Goal: Transaction & Acquisition: Purchase product/service

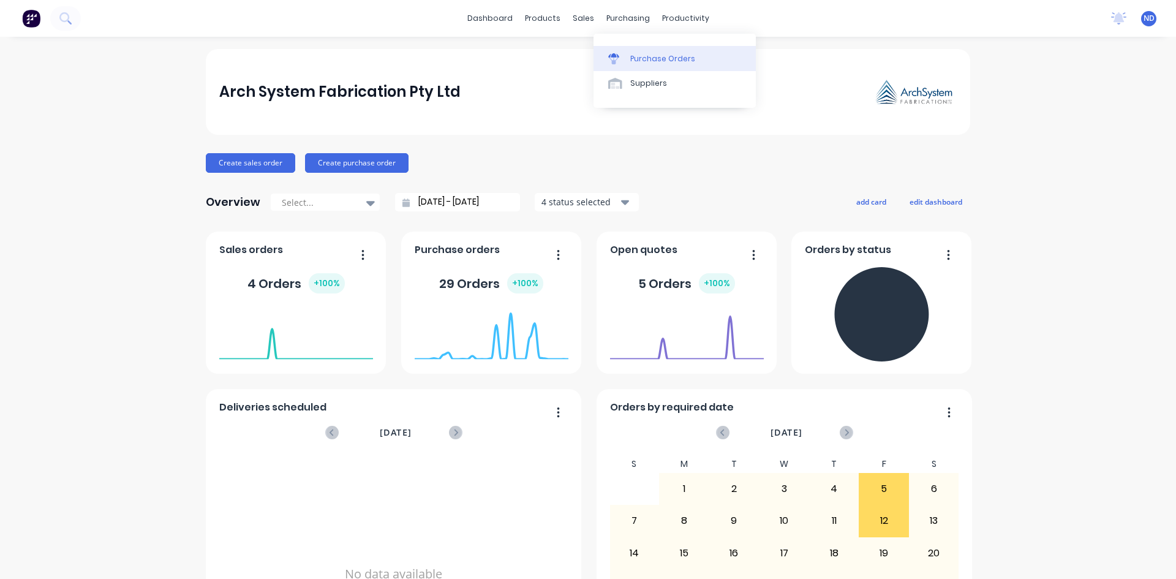
click at [641, 64] on div "Purchase Orders" at bounding box center [662, 58] width 65 height 11
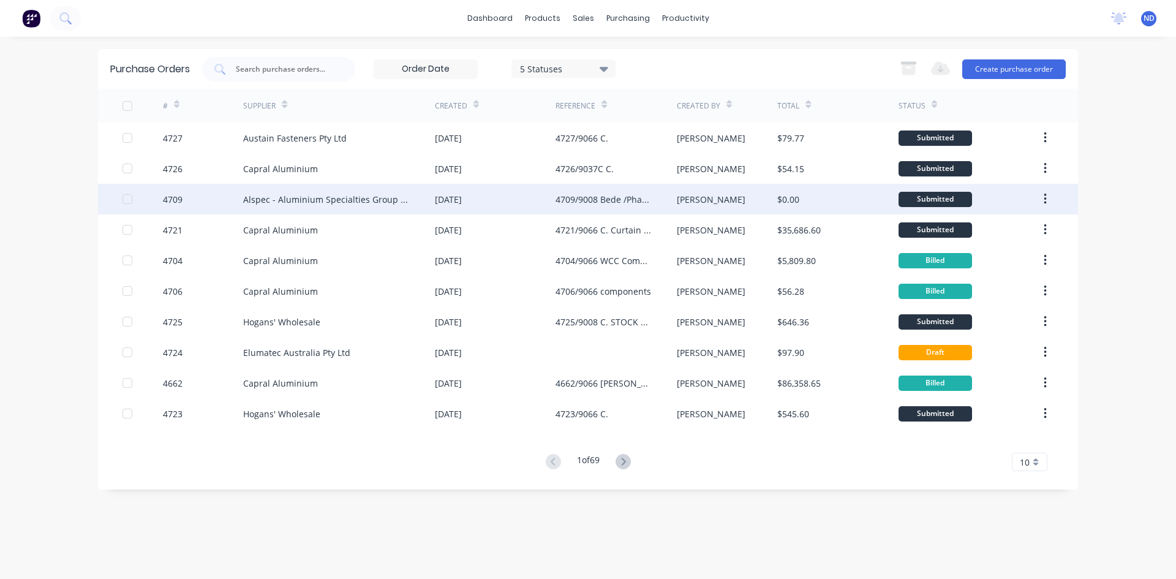
click at [568, 203] on div "4709/9008 Bede /Phase 2" at bounding box center [603, 199] width 96 height 13
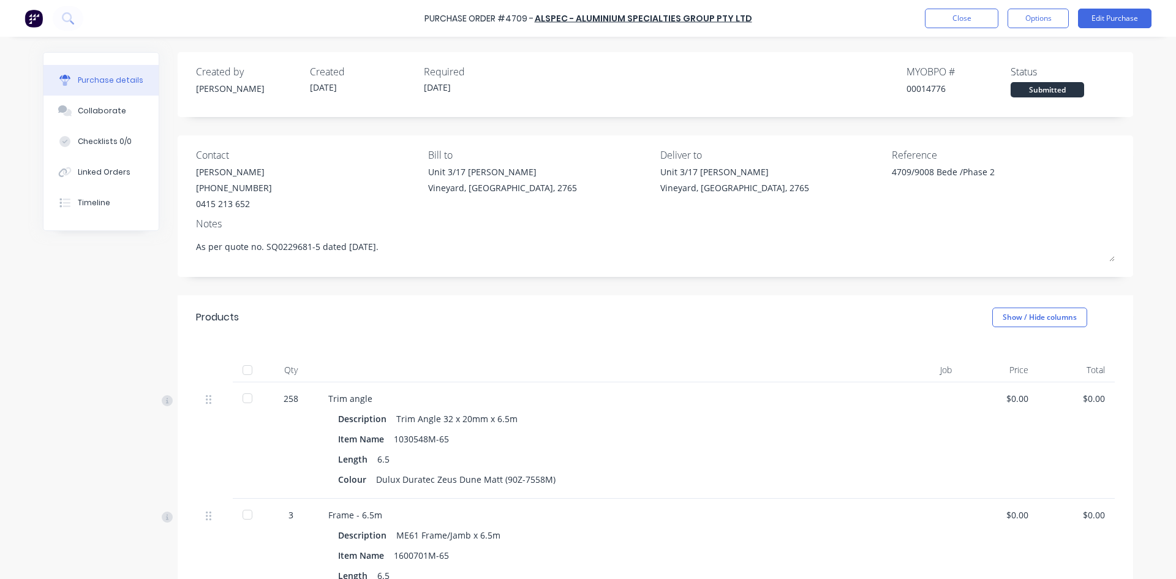
type textarea "x"
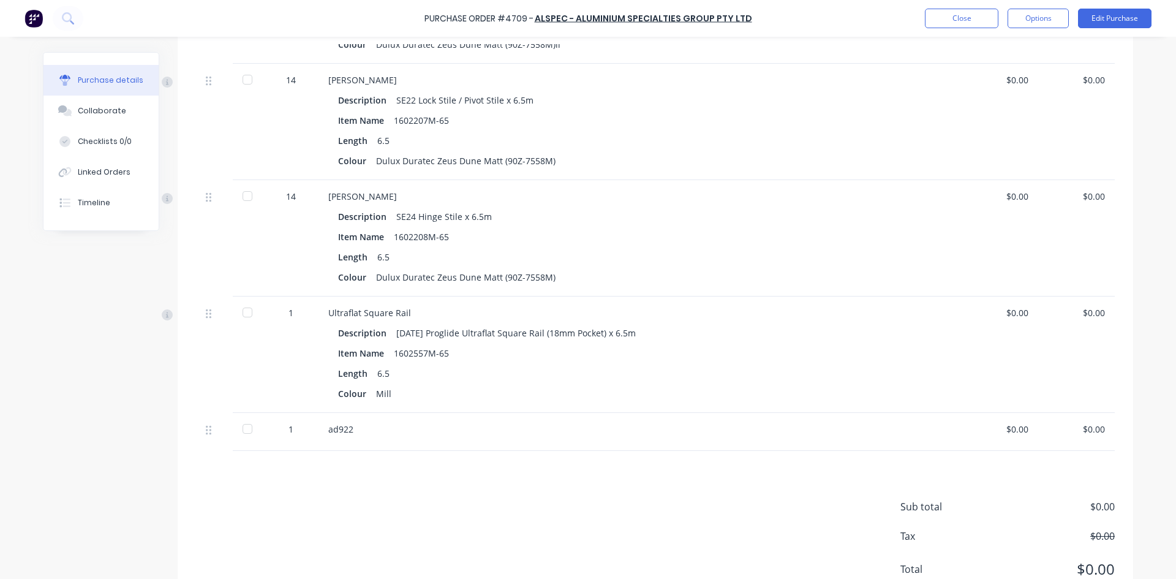
scroll to position [1994, 0]
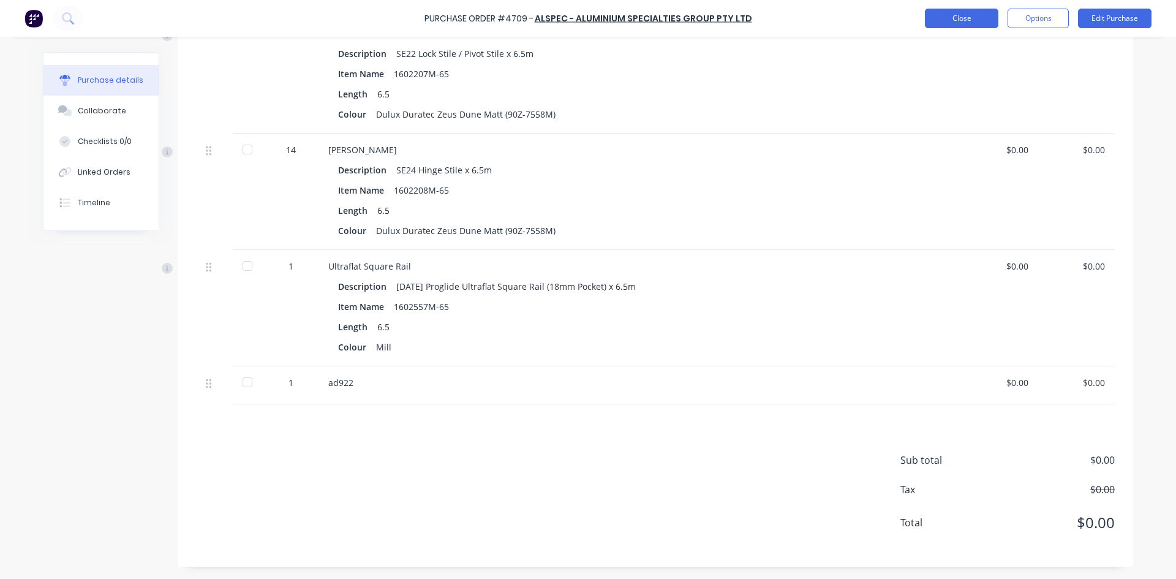
click at [952, 20] on button "Close" at bounding box center [961, 19] width 73 height 20
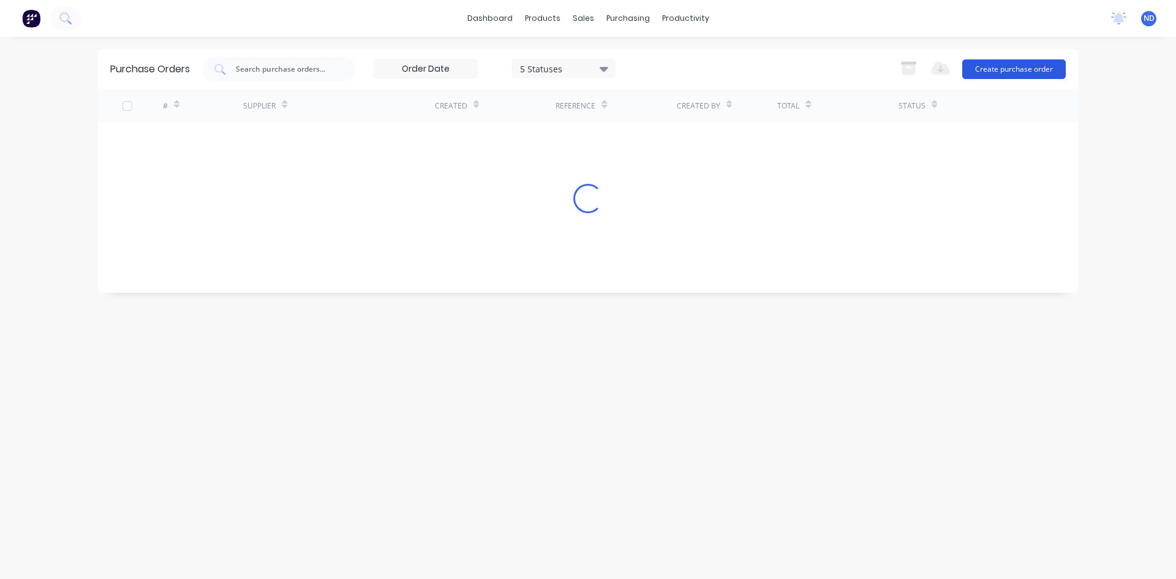
click at [1017, 72] on button "Create purchase order" at bounding box center [1014, 69] width 104 height 20
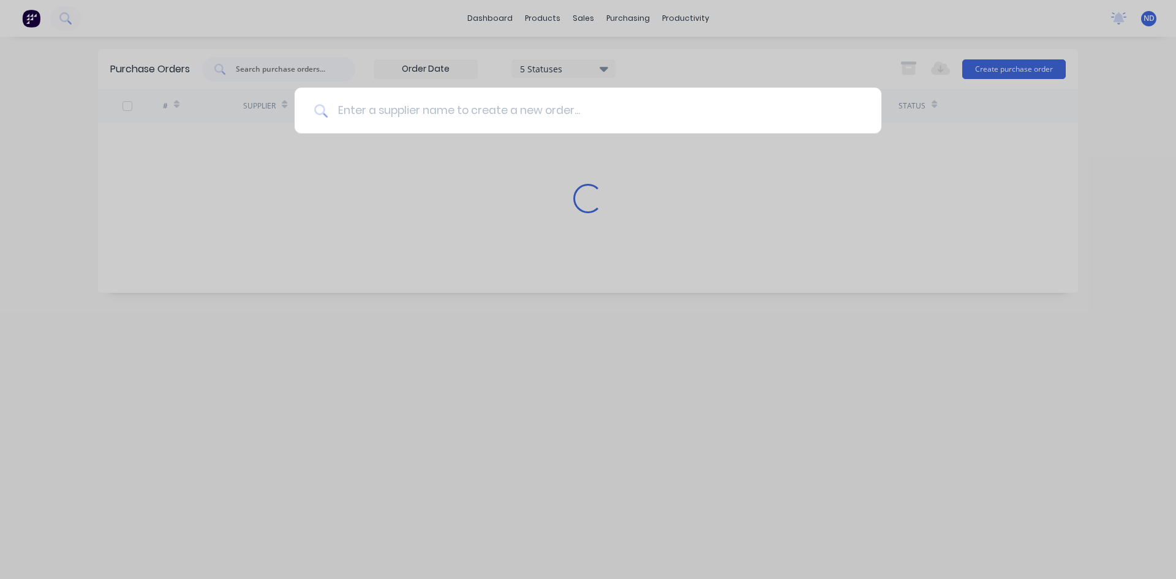
click at [460, 113] on input at bounding box center [595, 111] width 534 height 46
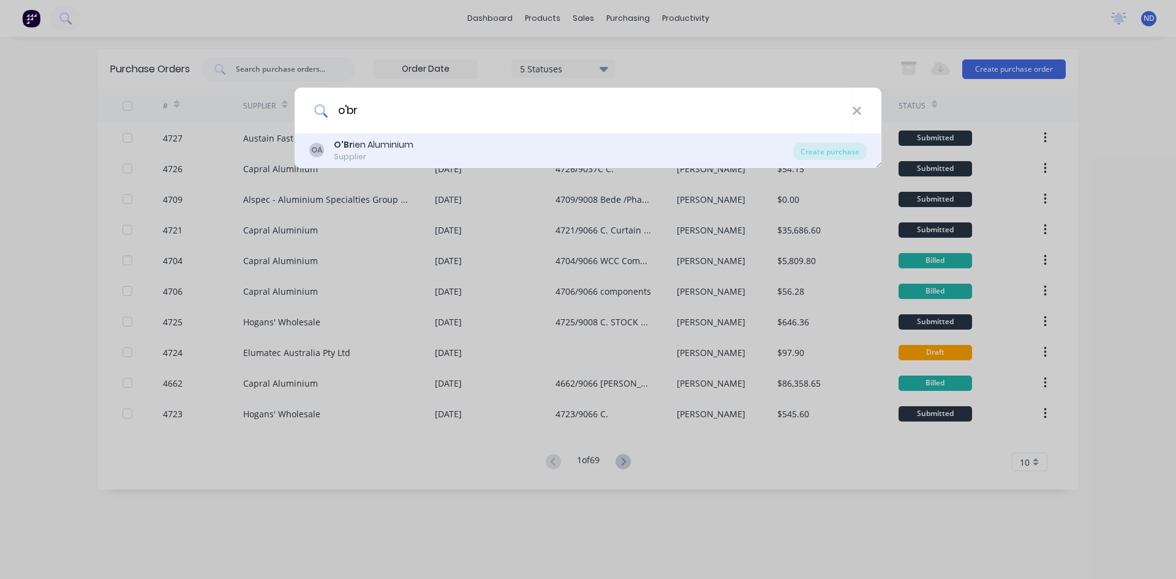
type input "o'br"
click at [425, 144] on div "OA O'Br ien Aluminium Supplier" at bounding box center [551, 150] width 484 height 24
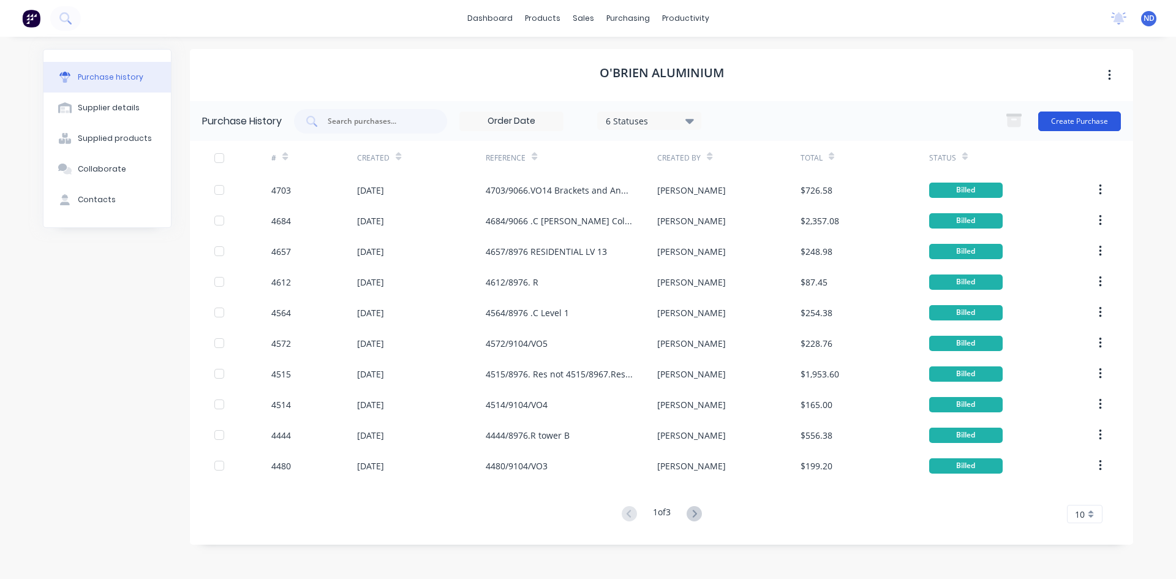
click at [1082, 122] on button "Create Purchase" at bounding box center [1079, 121] width 83 height 20
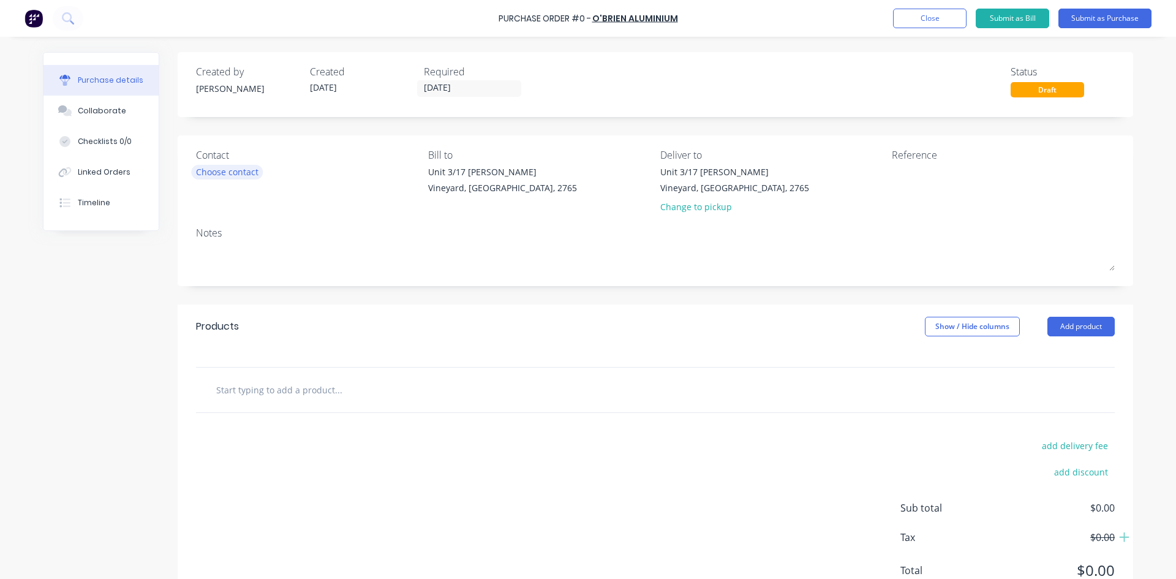
click at [221, 176] on div "Choose contact" at bounding box center [227, 171] width 62 height 13
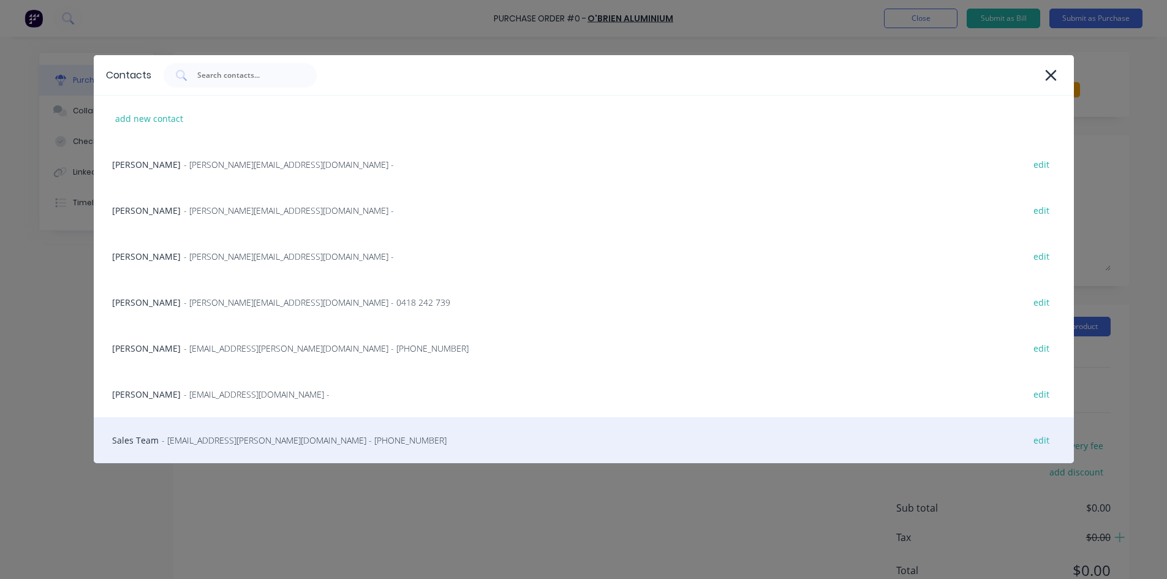
click at [254, 444] on span "- sales@obrien-aluminium.com.au - (02) 4587 9766" at bounding box center [304, 440] width 285 height 13
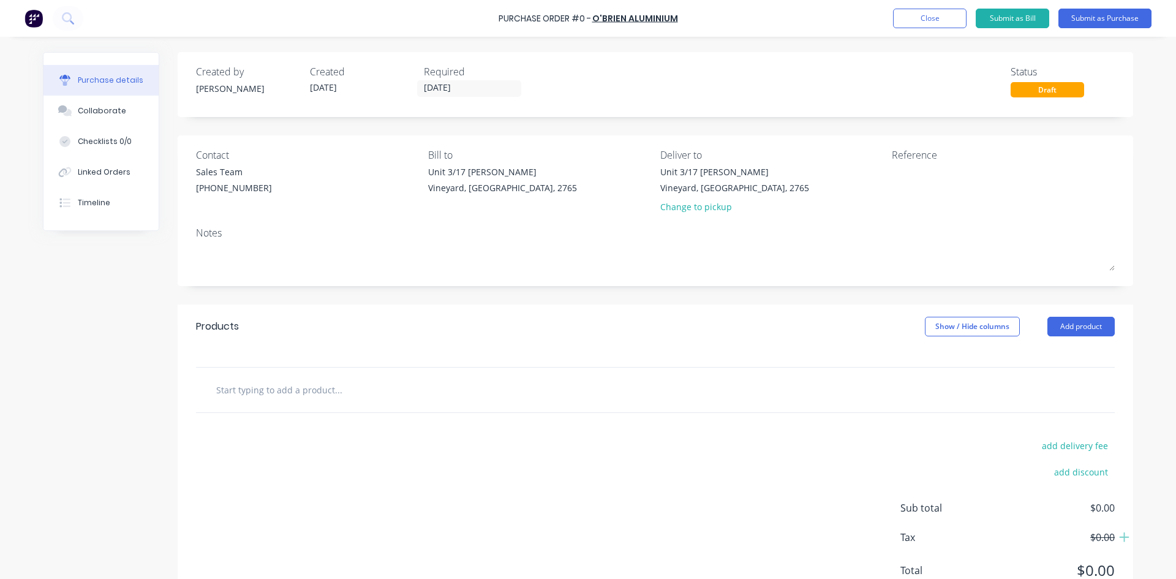
click at [308, 390] on input "text" at bounding box center [338, 389] width 245 height 24
type input "C"
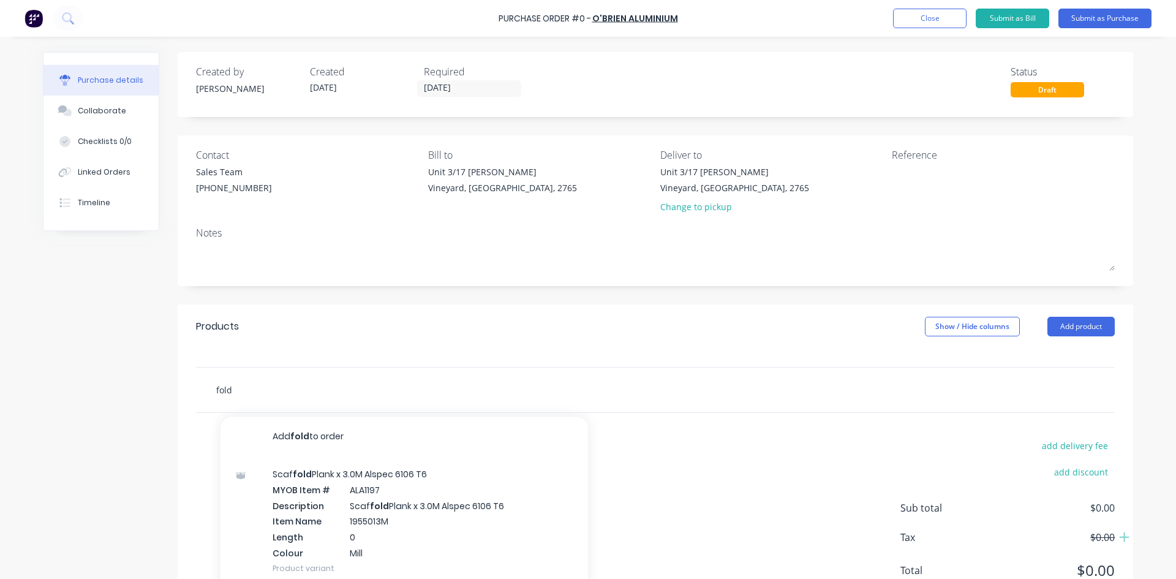
click at [278, 389] on input "fold" at bounding box center [338, 389] width 245 height 24
type input "f"
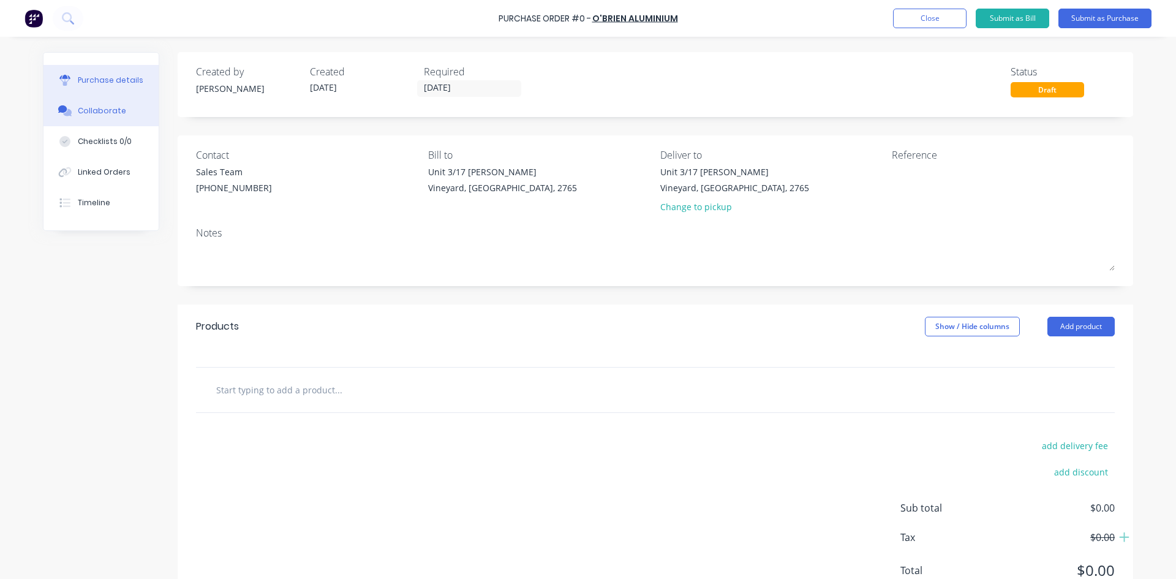
click at [83, 115] on div "Collaborate" at bounding box center [102, 110] width 48 height 11
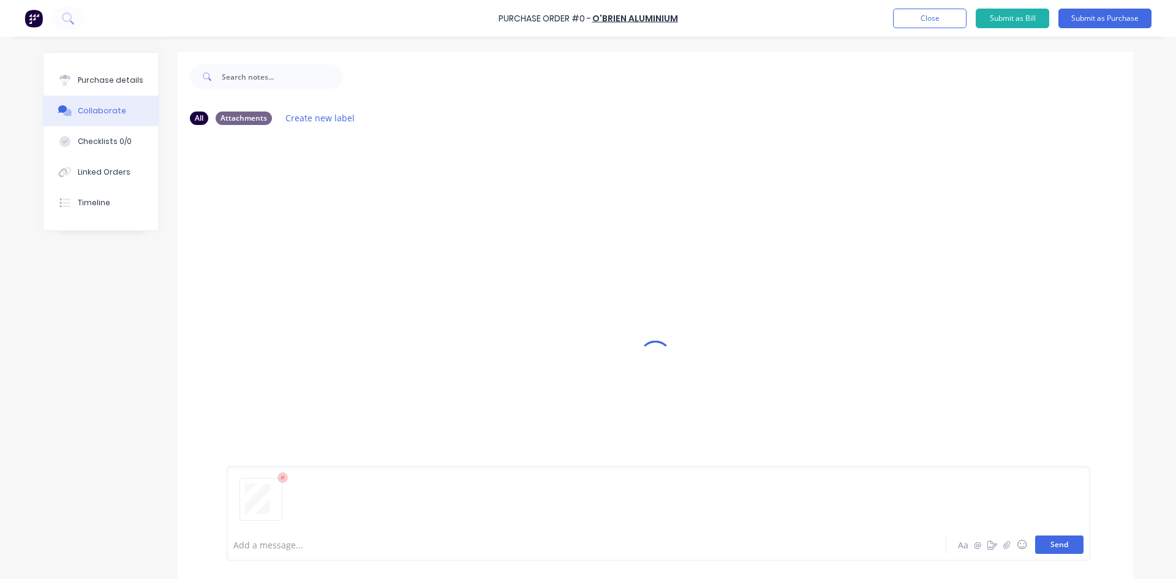
click at [1055, 548] on button "Send" at bounding box center [1059, 544] width 48 height 18
click at [85, 83] on div "Purchase details" at bounding box center [111, 80] width 66 height 11
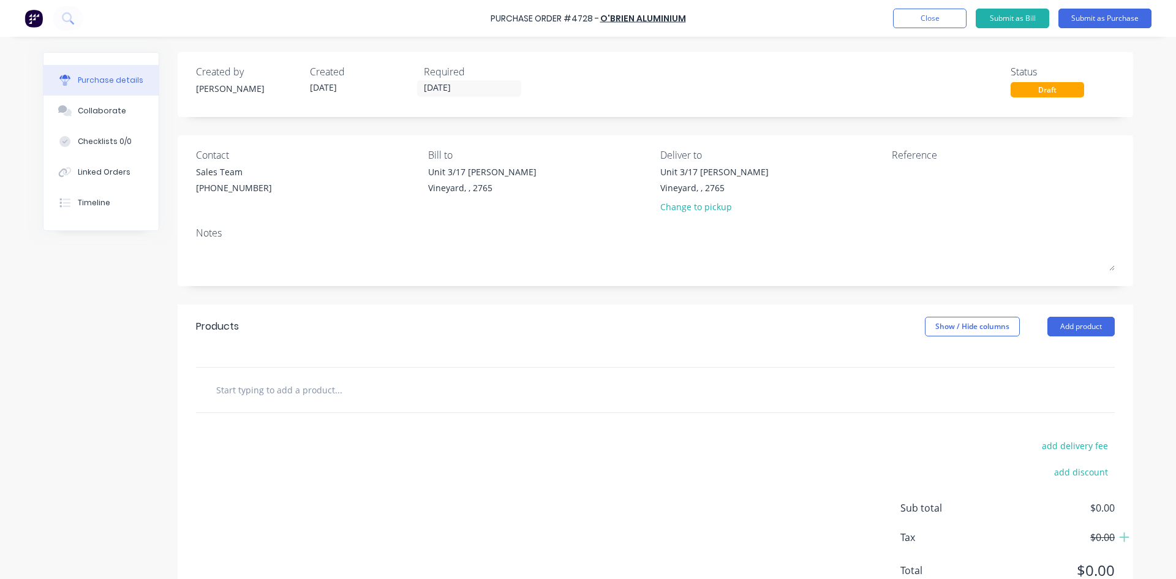
click at [291, 390] on input "text" at bounding box center [338, 389] width 245 height 24
click at [1088, 331] on button "Add product" at bounding box center [1080, 327] width 67 height 20
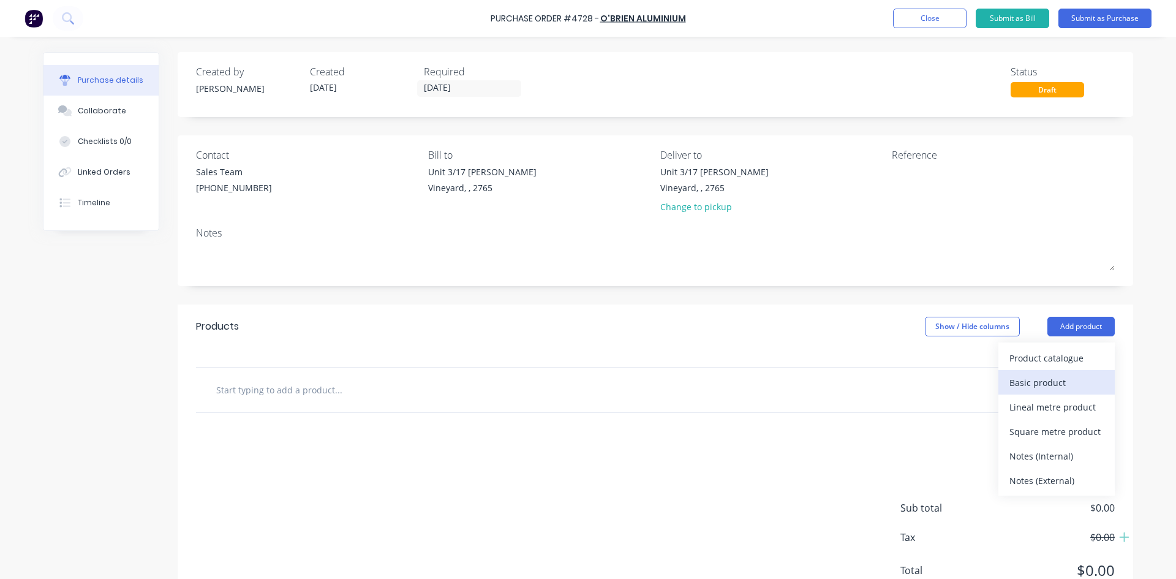
click at [1048, 382] on div "Basic product" at bounding box center [1056, 383] width 94 height 18
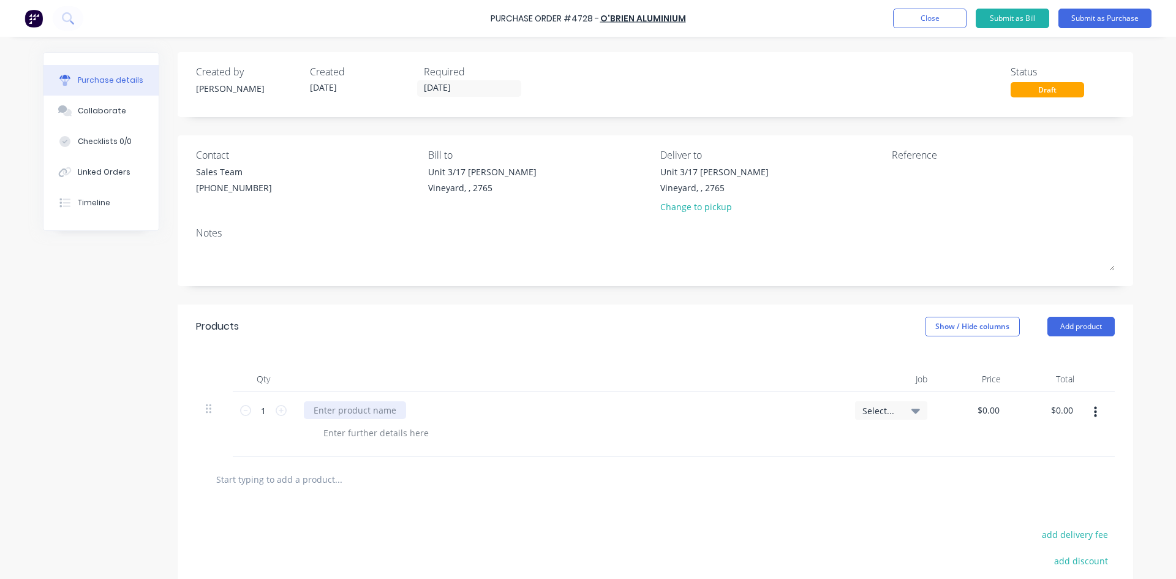
click at [332, 408] on div at bounding box center [355, 410] width 102 height 18
click at [341, 427] on div at bounding box center [376, 433] width 125 height 18
click at [925, 176] on textarea at bounding box center [968, 179] width 153 height 28
type textarea "47"
type textarea "x"
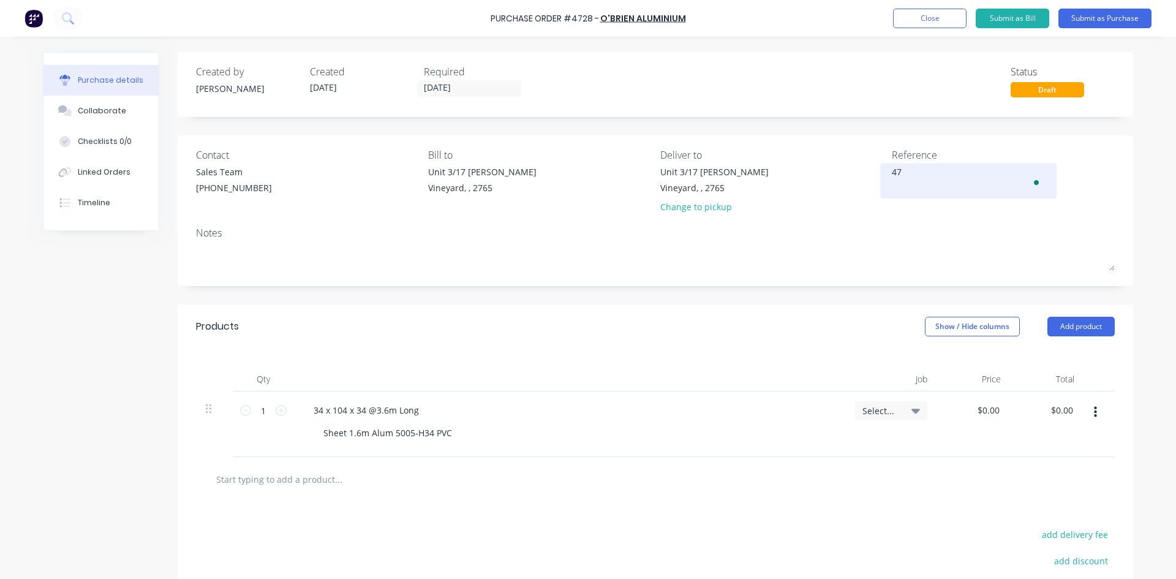
type textarea "472"
type textarea "x"
type textarea "4728"
type textarea "x"
type textarea "4728/"
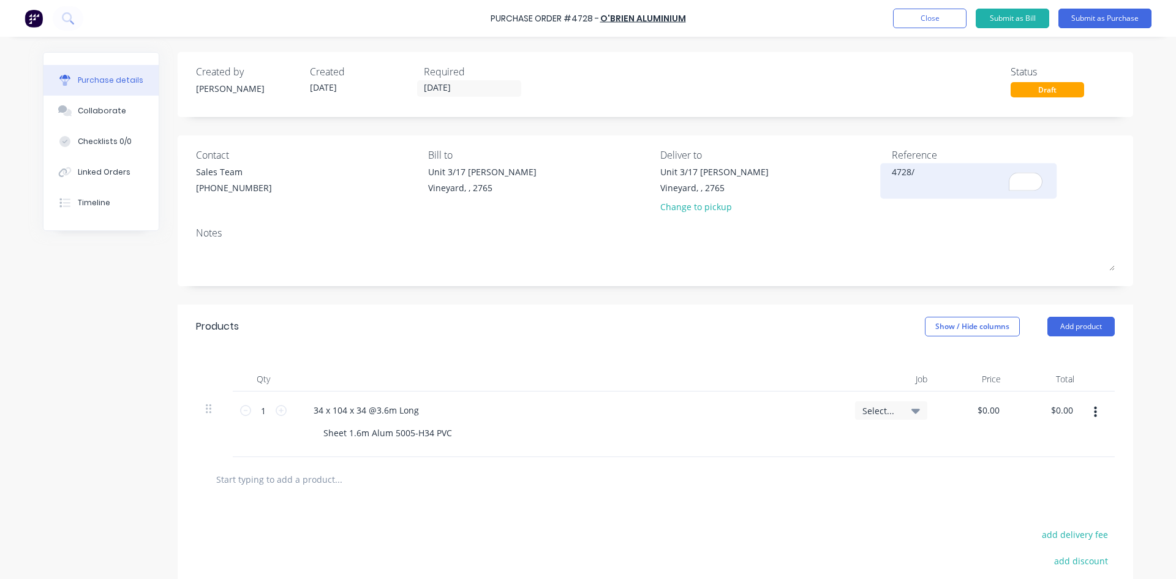
type textarea "x"
type textarea "4728/9"
type textarea "x"
type textarea "4728/90"
type textarea "x"
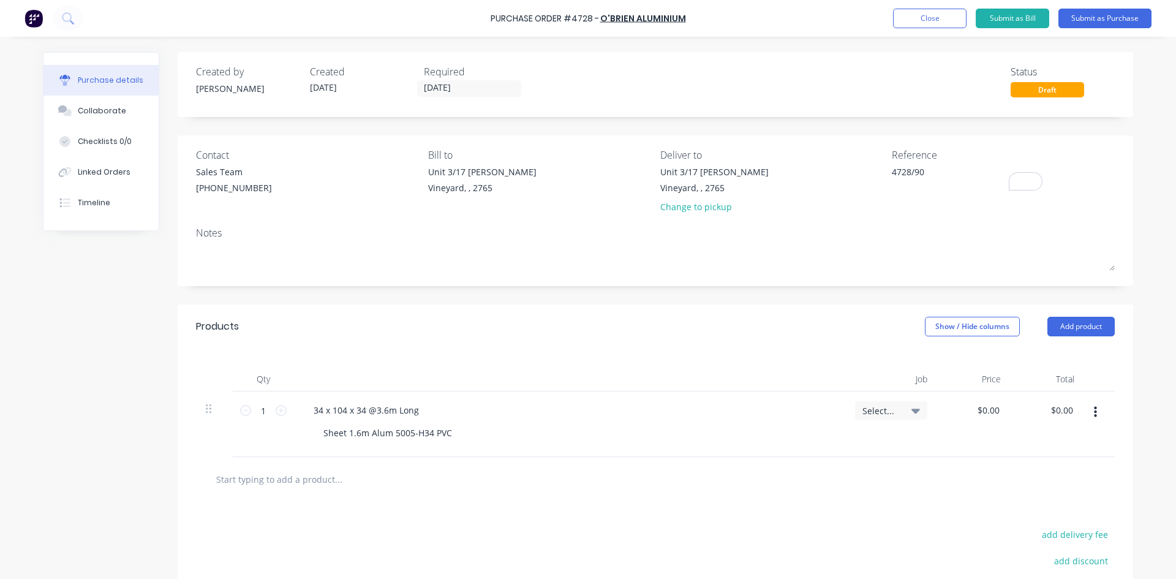
type textarea "4728/90"
type textarea "x"
click at [927, 170] on textarea "4728/90" at bounding box center [968, 179] width 153 height 28
type textarea "4728/9008 C."
type textarea "x"
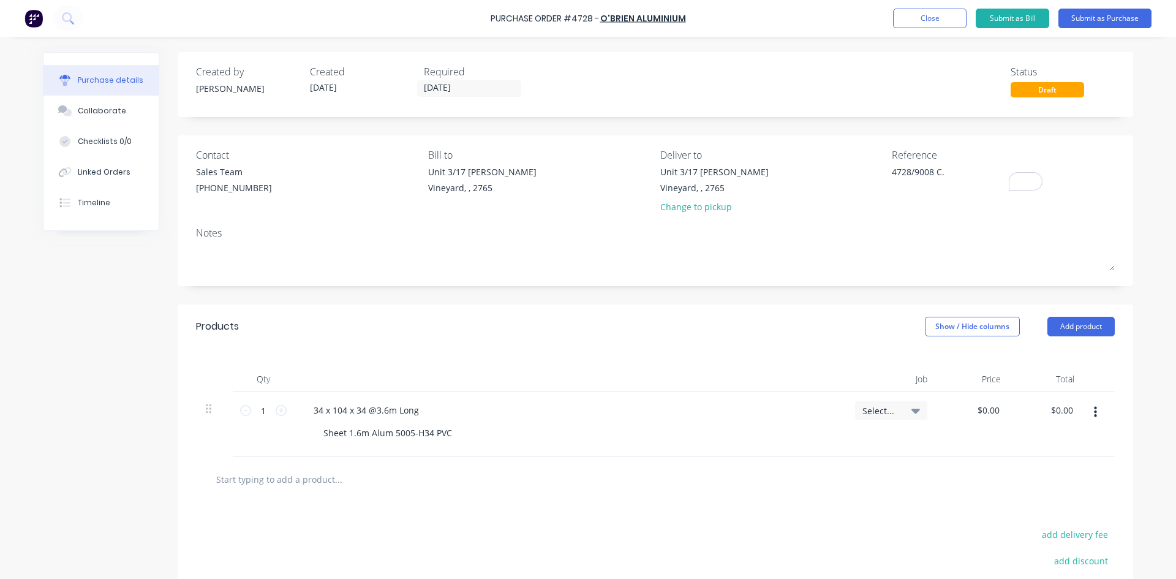
type textarea "4728/9008 C."
click at [911, 413] on icon at bounding box center [915, 410] width 9 height 5
type textarea "x"
click at [835, 445] on input at bounding box center [851, 447] width 126 height 24
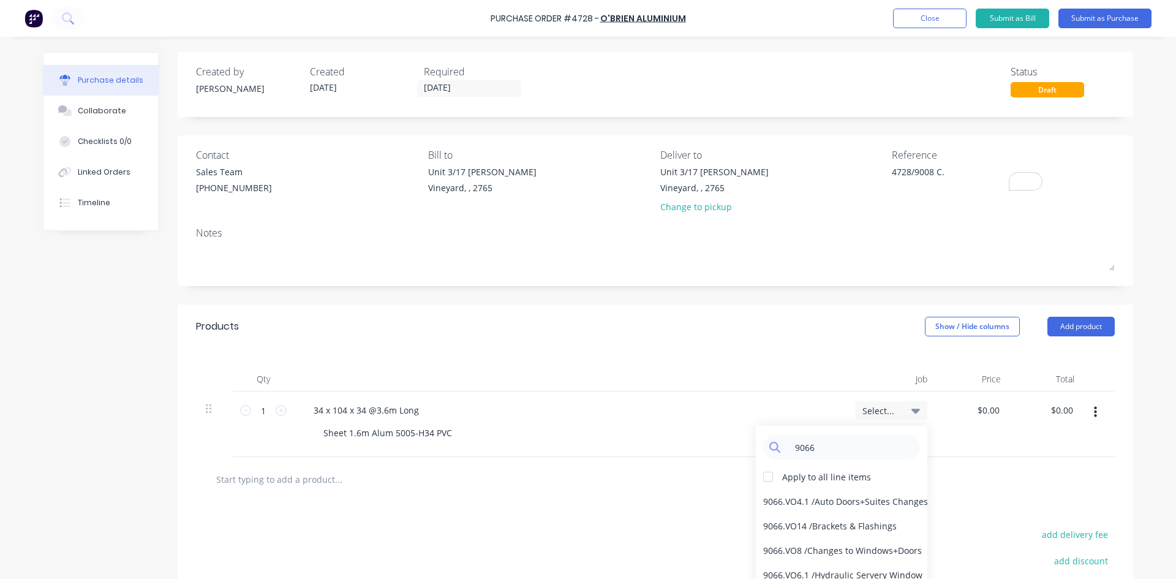
type input "9066"
click at [911, 412] on icon at bounding box center [915, 410] width 9 height 13
click at [876, 412] on span "Select..." at bounding box center [880, 410] width 37 height 13
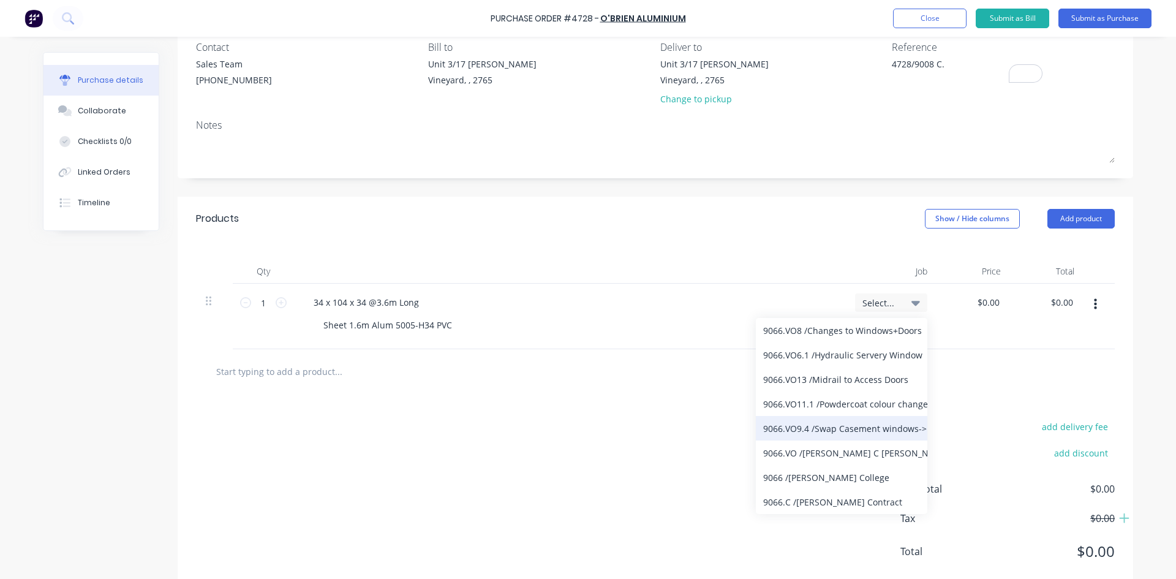
scroll to position [122, 0]
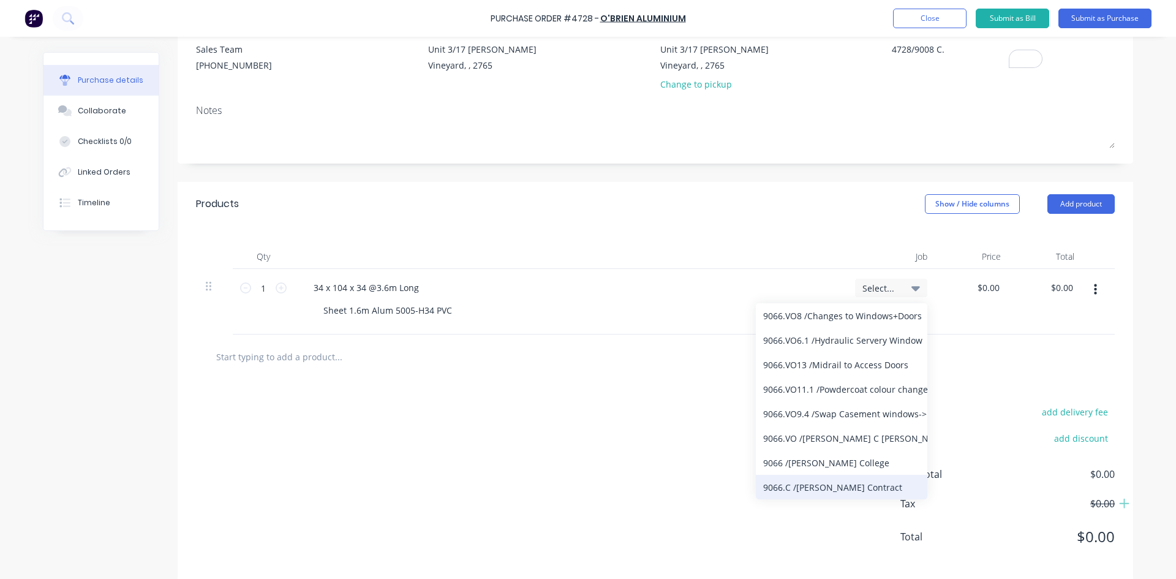
click at [830, 487] on div "9066.C / William Clarke Contract" at bounding box center [841, 487] width 171 height 24
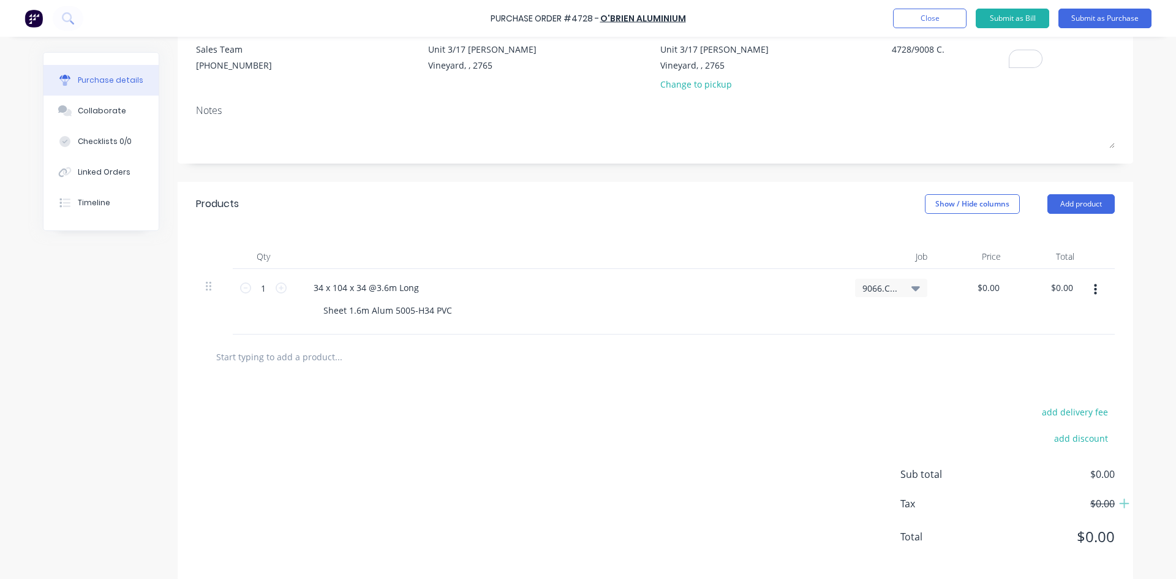
click at [286, 360] on input "text" at bounding box center [338, 356] width 245 height 24
click at [999, 286] on div "$0.00 $0.00" at bounding box center [990, 288] width 33 height 18
type textarea "x"
click at [995, 286] on input "0.00" at bounding box center [990, 288] width 23 height 18
type input "0"
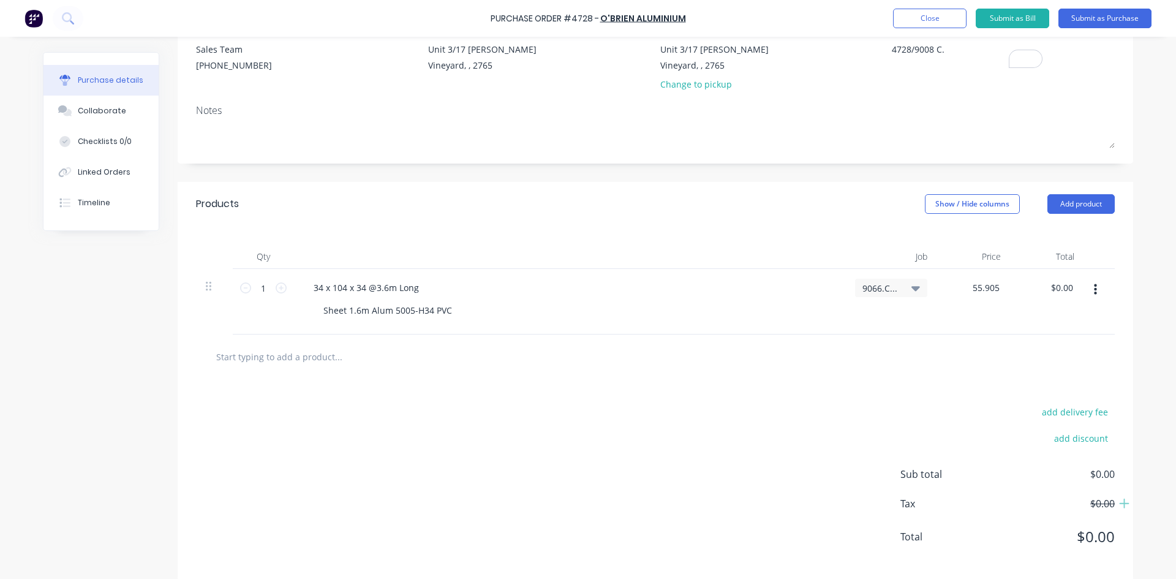
type input "55.905"
type textarea "x"
type input "$55.905"
type input "$55.91"
click at [575, 399] on div "add delivery fee add discount Sub total $0.00 Tax $0.00 Total $0.00" at bounding box center [655, 479] width 955 height 201
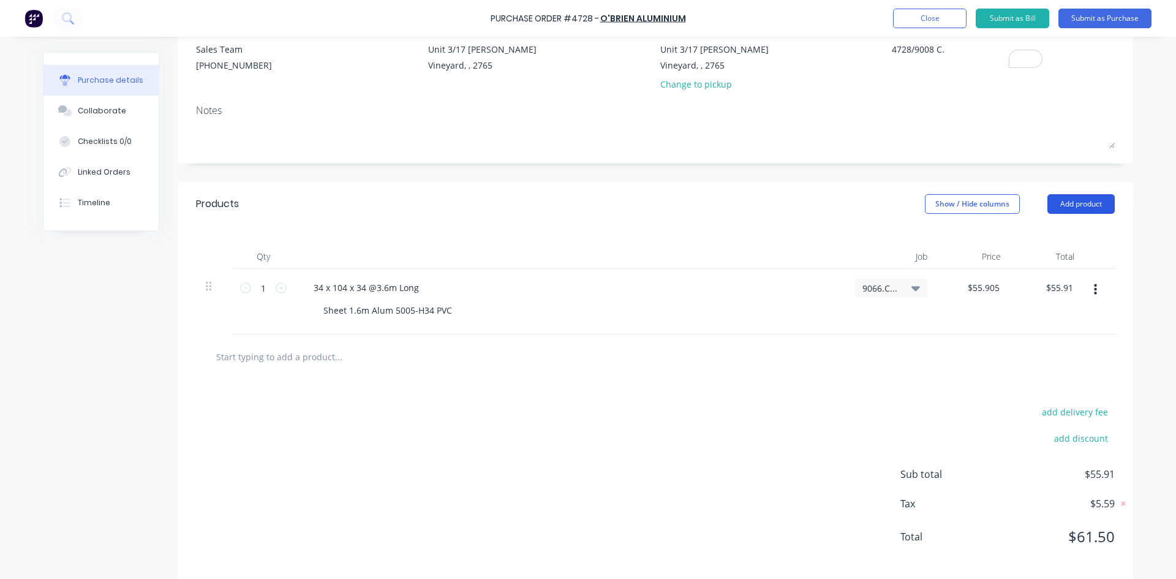
click at [1076, 203] on button "Add product" at bounding box center [1080, 204] width 67 height 20
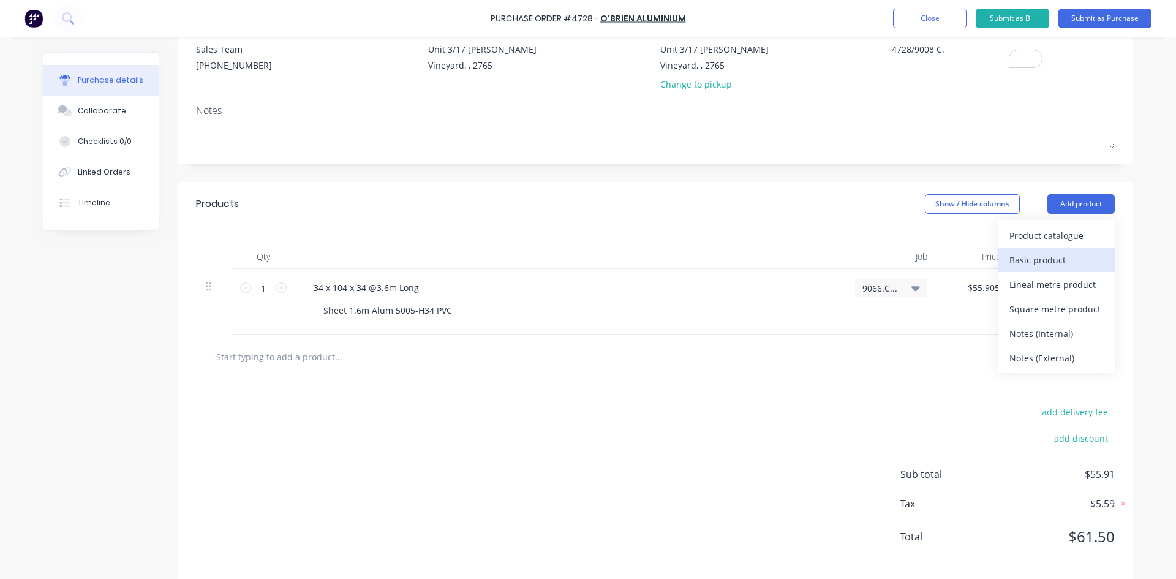
click at [1044, 263] on div "Basic product" at bounding box center [1056, 260] width 94 height 18
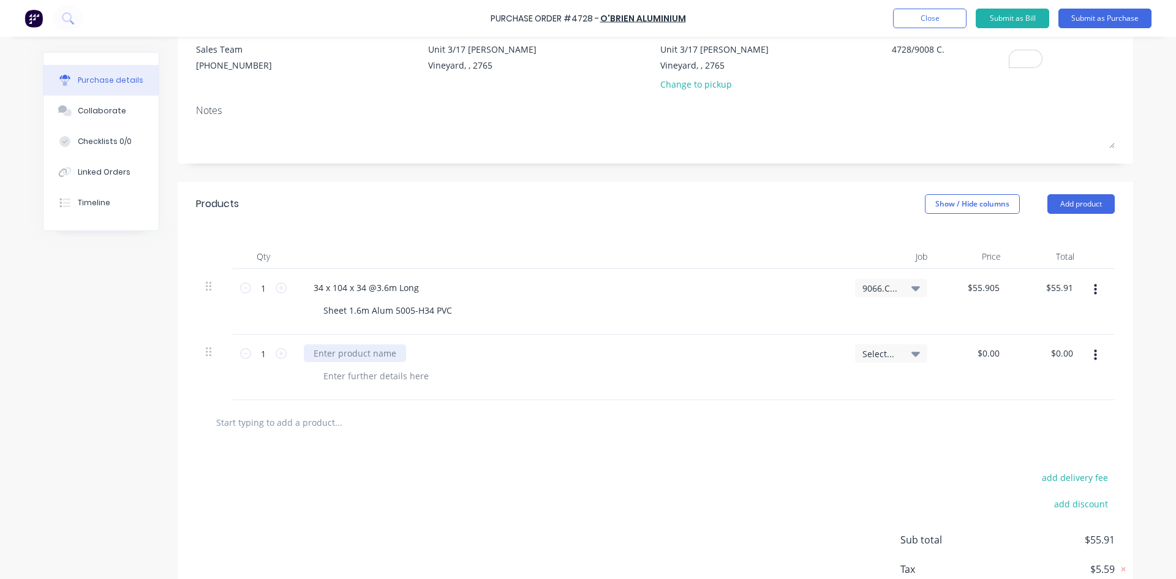
type textarea "x"
click at [330, 351] on div at bounding box center [355, 353] width 102 height 18
drag, startPoint x: 319, startPoint y: 312, endPoint x: 452, endPoint y: 311, distance: 132.9
click at [452, 311] on div "Sheet 1.6m Alum 5005-H34 PVC" at bounding box center [388, 310] width 148 height 18
copy div "Sheet 1.6m Alum 5005-H34 PVC"
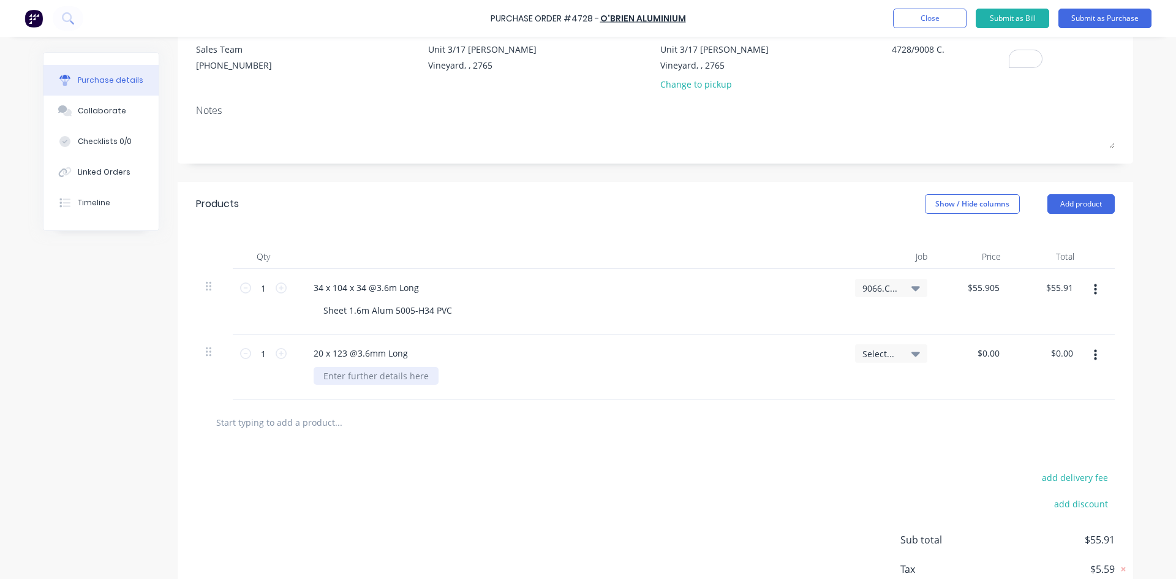
click at [334, 378] on div at bounding box center [376, 376] width 125 height 18
type textarea "x"
paste div
click at [912, 351] on icon at bounding box center [915, 353] width 9 height 13
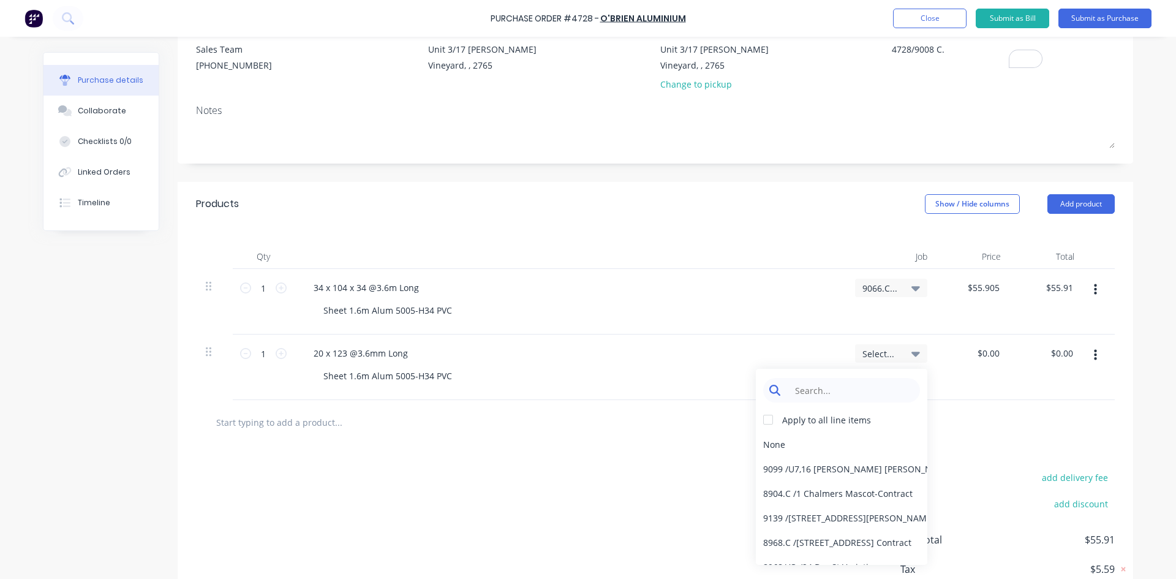
type textarea "x"
click at [866, 387] on input at bounding box center [851, 390] width 126 height 24
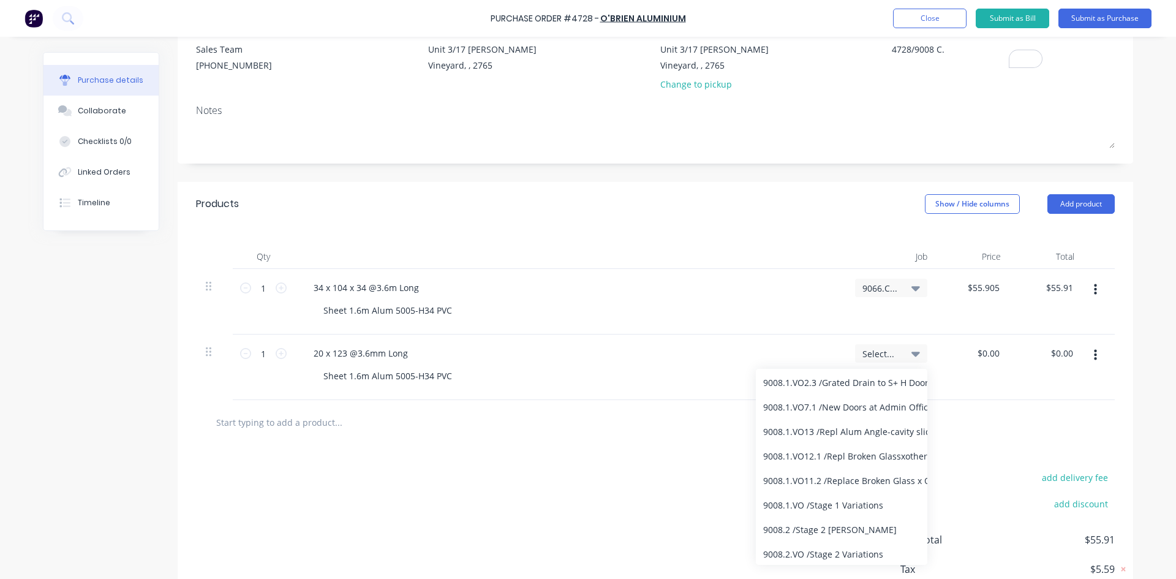
scroll to position [284, 0]
type input "9008"
click at [867, 529] on div "9008.2 / Stage 2 Bede Polding" at bounding box center [841, 528] width 171 height 24
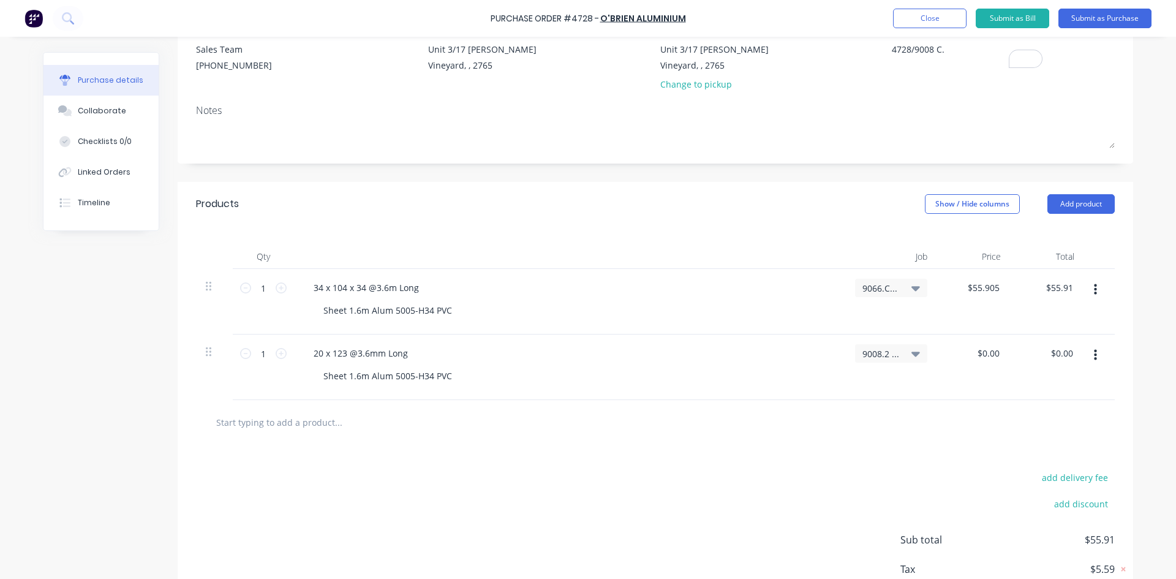
click at [911, 289] on icon at bounding box center [915, 288] width 9 height 5
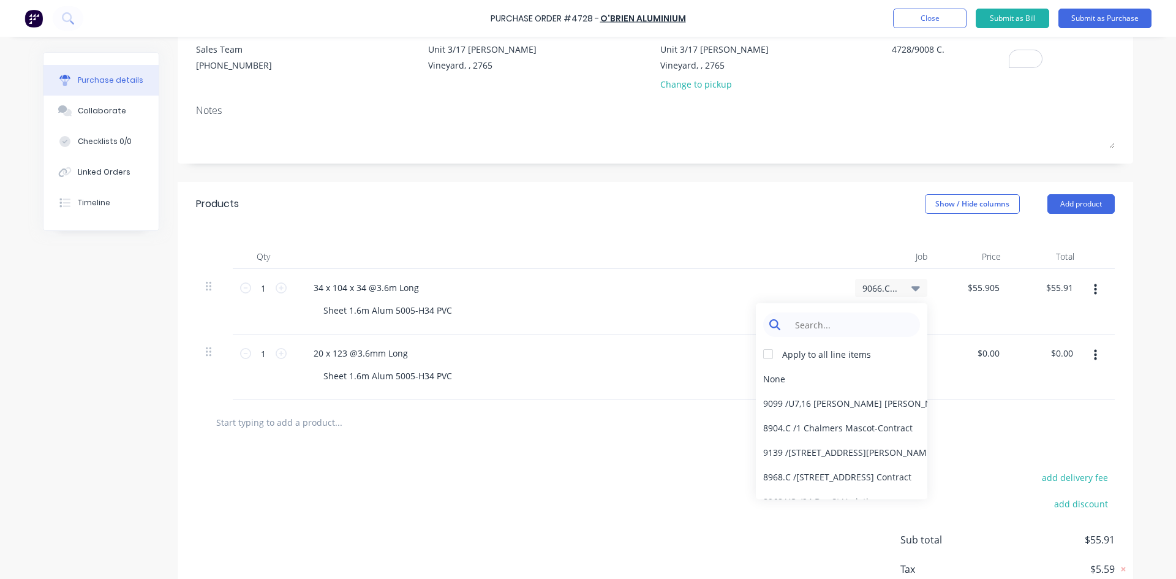
type textarea "x"
click at [826, 325] on input at bounding box center [851, 324] width 126 height 24
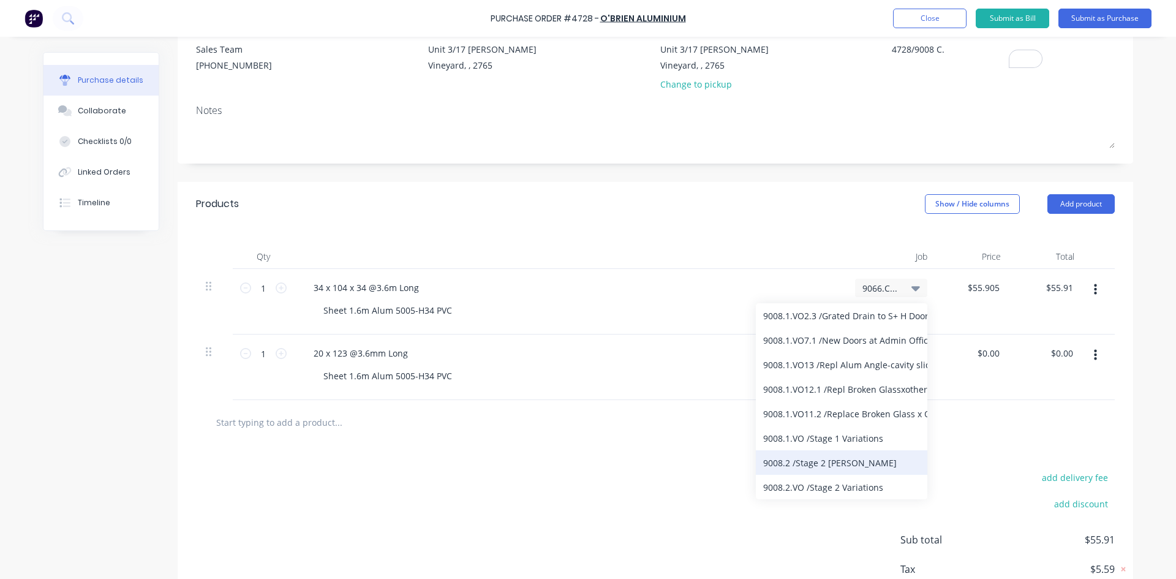
type input "9008"
click at [841, 464] on div "9008.2 / Stage 2 Bede Polding" at bounding box center [841, 462] width 171 height 24
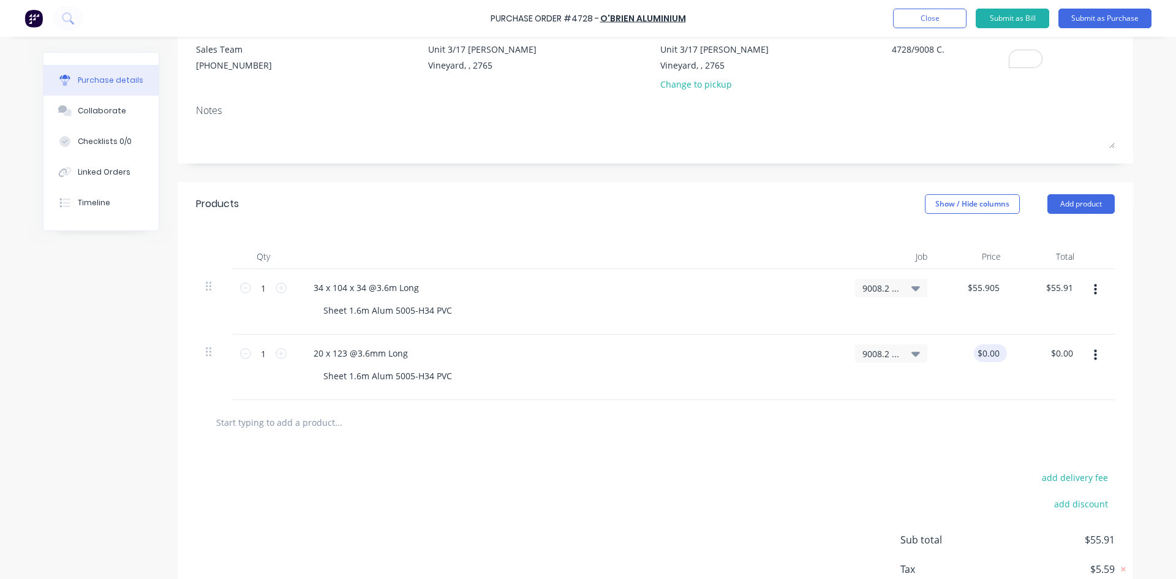
type textarea "x"
click at [995, 350] on input "0.00" at bounding box center [988, 353] width 28 height 18
type input "0"
type input "55.905"
type textarea "x"
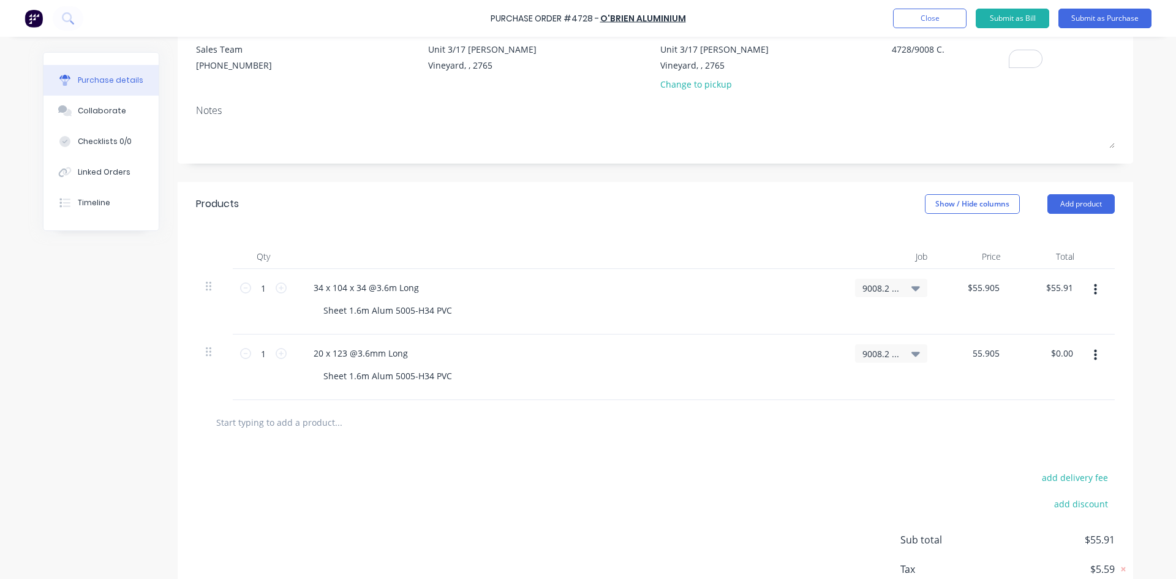
type input "$55.905"
type input "$55.91"
click at [592, 456] on div "add delivery fee add discount Sub total $111.82 Tax $11.18 Total $123.00" at bounding box center [655, 545] width 955 height 201
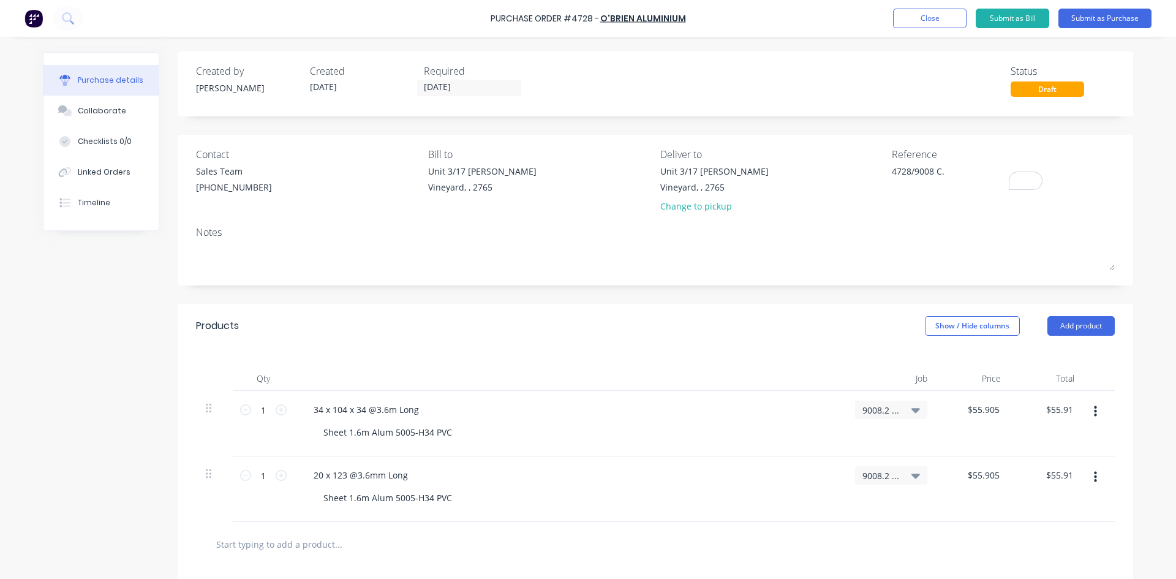
scroll to position [0, 0]
click at [96, 117] on button "Collaborate" at bounding box center [100, 111] width 115 height 31
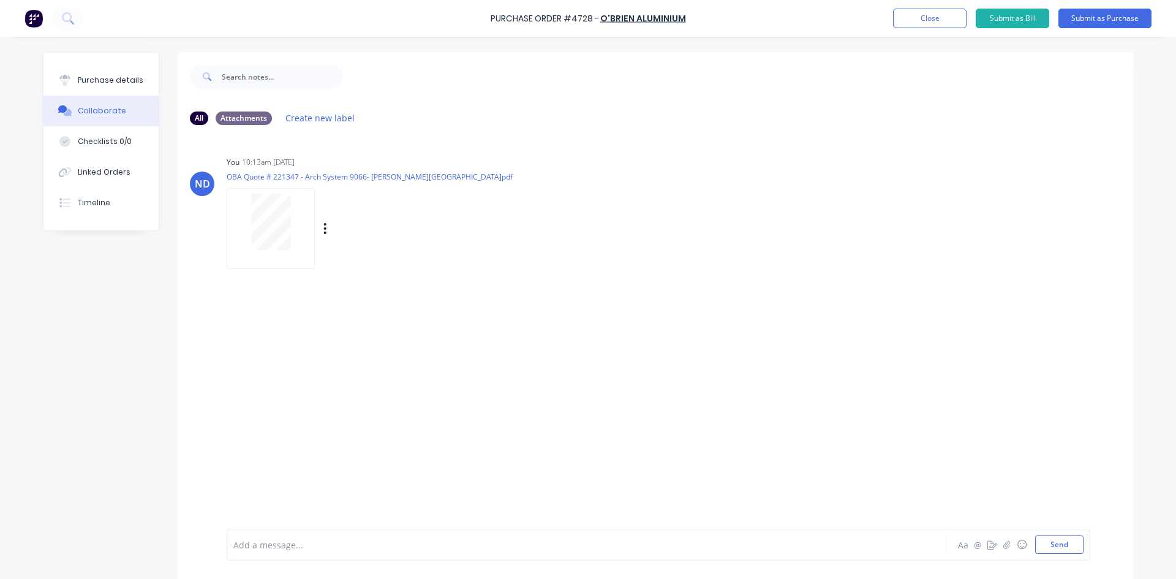
drag, startPoint x: 264, startPoint y: 185, endPoint x: 458, endPoint y: 257, distance: 207.2
click at [458, 257] on div "You 10:13am 09/09/25 OBA Quote # 221347 - Arch System 9066- William Clarke Coll…" at bounding box center [418, 208] width 383 height 110
click at [306, 225] on div at bounding box center [271, 228] width 88 height 80
click at [324, 226] on div "Labels Download Delete" at bounding box center [389, 229] width 138 height 18
click at [324, 229] on icon "button" at bounding box center [325, 228] width 2 height 11
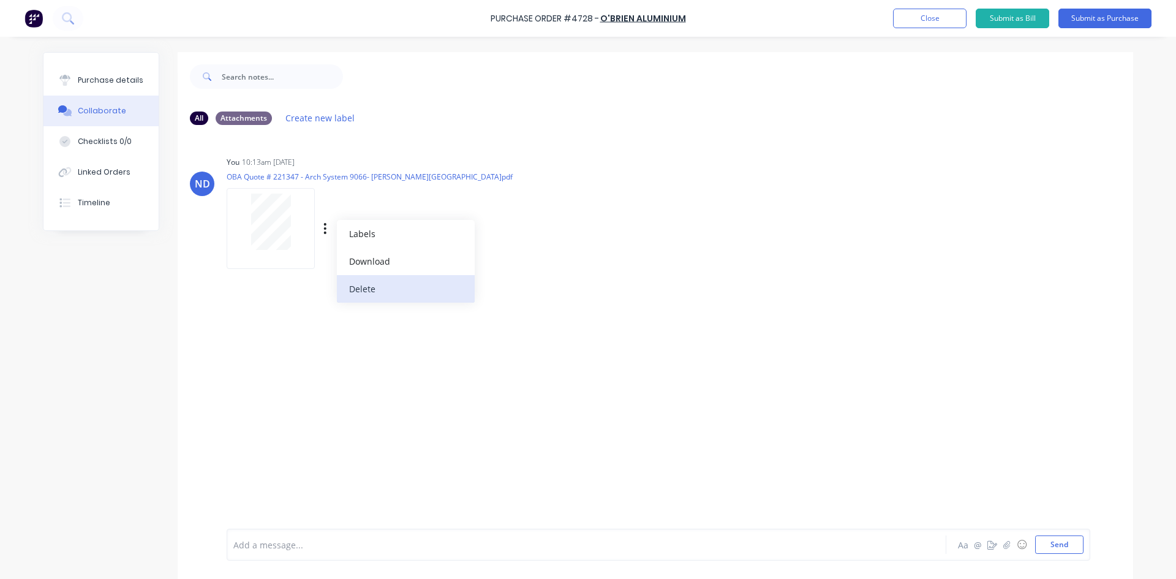
click at [352, 299] on button "Delete" at bounding box center [406, 289] width 138 height 28
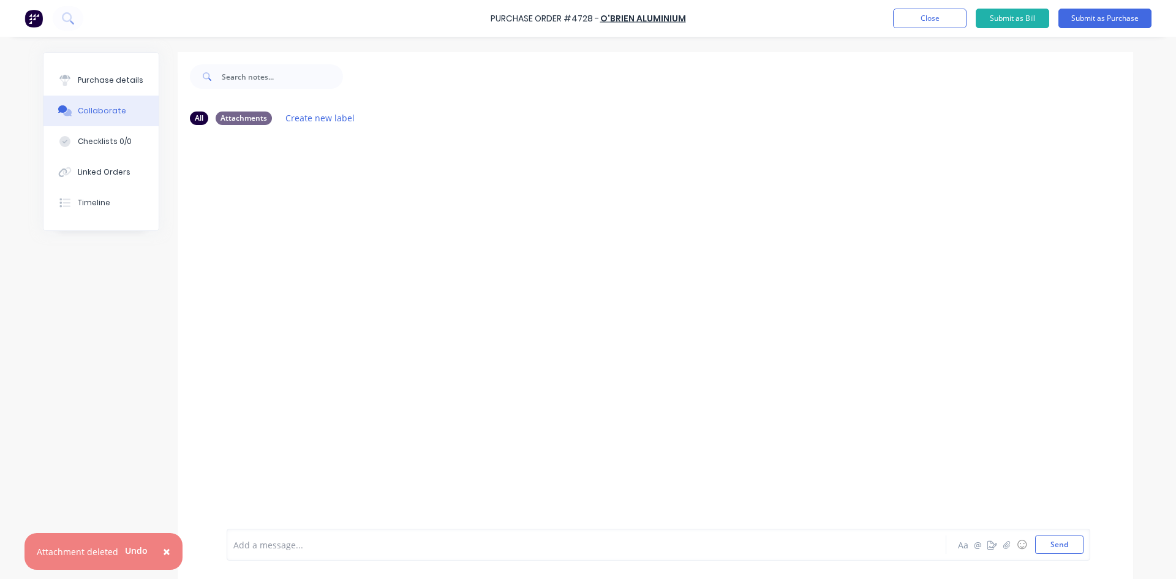
click at [165, 554] on span "×" at bounding box center [166, 551] width 7 height 17
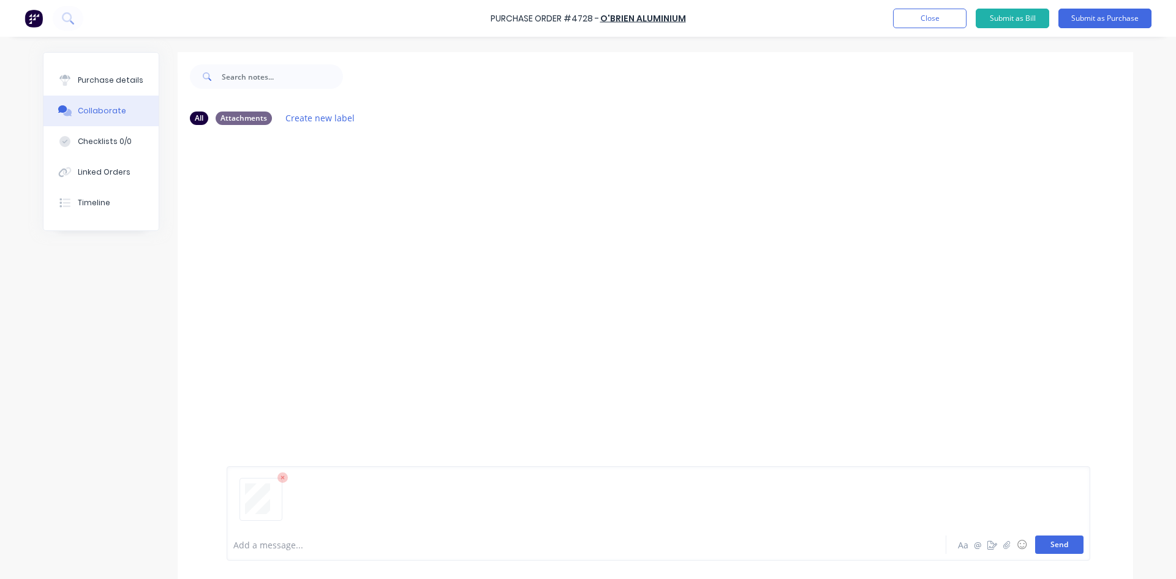
click at [1058, 545] on button "Send" at bounding box center [1059, 544] width 48 height 18
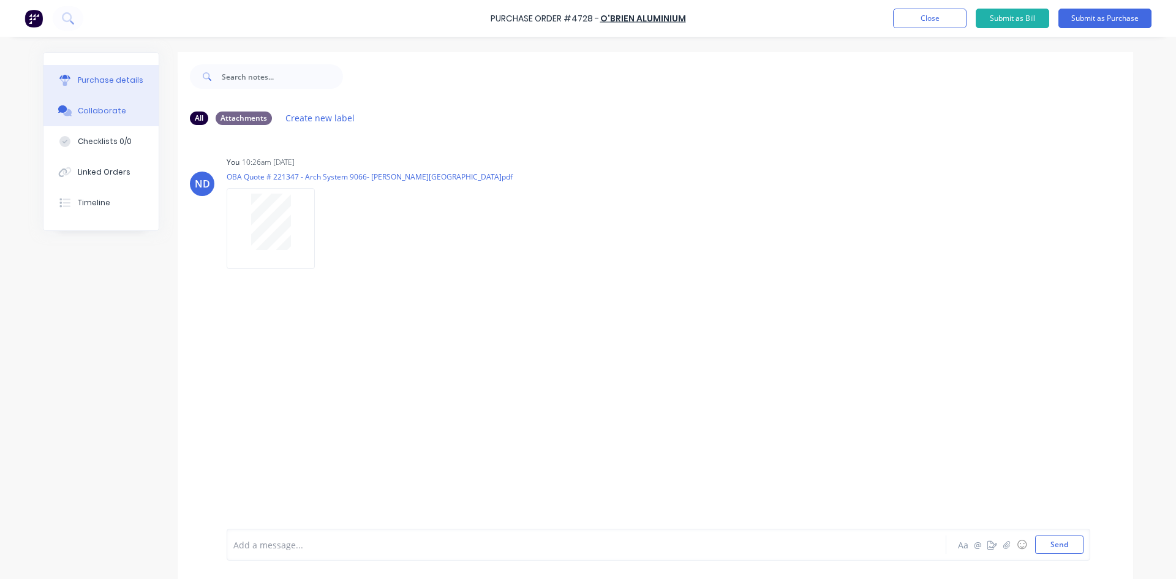
click at [92, 83] on div "Purchase details" at bounding box center [111, 80] width 66 height 11
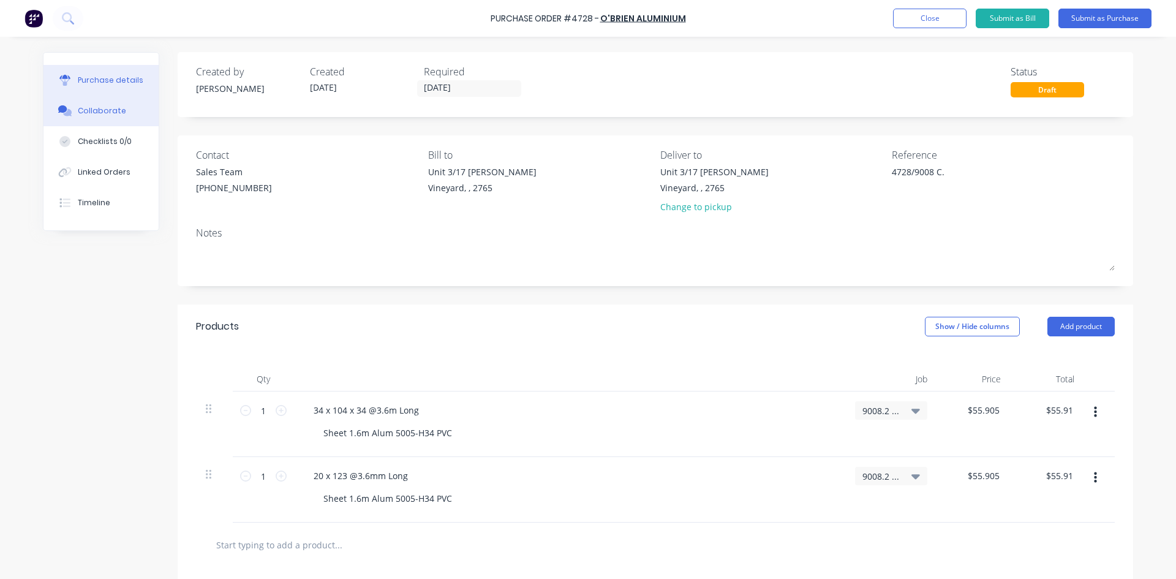
click at [84, 102] on button "Collaborate" at bounding box center [100, 111] width 115 height 31
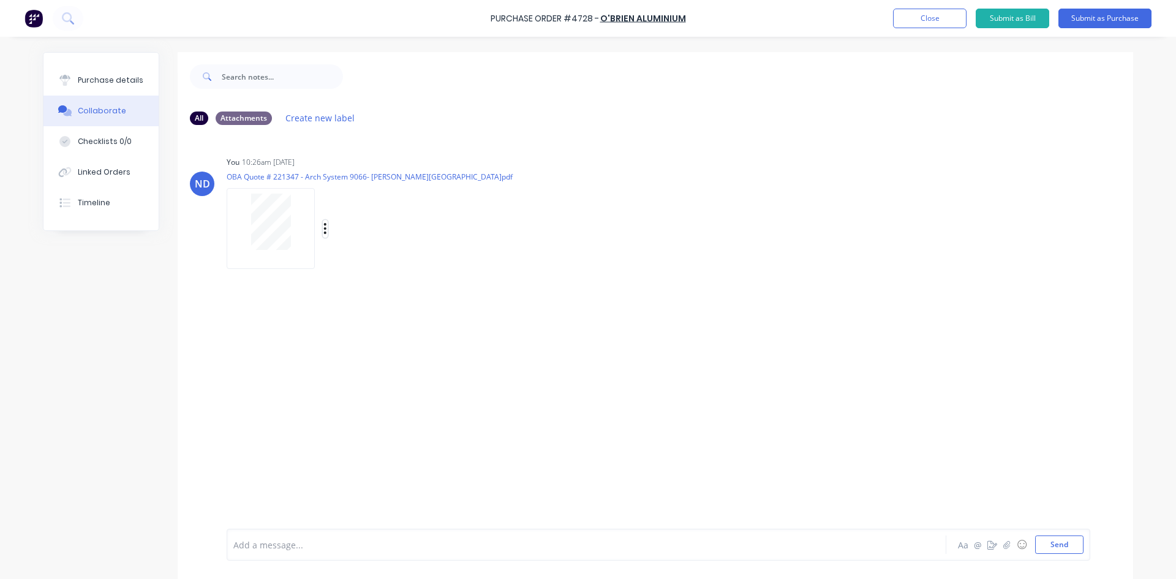
click at [323, 227] on icon "button" at bounding box center [325, 229] width 4 height 14
click at [362, 298] on button "Delete" at bounding box center [406, 289] width 138 height 28
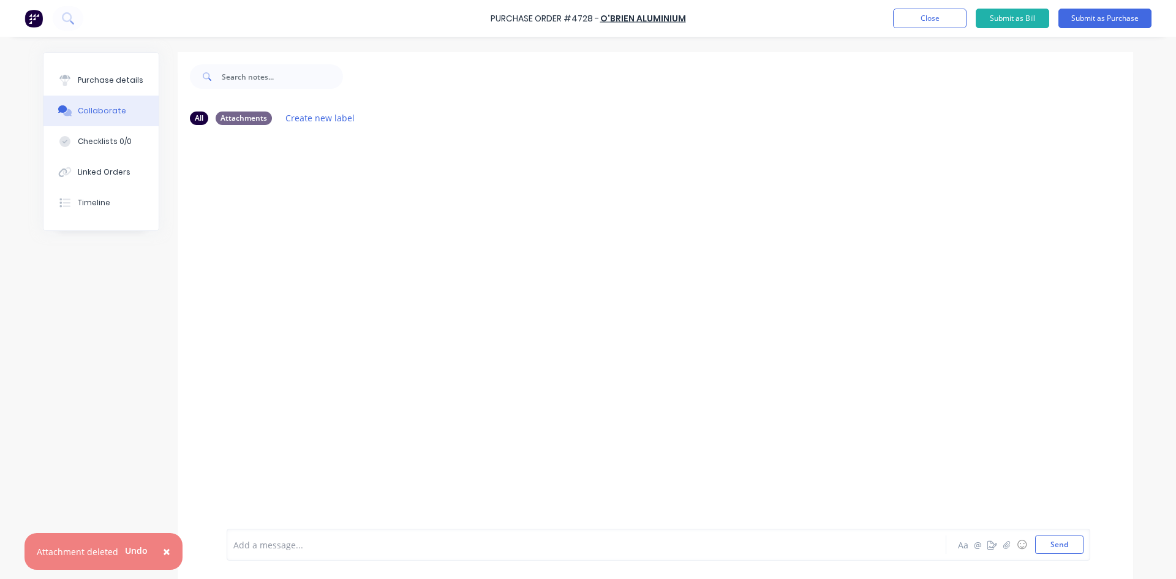
click at [166, 554] on span "×" at bounding box center [166, 551] width 7 height 17
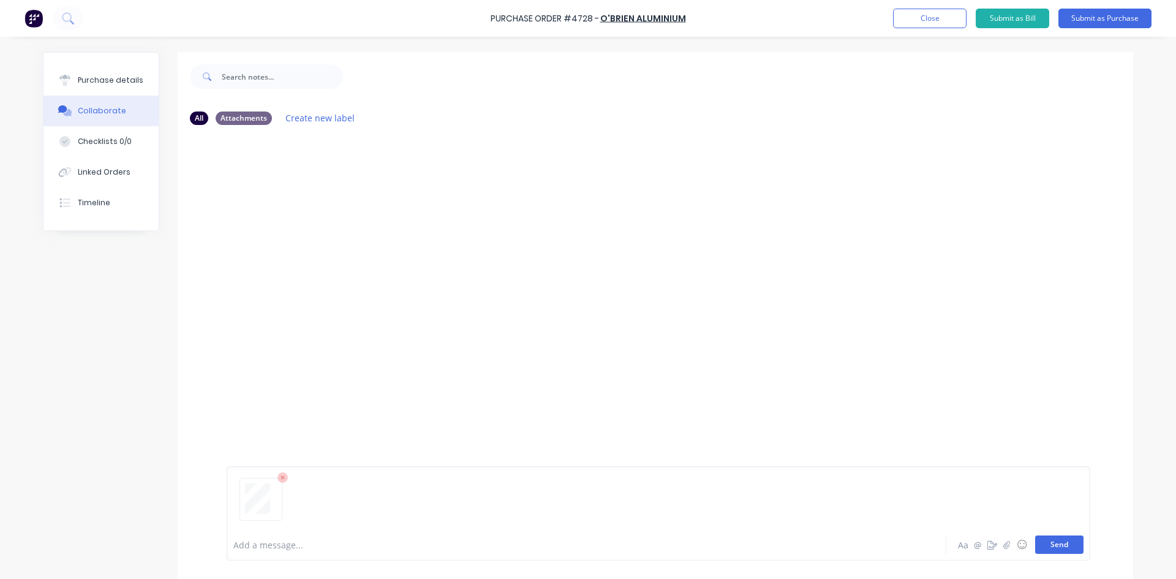
click at [1060, 541] on button "Send" at bounding box center [1059, 544] width 48 height 18
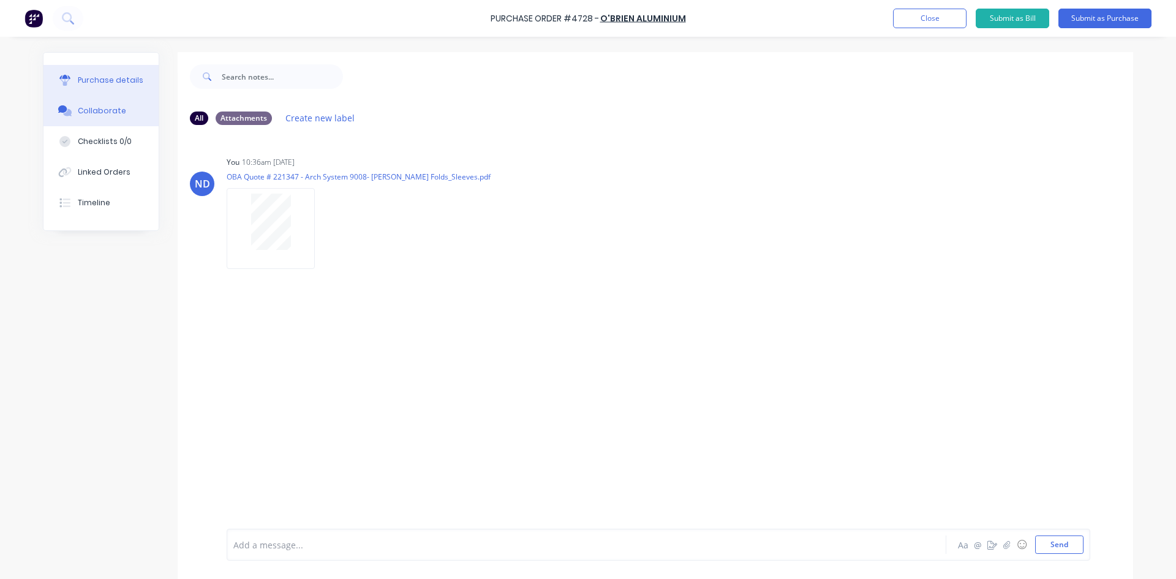
click at [81, 84] on div "Purchase details" at bounding box center [111, 80] width 66 height 11
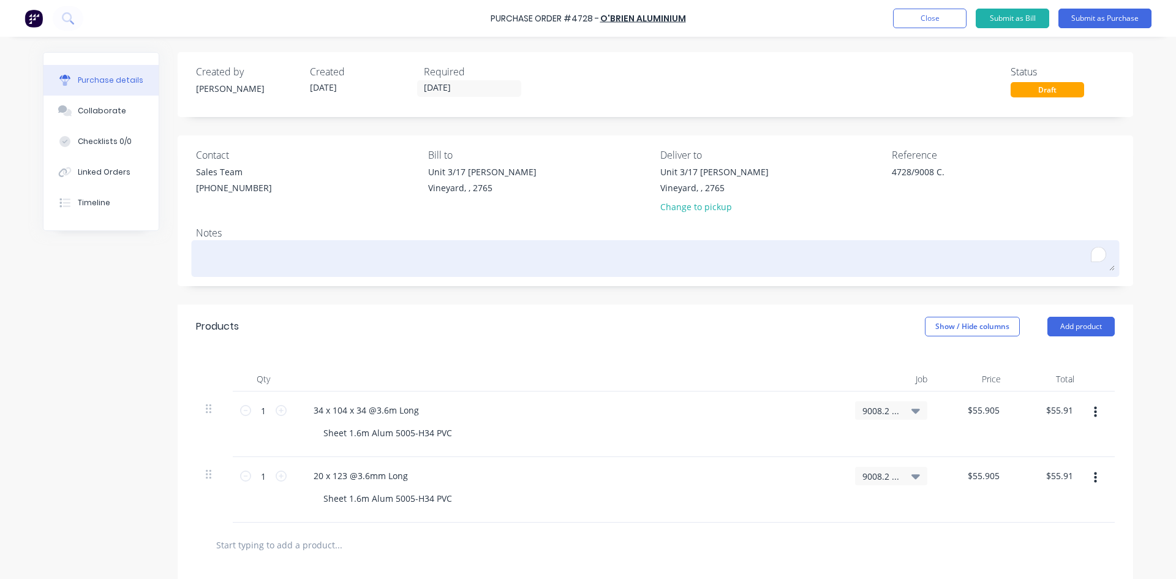
click at [285, 257] on textarea "To enrich screen reader interactions, please activate Accessibility in Grammarl…" at bounding box center [655, 257] width 919 height 28
type textarea "x"
type textarea "P"
type textarea "x"
type textarea "Pl"
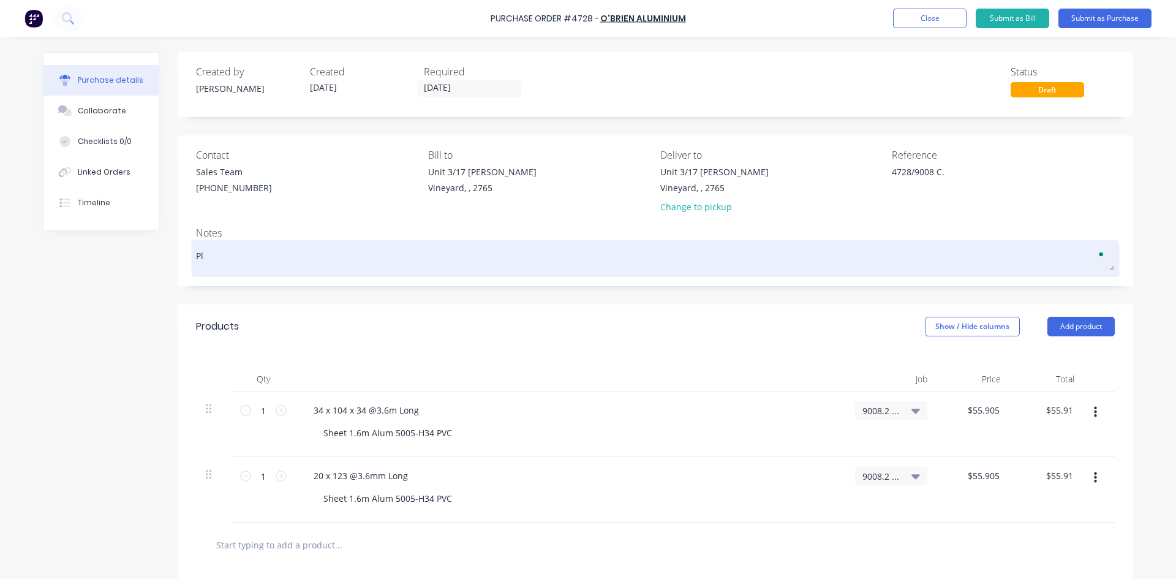
type textarea "x"
type textarea "Ple"
type textarea "x"
type textarea "Plea"
type textarea "x"
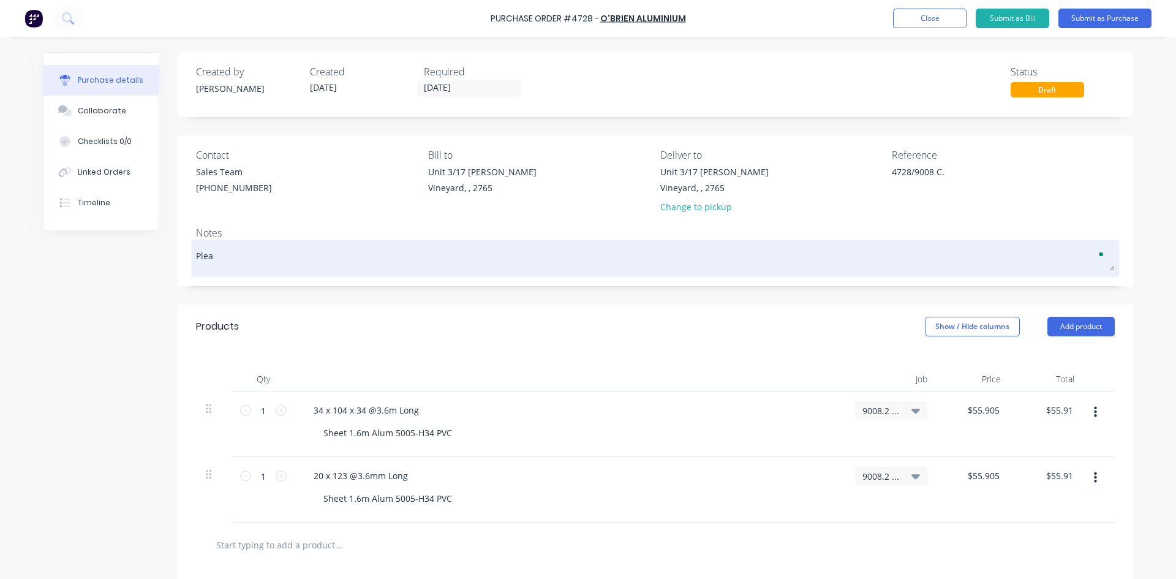
type textarea "Pleas"
type textarea "x"
type textarea "Please"
type textarea "x"
type textarea "Please"
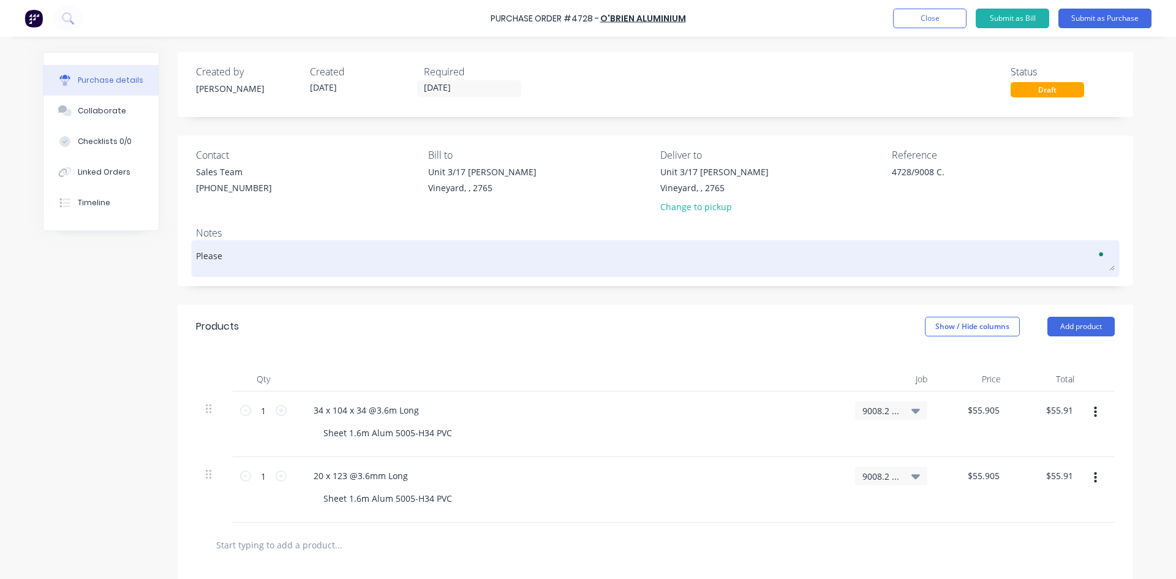
type textarea "x"
type textarea "Please s"
type textarea "x"
type textarea "Please se"
type textarea "x"
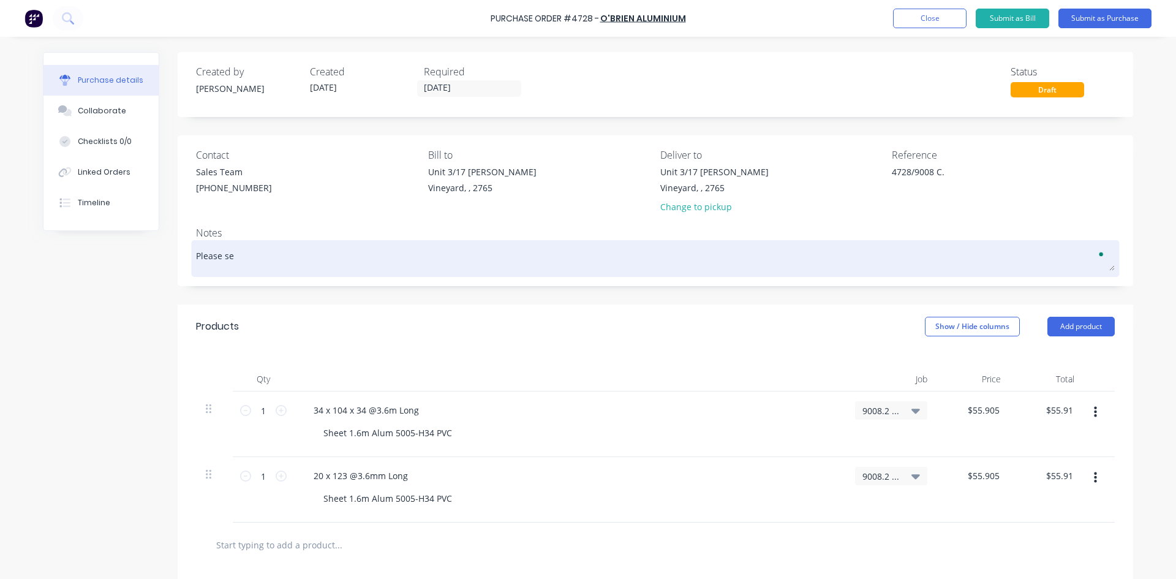
type textarea "Please see"
type textarea "x"
type textarea "Please see"
type textarea "x"
type textarea "Please see a"
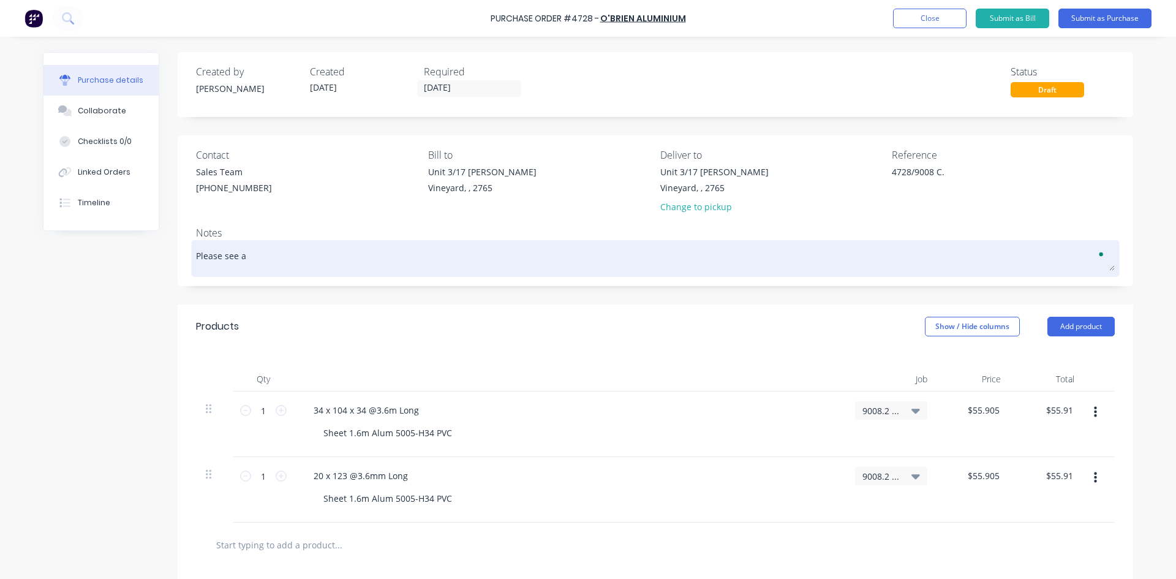
type textarea "x"
type textarea "Please see at"
type textarea "x"
type textarea "Please see att"
type textarea "x"
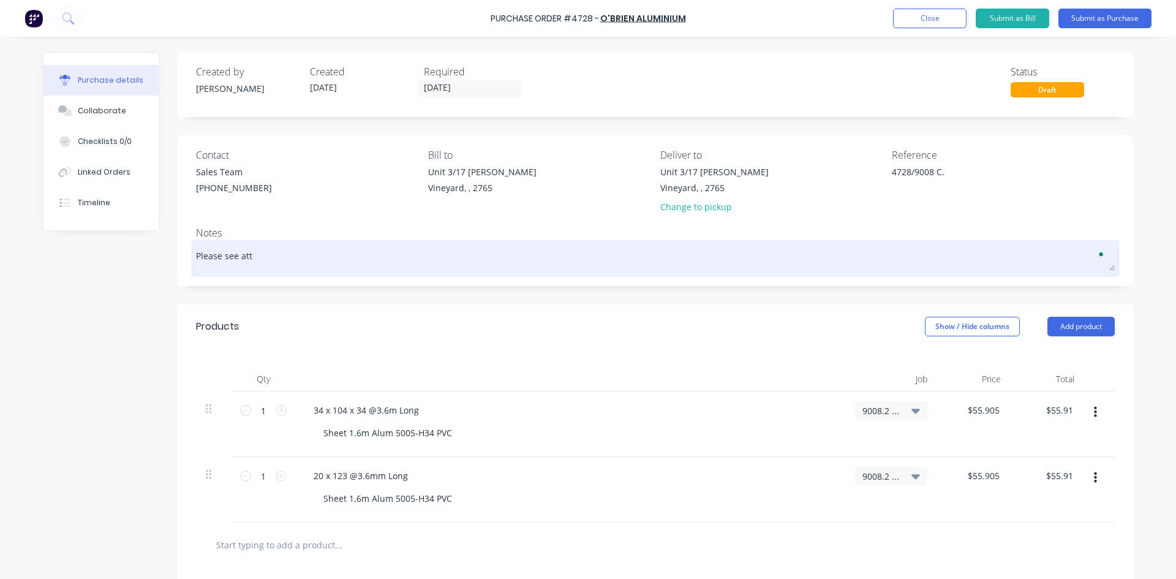
type textarea "Please see attc"
type textarea "x"
type textarea "Please see attca"
type textarea "x"
type textarea "Please see attcah"
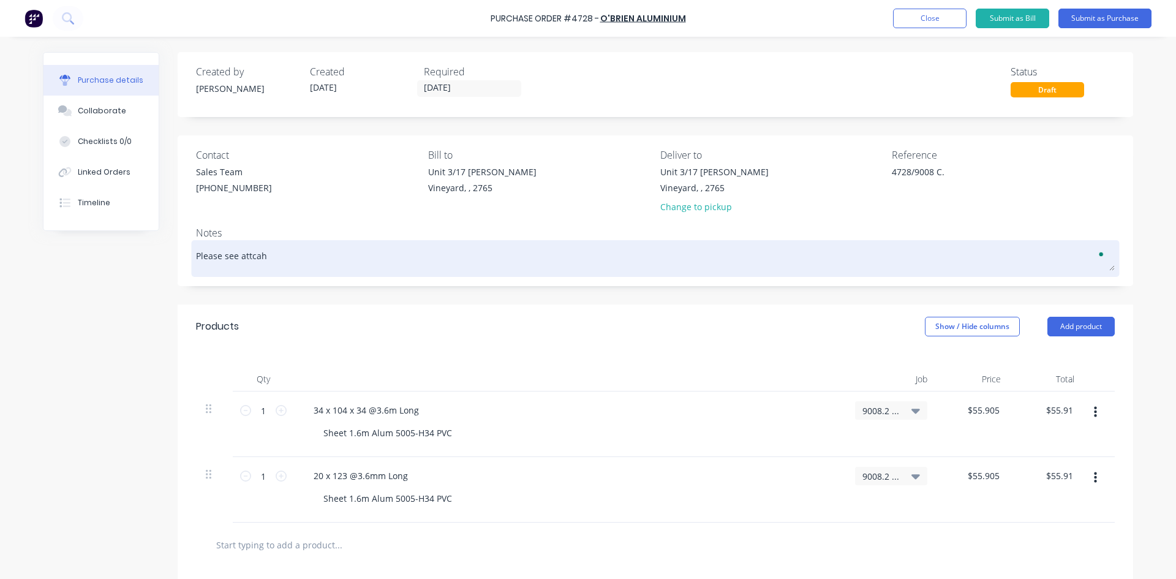
type textarea "x"
type textarea "Please see attcahe"
type textarea "x"
type textarea "Please see attcahed"
type textarea "x"
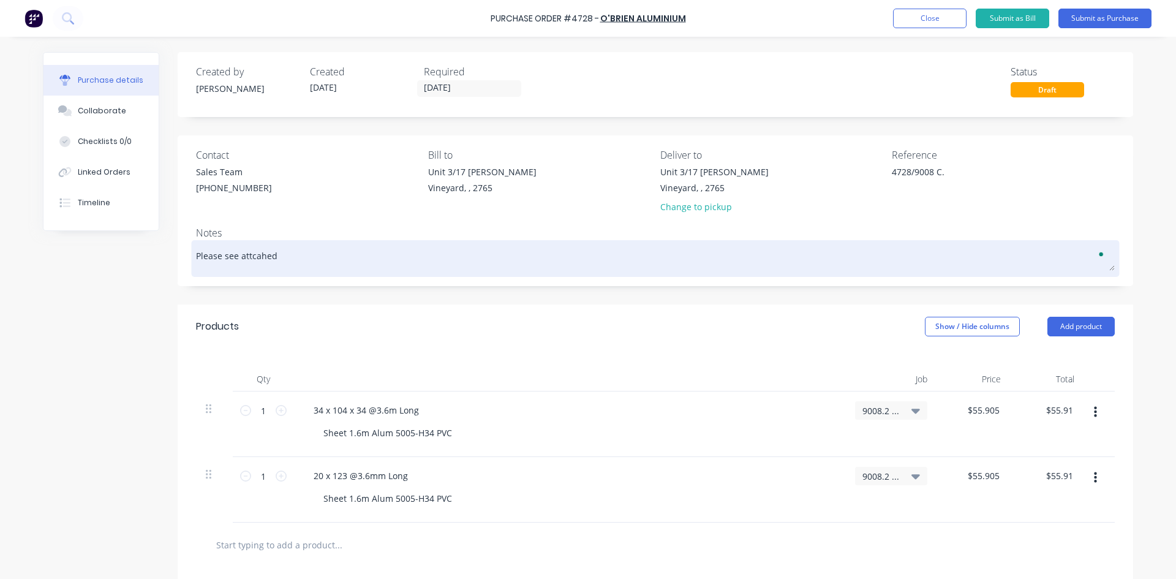
type textarea "Please see attcahed"
type textarea "x"
type textarea "Please see attcahed Q"
type textarea "x"
type textarea "Please see attcahed Qu"
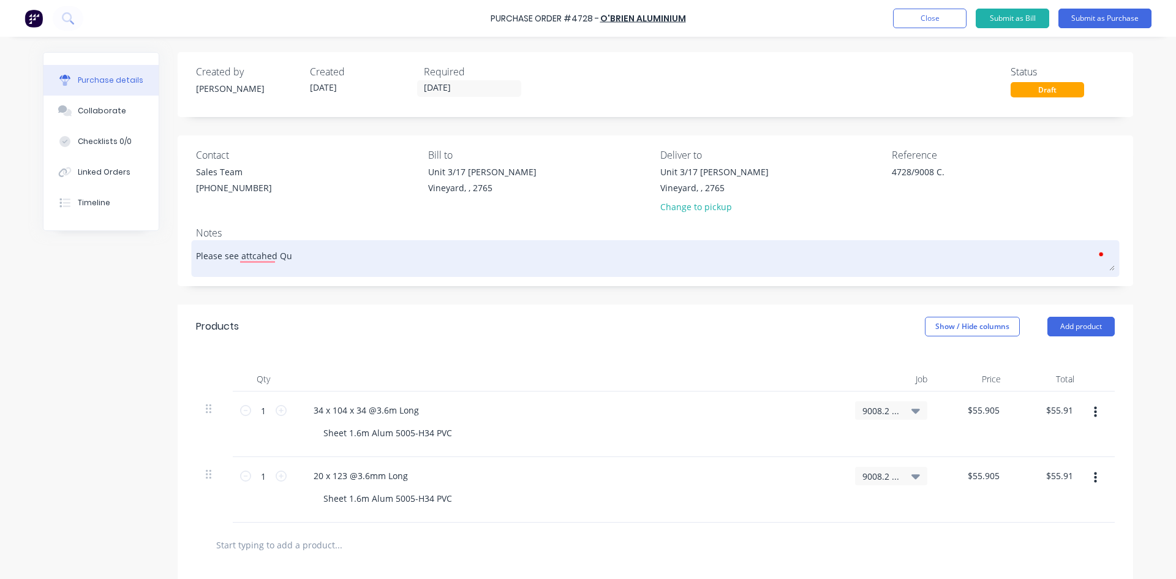
type textarea "x"
type textarea "Please see attcahed Quo"
type textarea "x"
type textarea "Please see attcahed Quot"
type textarea "x"
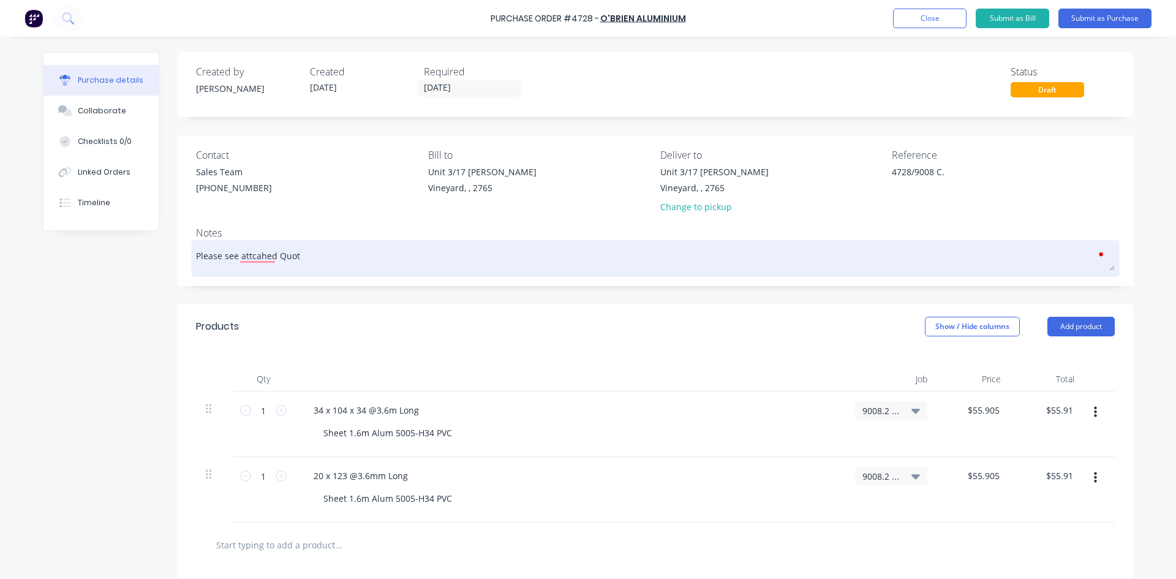
type textarea "Please see attcahed Quote"
type textarea "x"
type textarea "Please see attched Quote"
type textarea "x"
type textarea "Please see atthed Quote"
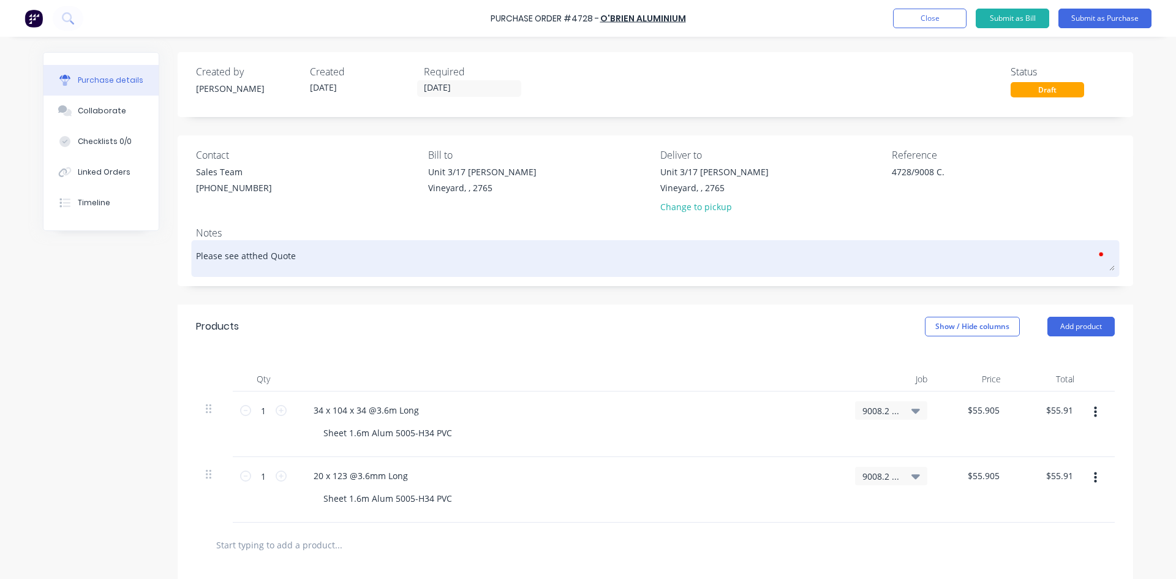
type textarea "x"
type textarea "Please see attahed Quote"
type textarea "x"
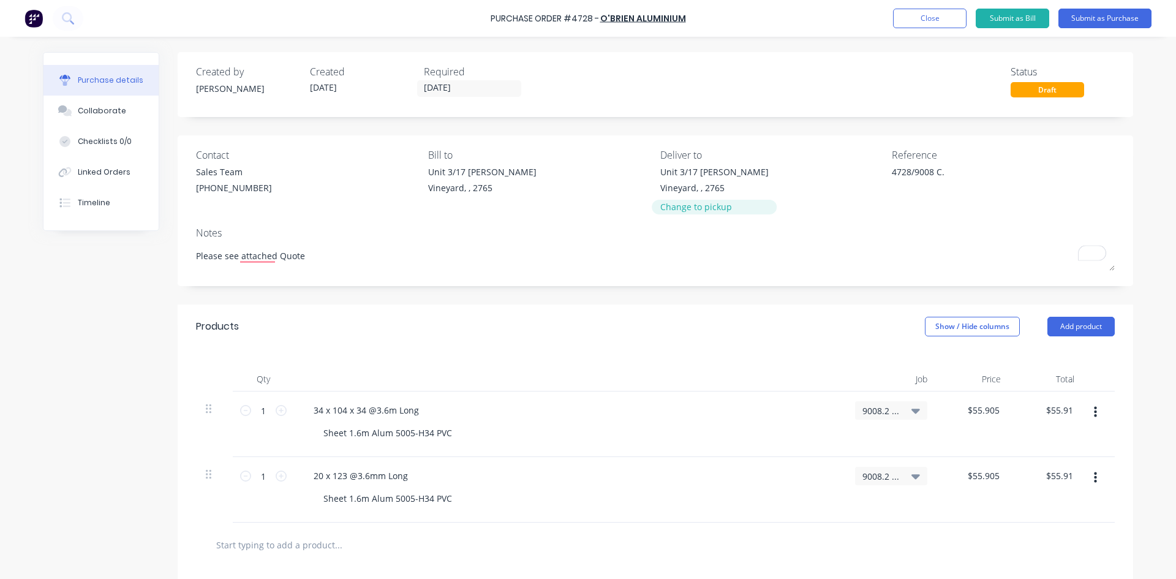
type textarea "Please see attached Quote"
type textarea "x"
type textarea "Please see attached Quote"
click at [684, 210] on div "Change to pickup" at bounding box center [714, 206] width 108 height 13
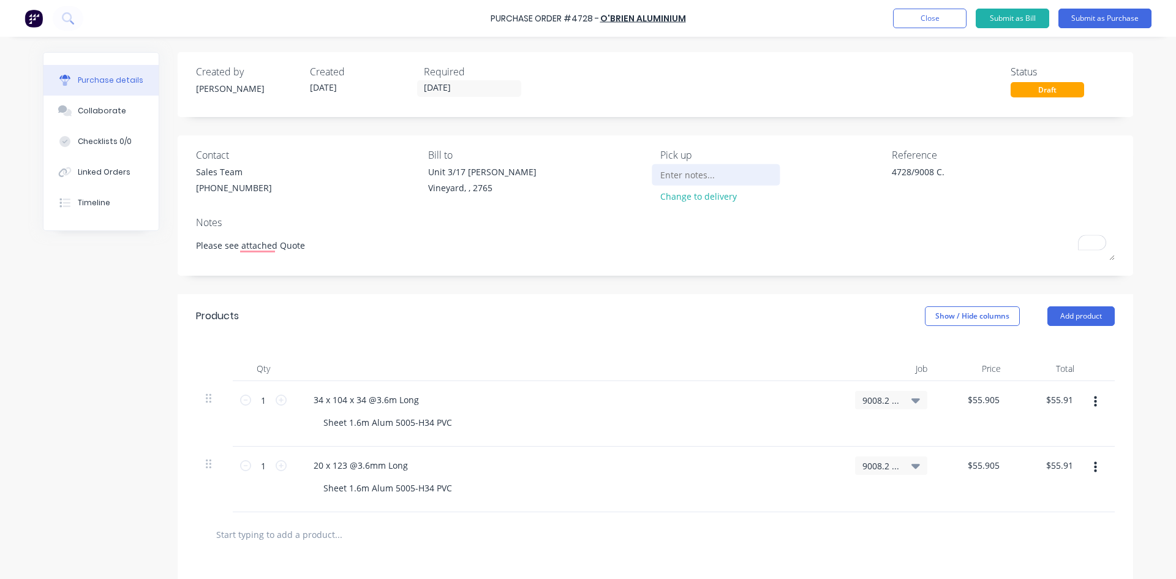
click at [682, 177] on input at bounding box center [715, 174] width 111 height 18
type textarea "x"
type input "P"
type textarea "x"
type input "Pi"
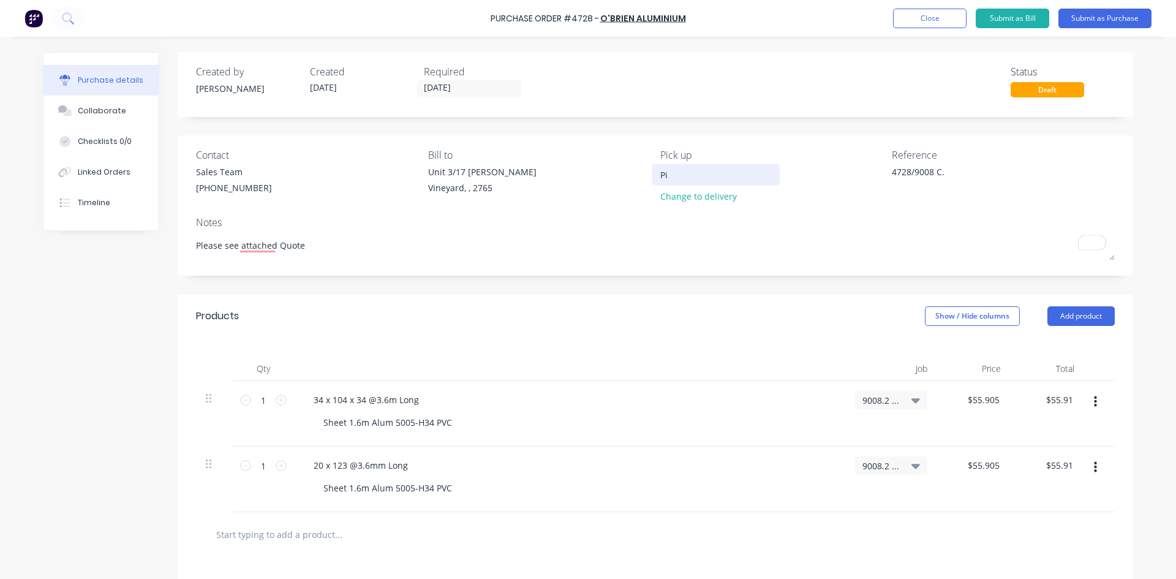
type textarea "x"
type input "Pic"
type textarea "x"
type input "Pick"
type textarea "x"
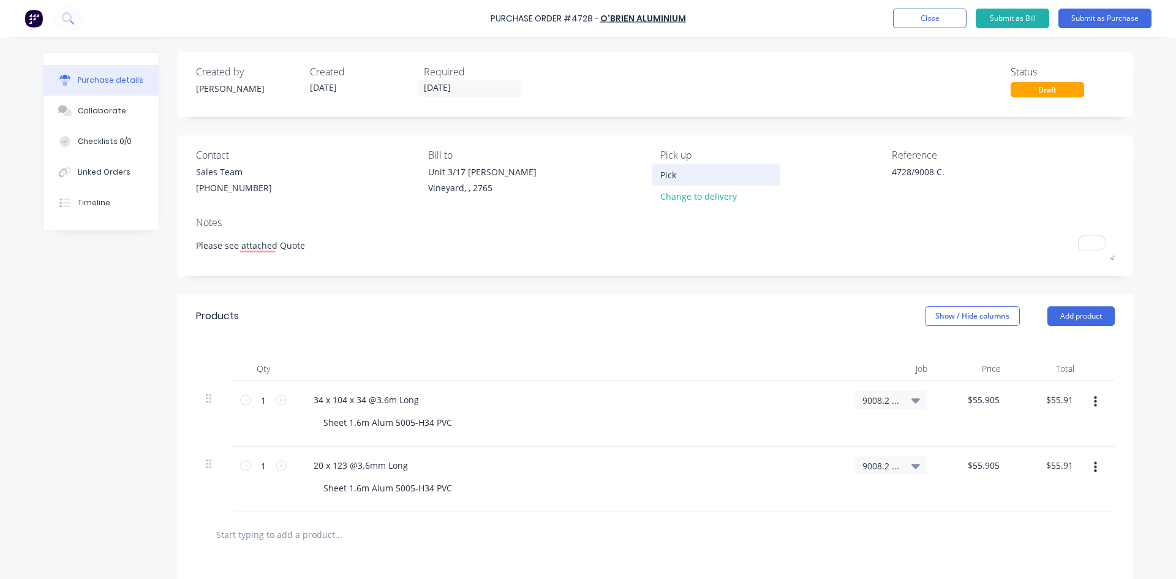
type input "Pick"
type textarea "x"
type input "Pick u"
type textarea "x"
type input "Pick up"
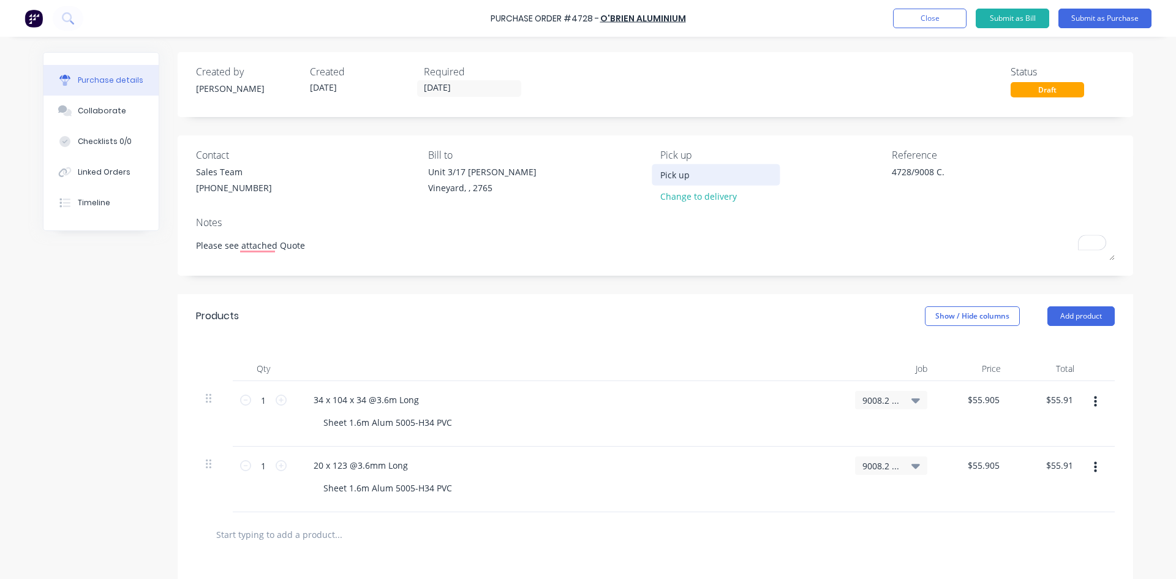
type textarea "x"
type input "Pick up"
type textarea "x"
type input "Pick up f"
type textarea "x"
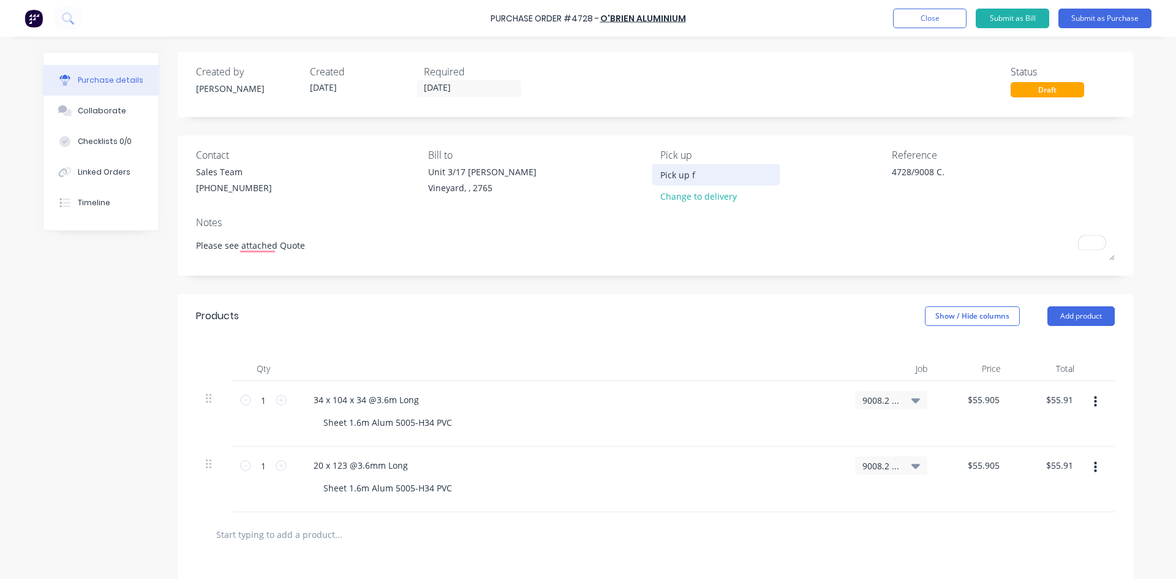
type input "Pick up fr"
type textarea "x"
type input "Pick up frp"
type textarea "x"
type input "Pick up frpm"
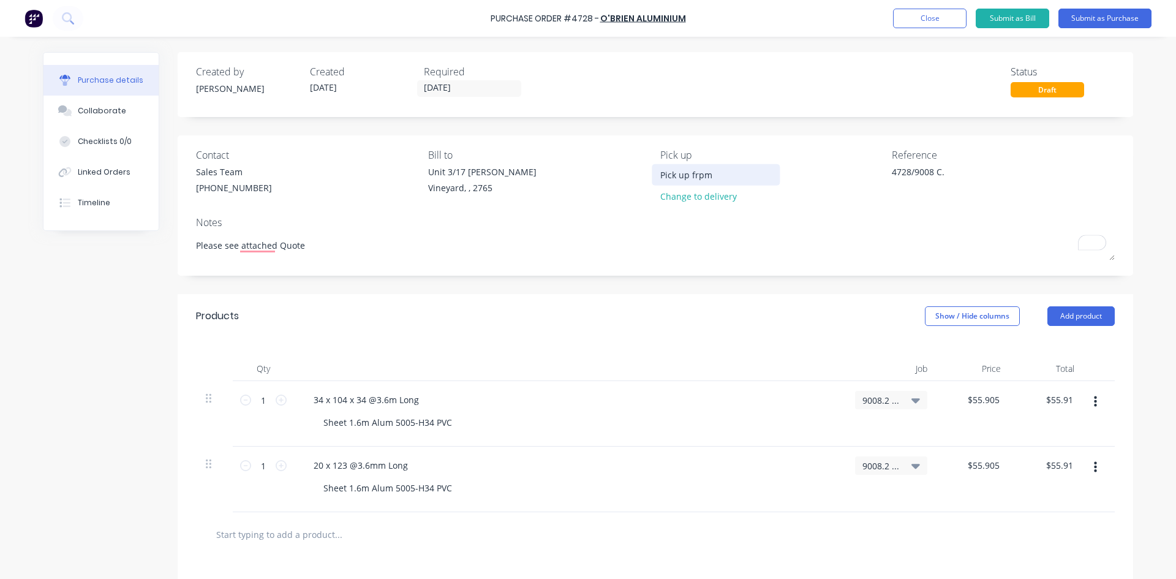
type textarea "x"
type input "Pick up frp"
type textarea "x"
type input "Pick up fr"
type textarea "x"
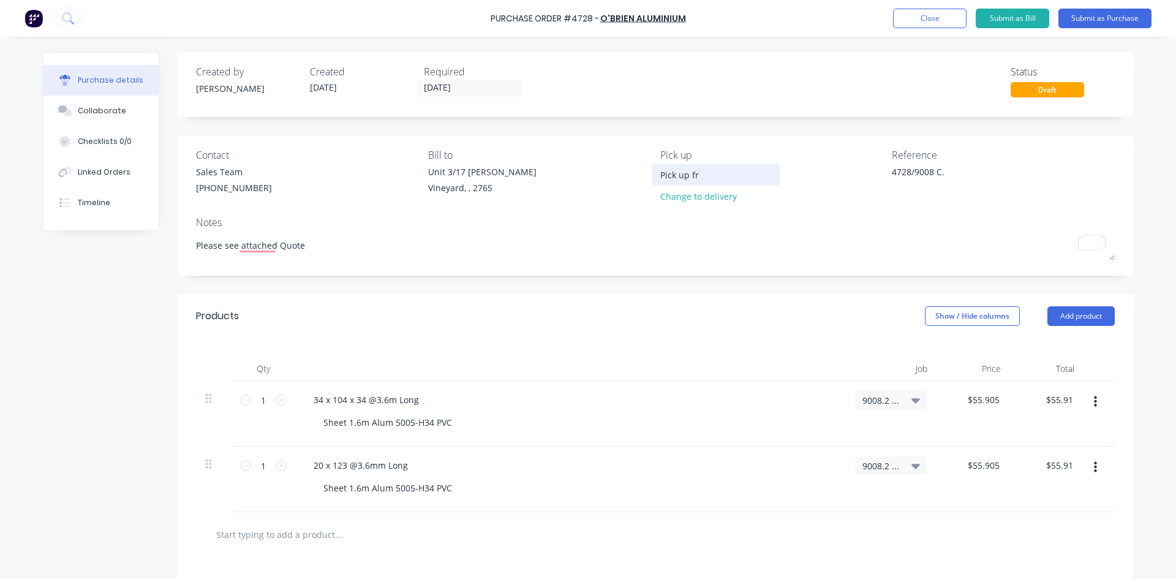
type input "Pick up fro"
type textarea "x"
type input "Pick up from"
type textarea "x"
type input "Pick up from"
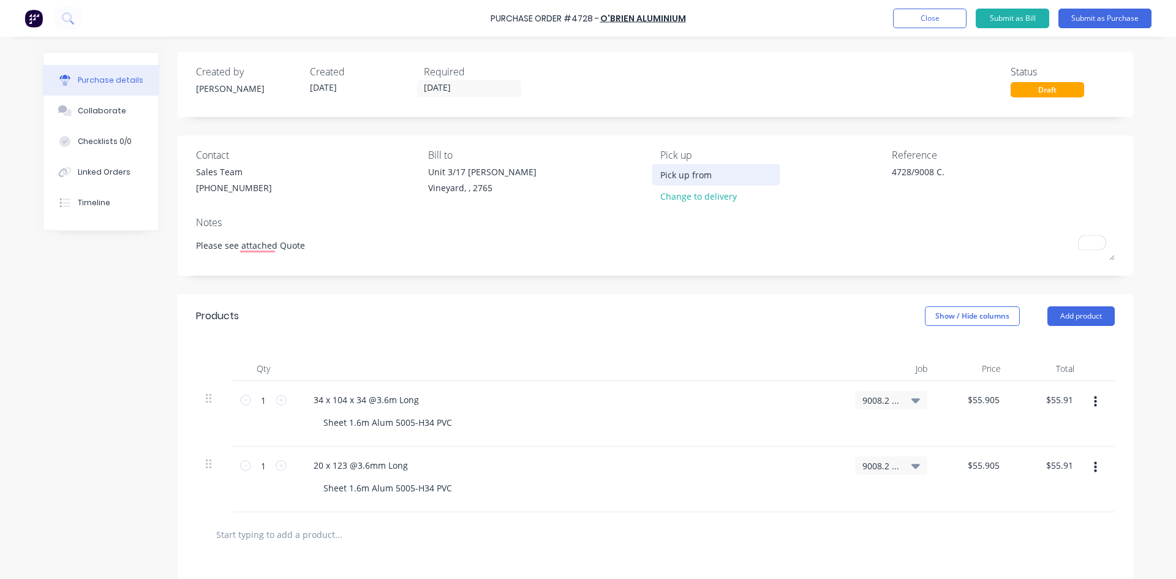
type textarea "x"
type input "Pick up from O"
type textarea "x"
type input "Pick up from Ob"
type textarea "x"
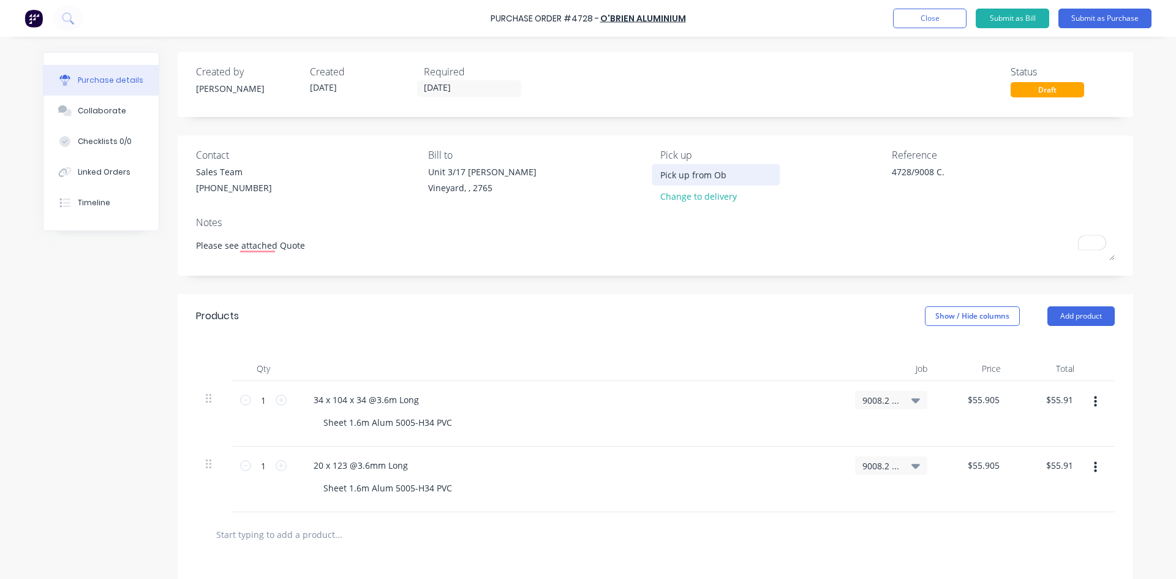
type input "Pick up from Obr"
type textarea "x"
type input "Pick up from Obri"
type textarea "x"
type input "Pick up from Obrie"
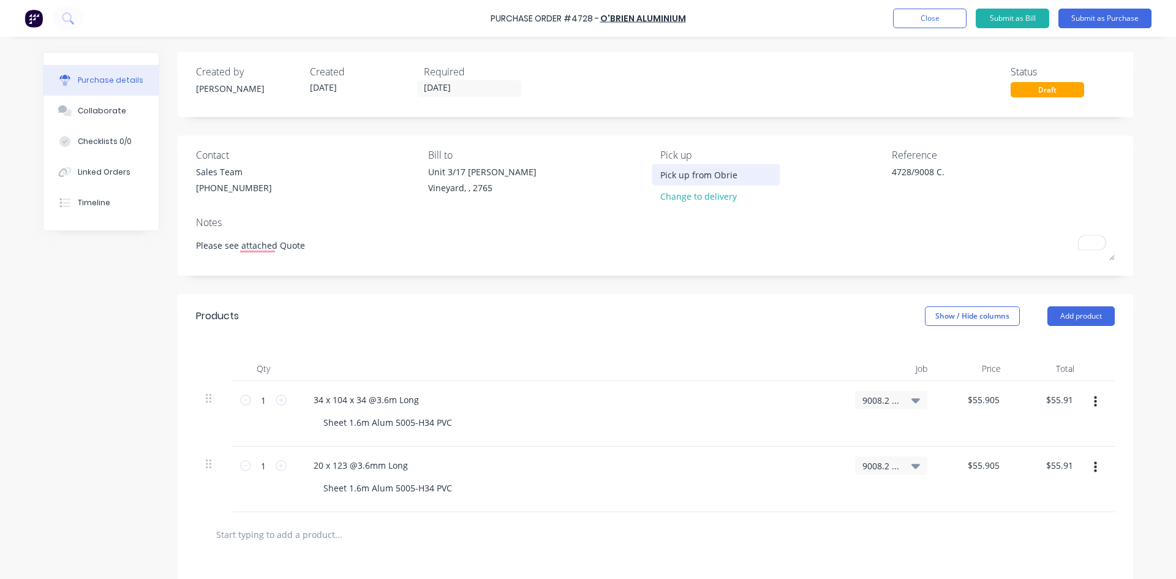
type textarea "x"
type input "Pick up from Obrien"
type textarea "x"
type input "Pick up from Obriens"
type textarea "x"
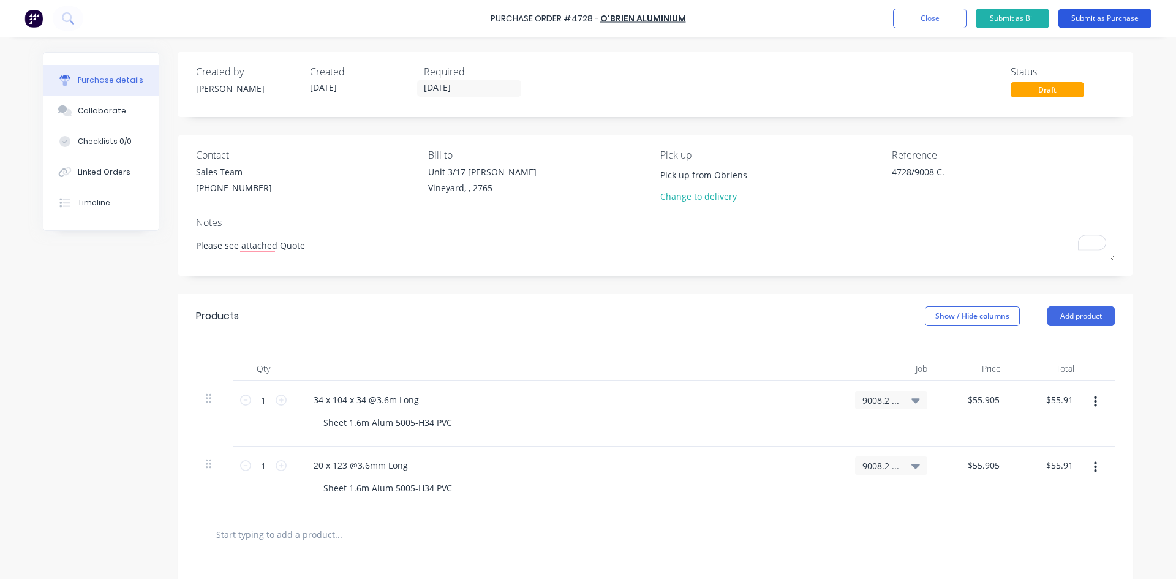
type input "Pick up from Obriens"
click at [1108, 18] on button "Submit as Purchase" at bounding box center [1104, 19] width 93 height 20
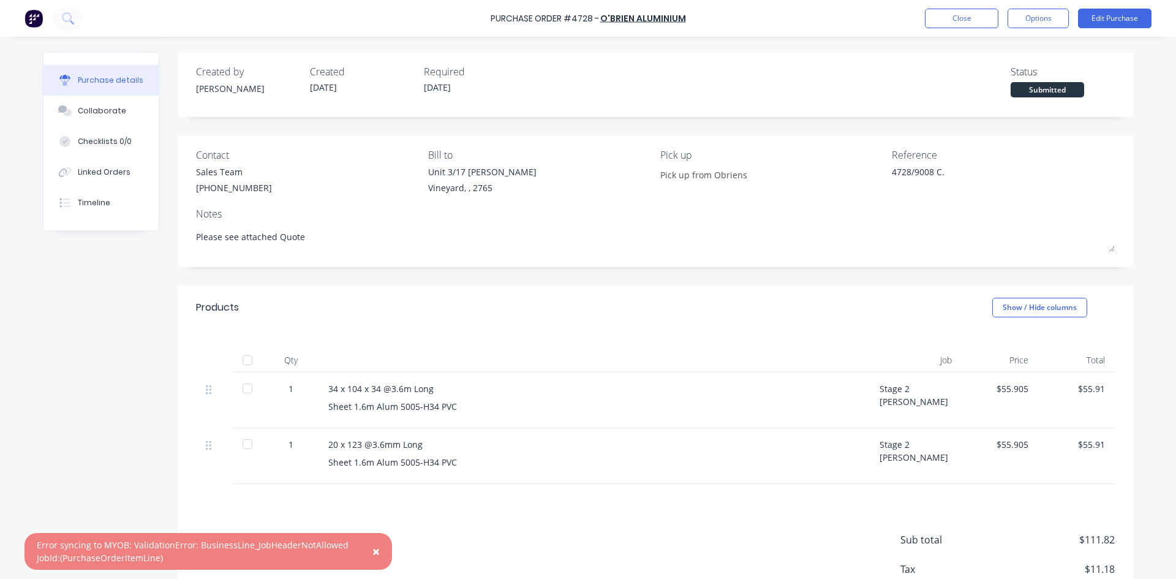
click at [378, 551] on span "×" at bounding box center [375, 551] width 7 height 17
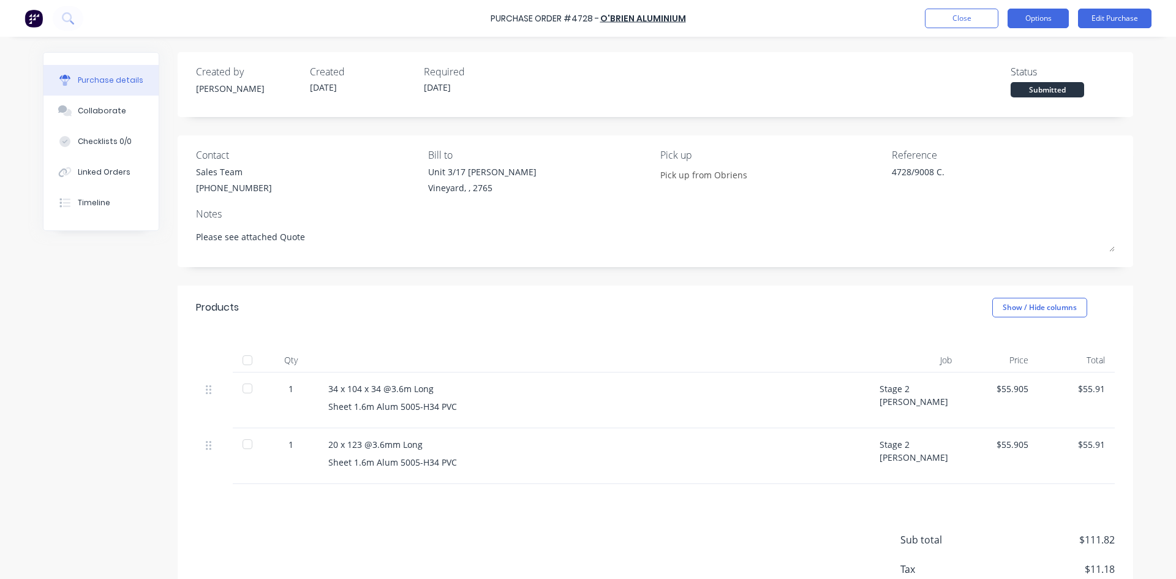
click at [1044, 22] on button "Options" at bounding box center [1037, 19] width 61 height 20
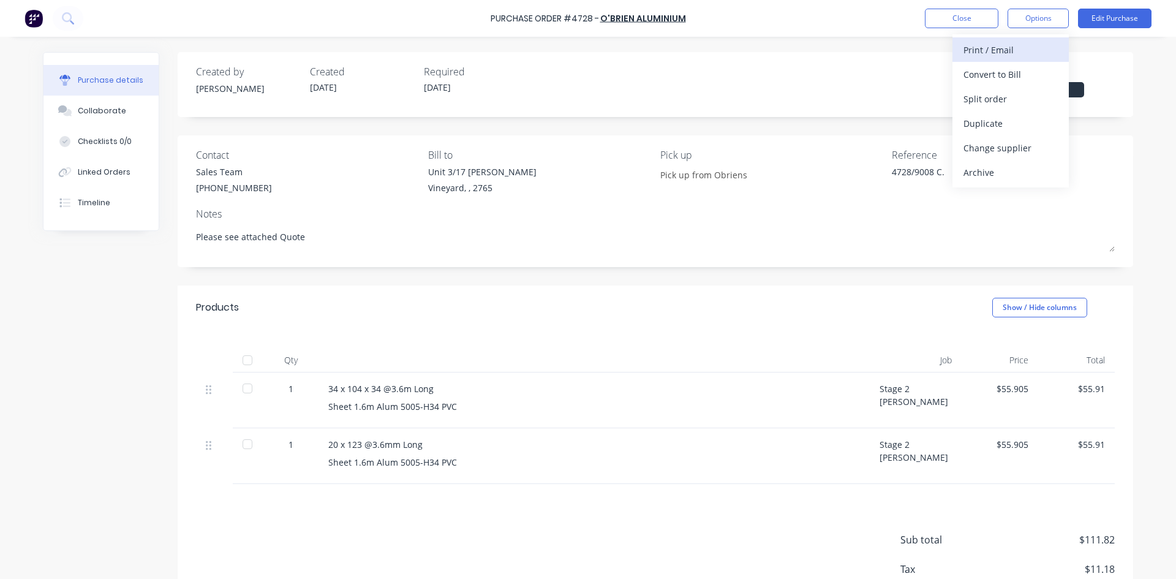
click at [981, 52] on div "Print / Email" at bounding box center [1010, 50] width 94 height 18
click at [985, 69] on div "With pricing" at bounding box center [1010, 75] width 94 height 18
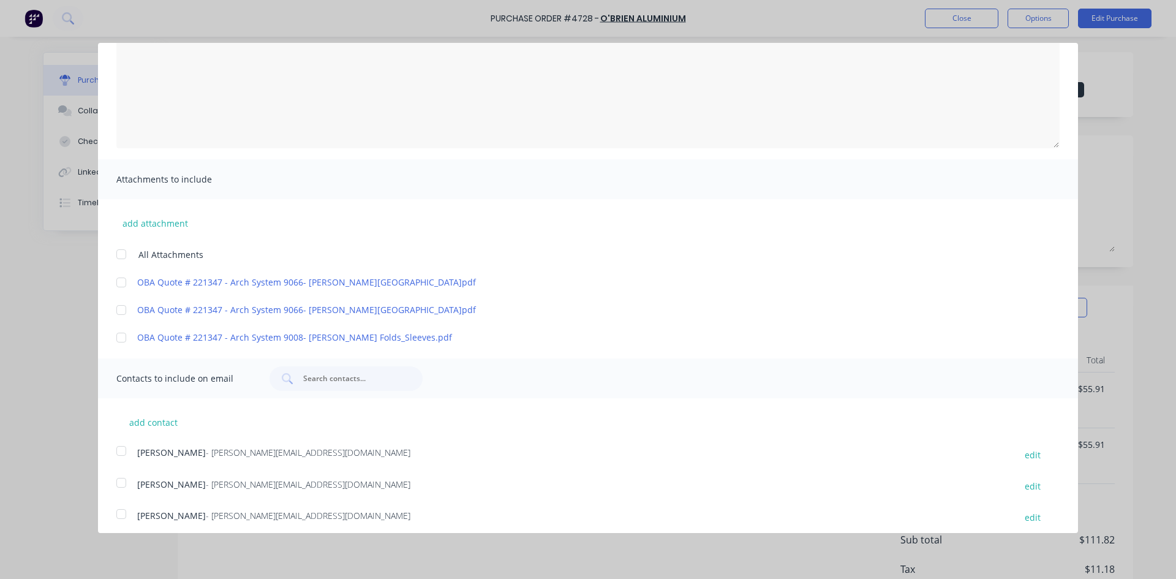
scroll to position [122, 0]
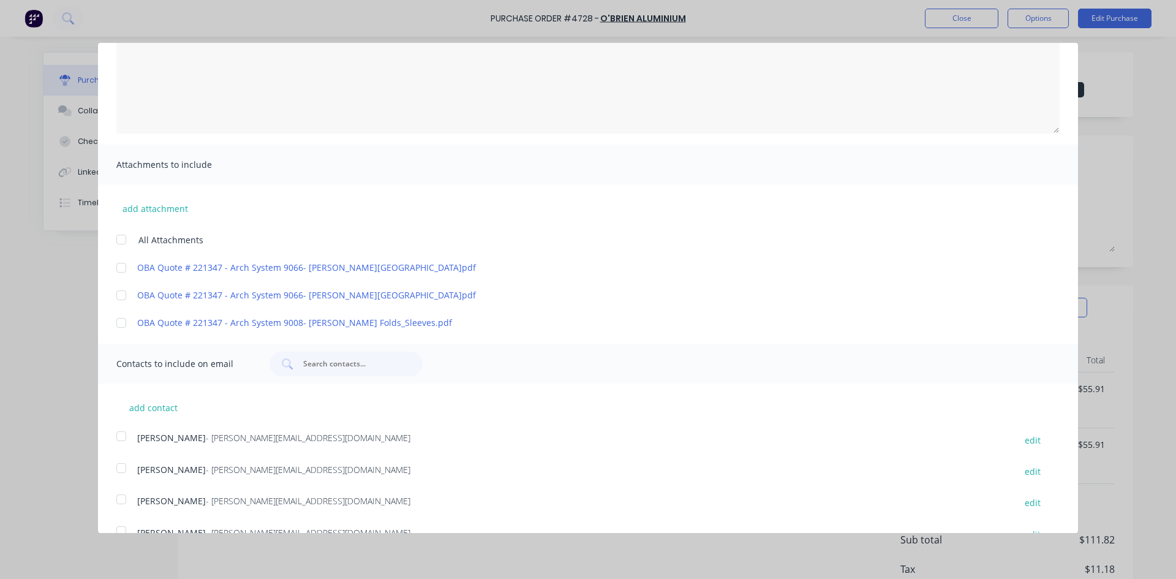
click at [120, 322] on div at bounding box center [121, 323] width 24 height 24
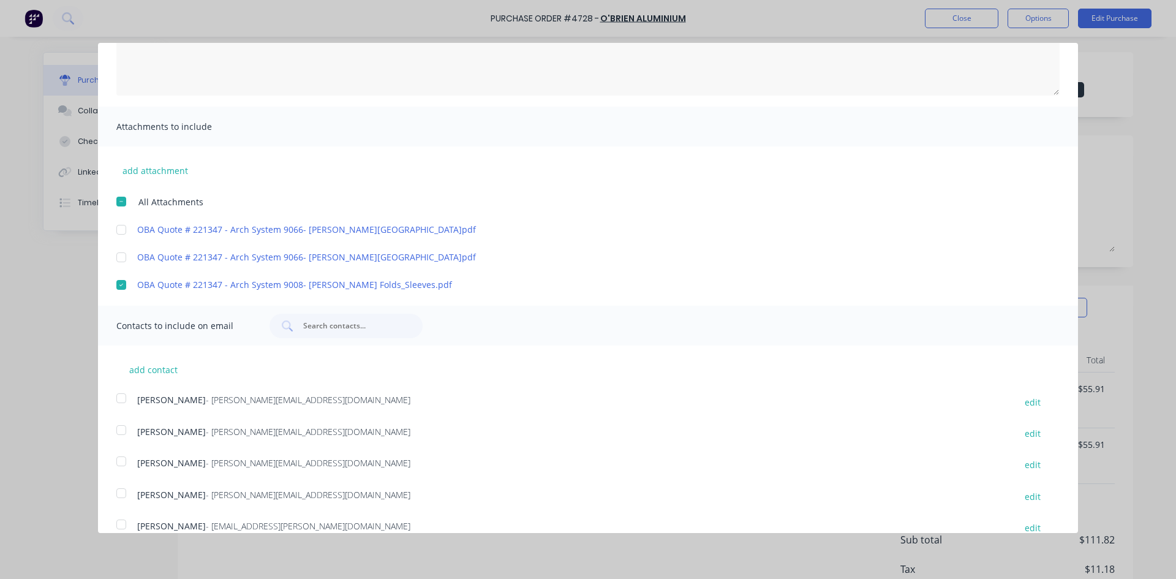
scroll to position [241, 0]
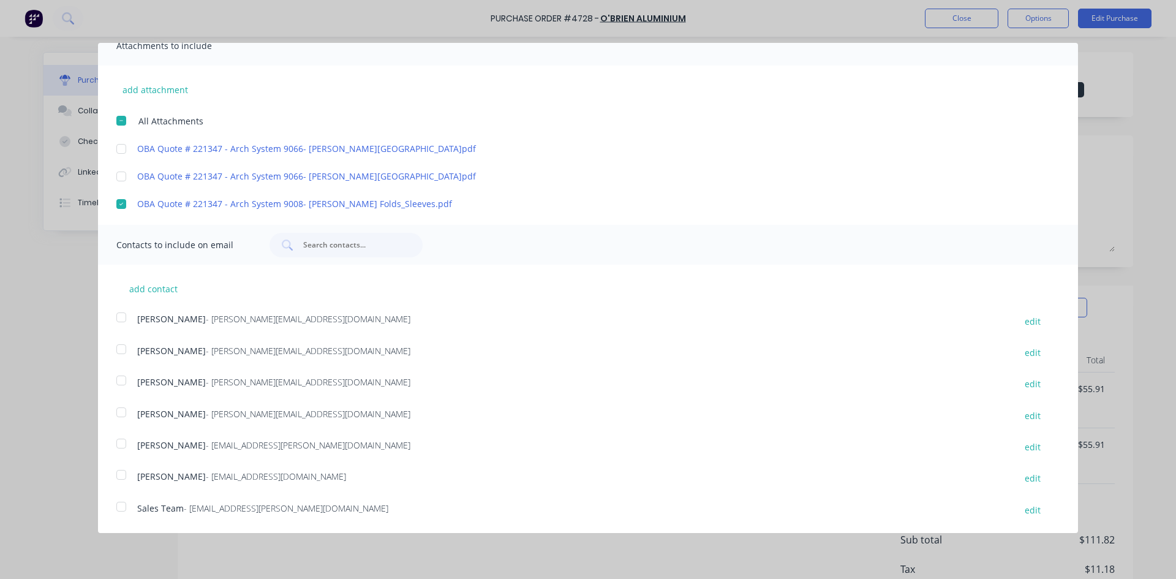
click at [122, 445] on div at bounding box center [121, 443] width 24 height 24
click at [119, 503] on div at bounding box center [121, 506] width 24 height 24
click at [122, 478] on div at bounding box center [121, 474] width 24 height 24
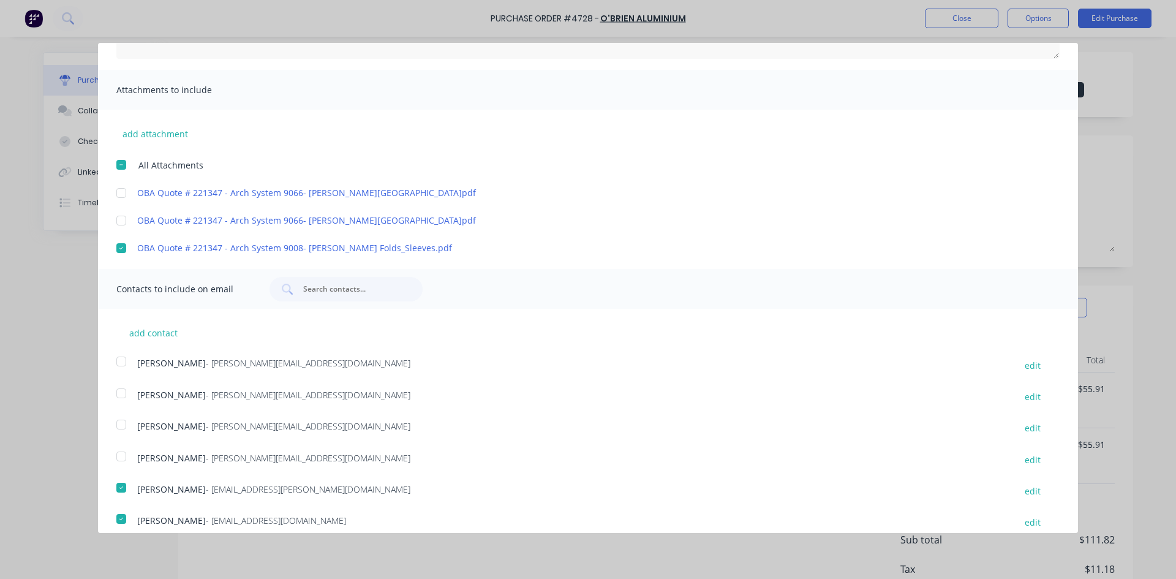
scroll to position [0, 0]
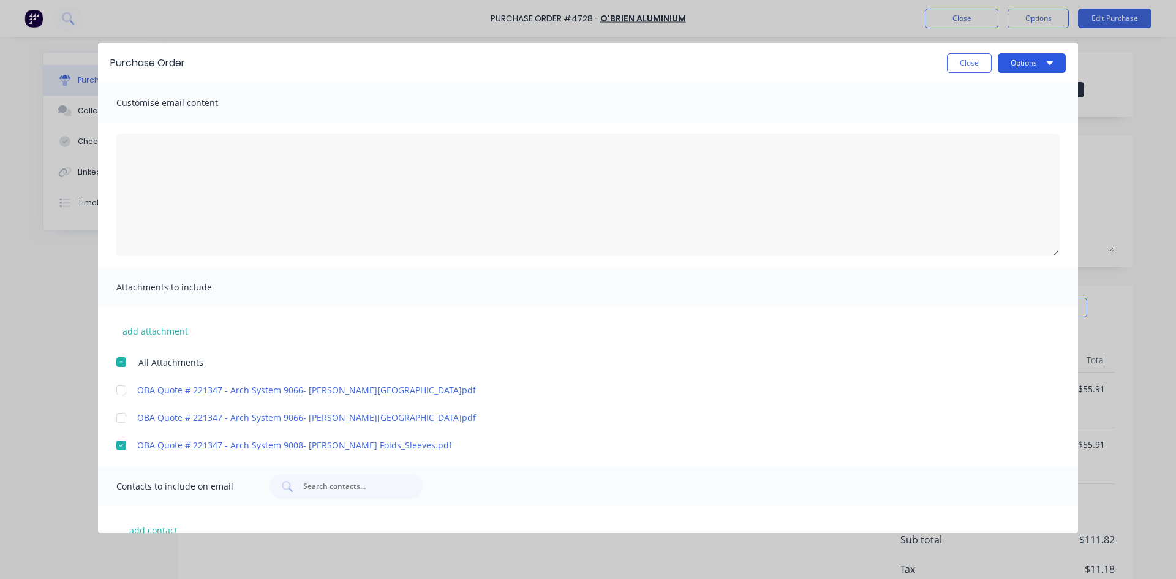
click at [1047, 62] on icon "button" at bounding box center [1050, 63] width 6 height 4
click at [992, 89] on div "Print" at bounding box center [1007, 94] width 94 height 18
type textarea "x"
click at [118, 366] on div at bounding box center [121, 362] width 24 height 24
click at [1047, 64] on icon "button" at bounding box center [1050, 63] width 6 height 10
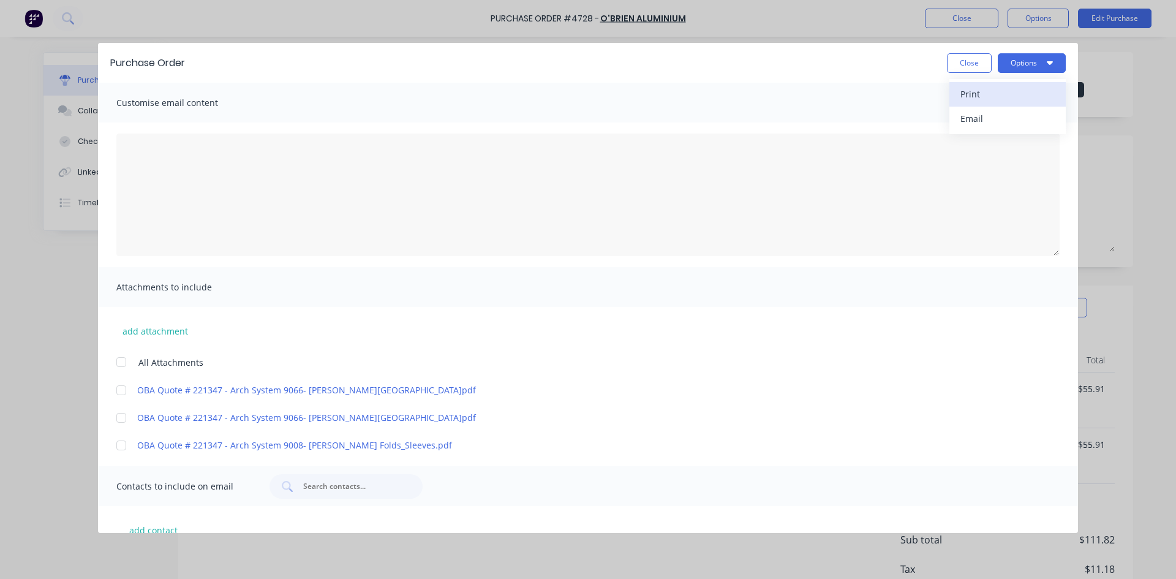
click at [996, 100] on div "Print" at bounding box center [1007, 94] width 94 height 18
click at [120, 448] on div at bounding box center [121, 445] width 24 height 24
click at [1048, 62] on button "Options" at bounding box center [1032, 63] width 68 height 20
click at [986, 92] on div "Print" at bounding box center [1007, 94] width 94 height 18
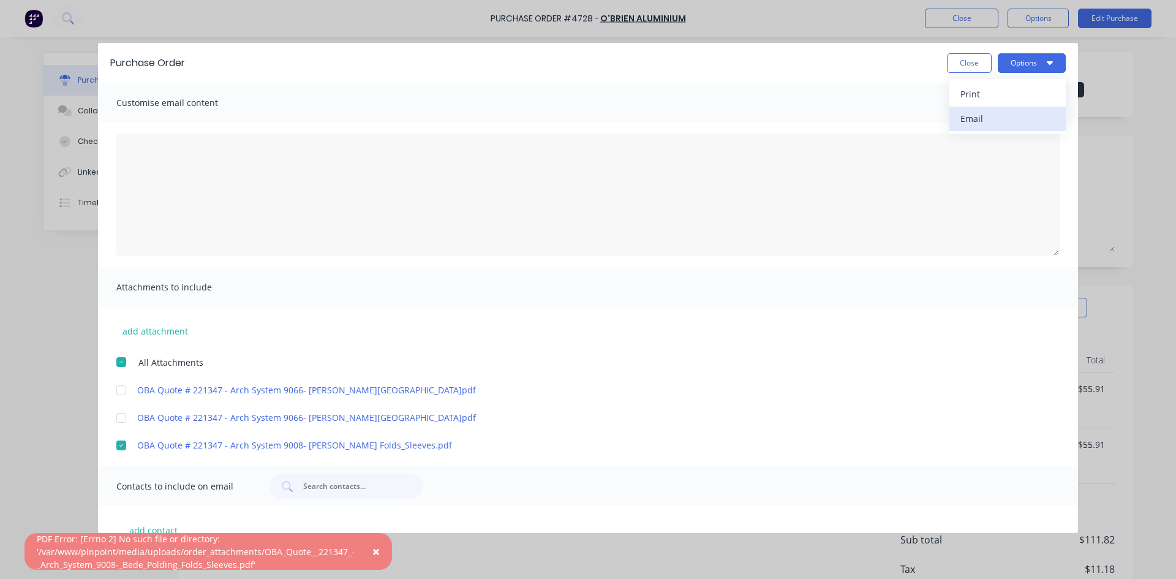
click at [991, 126] on div "Email" at bounding box center [1007, 119] width 94 height 18
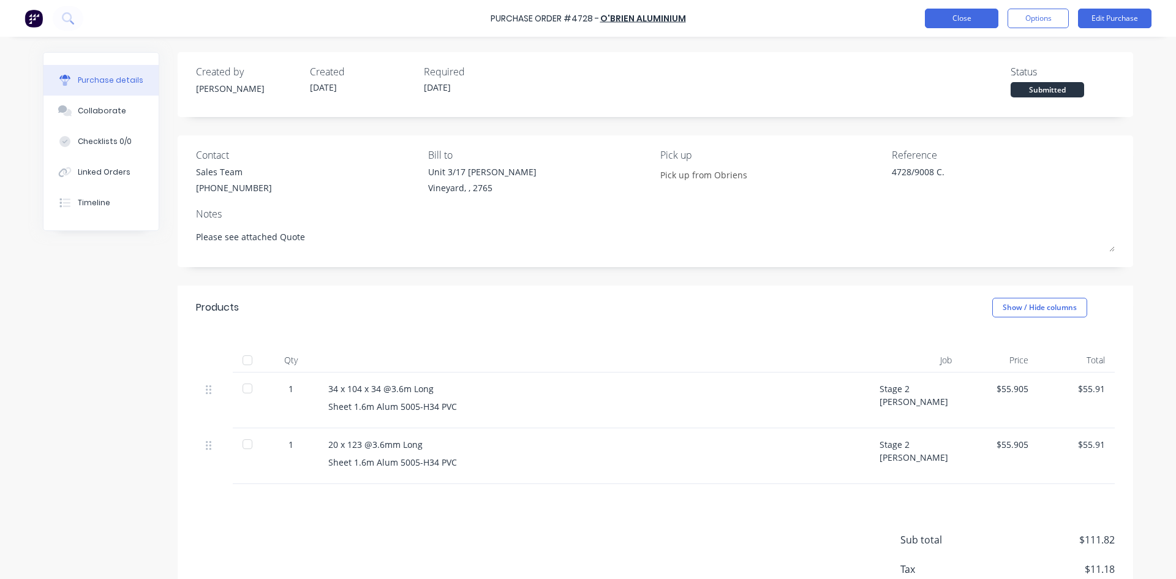
click at [977, 26] on button "Close" at bounding box center [961, 19] width 73 height 20
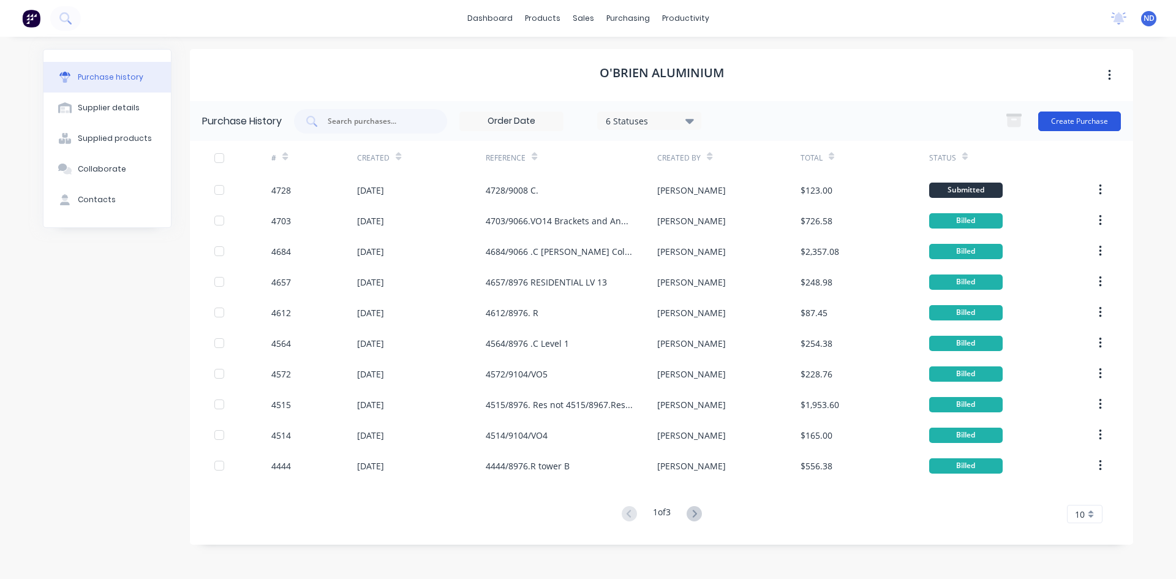
click at [1106, 121] on button "Create Purchase" at bounding box center [1079, 121] width 83 height 20
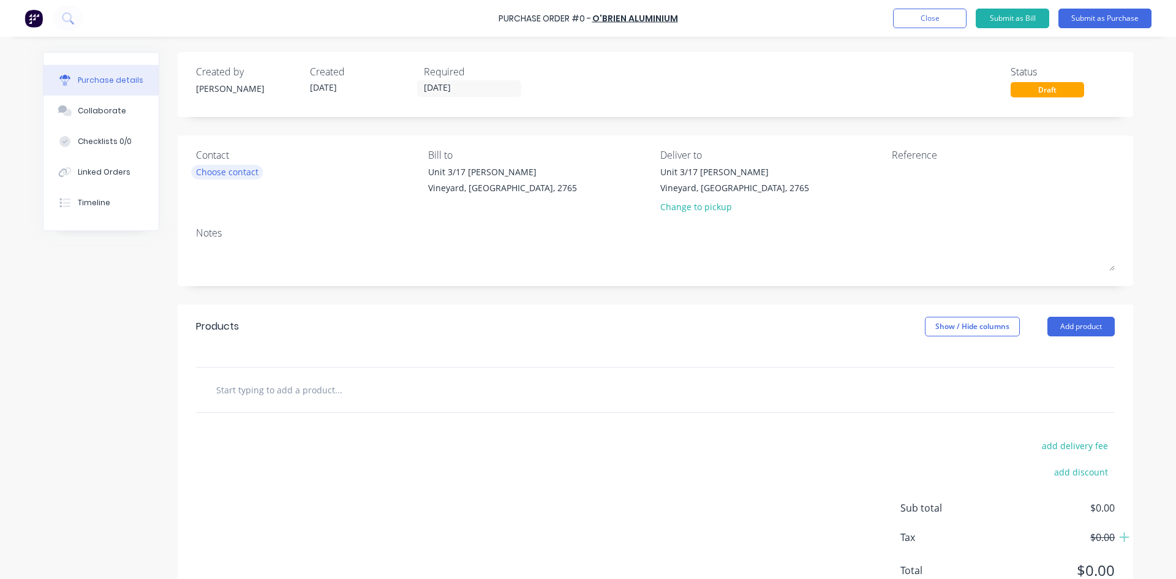
click at [227, 170] on div "Choose contact" at bounding box center [227, 171] width 62 height 13
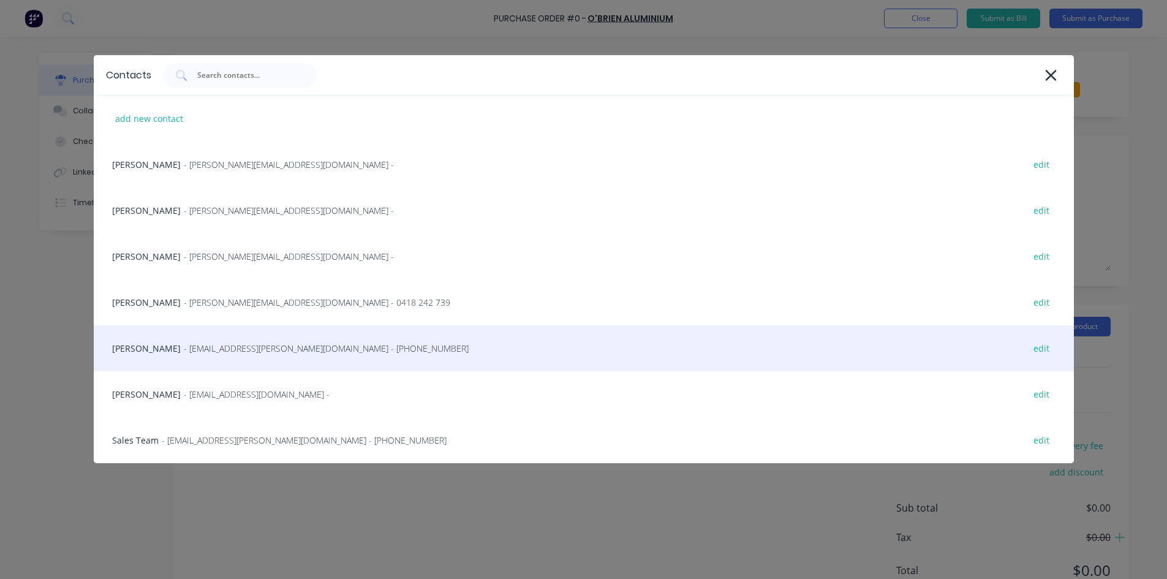
click at [198, 348] on span "- mwood@obrien-aluminium.com.au - (02) 4587 9766" at bounding box center [326, 348] width 285 height 13
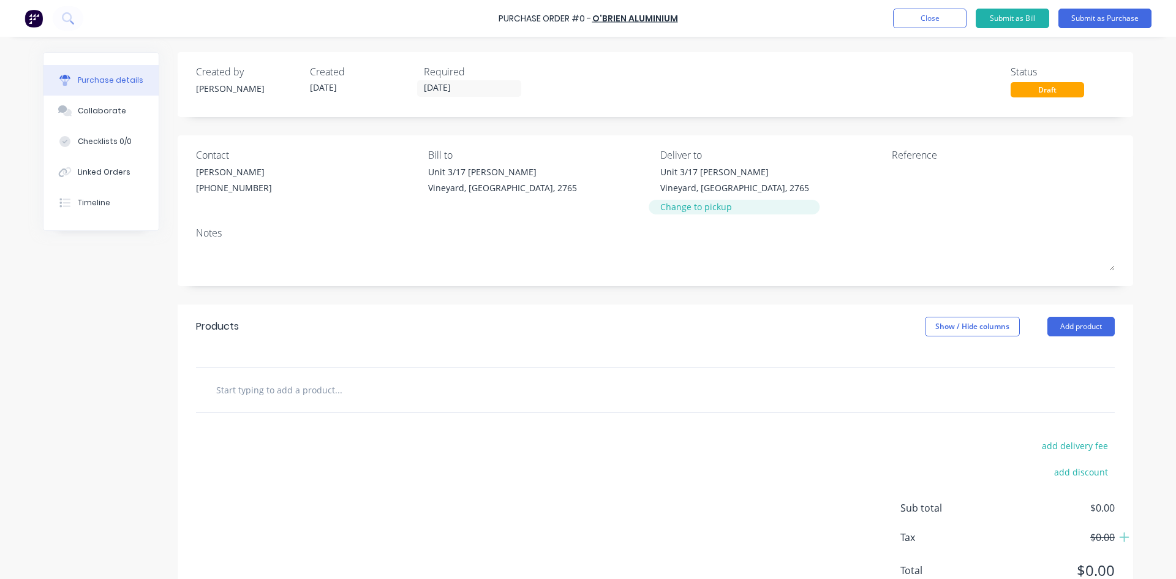
click at [711, 212] on div "Change to pickup" at bounding box center [734, 206] width 149 height 13
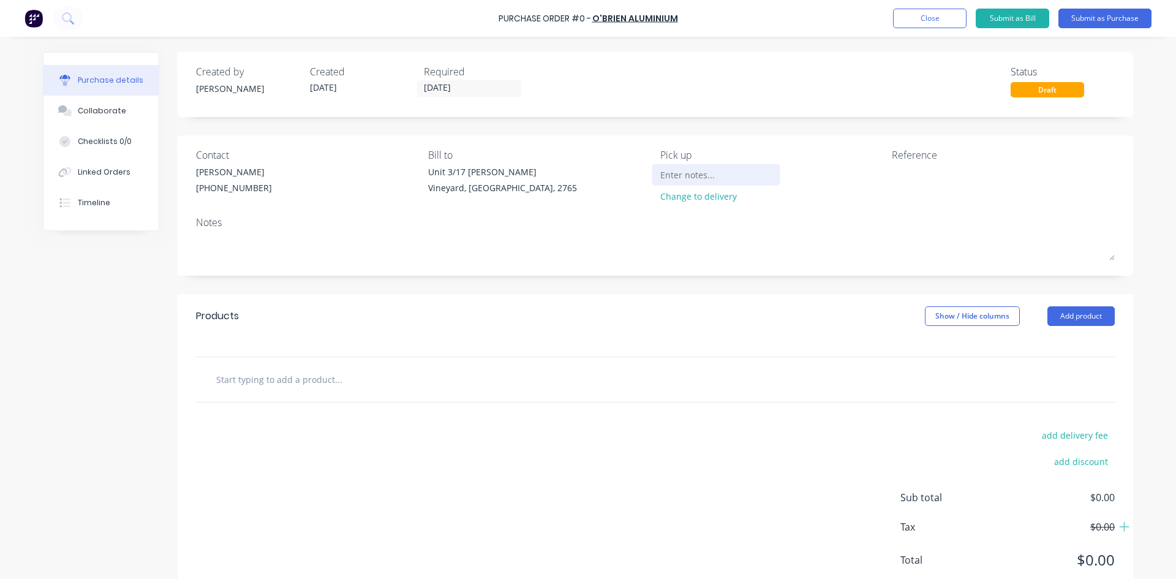
click at [698, 179] on input at bounding box center [715, 174] width 111 height 18
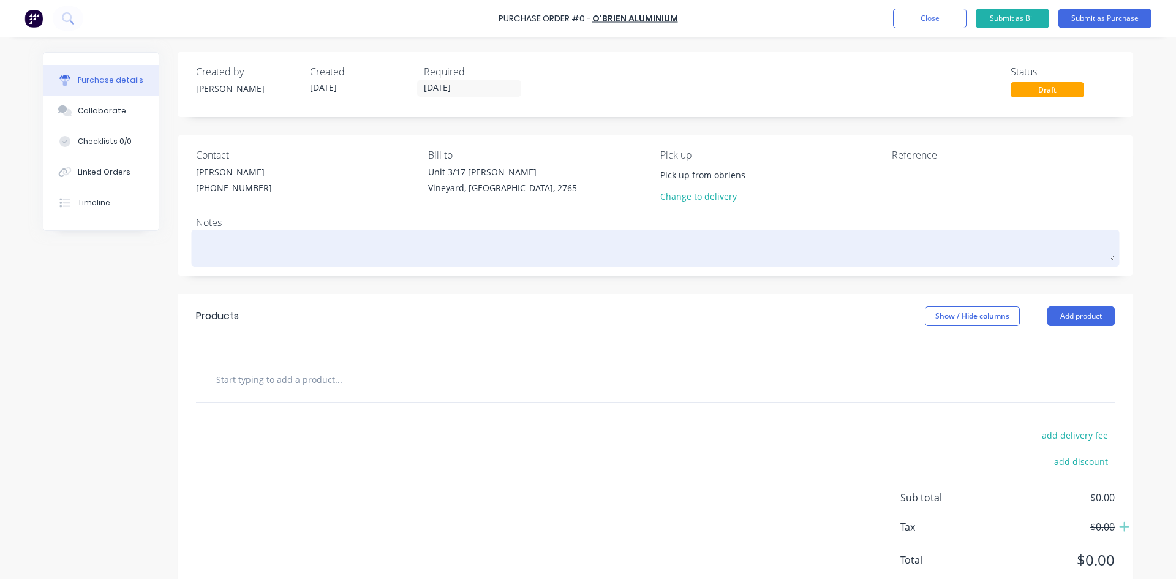
type input "Pick up from obriens"
click at [250, 253] on textarea at bounding box center [655, 247] width 919 height 28
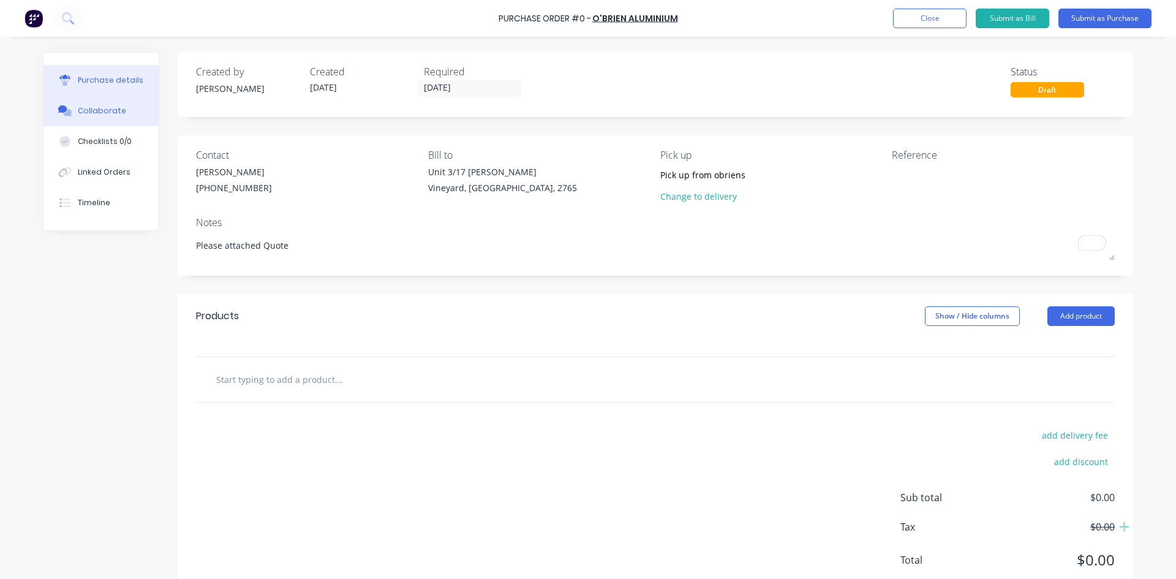
type textarea "Please attached Quote"
click at [85, 119] on button "Collaborate" at bounding box center [100, 111] width 115 height 31
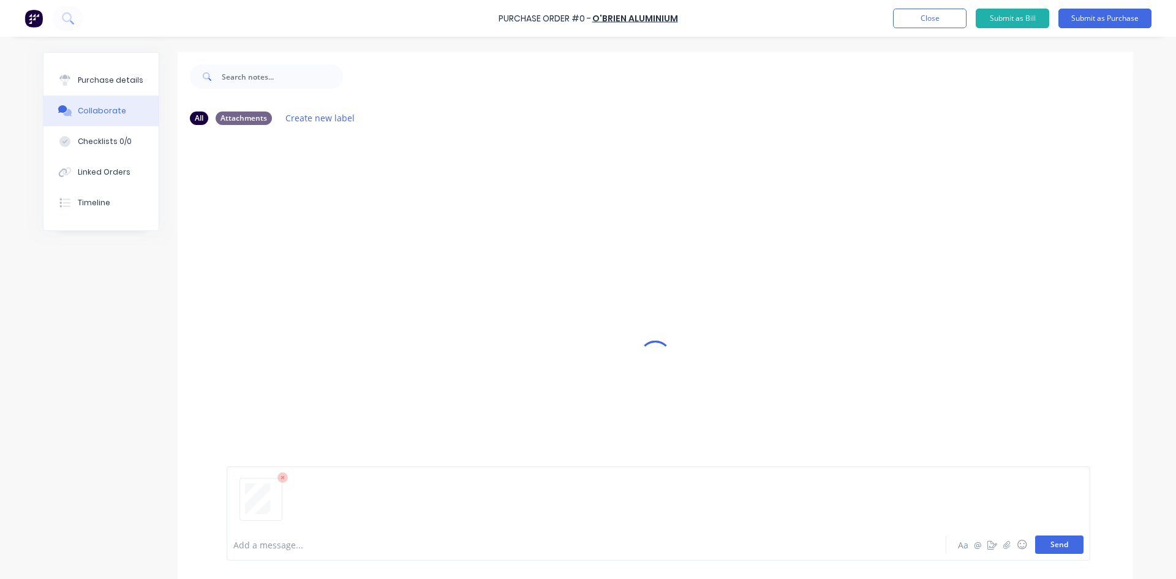
click at [1053, 546] on button "Send" at bounding box center [1059, 544] width 48 height 18
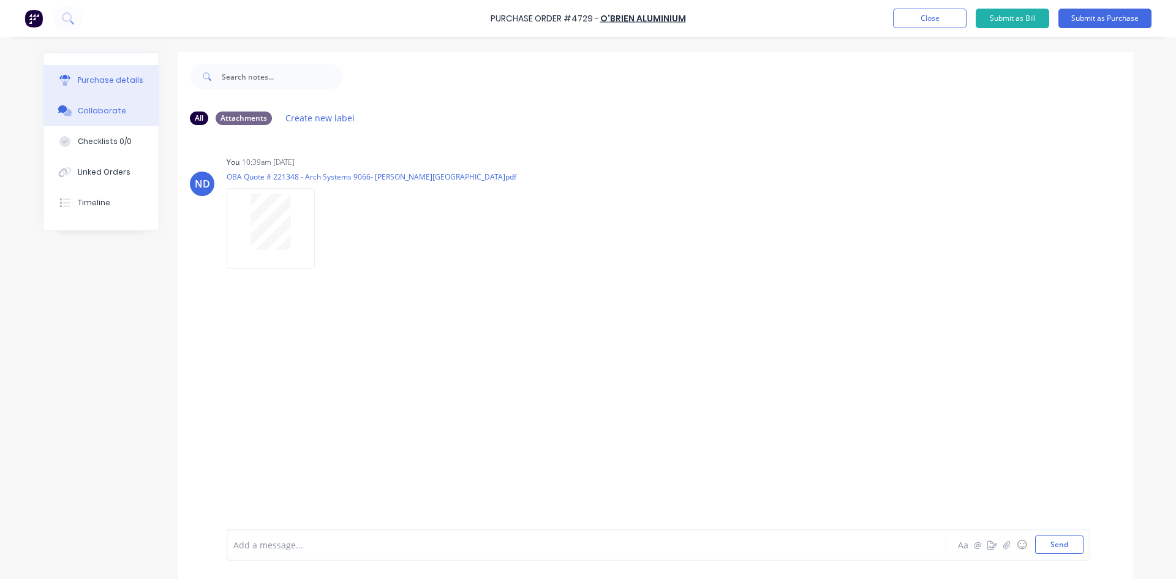
click at [99, 82] on div "Purchase details" at bounding box center [111, 80] width 66 height 11
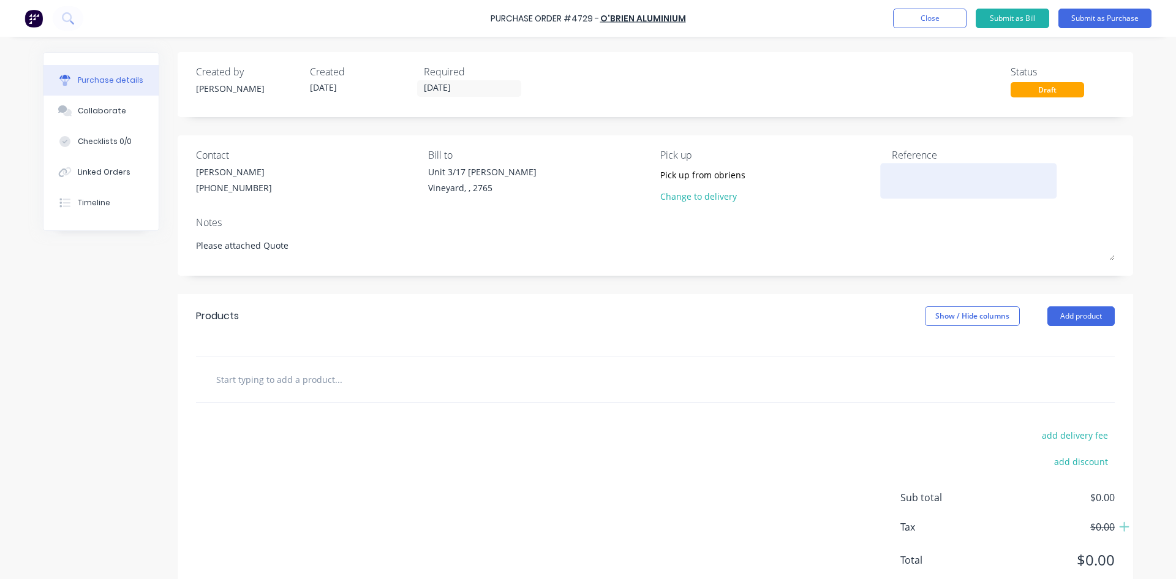
click at [930, 186] on textarea at bounding box center [968, 179] width 153 height 28
type textarea "4729/9066 c"
click at [1073, 318] on button "Add product" at bounding box center [1080, 316] width 67 height 20
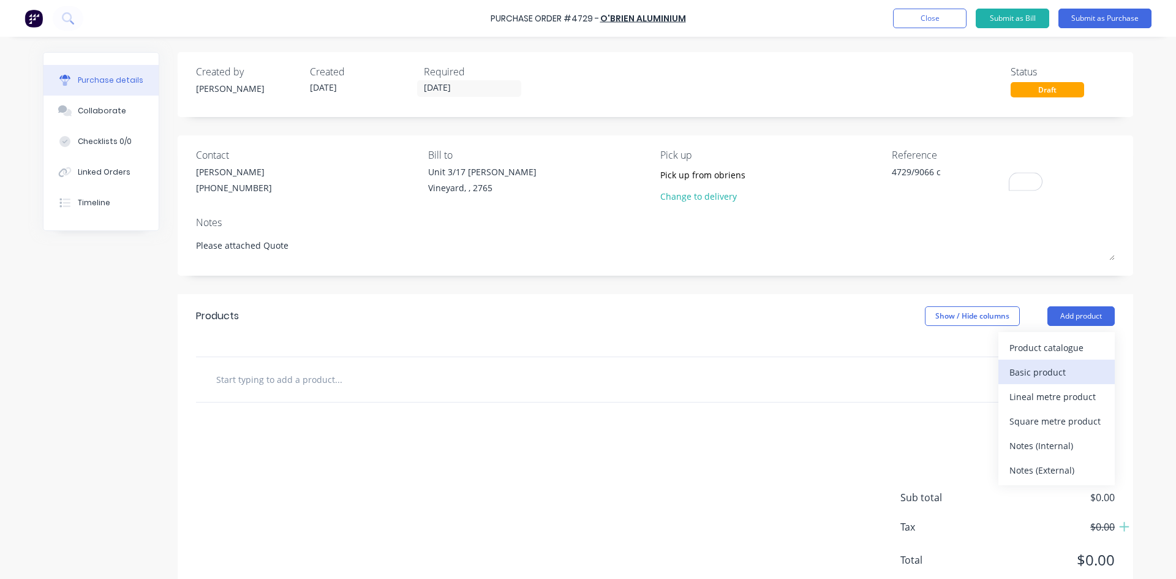
click at [1066, 382] on button "Basic product" at bounding box center [1056, 372] width 116 height 24
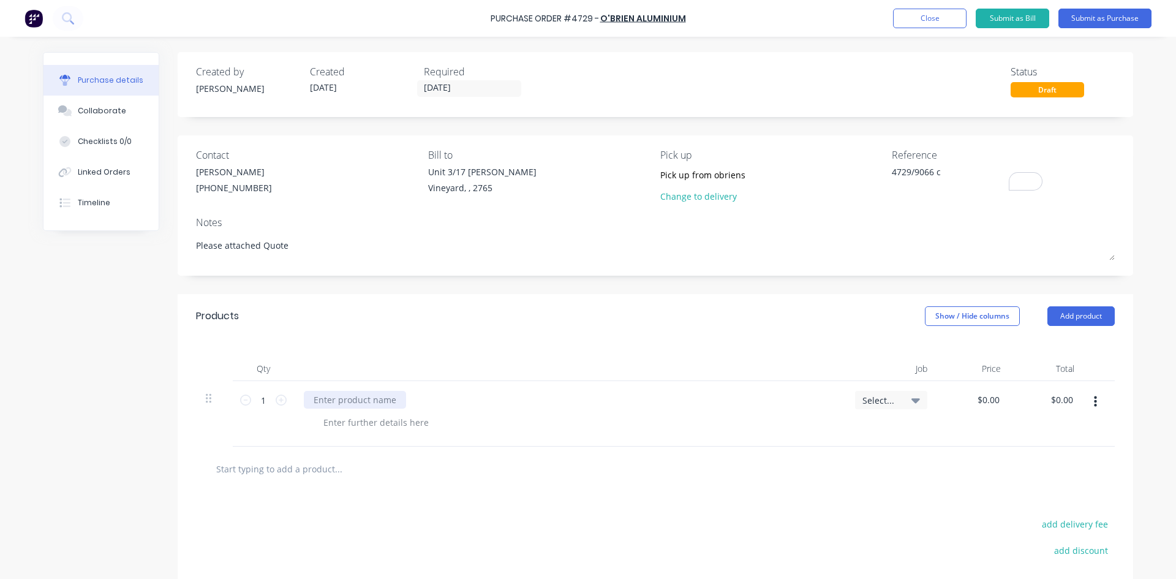
scroll to position [126, 0]
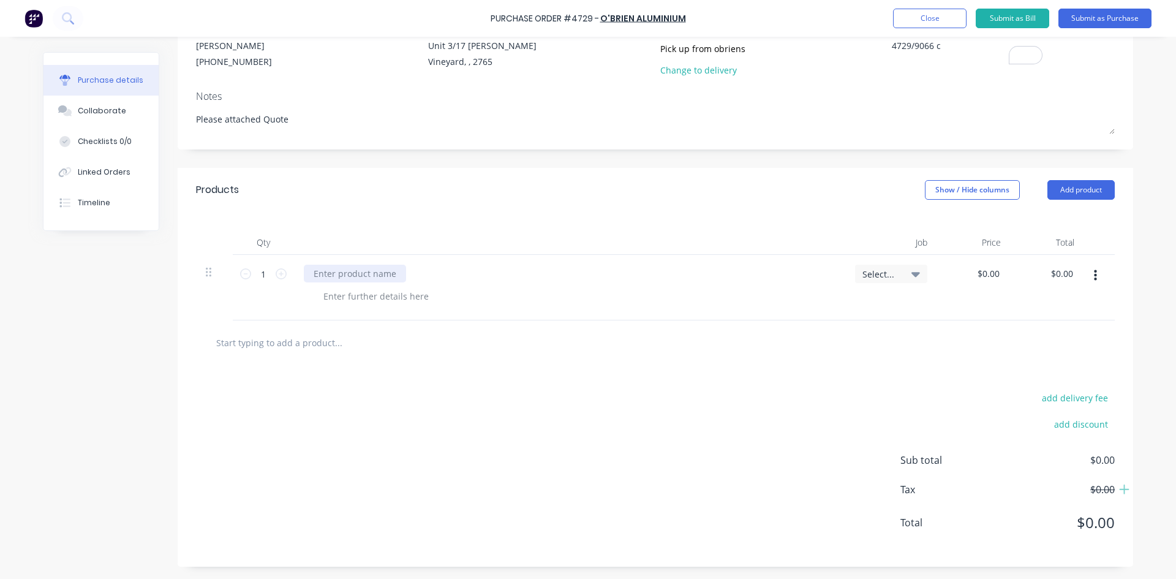
click at [337, 276] on div at bounding box center [355, 274] width 102 height 18
click at [366, 294] on div at bounding box center [376, 296] width 125 height 18
click at [916, 274] on div "Select..." at bounding box center [891, 274] width 72 height 18
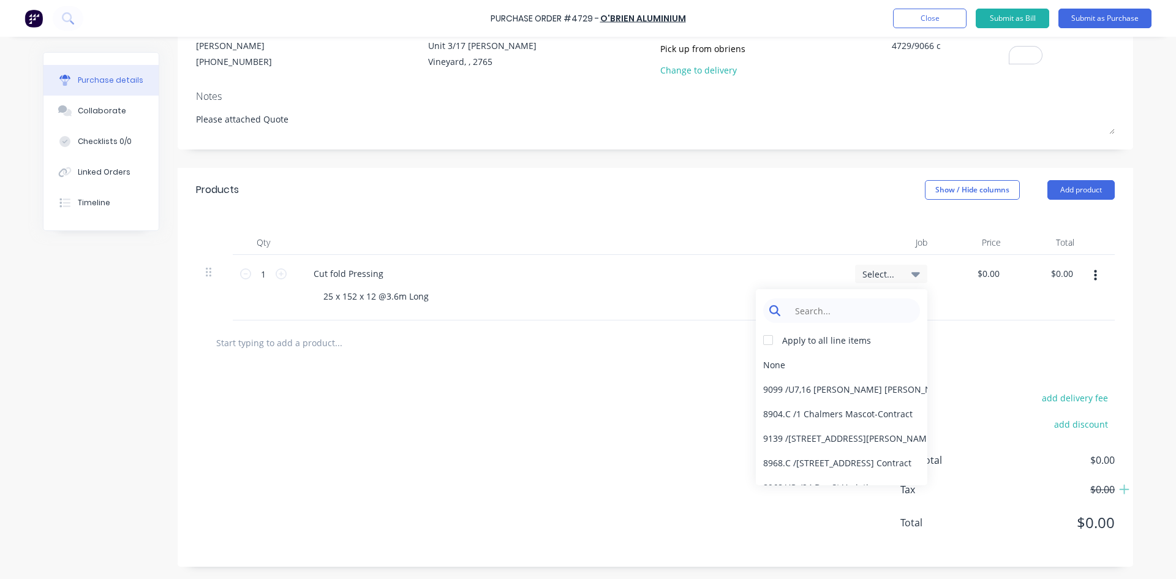
click at [867, 317] on input at bounding box center [851, 310] width 126 height 24
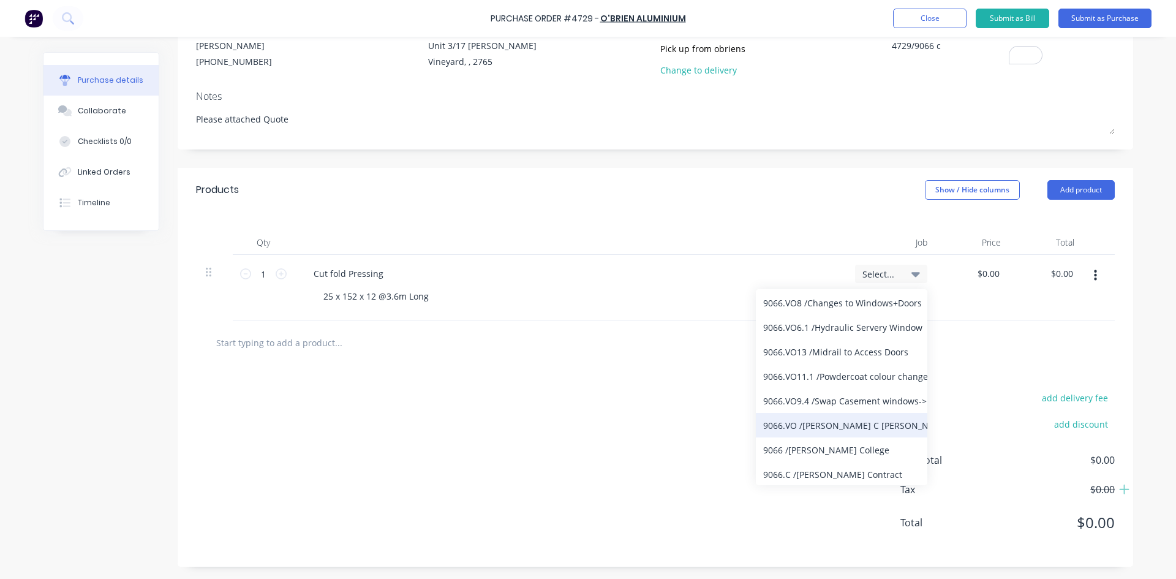
scroll to position [112, 0]
type input "9066"
click at [863, 470] on div "9066.C / William Clarke Contract" at bounding box center [841, 473] width 171 height 24
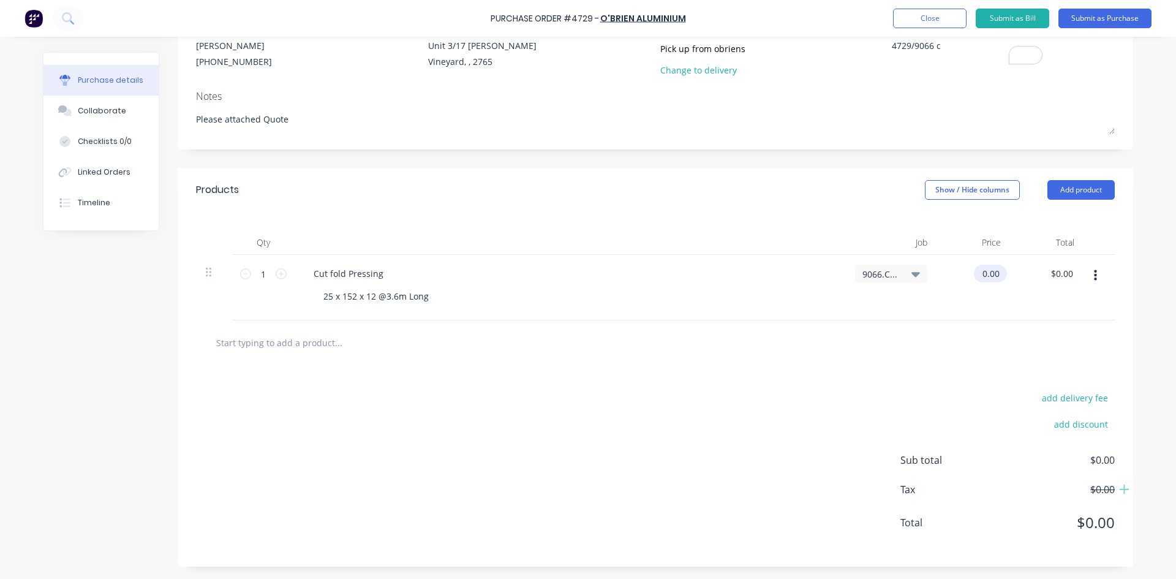
click at [996, 274] on input "0.00" at bounding box center [988, 274] width 28 height 18
type input "0"
type input "$66.55"
click at [489, 417] on div "add delivery fee add discount Sub total $0.00 Tax $0.00 Total $0.00" at bounding box center [655, 465] width 955 height 201
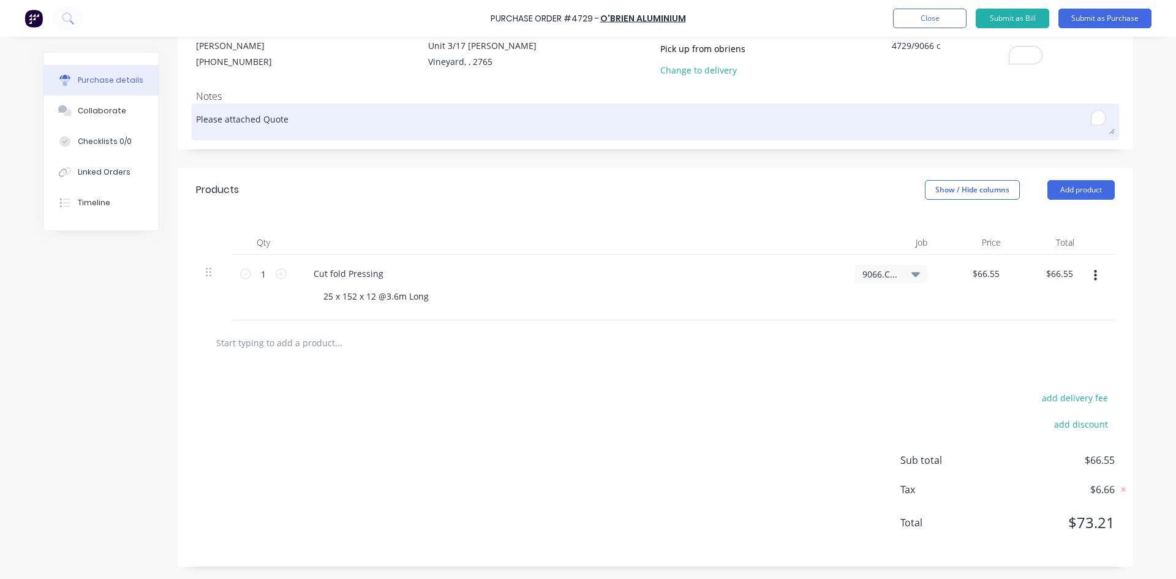
click at [222, 122] on textarea "Please attached Quote" at bounding box center [655, 121] width 919 height 28
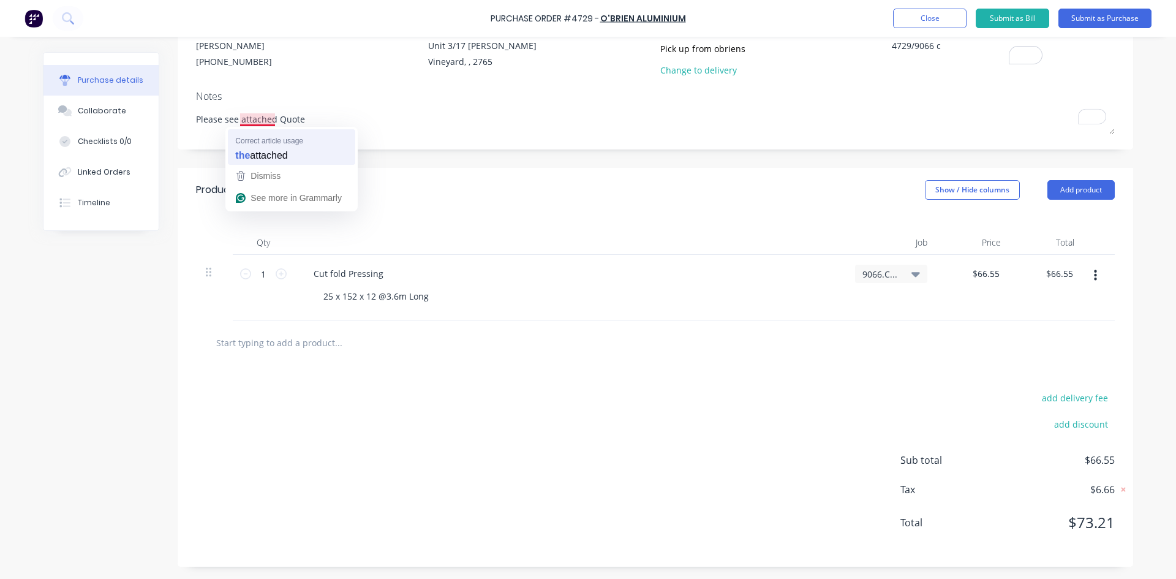
type textarea "Please see the attached Quote"
click at [1119, 22] on button "Submit as Purchase" at bounding box center [1104, 19] width 93 height 20
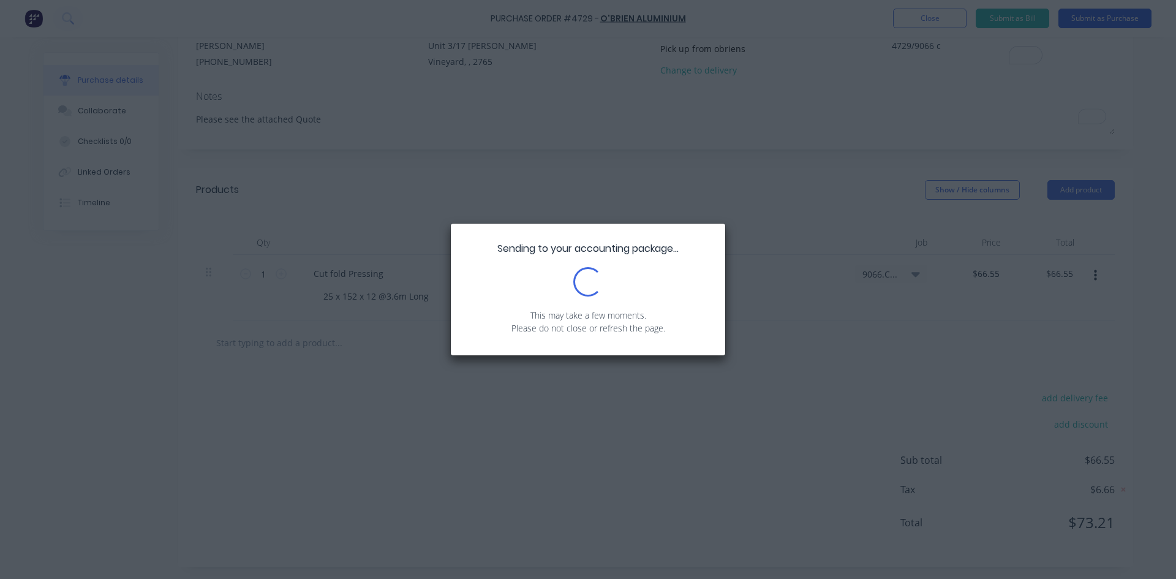
scroll to position [0, 0]
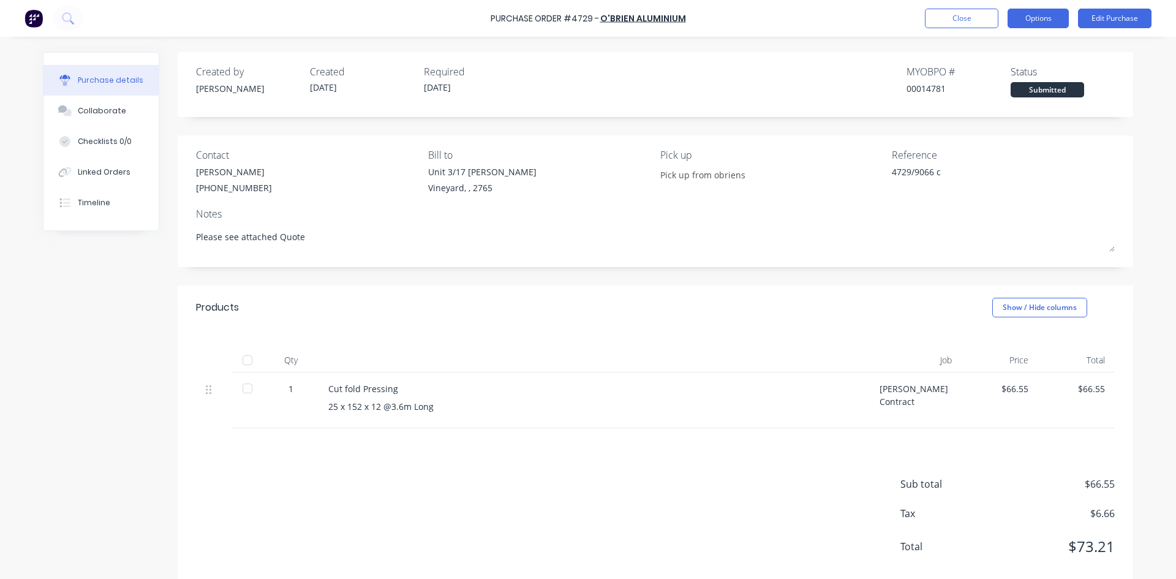
click at [1055, 20] on button "Options" at bounding box center [1037, 19] width 61 height 20
click at [1006, 78] on div "With pricing" at bounding box center [1010, 75] width 94 height 18
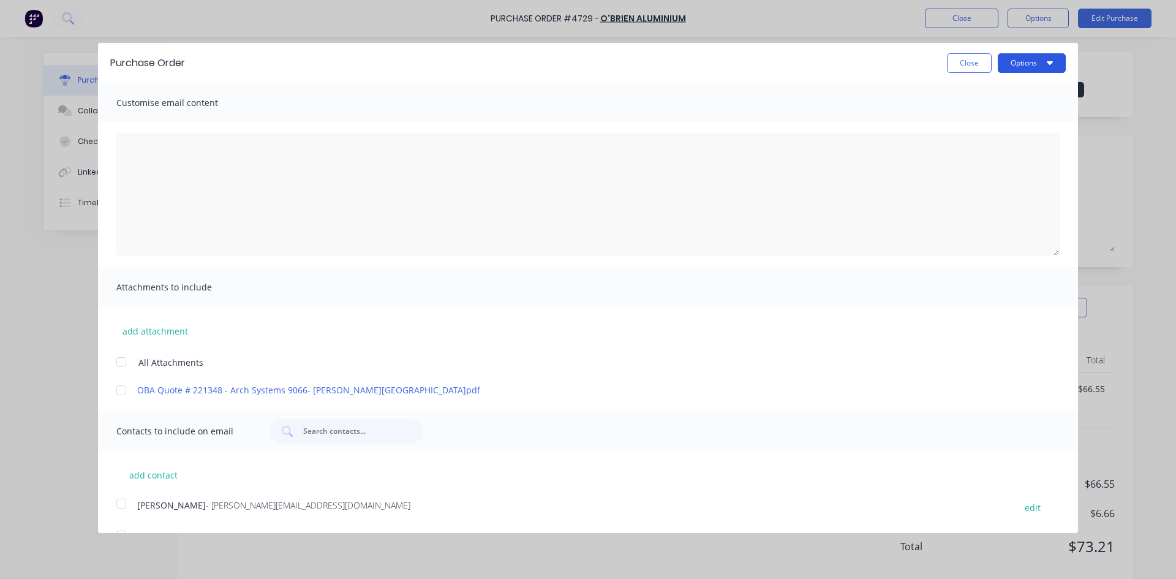
click at [1047, 66] on icon "button" at bounding box center [1050, 63] width 6 height 10
click at [993, 94] on div "Print" at bounding box center [1007, 94] width 94 height 18
click at [124, 389] on div at bounding box center [121, 390] width 24 height 24
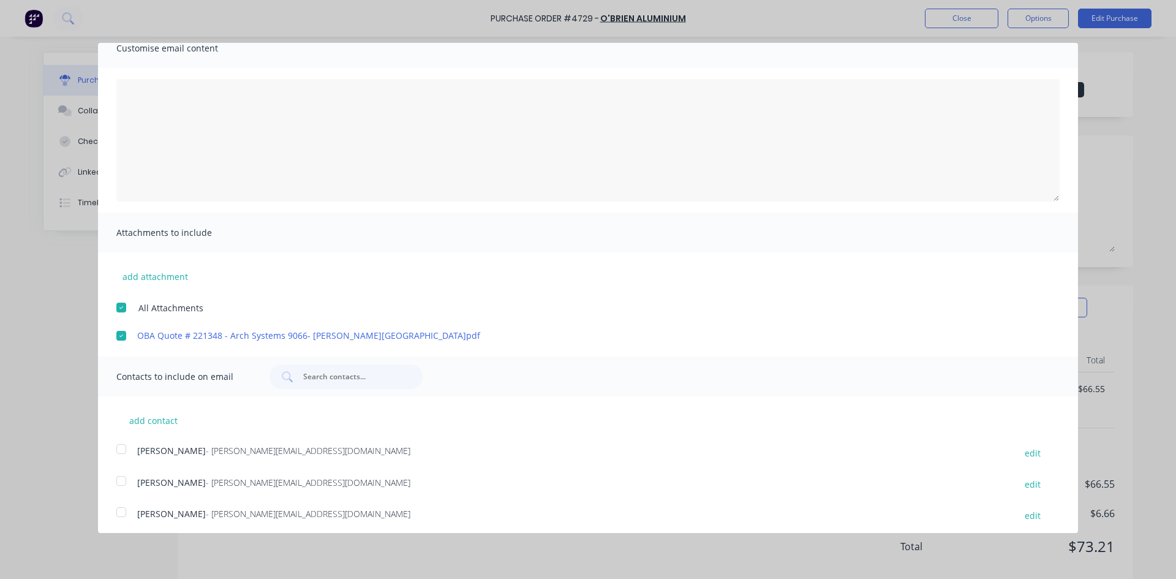
scroll to position [186, 0]
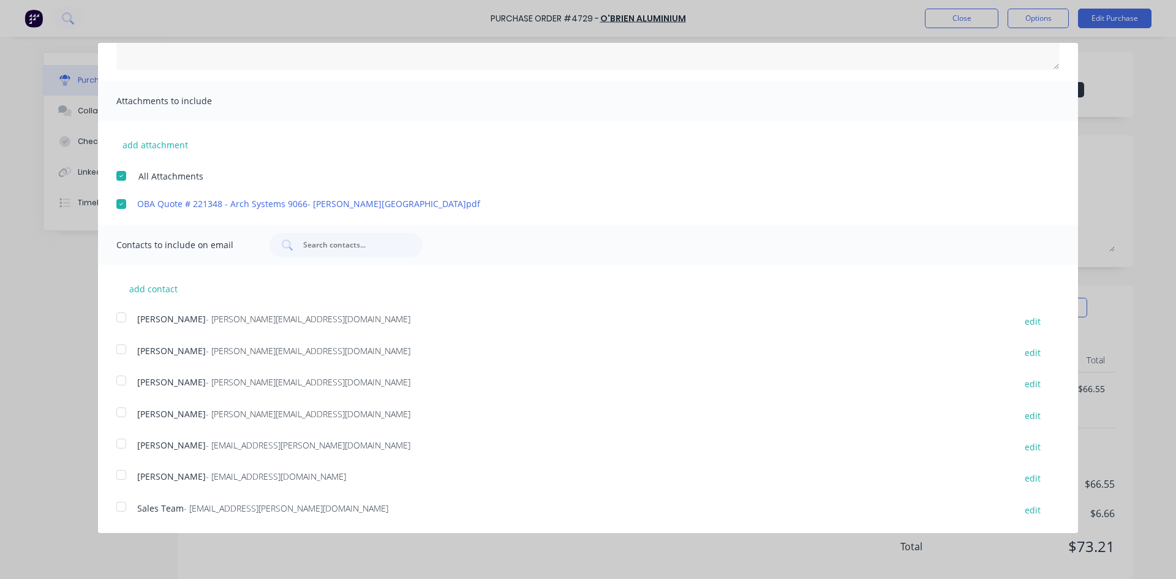
click at [119, 475] on div at bounding box center [121, 474] width 24 height 24
click at [119, 506] on div at bounding box center [121, 506] width 24 height 24
click at [116, 440] on div at bounding box center [121, 443] width 24 height 24
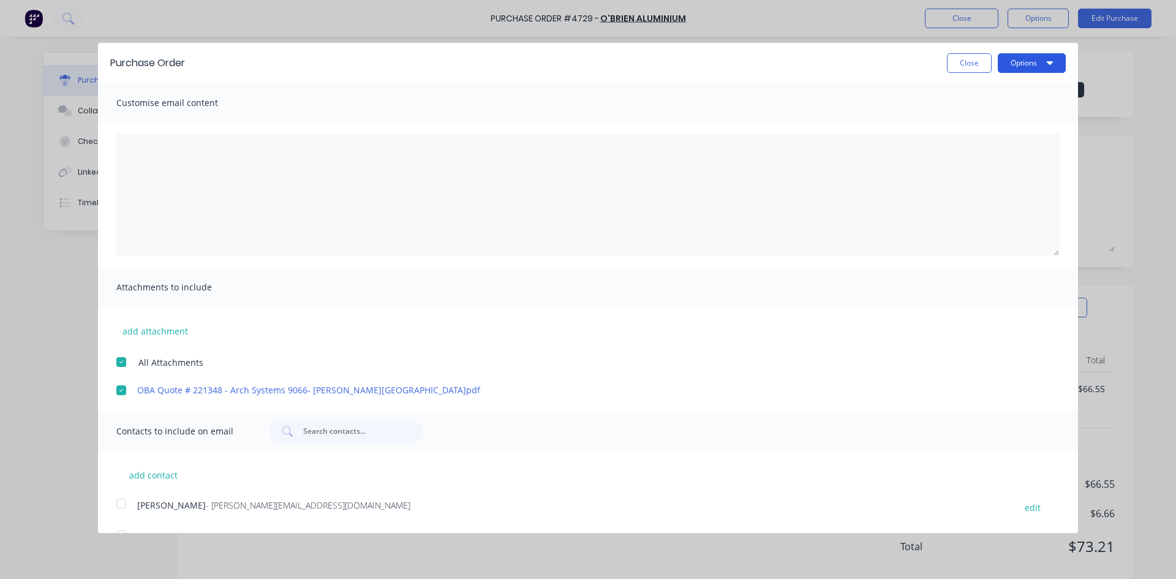
click at [1035, 63] on button "Options" at bounding box center [1032, 63] width 68 height 20
click at [1024, 116] on div "Email" at bounding box center [1007, 119] width 94 height 18
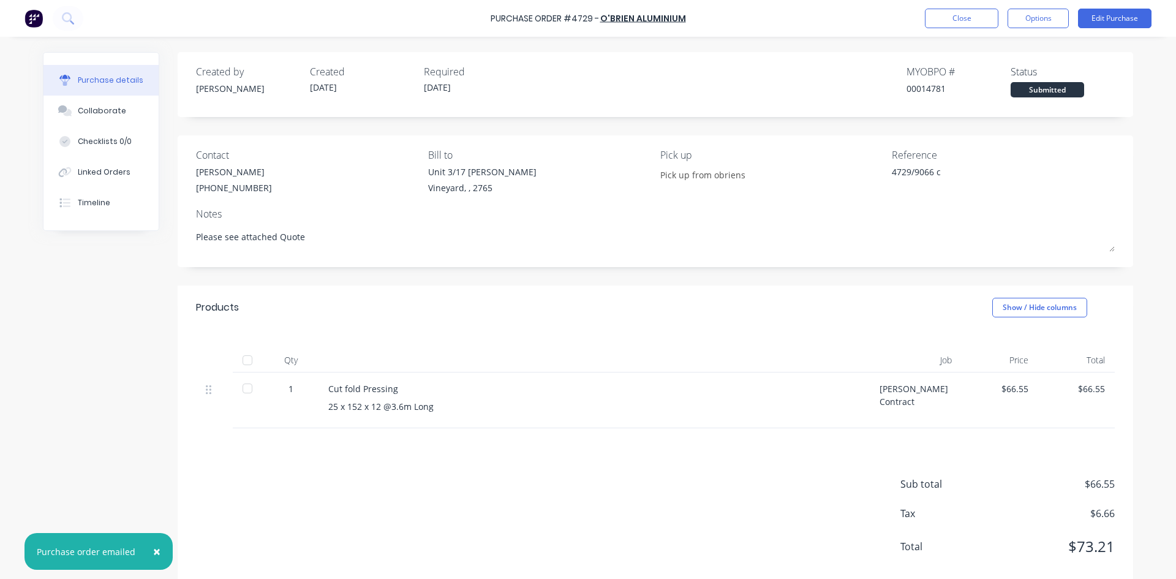
type textarea "x"
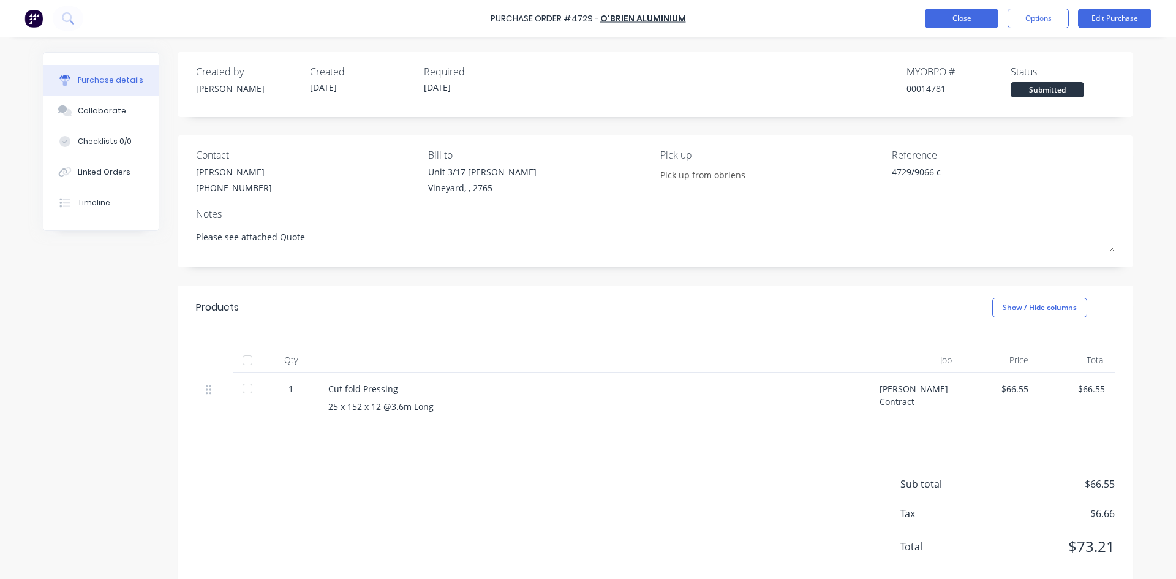
click at [986, 17] on button "Close" at bounding box center [961, 19] width 73 height 20
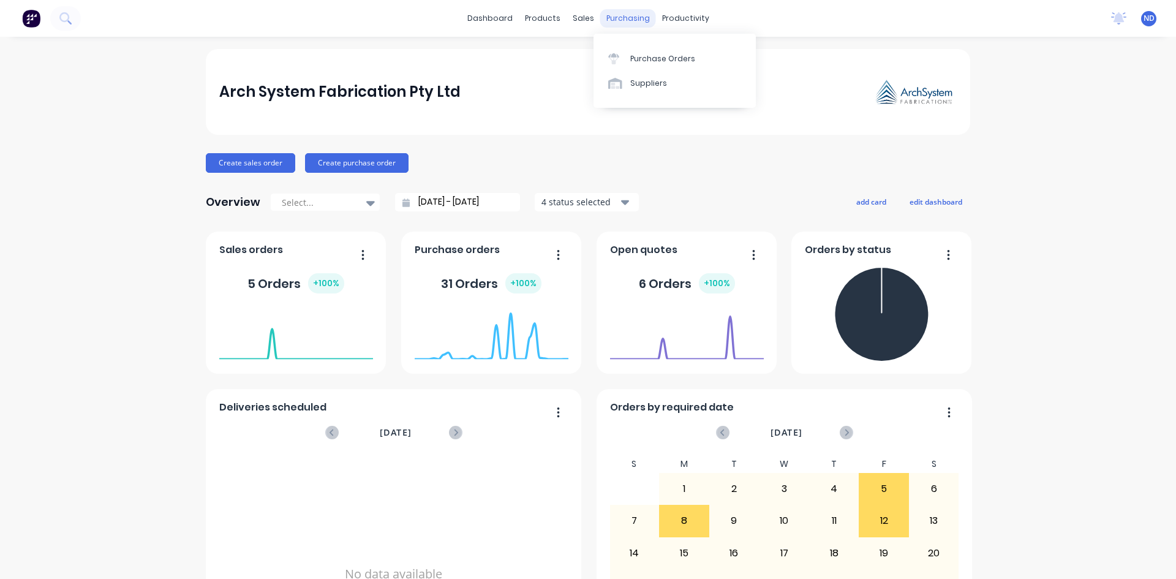
click at [615, 15] on div "purchasing" at bounding box center [628, 18] width 56 height 18
click at [634, 58] on div "Purchase Orders" at bounding box center [662, 58] width 65 height 11
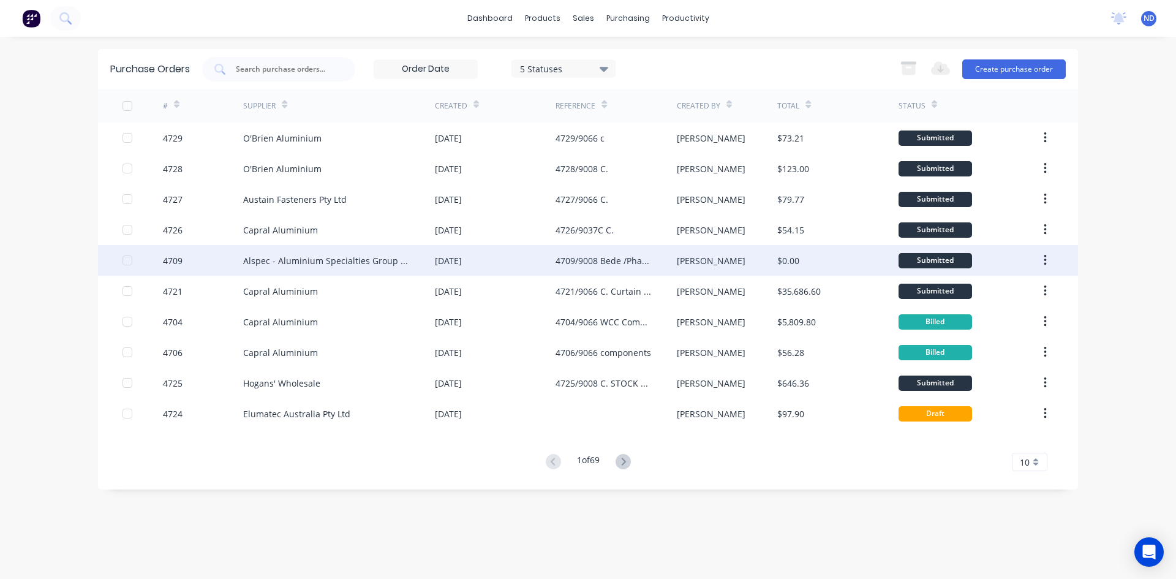
click at [631, 264] on div "4709/9008 Bede /Phase 2" at bounding box center [603, 260] width 96 height 13
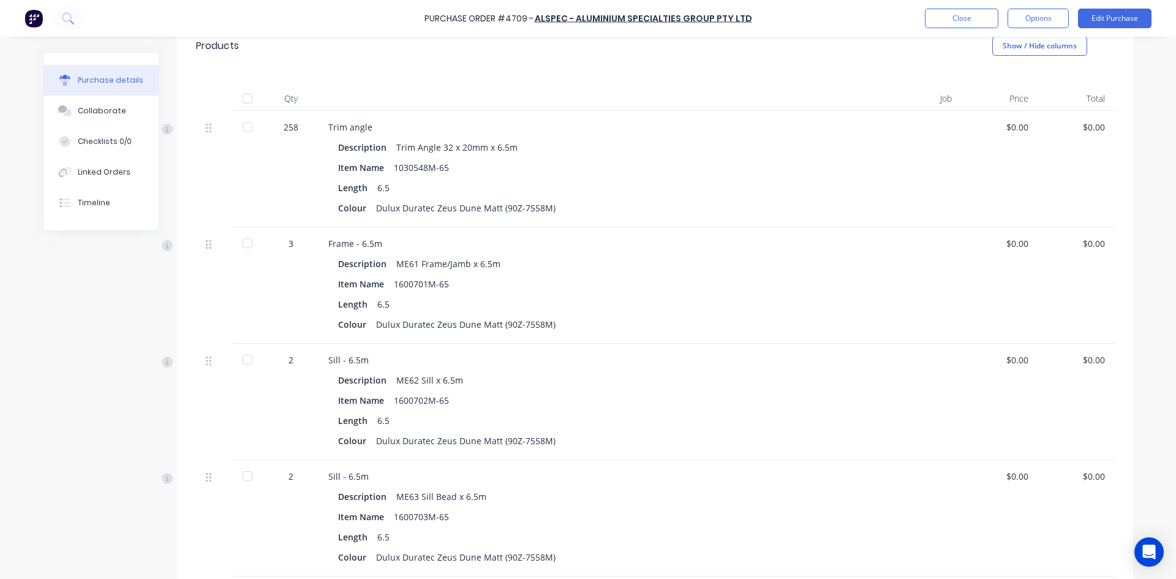
scroll to position [157, 0]
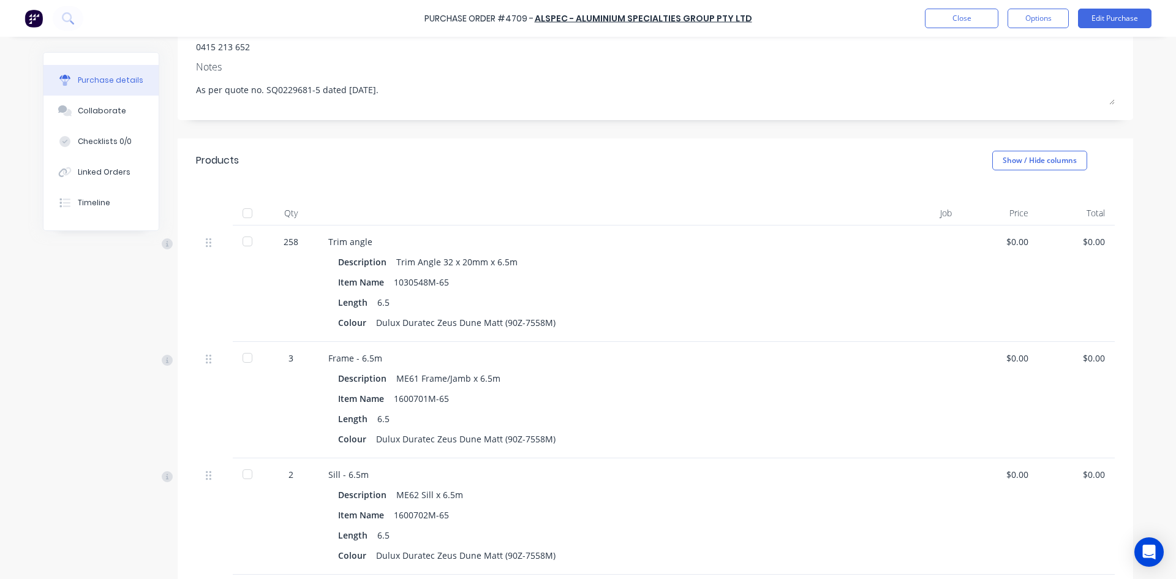
drag, startPoint x: 1022, startPoint y: 242, endPoint x: 1038, endPoint y: 243, distance: 16.5
click at [1022, 242] on div "$0.00" at bounding box center [999, 241] width 57 height 13
click at [1026, 241] on div "$0.00" at bounding box center [1000, 283] width 77 height 116
click at [1114, 26] on button "Edit Purchase" at bounding box center [1114, 19] width 73 height 20
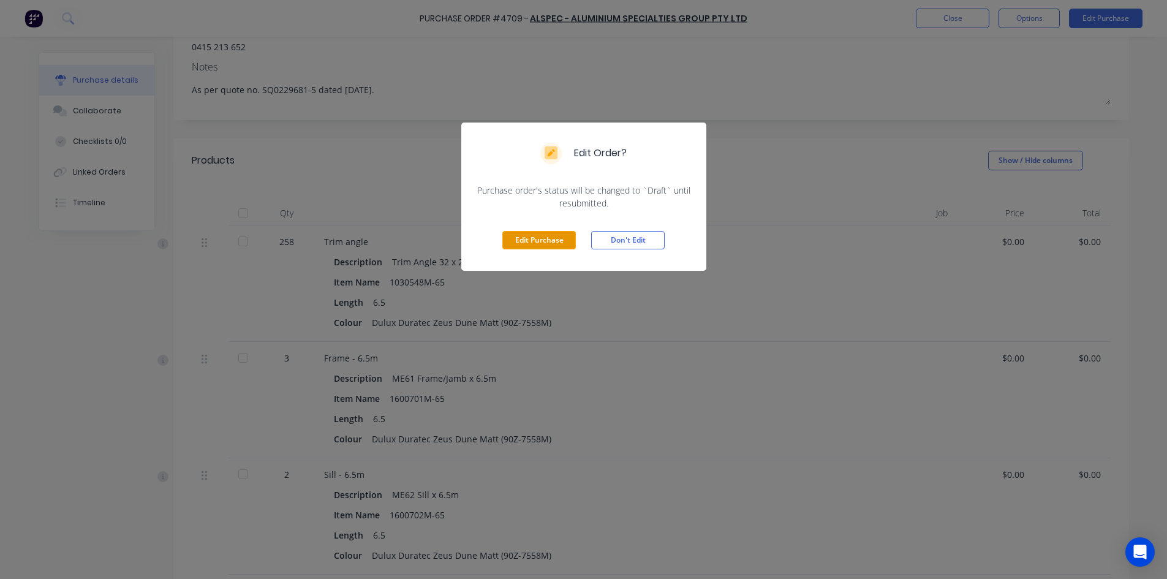
click at [562, 239] on button "Edit Purchase" at bounding box center [538, 240] width 73 height 18
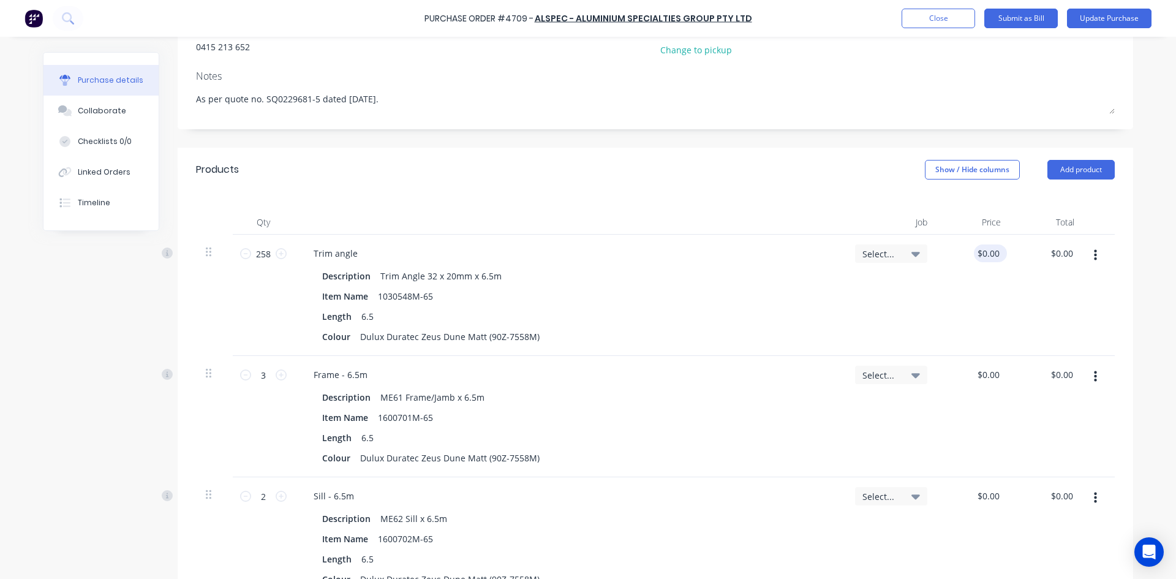
type textarea "x"
click at [996, 252] on input "0.0000" at bounding box center [988, 253] width 28 height 18
type input "0"
type input "18.94"
type textarea "x"
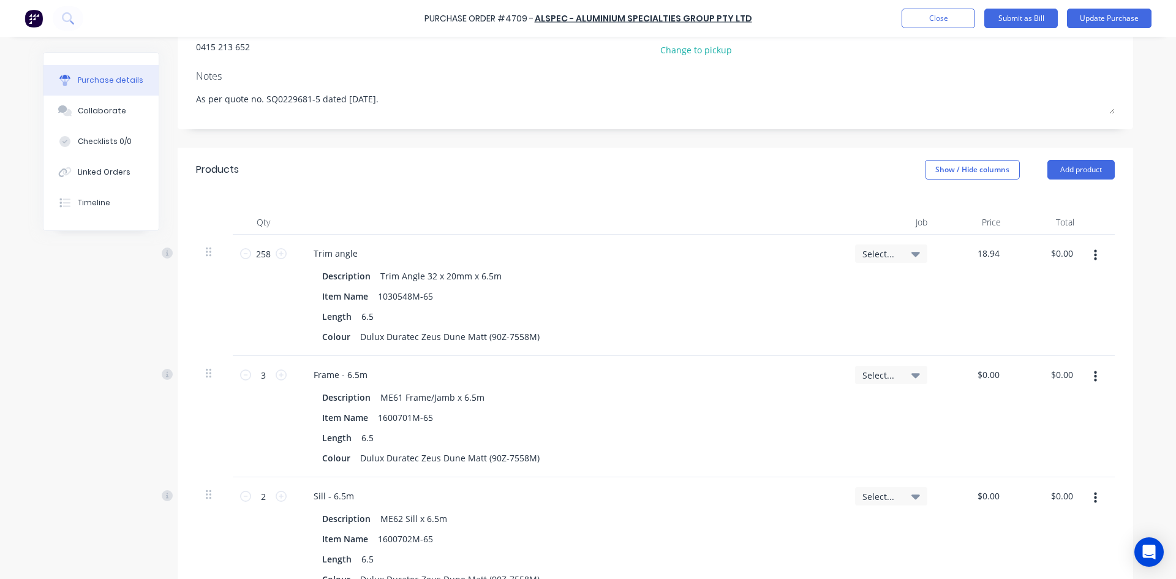
type input "$18.94"
type input "$4,886.52"
click at [914, 253] on icon at bounding box center [915, 254] width 9 height 5
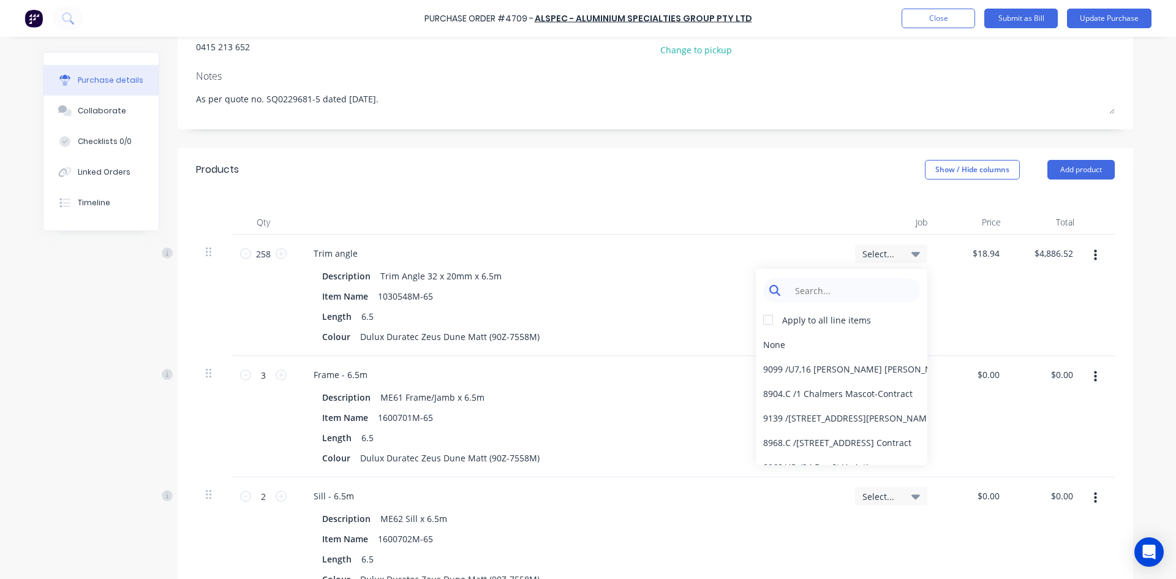
type textarea "x"
click at [839, 292] on input at bounding box center [851, 290] width 126 height 24
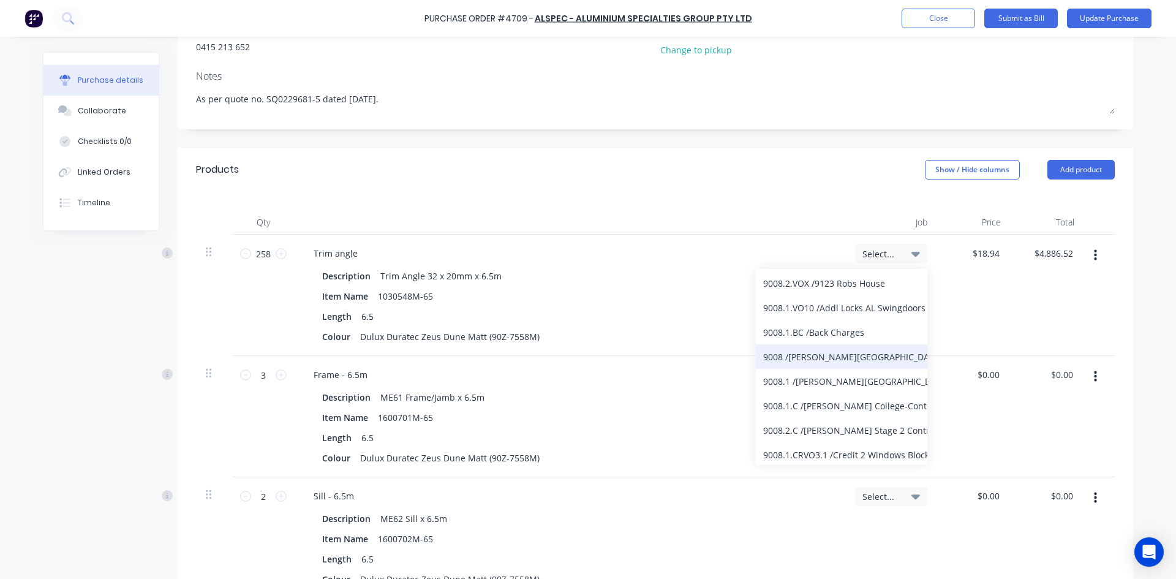
scroll to position [122, 0]
type input "9008"
click at [836, 373] on div "9008.2.C / [PERSON_NAME] Stage 2 Contract" at bounding box center [841, 368] width 171 height 24
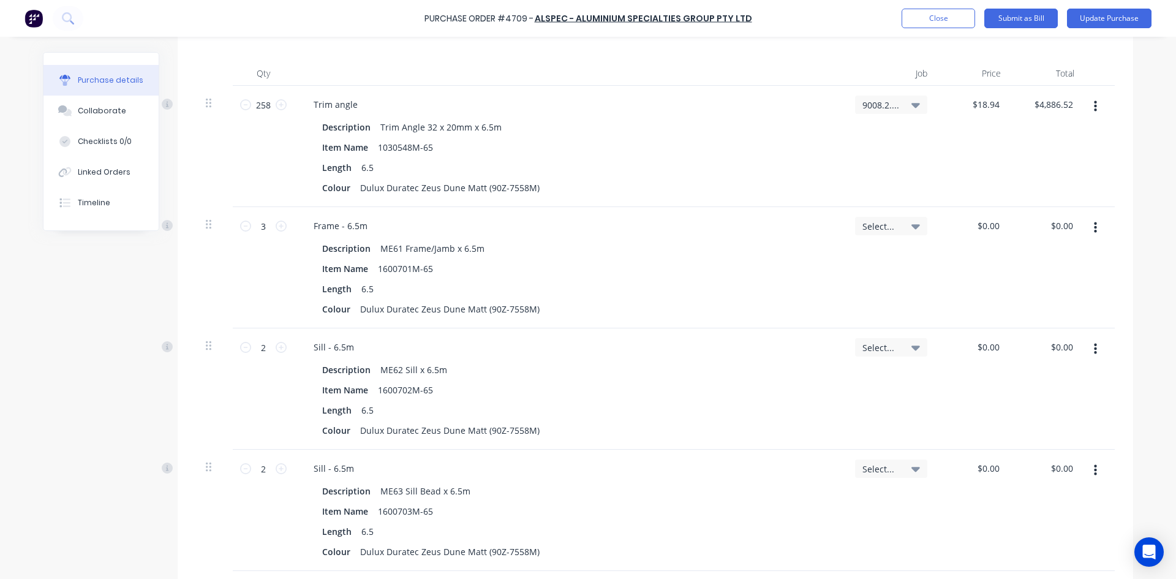
scroll to position [306, 0]
type textarea "x"
click at [992, 227] on input "0.0000" at bounding box center [985, 225] width 33 height 18
type input "0"
type input "157.79"
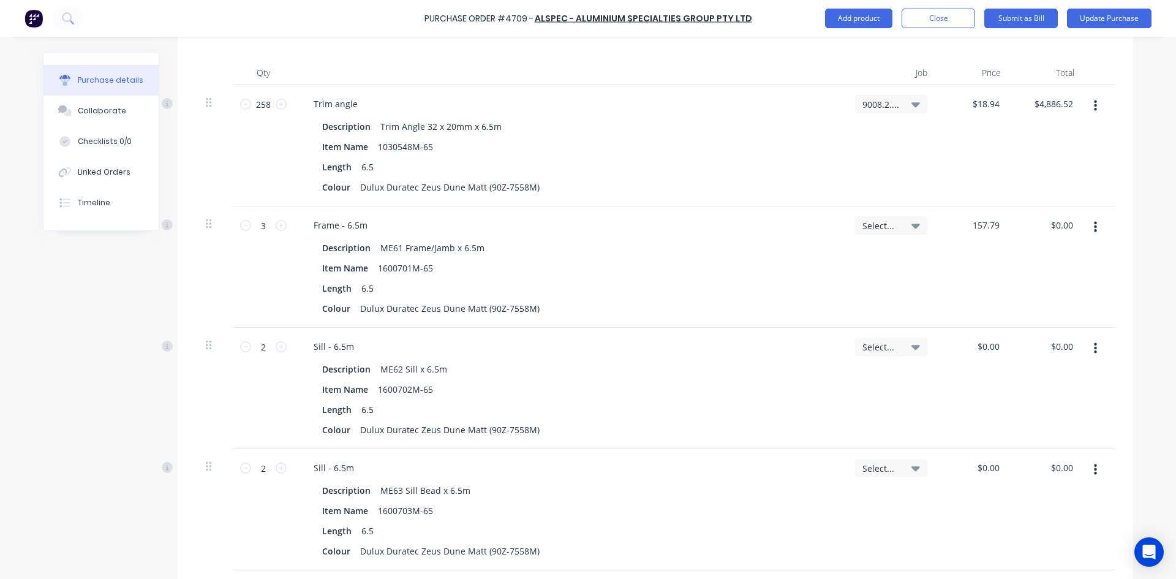
type textarea "x"
type input "$157.79"
type input "$473.37"
click at [911, 225] on icon at bounding box center [915, 226] width 9 height 5
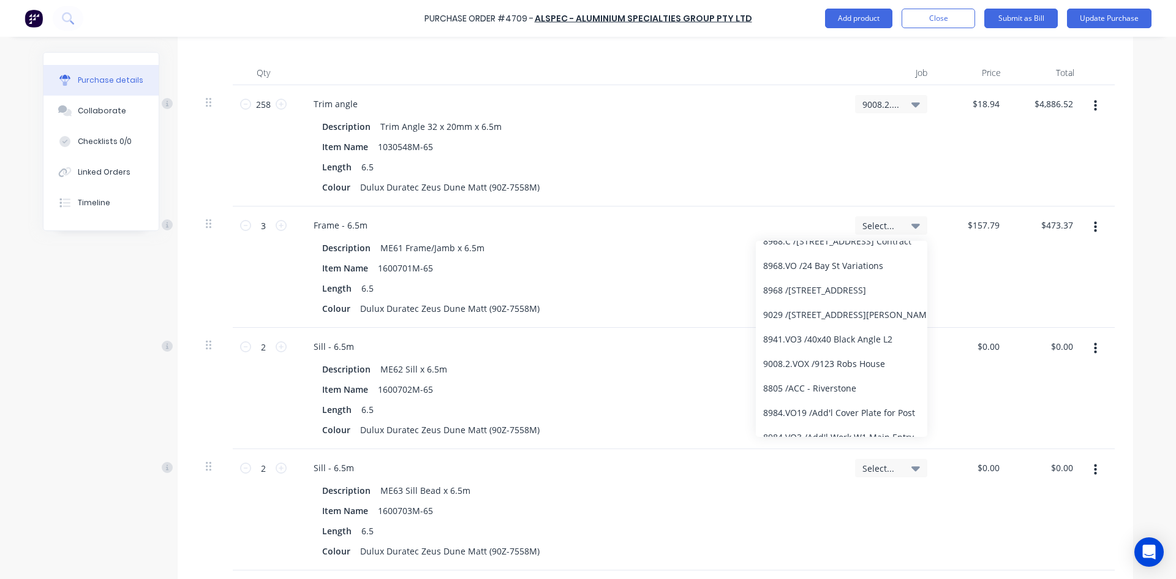
scroll to position [0, 0]
type textarea "x"
click at [836, 262] on input at bounding box center [851, 262] width 126 height 24
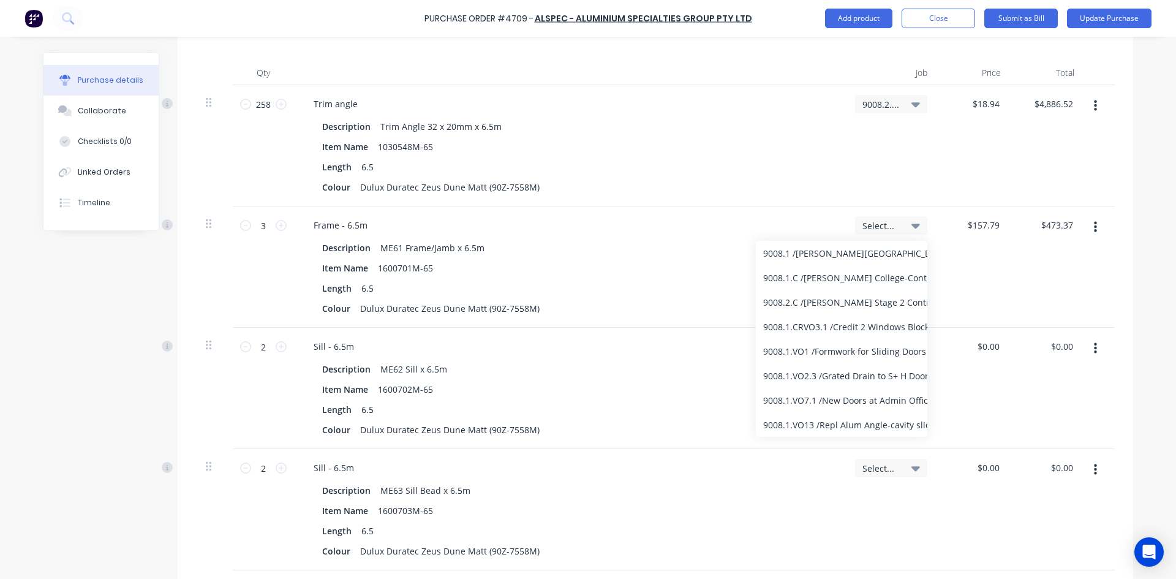
scroll to position [100, 0]
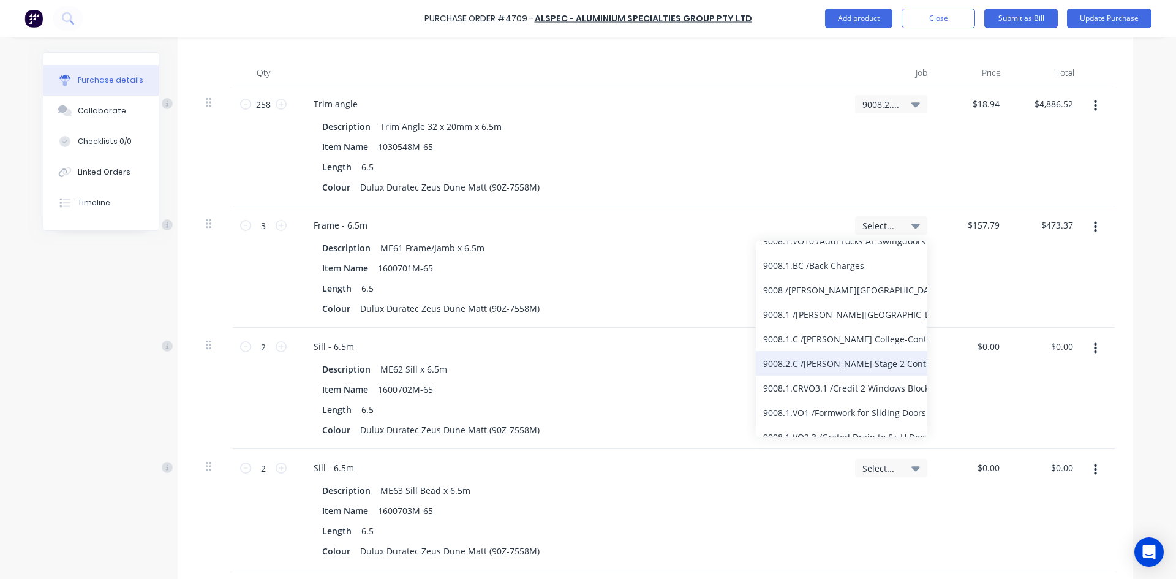
type input "9008"
click at [854, 369] on div "9008.2.C / [PERSON_NAME] Stage 2 Contract" at bounding box center [841, 363] width 171 height 24
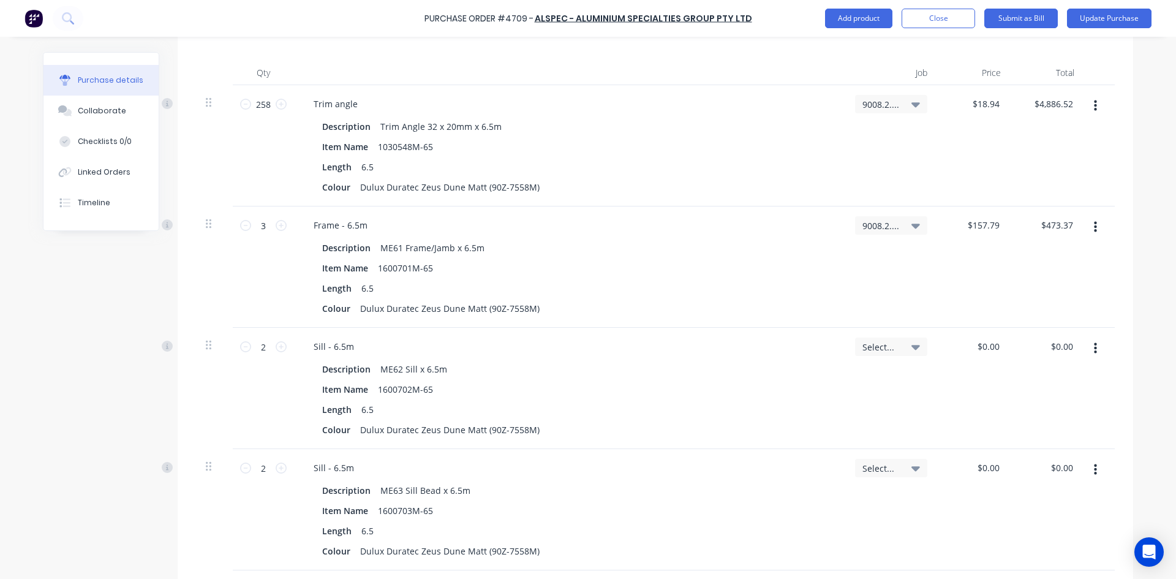
click at [911, 347] on icon at bounding box center [915, 347] width 9 height 5
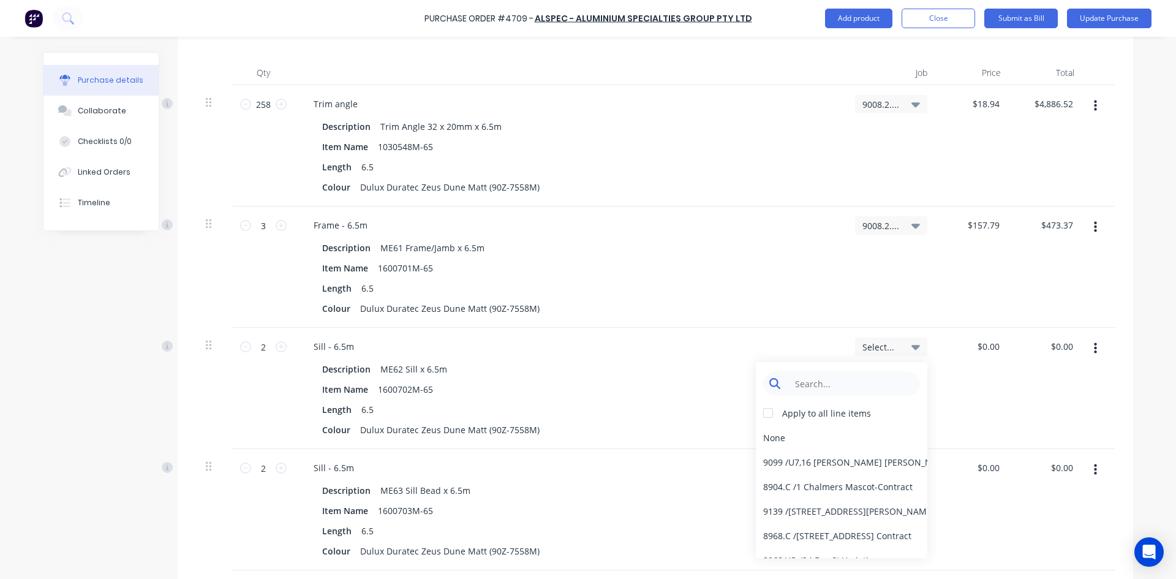
type textarea "x"
click at [863, 385] on input at bounding box center [851, 383] width 126 height 24
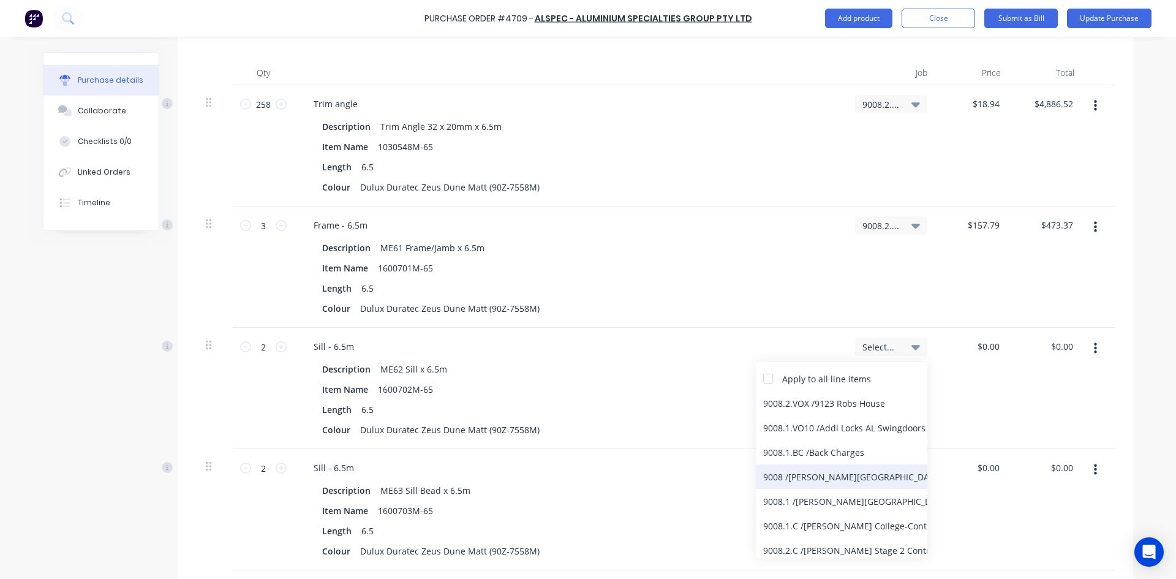
scroll to position [61, 0]
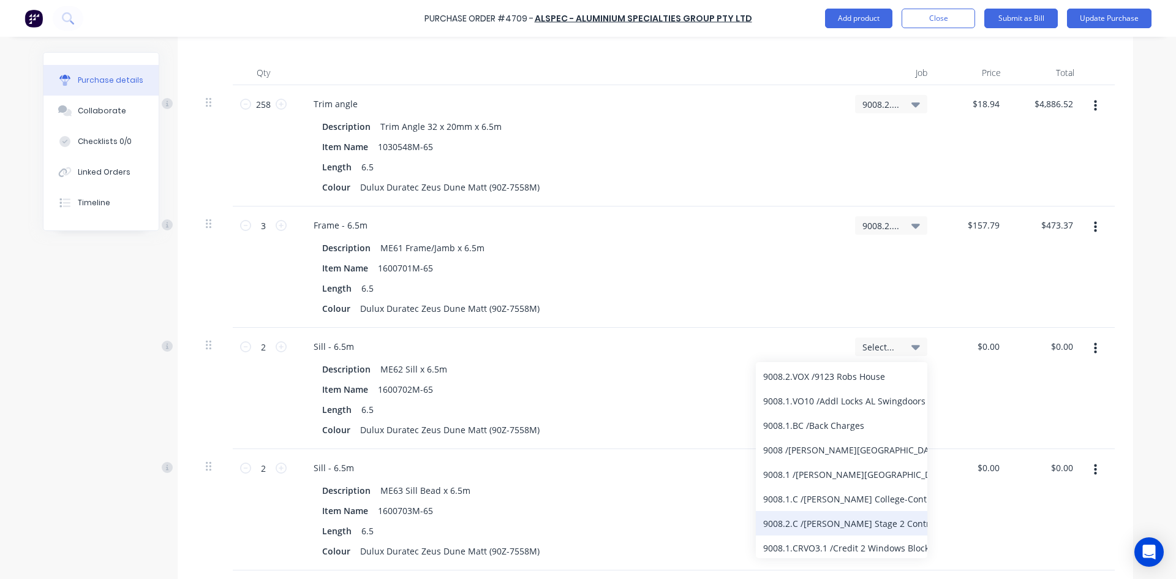
type input "9008"
click at [858, 525] on div "9008.2.C / [PERSON_NAME] Stage 2 Contract" at bounding box center [841, 523] width 171 height 24
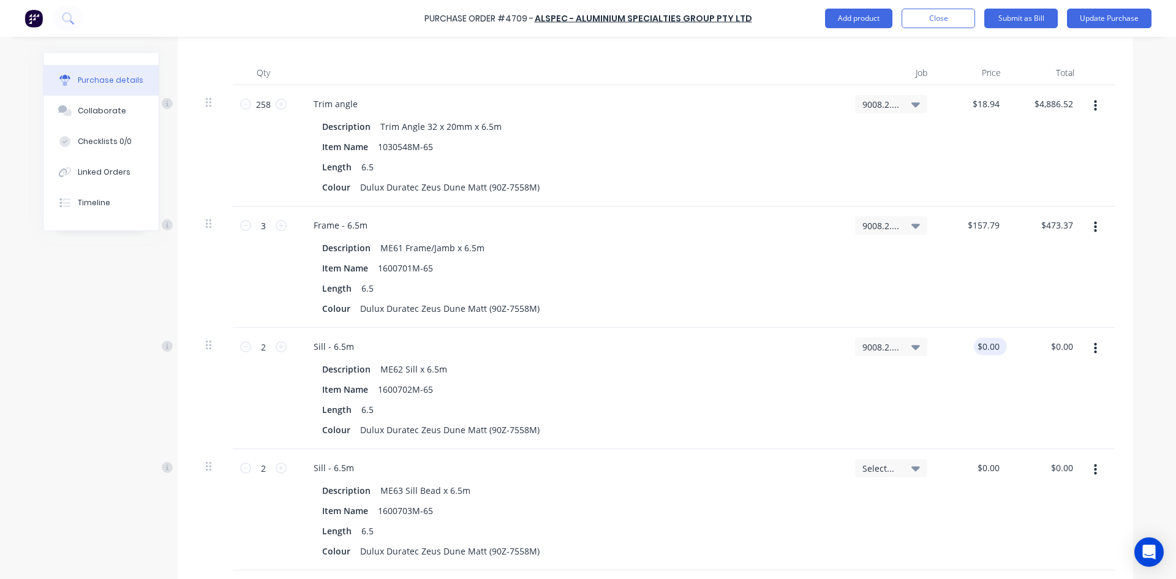
click at [998, 347] on div "$0.00 $0.00" at bounding box center [990, 346] width 33 height 18
type textarea "x"
click at [996, 346] on input "0.0000" at bounding box center [988, 346] width 28 height 18
type input "0"
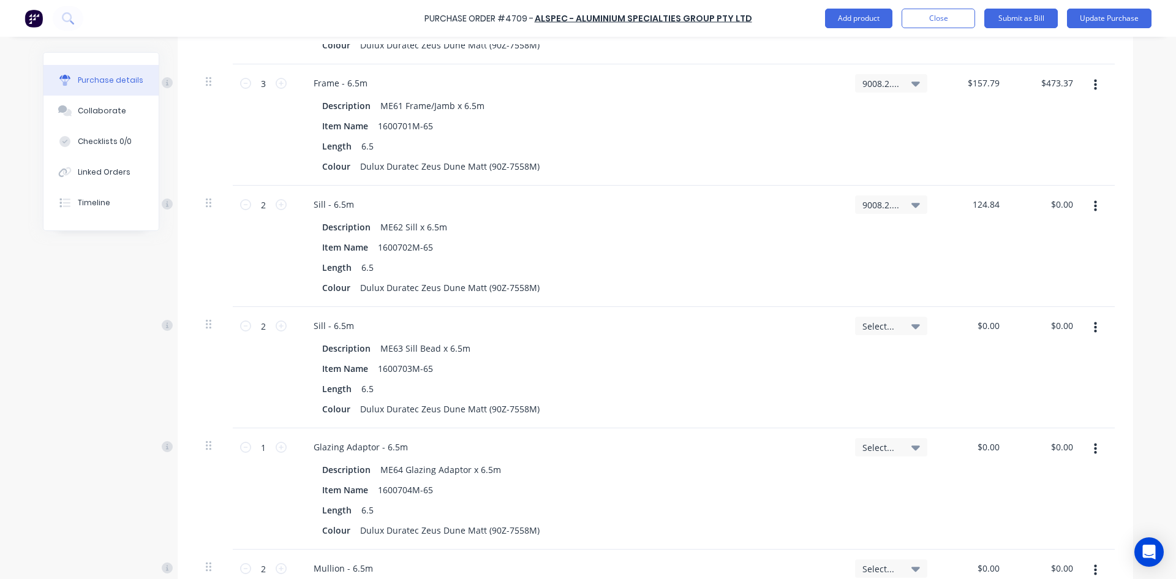
scroll to position [490, 0]
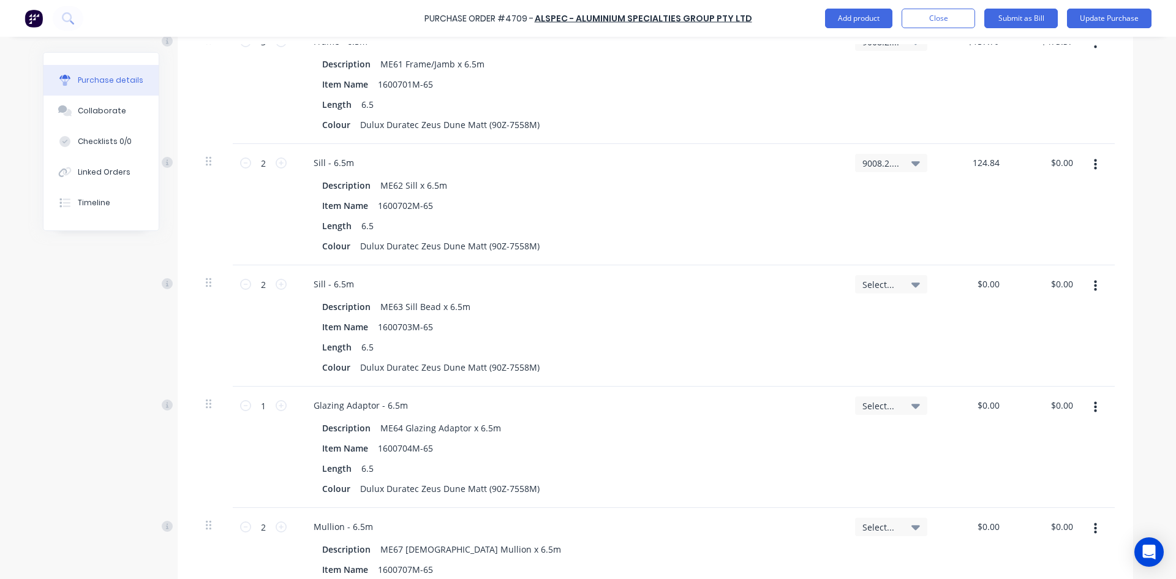
type input "124.84"
type textarea "x"
type input "$124.84"
type input "$249.68"
click at [913, 285] on icon at bounding box center [915, 284] width 9 height 5
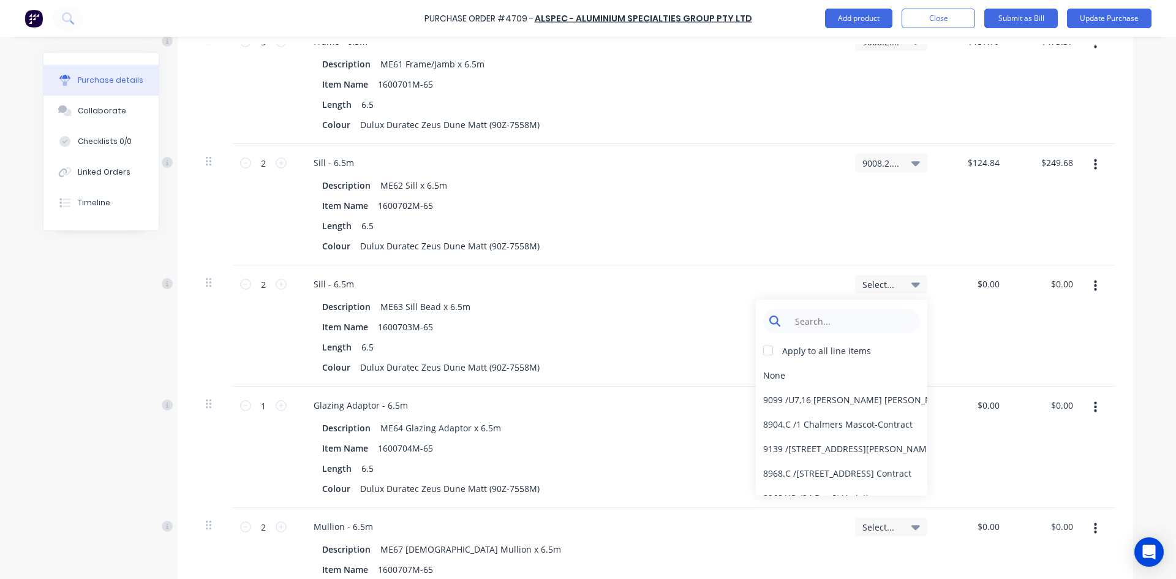
type textarea "x"
click at [857, 322] on input at bounding box center [851, 321] width 126 height 24
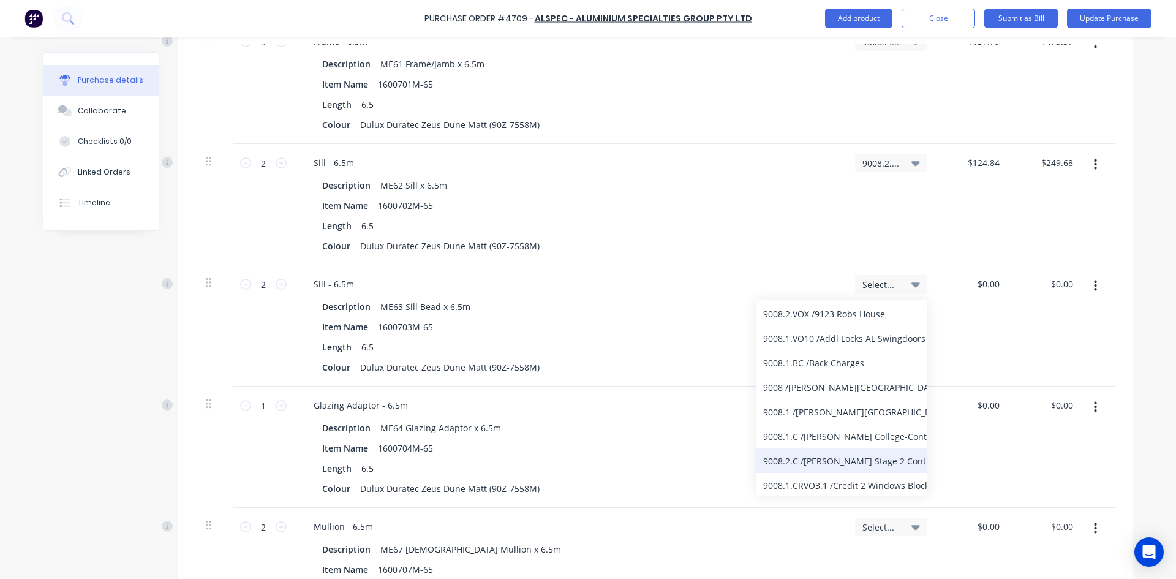
type input "9008"
click at [822, 457] on div "9008.2.C / [PERSON_NAME] Stage 2 Contract" at bounding box center [841, 460] width 171 height 24
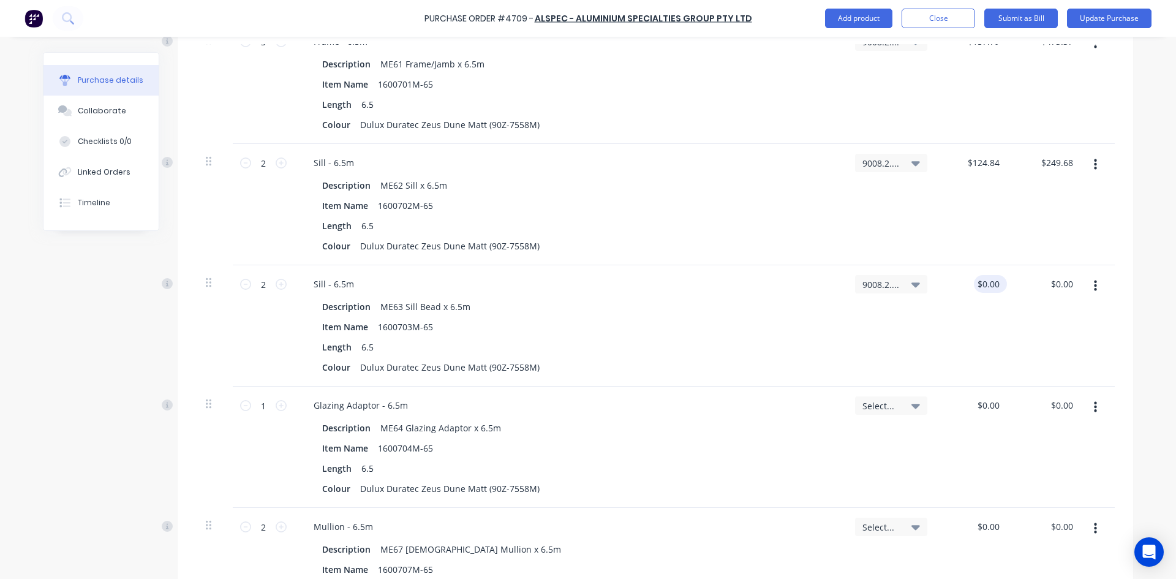
click at [1001, 284] on div "$0.00 $0.00" at bounding box center [990, 284] width 33 height 18
type textarea "x"
click at [996, 284] on input "0.0000" at bounding box center [985, 284] width 33 height 18
type input "0"
type input "48.66"
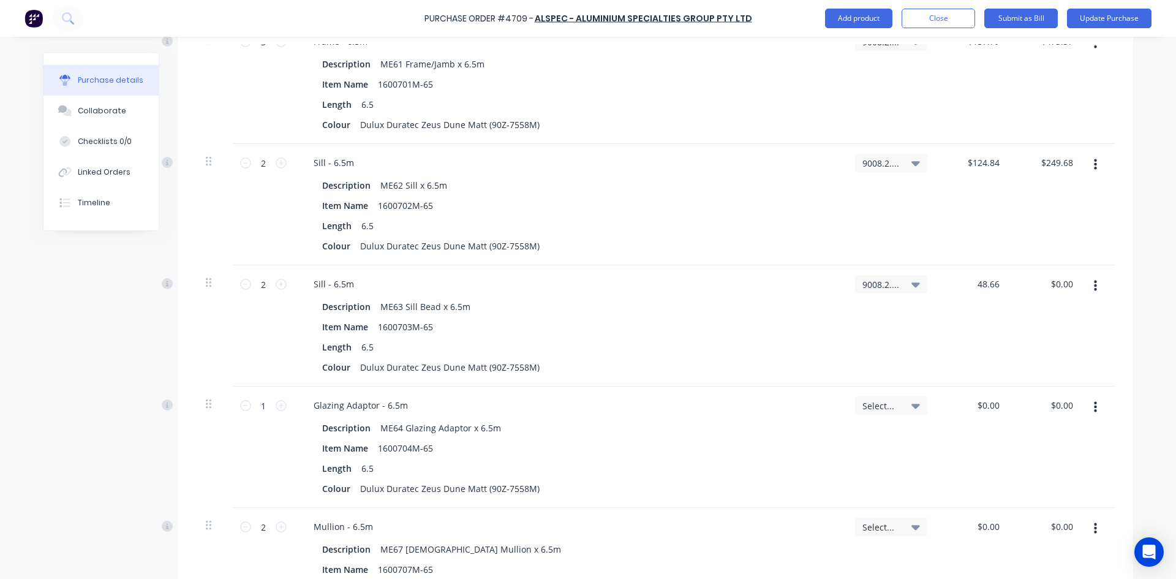
type textarea "x"
type input "$48.66"
type input "$97.32"
click at [913, 407] on icon at bounding box center [915, 405] width 9 height 13
type textarea "x"
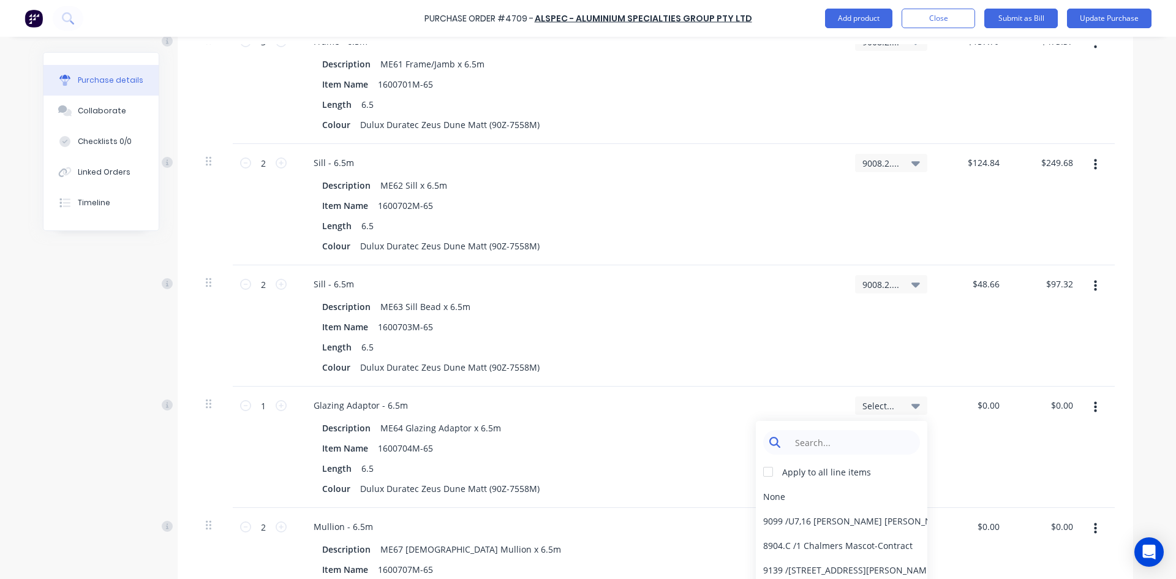
click at [856, 445] on input at bounding box center [851, 442] width 126 height 24
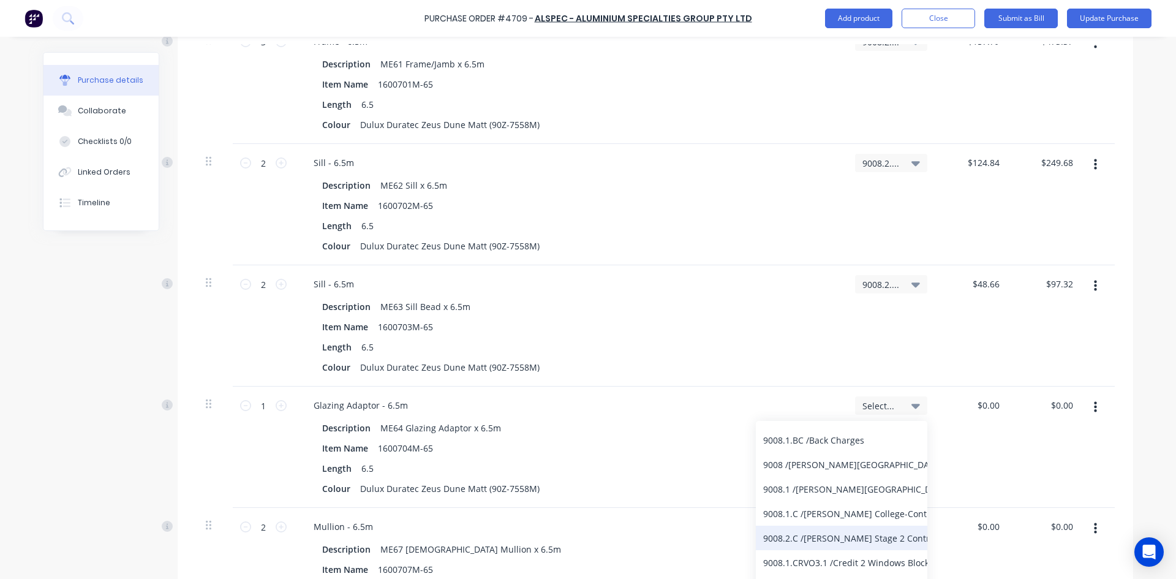
scroll to position [122, 0]
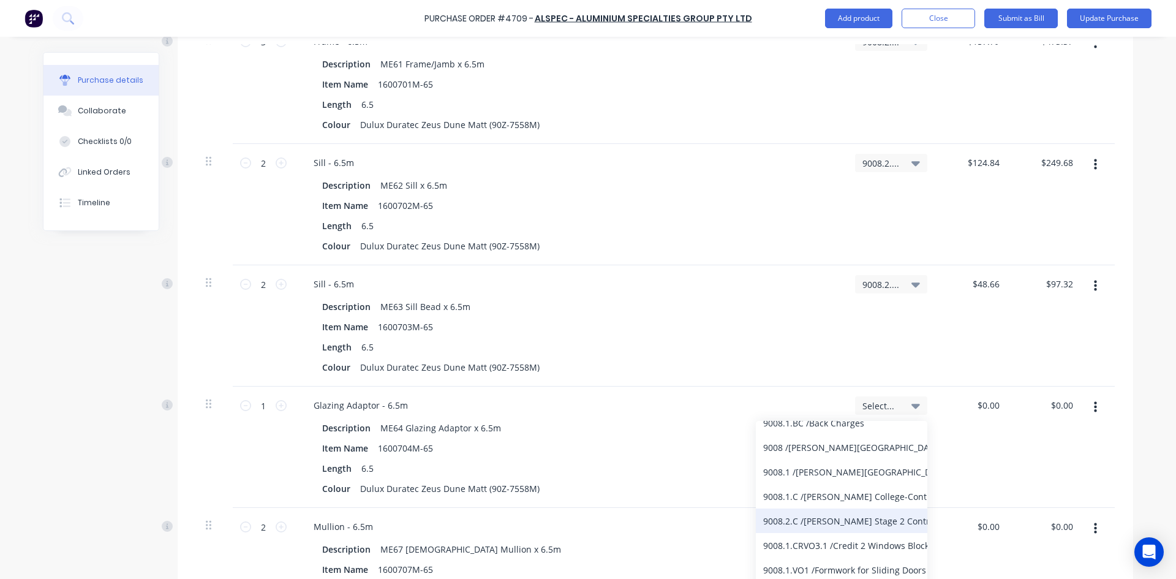
type input "9008"
click at [853, 522] on div "9008.2.C / [PERSON_NAME] Stage 2 Contract" at bounding box center [841, 520] width 171 height 24
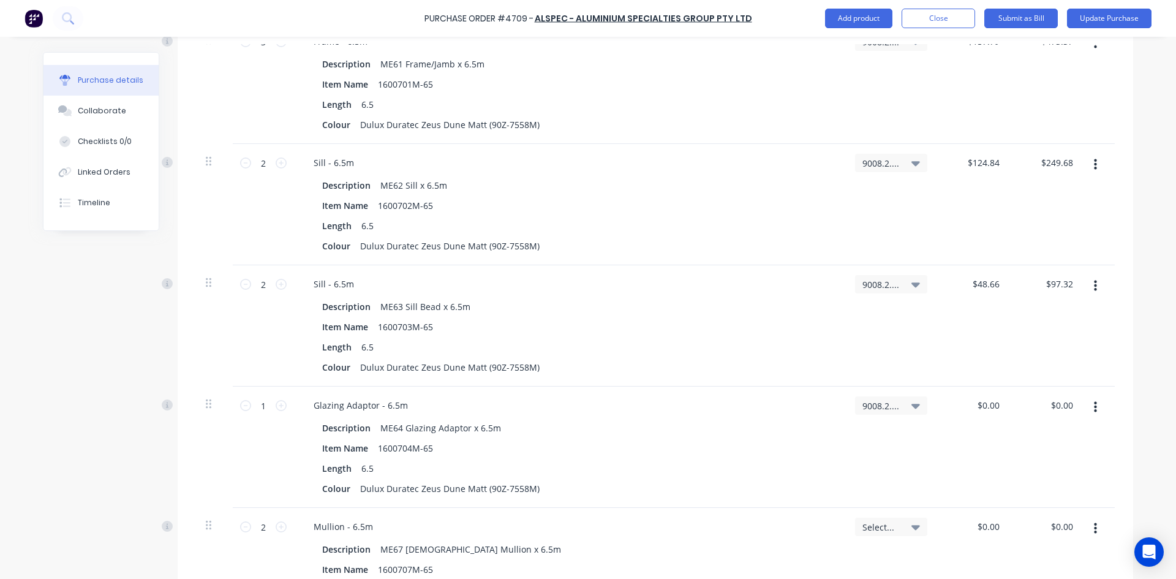
click at [1005, 409] on div "$0.00 $0.00" at bounding box center [973, 446] width 73 height 121
click at [1000, 404] on div "$0.00 $0.00" at bounding box center [990, 405] width 33 height 18
type textarea "x"
click at [996, 404] on input "0.0000" at bounding box center [985, 405] width 33 height 18
type input "0"
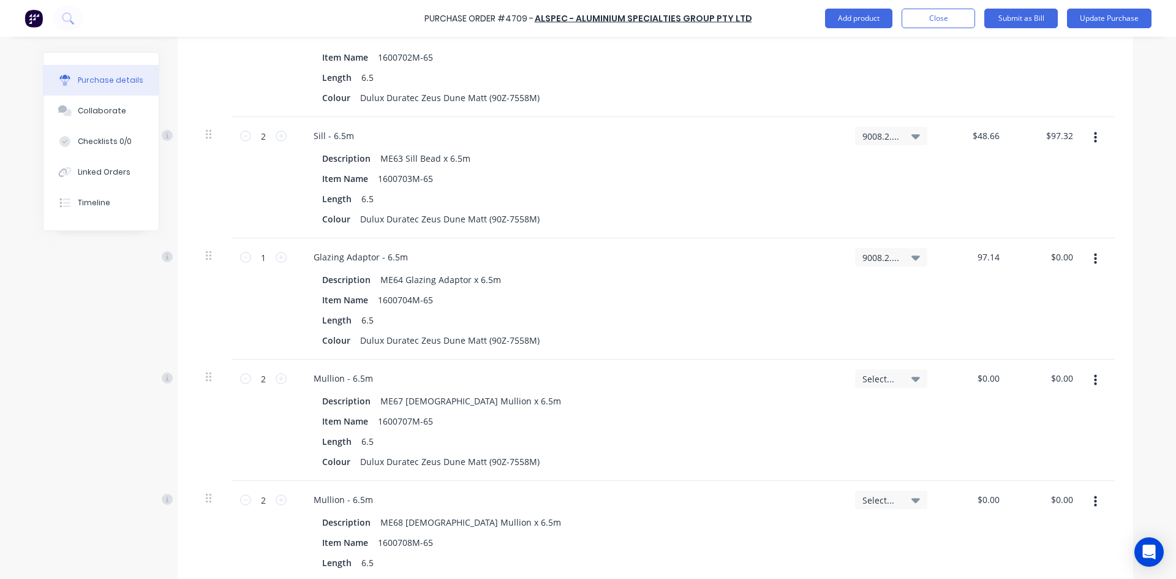
scroll to position [674, 0]
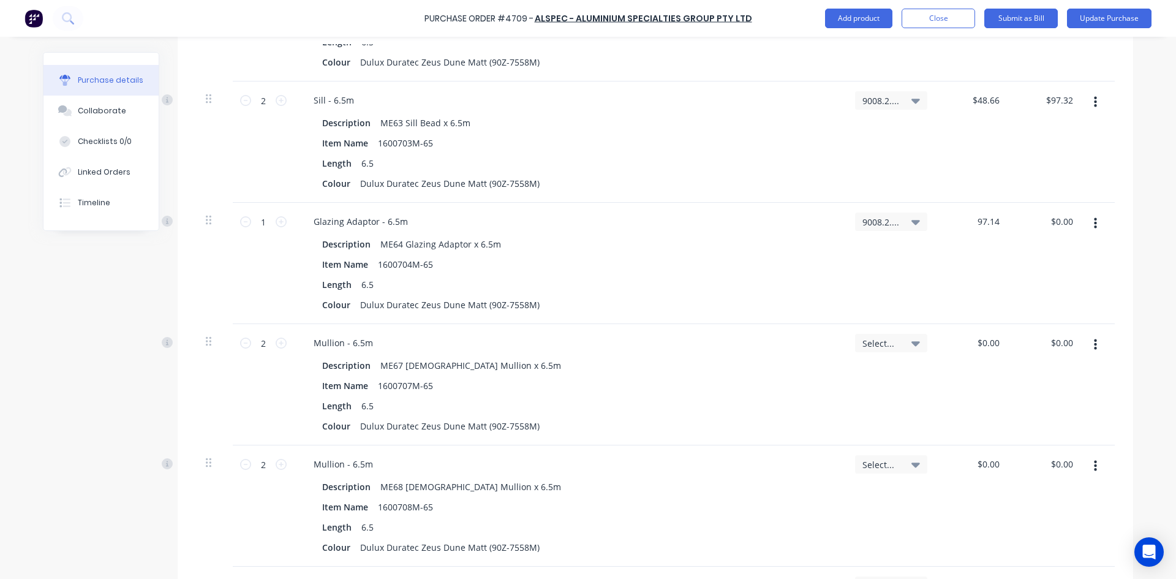
type input "97.14"
type textarea "x"
type input "$97.14"
click at [911, 343] on icon at bounding box center [915, 343] width 9 height 5
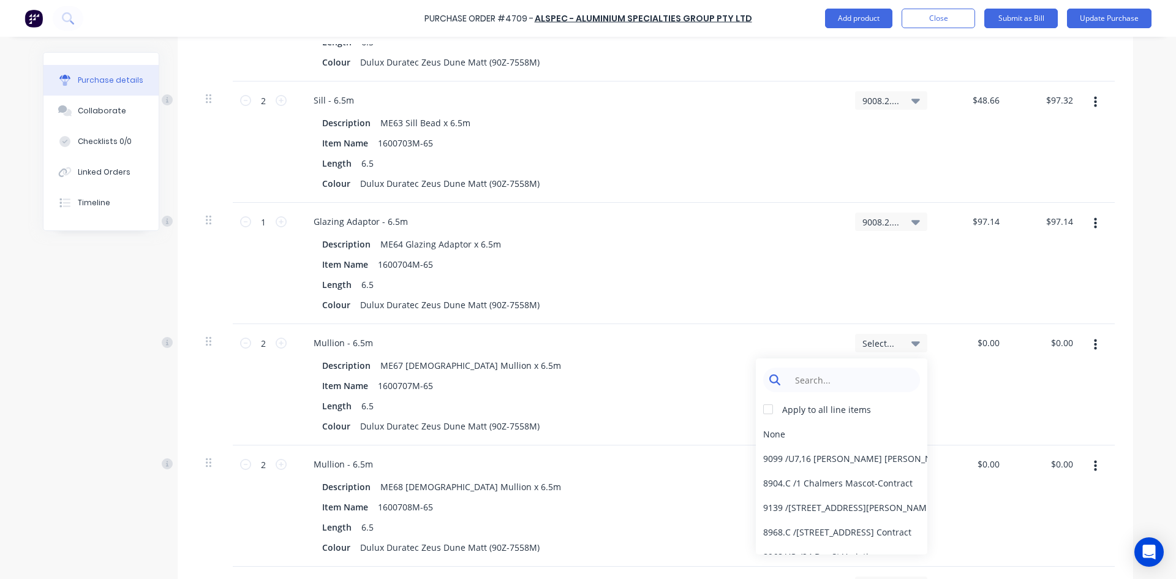
type textarea "x"
click at [854, 382] on input at bounding box center [851, 379] width 126 height 24
type input "9008"
click at [857, 457] on div "9008.2.C / [PERSON_NAME] Stage 2 Contract" at bounding box center [841, 458] width 171 height 24
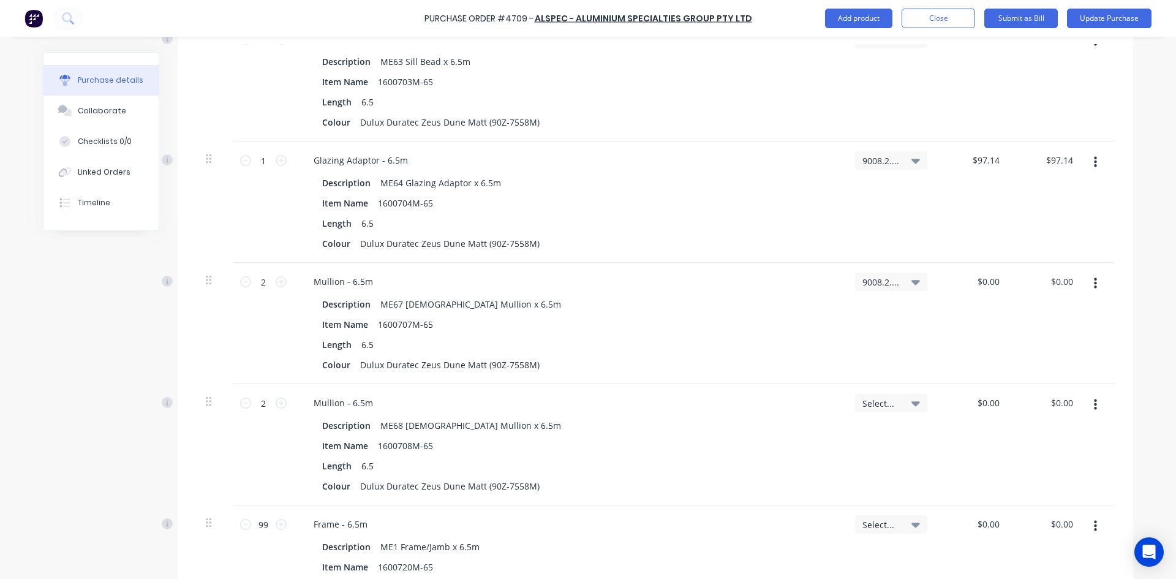
scroll to position [674, 0]
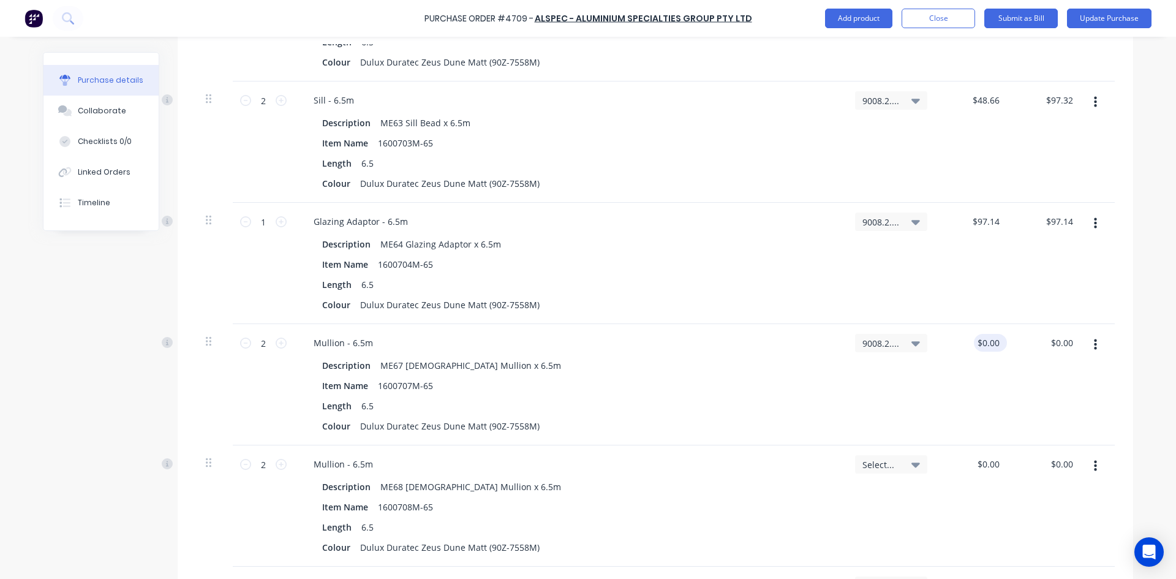
type textarea "x"
click at [995, 339] on input "0.0000" at bounding box center [985, 343] width 33 height 18
type input "0"
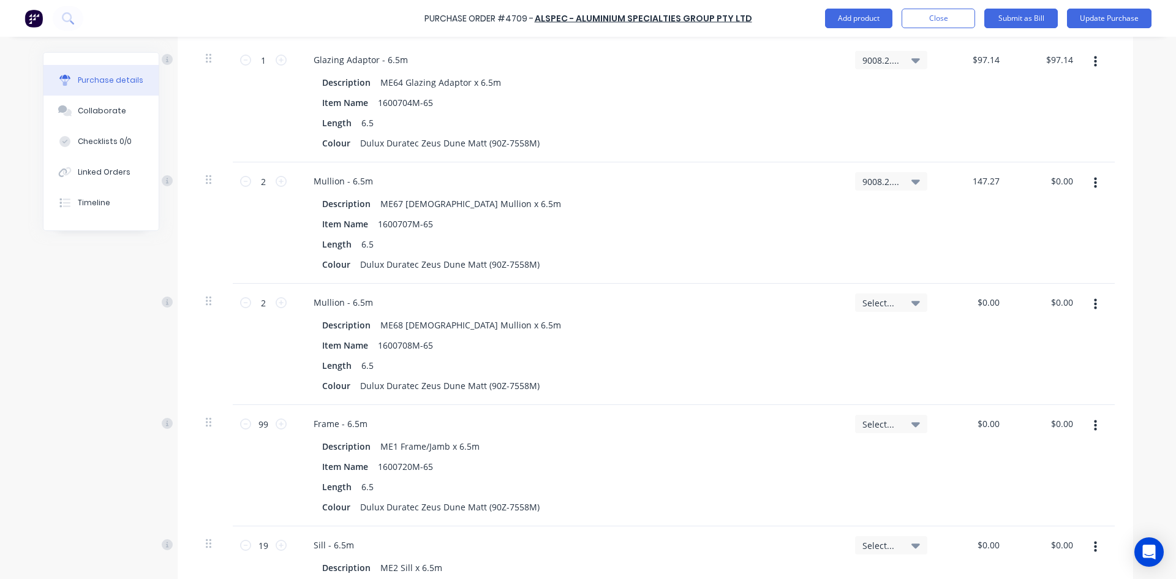
scroll to position [857, 0]
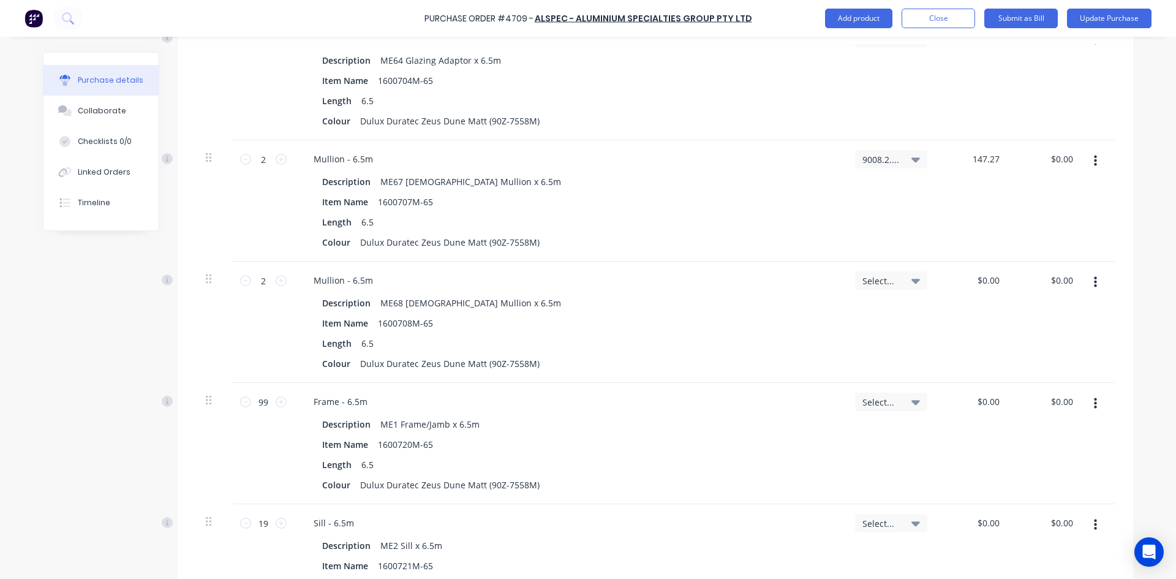
type input "147.27"
click at [911, 277] on icon at bounding box center [915, 280] width 9 height 13
type textarea "x"
type input "$147.27"
type input "$294.54"
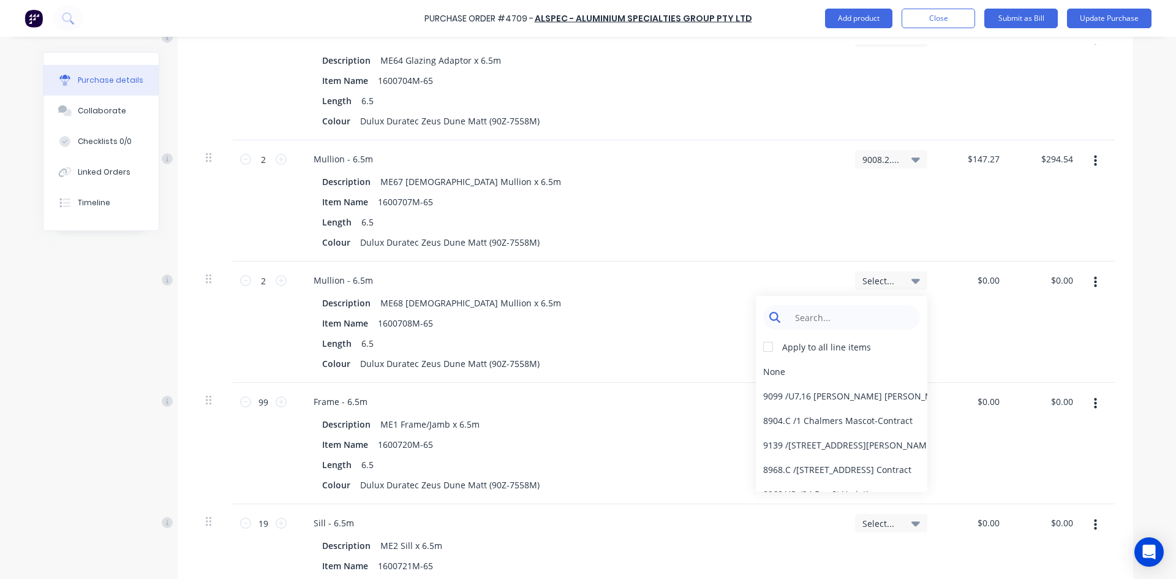
type textarea "x"
click at [870, 312] on input at bounding box center [851, 317] width 126 height 24
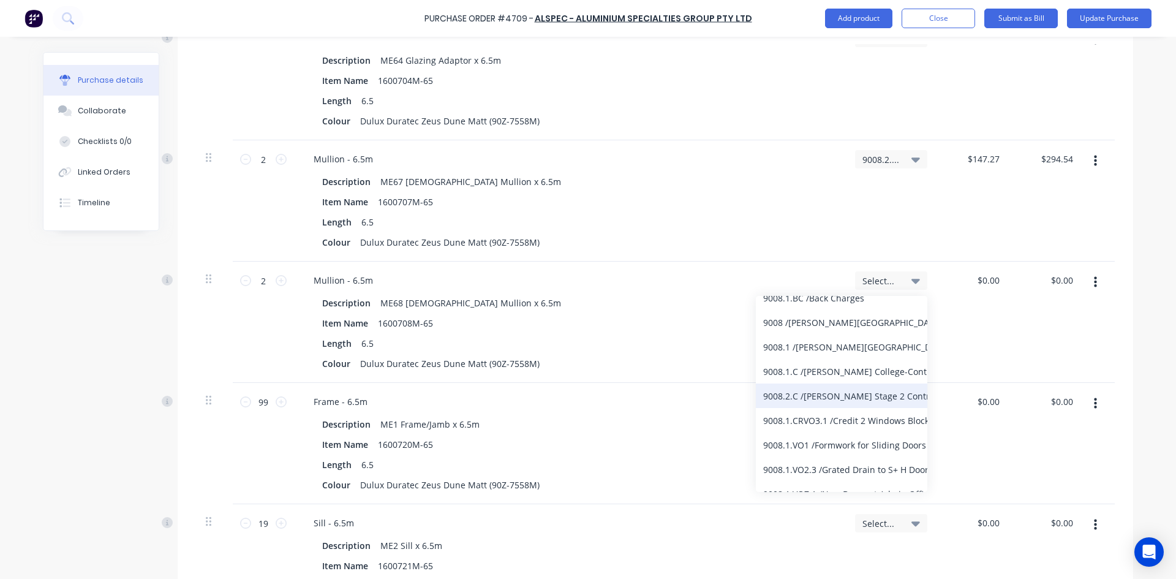
type input "9008"
click at [837, 393] on div "9008.2.C / [PERSON_NAME] Stage 2 Contract" at bounding box center [841, 395] width 171 height 24
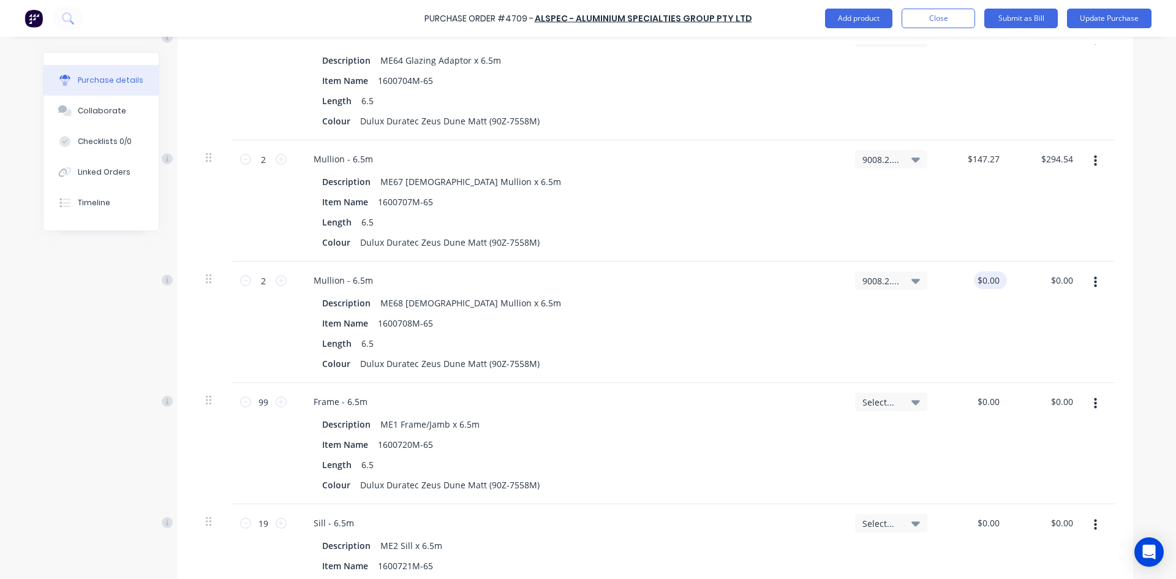
type textarea "x"
click at [996, 280] on input "0.0000" at bounding box center [985, 280] width 33 height 18
type input "0"
type input "152.04"
type textarea "x"
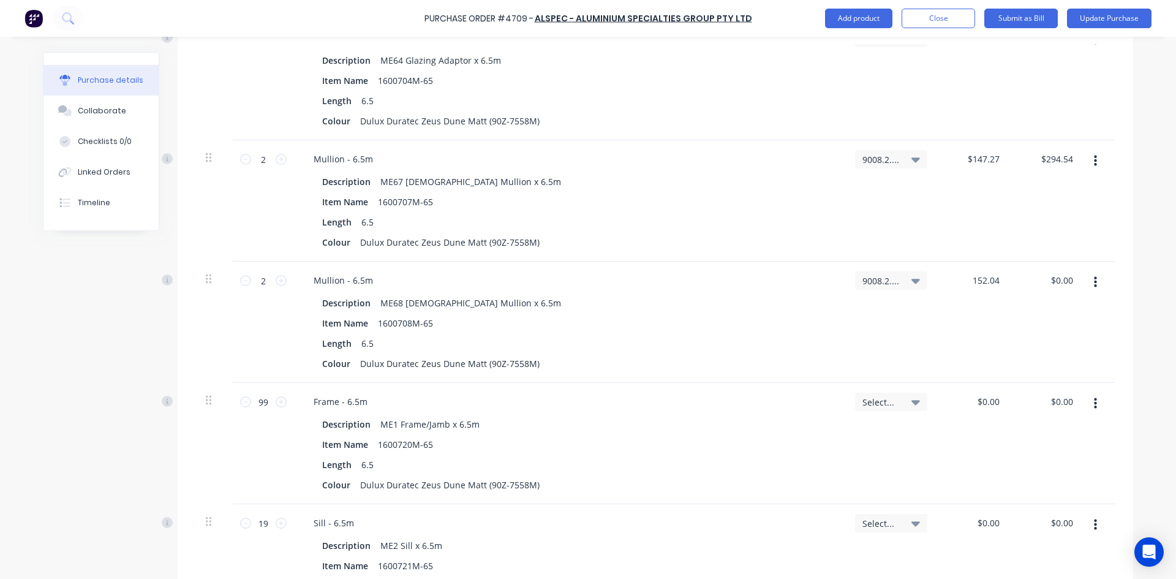
type input "$152.04"
type input "$304.08"
click at [916, 407] on div "Select..." at bounding box center [891, 402] width 72 height 18
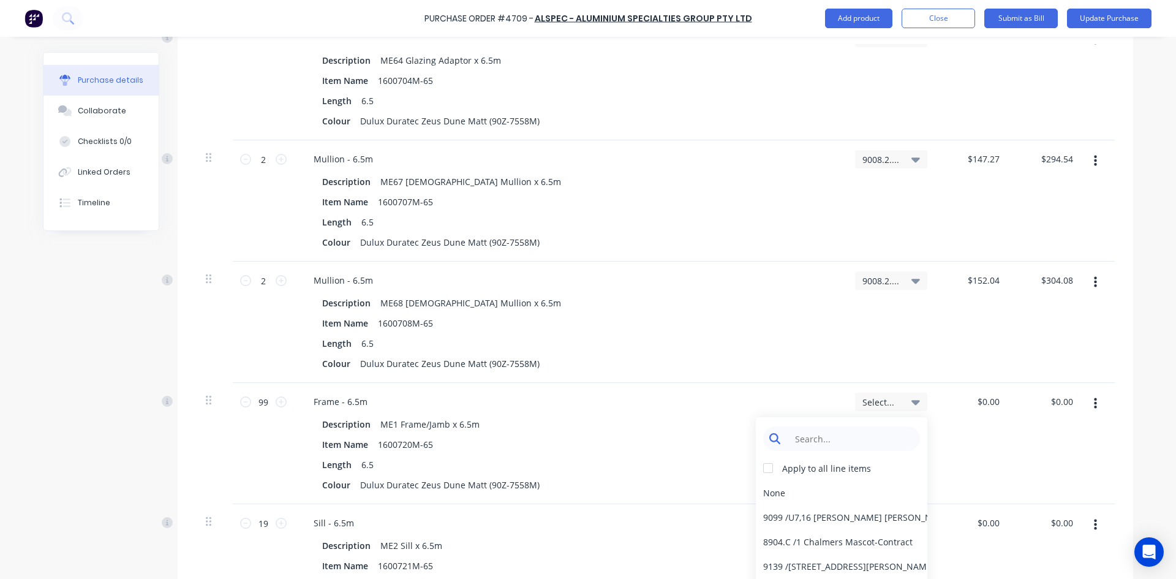
type textarea "x"
click at [865, 440] on input at bounding box center [851, 438] width 126 height 24
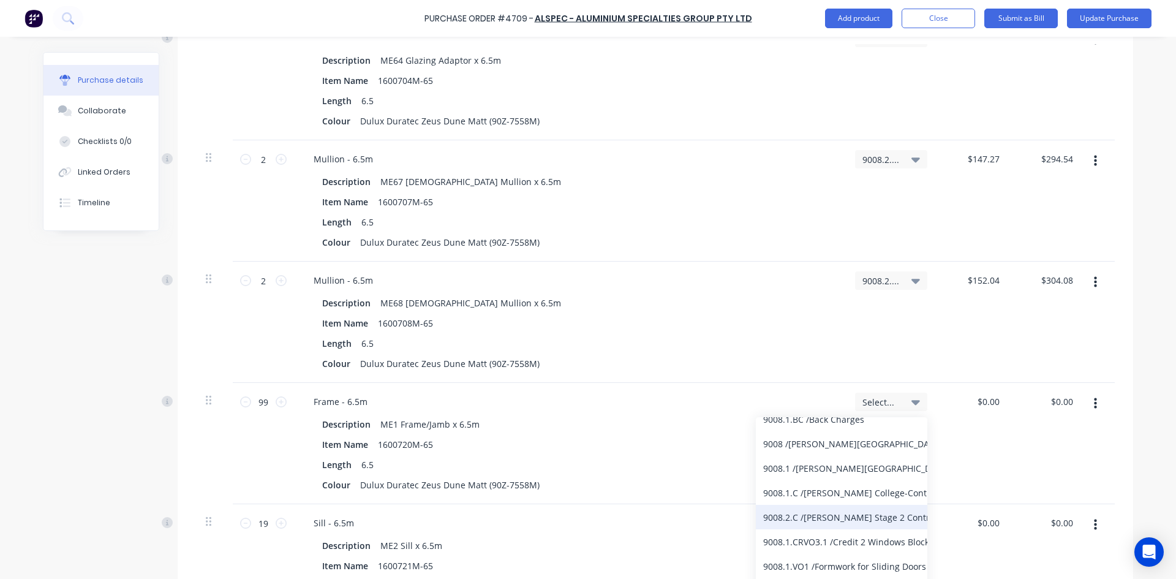
type input "9008"
click at [851, 524] on div "9008.2.C / [PERSON_NAME] Stage 2 Contract" at bounding box center [841, 517] width 171 height 24
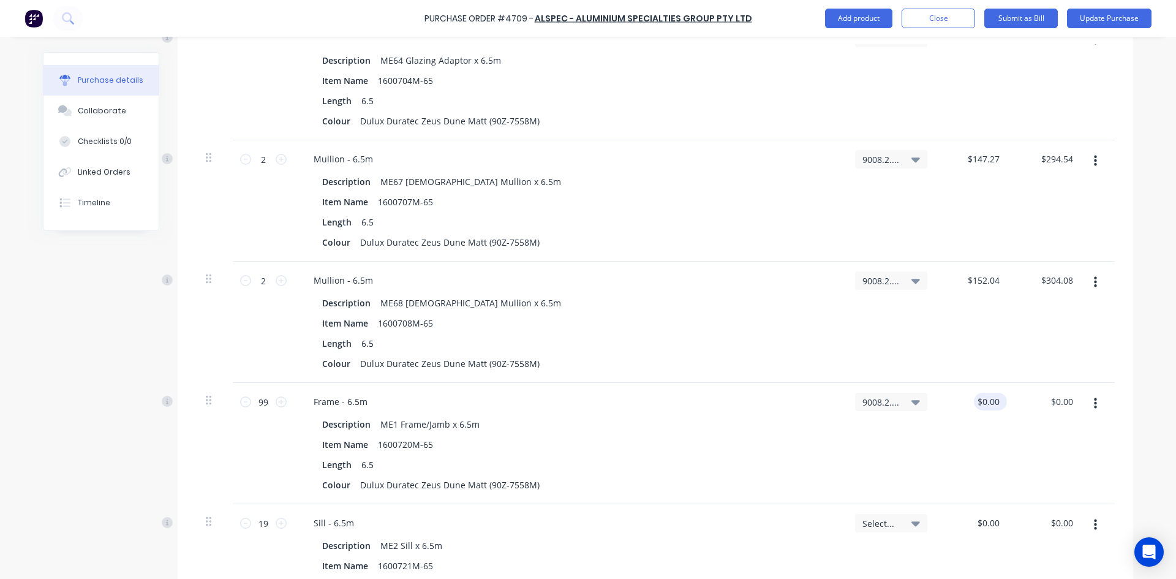
type textarea "x"
click at [996, 401] on input "0.0000" at bounding box center [985, 402] width 33 height 18
type input "0"
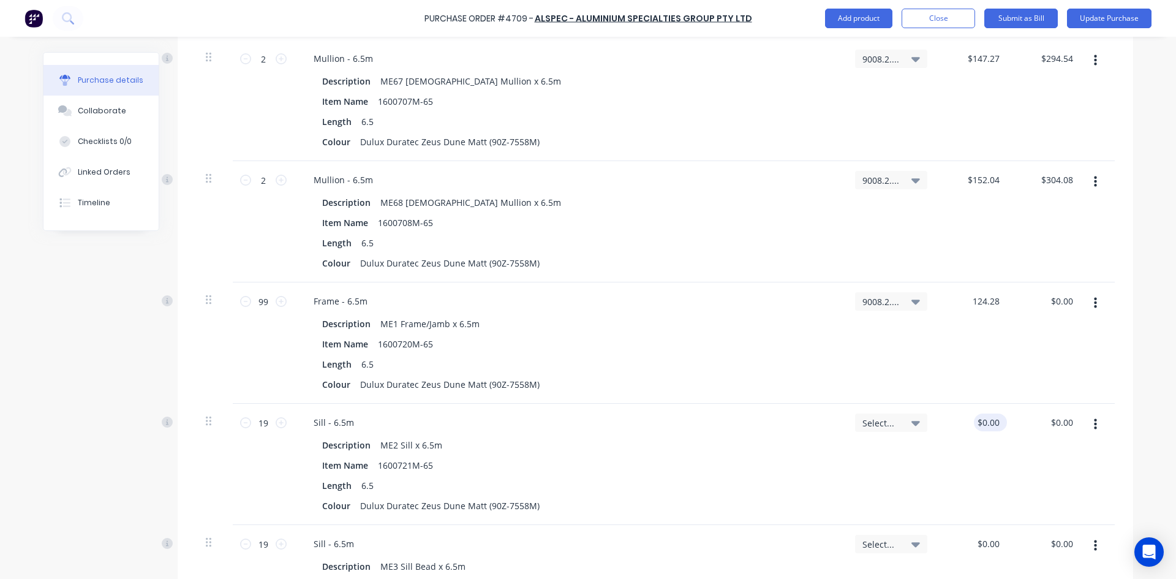
scroll to position [980, 0]
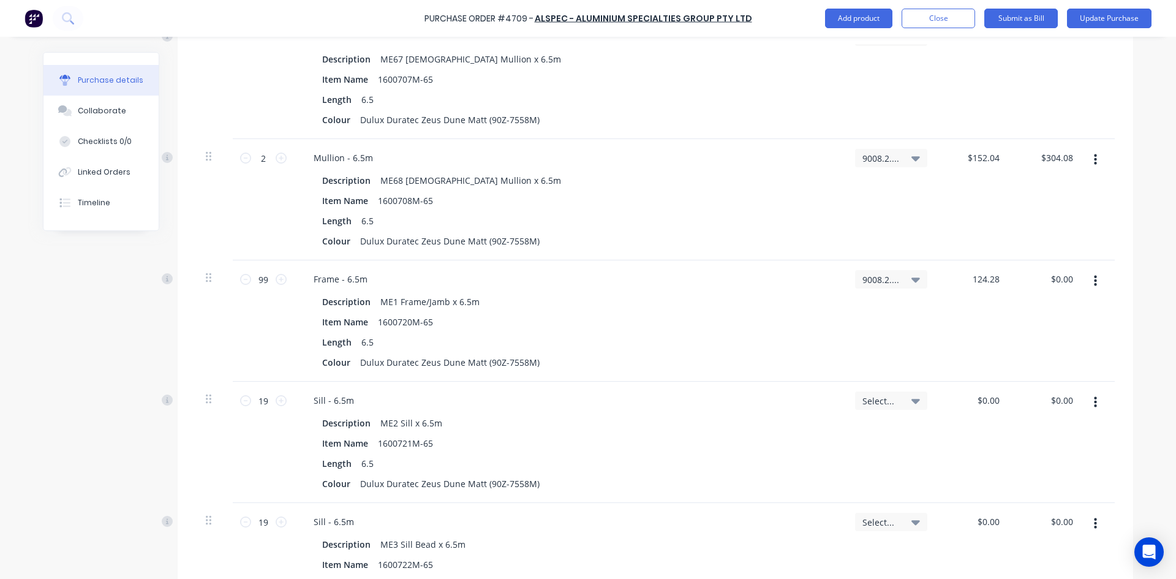
type input "124.28"
type textarea "x"
type input "$124.28"
type input "$12,303.72"
click at [911, 404] on icon at bounding box center [915, 400] width 9 height 13
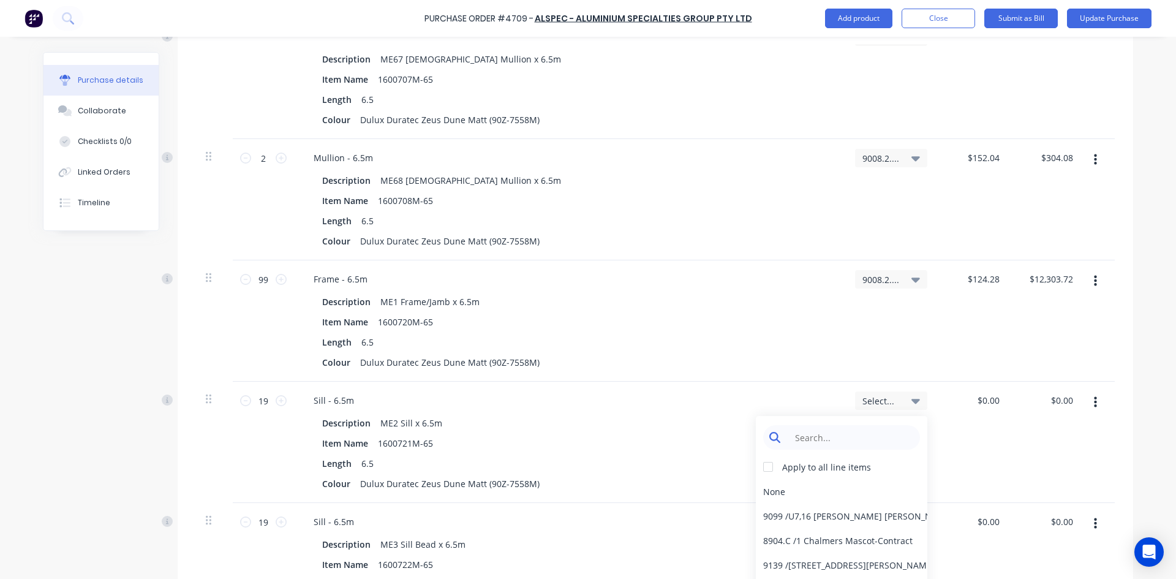
type textarea "x"
click at [839, 432] on input at bounding box center [851, 437] width 126 height 24
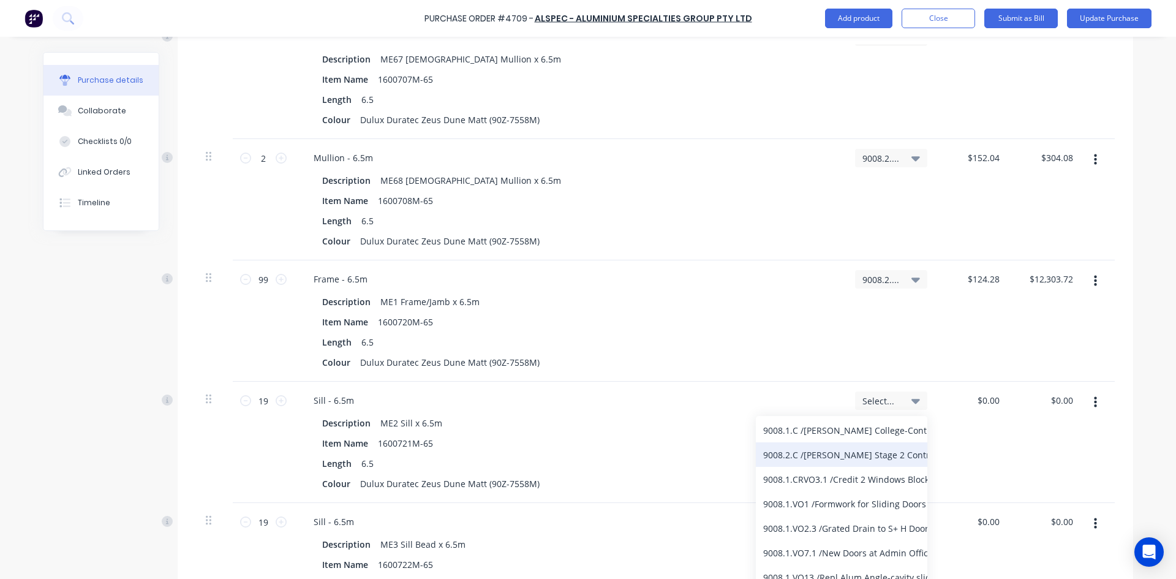
type input "9008"
click at [845, 456] on div "9008.2.C / [PERSON_NAME] Stage 2 Contract" at bounding box center [841, 454] width 171 height 24
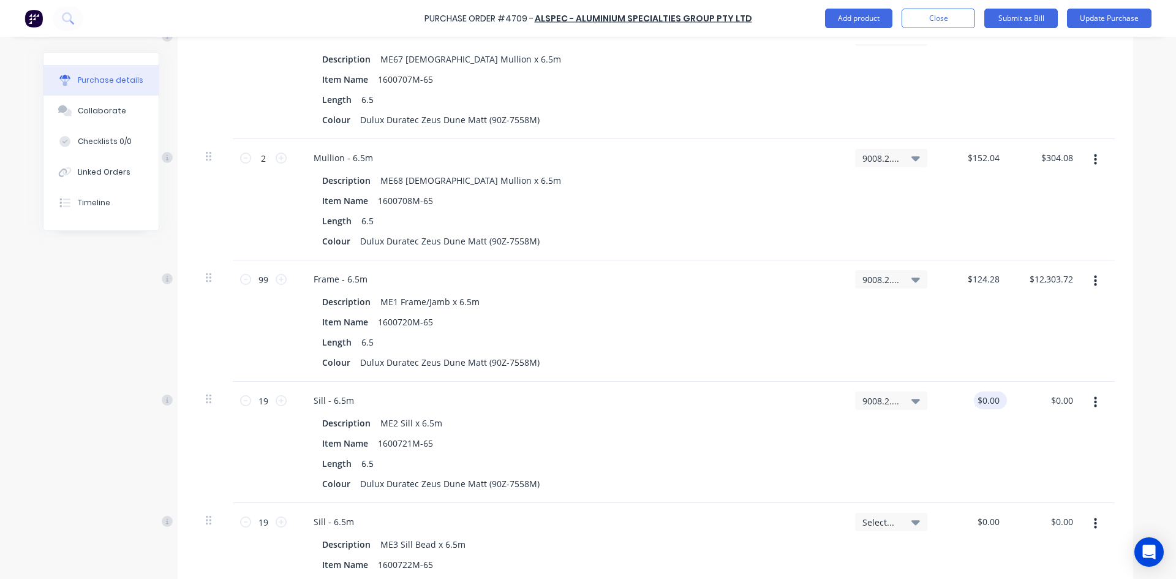
type textarea "x"
click at [995, 401] on input "0.0000" at bounding box center [988, 400] width 28 height 18
type input "0"
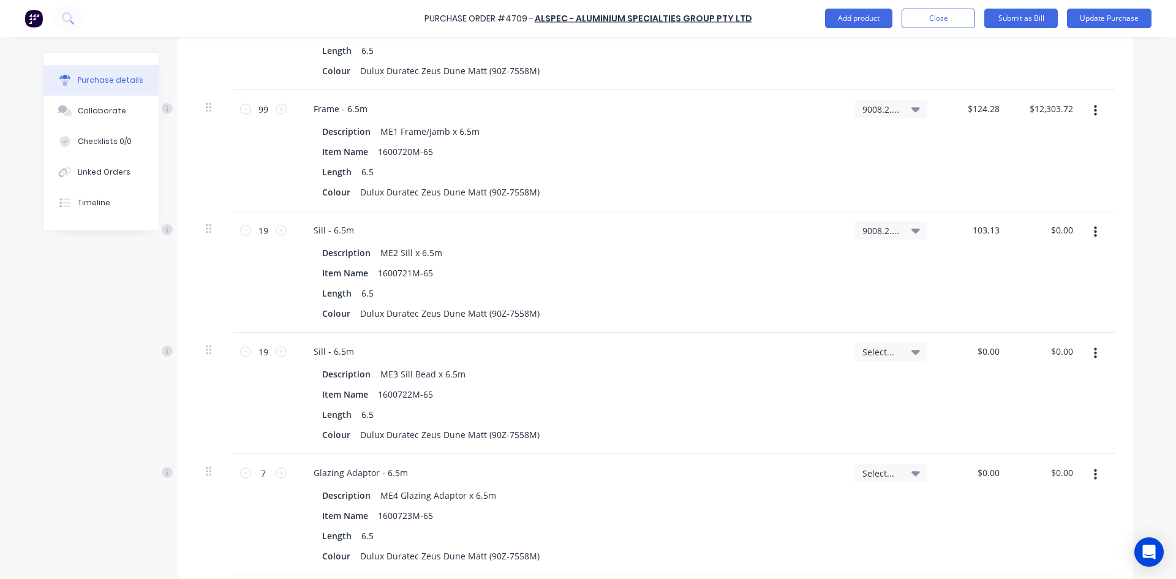
scroll to position [1164, 0]
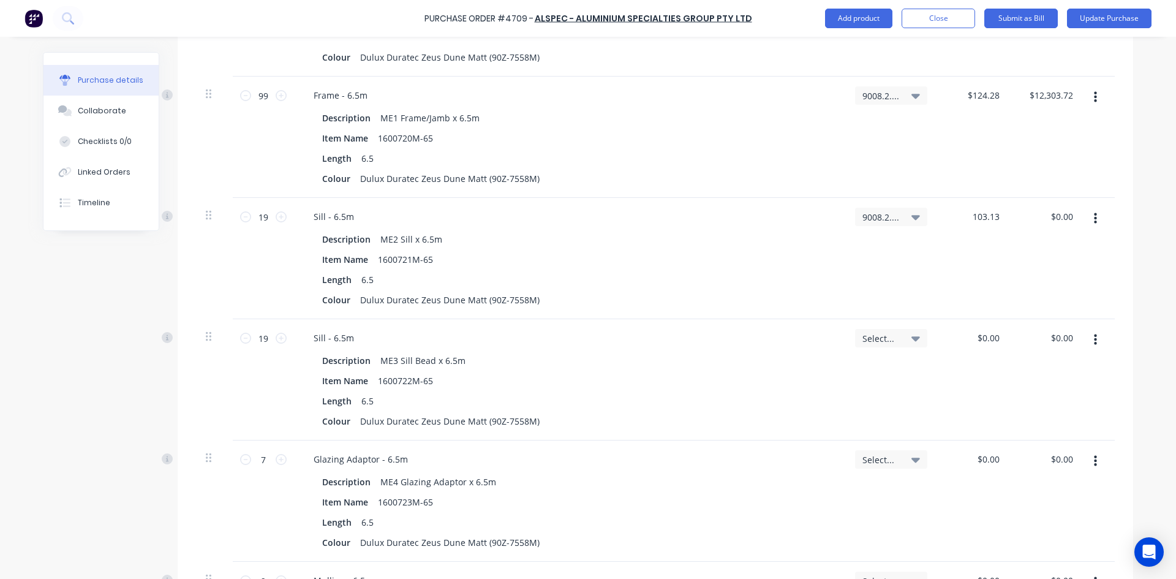
type input "103.13"
type textarea "x"
type input "$103.13"
type input "$1,959.47"
click at [905, 342] on div "Select..." at bounding box center [891, 338] width 58 height 11
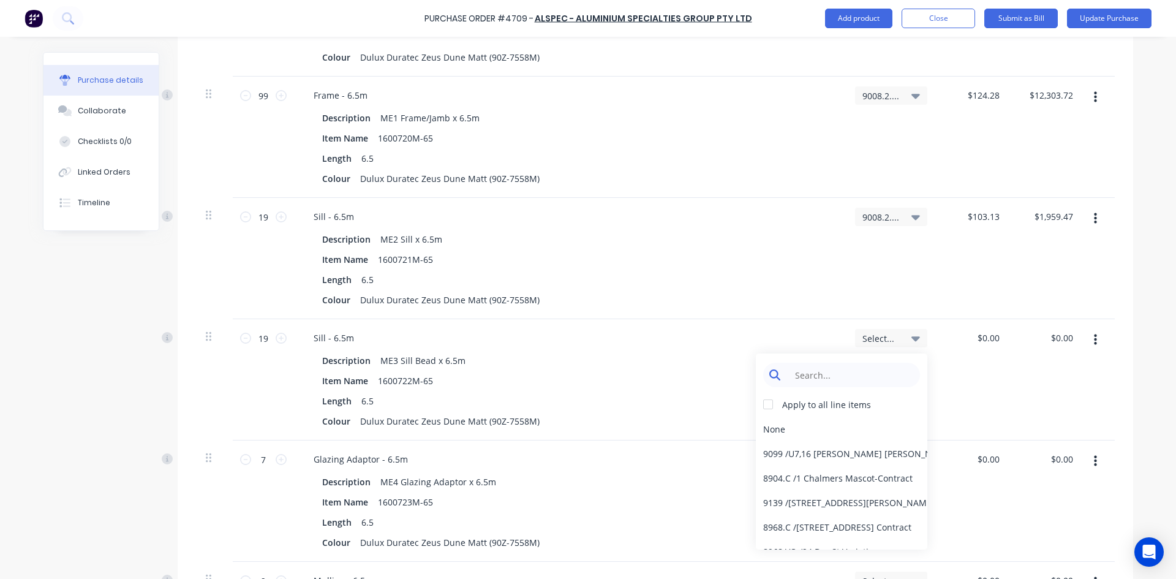
type textarea "x"
click at [819, 372] on input at bounding box center [851, 375] width 126 height 24
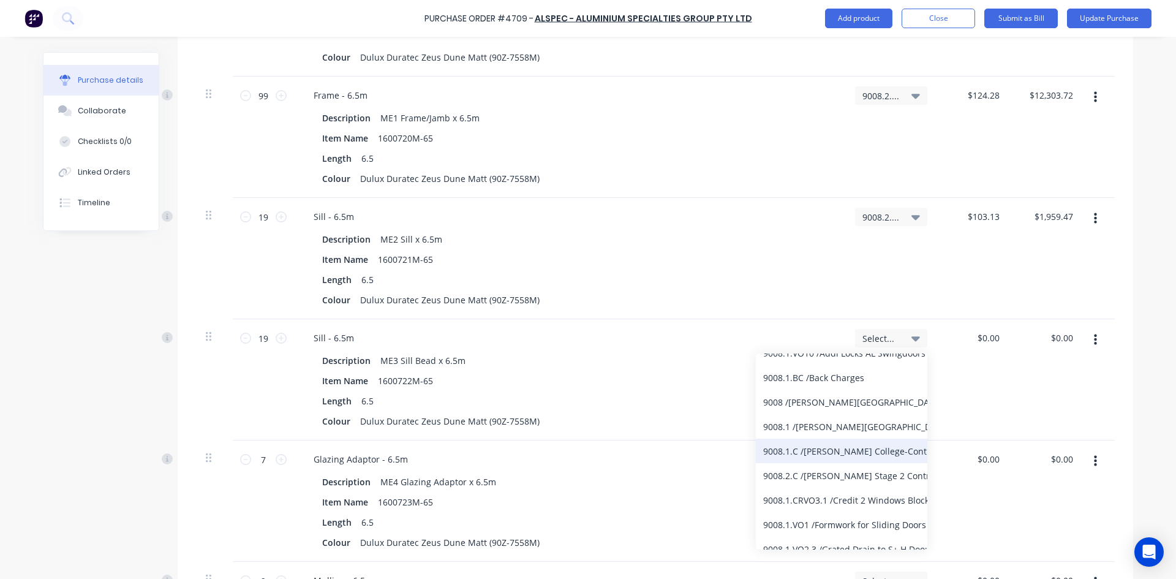
scroll to position [122, 0]
type input "9008"
click at [828, 448] on div "9008.2.C / [PERSON_NAME] Stage 2 Contract" at bounding box center [841, 453] width 171 height 24
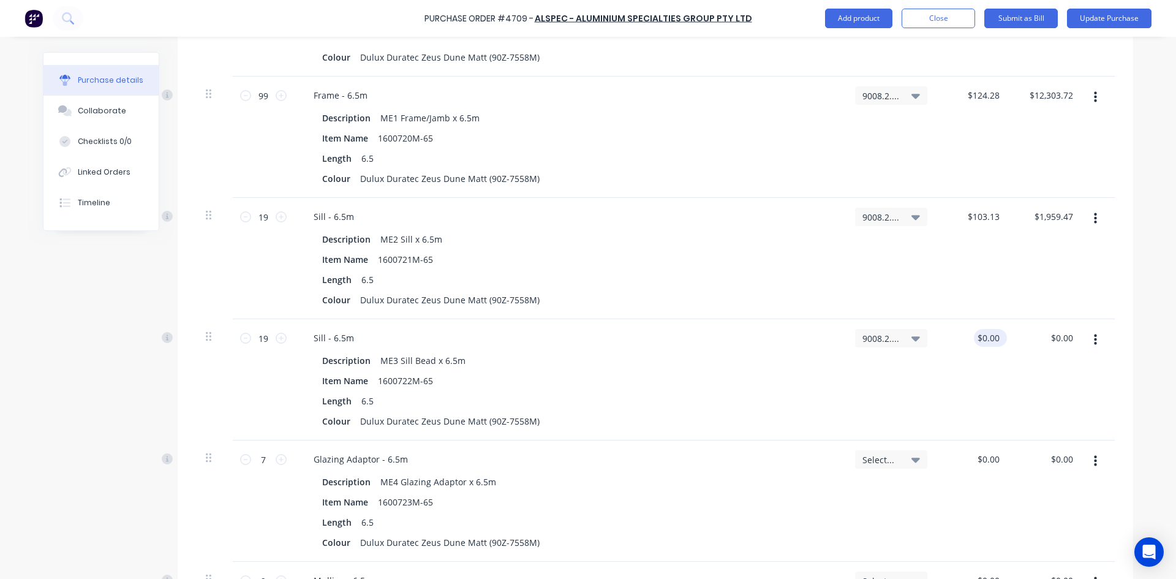
type textarea "x"
click at [996, 337] on input "0.0000" at bounding box center [988, 338] width 28 height 18
type input "0"
type input "36.46"
type textarea "x"
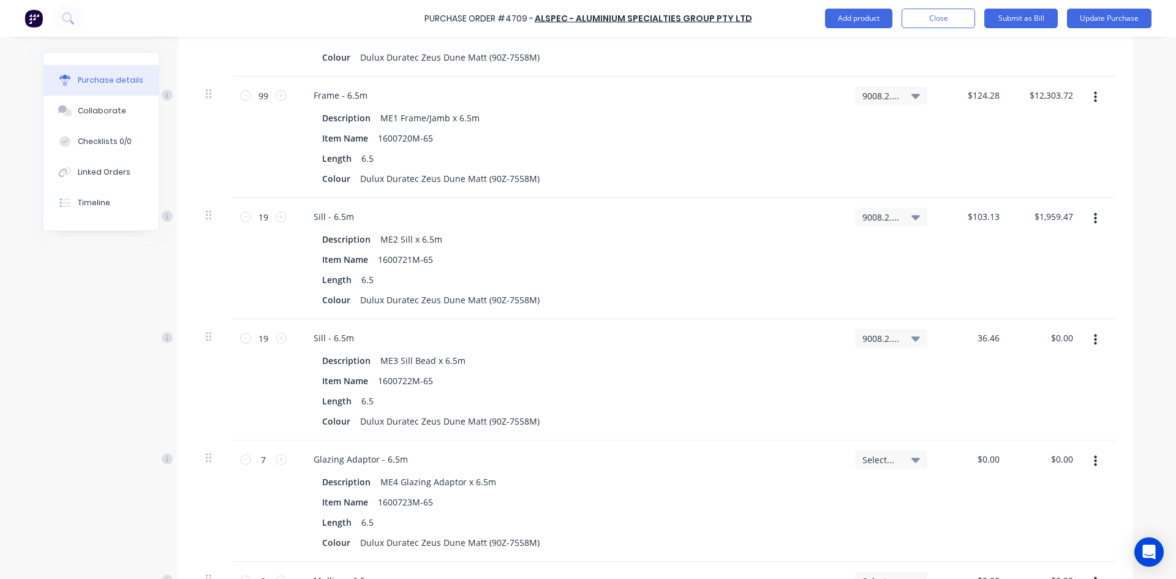
type input "$36.46"
type input "$692.74"
click at [913, 461] on icon at bounding box center [915, 459] width 9 height 5
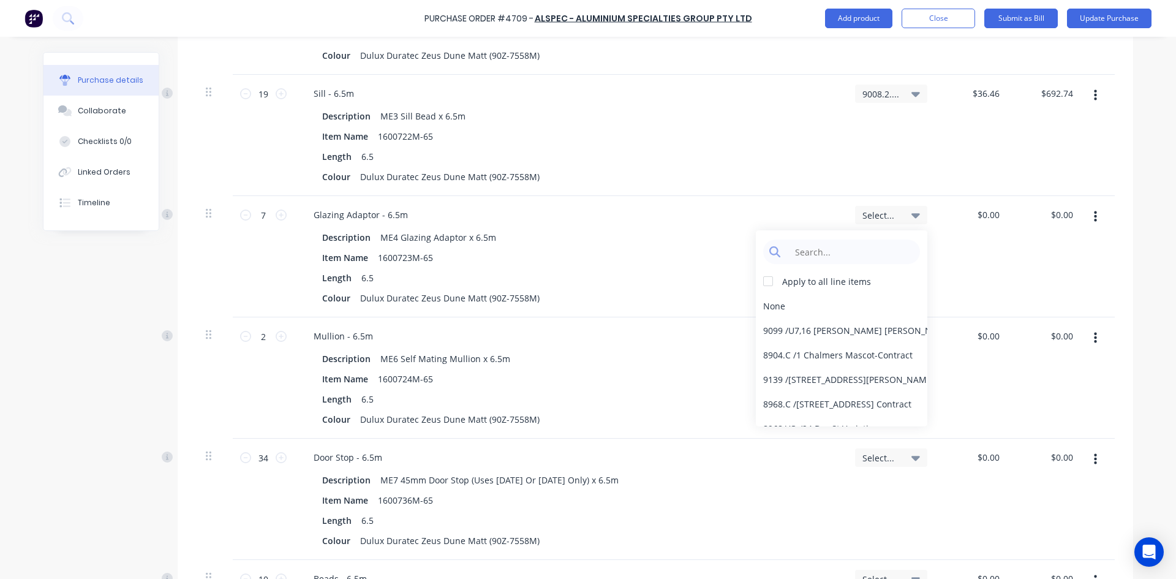
scroll to position [1409, 0]
type textarea "x"
click at [840, 256] on input at bounding box center [851, 251] width 126 height 24
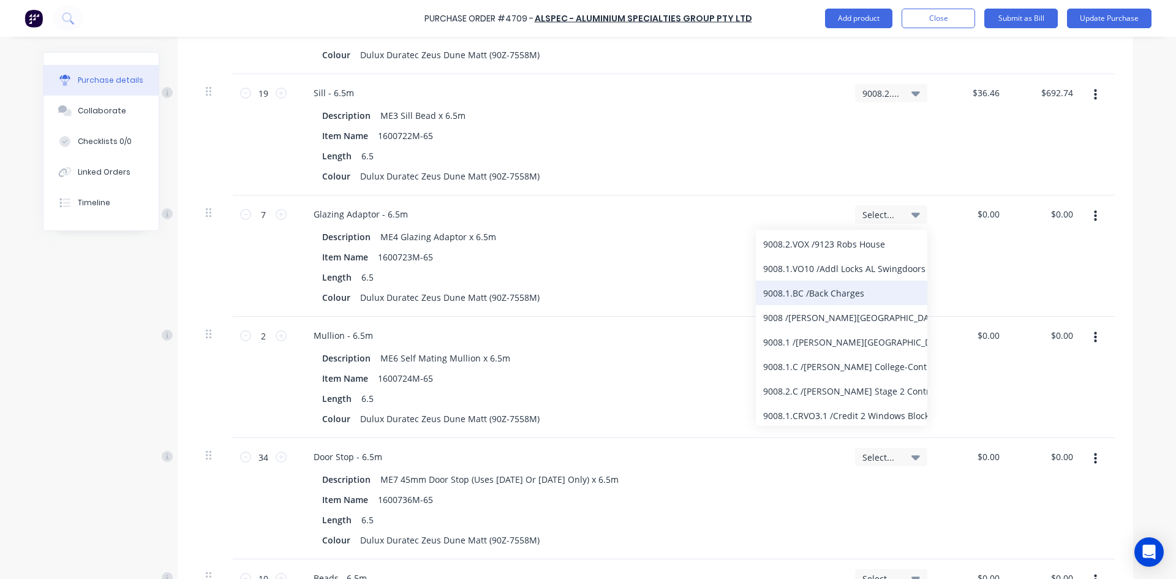
scroll to position [122, 0]
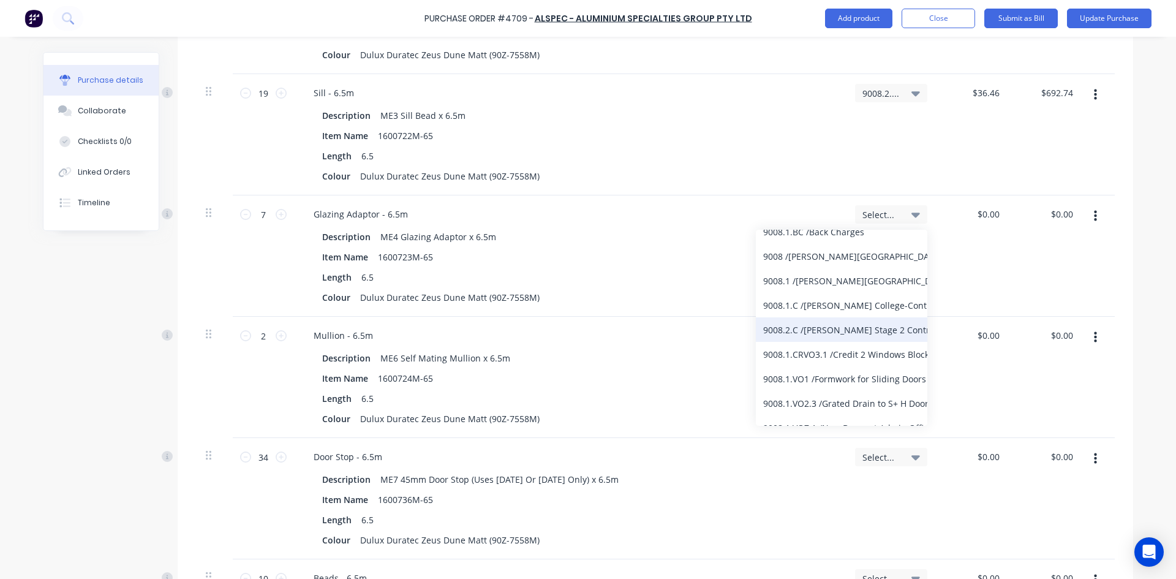
type input "9008"
click at [834, 333] on div "9008.2.C / Bede Polding Stage 2 Contract" at bounding box center [841, 329] width 171 height 24
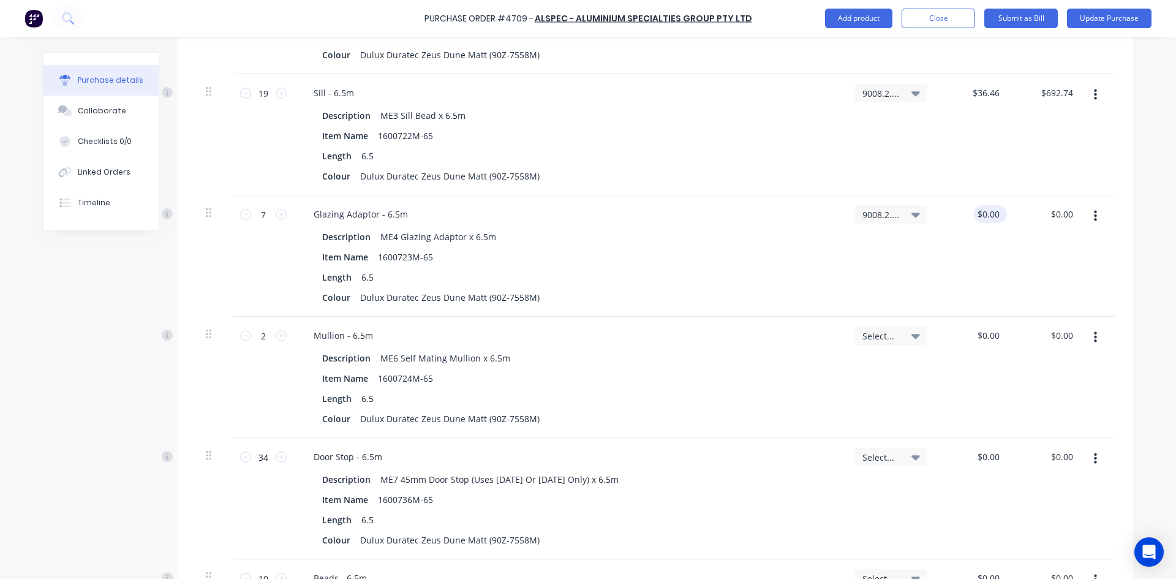
click at [999, 217] on div "$0.00 $0.00" at bounding box center [990, 214] width 33 height 18
type textarea "x"
click at [995, 212] on input "0.0000" at bounding box center [988, 214] width 28 height 18
type input "0"
type input "63.65"
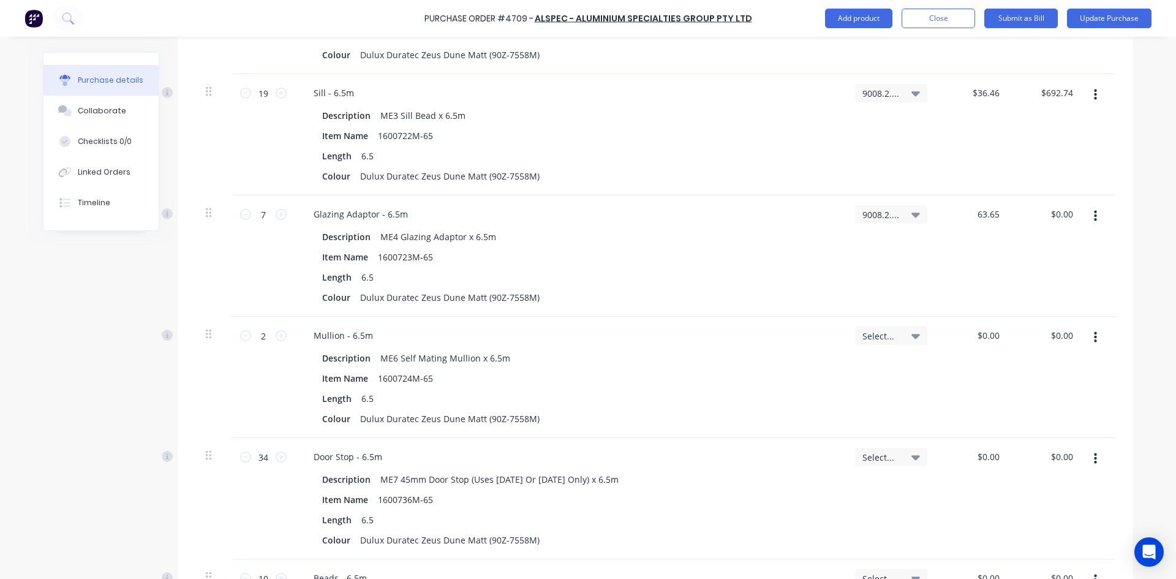
type textarea "x"
type input "$63.65"
type input "$445.55"
click at [913, 337] on icon at bounding box center [915, 336] width 9 height 5
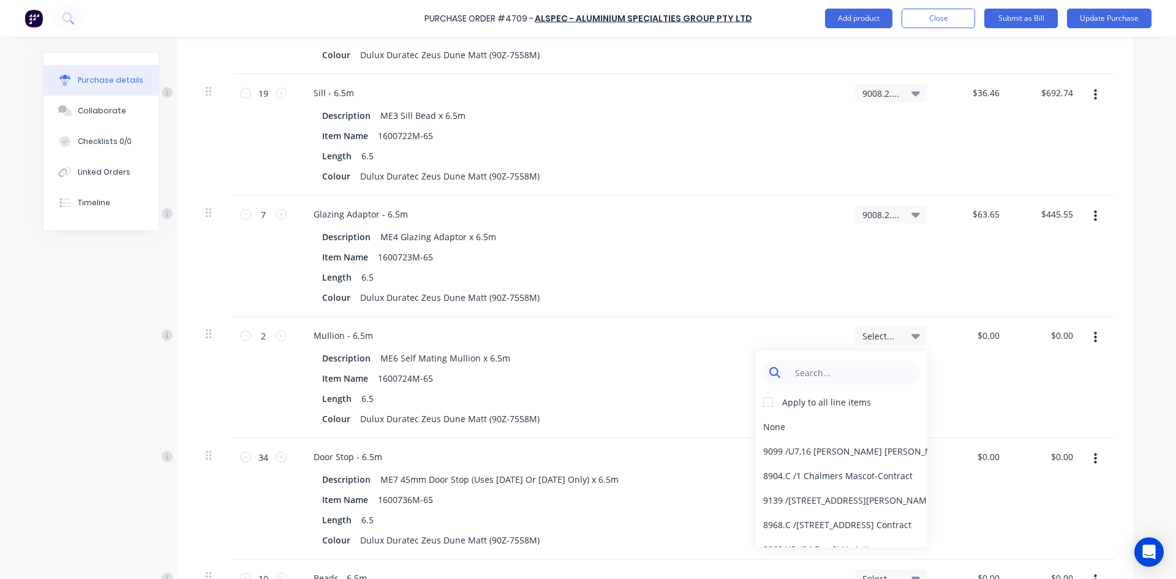
type textarea "x"
click at [833, 375] on input at bounding box center [851, 372] width 126 height 24
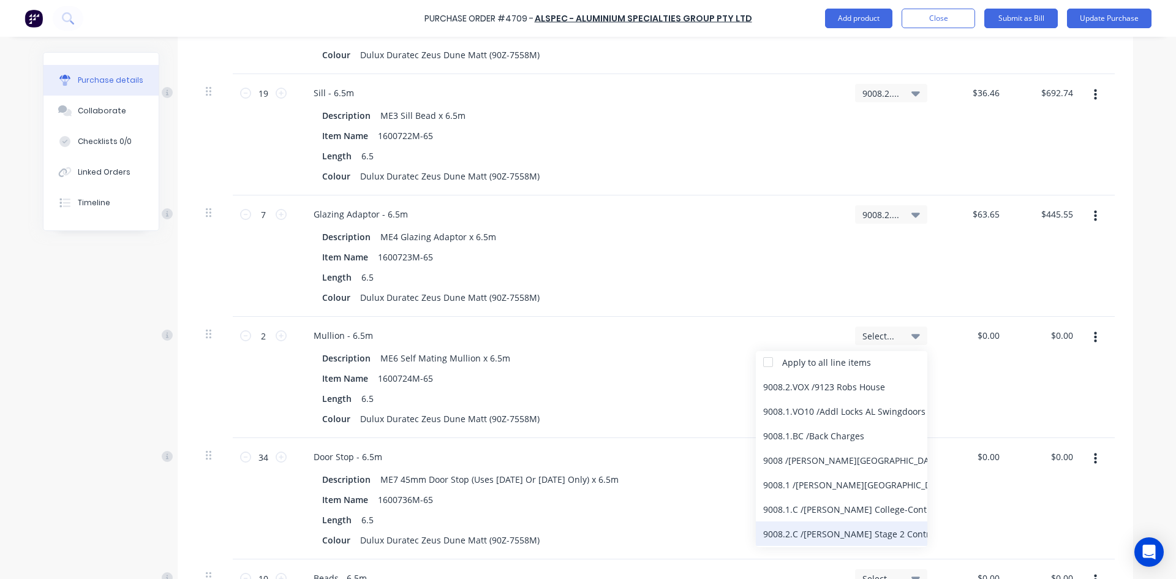
scroll to position [61, 0]
type input "9008"
click at [838, 509] on div "9008.2.C / Bede Polding Stage 2 Contract" at bounding box center [841, 512] width 171 height 24
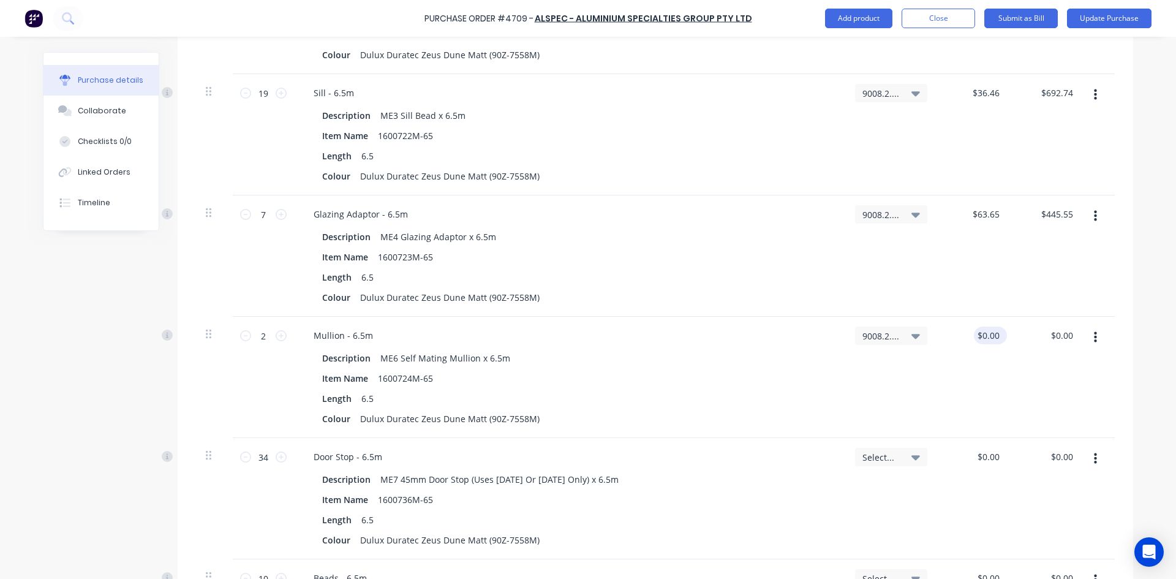
type textarea "x"
type input "0.0000"
click at [997, 333] on input "0.0000" at bounding box center [988, 335] width 28 height 18
type textarea "x"
click at [997, 333] on input "0.0000" at bounding box center [985, 335] width 33 height 18
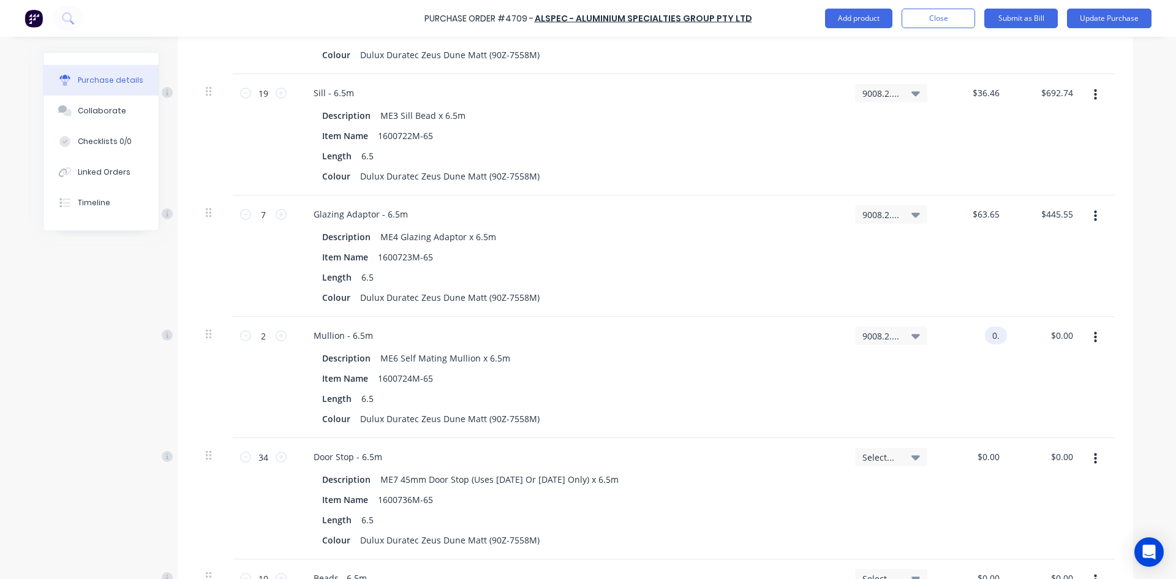
type input "0"
type input "$0.00"
type textarea "x"
type input "$0.00"
click at [1001, 333] on div "$0.00 $0.00" at bounding box center [990, 335] width 33 height 18
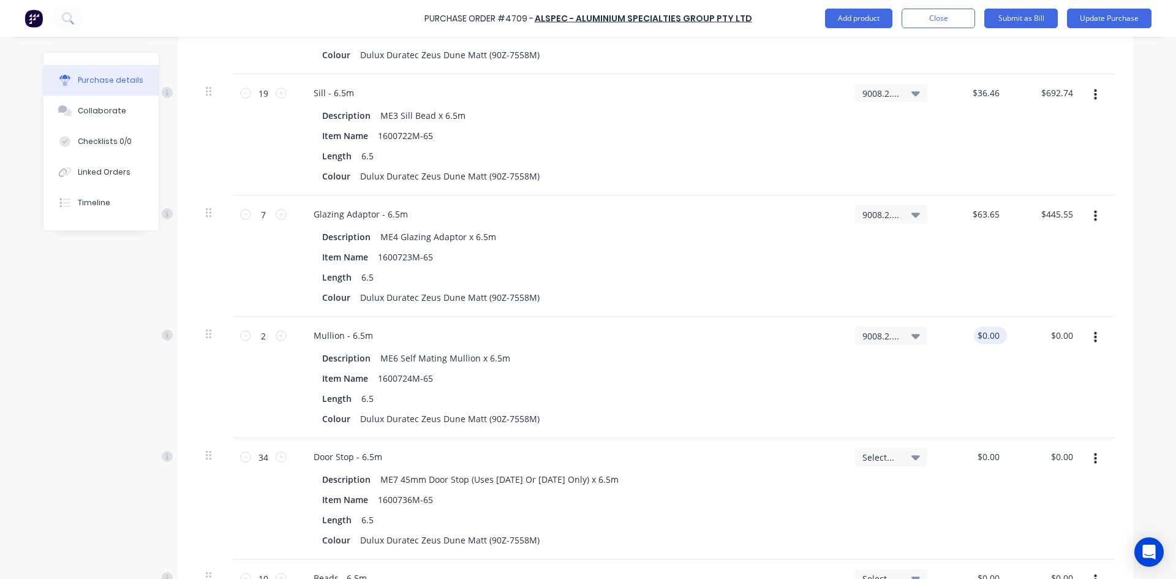
click at [999, 336] on div "$0.00 $0.00" at bounding box center [990, 335] width 33 height 18
click at [998, 336] on div "$0.00 $0.00" at bounding box center [990, 335] width 33 height 18
type textarea "x"
type input "0"
click at [996, 336] on input "0" at bounding box center [993, 335] width 17 height 18
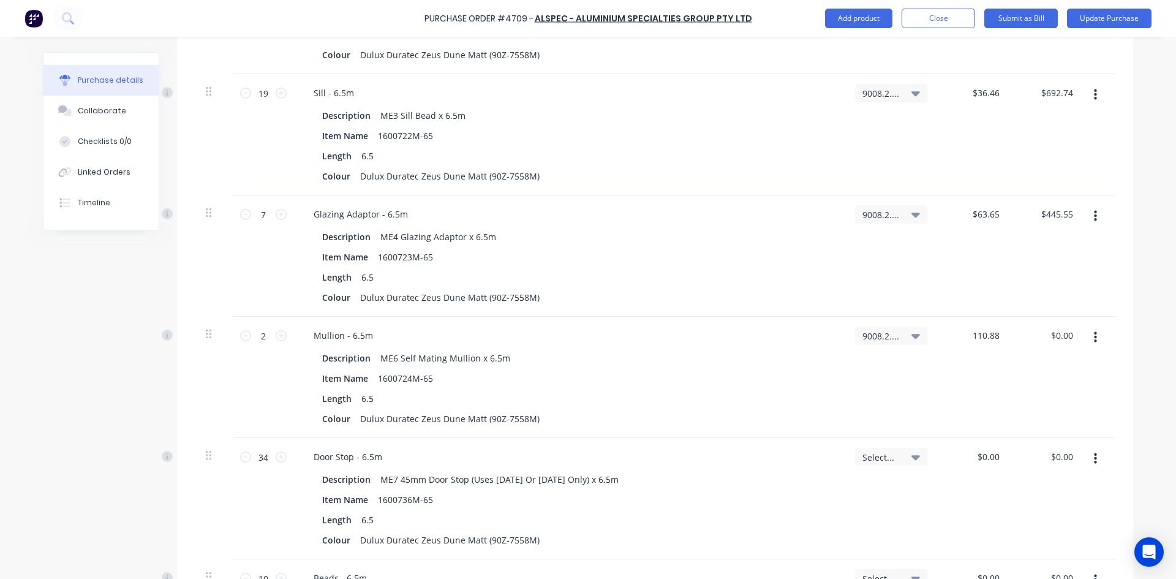
scroll to position [1470, 0]
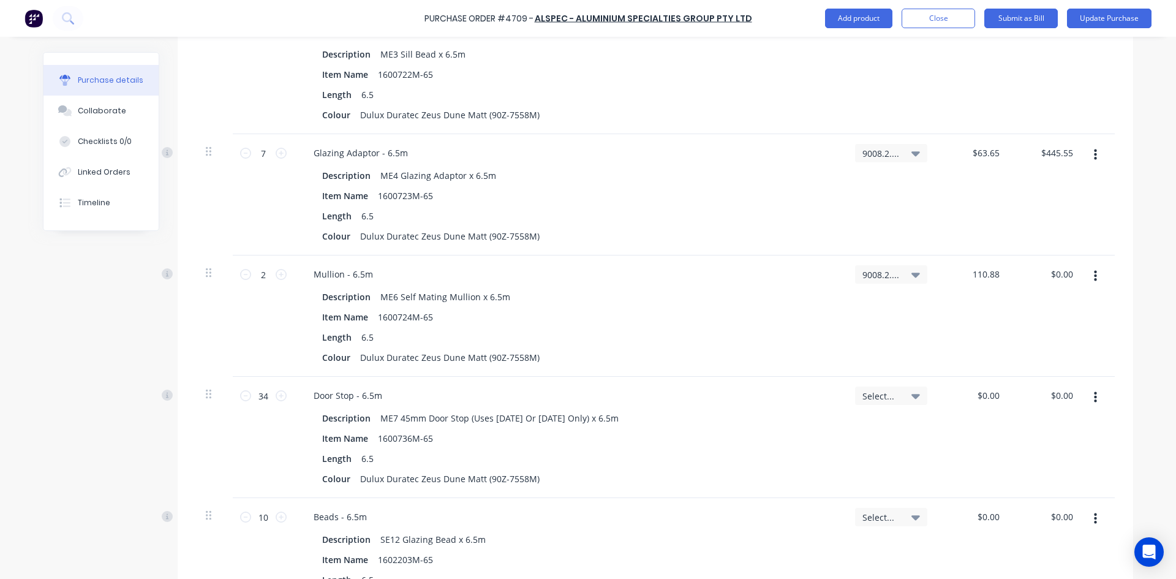
type input "110.88"
type textarea "x"
type input "$110.88"
type input "$221.76"
click at [914, 399] on icon at bounding box center [915, 395] width 9 height 13
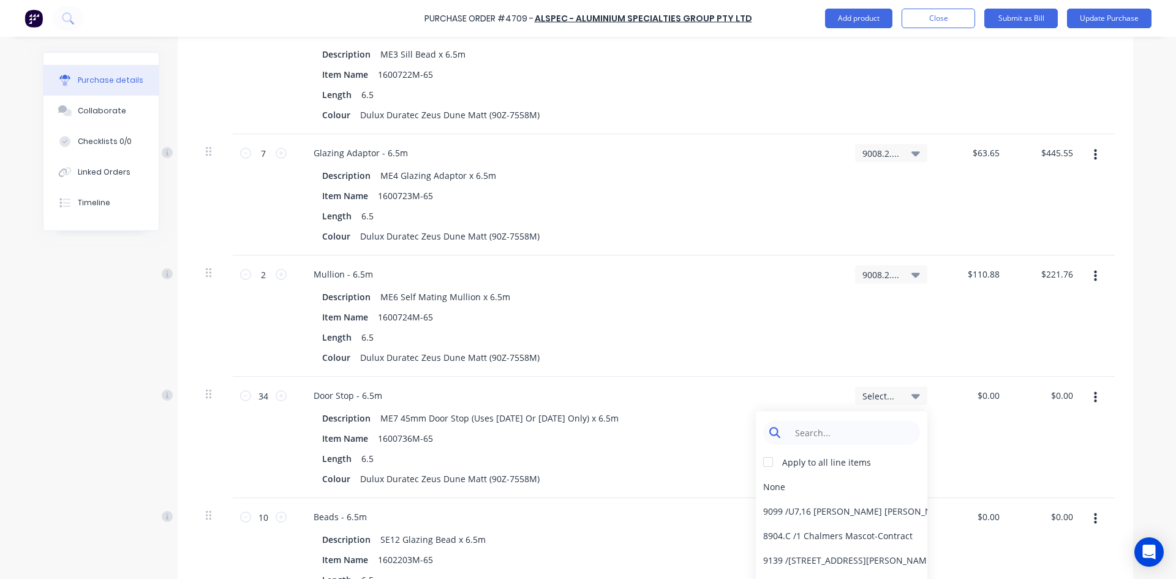
type textarea "x"
click at [870, 433] on input at bounding box center [851, 432] width 126 height 24
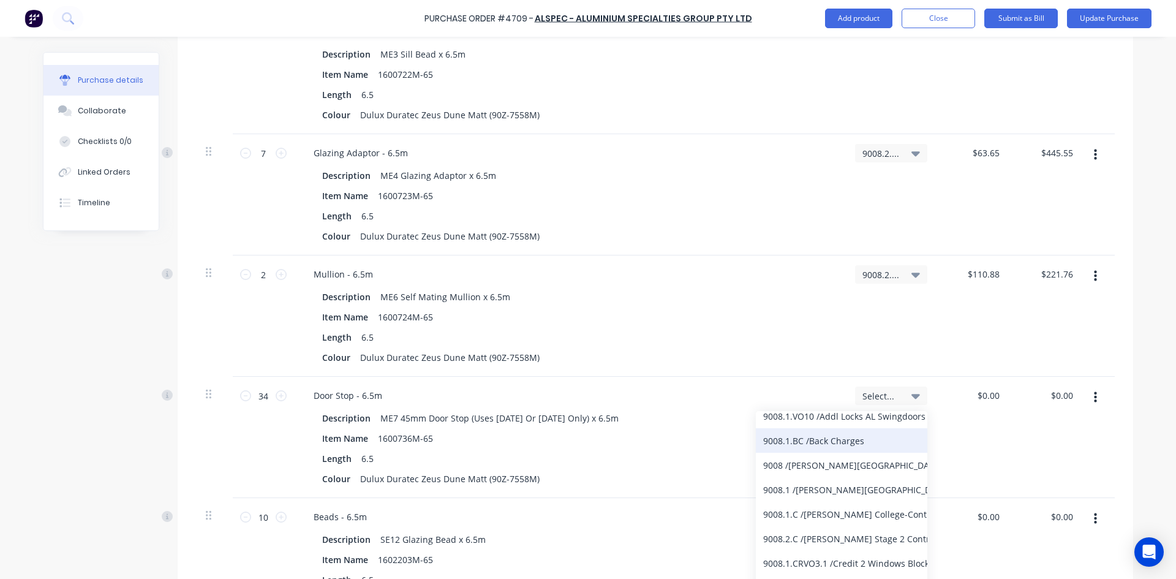
scroll to position [122, 0]
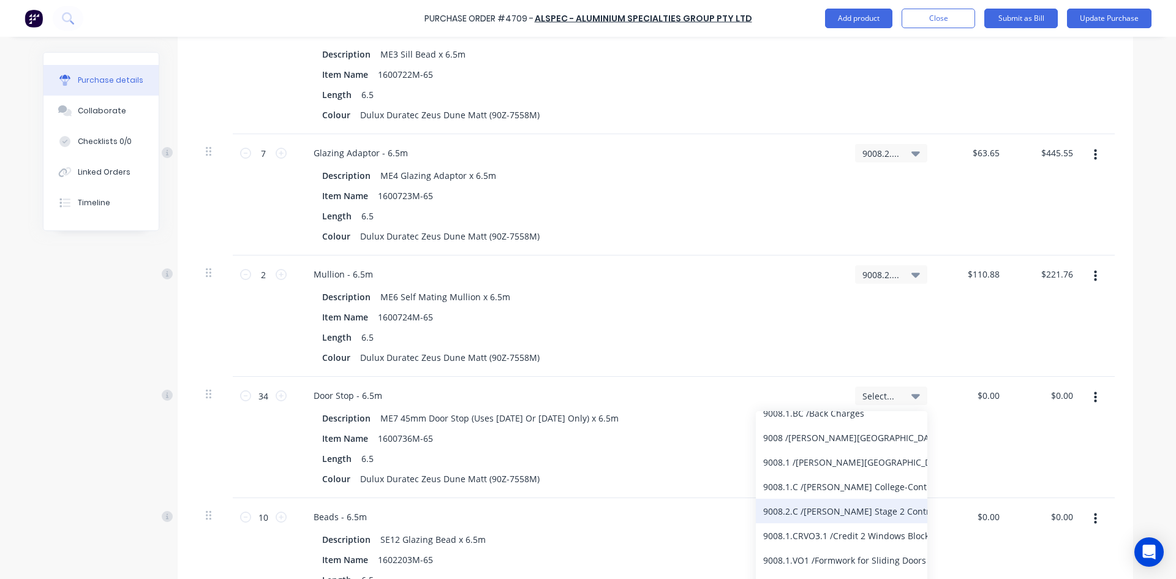
type input "9008"
click at [828, 506] on div "9008.2.C / Bede Polding Stage 2 Contract" at bounding box center [841, 511] width 171 height 24
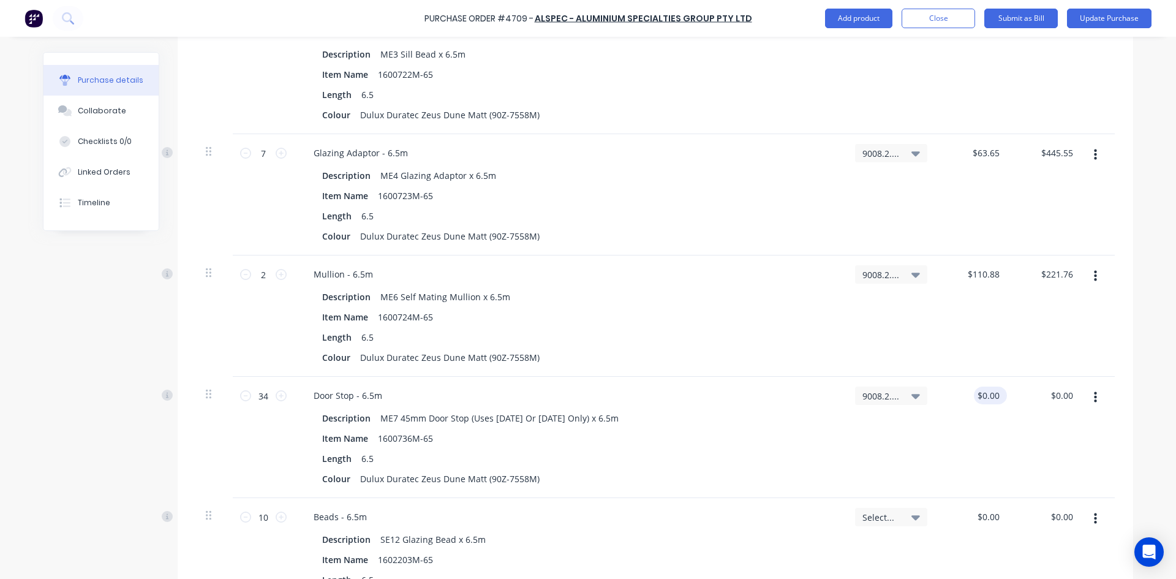
type textarea "x"
click at [997, 393] on input "0.0000" at bounding box center [988, 395] width 28 height 18
type input "0"
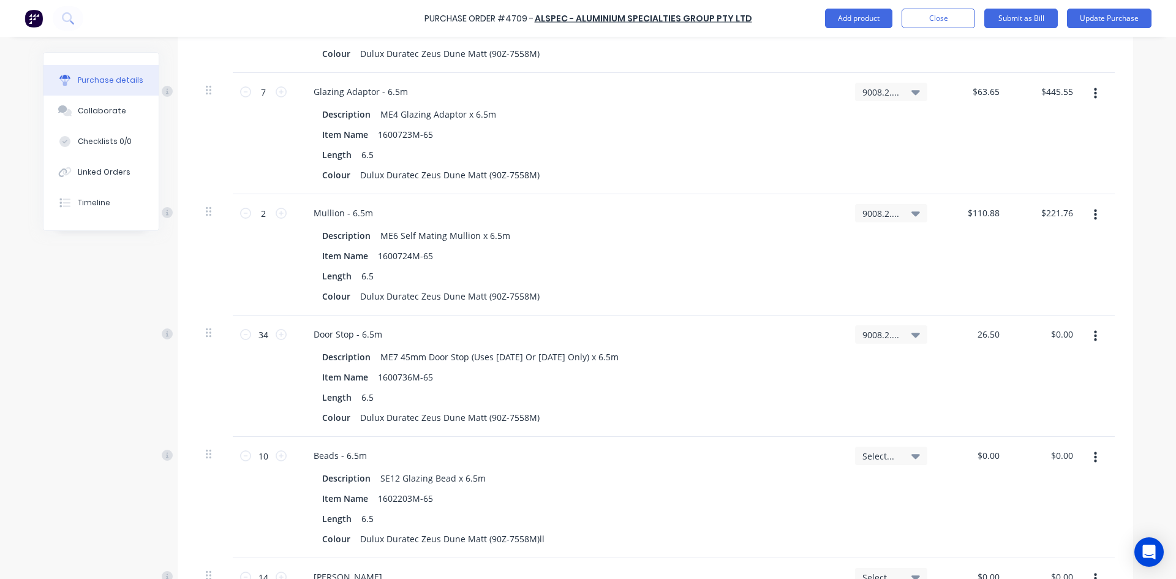
scroll to position [1592, 0]
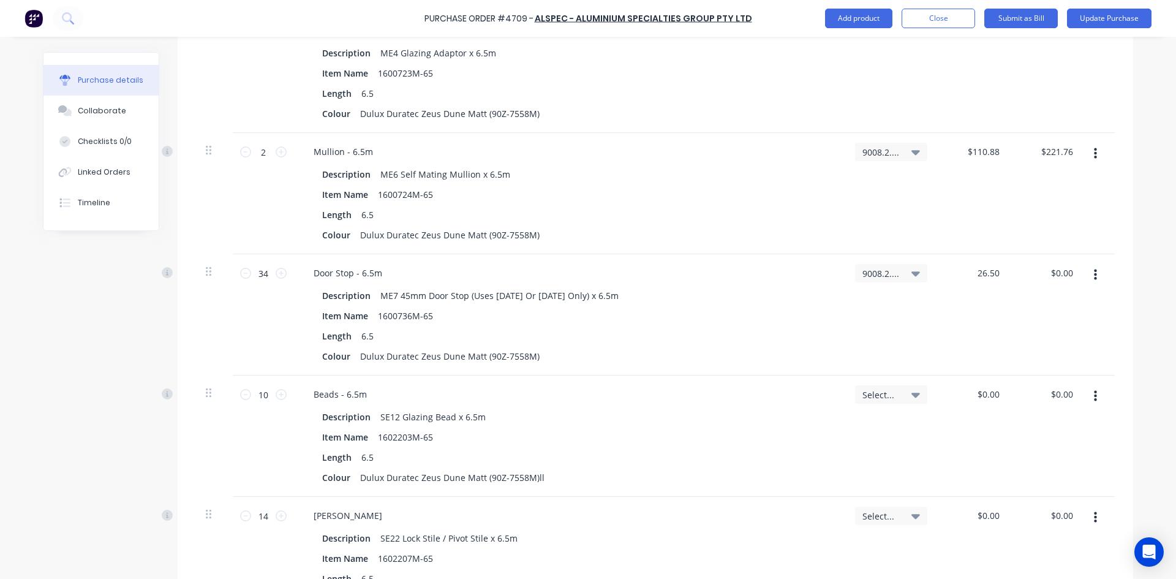
type input "26.50"
type textarea "x"
type input "$26.50"
type input "$901.00"
click at [911, 393] on icon at bounding box center [915, 394] width 9 height 13
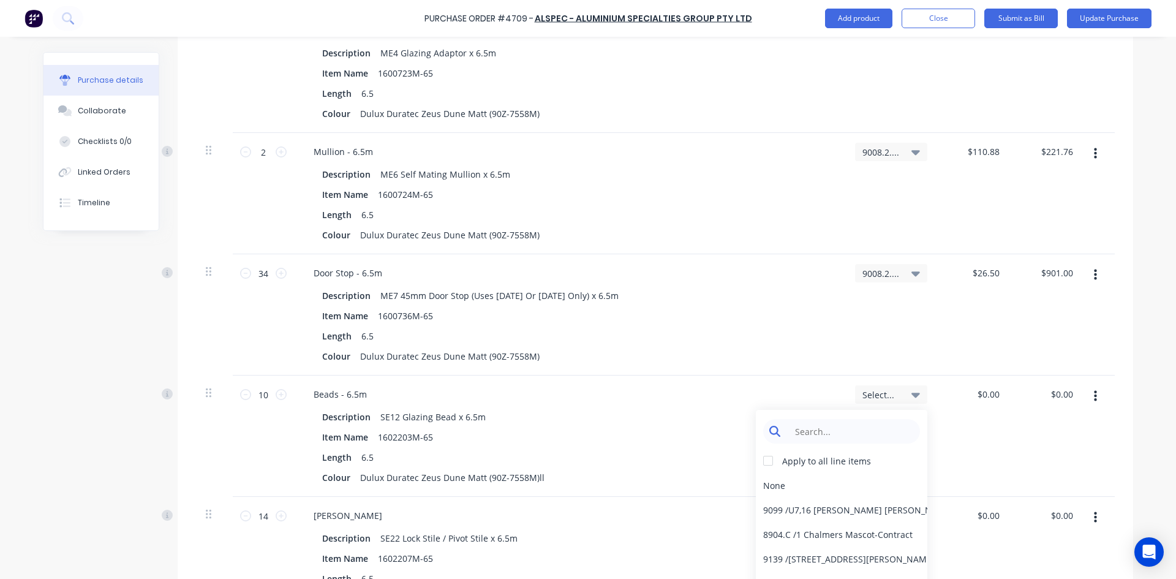
type textarea "x"
click at [845, 431] on input at bounding box center [851, 431] width 126 height 24
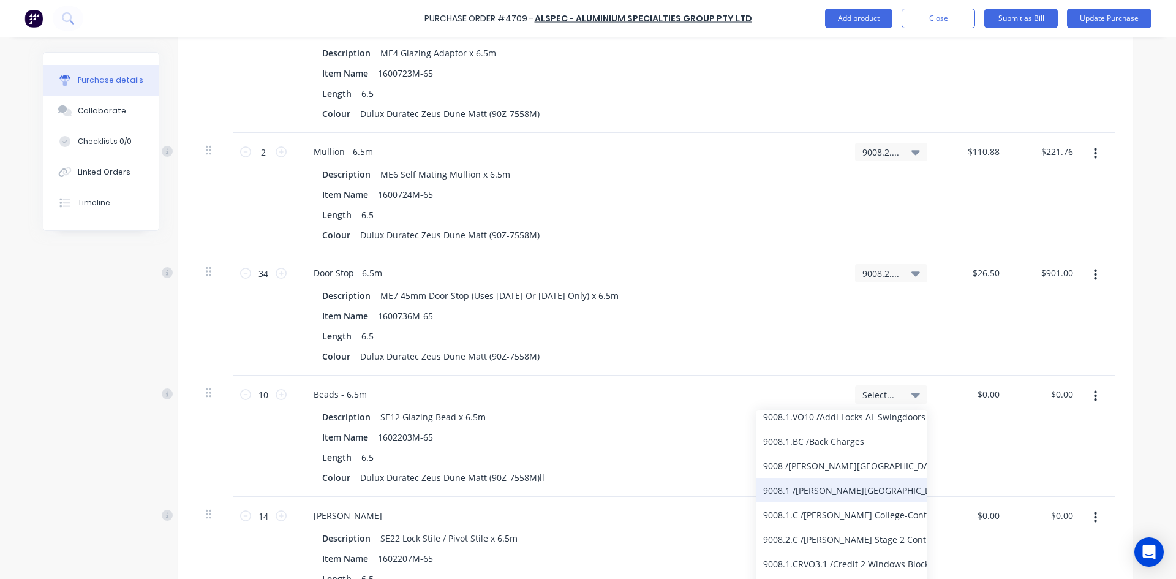
scroll to position [122, 0]
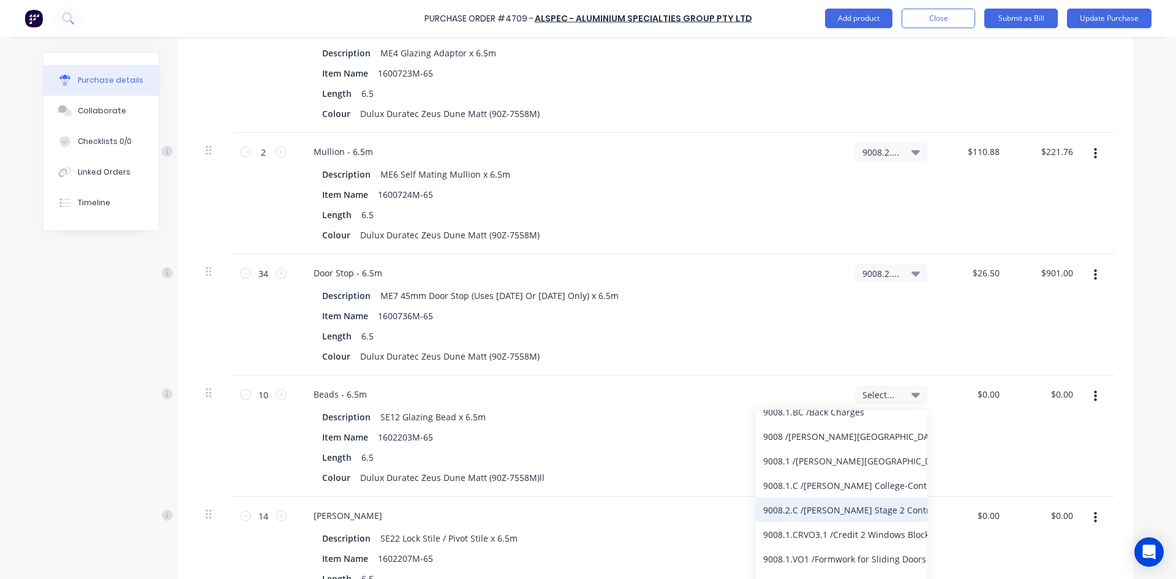
type input "9008"
click at [830, 510] on div "9008.2.C / Bede Polding Stage 2 Contract" at bounding box center [841, 509] width 171 height 24
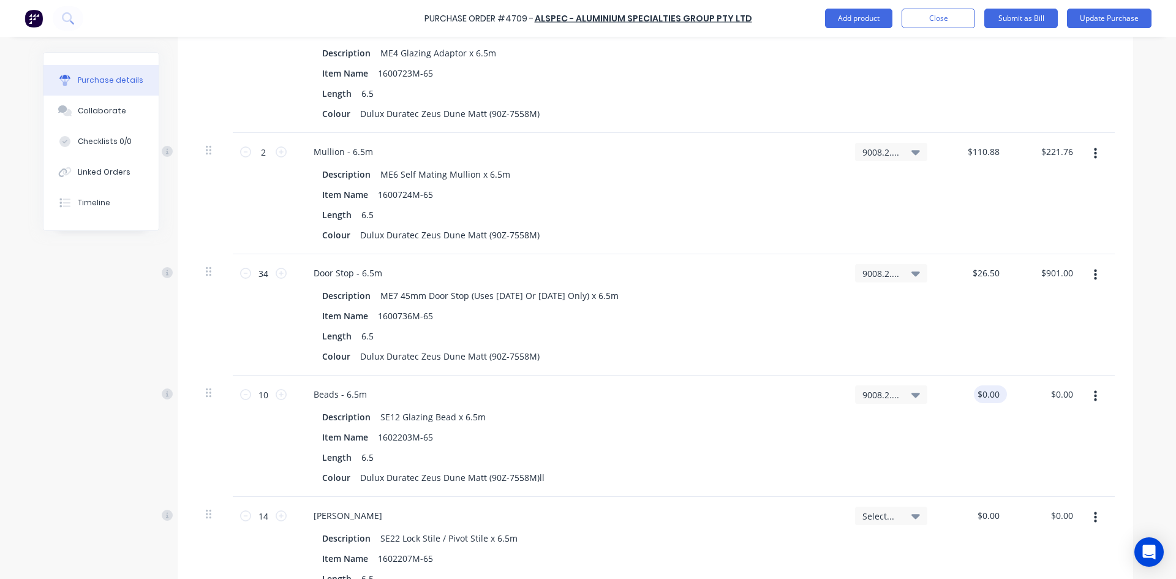
click at [1000, 395] on div "$0.00 $0.00" at bounding box center [990, 394] width 33 height 18
type textarea "x"
click at [997, 391] on input "0.0000" at bounding box center [988, 394] width 28 height 18
type input "0"
type input "0.0000"
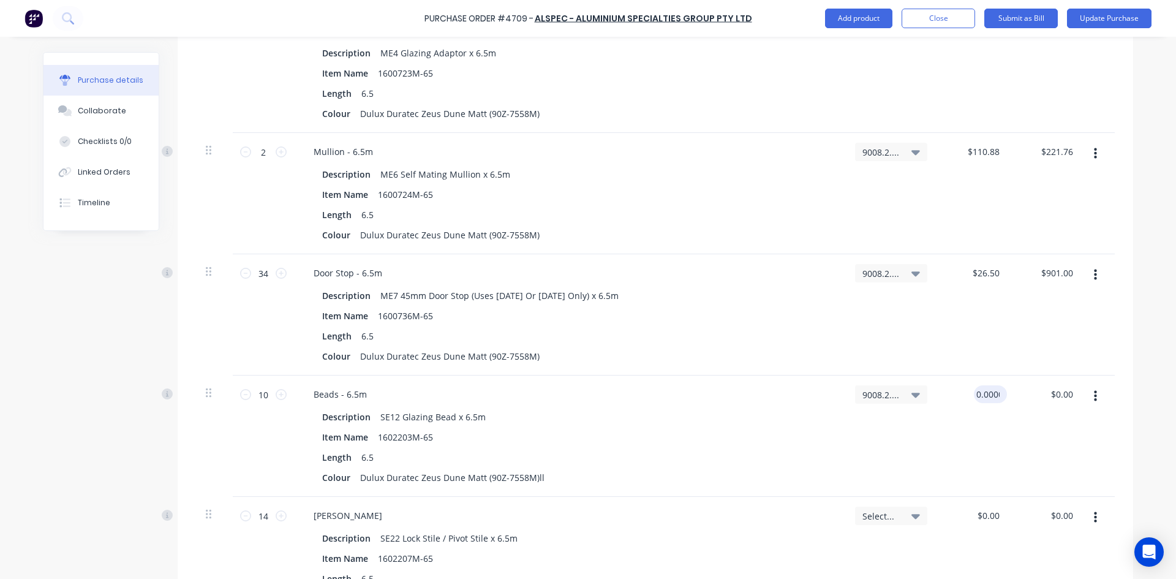
type textarea "x"
click at [994, 396] on input "0.0000" at bounding box center [985, 394] width 33 height 18
type input "0"
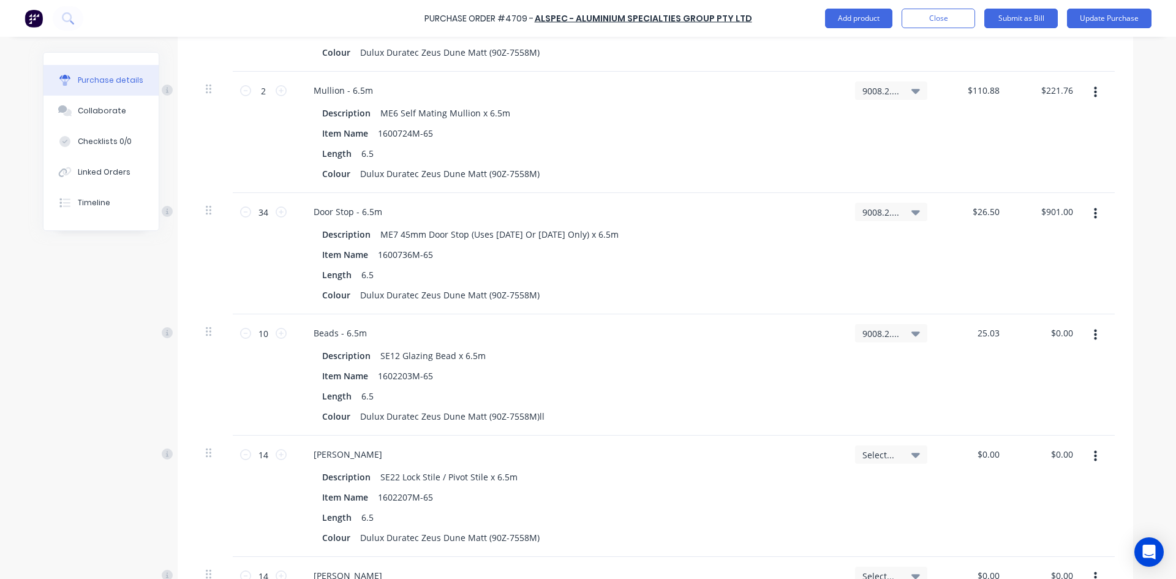
scroll to position [1715, 0]
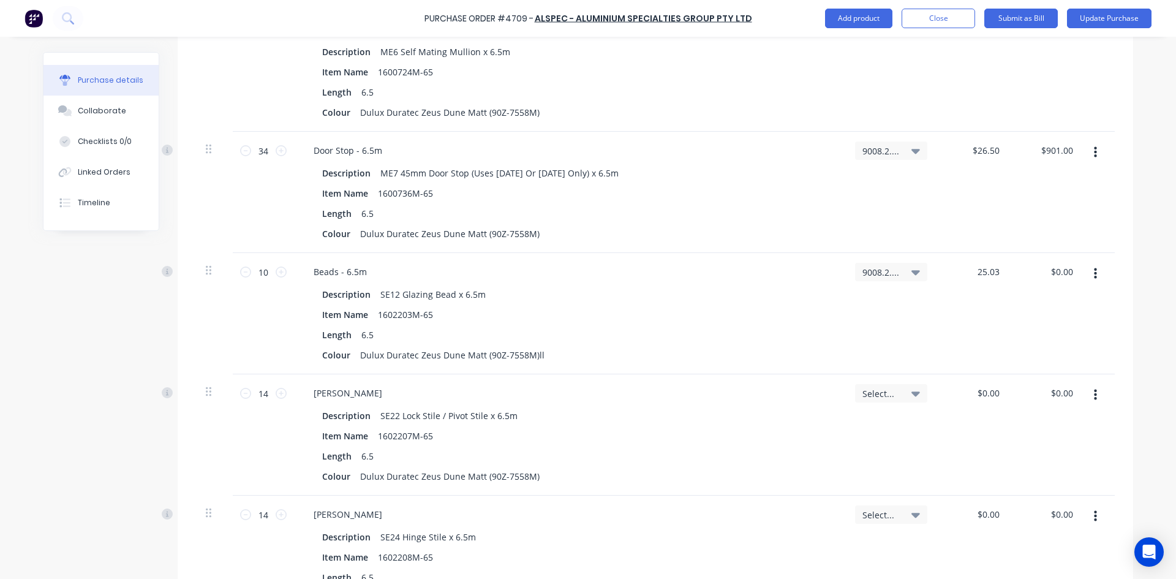
type input "25.03"
type textarea "x"
type input "$25.03"
type input "$250.30"
type textarea "x"
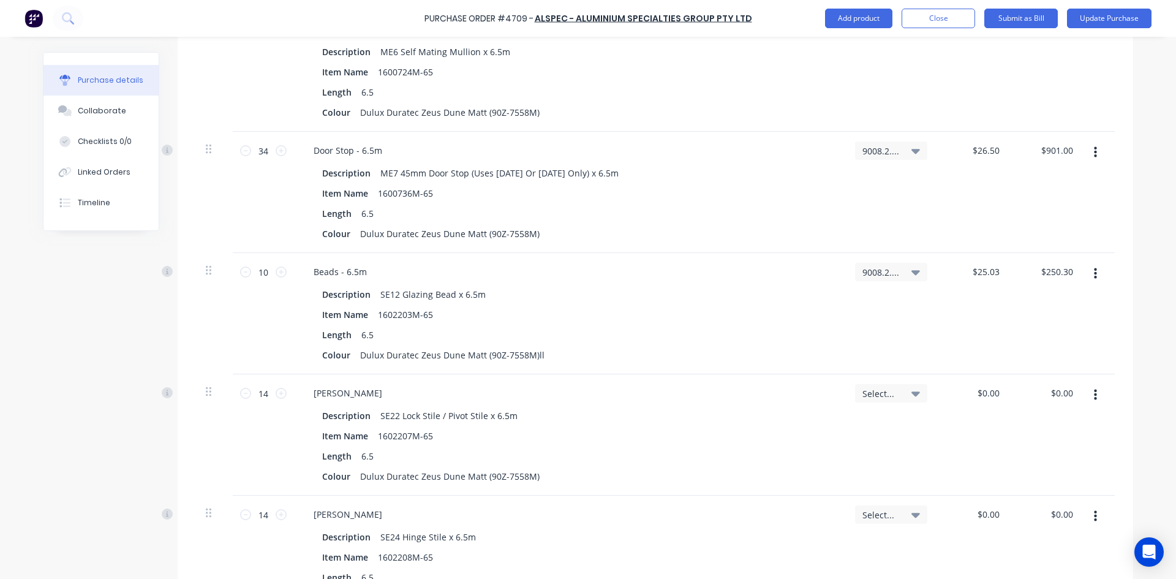
type input "$25.03"
click at [914, 392] on icon at bounding box center [915, 393] width 9 height 5
type textarea "x"
click at [846, 424] on input at bounding box center [851, 430] width 126 height 24
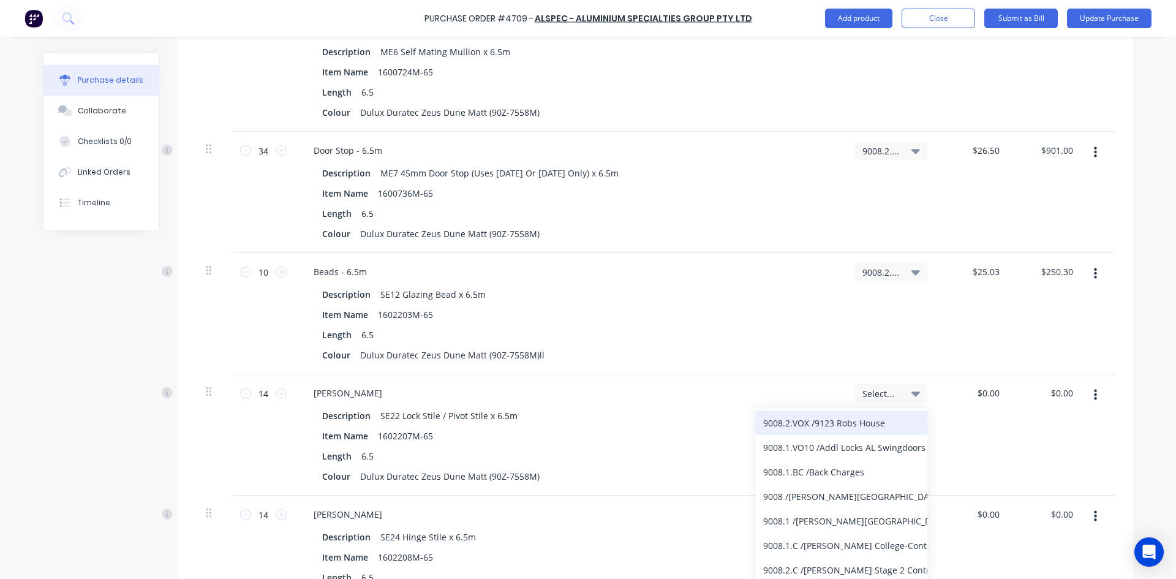
scroll to position [122, 0]
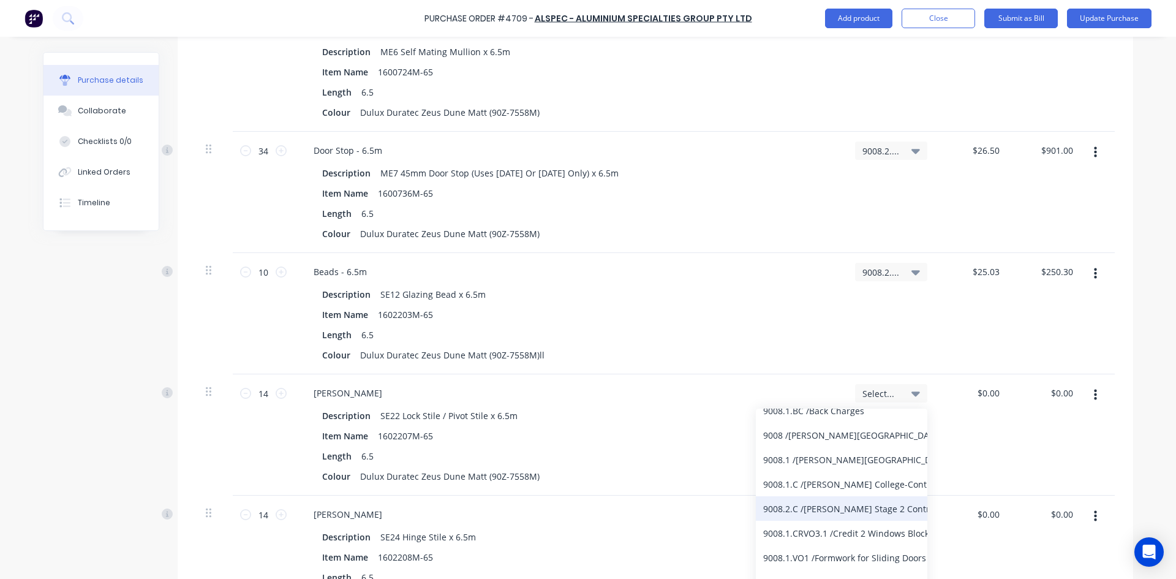
type input "9008"
click at [849, 508] on div "9008.2.C / Bede Polding Stage 2 Contract" at bounding box center [841, 508] width 171 height 24
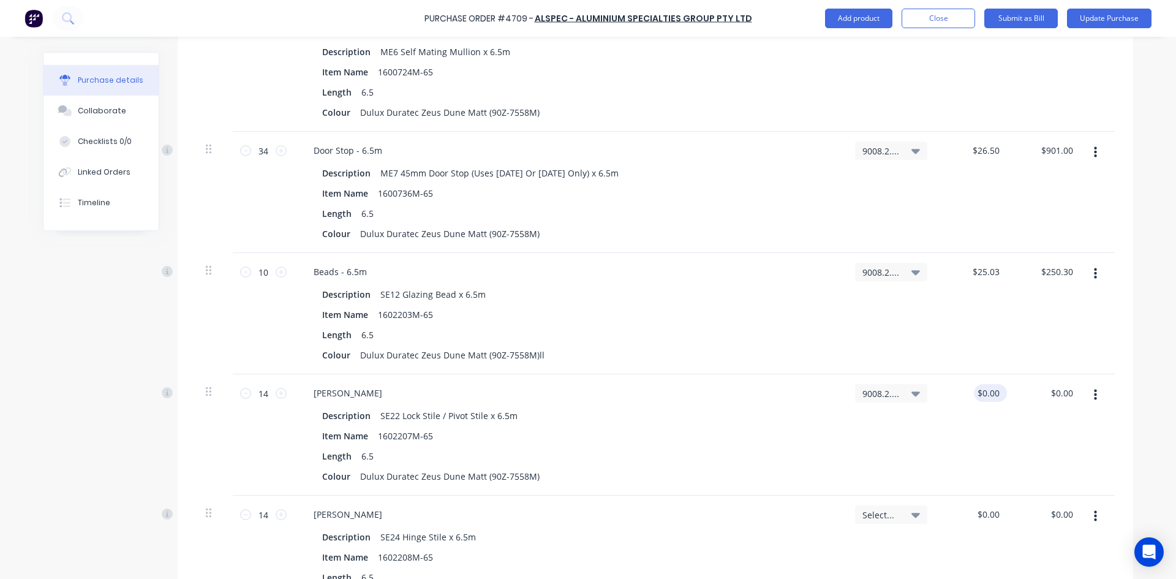
type textarea "x"
click at [994, 394] on input "0.0000" at bounding box center [988, 393] width 28 height 18
type input "0"
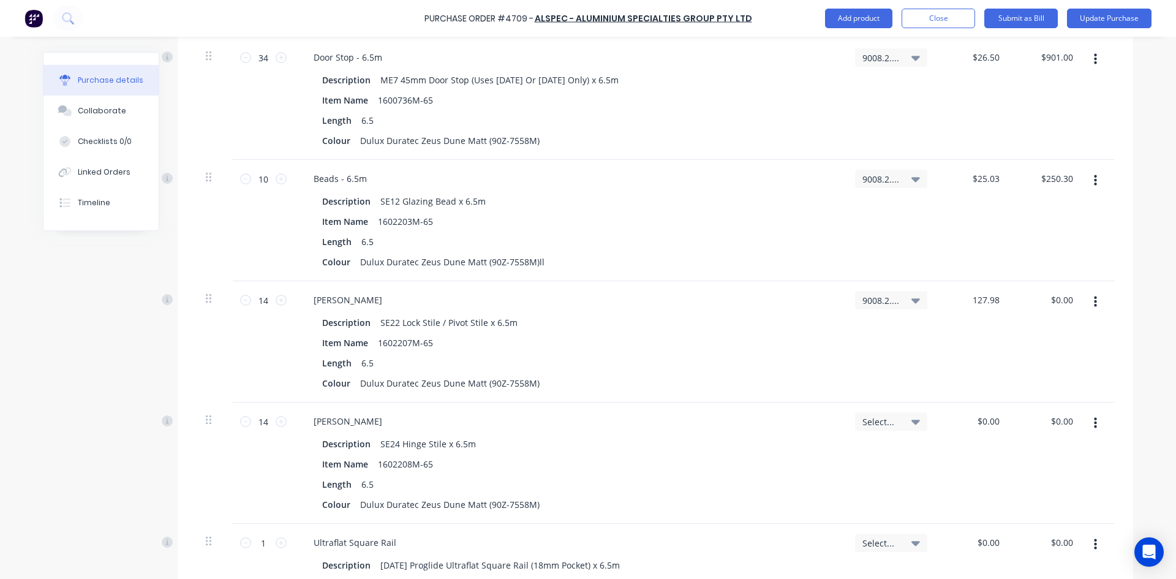
scroll to position [1837, 0]
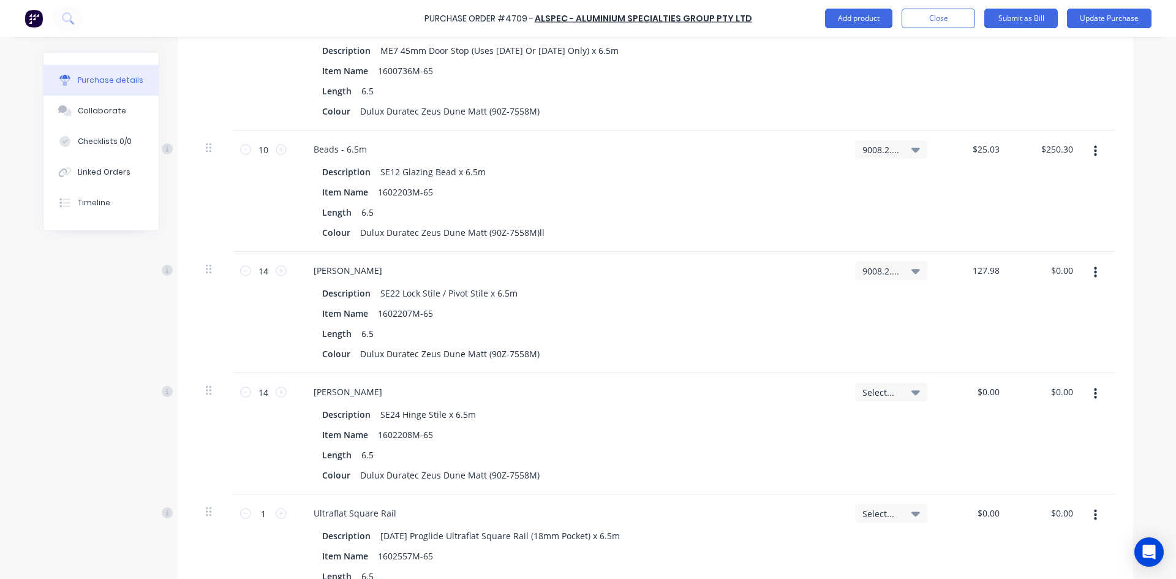
type input "127.98"
type textarea "x"
type input "$127.98"
type input "$1,791.72"
click at [911, 394] on icon at bounding box center [915, 392] width 9 height 5
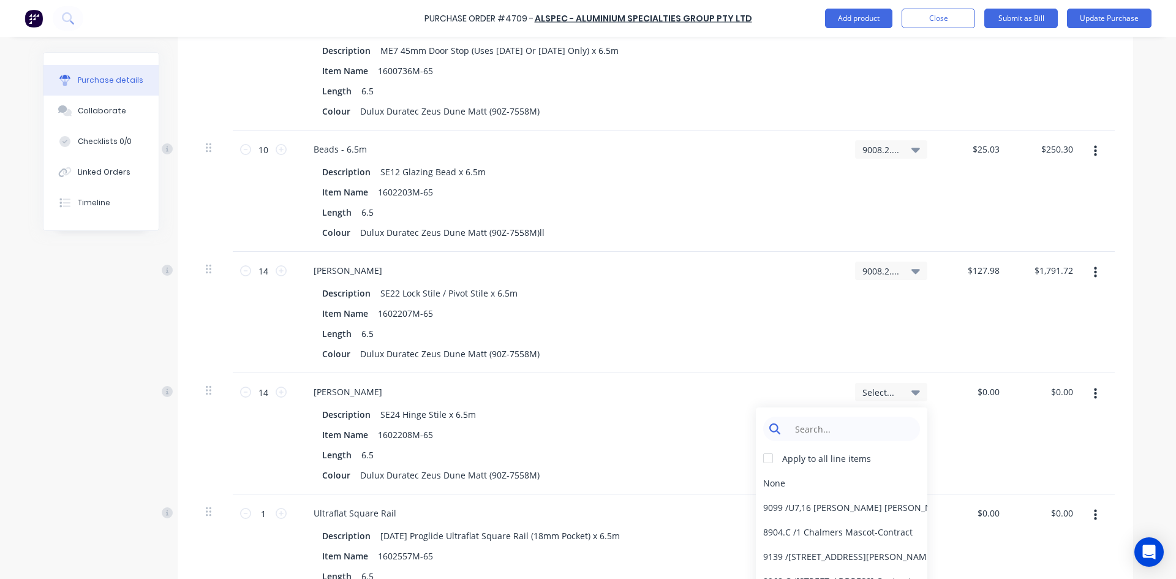
type textarea "x"
click at [859, 429] on input at bounding box center [851, 428] width 126 height 24
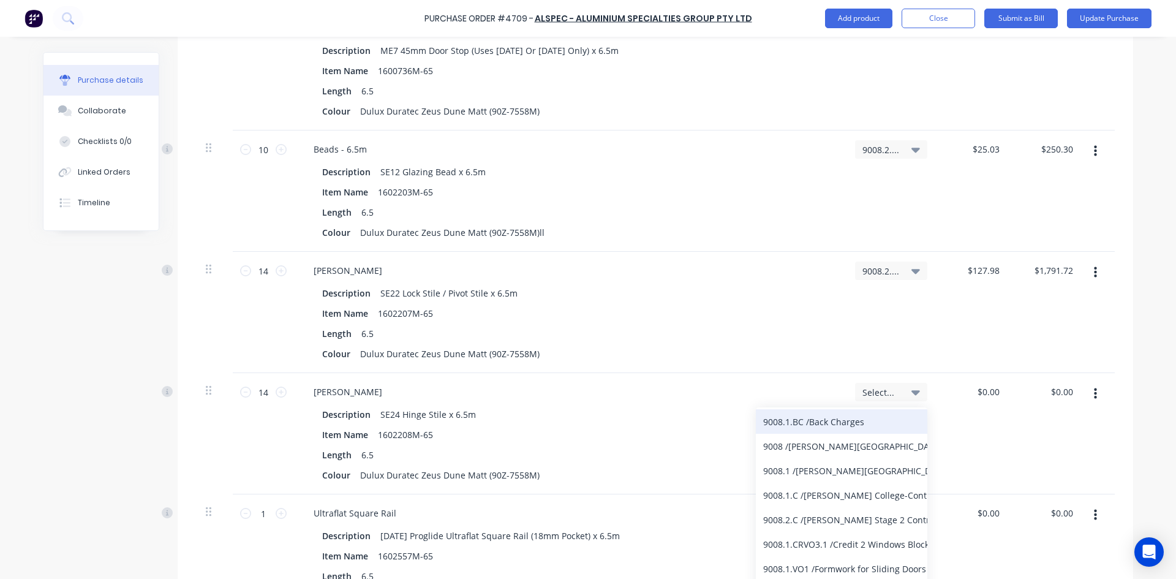
scroll to position [122, 0]
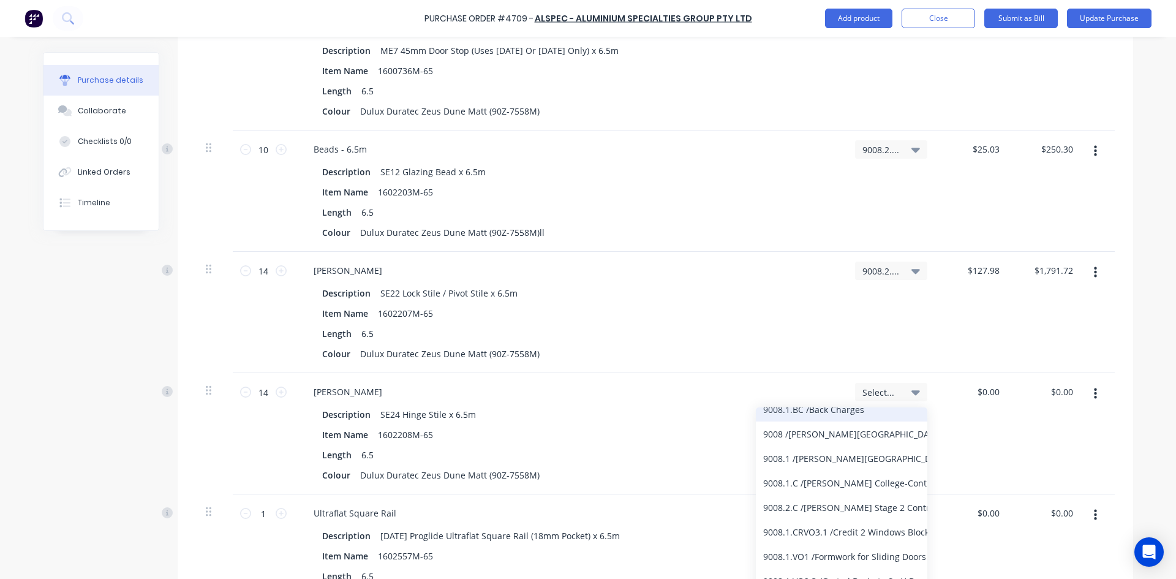
type input "9008"
click at [801, 513] on div "9008.2.C / Bede Polding Stage 2 Contract" at bounding box center [841, 507] width 171 height 24
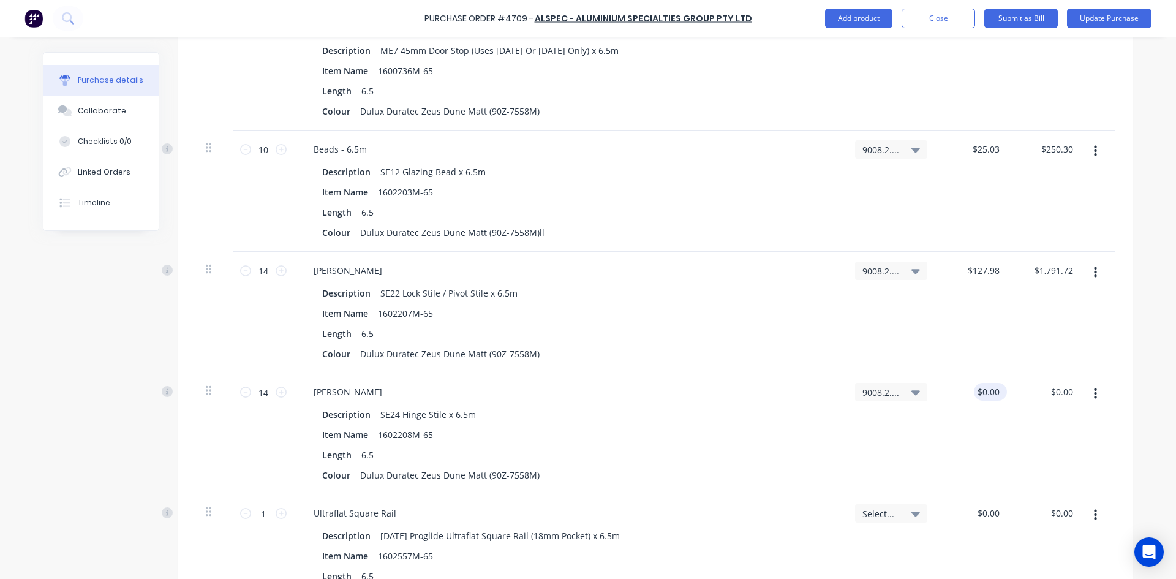
click at [998, 396] on div "$0.00 $0.00" at bounding box center [990, 392] width 33 height 18
type textarea "x"
click at [994, 390] on input "0.0000" at bounding box center [985, 392] width 33 height 18
type input "0"
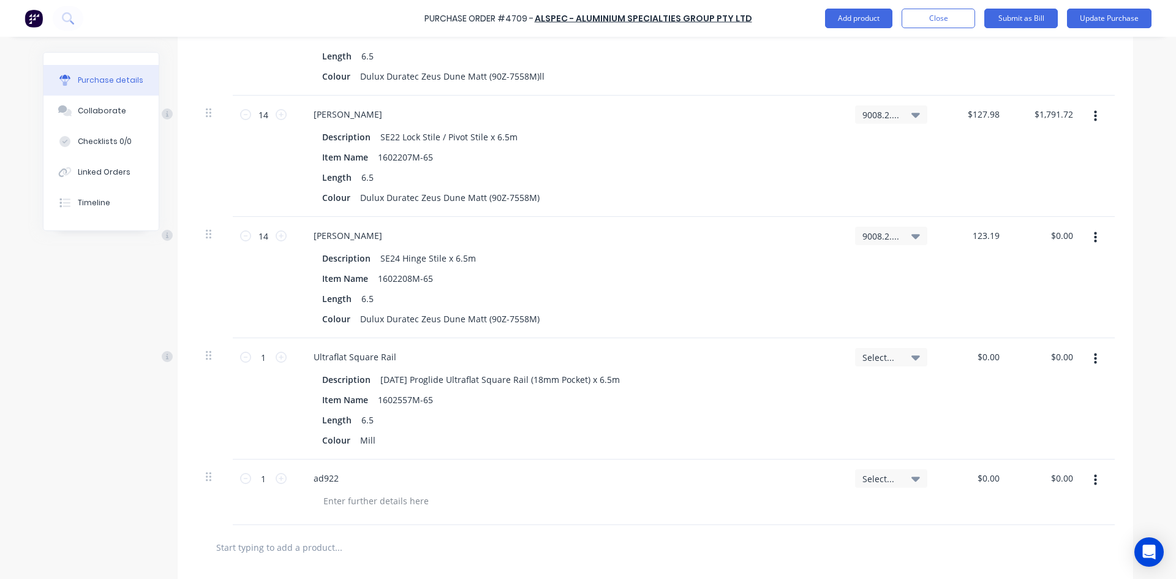
scroll to position [2021, 0]
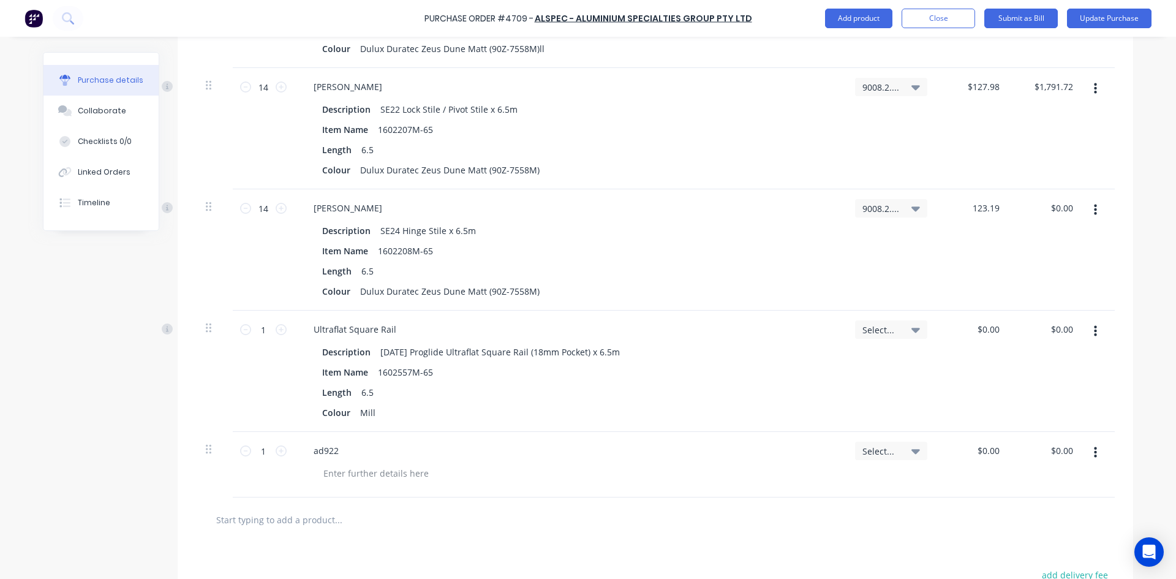
type input "123.19"
type textarea "x"
type input "$123.19"
type input "$1,724.66"
type textarea "x"
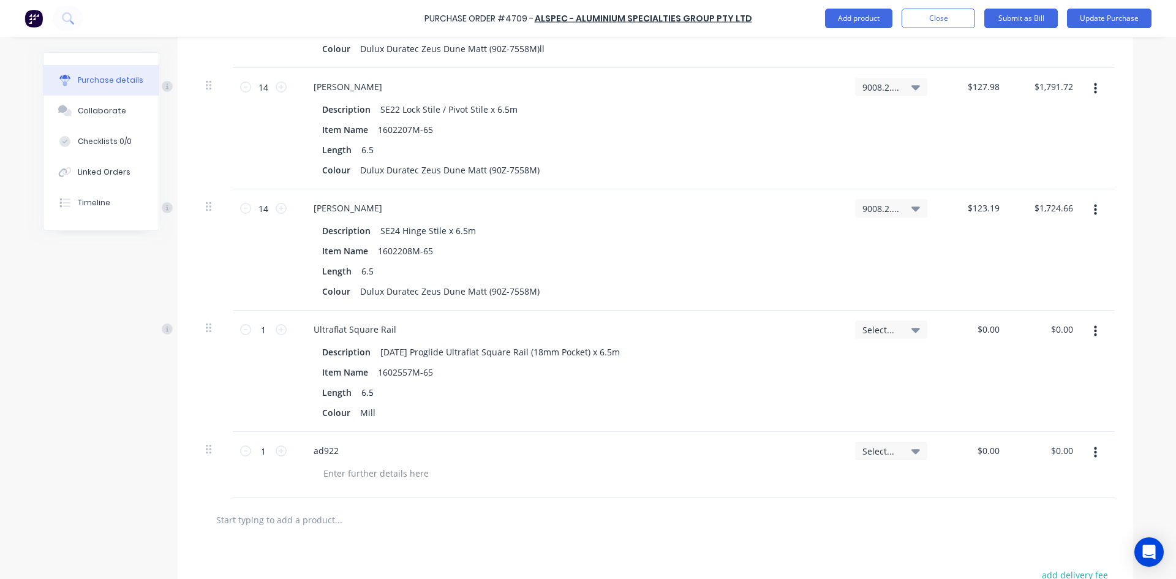
type input "$123.19"
click at [915, 329] on icon at bounding box center [915, 330] width 9 height 5
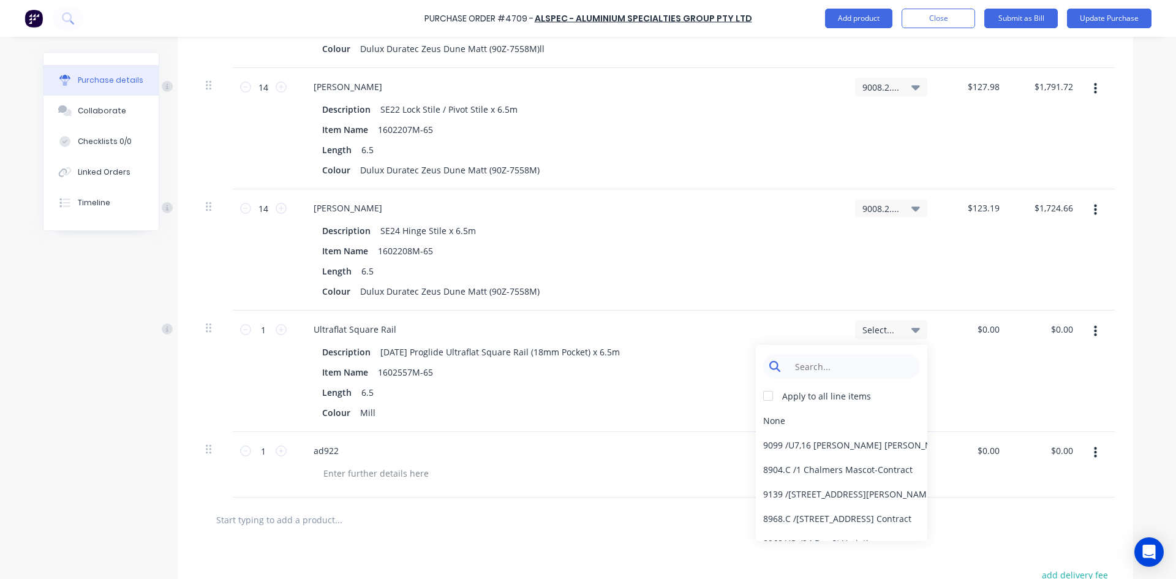
type textarea "x"
click at [821, 367] on input at bounding box center [851, 366] width 126 height 24
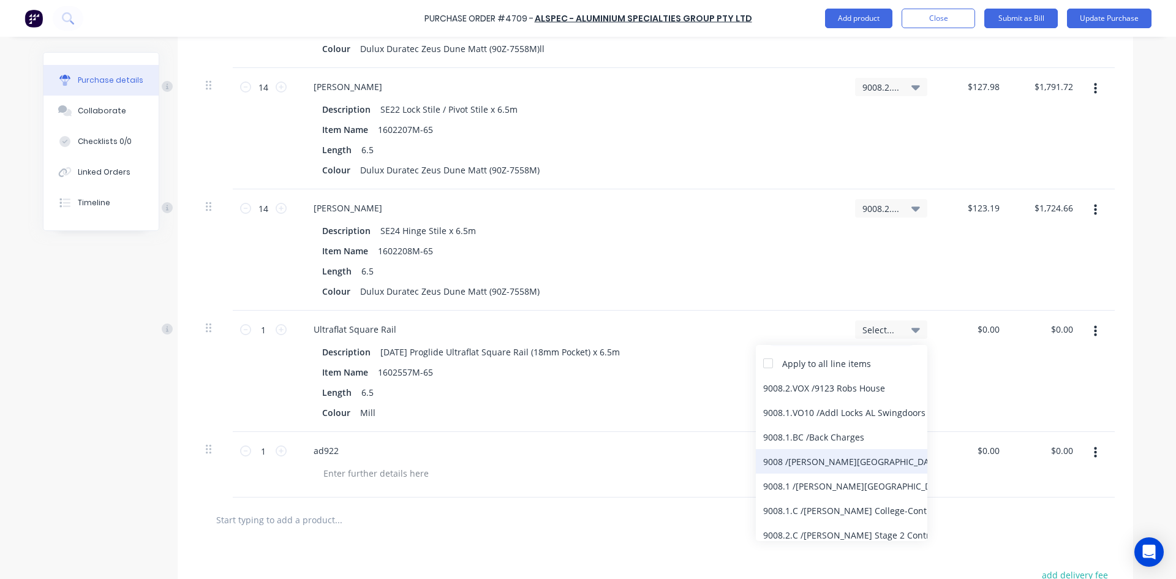
scroll to position [122, 0]
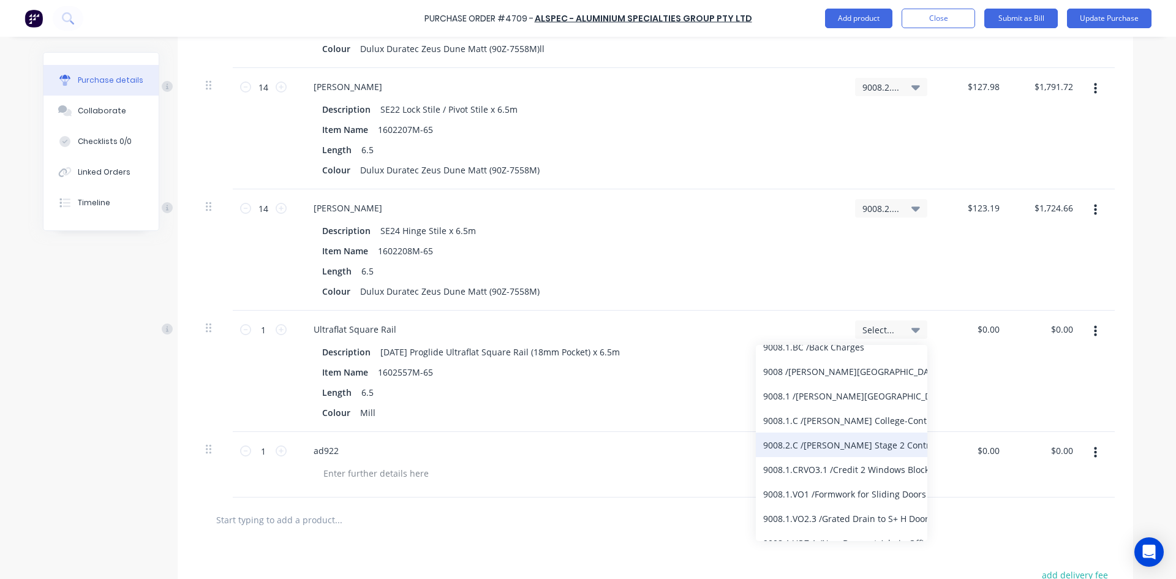
type input "9008"
click at [817, 448] on div "9008.2.C / Bede Polding Stage 2 Contract" at bounding box center [841, 444] width 171 height 24
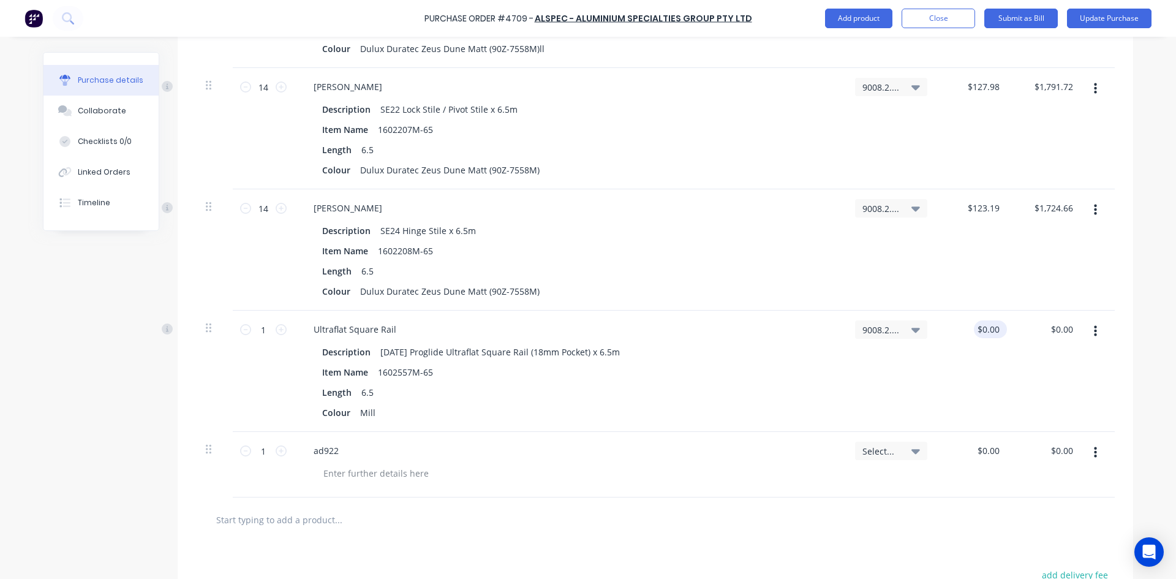
type textarea "x"
click at [996, 329] on input "0.0000" at bounding box center [988, 329] width 28 height 18
type input "0"
type input "142.41"
type textarea "x"
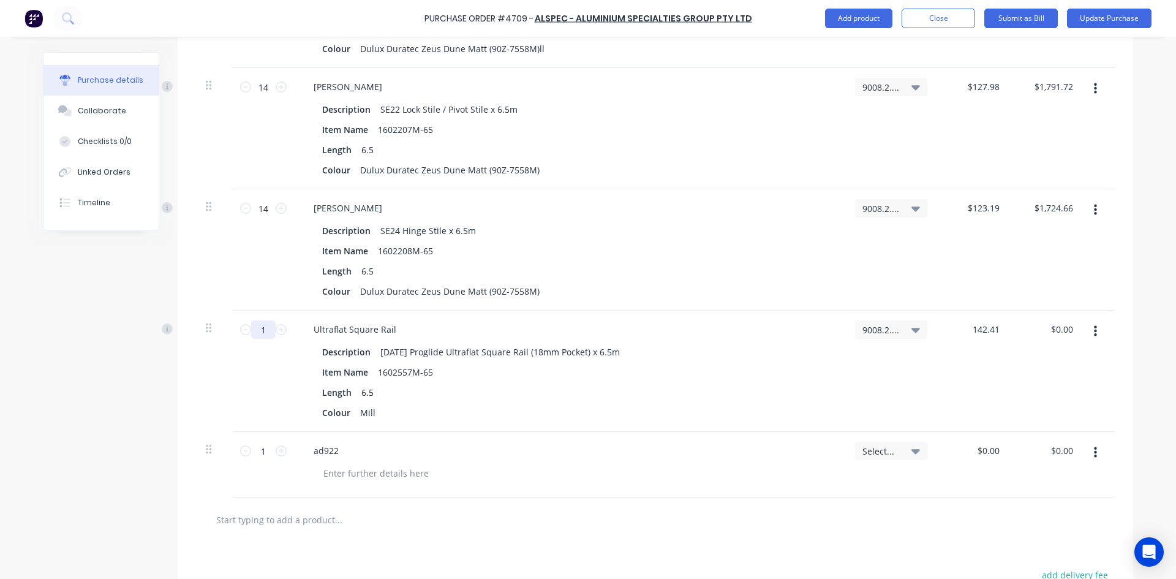
type input "$142.41"
click at [265, 331] on input "1" at bounding box center [263, 329] width 24 height 18
type textarea "x"
type input "1"
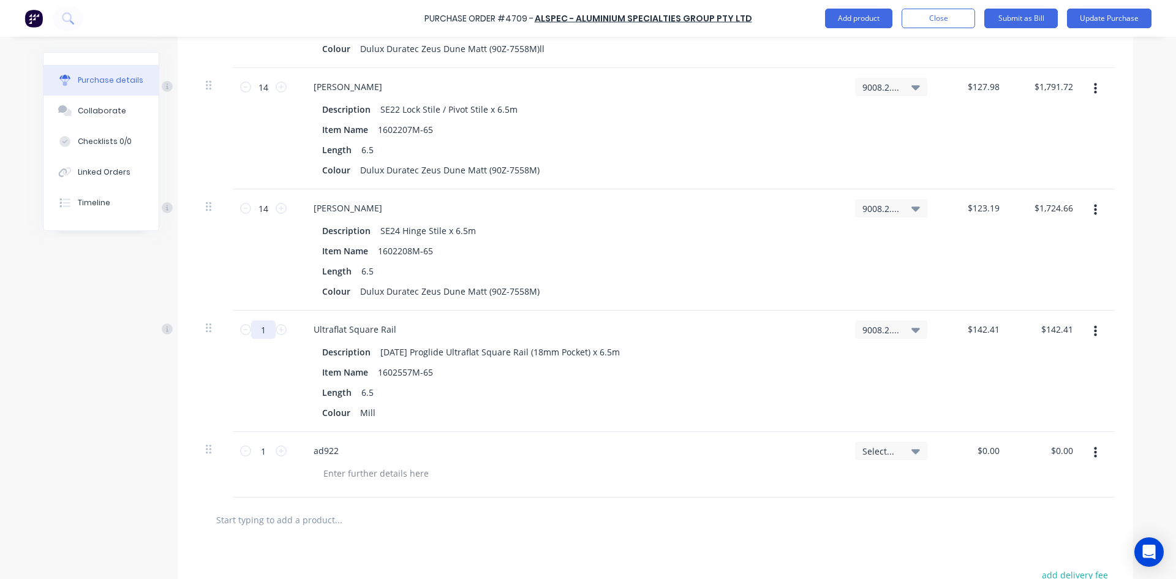
type textarea "x"
type input "10"
type input "$1,424.10"
type textarea "x"
type input "107"
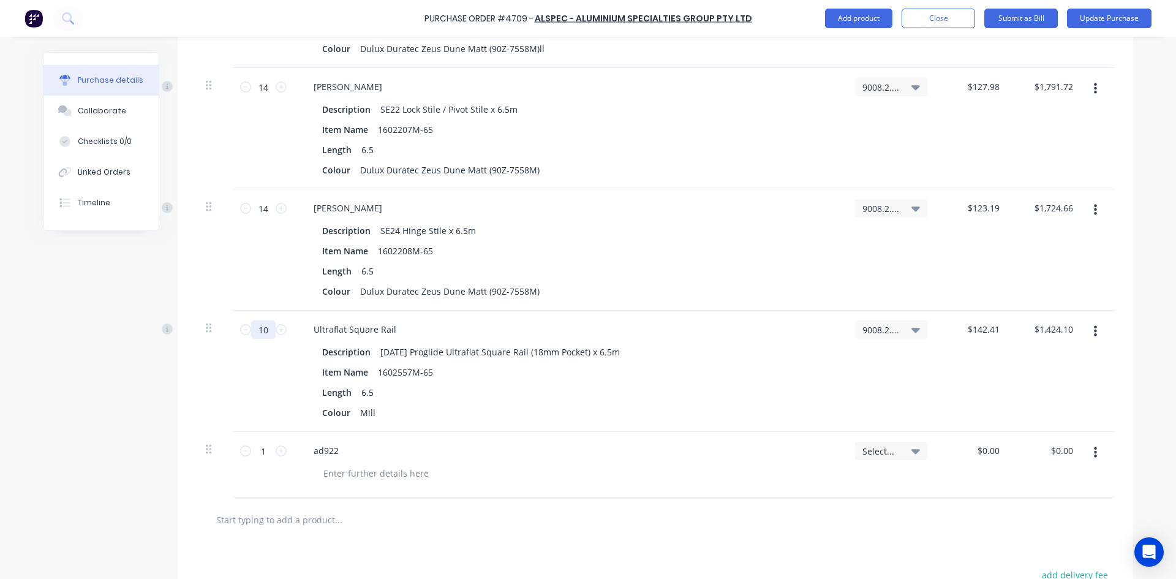
type input "$15,237.87"
type textarea "x"
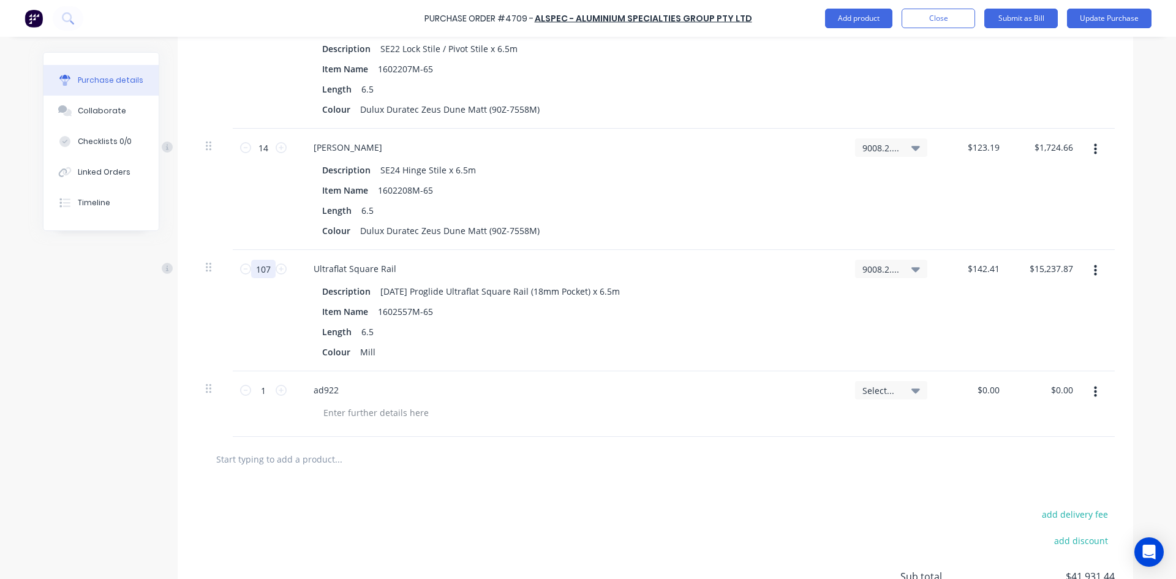
scroll to position [2082, 0]
type input "107"
click at [512, 496] on div "add delivery fee add discount Sub total $41,931.44 Tax $4,193.15 Total $46,124.…" at bounding box center [655, 581] width 955 height 201
type textarea "x"
click at [340, 388] on div "ad922" at bounding box center [326, 389] width 45 height 18
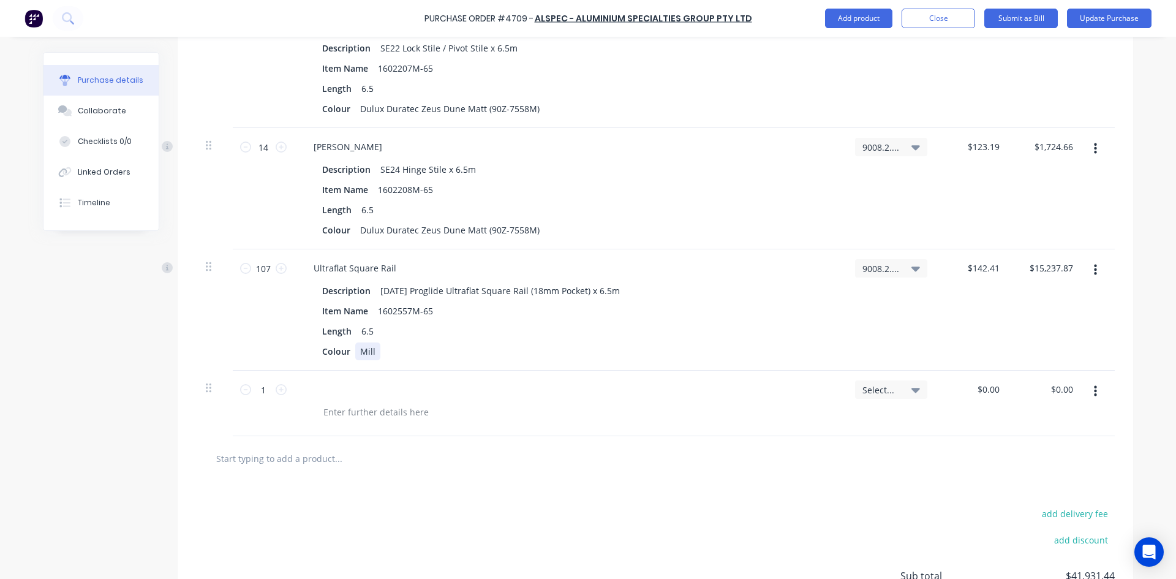
type textarea "x"
click at [372, 350] on div "Mill" at bounding box center [367, 351] width 25 height 18
drag, startPoint x: 356, startPoint y: 227, endPoint x: 544, endPoint y: 236, distance: 188.2
click at [544, 236] on div "Colour Dulux Duratec Zeus Dune Matt (90Z-7558M)" at bounding box center [567, 230] width 500 height 18
copy div "Dulux Duratec Zeus Dune Matt (90Z-7558M)"
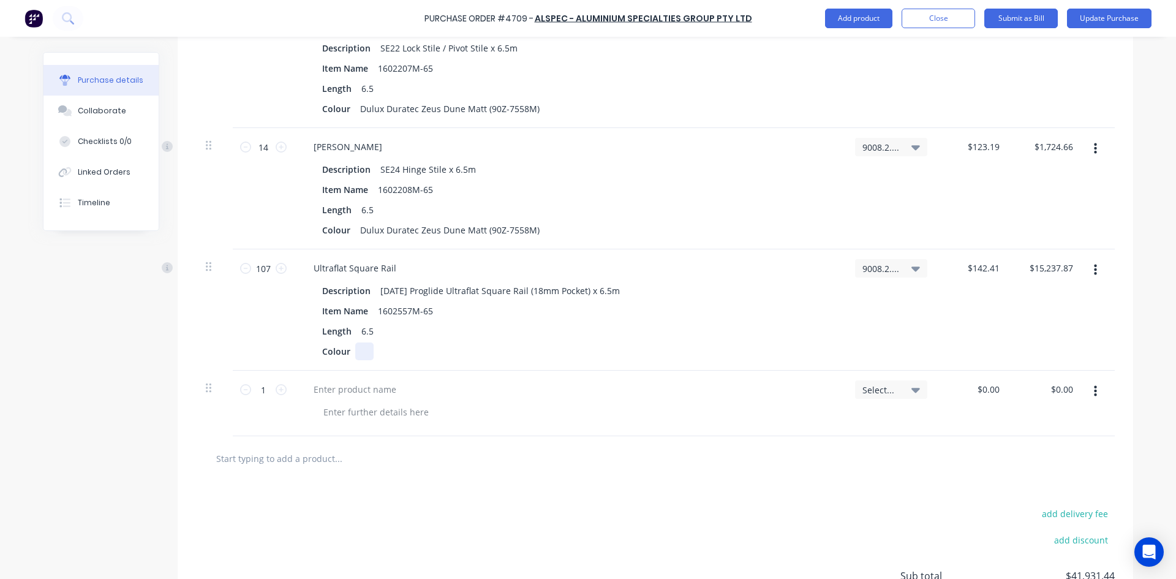
click at [363, 355] on div at bounding box center [364, 351] width 18 height 18
click at [323, 391] on div at bounding box center [355, 389] width 102 height 18
click at [1094, 393] on icon "button" at bounding box center [1095, 391] width 3 height 13
click at [929, 422] on div "Select..." at bounding box center [891, 404] width 92 height 66
click at [1021, 475] on button "Delete" at bounding box center [1058, 473] width 104 height 24
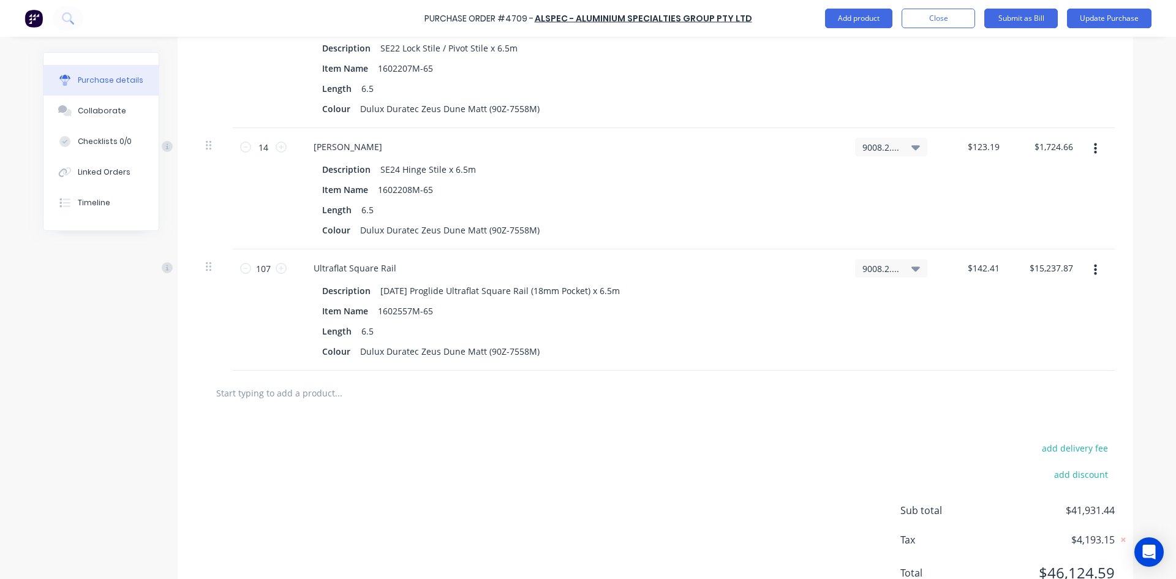
click at [248, 396] on input "text" at bounding box center [338, 392] width 245 height 24
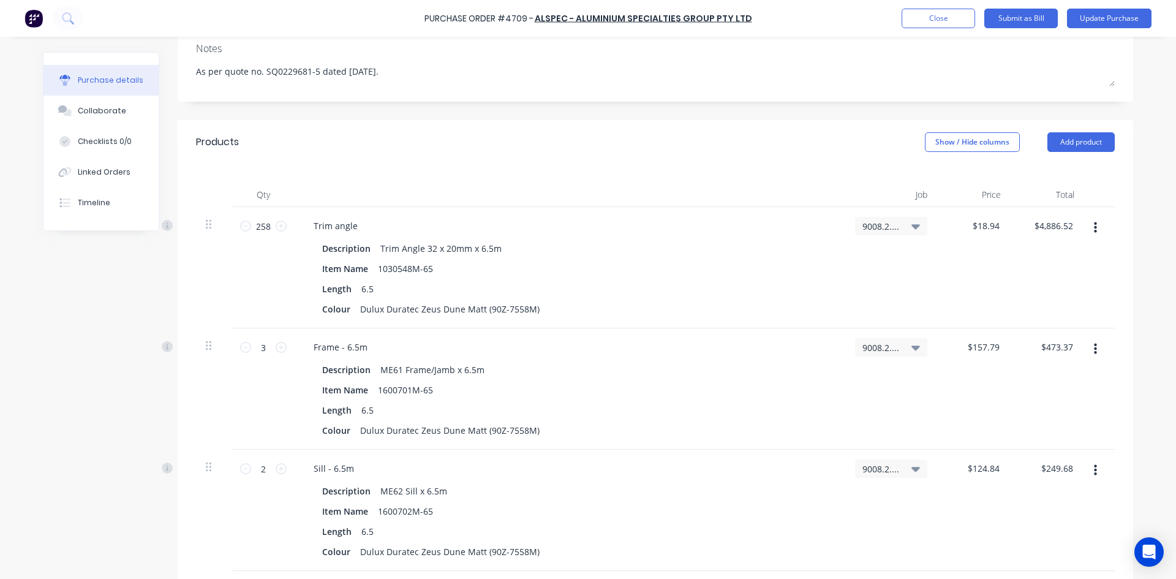
scroll to position [184, 0]
click at [1090, 145] on button "Add product" at bounding box center [1080, 143] width 67 height 20
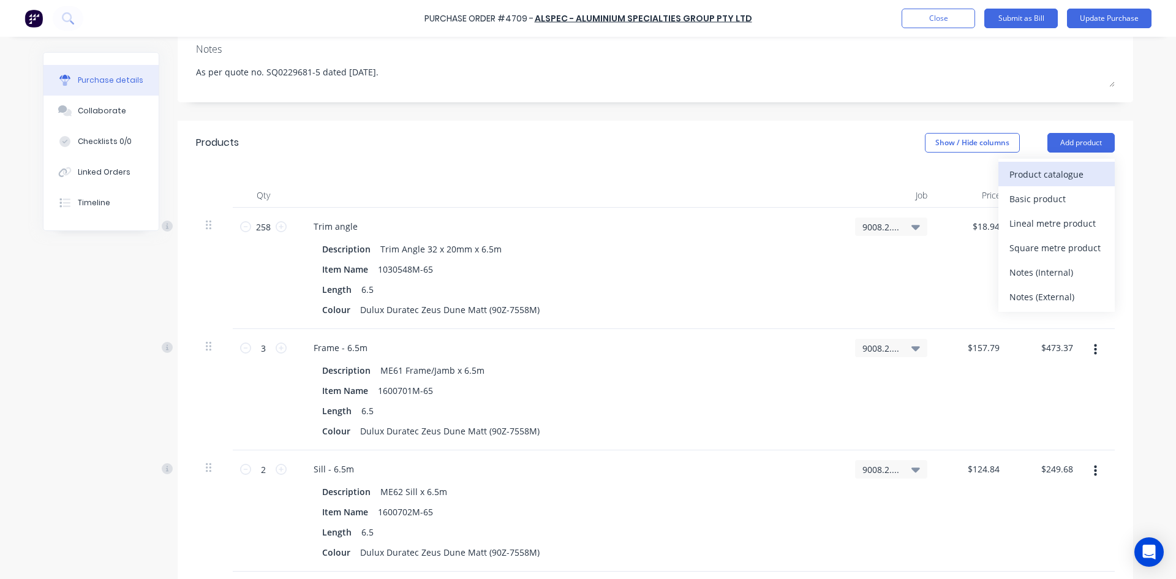
click at [1056, 178] on div "Product catalogue" at bounding box center [1056, 174] width 94 height 18
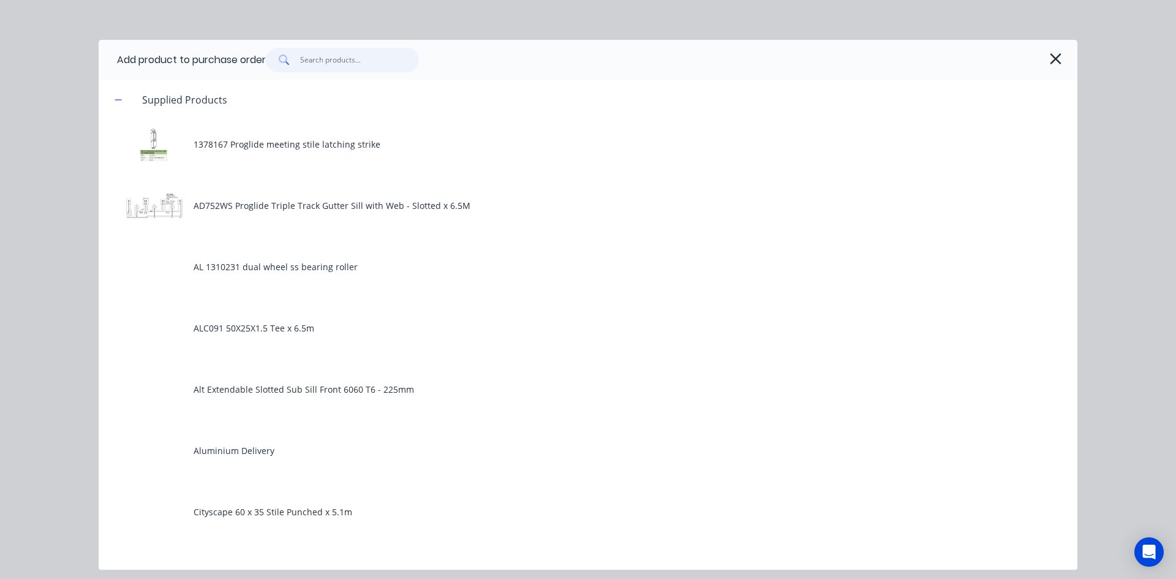
click at [344, 54] on input "text" at bounding box center [359, 60] width 119 height 24
type textarea "x"
type input "1"
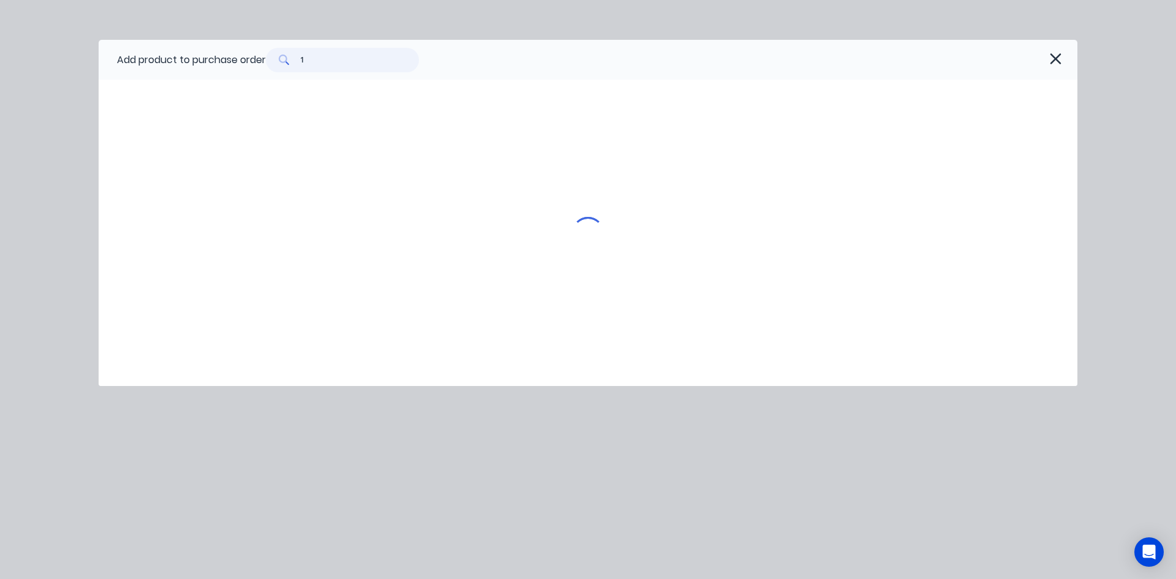
type textarea "x"
type input "16"
type textarea "x"
type input "160"
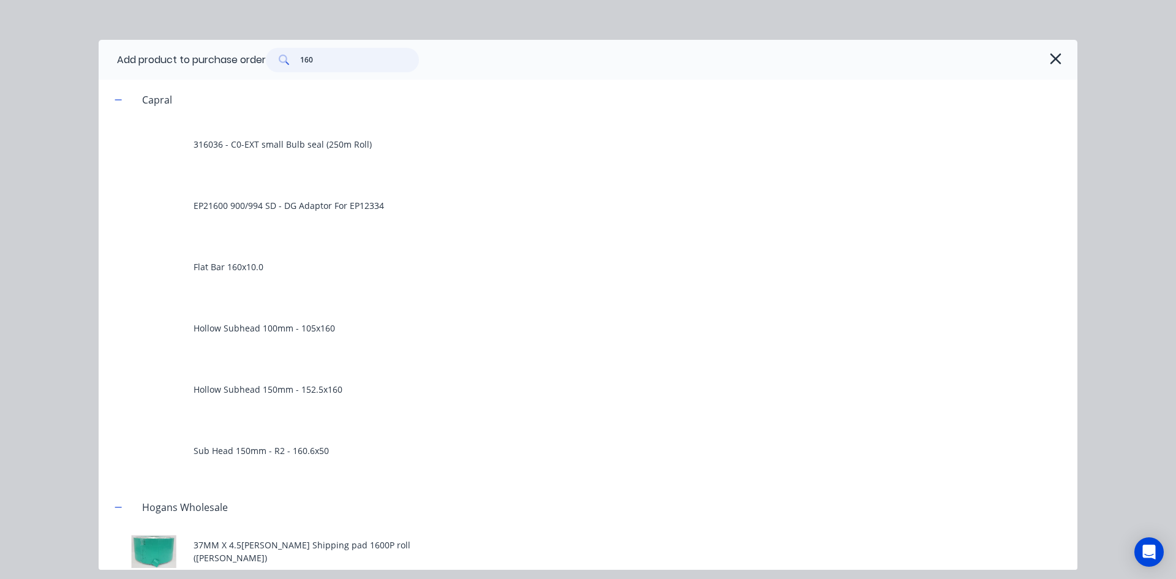
type textarea "x"
type input "1602"
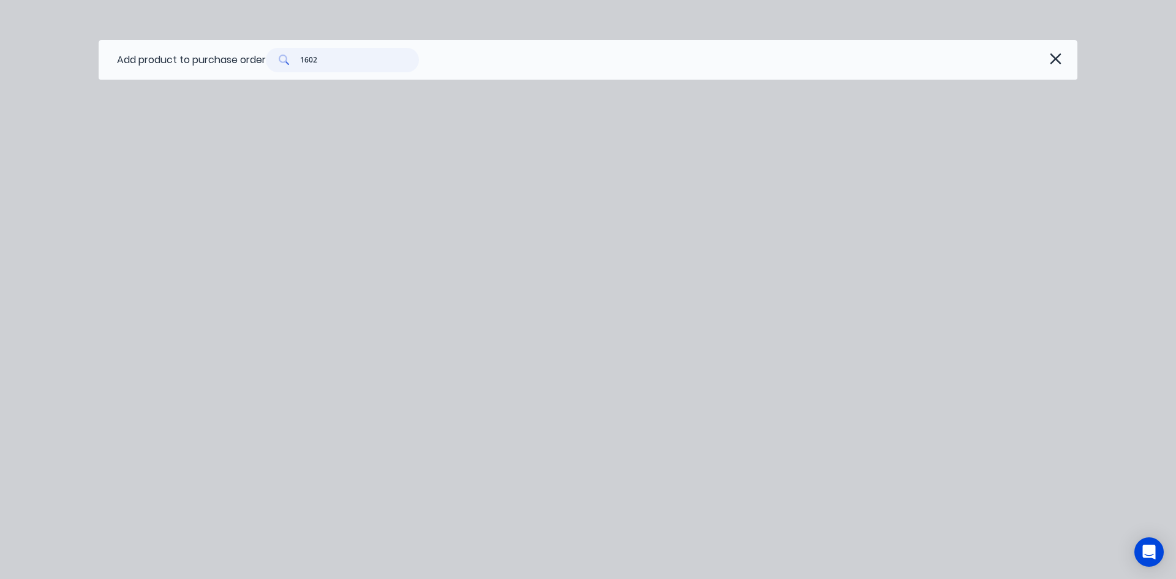
type textarea "x"
type input "16025"
type textarea "x"
type input "160256"
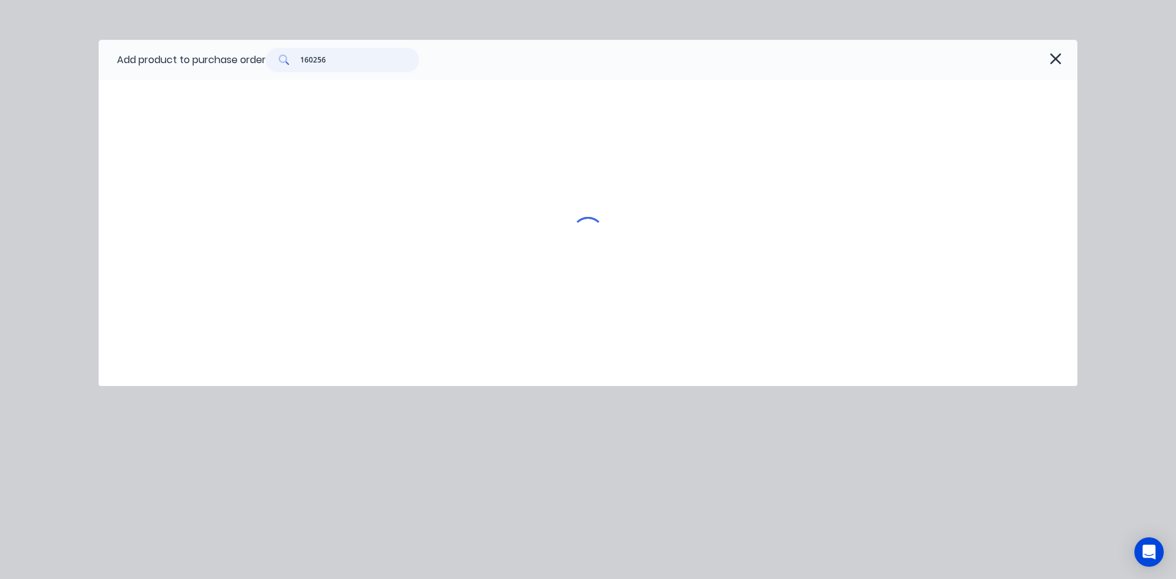
type textarea "x"
type input "1602562"
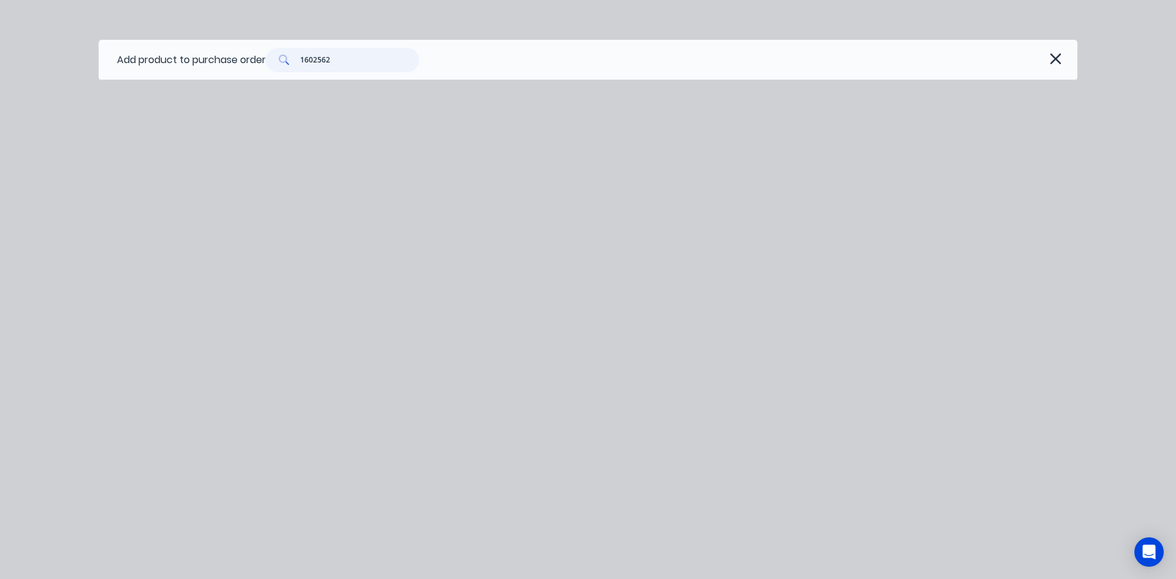
type textarea "x"
type input "1602562"
type textarea "x"
type input "160256"
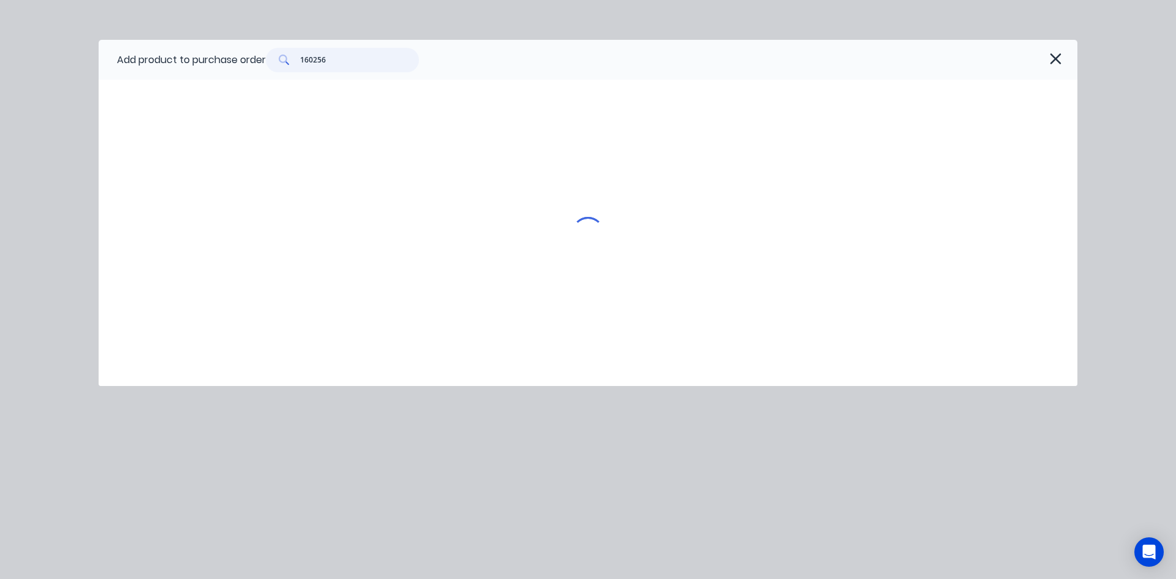
type textarea "x"
type input "16025"
type textarea "x"
type input "1602"
type textarea "x"
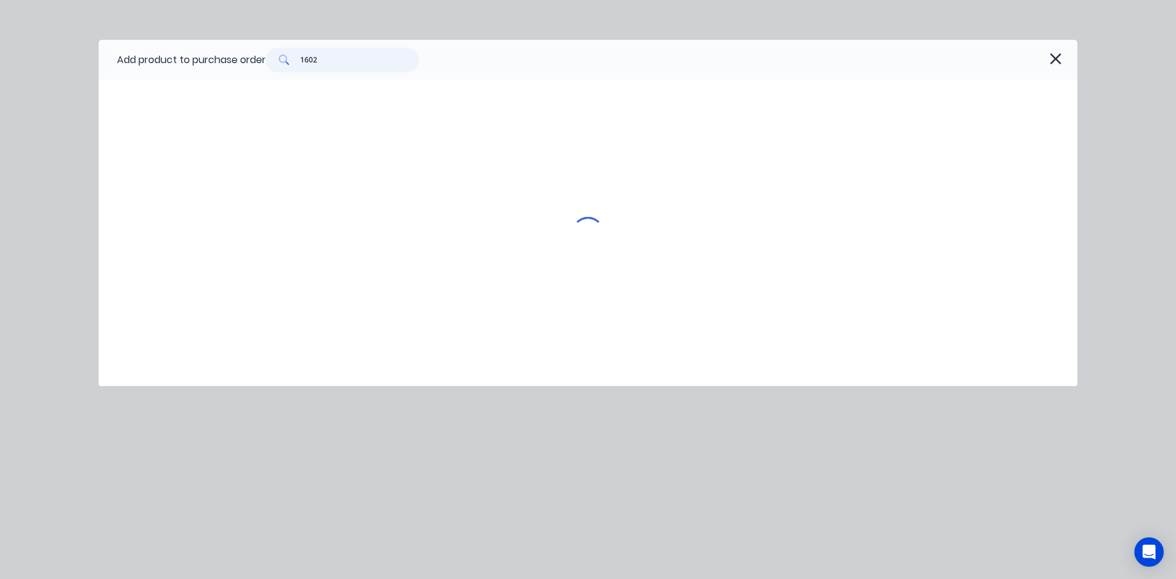
type input "160"
type textarea "x"
type input "16"
type textarea "x"
type input "1"
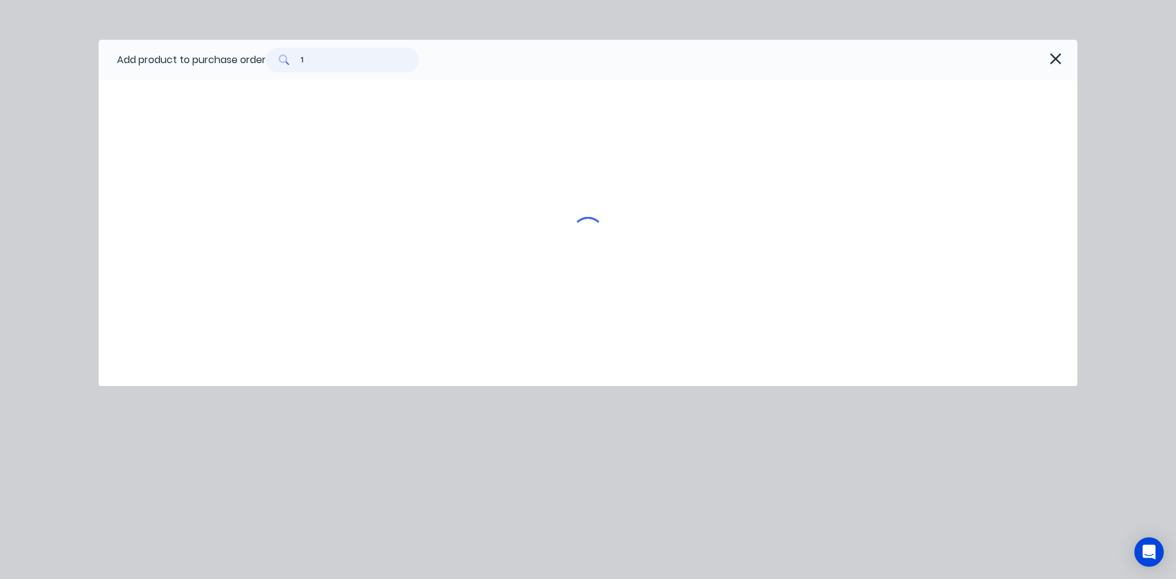
type textarea "x"
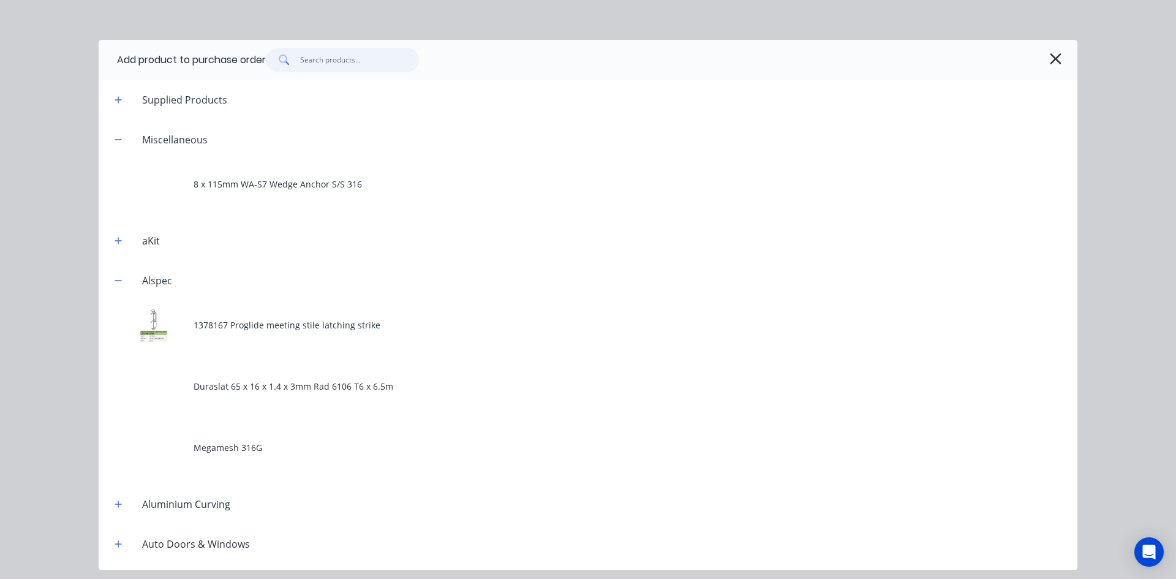
type textarea "x"
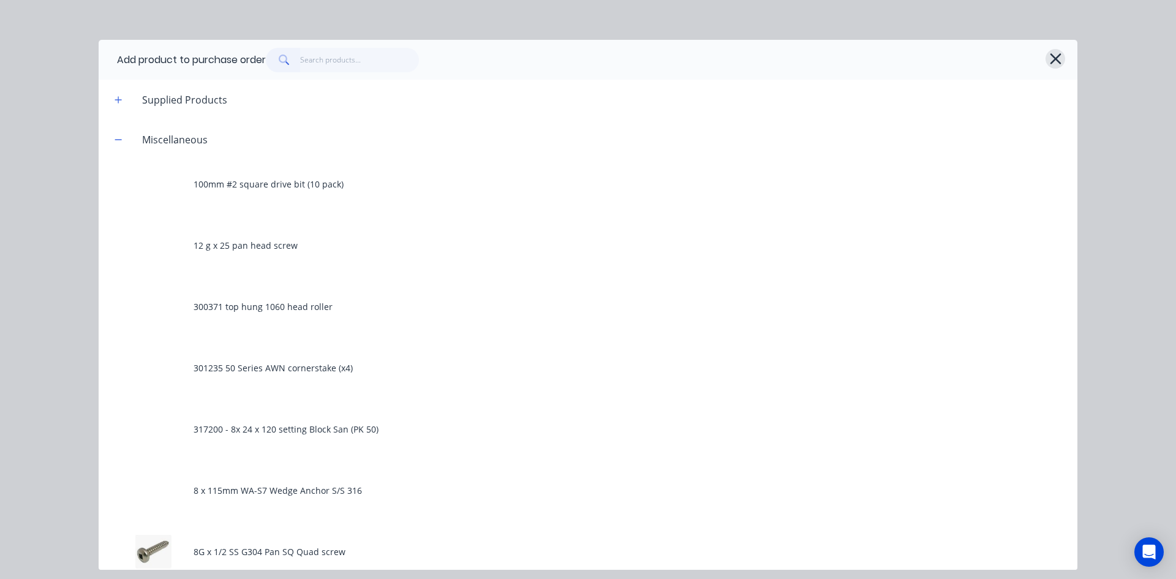
click at [1058, 62] on icon "button" at bounding box center [1055, 58] width 11 height 11
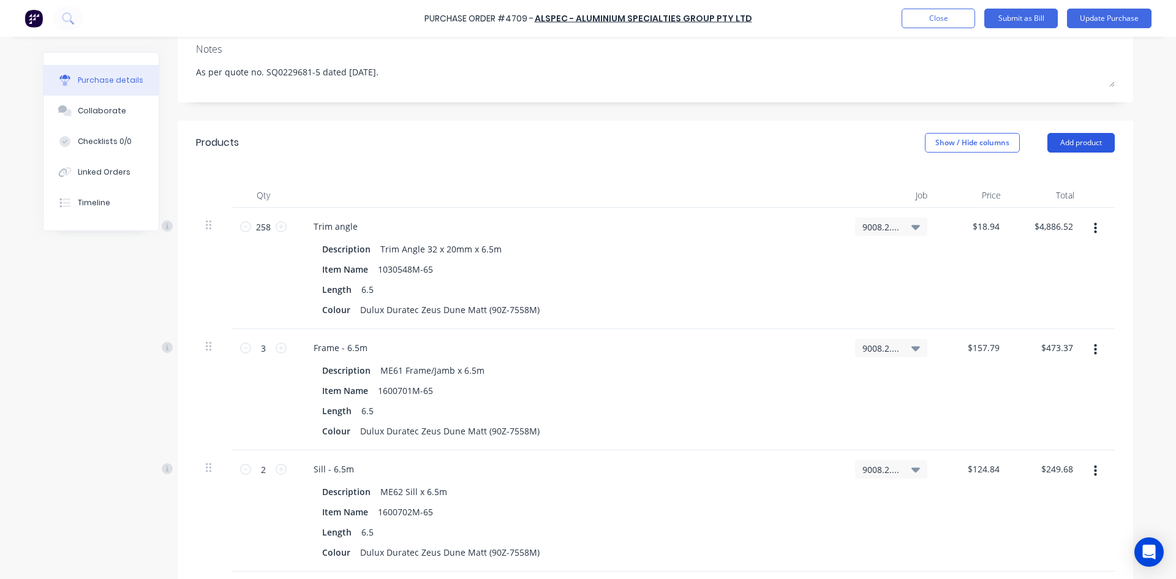
click at [1076, 148] on button "Add product" at bounding box center [1080, 143] width 67 height 20
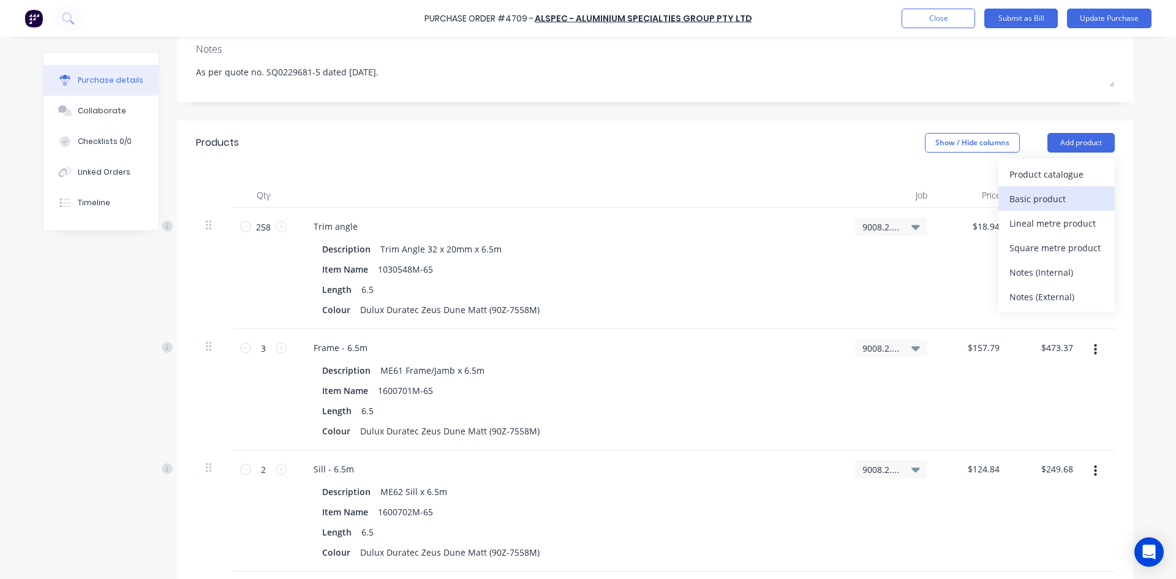
click at [1050, 196] on div "Basic product" at bounding box center [1056, 199] width 94 height 18
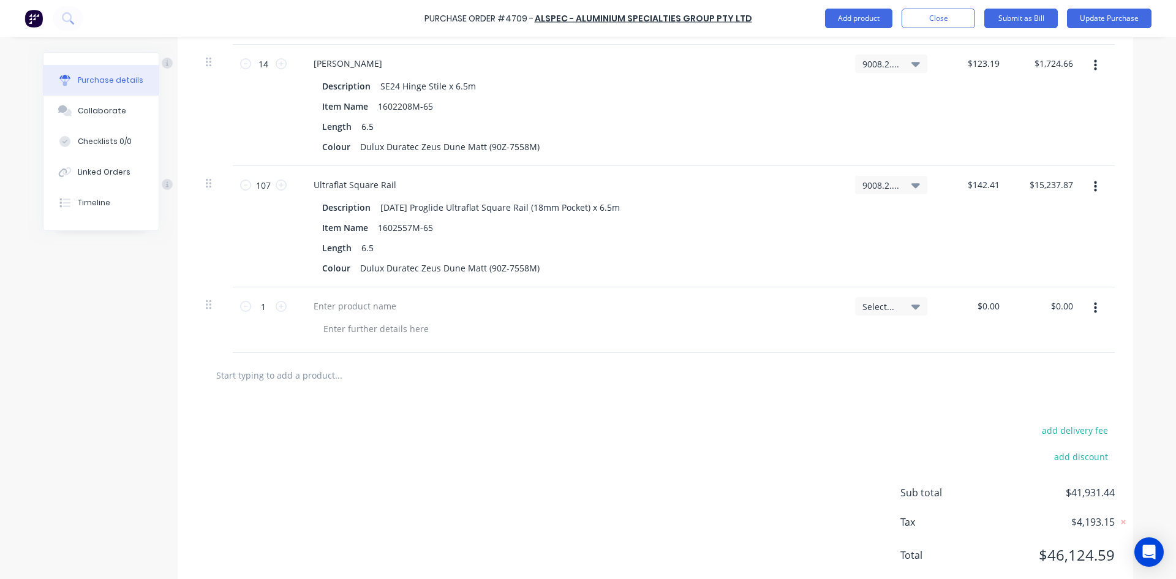
scroll to position [2137, 0]
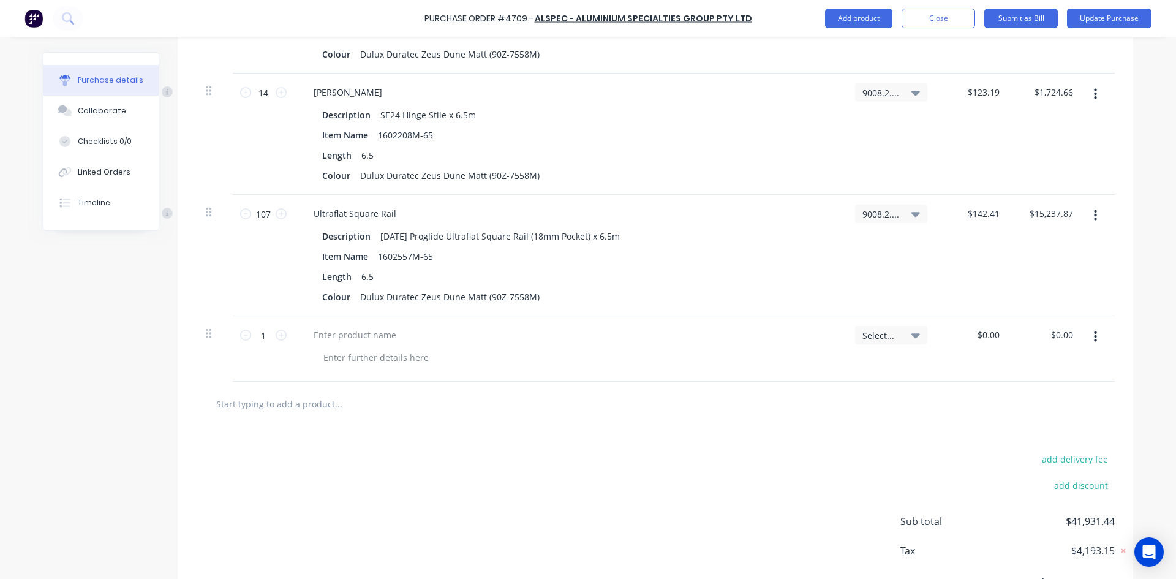
click at [1094, 342] on icon "button" at bounding box center [1095, 336] width 3 height 13
click at [1033, 412] on button "Delete" at bounding box center [1058, 418] width 104 height 24
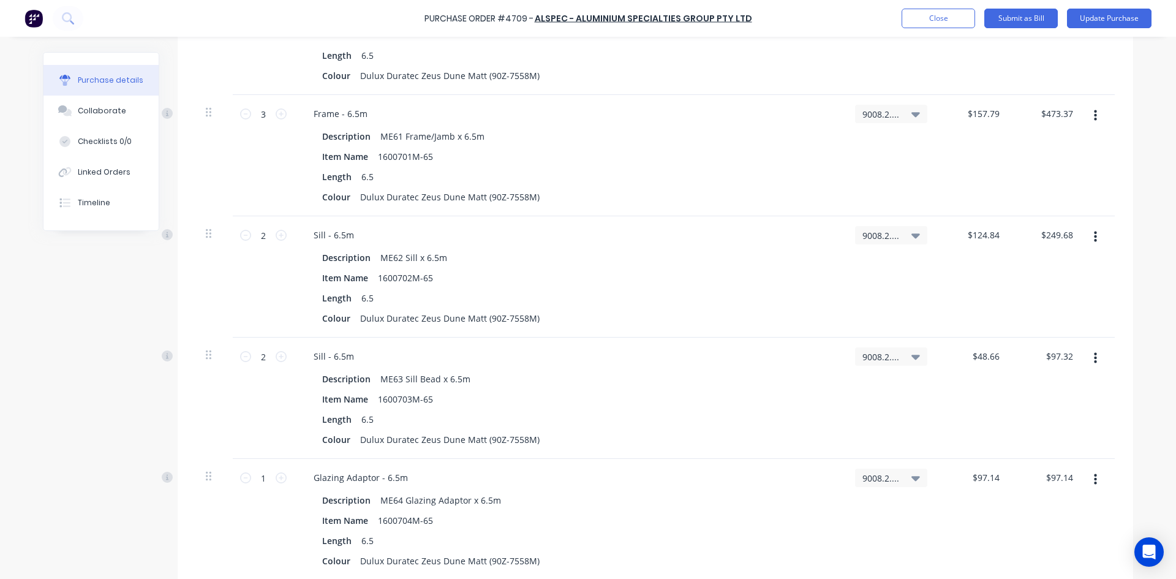
scroll to position [0, 0]
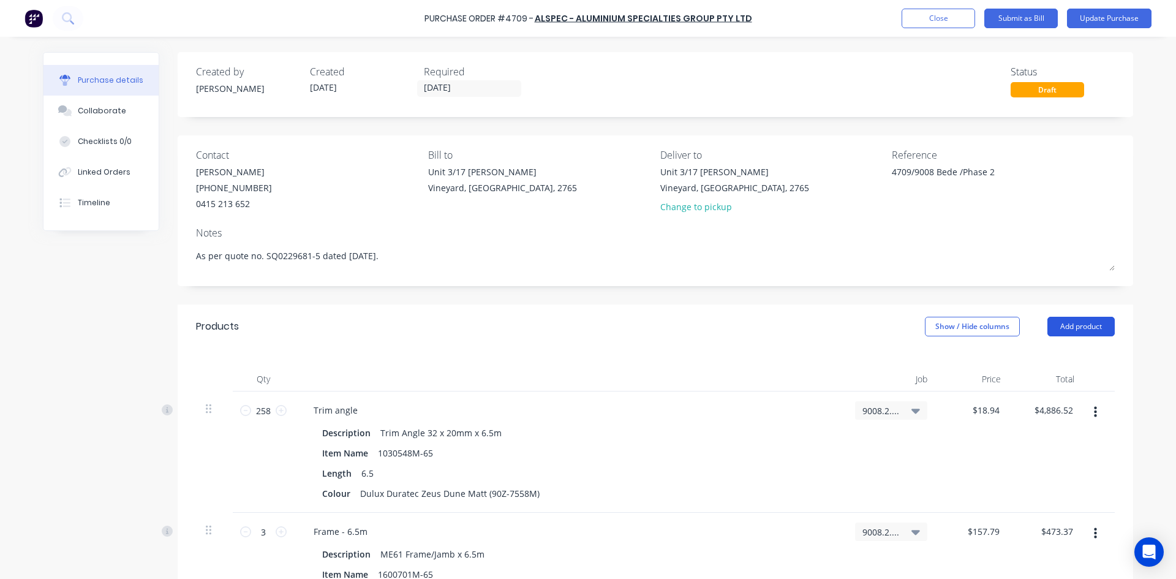
click at [1086, 326] on button "Add product" at bounding box center [1080, 327] width 67 height 20
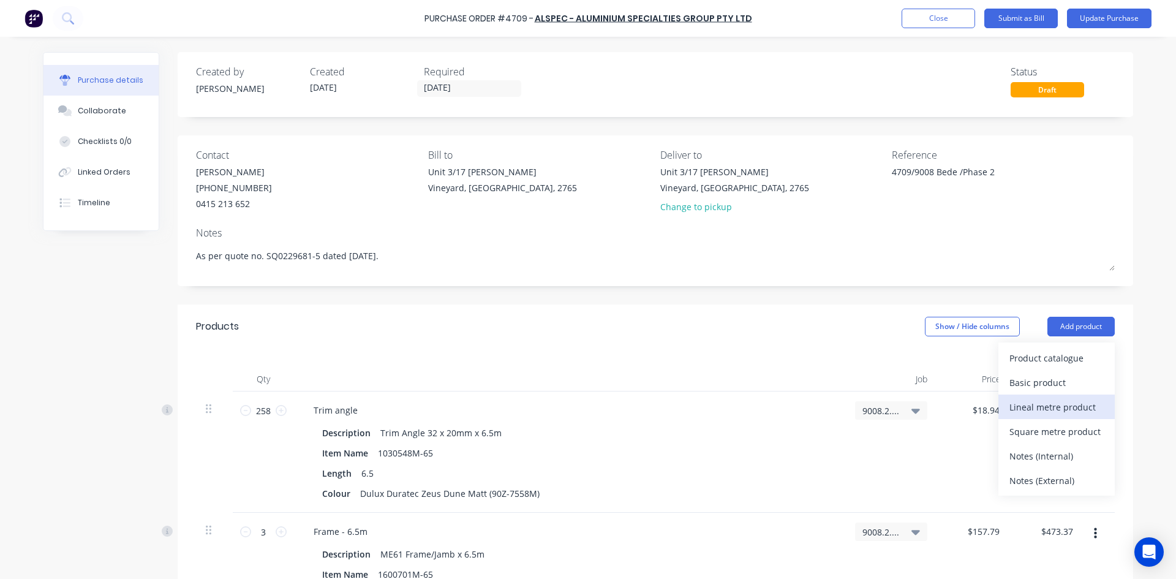
click at [1058, 411] on div "Lineal metre product" at bounding box center [1056, 407] width 94 height 18
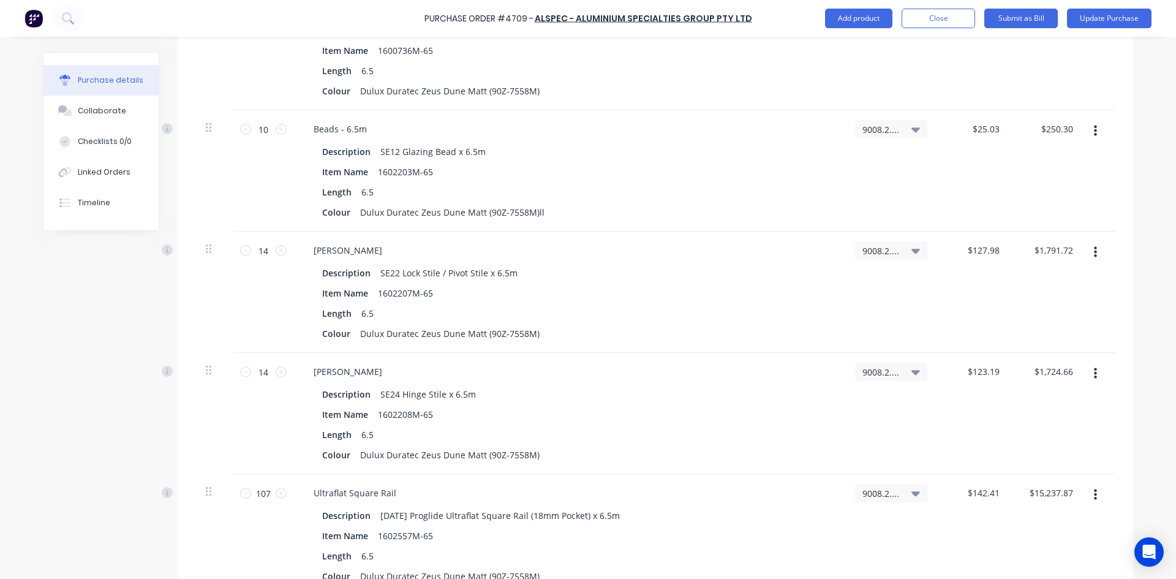
scroll to position [2082, 0]
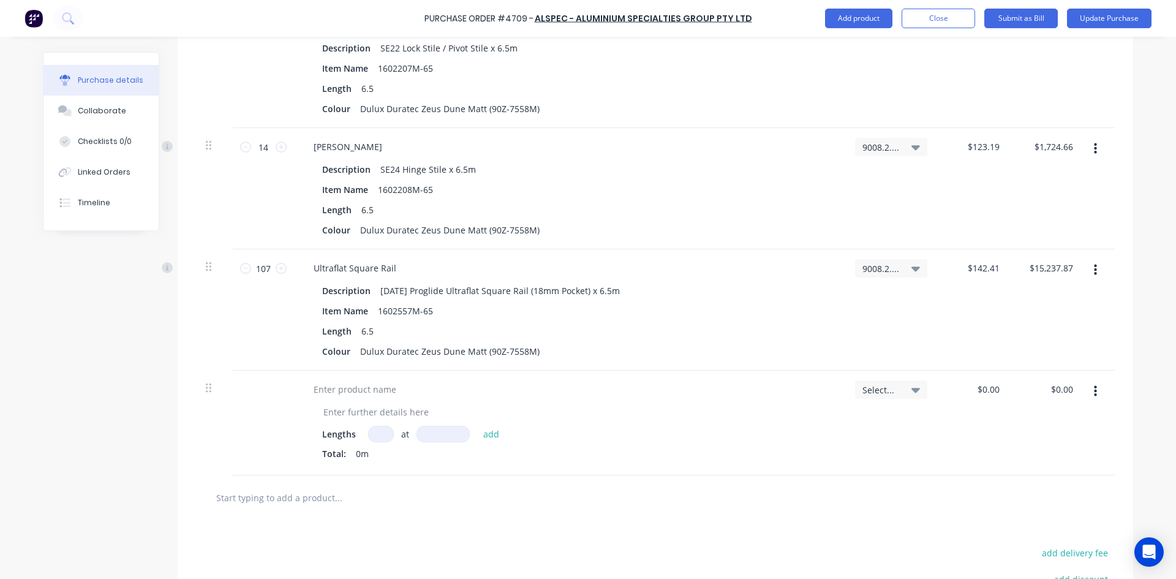
click at [1088, 394] on button "button" at bounding box center [1095, 391] width 29 height 22
click at [1053, 478] on button "Delete" at bounding box center [1058, 473] width 104 height 24
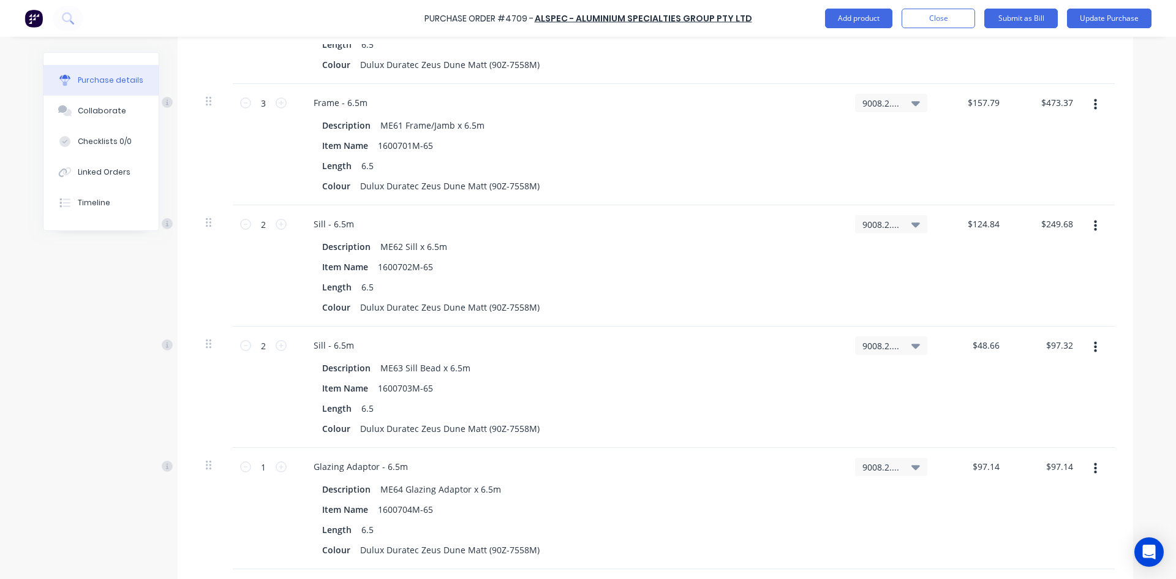
scroll to position [0, 0]
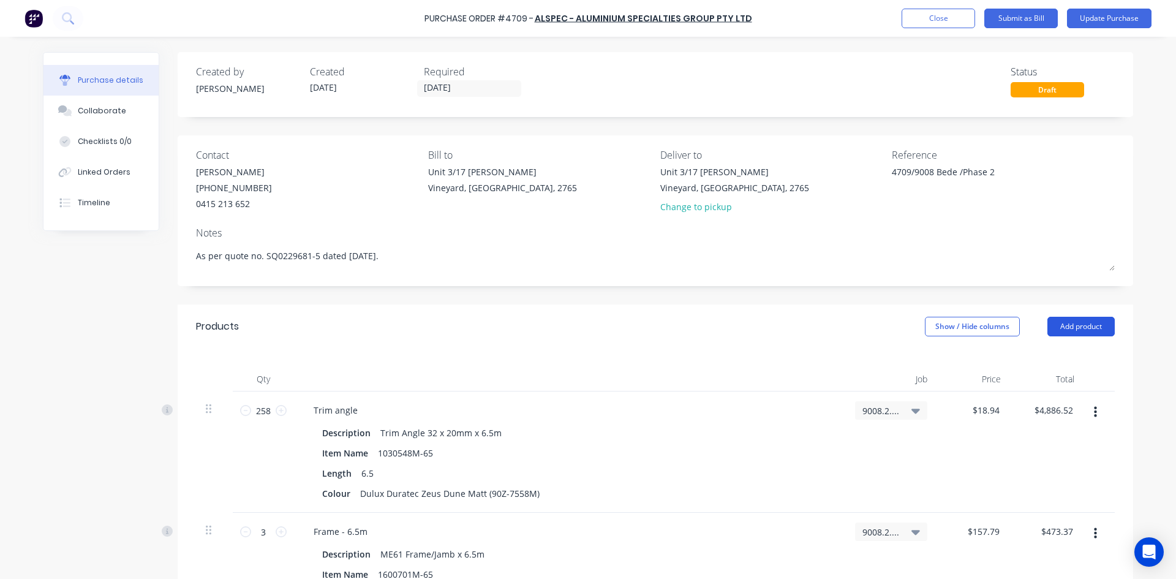
click at [1082, 334] on button "Add product" at bounding box center [1080, 327] width 67 height 20
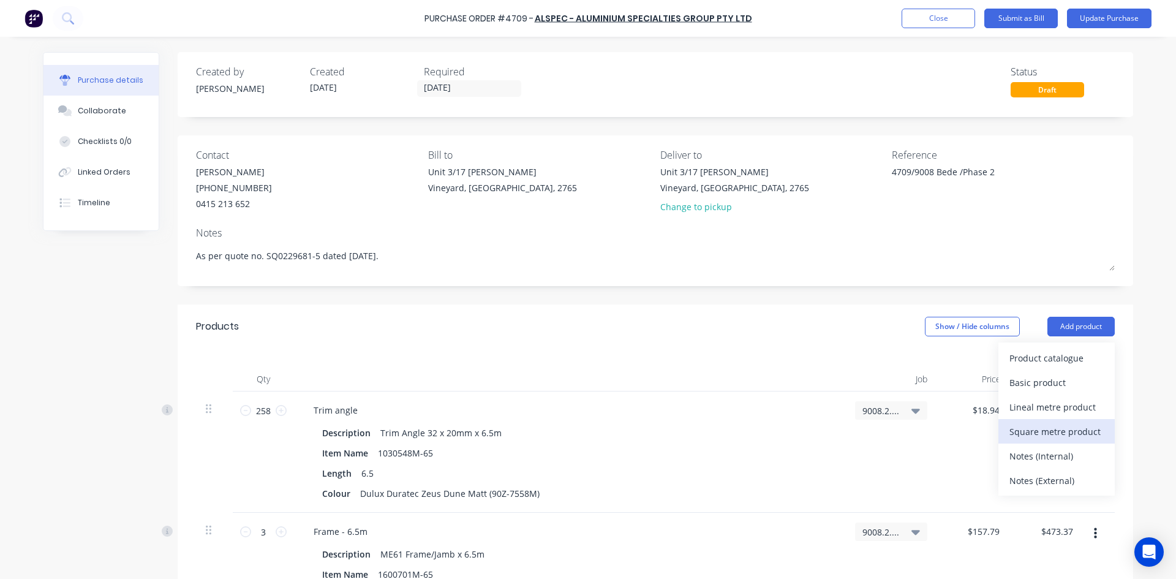
click at [1071, 431] on div "Square metre product" at bounding box center [1056, 432] width 94 height 18
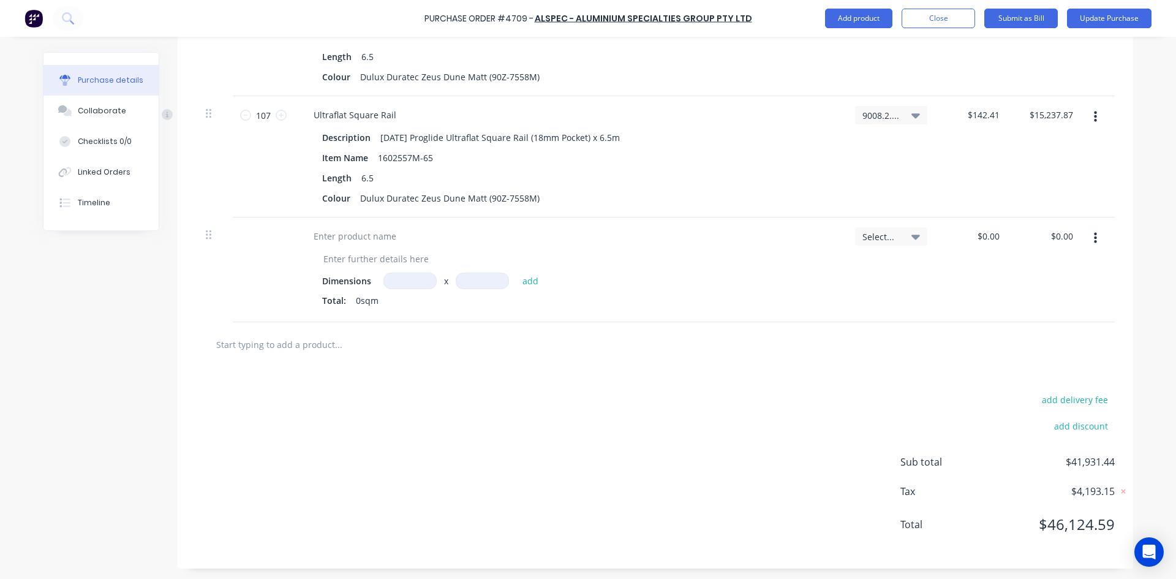
scroll to position [2237, 0]
click at [1094, 238] on icon "button" at bounding box center [1095, 236] width 3 height 13
click at [1054, 311] on button "Delete" at bounding box center [1058, 318] width 104 height 24
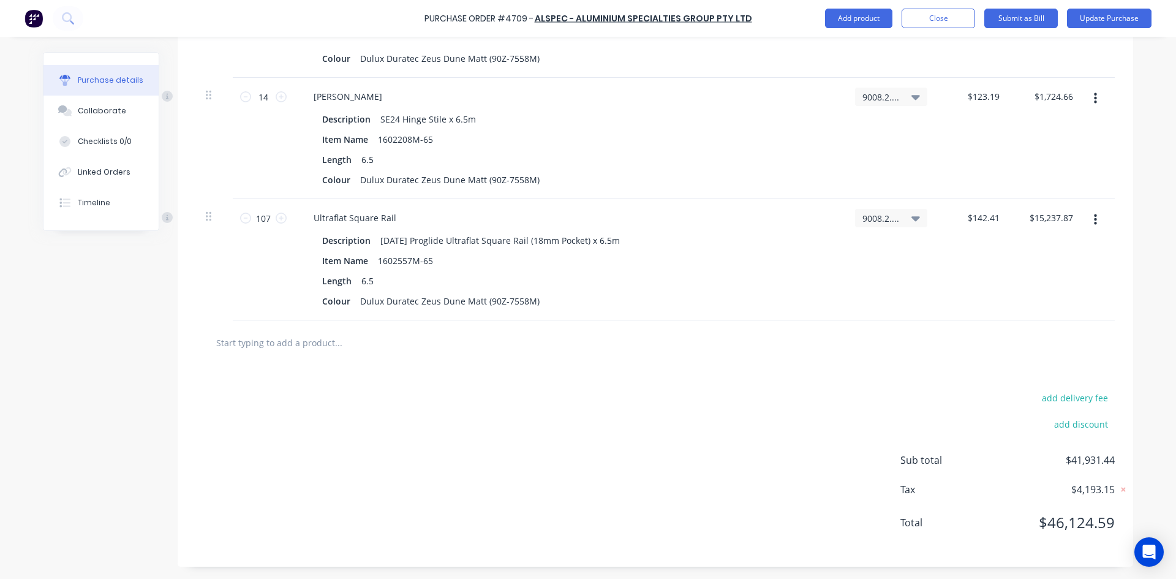
scroll to position [2133, 0]
click at [315, 341] on input "text" at bounding box center [338, 342] width 245 height 24
type textarea "x"
type input "A"
type textarea "x"
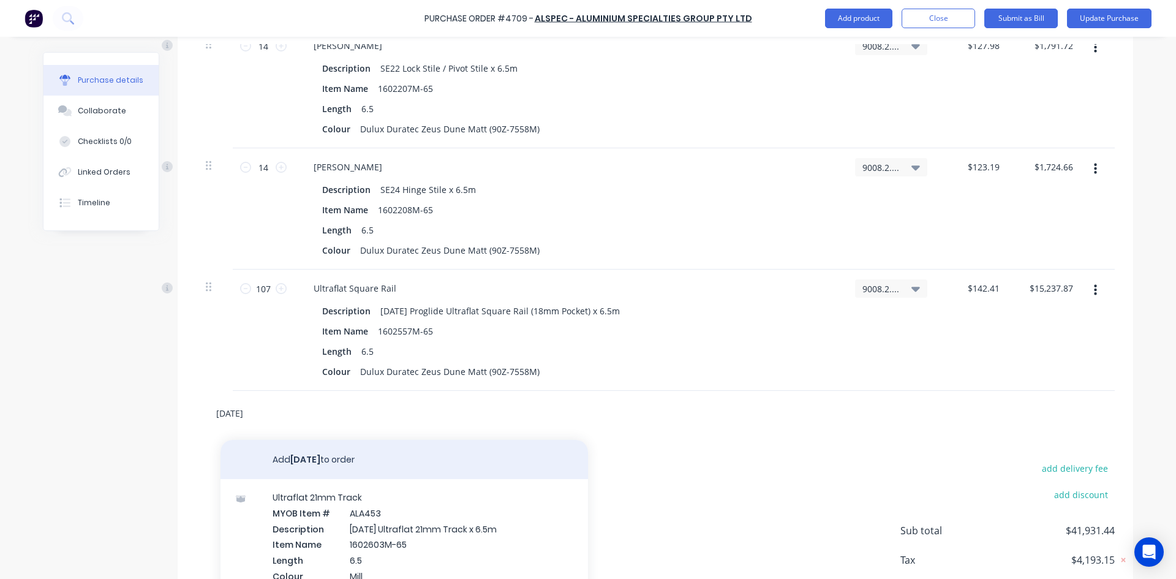
scroll to position [2150, 0]
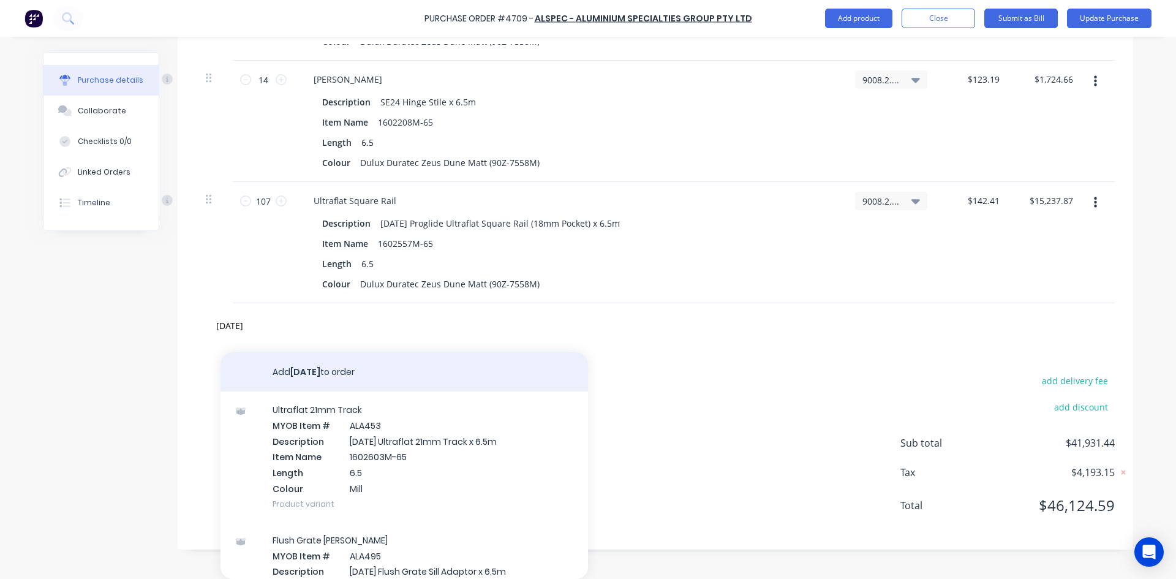
click at [348, 373] on button "Add AD922 to order" at bounding box center [403, 371] width 367 height 39
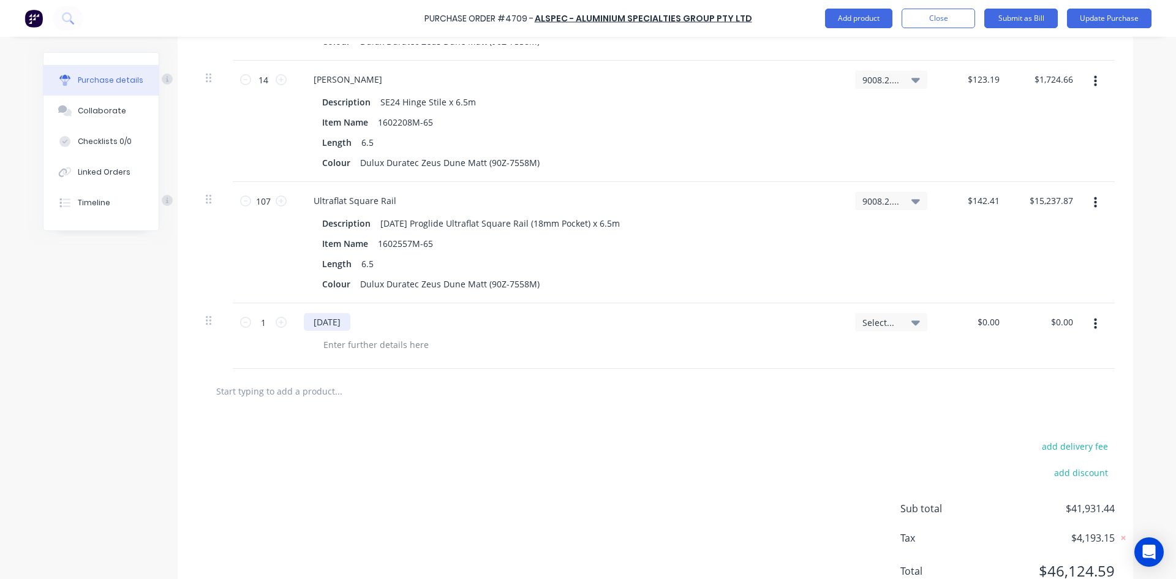
click at [343, 326] on div "[DATE]" at bounding box center [327, 322] width 47 height 18
click at [1094, 326] on icon "button" at bounding box center [1095, 323] width 3 height 13
click at [1052, 411] on button "Delete" at bounding box center [1058, 405] width 104 height 24
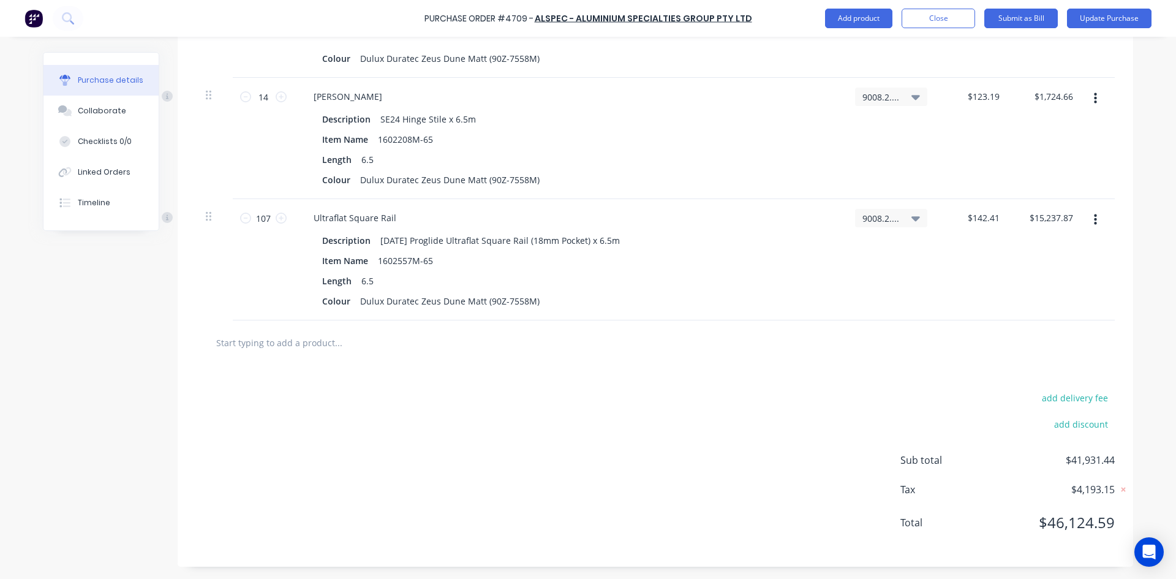
click at [305, 342] on input "text" at bounding box center [338, 342] width 245 height 24
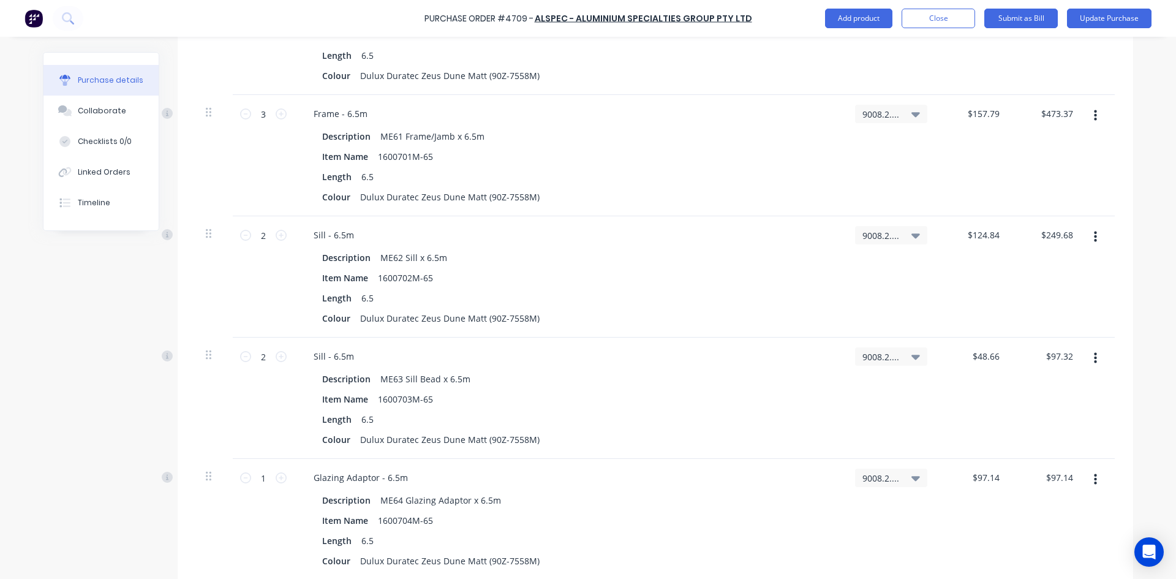
scroll to position [0, 0]
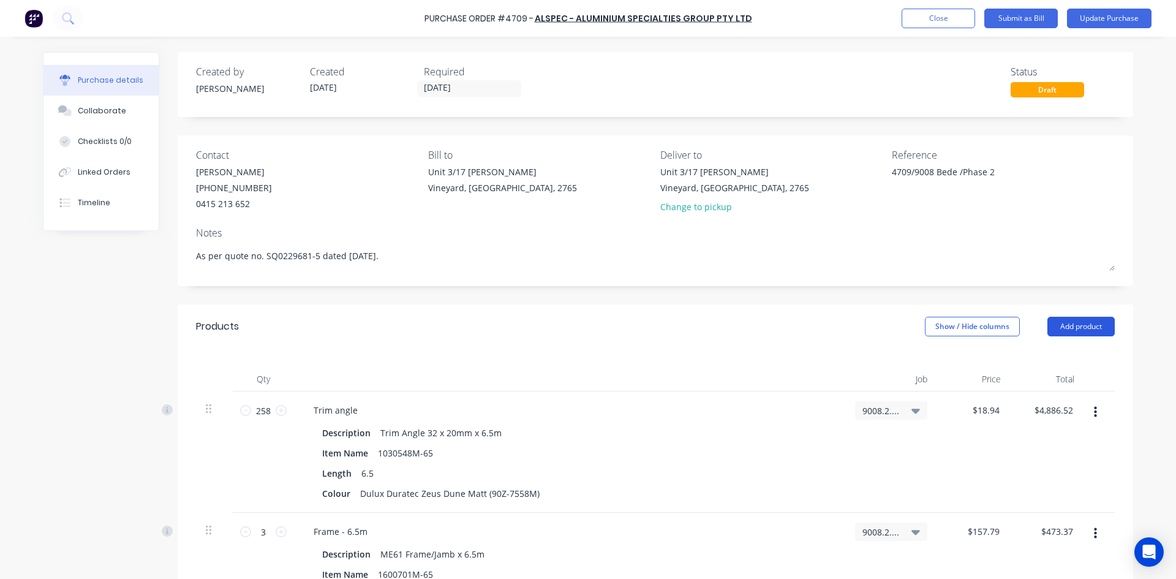
click at [1091, 330] on button "Add product" at bounding box center [1080, 327] width 67 height 20
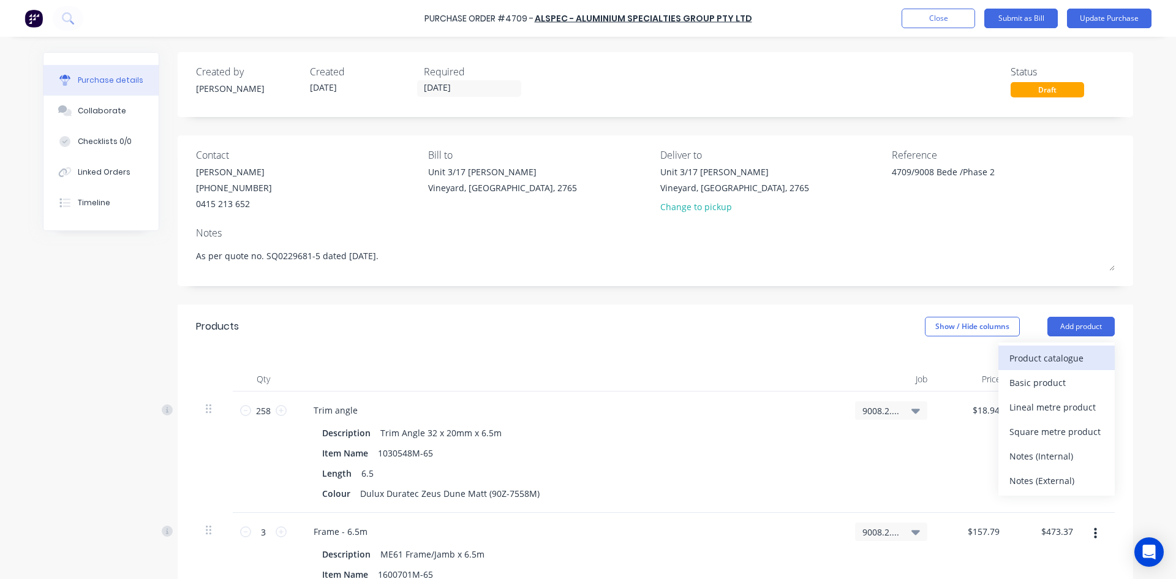
click at [1064, 361] on div "Product catalogue" at bounding box center [1056, 358] width 94 height 18
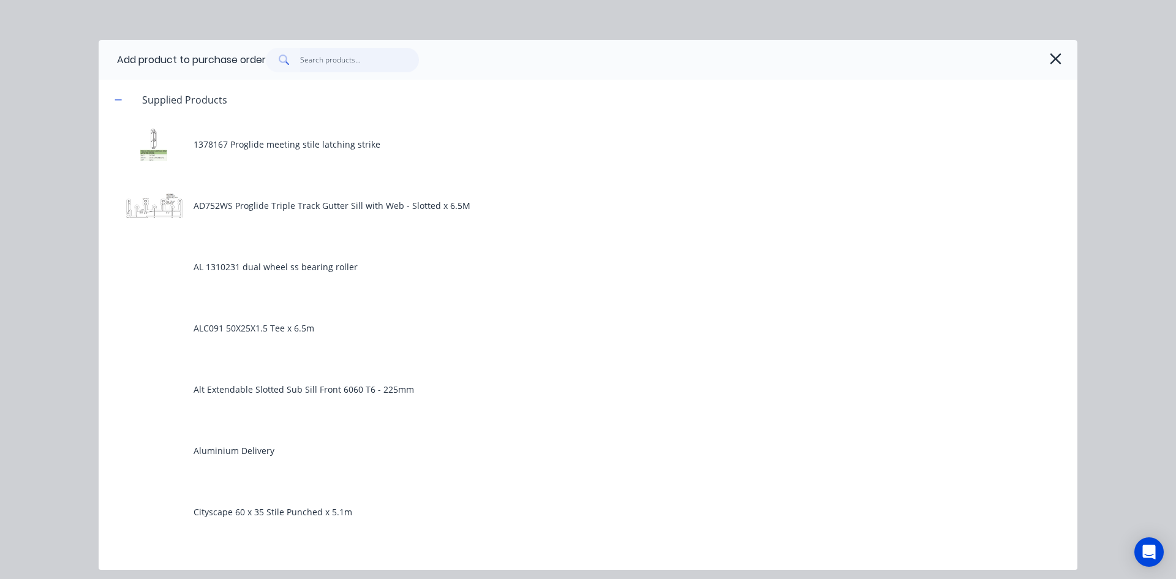
click at [357, 64] on input "text" at bounding box center [359, 60] width 119 height 24
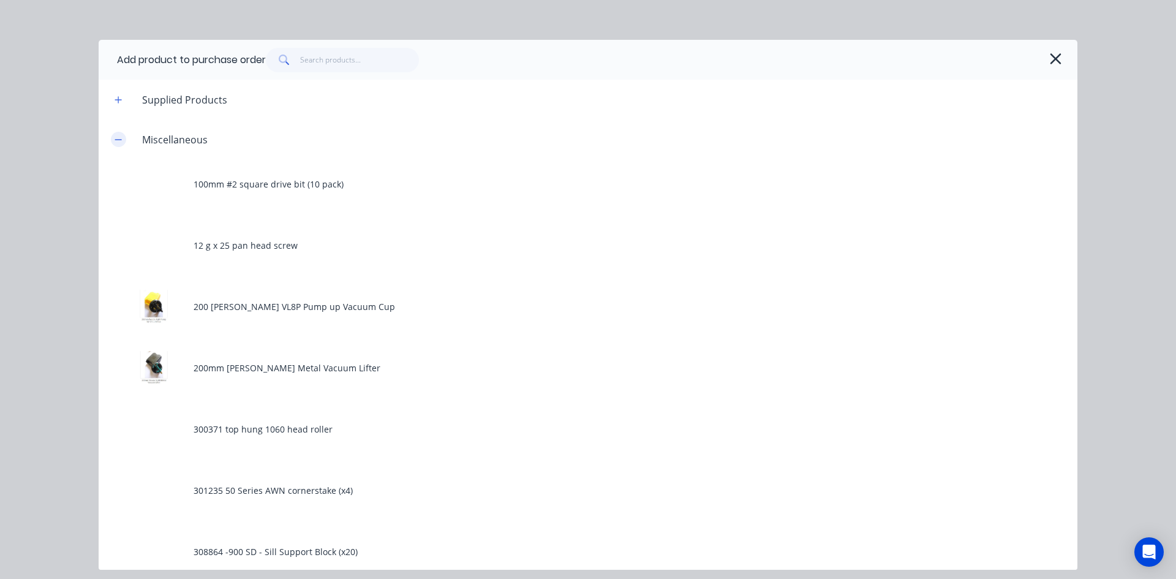
click at [121, 138] on icon "button" at bounding box center [118, 139] width 7 height 9
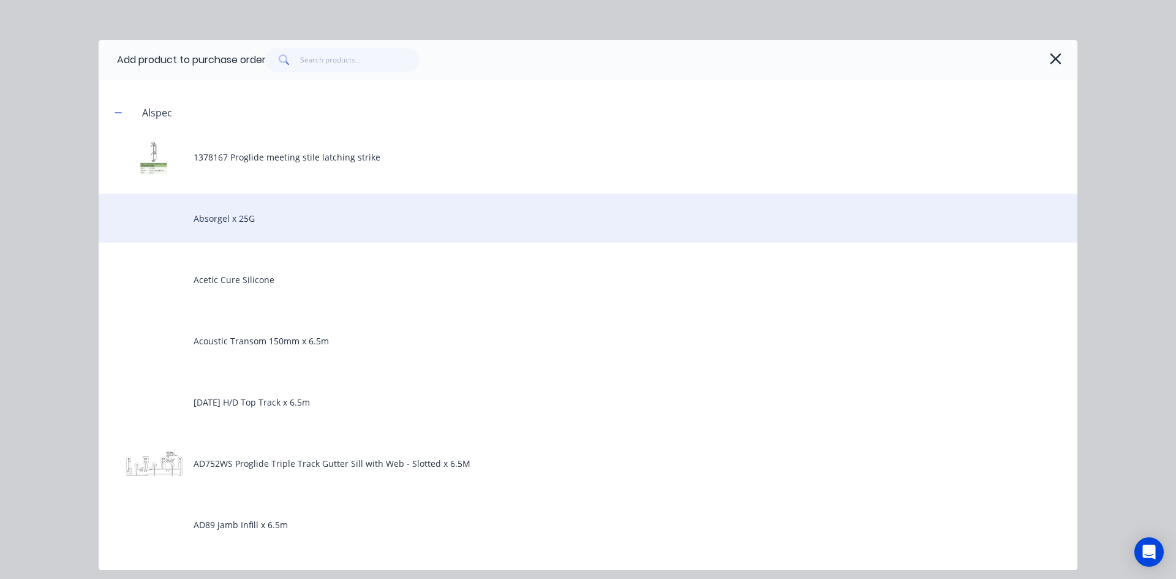
scroll to position [184, 0]
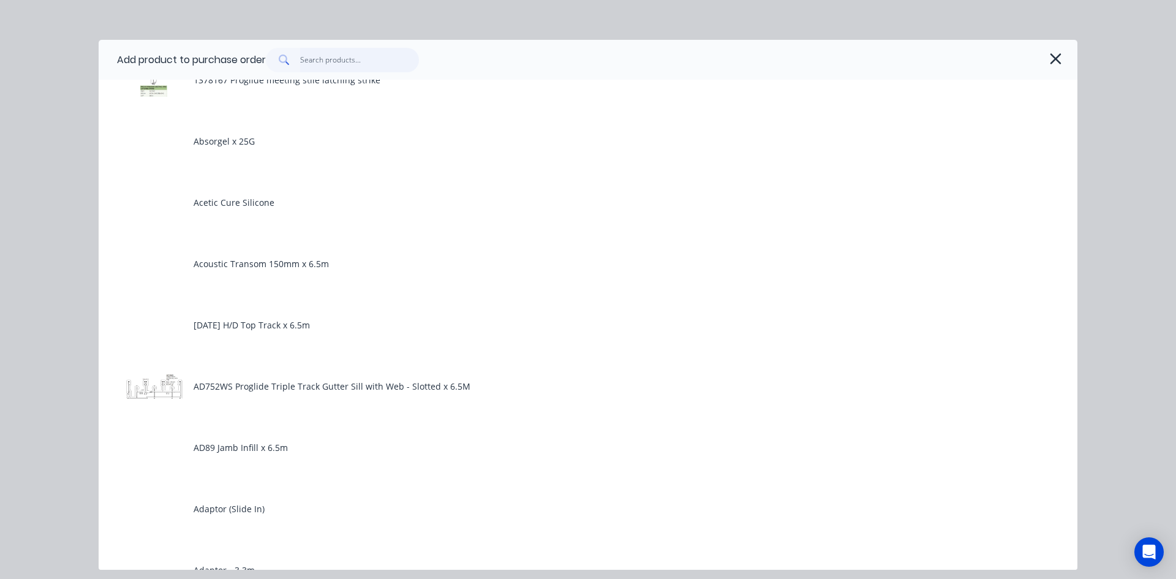
click at [320, 61] on input "text" at bounding box center [359, 60] width 119 height 24
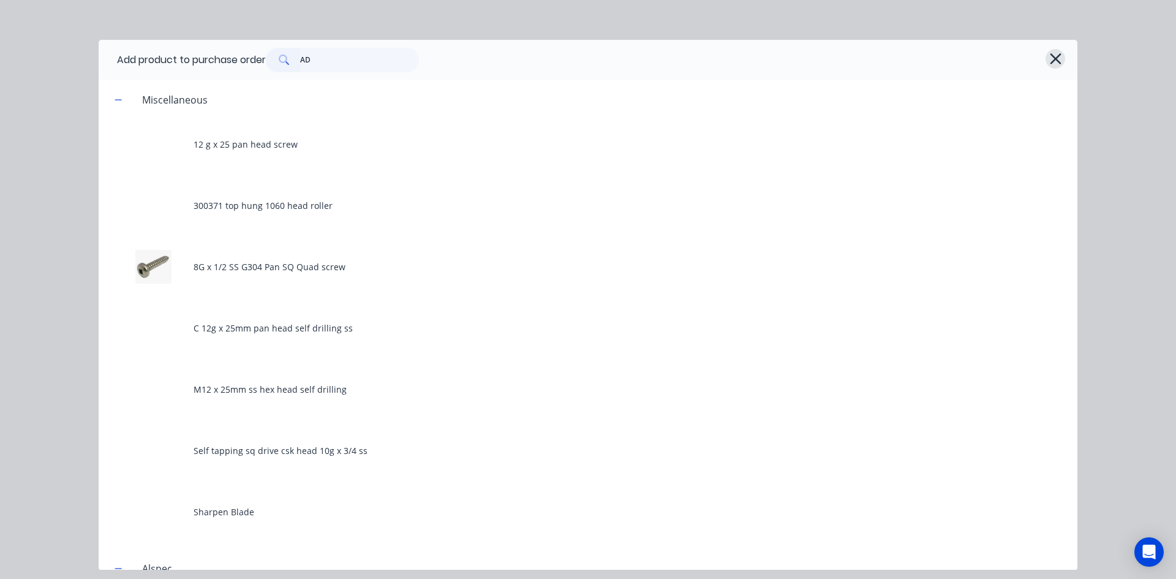
click at [1060, 58] on icon "button" at bounding box center [1055, 58] width 13 height 17
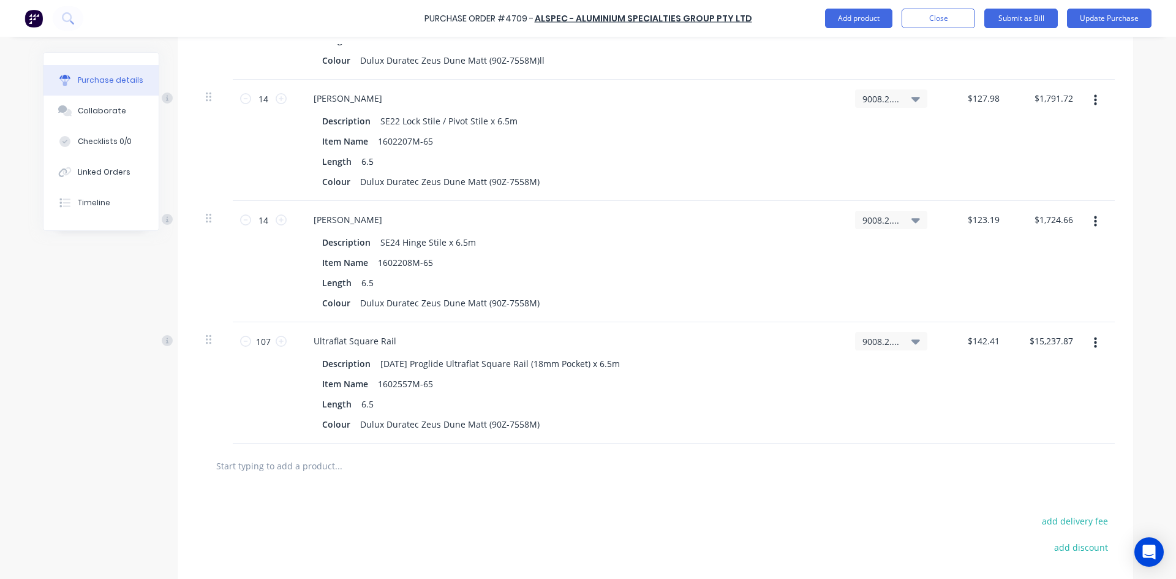
scroll to position [2133, 0]
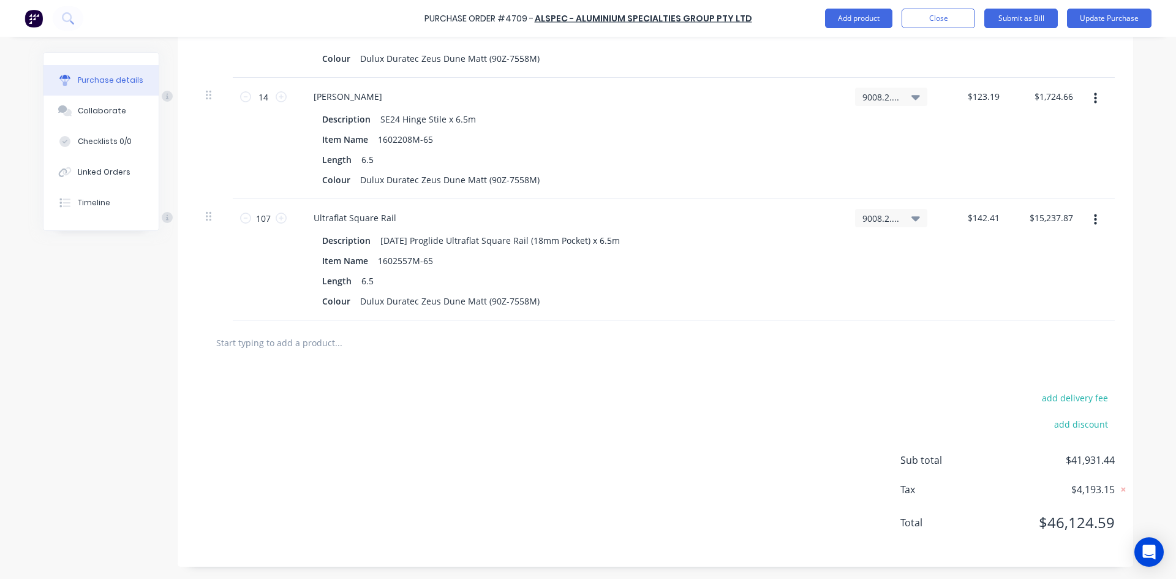
click at [345, 343] on input "text" at bounding box center [338, 342] width 245 height 24
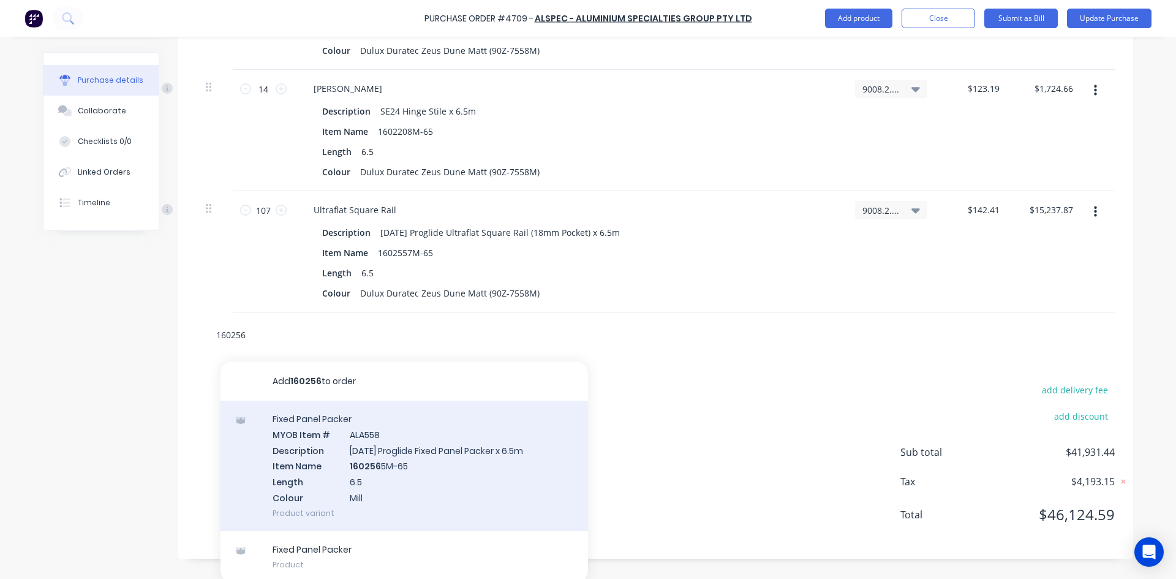
scroll to position [2144, 0]
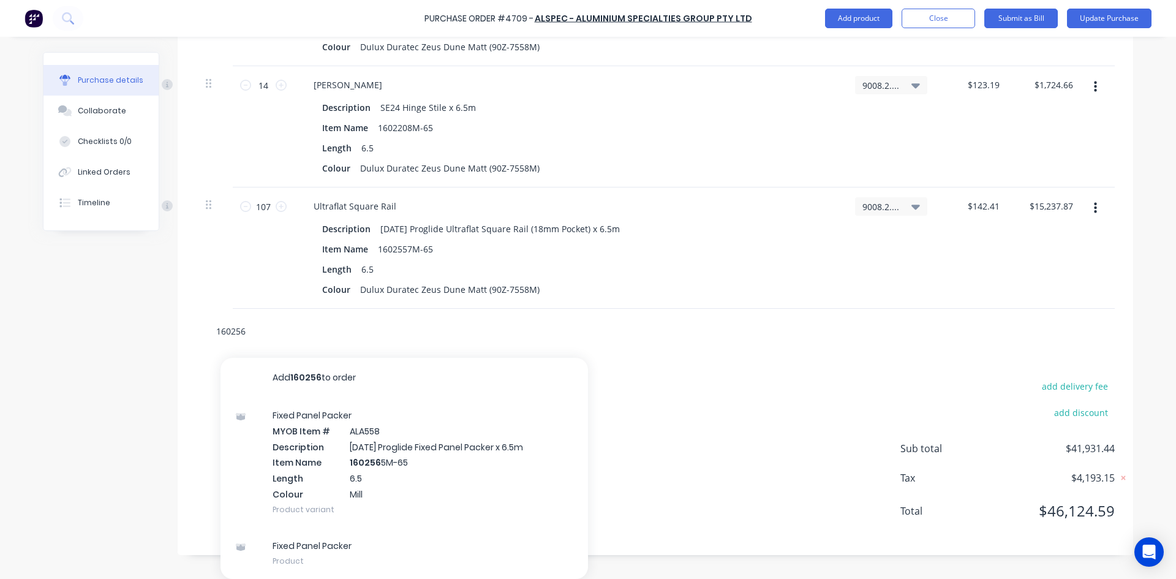
click at [250, 330] on input "160256" at bounding box center [338, 330] width 245 height 24
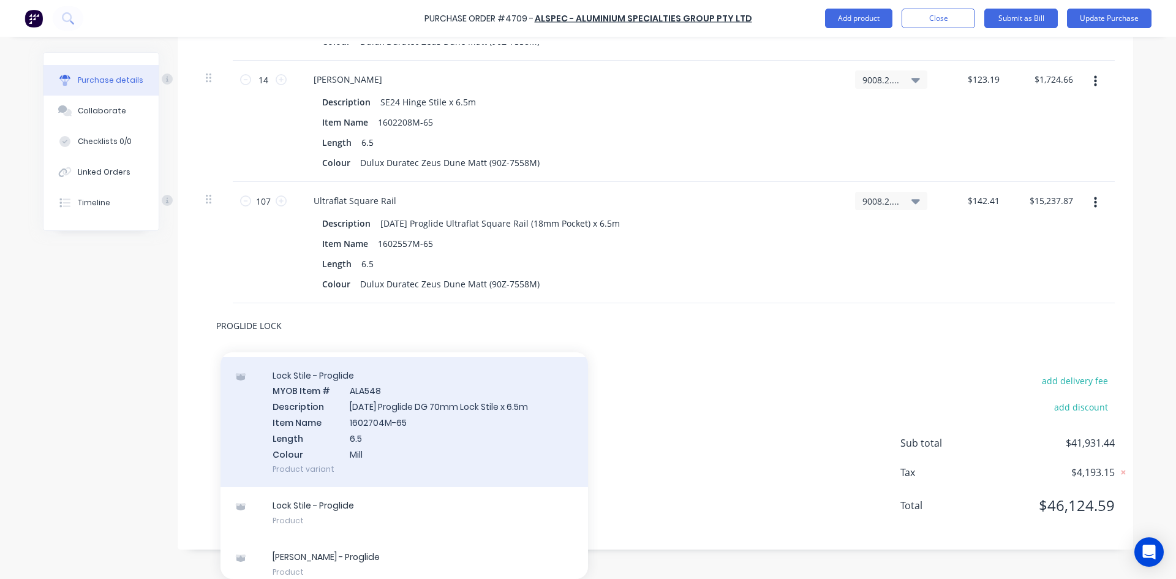
scroll to position [827, 0]
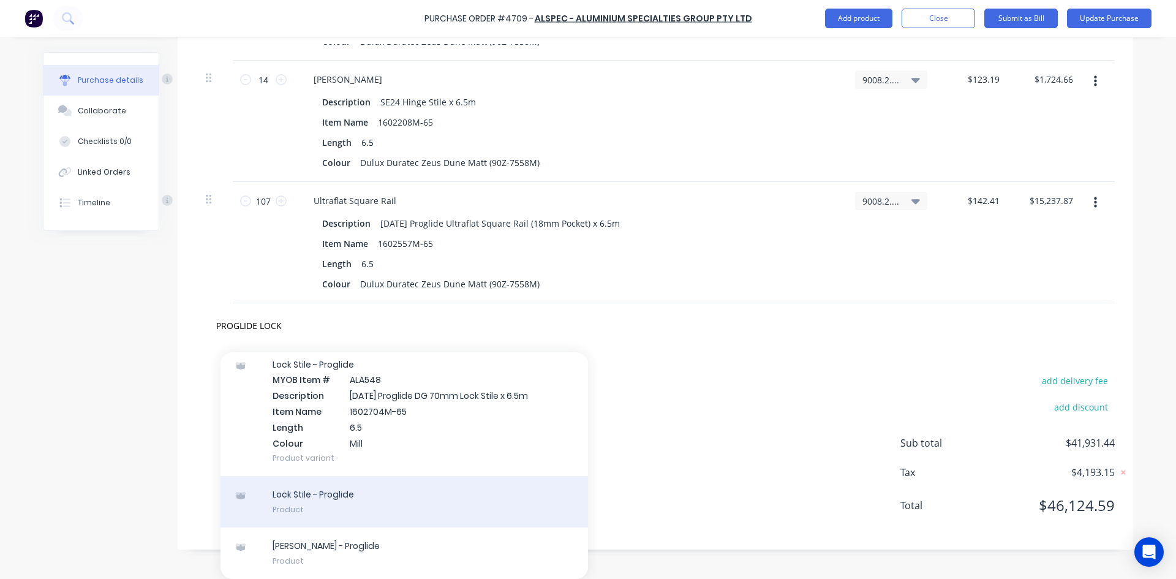
click at [396, 495] on div "Lock Stile - Proglide Product" at bounding box center [403, 501] width 367 height 51
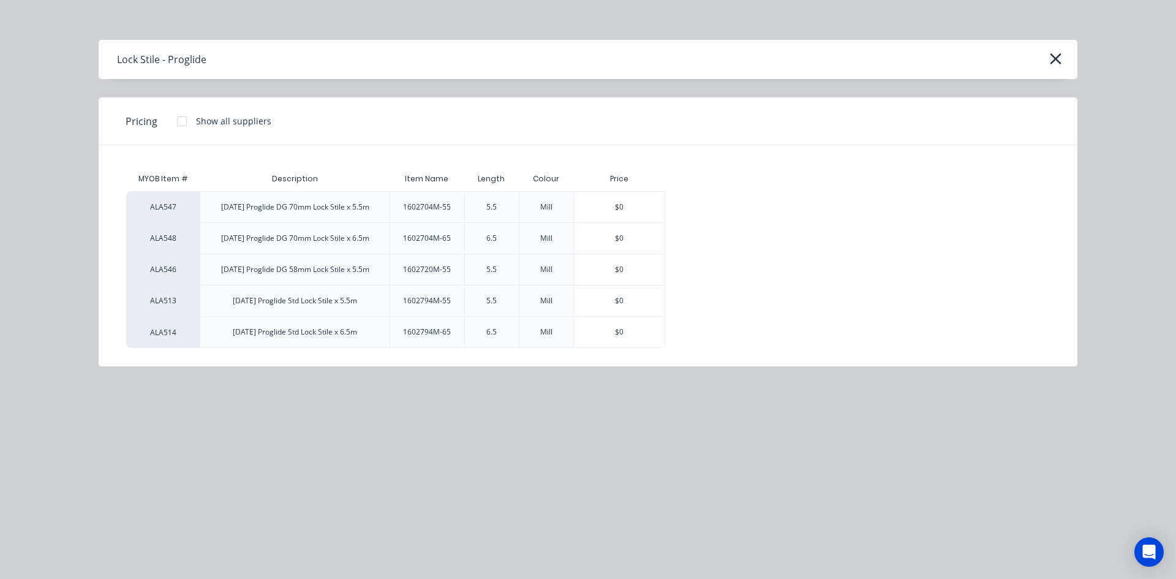
scroll to position [2133, 0]
click at [271, 239] on div "[DATE] Proglide DG 70mm Lock Stile x 6.5m" at bounding box center [295, 238] width 148 height 11
click at [1051, 60] on icon "button" at bounding box center [1055, 58] width 13 height 17
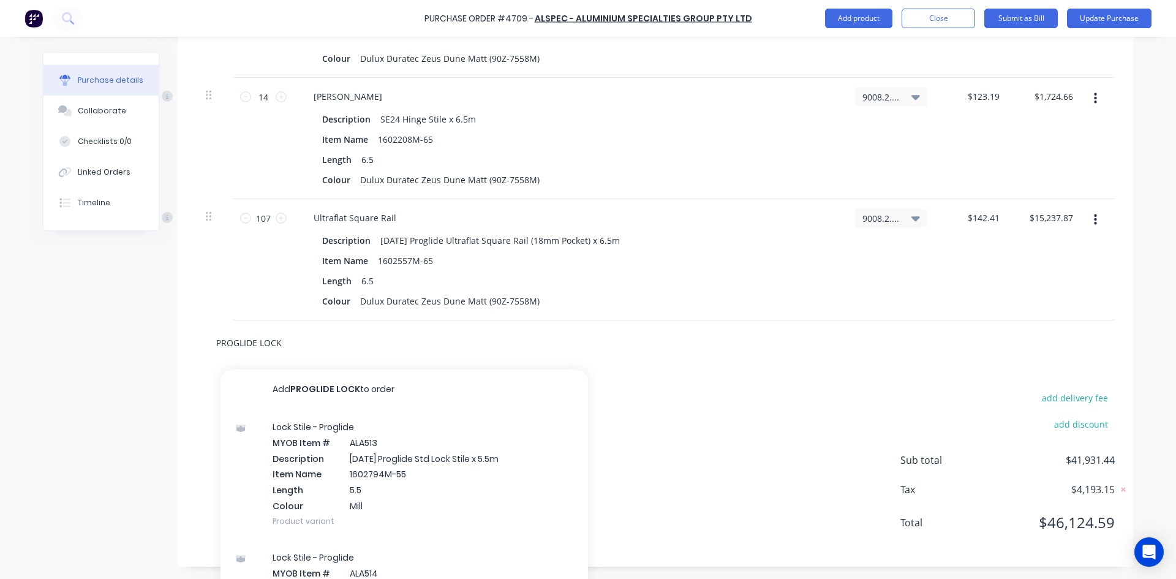
click at [284, 343] on input "PROGLIDE LOCK" at bounding box center [338, 342] width 245 height 24
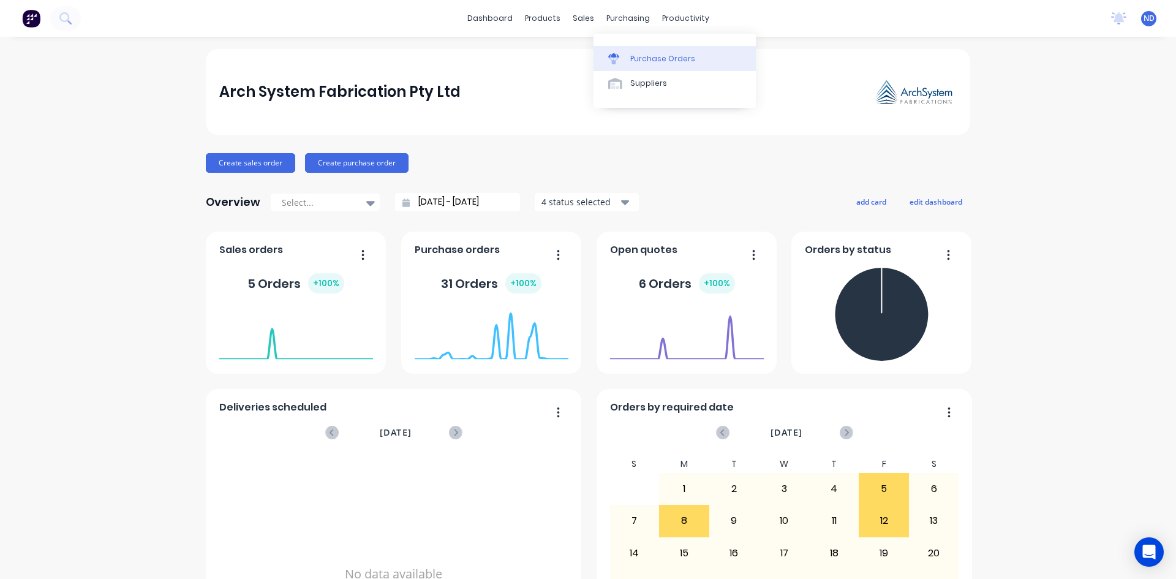
click at [644, 64] on div "Purchase Orders" at bounding box center [662, 58] width 65 height 11
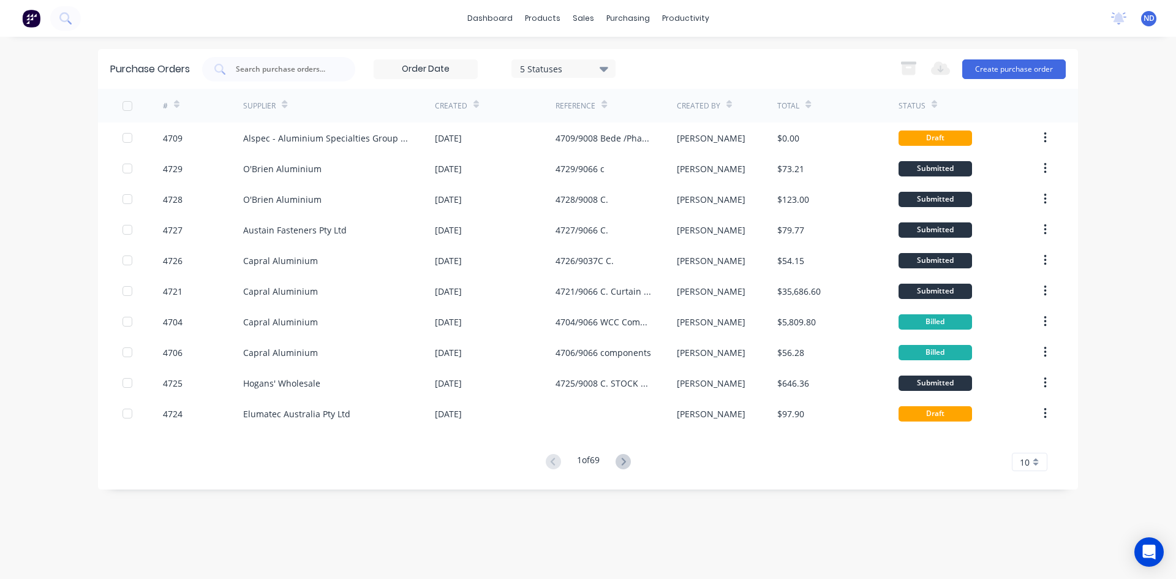
click at [175, 102] on icon at bounding box center [177, 104] width 6 height 9
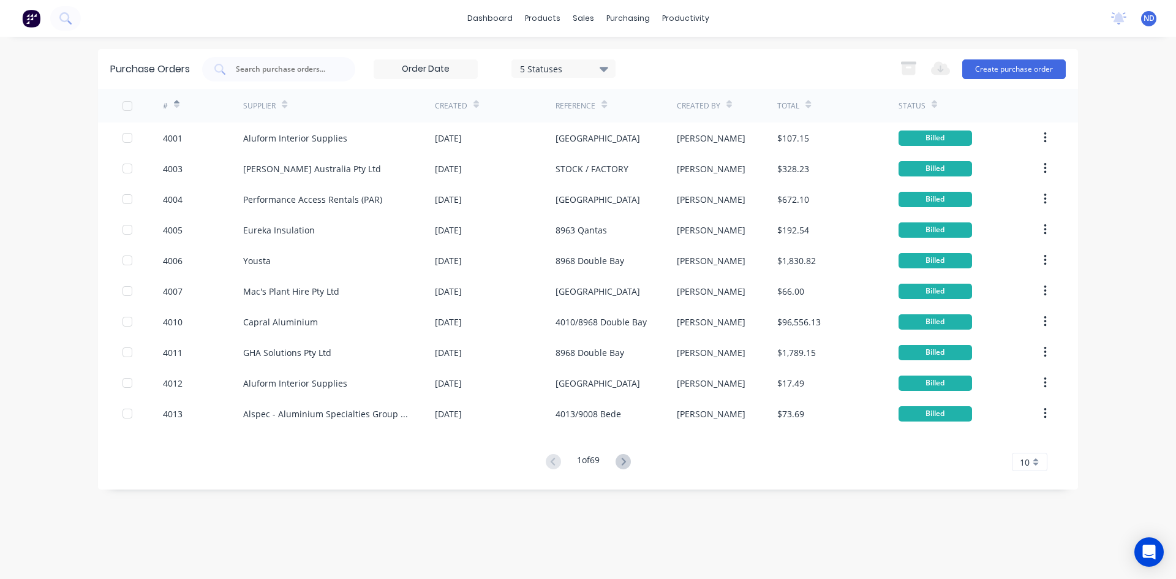
click at [178, 102] on icon at bounding box center [177, 104] width 6 height 9
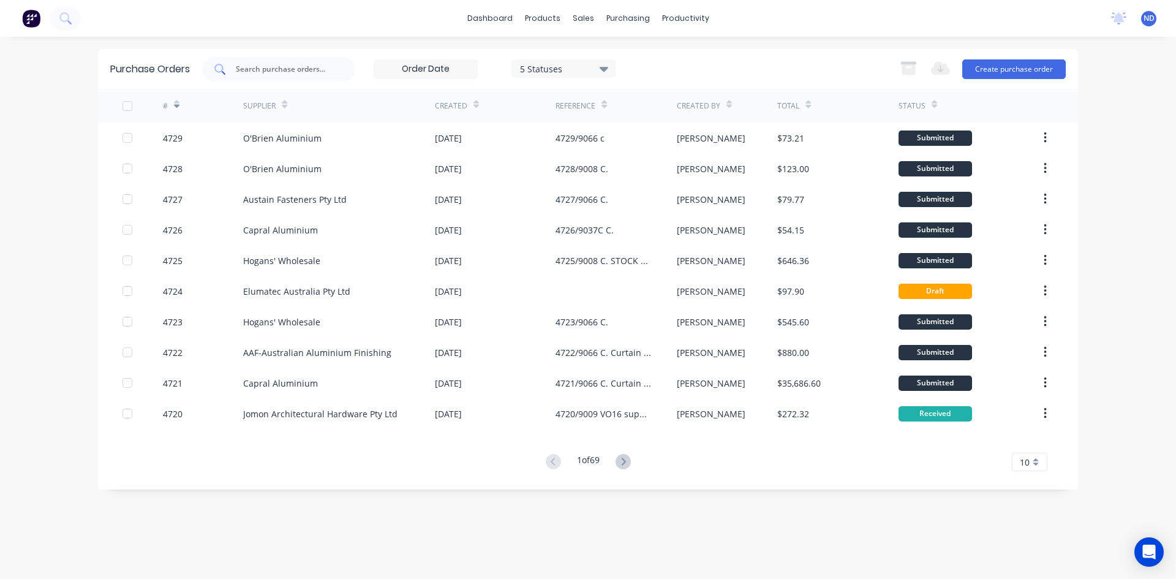
click at [284, 68] on input "text" at bounding box center [286, 69] width 102 height 12
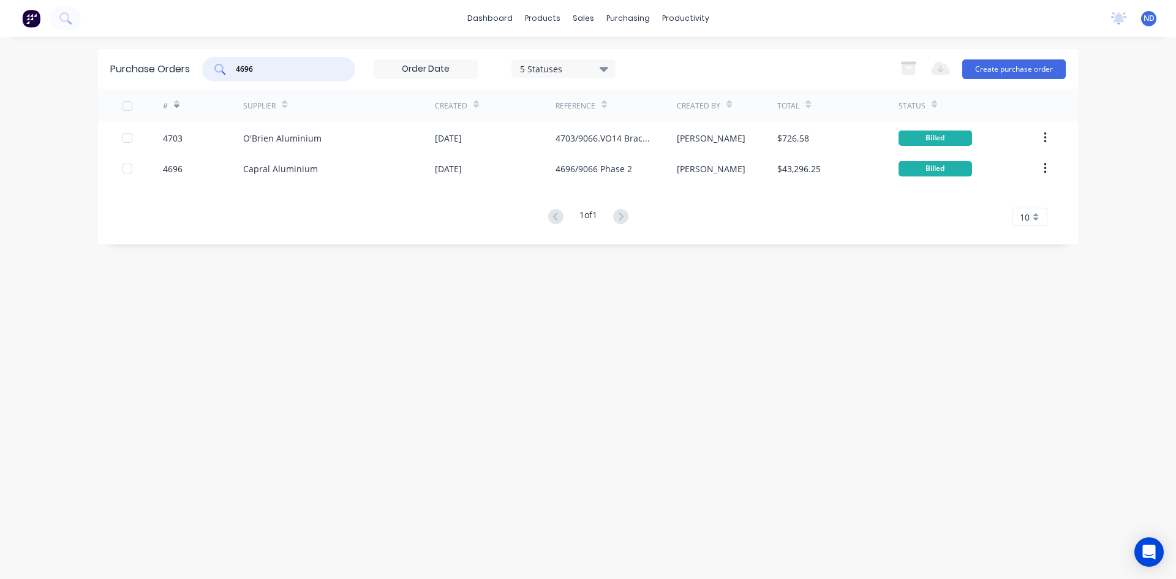
type input "4696"
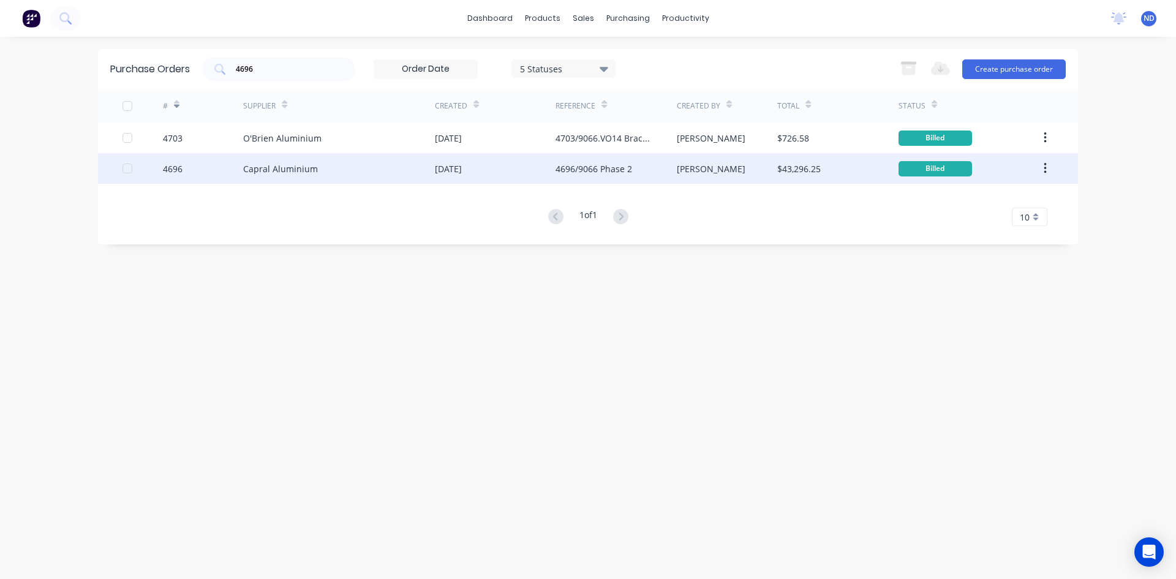
click at [462, 173] on div "08 Aug 2025" at bounding box center [448, 168] width 27 height 13
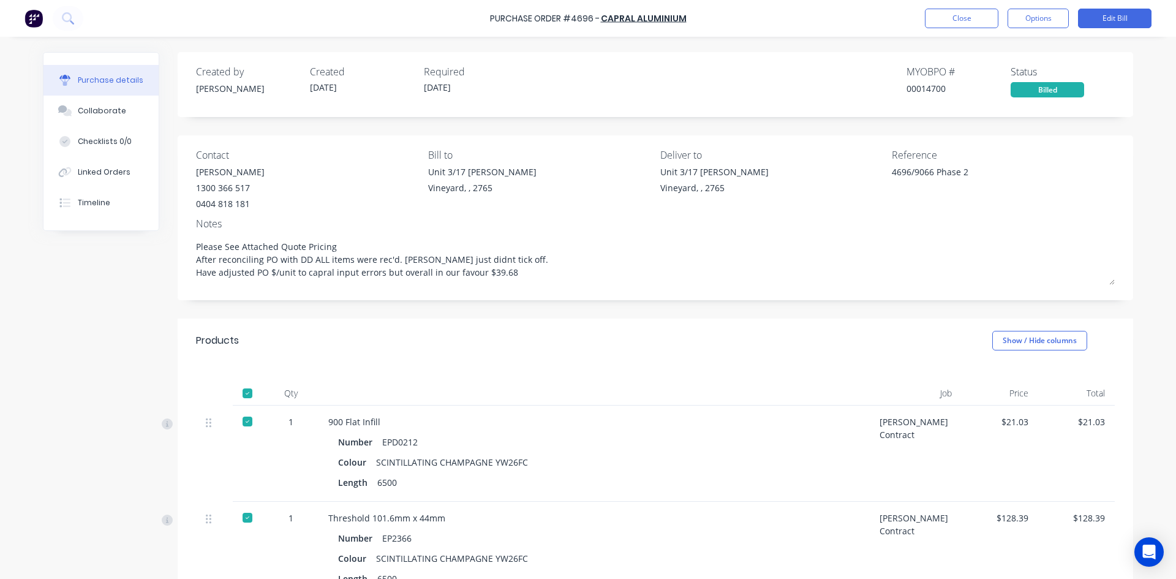
type textarea "x"
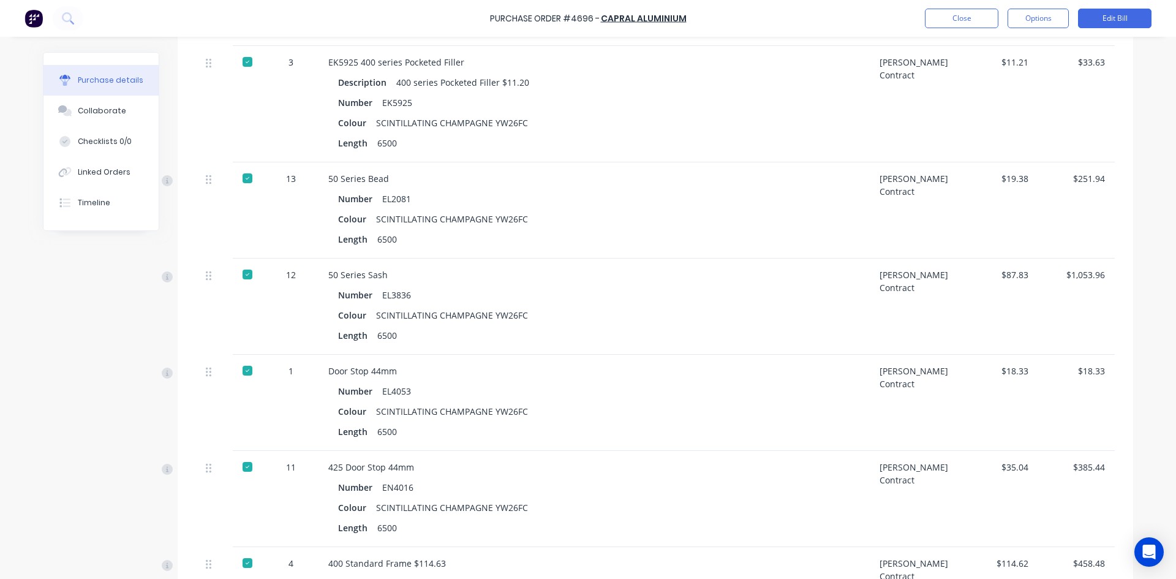
scroll to position [467, 0]
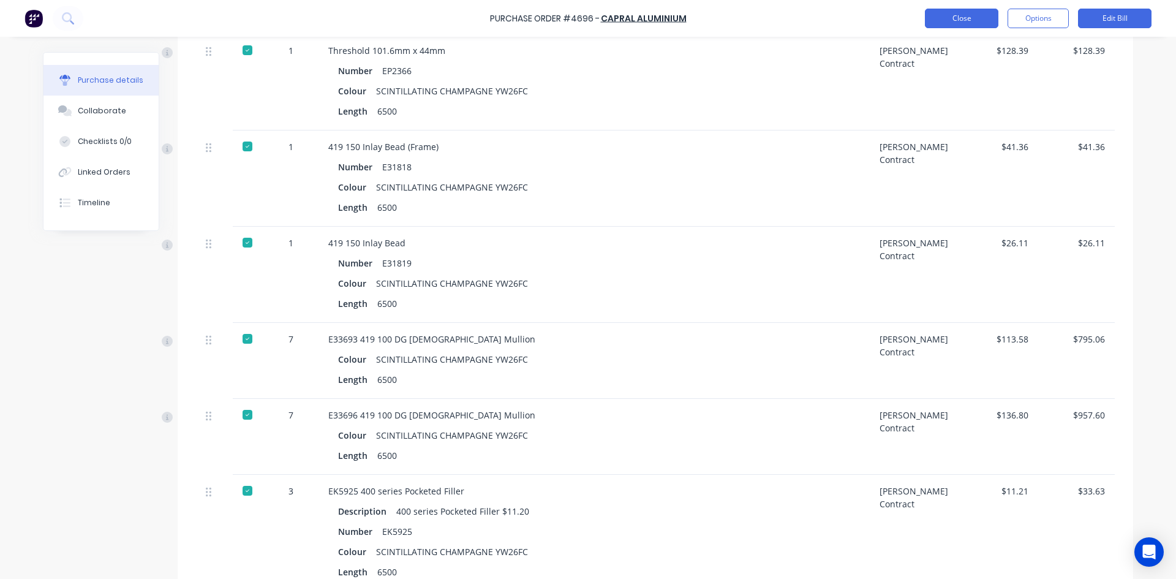
click at [979, 20] on button "Close" at bounding box center [961, 19] width 73 height 20
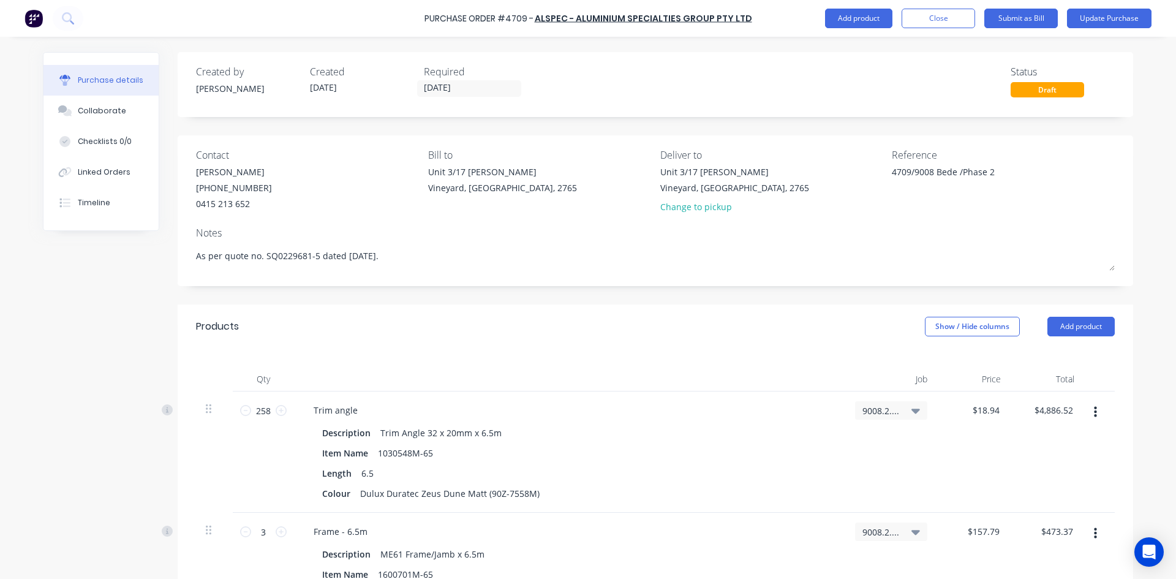
scroll to position [2133, 0]
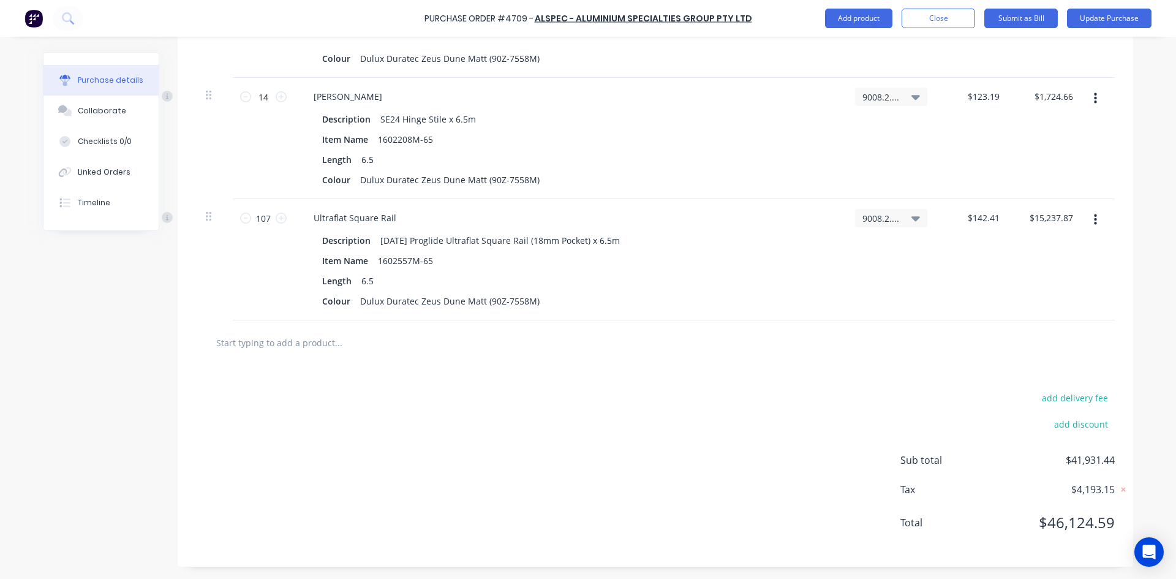
type textarea "x"
type input "A"
type textarea "x"
type input "AS"
type textarea "x"
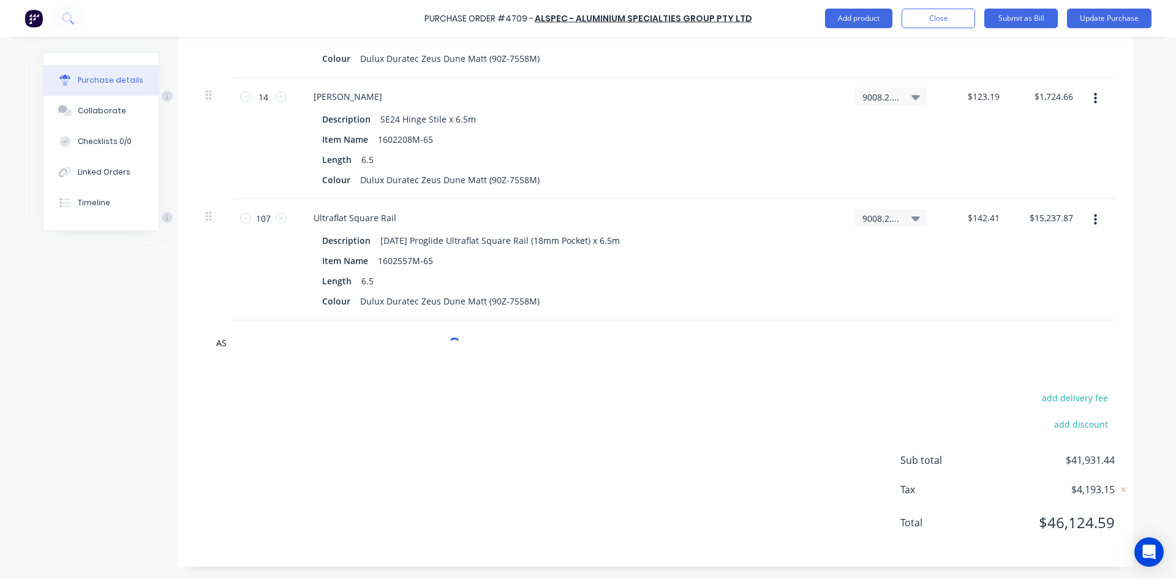
type input "ASG"
type textarea "x"
type input "ASGR"
type textarea "x"
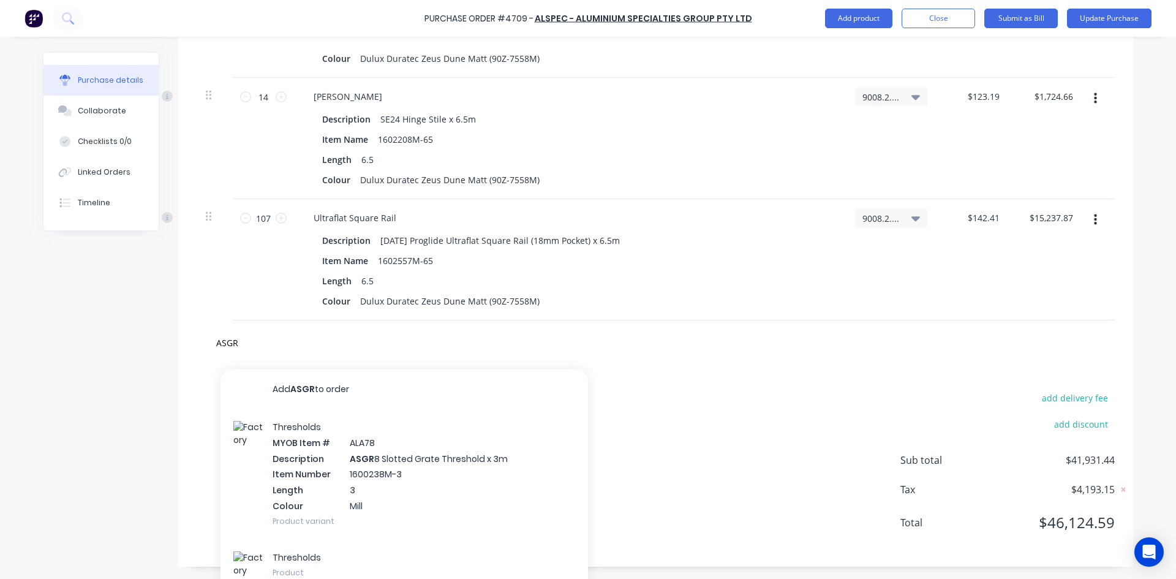
type input "ASGR8"
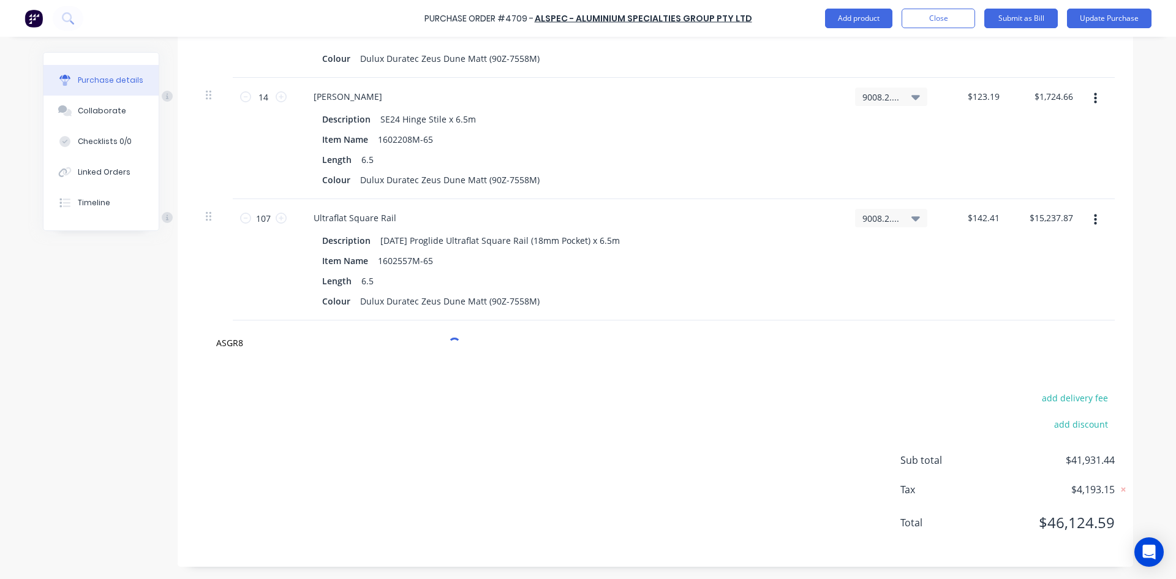
type textarea "x"
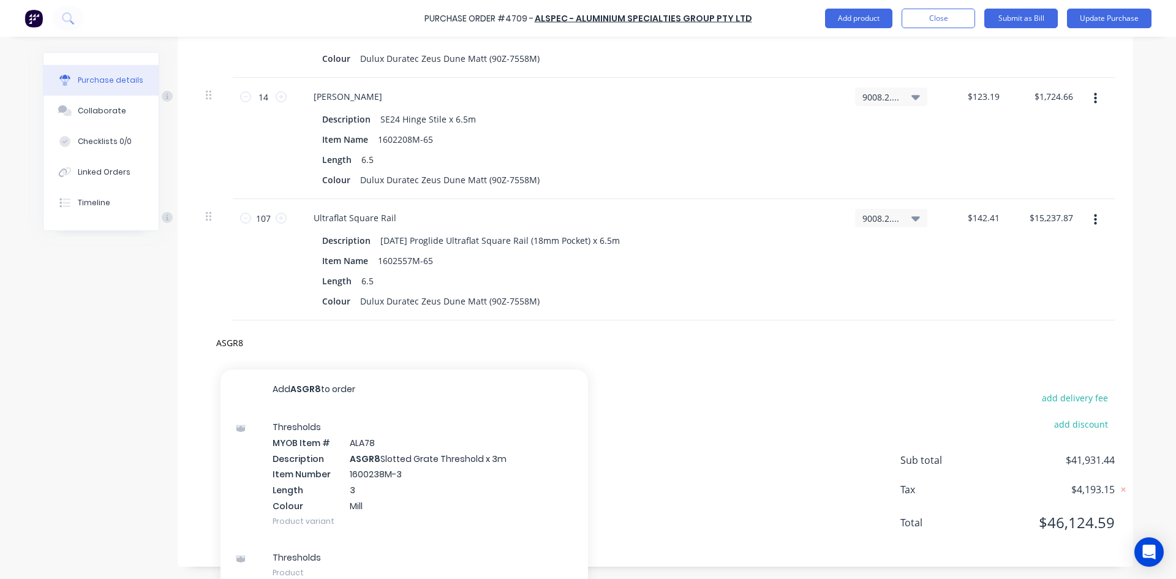
type input "ASGR"
type textarea "x"
type input "ASG"
type textarea "x"
type input "AS"
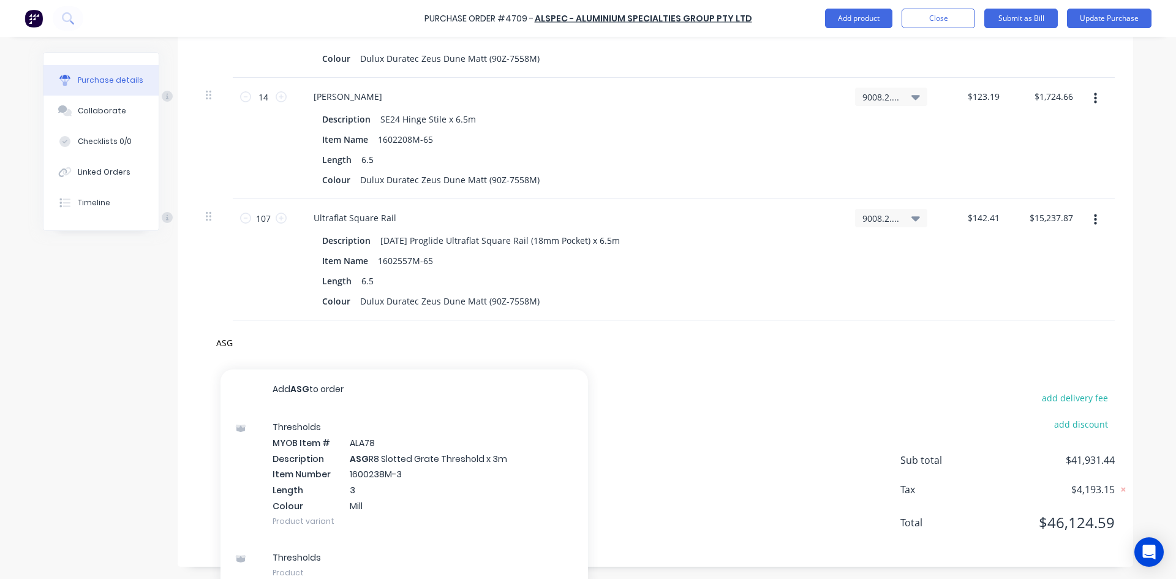
type textarea "x"
type input "A"
type textarea "x"
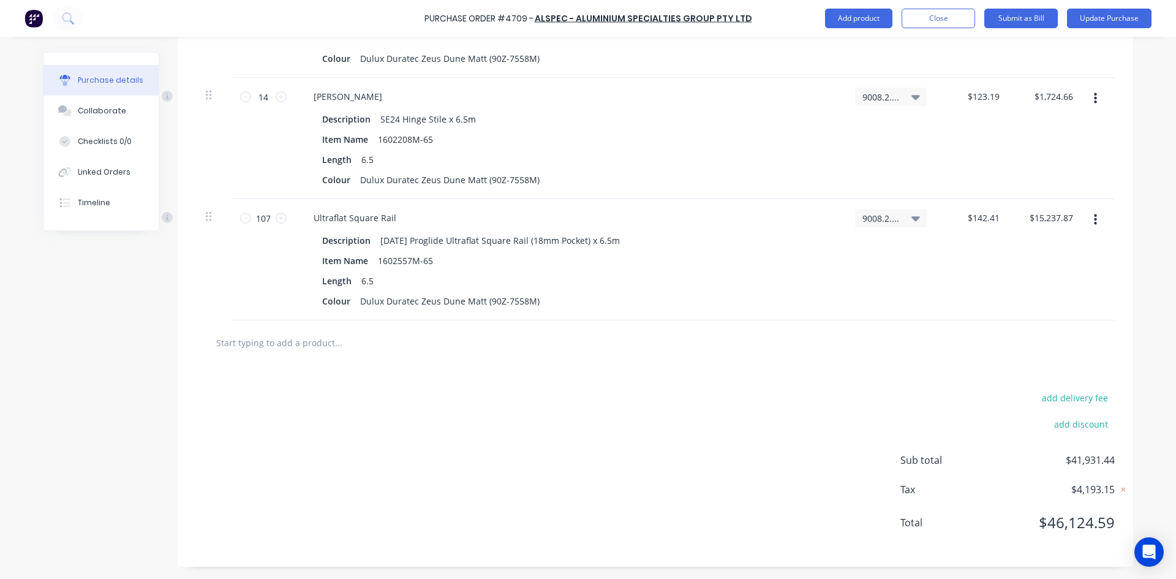
type textarea "x"
type input "AD"
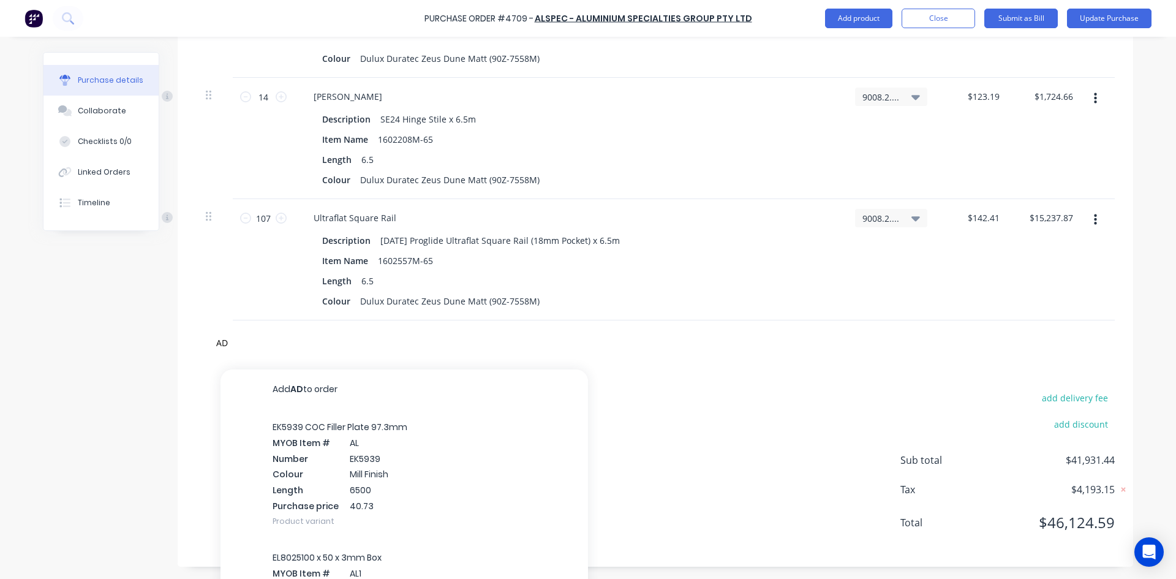
type textarea "x"
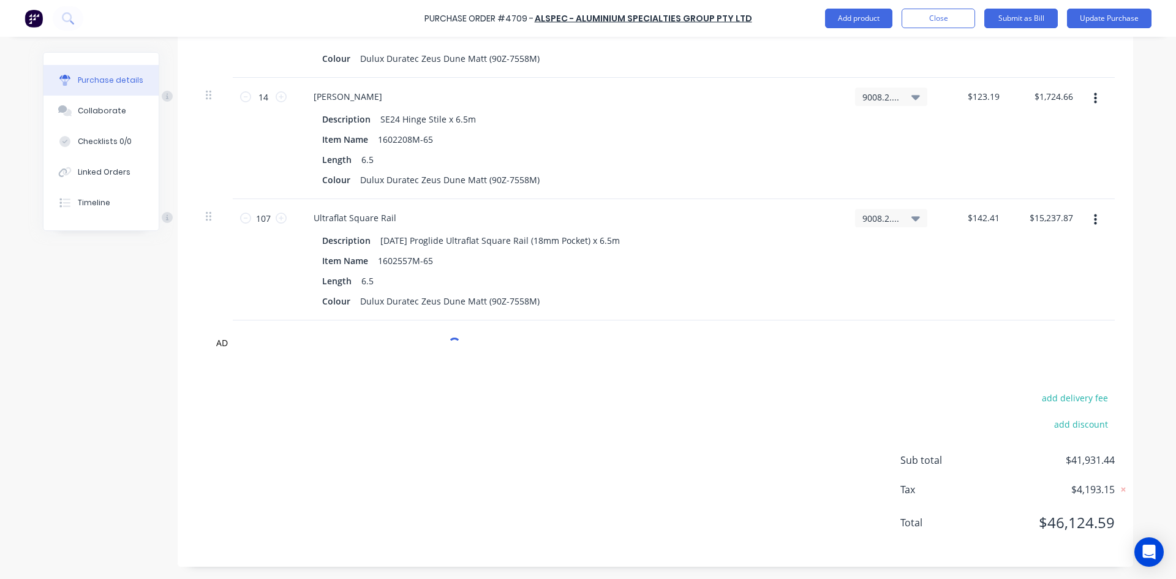
type input "AD9"
type textarea "x"
type input "AD97"
type textarea "x"
type input "AD973"
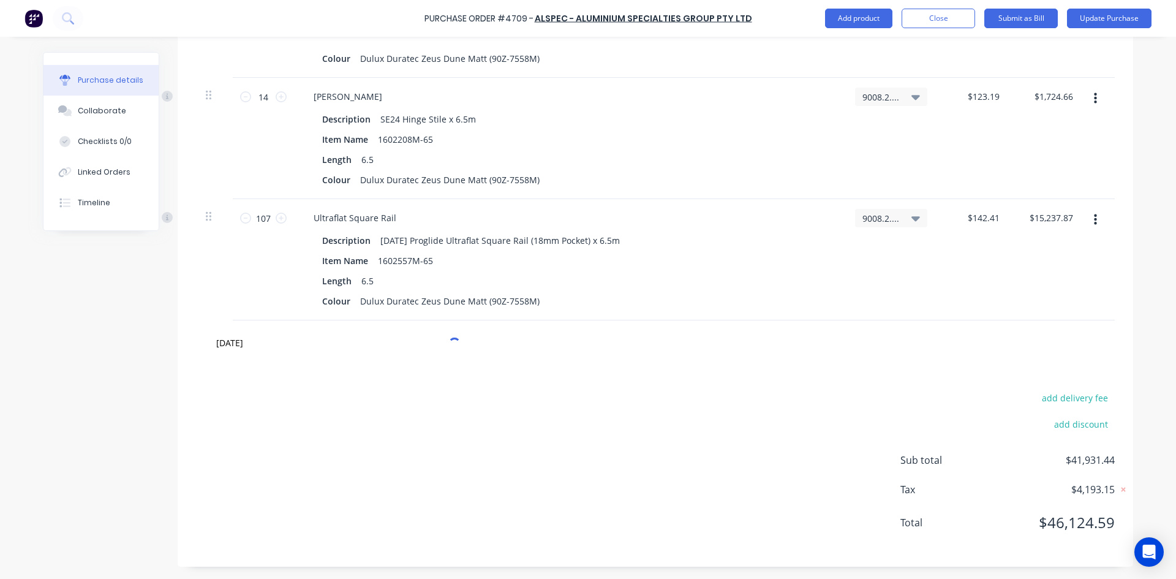
type textarea "x"
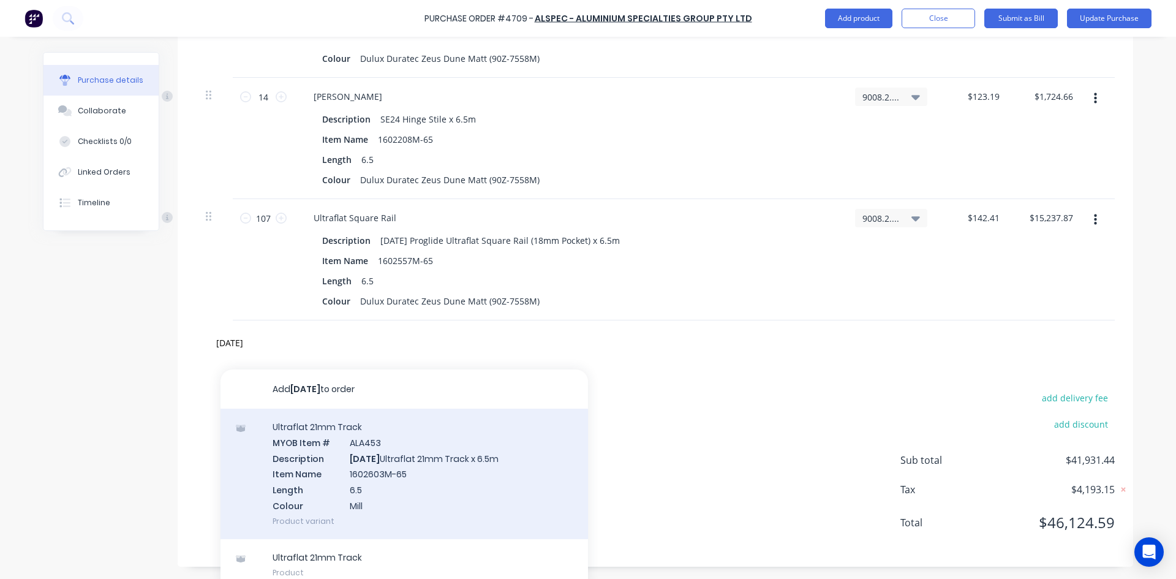
type input "AD973"
click at [390, 470] on div "Ultraflat 21mm Track MYOB Item # ALA453 Description AD973 Ultraflat 21mm Track …" at bounding box center [403, 473] width 367 height 130
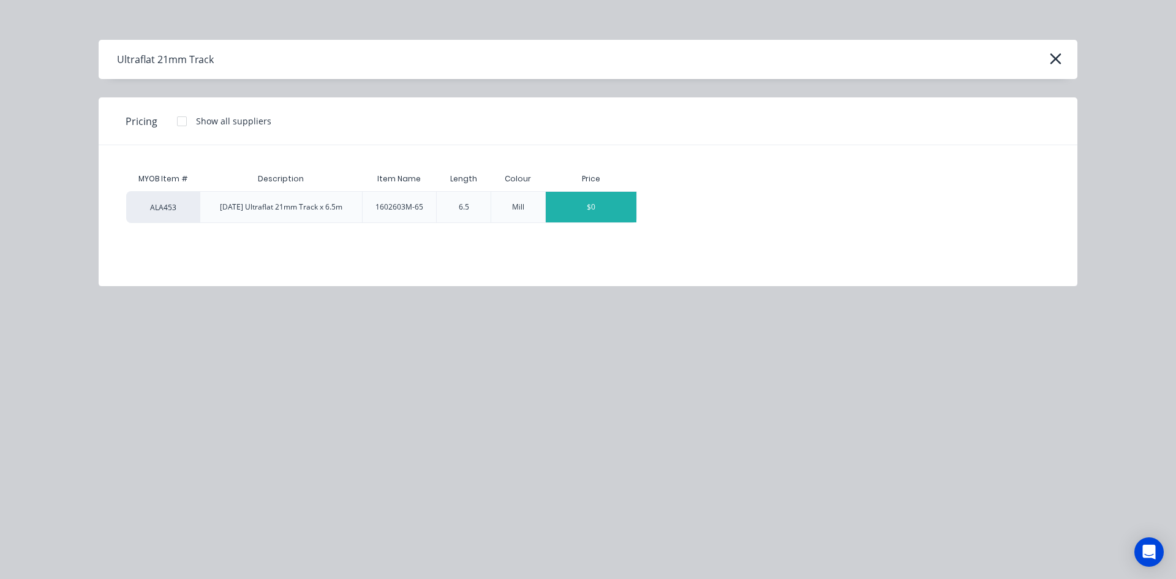
type textarea "x"
click at [610, 211] on div "$0" at bounding box center [591, 207] width 91 height 31
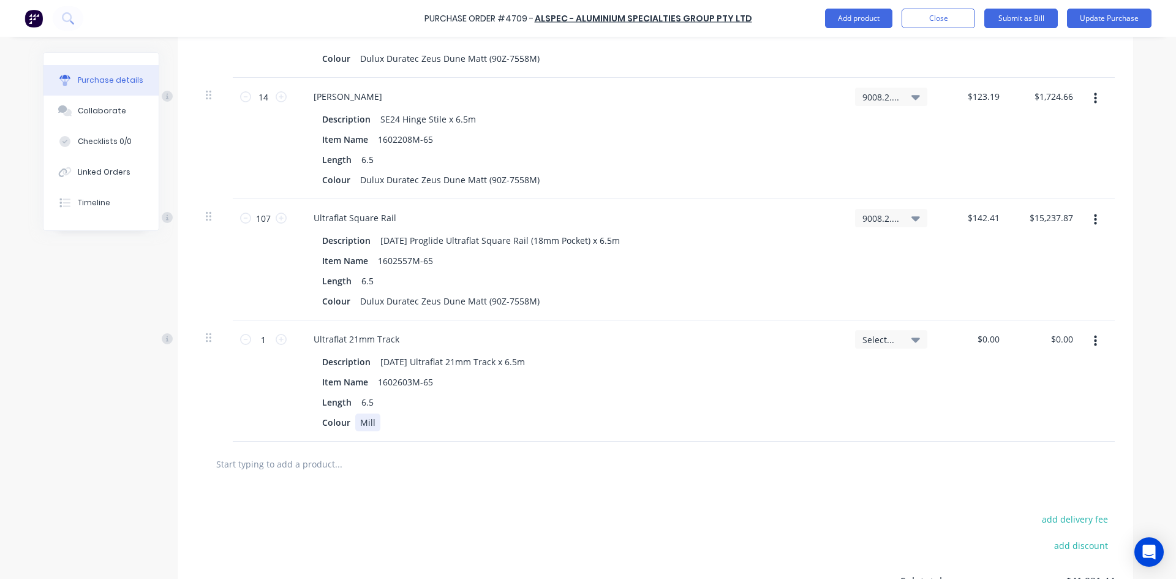
type textarea "x"
click at [372, 422] on div "Mill" at bounding box center [367, 422] width 25 height 18
click at [911, 338] on icon at bounding box center [915, 339] width 9 height 5
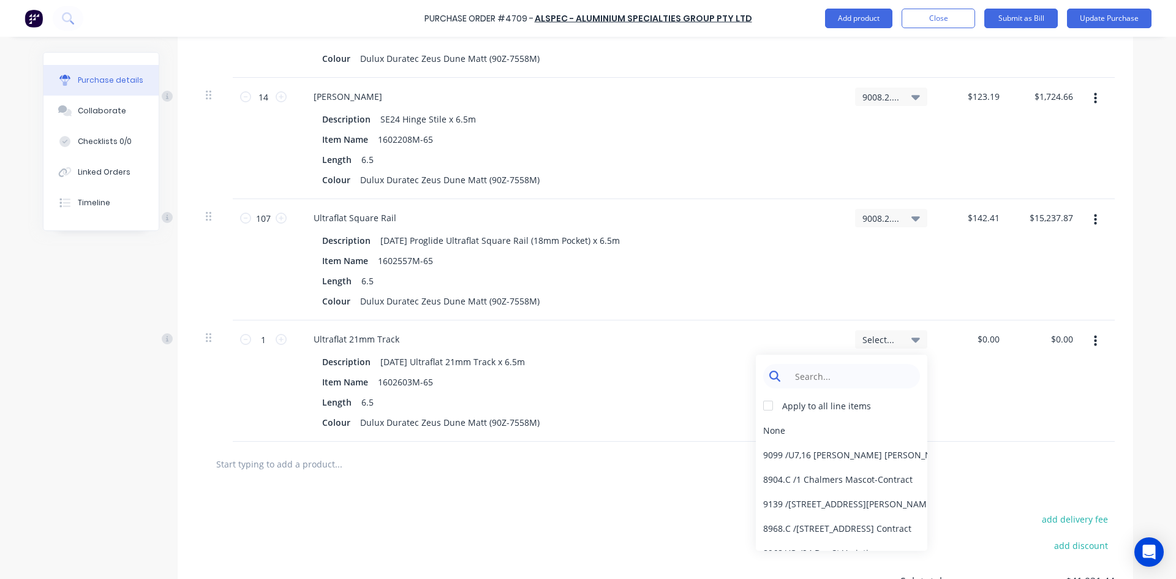
type textarea "x"
click at [831, 381] on input at bounding box center [851, 376] width 126 height 24
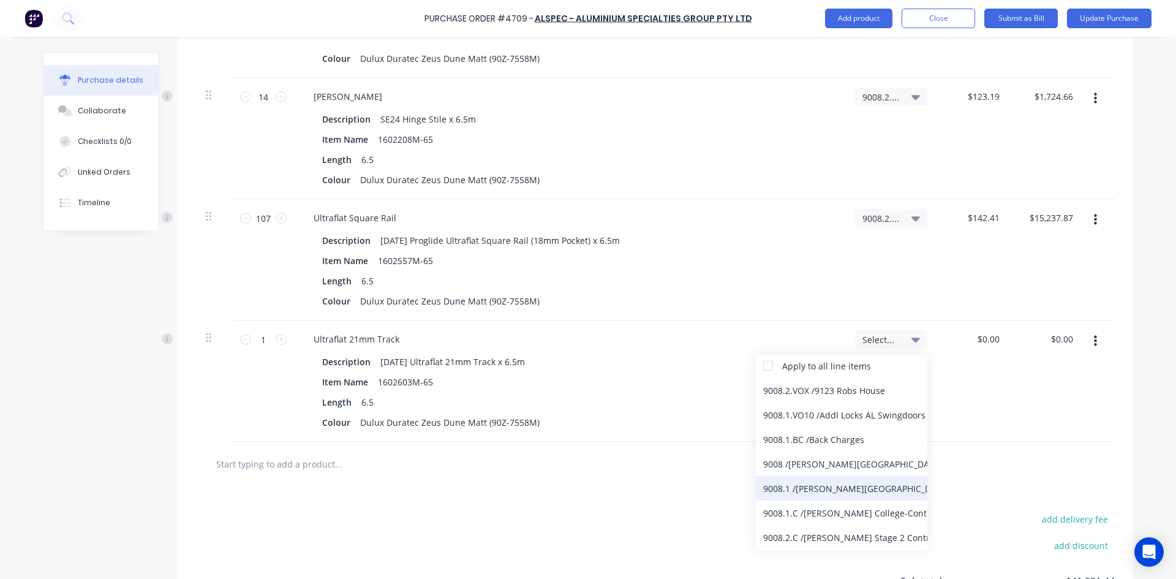
scroll to position [61, 0]
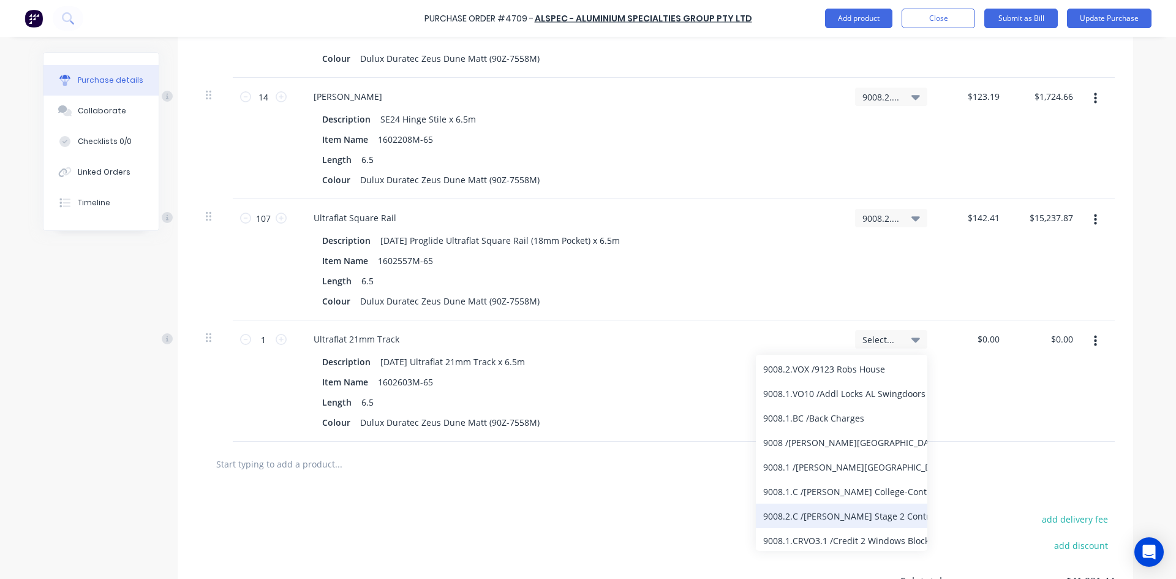
type input "9008"
click at [834, 517] on div "9008.2.C / Bede Polding Stage 2 Contract" at bounding box center [841, 515] width 171 height 24
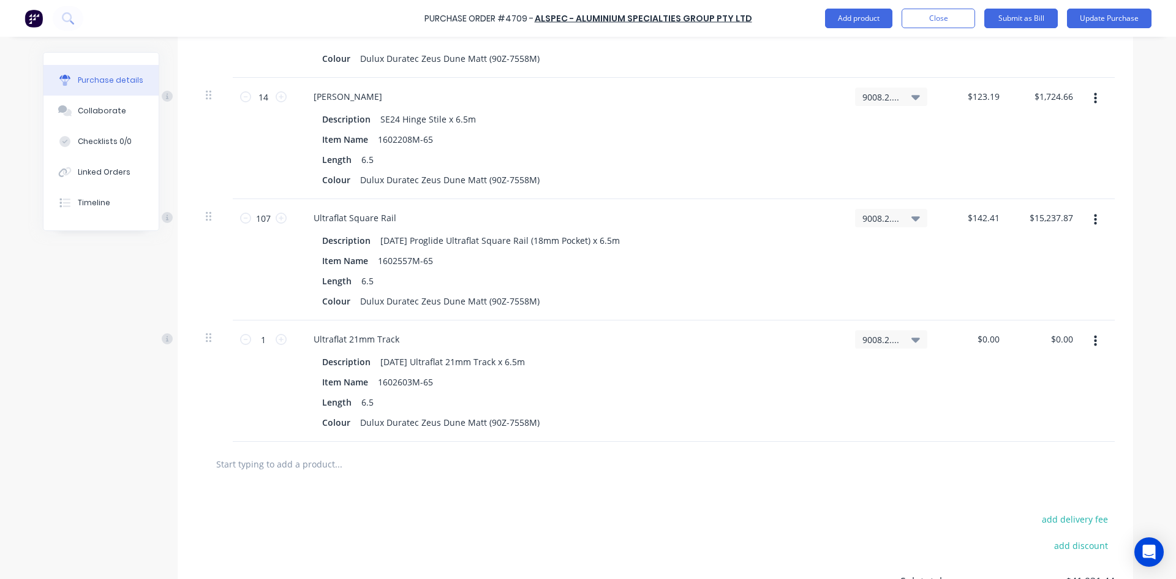
type textarea "x"
click at [282, 462] on input "text" at bounding box center [338, 463] width 245 height 24
type input "P"
type textarea "x"
type input "PR"
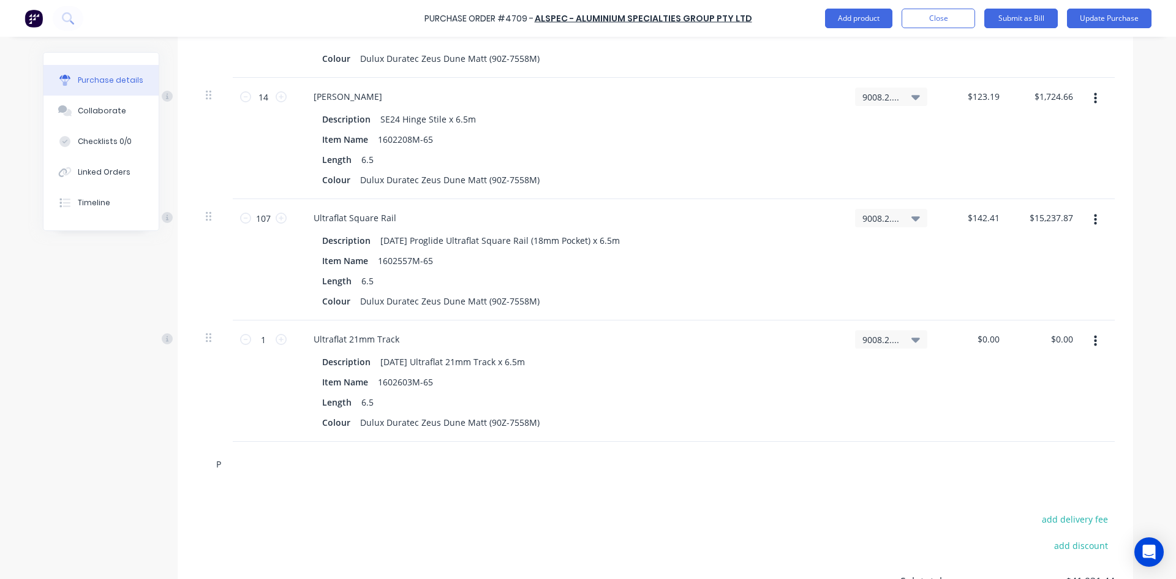
type textarea "x"
type input "PRO"
type textarea "x"
type input "PROG"
type textarea "x"
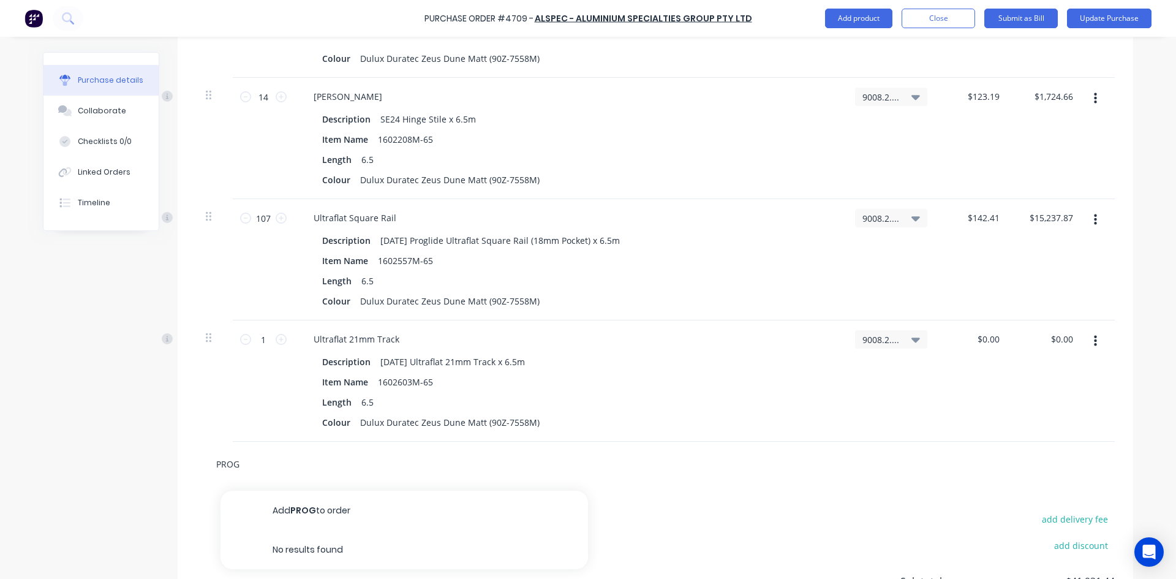
type input "PROGL"
type textarea "x"
type input "PROGLI"
type textarea "x"
type input "PROGLID"
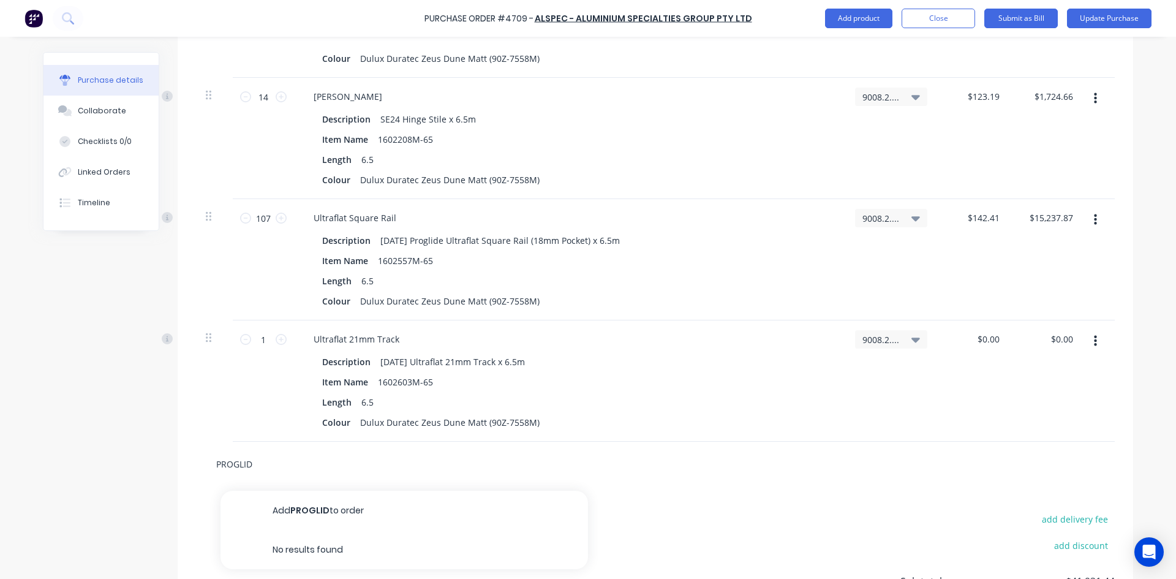
type textarea "x"
type input "PROGLIDE"
type textarea "x"
type input "PROGLIDE"
type textarea "x"
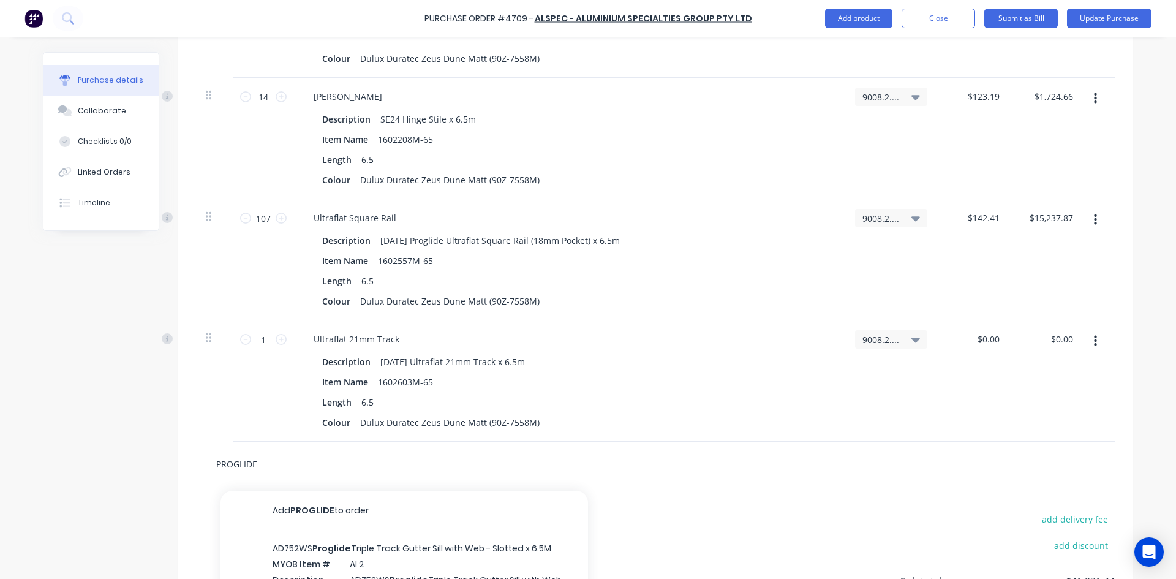
type input "PROGLIDE L"
type textarea "x"
type input "PROGLIDE LO"
type textarea "x"
type input "PROGLIDE LOC"
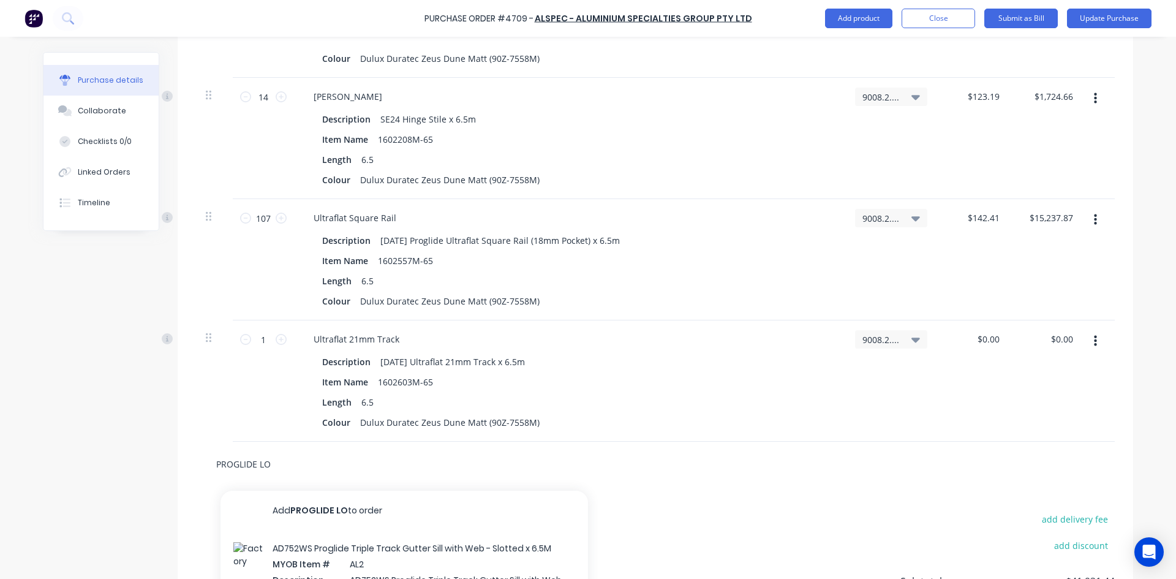
type textarea "x"
type input "PROGLIDE LOCK"
type textarea "x"
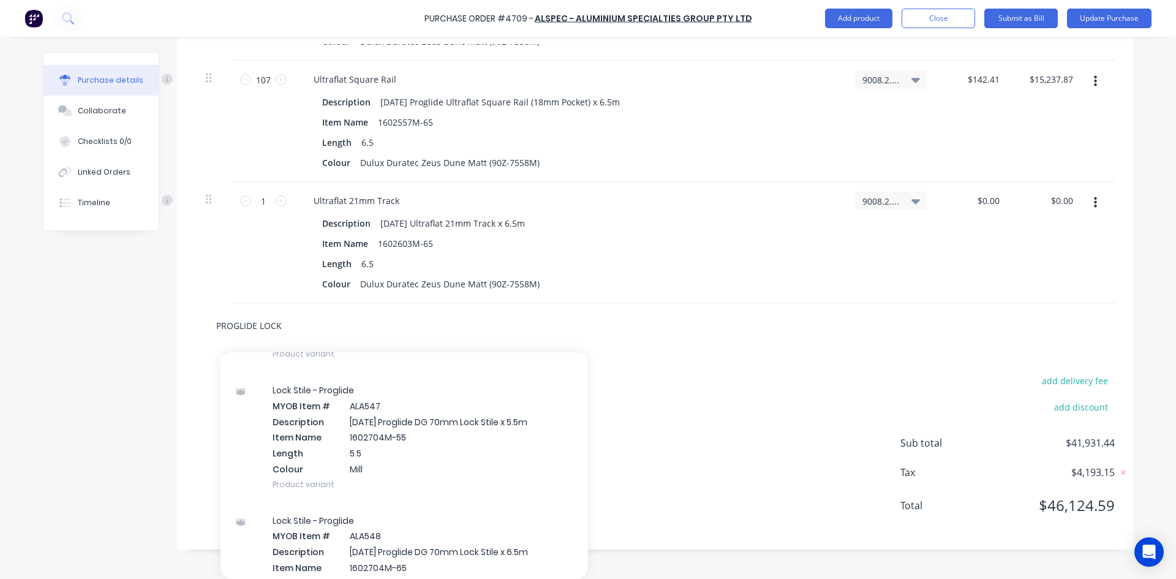
scroll to position [827, 0]
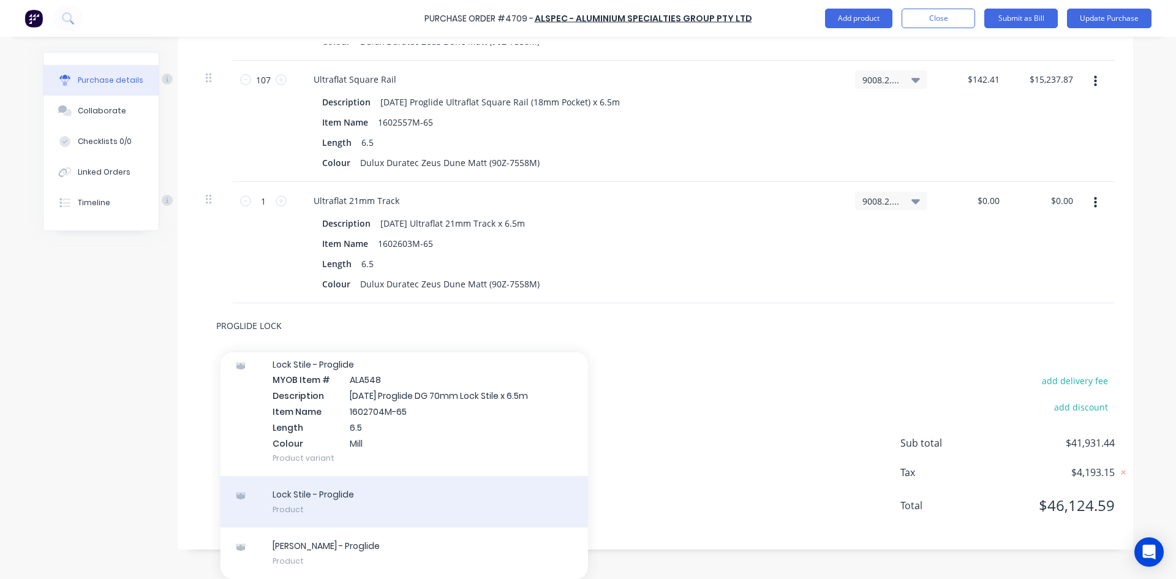
type input "PROGLIDE LOCK"
click at [402, 499] on div "Lock Stile - Proglide Product" at bounding box center [403, 501] width 367 height 51
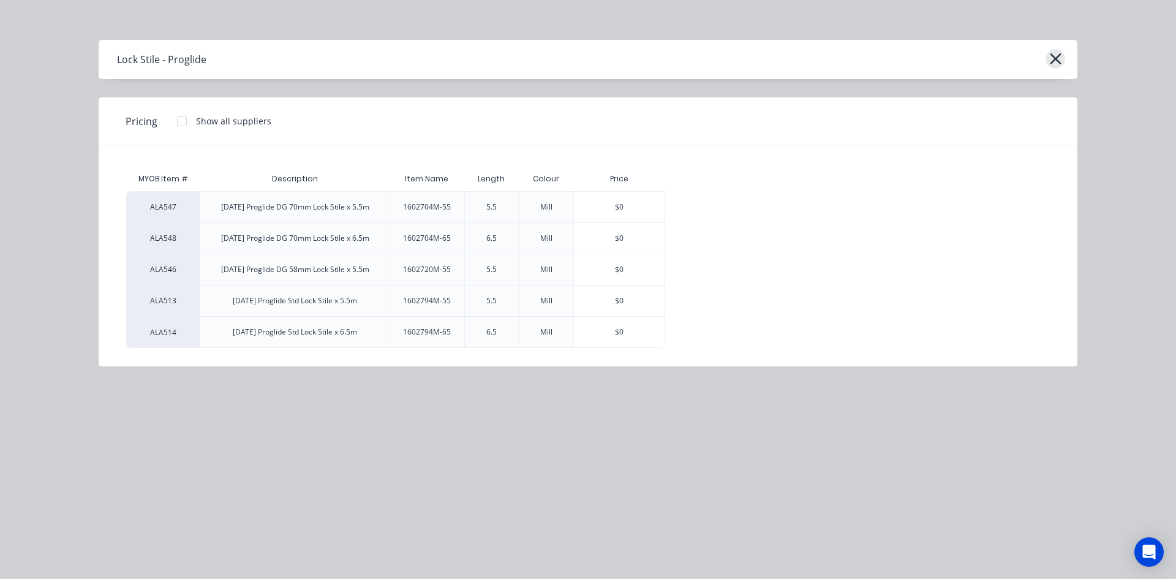
click at [1058, 58] on icon "button" at bounding box center [1055, 58] width 13 height 17
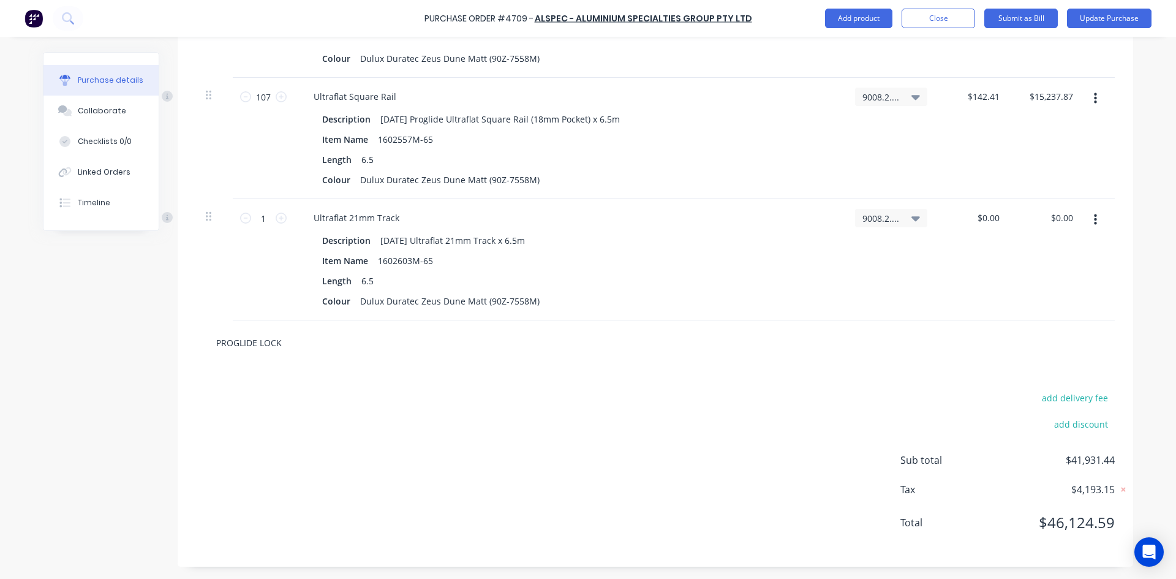
type textarea "x"
click at [282, 345] on div "PROGLIDE LOCK" at bounding box center [655, 342] width 919 height 45
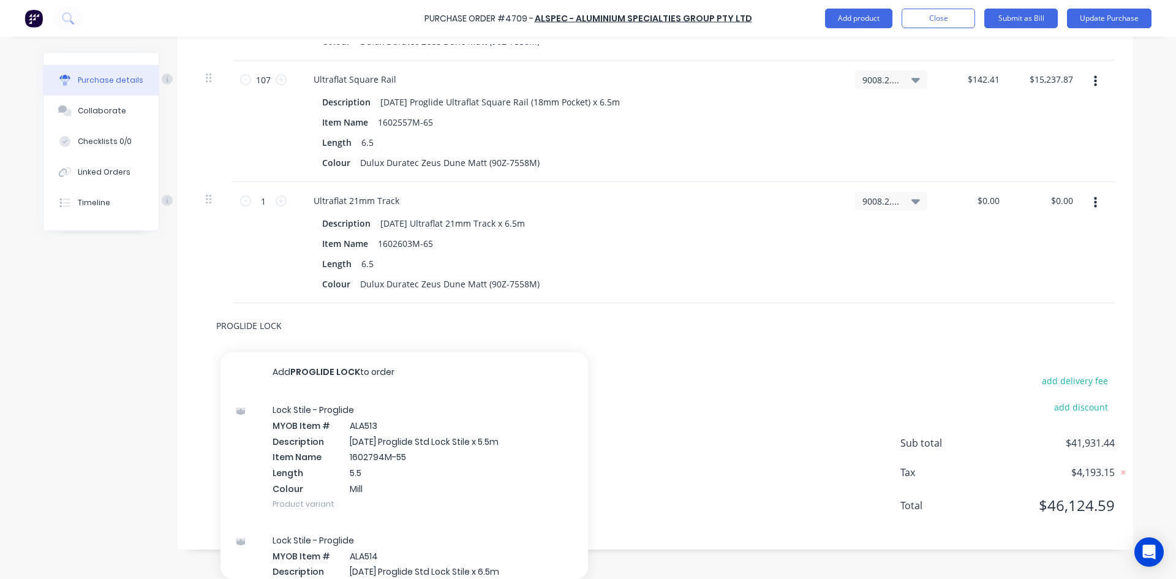
type input "PROGLIDE LOC"
type textarea "x"
type input "PROGLIDE LO"
type textarea "x"
type input "PROGLIDE L"
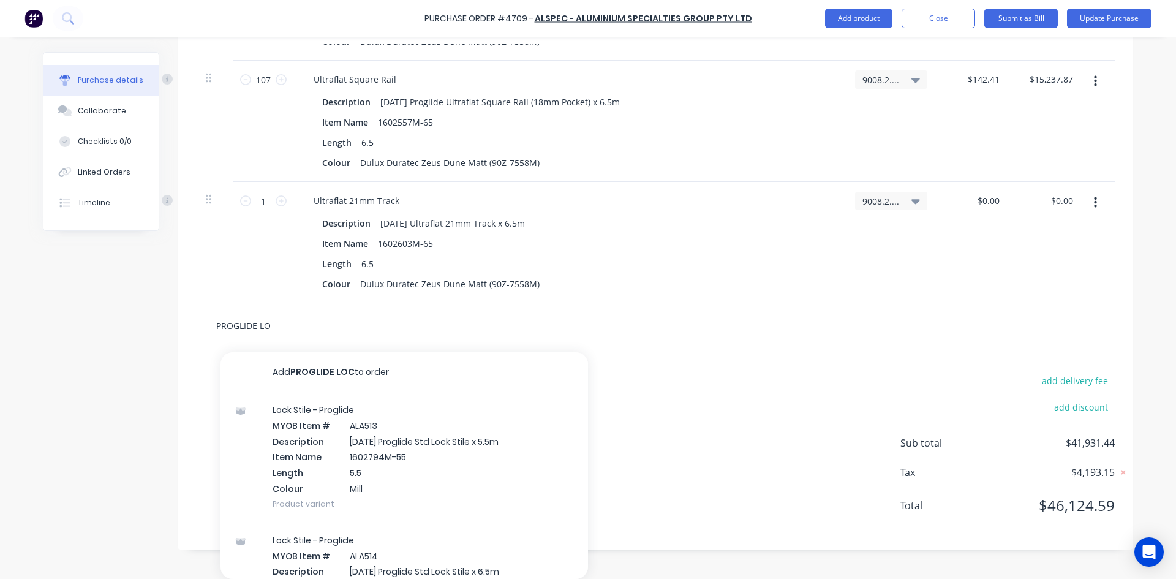
type textarea "x"
type input "PROGLIDE"
type textarea "x"
type input "PROGLIDE"
type textarea "x"
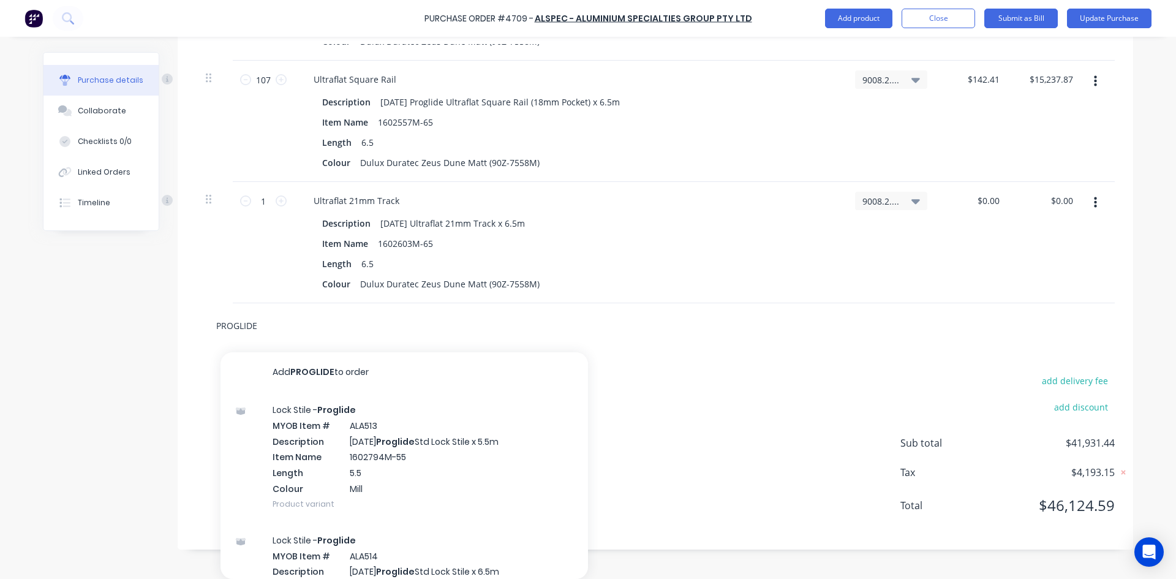
type input "PROGLID"
type textarea "x"
type input "PROGLI"
type textarea "x"
type input "PROGL"
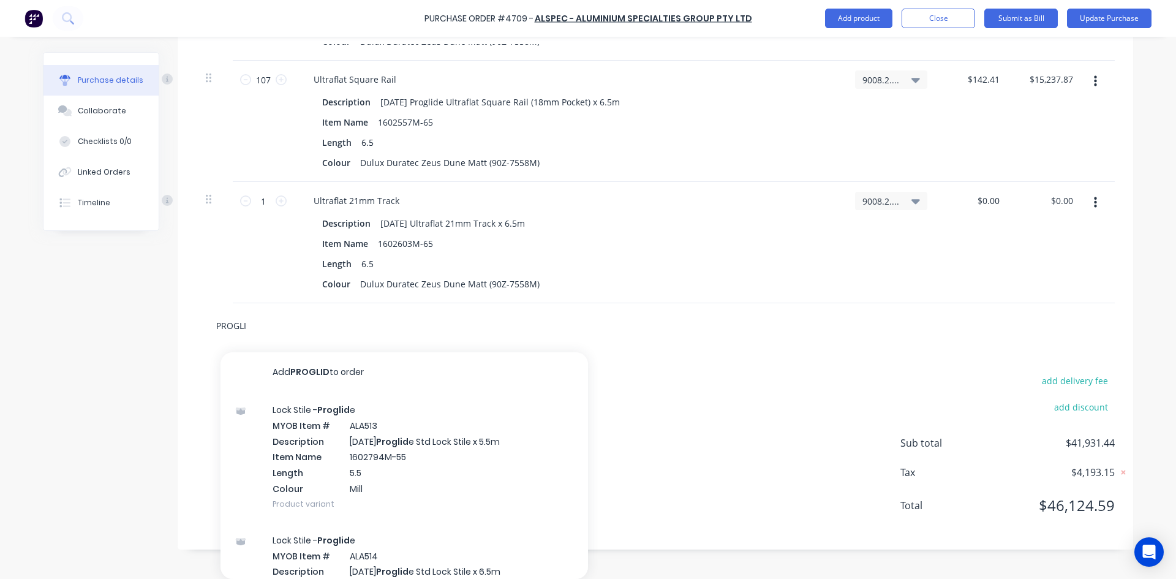
type textarea "x"
type input "PROG"
type textarea "x"
type input "PRO"
type textarea "x"
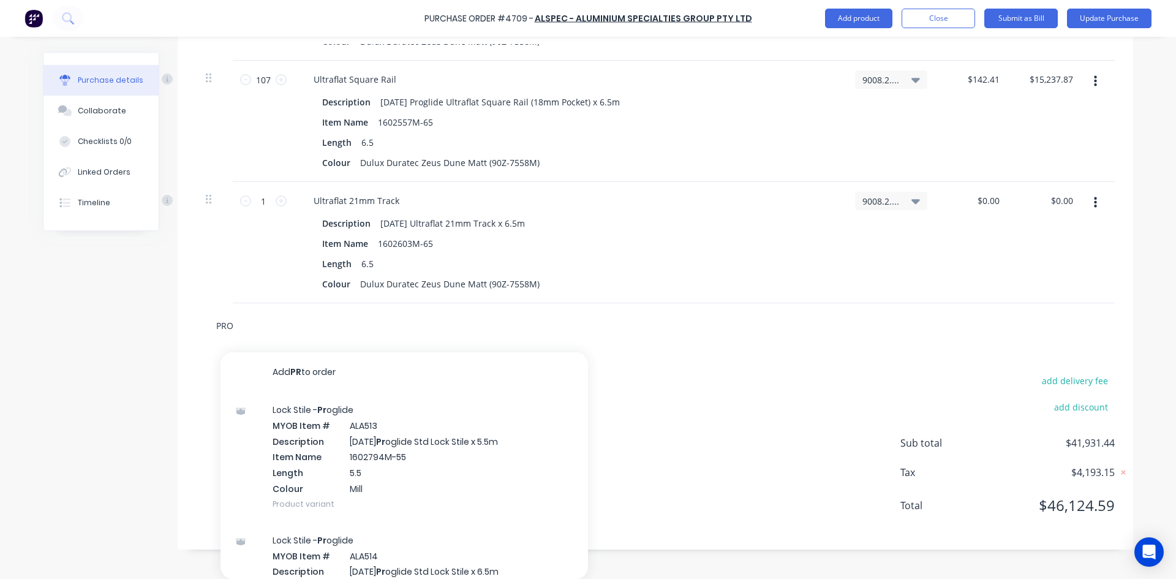
type input "PR"
type textarea "x"
type input "P"
type textarea "x"
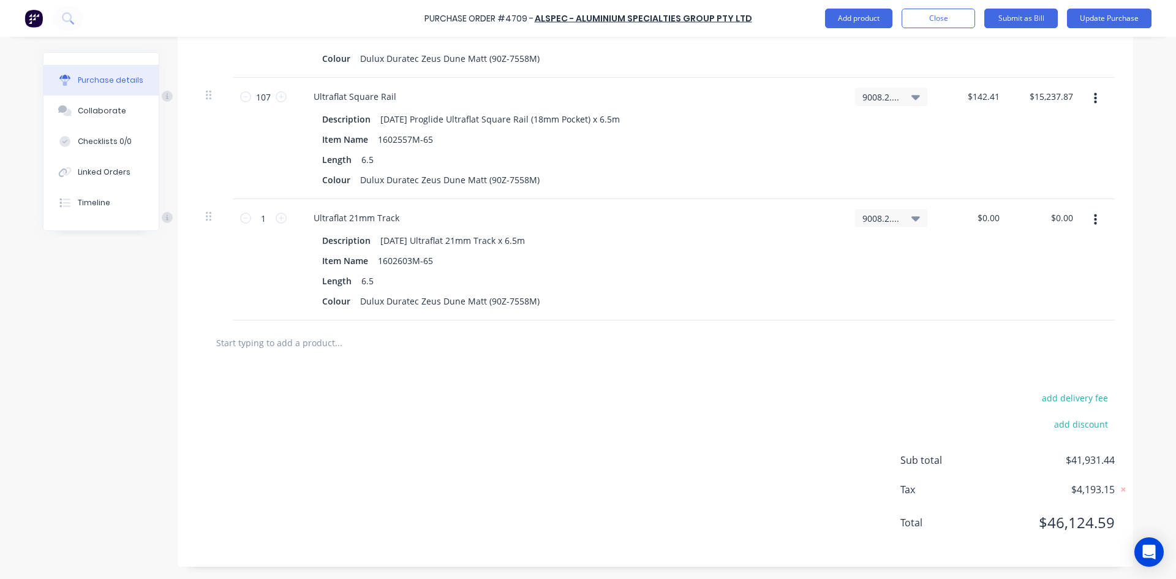
scroll to position [2254, 0]
type textarea "x"
type input "A"
type textarea "x"
type input "AD"
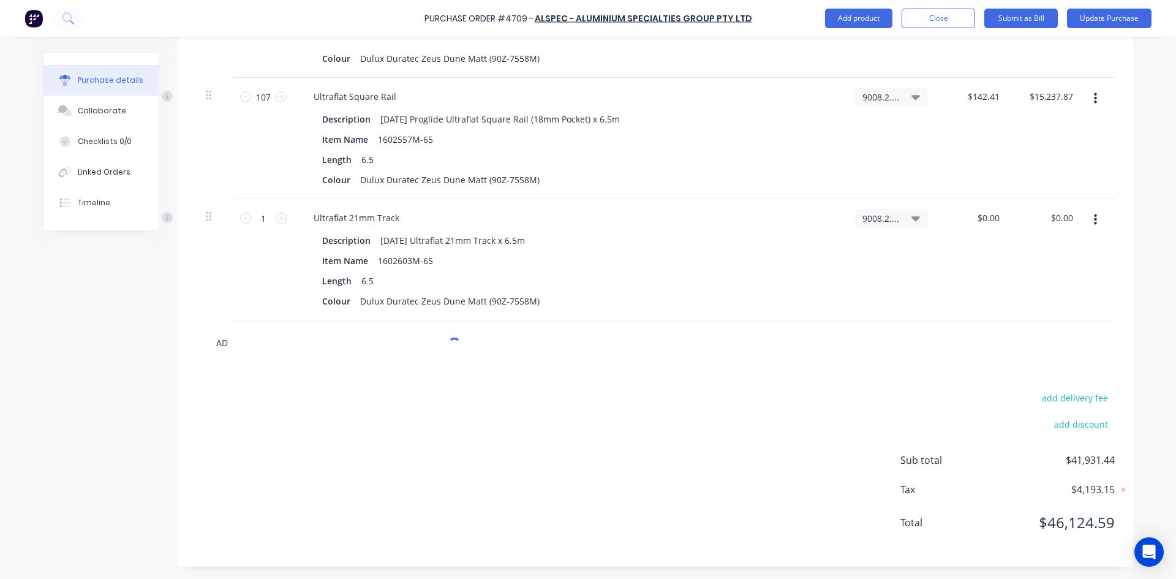
type textarea "x"
type input "AD9"
type textarea "x"
type input "AD97"
type textarea "x"
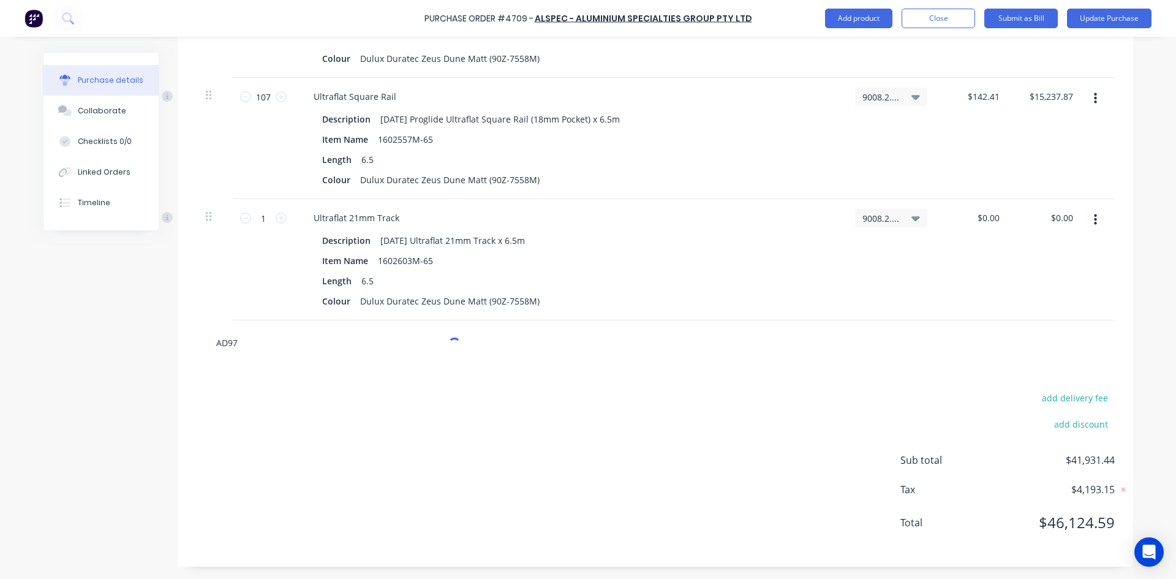
type input "AD973"
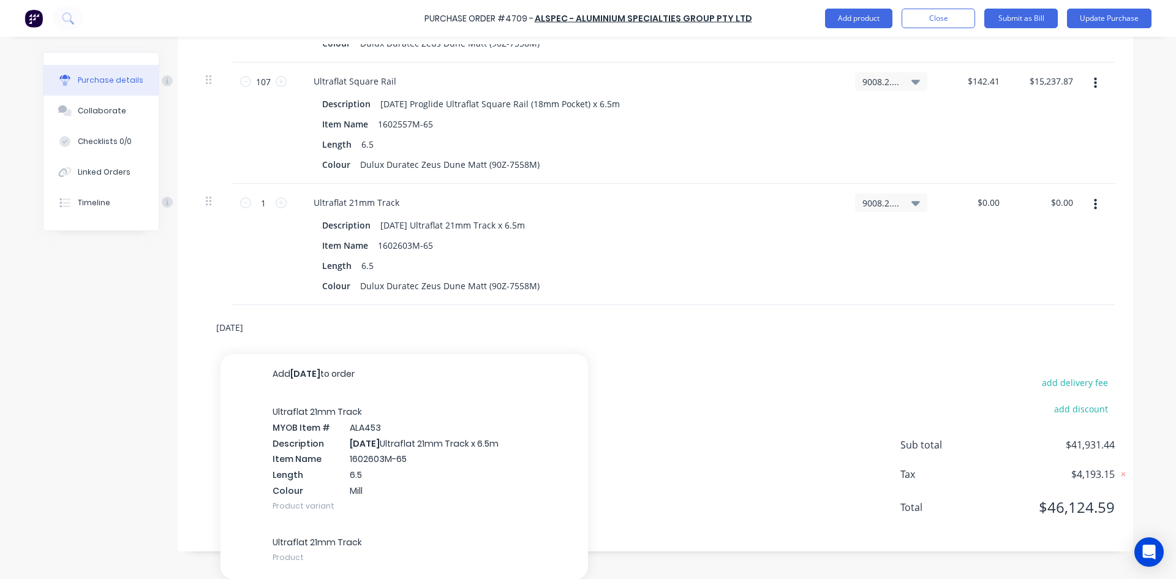
scroll to position [2265, 0]
type textarea "x"
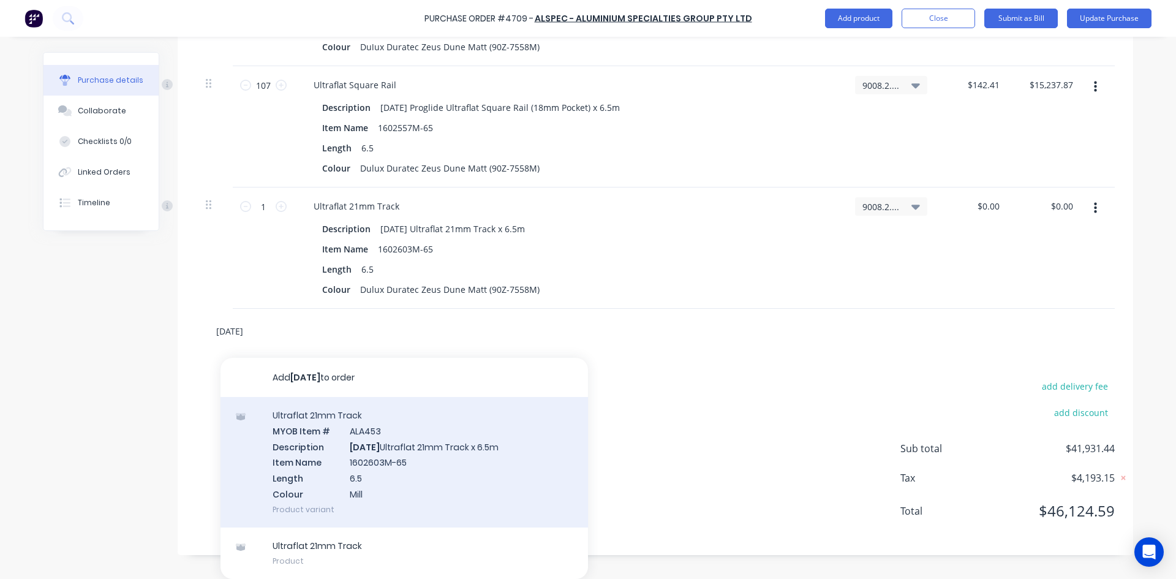
type input "AD973"
click at [413, 462] on div "Ultraflat 21mm Track MYOB Item # ALA453 Description AD973 Ultraflat 21mm Track …" at bounding box center [403, 462] width 367 height 130
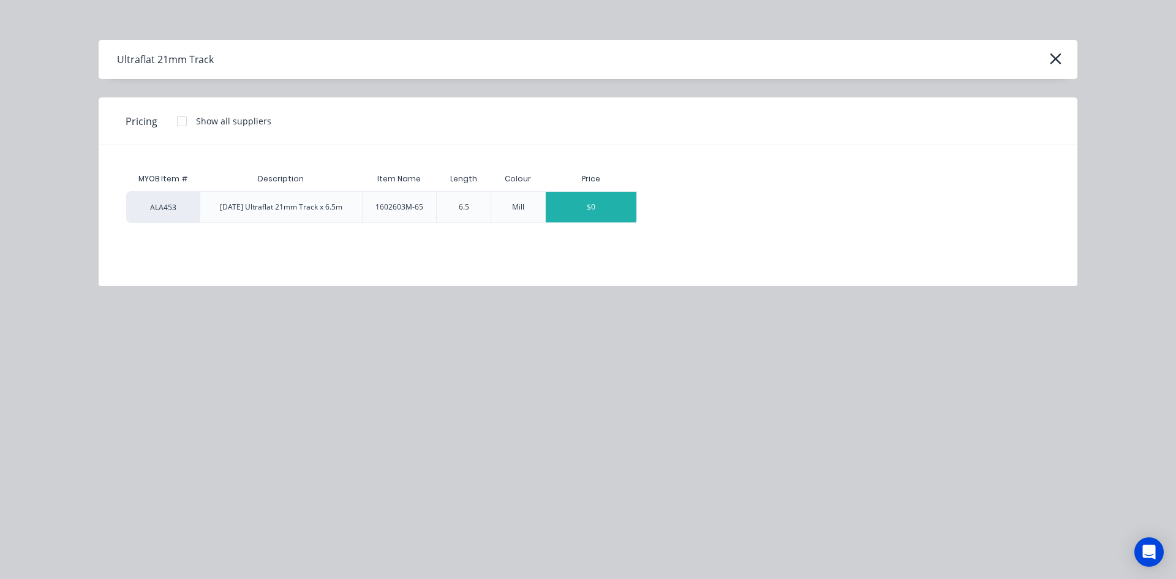
type textarea "x"
click at [582, 205] on div "$0" at bounding box center [591, 207] width 91 height 31
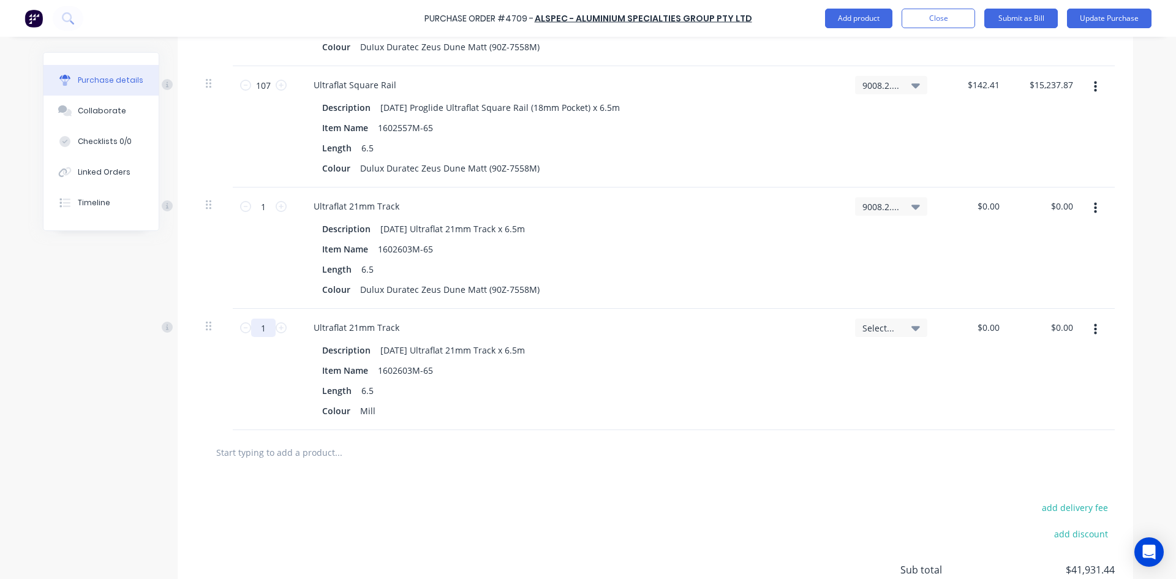
click at [268, 332] on input "1" at bounding box center [263, 327] width 24 height 18
type textarea "x"
type input "6"
type textarea "x"
type input "60"
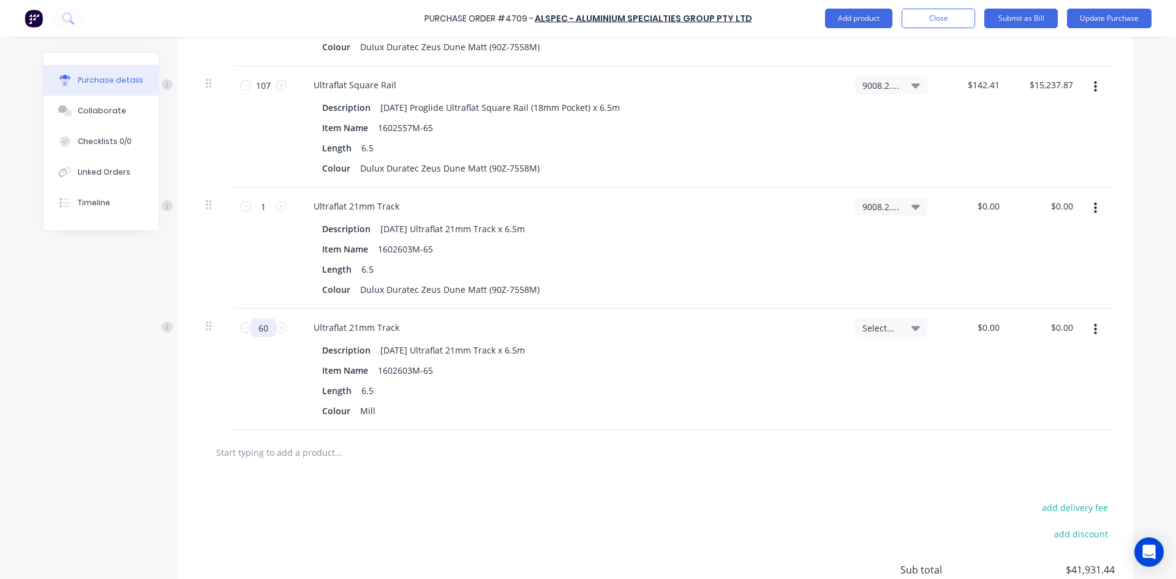
type textarea "x"
type input "60"
click at [371, 410] on div "Mill" at bounding box center [367, 411] width 25 height 18
click at [1088, 328] on button "button" at bounding box center [1095, 329] width 29 height 22
click at [1041, 441] on button "Delete" at bounding box center [1058, 435] width 104 height 24
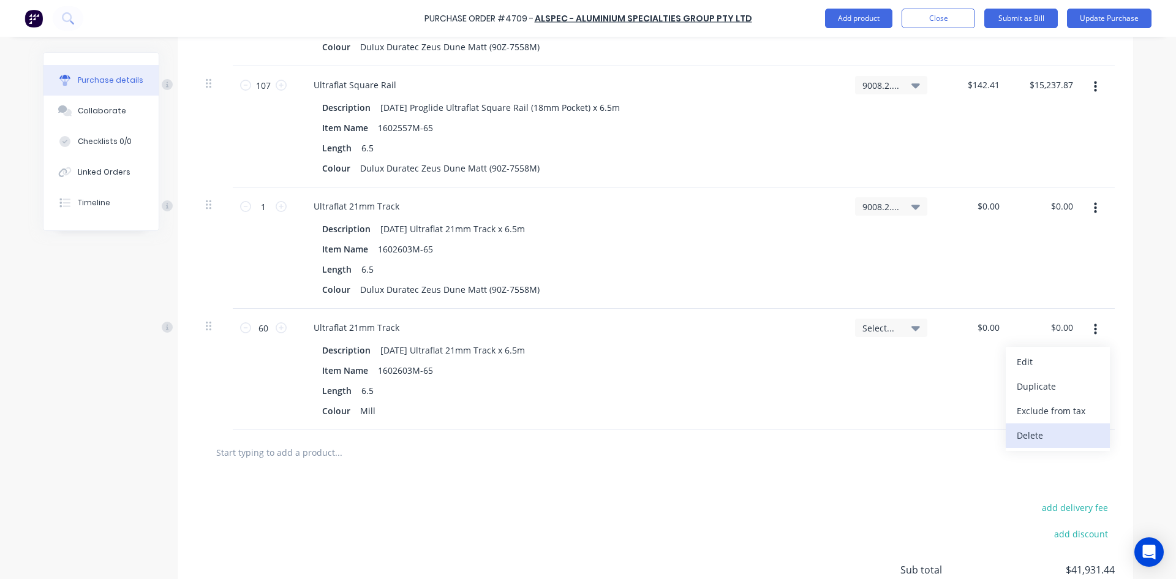
scroll to position [2254, 0]
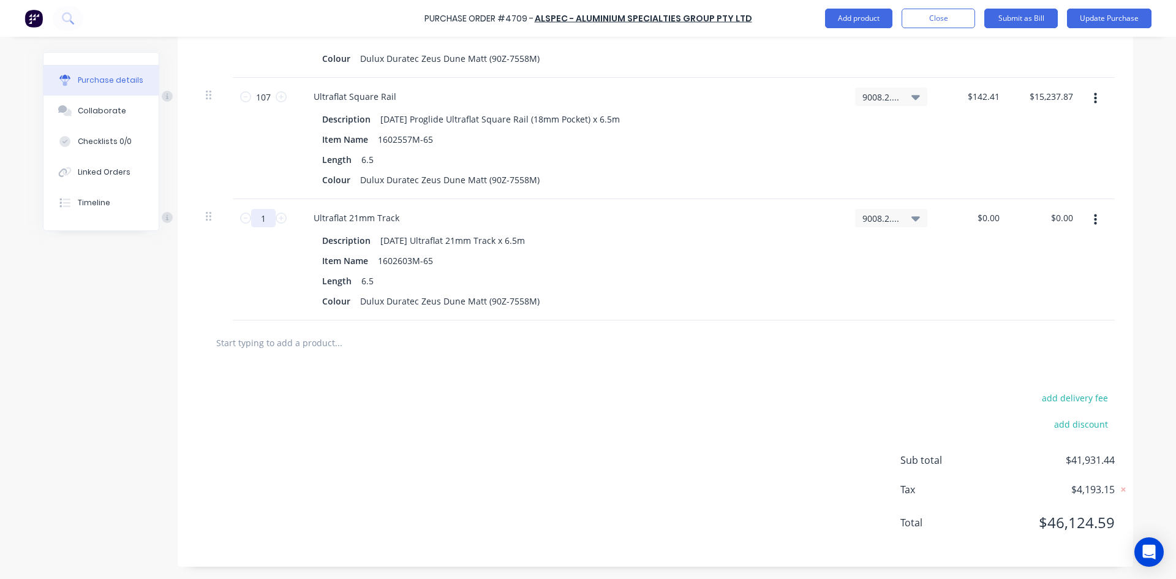
type textarea "x"
click at [265, 218] on input "1" at bounding box center [263, 218] width 24 height 18
type textarea "x"
type input "6"
type textarea "x"
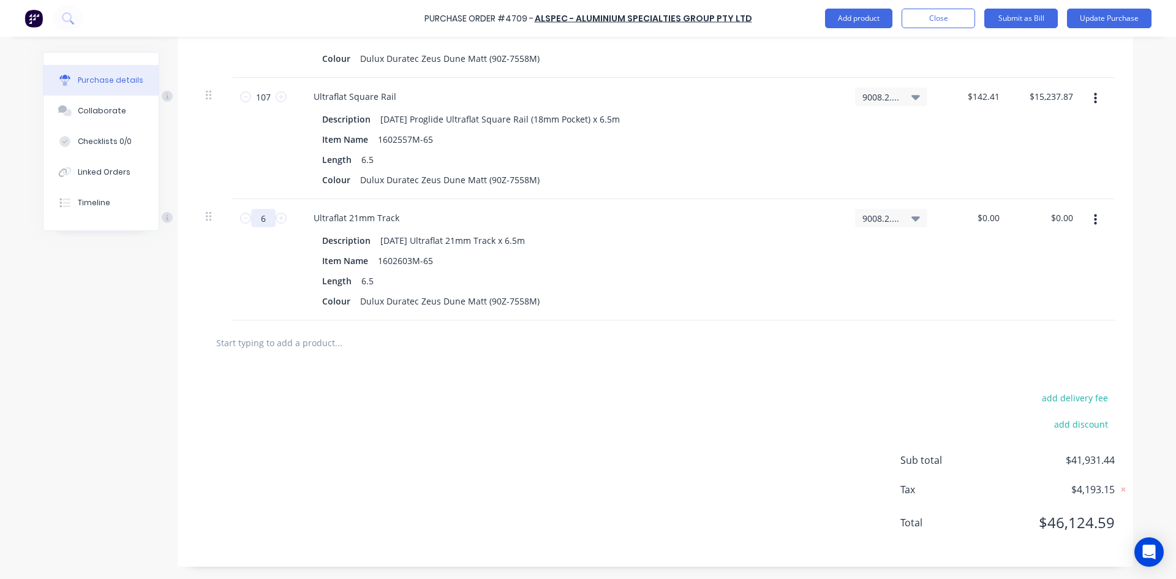
type input "60"
type textarea "x"
type input "60"
click at [997, 221] on div "$0.00 $0.00" at bounding box center [988, 218] width 28 height 18
click at [998, 216] on div "$0.00 $0.00" at bounding box center [990, 218] width 33 height 18
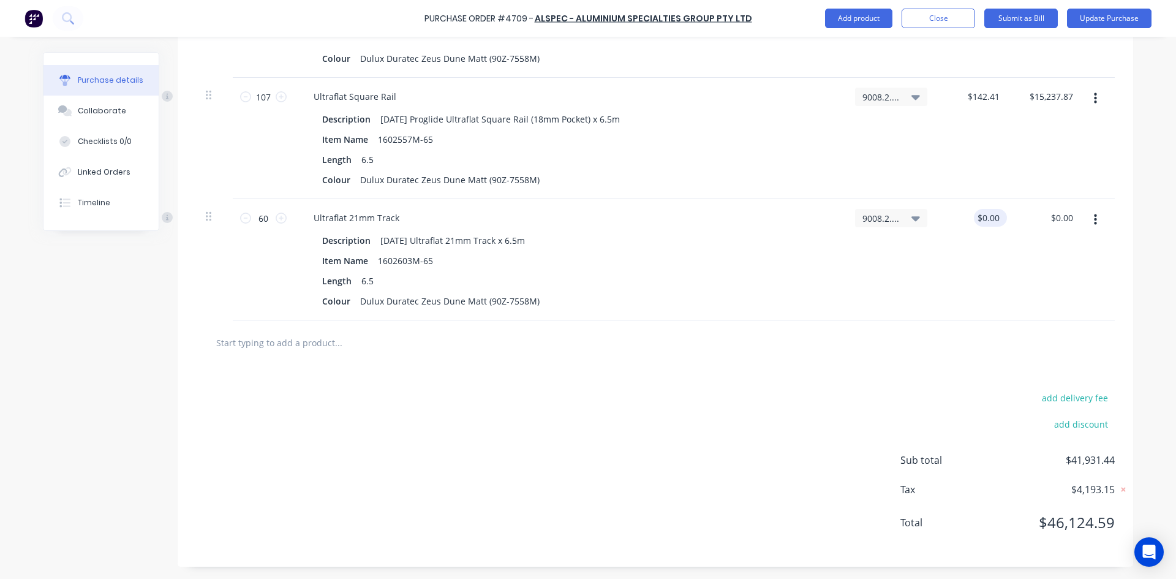
type textarea "x"
type input "0"
click at [996, 216] on input "0" at bounding box center [993, 218] width 17 height 18
type input "50.79"
type textarea "x"
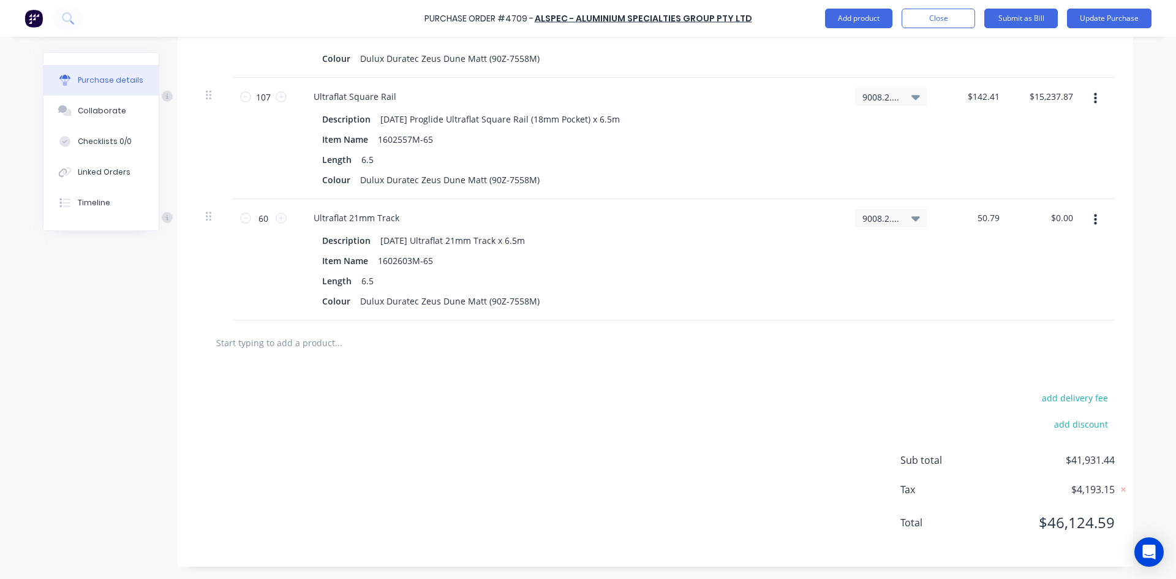
type input "$50.79"
type input "$3,047.40"
click at [316, 343] on input "text" at bounding box center [338, 342] width 245 height 24
type textarea "x"
click at [282, 348] on input "text" at bounding box center [338, 342] width 245 height 24
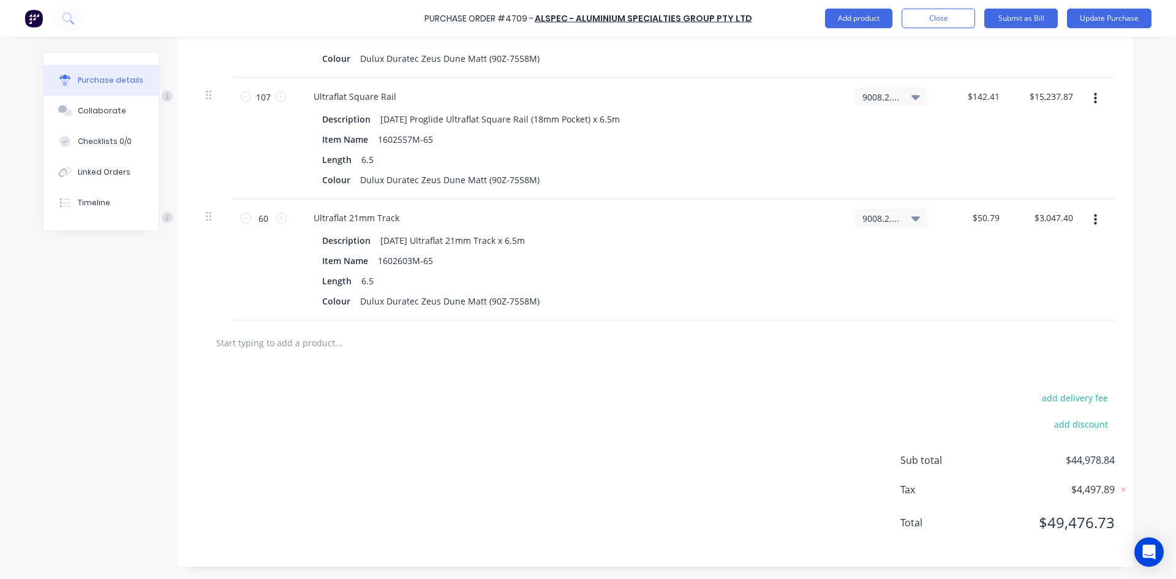
type input "A"
type textarea "x"
type input "AD"
type textarea "x"
type input "AD9"
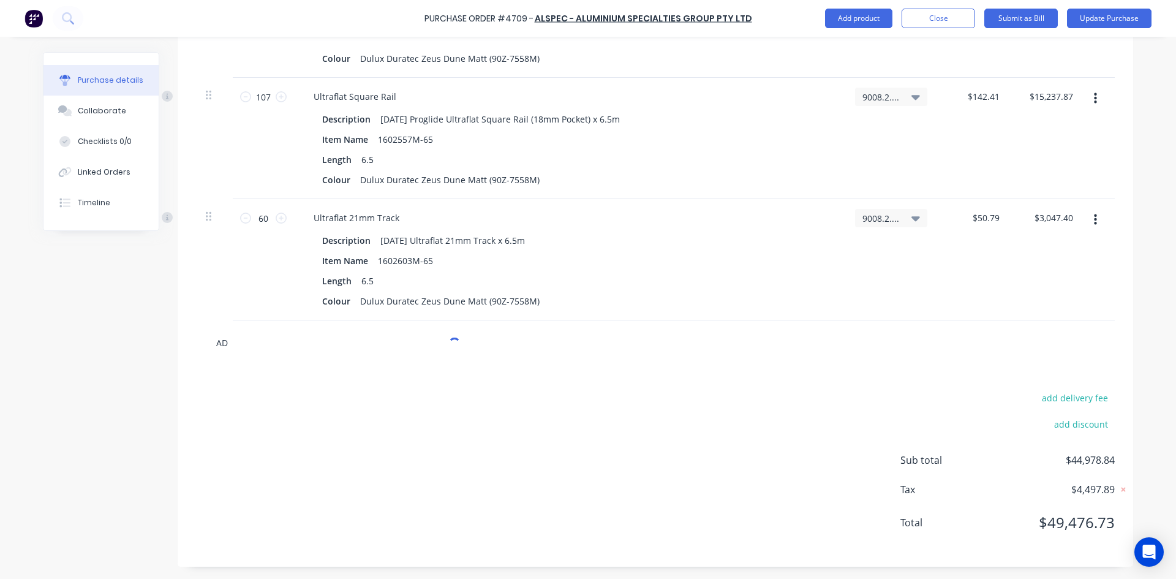
type textarea "x"
type input "AD96"
type textarea "x"
type input "[DATE]"
type textarea "x"
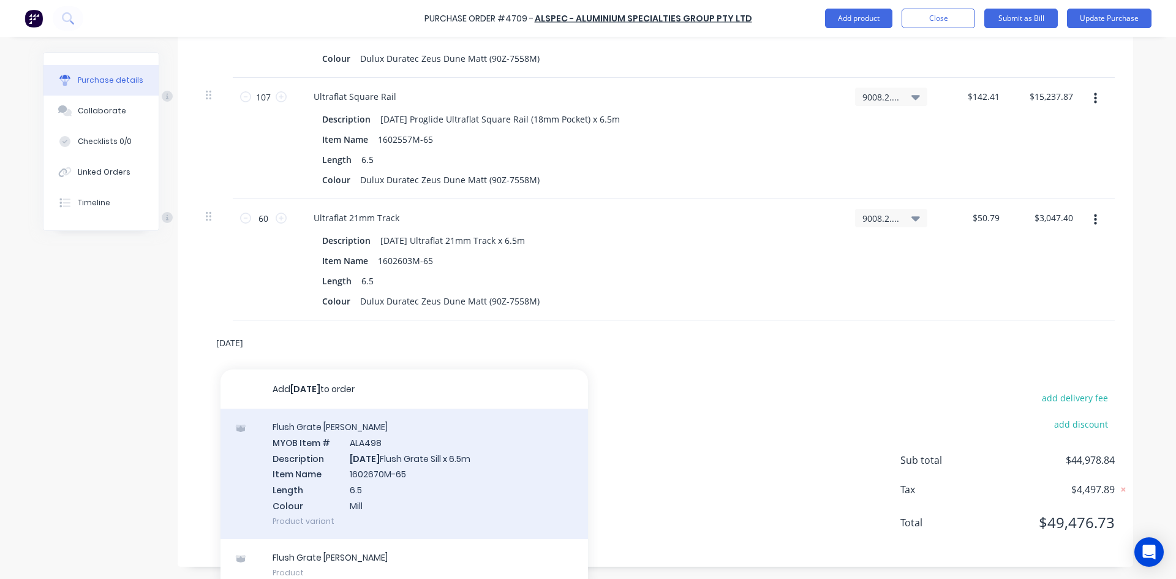
type input "[DATE]"
click at [385, 470] on div "Flush Grate Sills MYOB Item # ALA498 Description AD962 Flush Grate Sill x 6.5m …" at bounding box center [403, 473] width 367 height 130
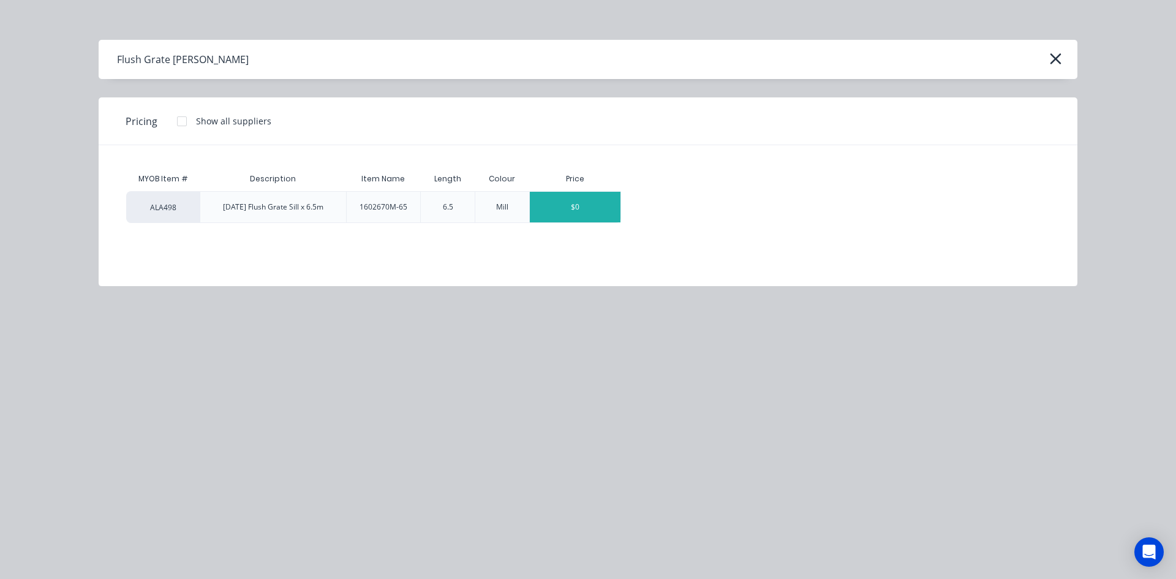
type textarea "x"
click at [593, 202] on div "$0" at bounding box center [575, 207] width 91 height 31
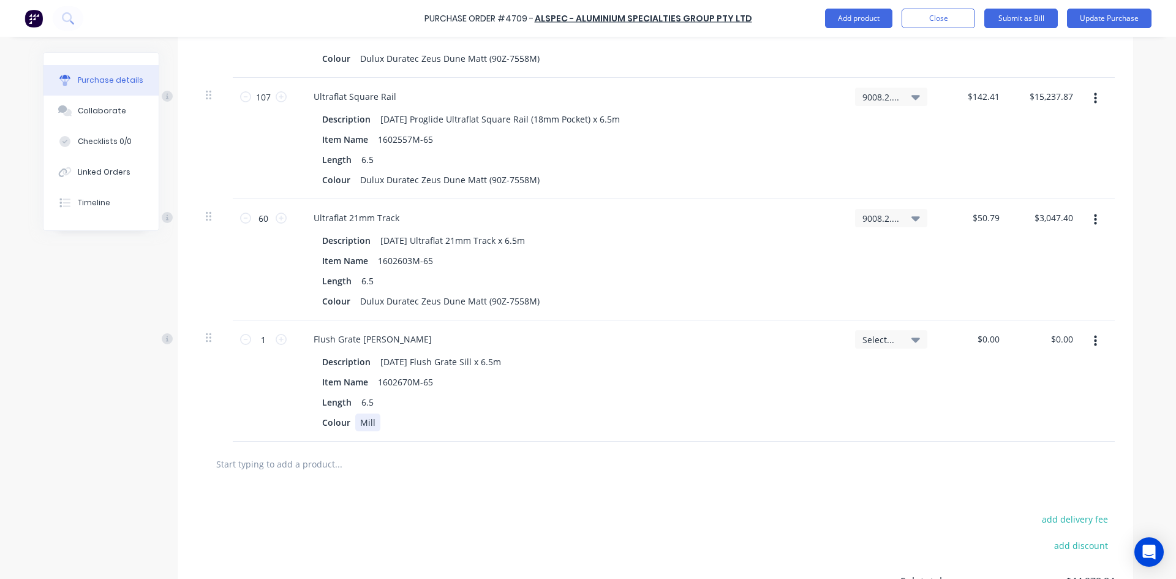
type textarea "x"
click at [371, 421] on div "Mill" at bounding box center [367, 422] width 25 height 18
click at [911, 341] on icon at bounding box center [915, 339] width 9 height 5
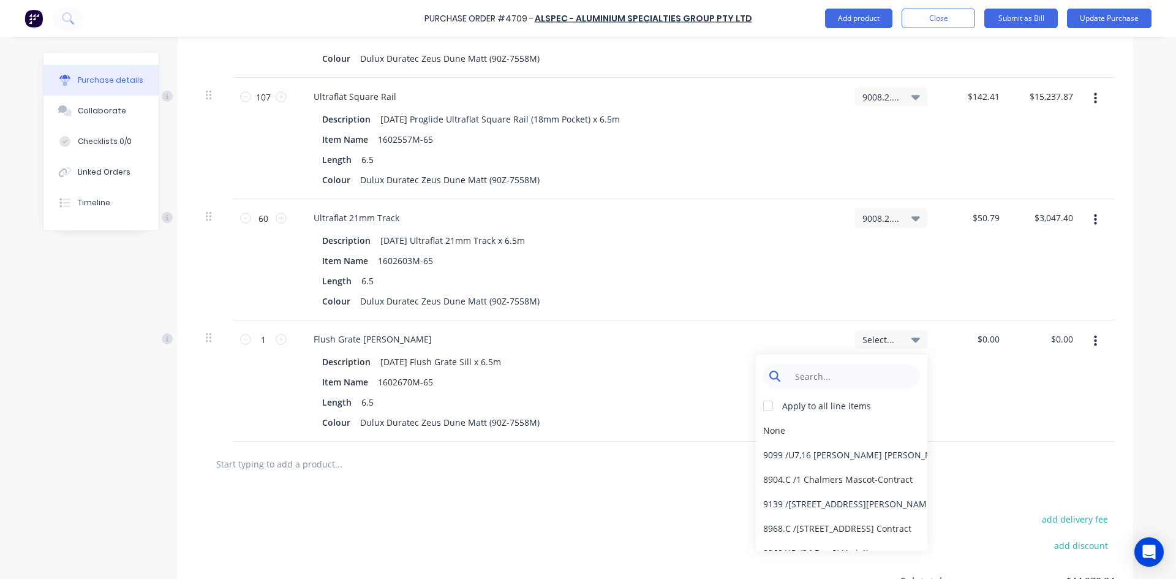
type textarea "x"
click at [849, 382] on input at bounding box center [851, 376] width 126 height 24
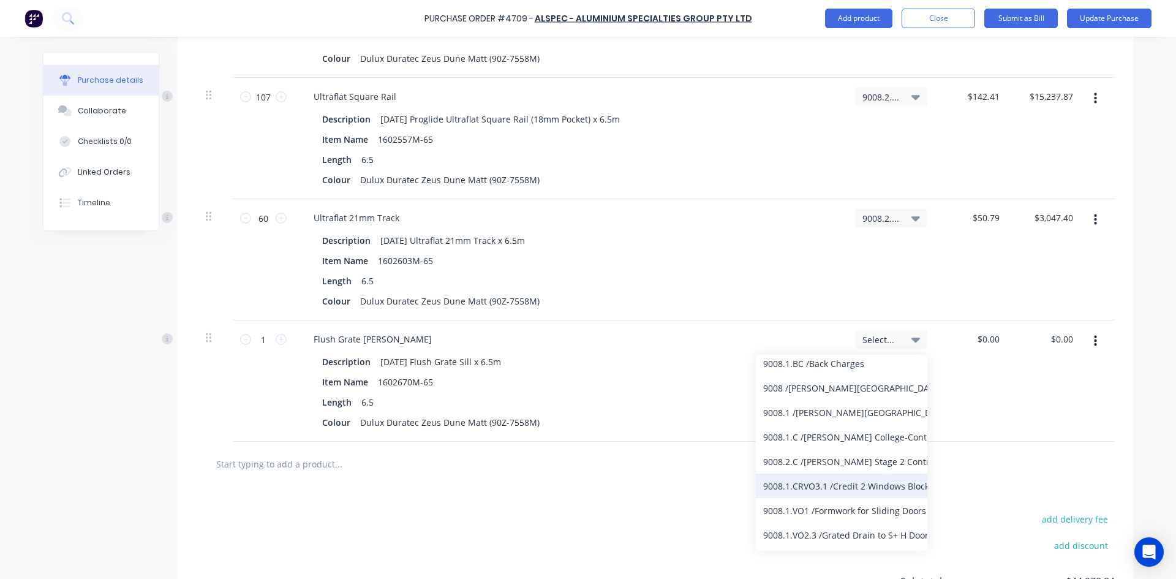
scroll to position [122, 0]
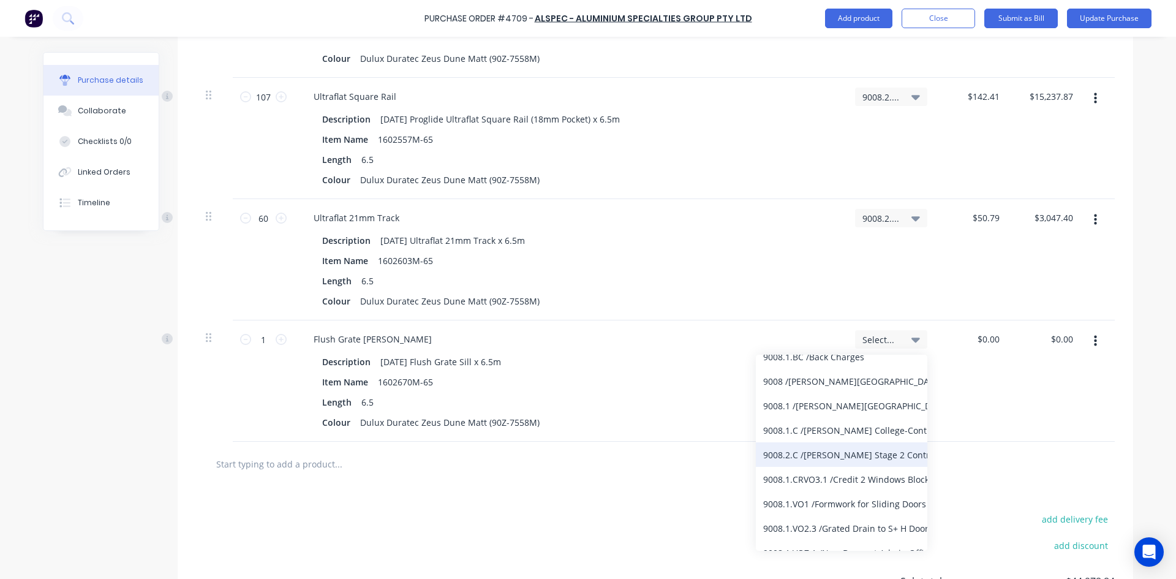
type input "9008"
click at [835, 453] on div "9008.2.C / Bede Polding Stage 2 Contract" at bounding box center [841, 454] width 171 height 24
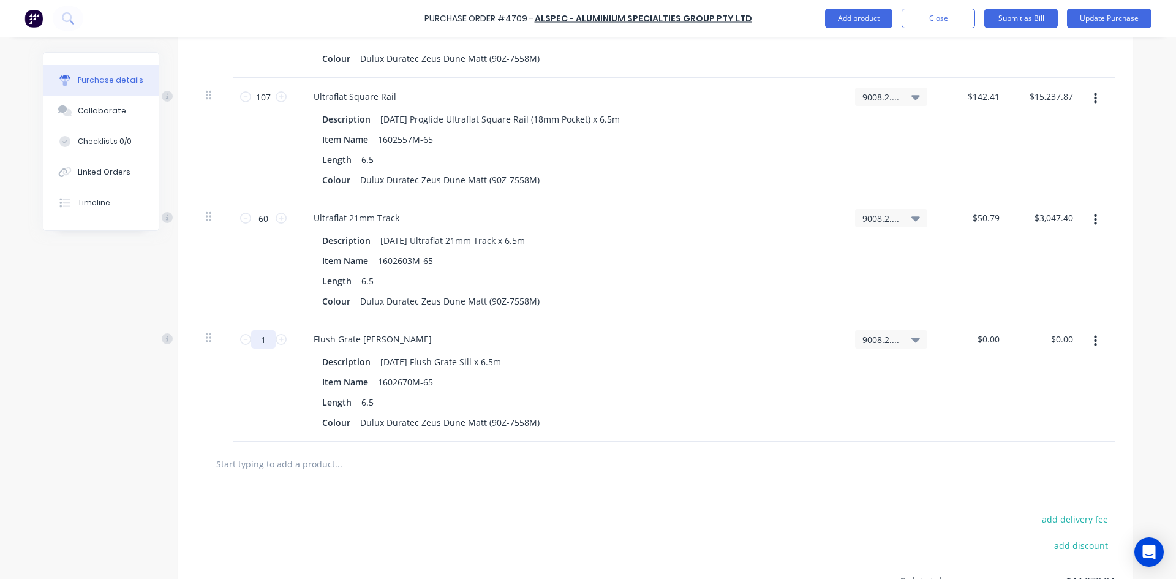
type textarea "x"
click at [264, 342] on input "1" at bounding box center [263, 339] width 24 height 18
type textarea "x"
type input "1"
type textarea "x"
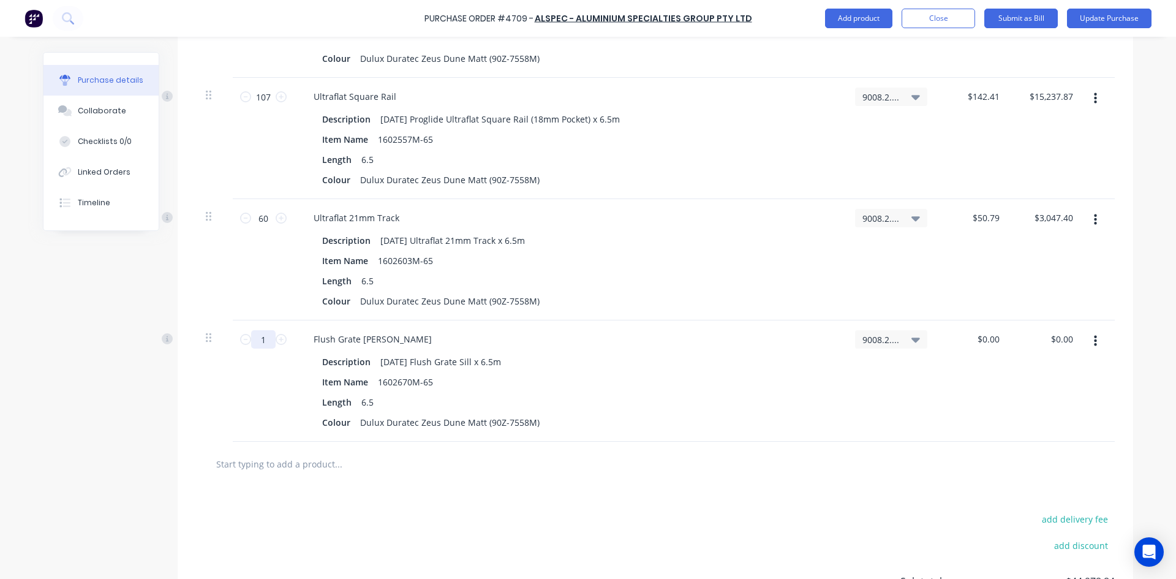
type input "18"
type textarea "x"
type input "18"
type textarea "x"
type input "0"
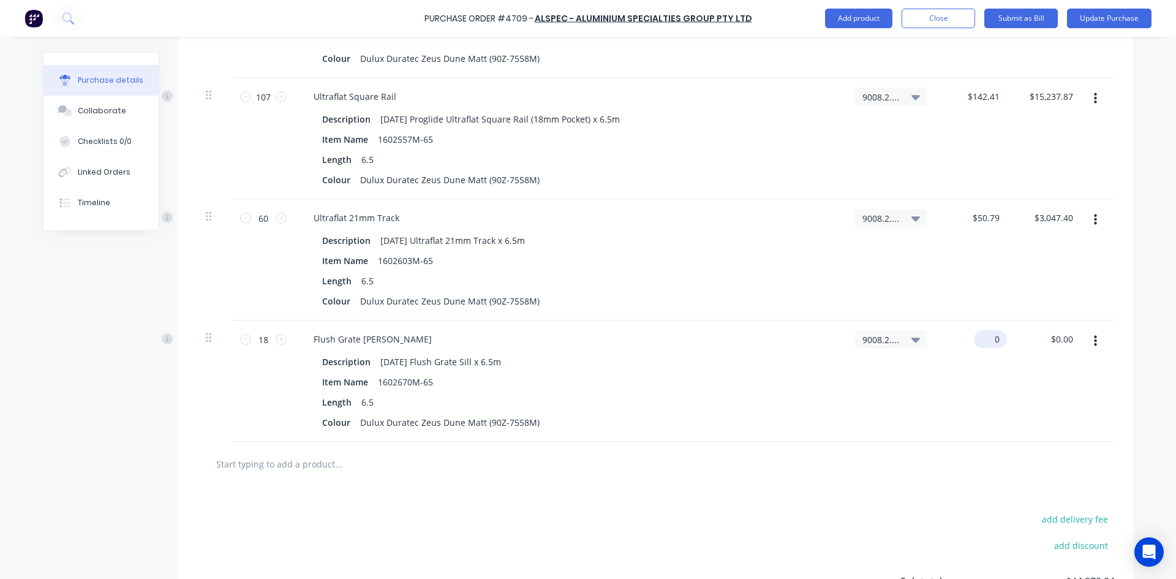
click at [997, 338] on input "0" at bounding box center [988, 339] width 28 height 18
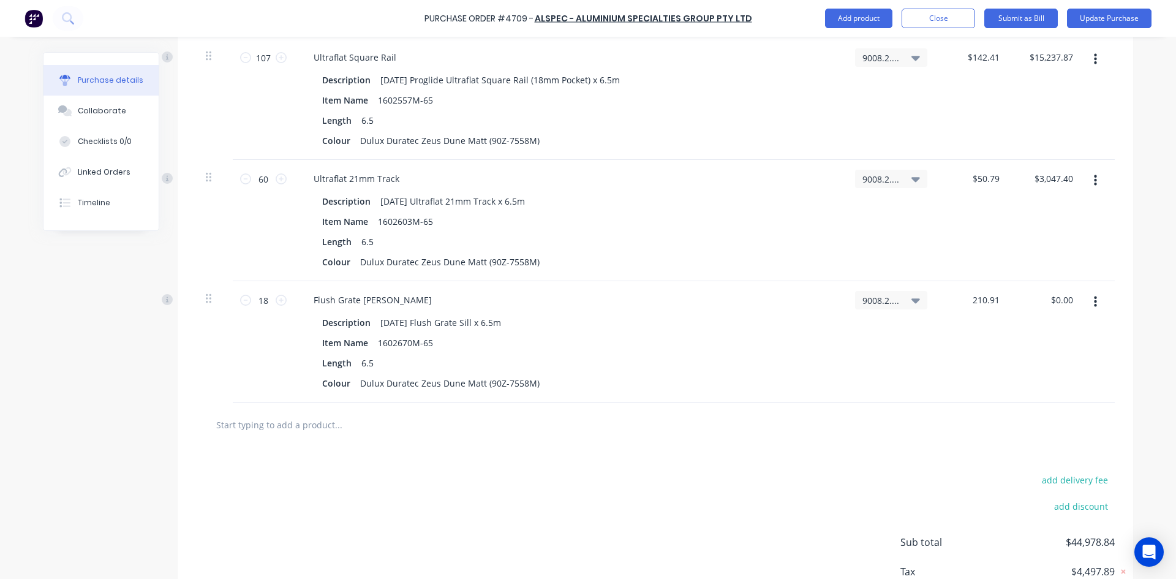
scroll to position [2315, 0]
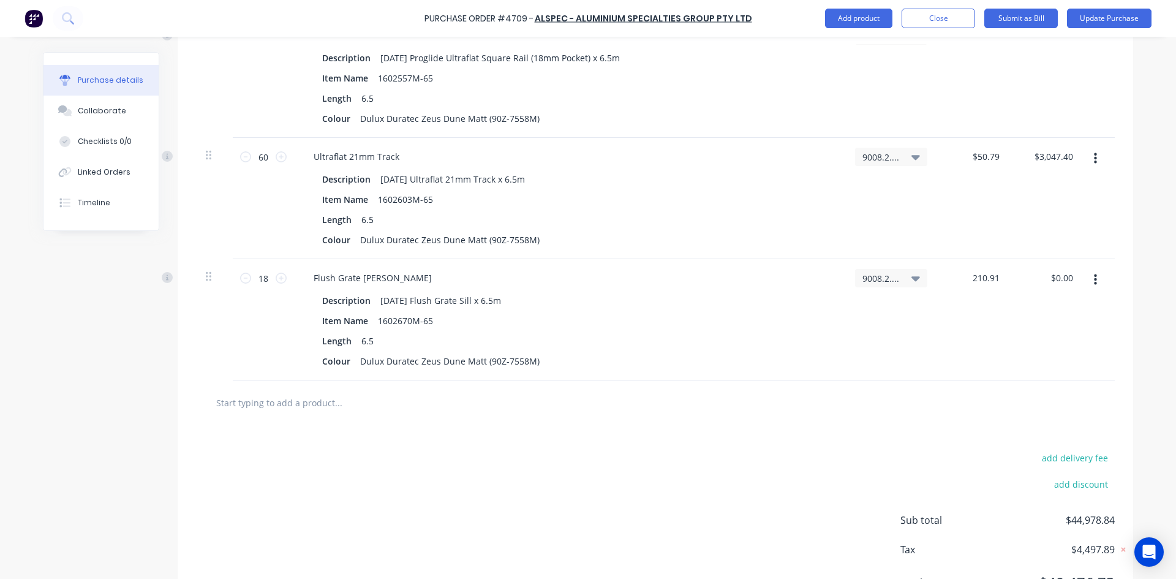
type input "210.91"
type textarea "x"
type input "$210.91"
type input "$3,796.38"
click at [546, 465] on div "add delivery fee add discount Sub total $48,775.22 Tax $4,877.53 Total $53,652.…" at bounding box center [655, 525] width 955 height 201
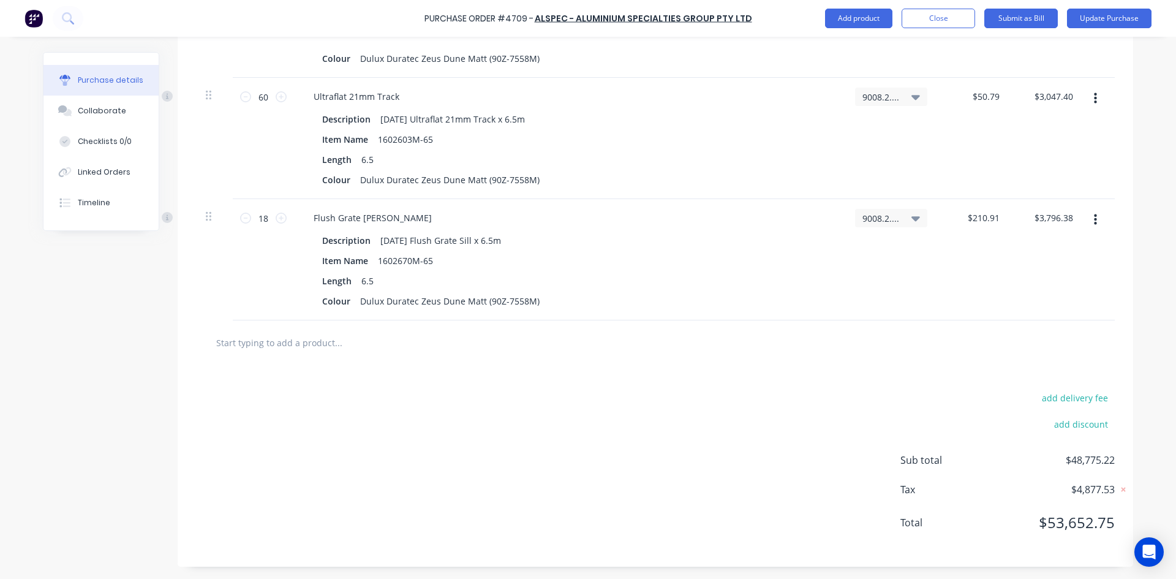
scroll to position [2314, 0]
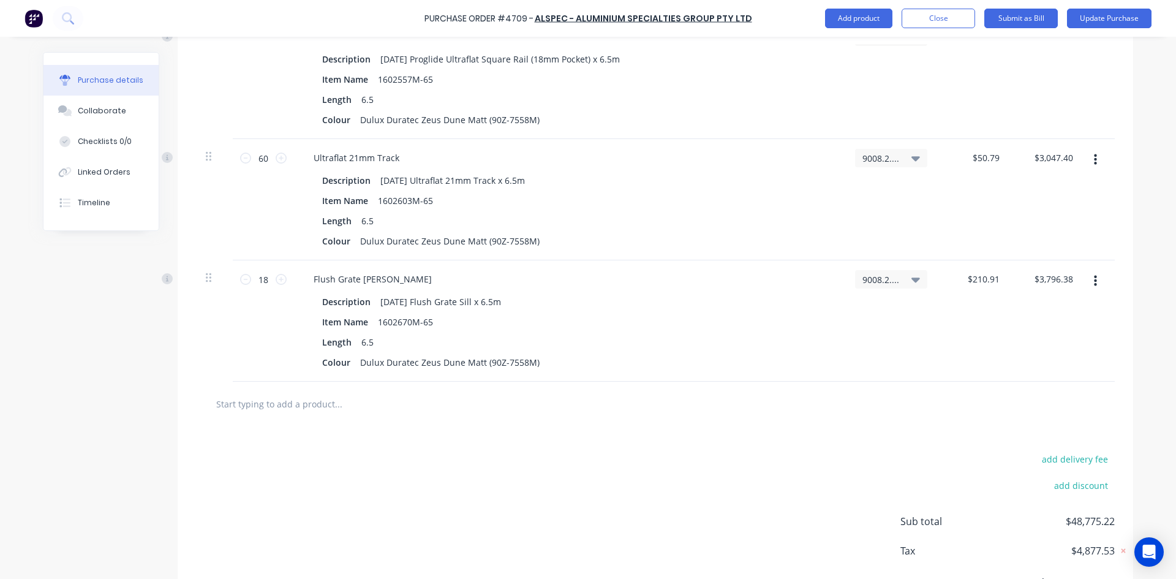
type textarea "x"
click at [292, 407] on input "text" at bounding box center [338, 403] width 245 height 24
type input "1"
type textarea "x"
type input "16"
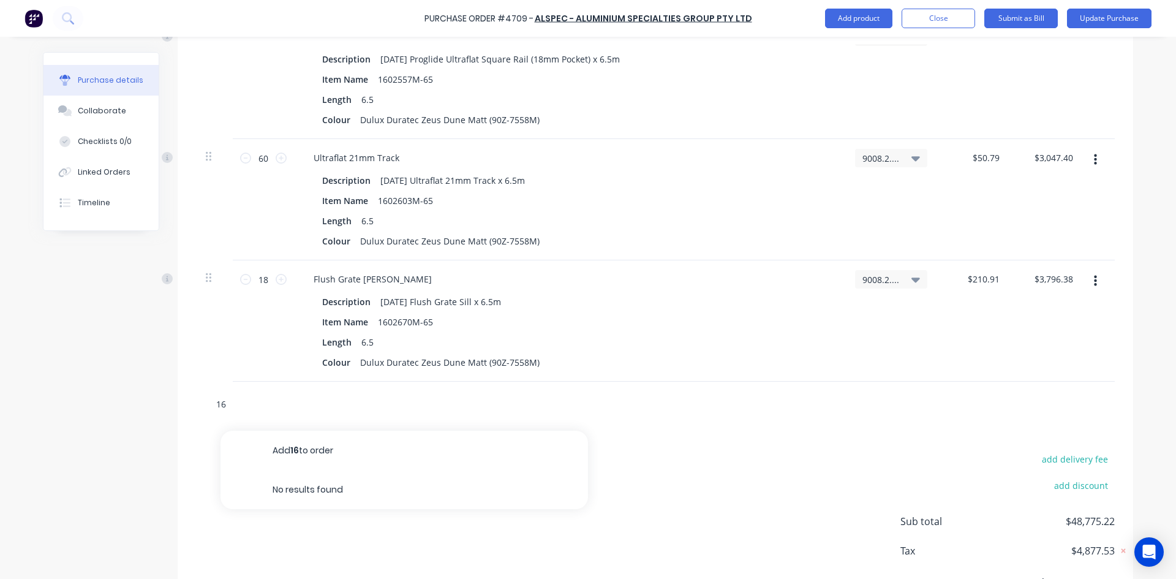
type textarea "x"
type input "160"
type textarea "x"
type input "1602"
type textarea "x"
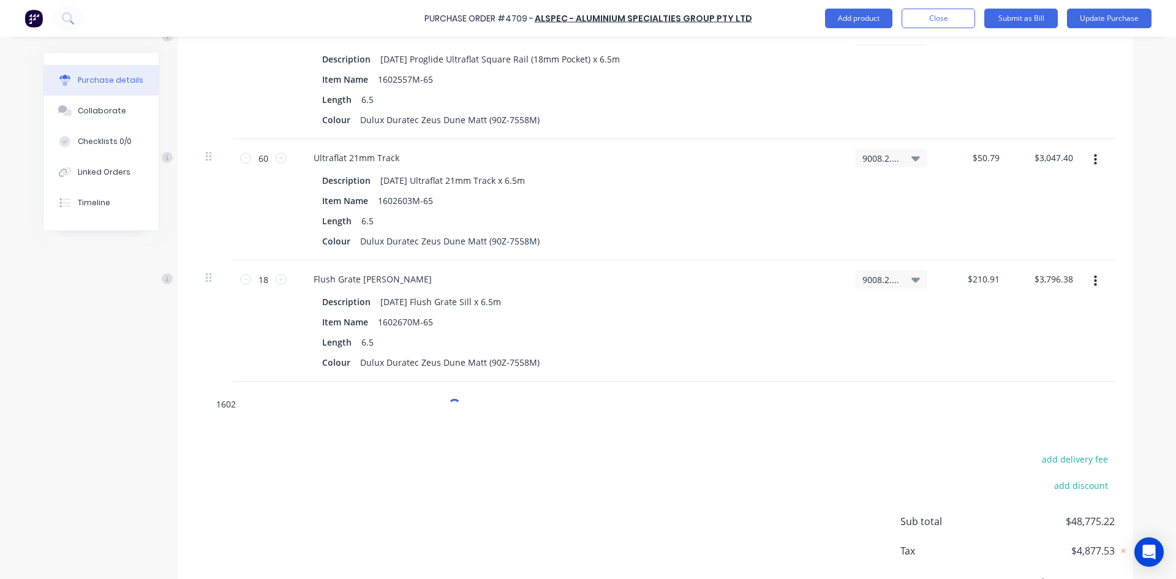
type input "16026"
type textarea "x"
type input "160267"
type textarea "x"
type input "1602671"
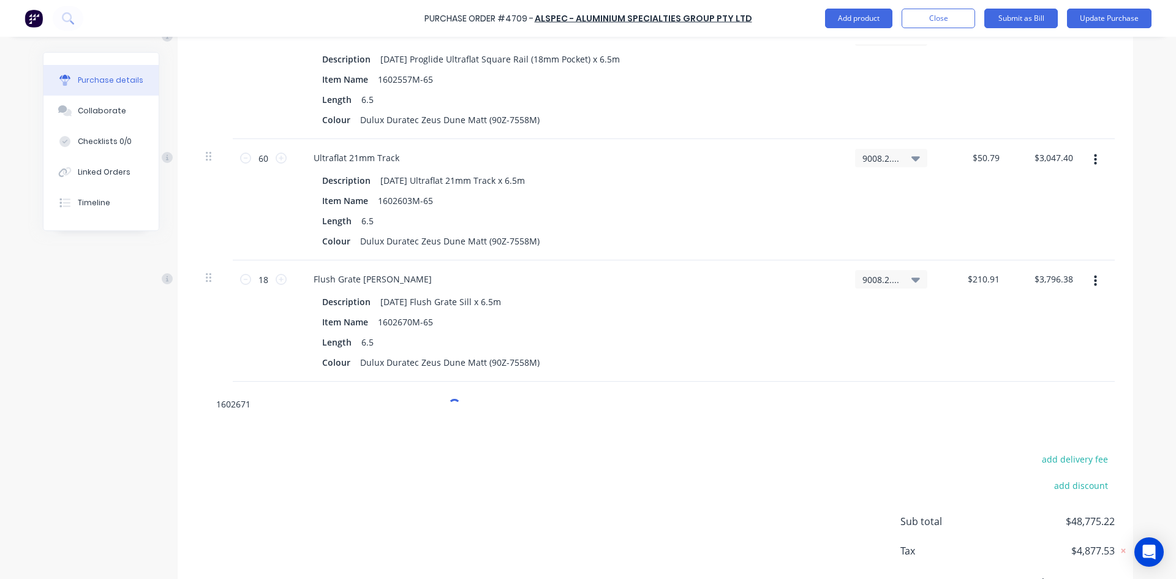
type textarea "x"
type input "160267"
type textarea "x"
type input "16026"
type textarea "x"
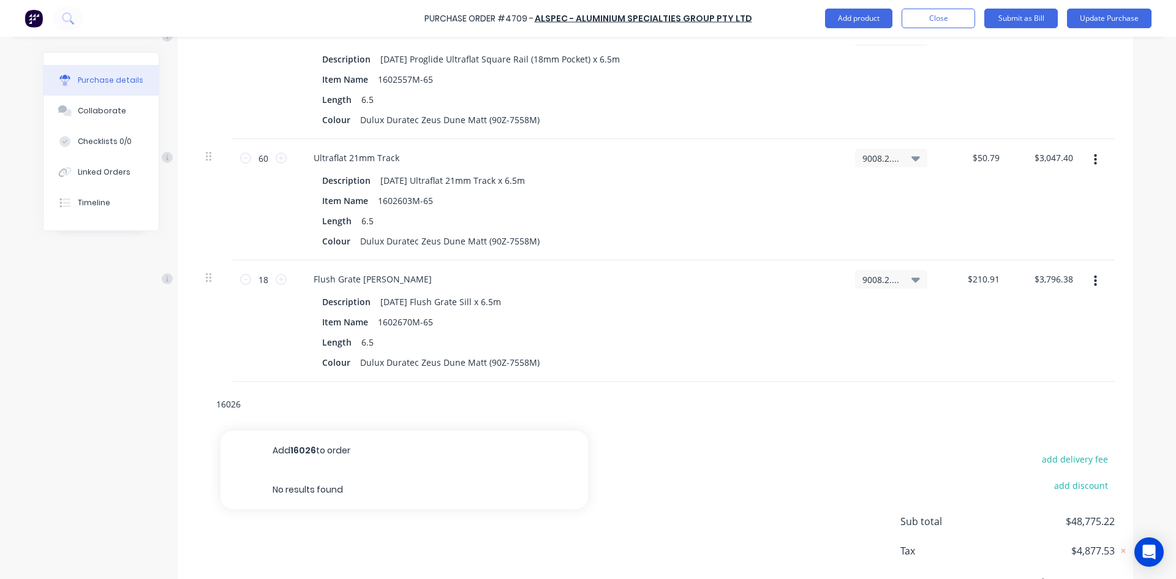
type input "1602"
type textarea "x"
type input "160"
type textarea "x"
type input "16"
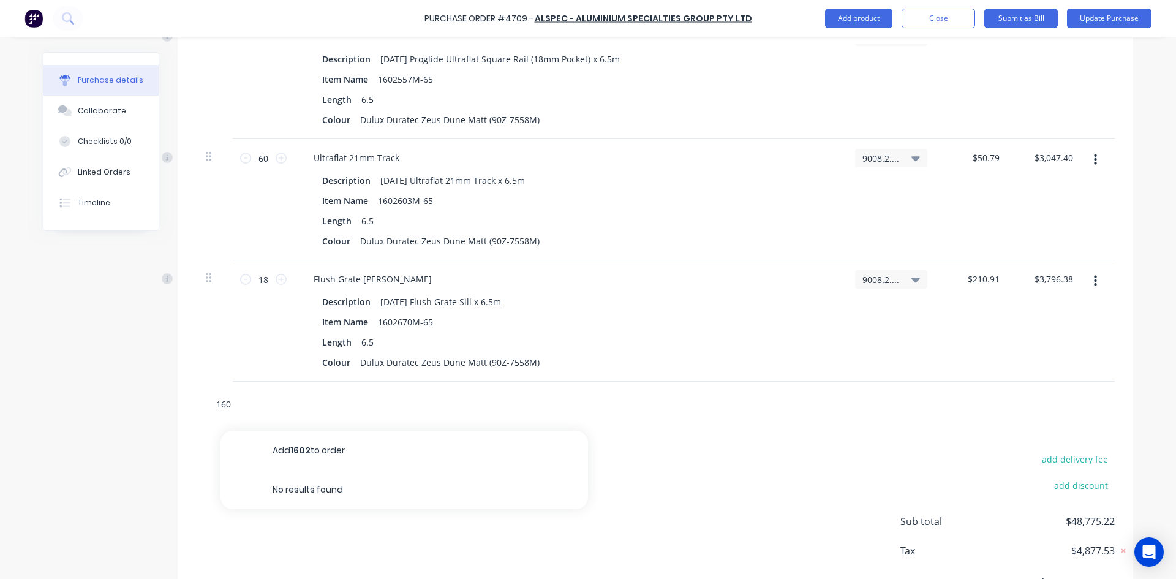
type textarea "x"
type input "1"
type textarea "x"
type input "A"
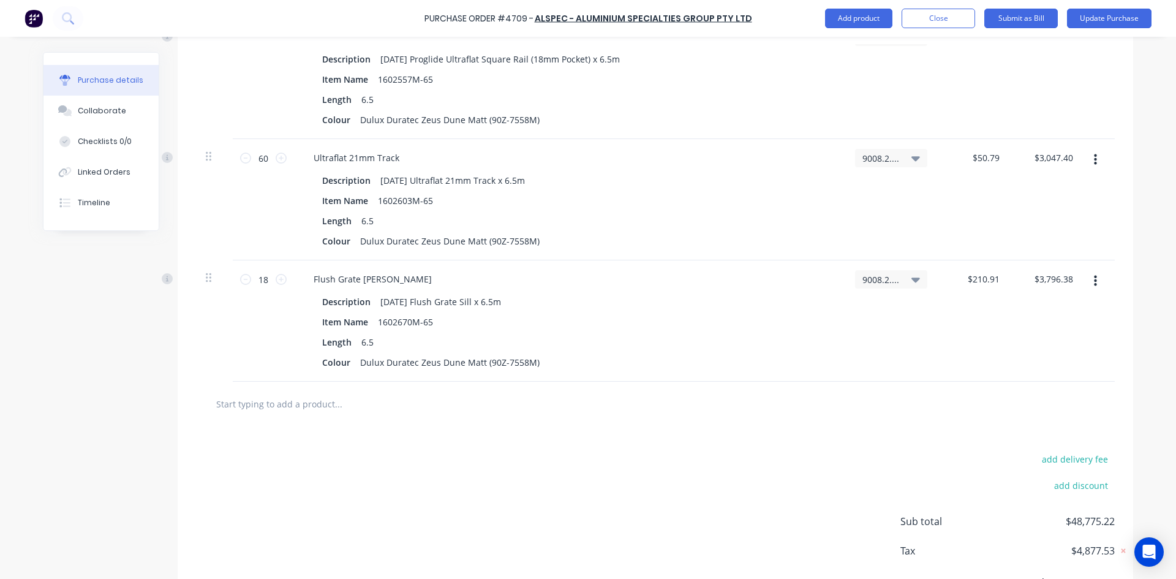
type textarea "x"
type input "AD"
type textarea "x"
type input "AD9"
type textarea "x"
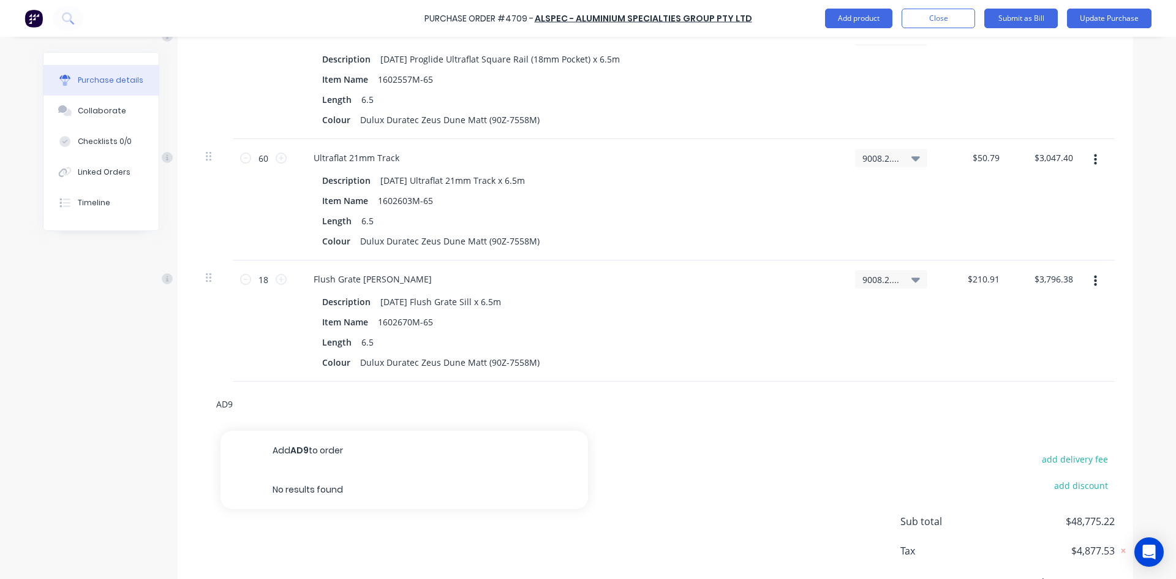
type input "AD96"
type textarea "x"
type input "[DATE]"
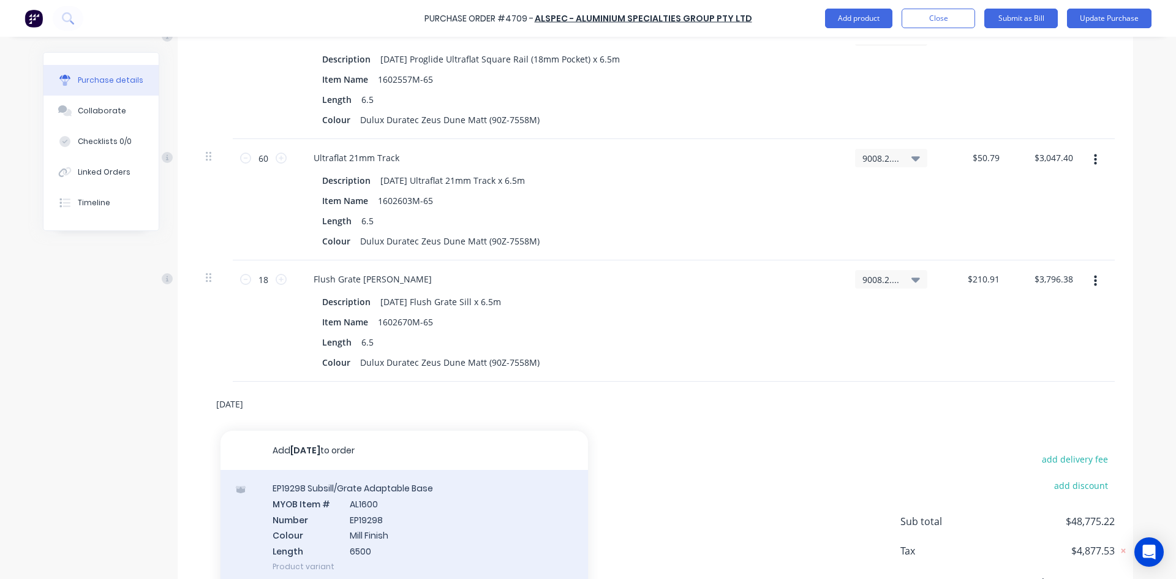
type textarea "x"
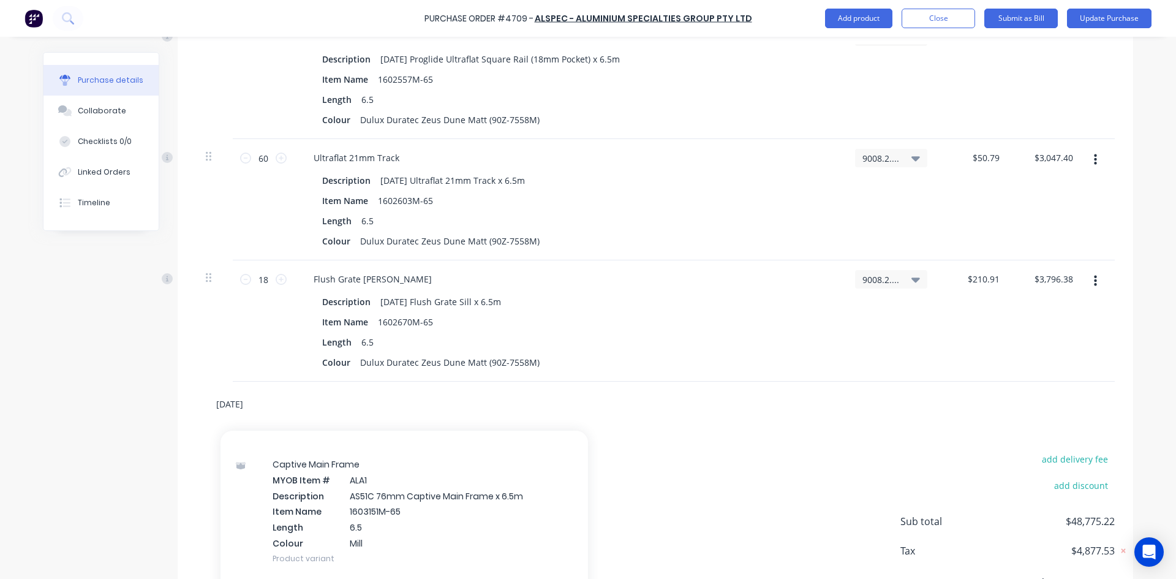
scroll to position [0, 0]
type input "[DATE]"
click at [689, 449] on div "add delivery fee add discount Sub total $48,775.22 Tax $4,877.53 Total $53,652.…" at bounding box center [655, 526] width 955 height 201
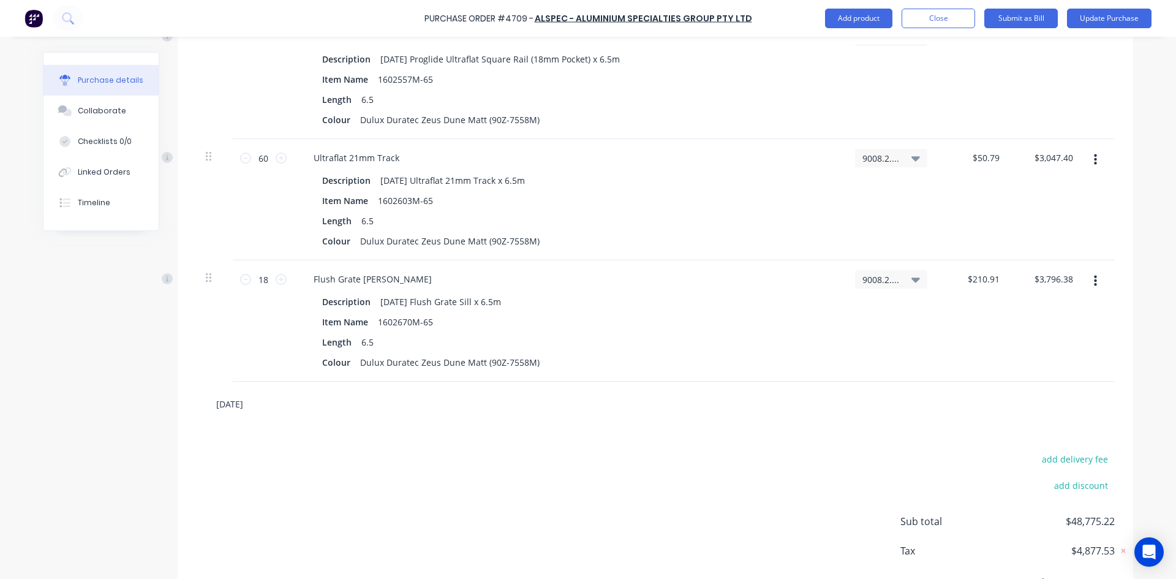
click at [244, 408] on input "[DATE]" at bounding box center [338, 403] width 245 height 24
type textarea "x"
type input "AD96"
type textarea "x"
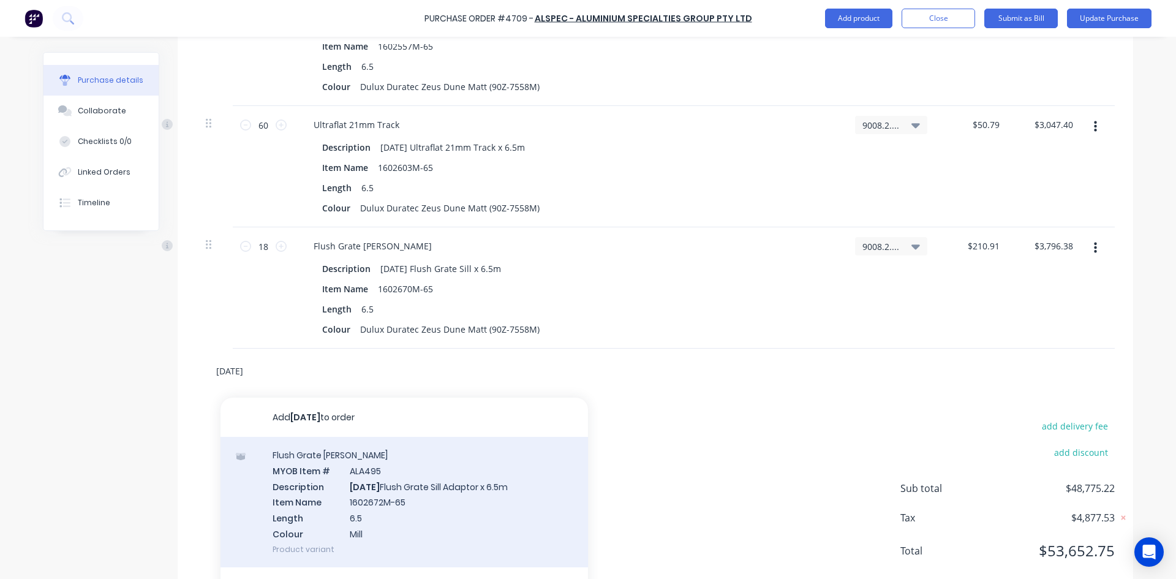
scroll to position [2375, 0]
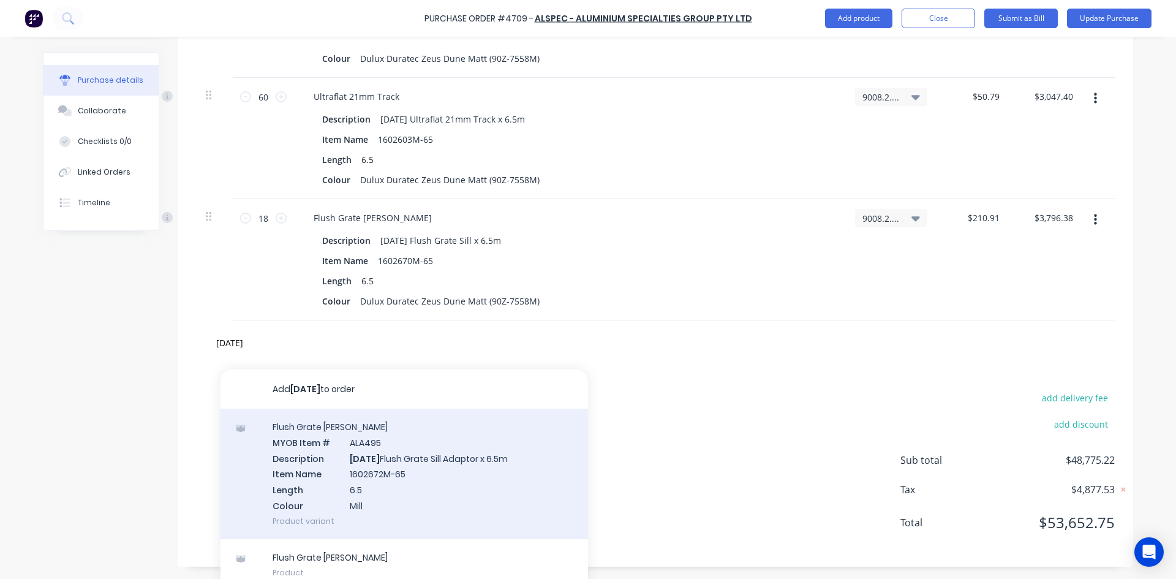
click at [404, 462] on div "Flush Grate Sills MYOB Item # ALA495 Description AD964 Flush Grate Sill Adaptor…" at bounding box center [403, 473] width 367 height 130
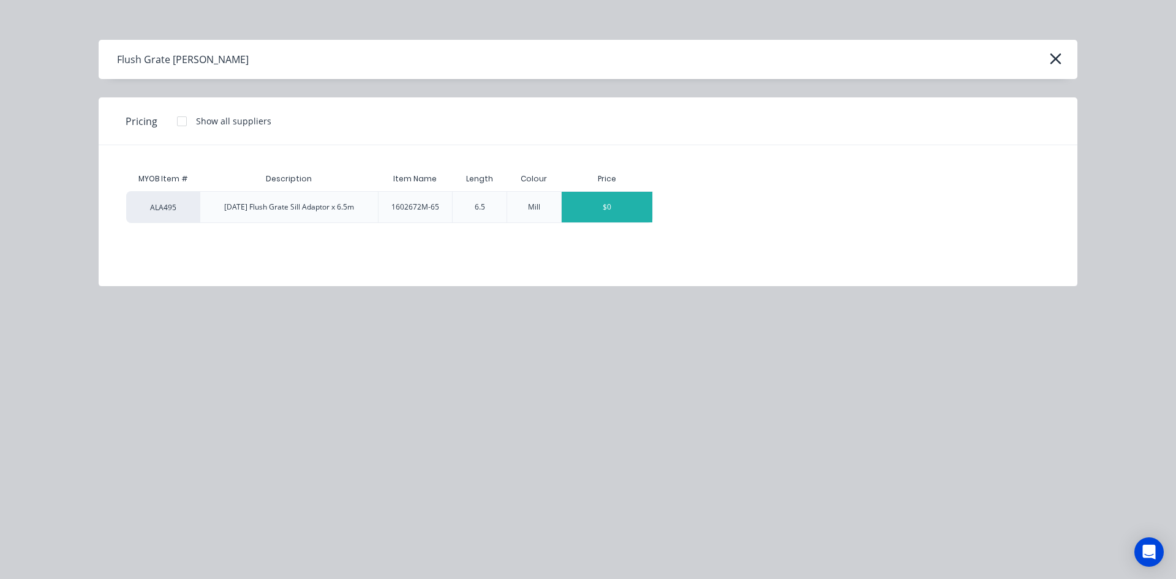
click at [598, 211] on div "$0" at bounding box center [607, 207] width 91 height 31
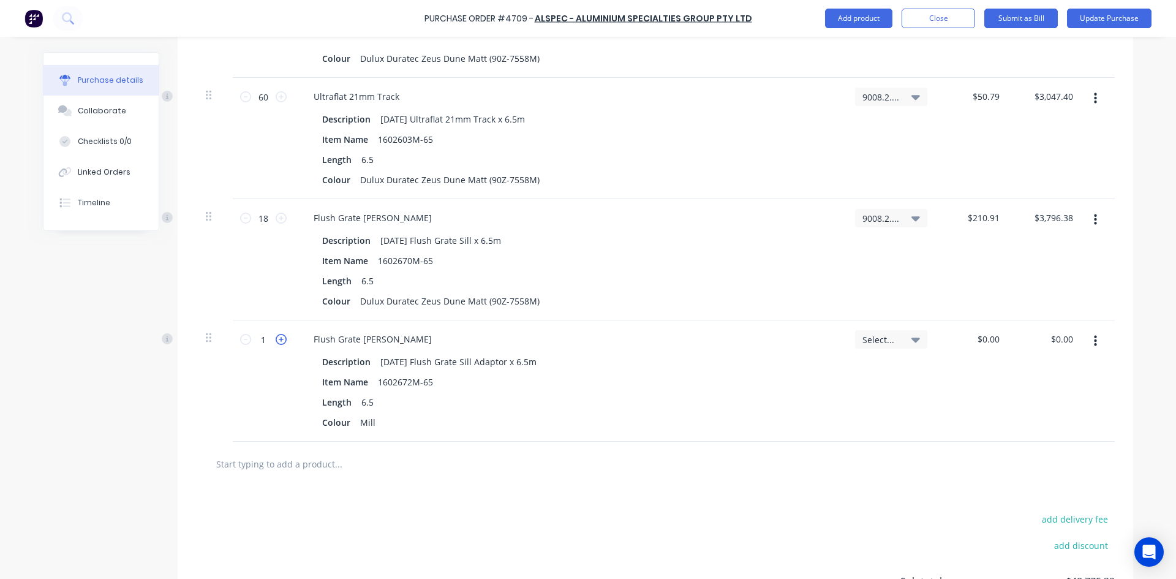
click at [277, 342] on icon at bounding box center [281, 339] width 11 height 11
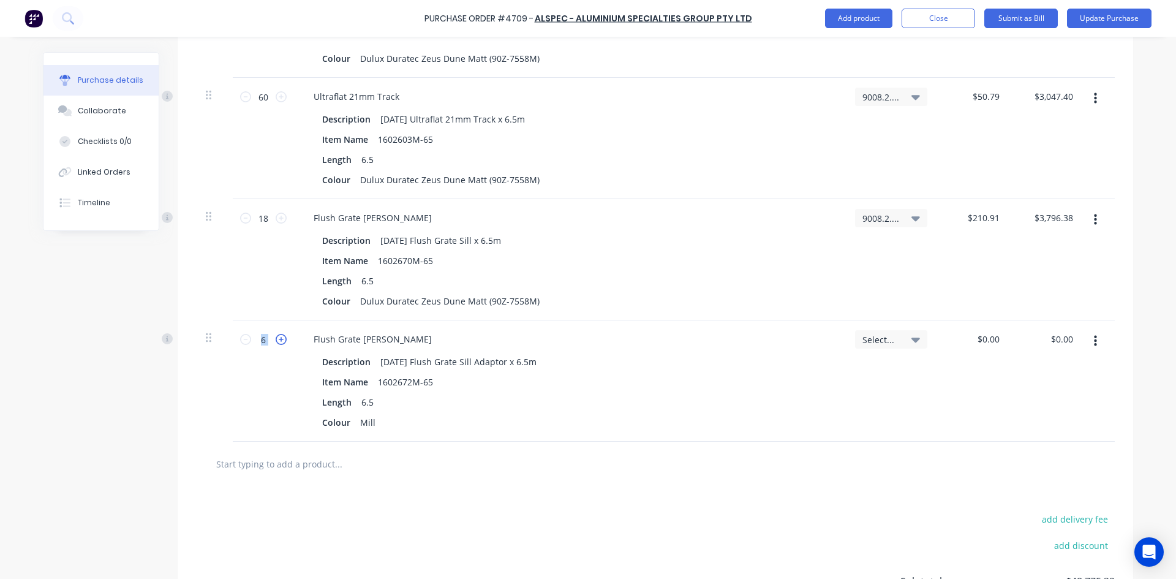
click at [277, 342] on icon at bounding box center [281, 339] width 11 height 11
click at [372, 421] on div "Mill" at bounding box center [367, 422] width 25 height 18
click at [567, 406] on div "Length 6.5" at bounding box center [567, 402] width 500 height 18
click at [911, 337] on icon at bounding box center [915, 339] width 9 height 13
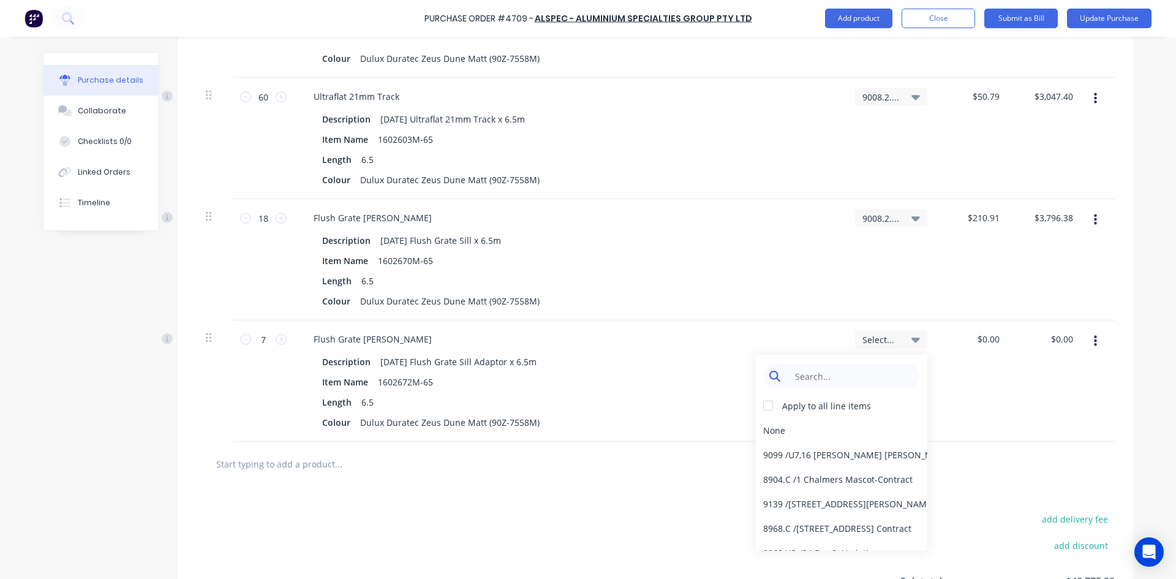
click at [845, 381] on input at bounding box center [851, 376] width 126 height 24
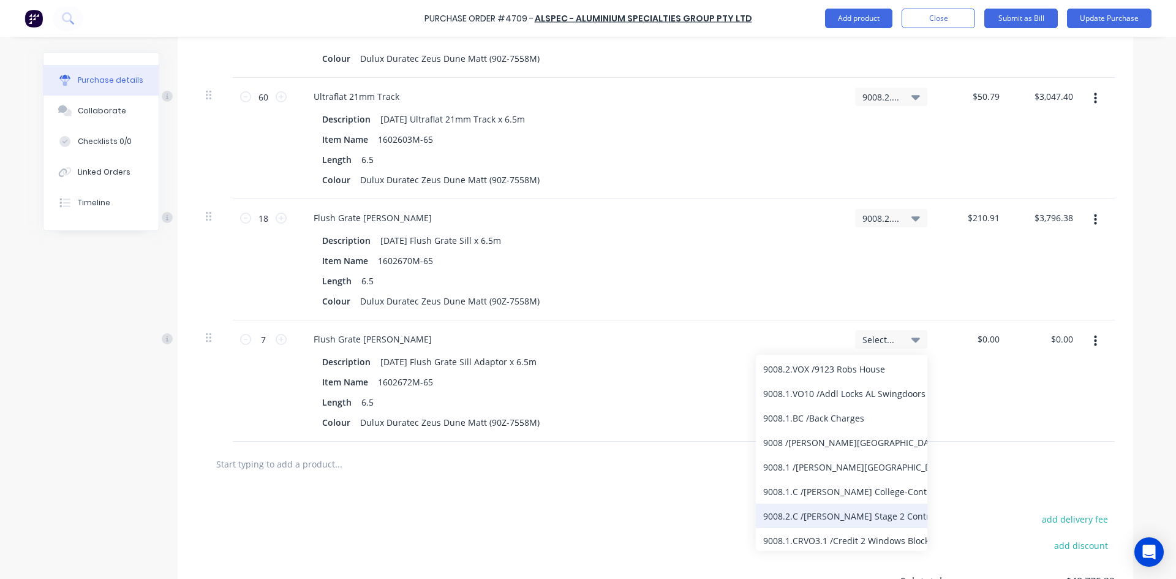
click at [848, 524] on div "9008.2.C / Bede Polding Stage 2 Contract" at bounding box center [841, 515] width 171 height 24
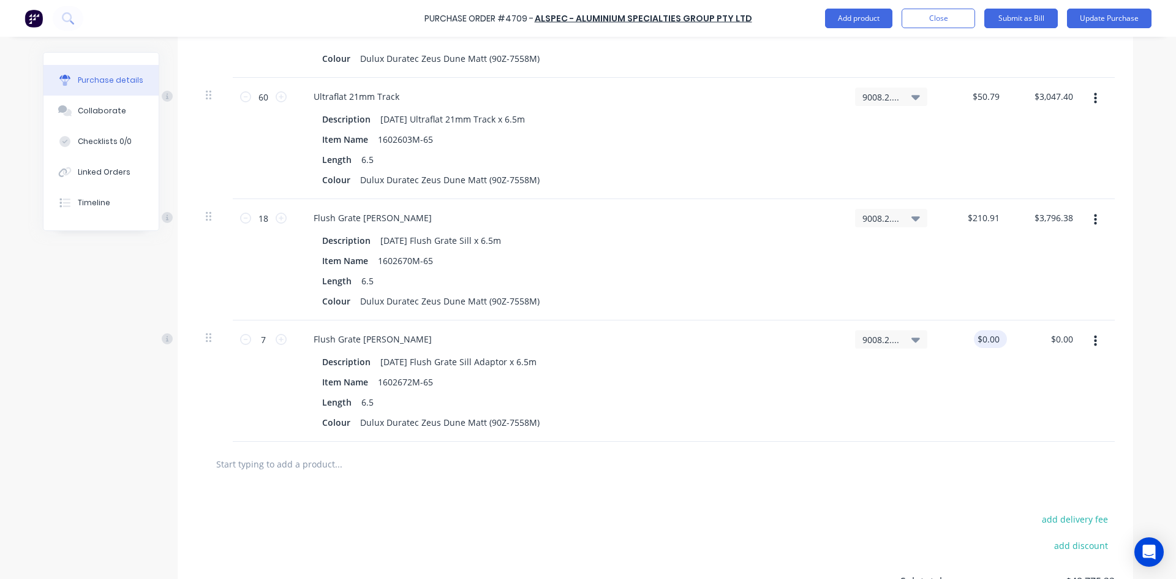
click at [998, 337] on div "$0.00 $0.00" at bounding box center [990, 339] width 33 height 18
click at [995, 338] on input "0" at bounding box center [993, 339] width 17 height 18
click at [253, 465] on input "text" at bounding box center [338, 463] width 245 height 24
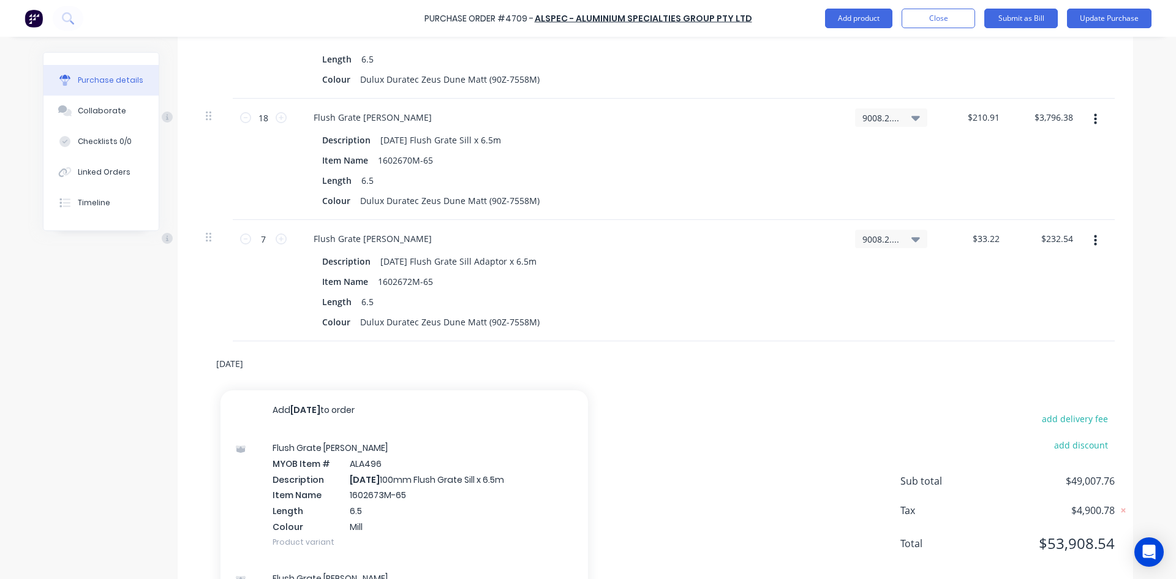
scroll to position [2498, 0]
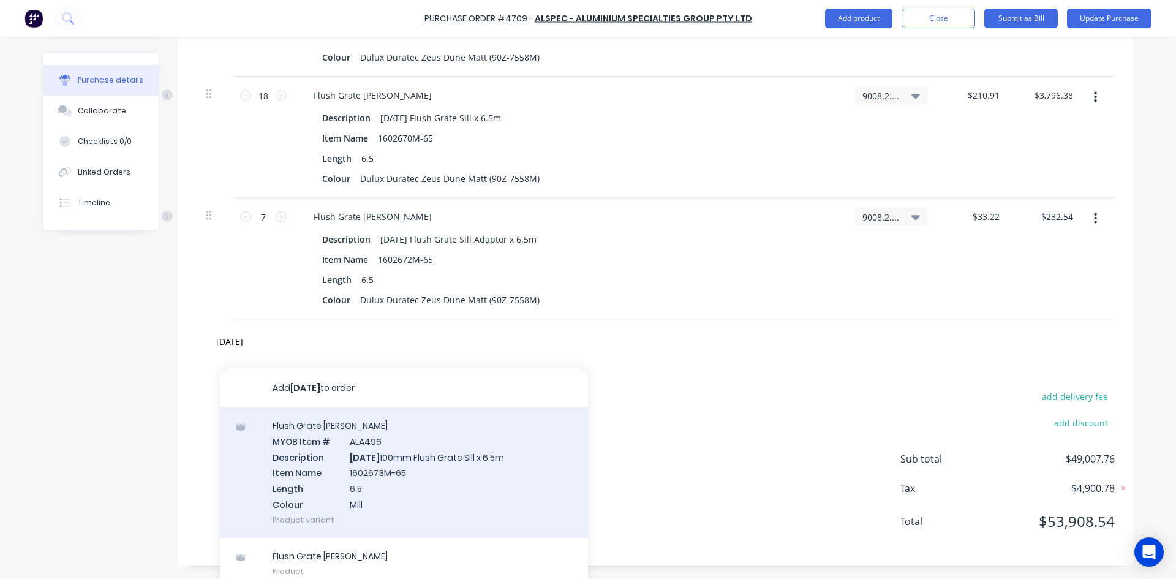
click at [426, 475] on div "Flush Grate Sills MYOB Item # ALA496 Description AD965 100mm Flush Grate Sill x…" at bounding box center [403, 472] width 367 height 130
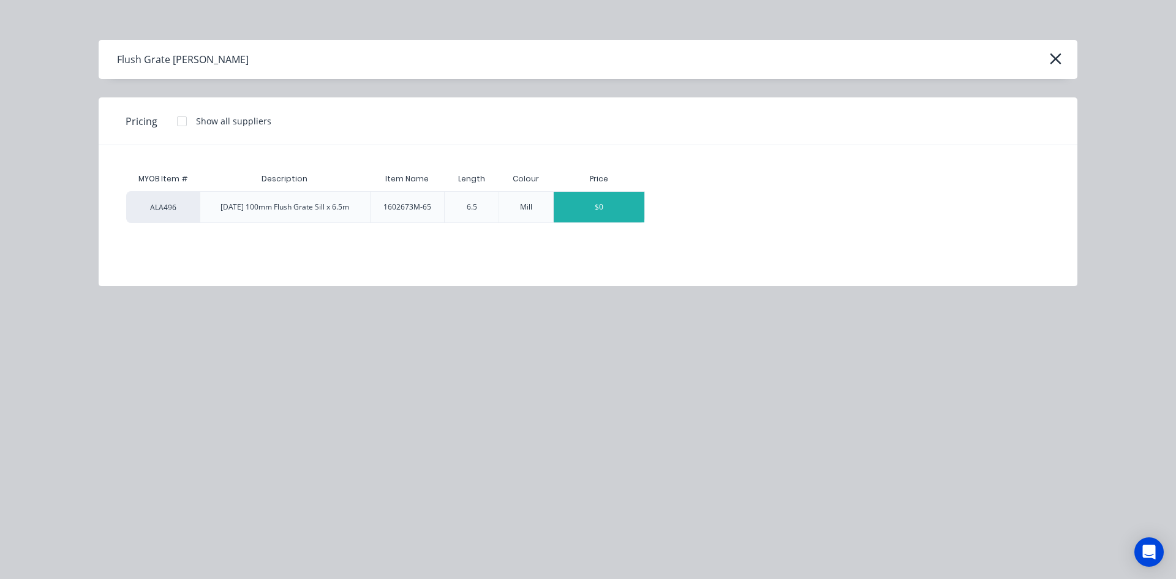
click at [604, 203] on div "$0" at bounding box center [599, 207] width 91 height 31
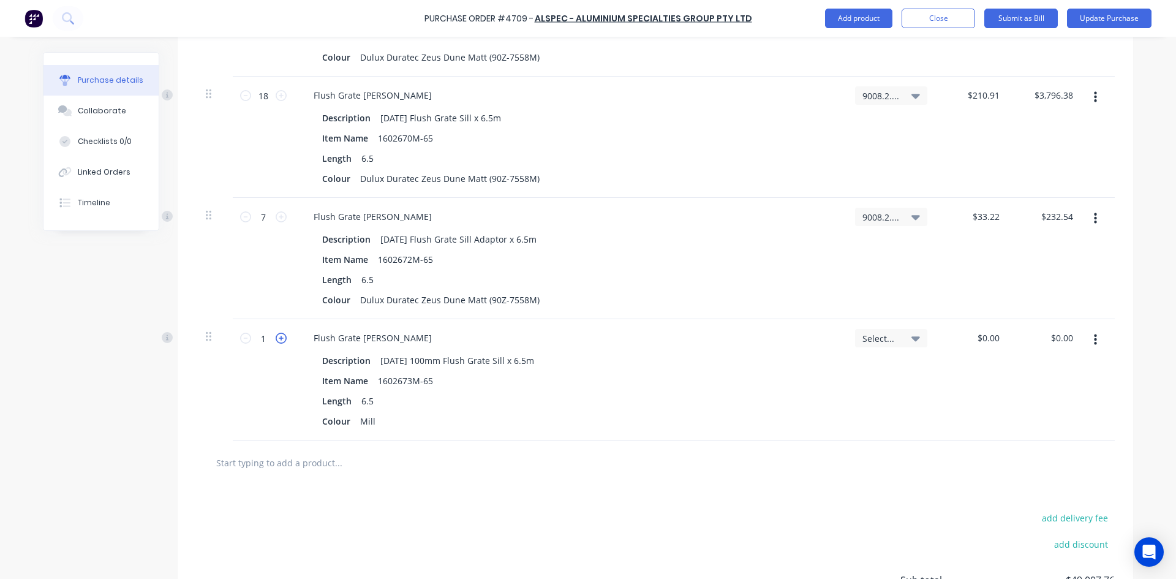
click at [276, 341] on icon at bounding box center [281, 338] width 11 height 11
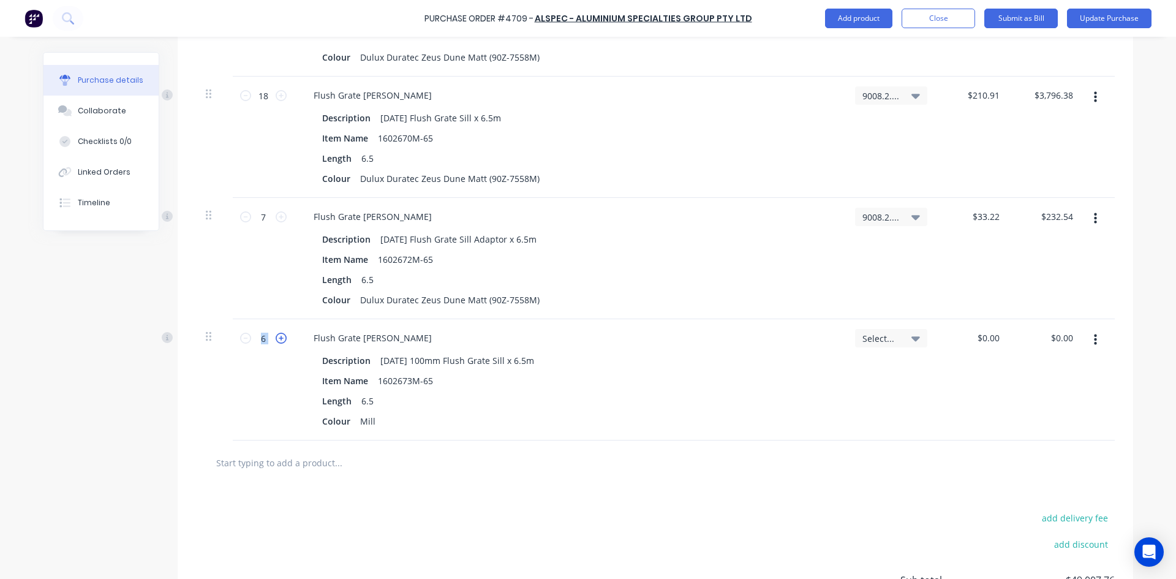
click at [276, 341] on icon at bounding box center [281, 338] width 11 height 11
click at [243, 341] on icon at bounding box center [245, 338] width 11 height 11
click at [370, 419] on div "Mill" at bounding box center [367, 421] width 25 height 18
click at [911, 335] on icon at bounding box center [915, 337] width 9 height 13
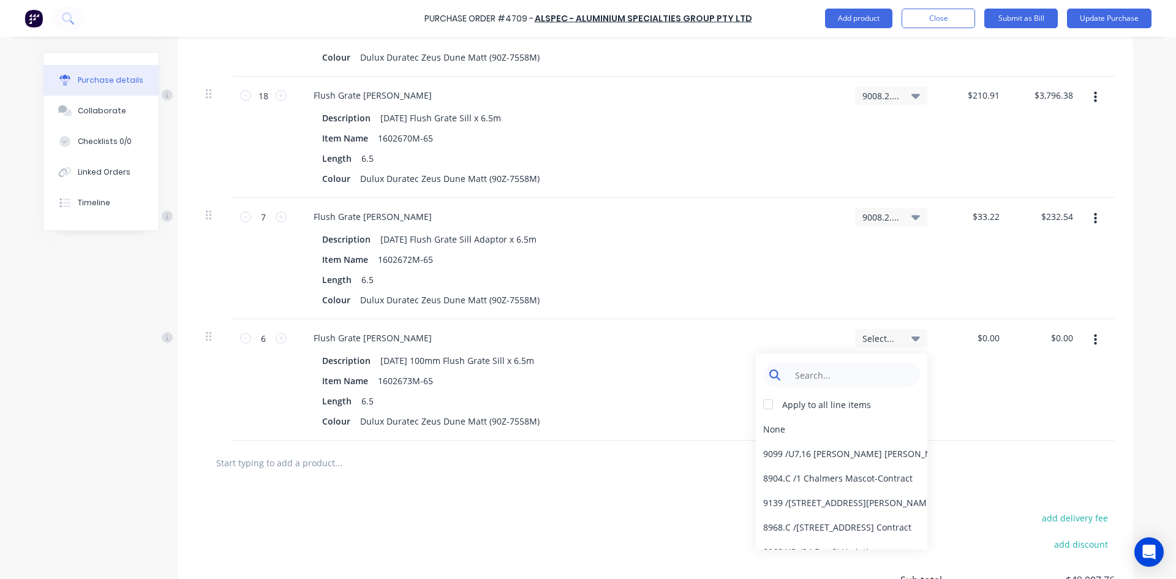
click at [829, 371] on input at bounding box center [851, 375] width 126 height 24
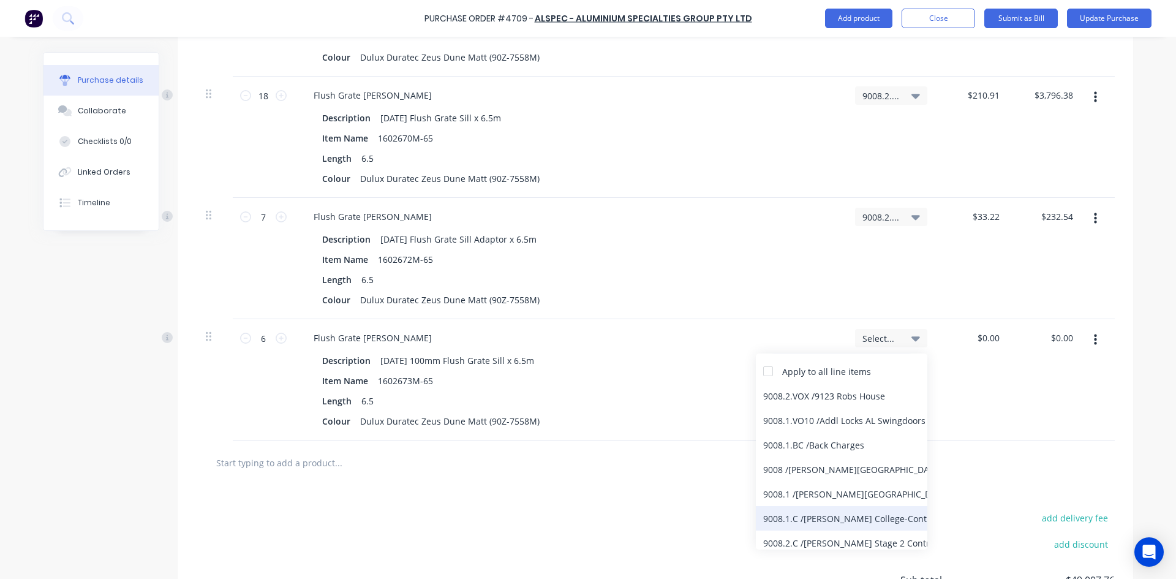
scroll to position [61, 0]
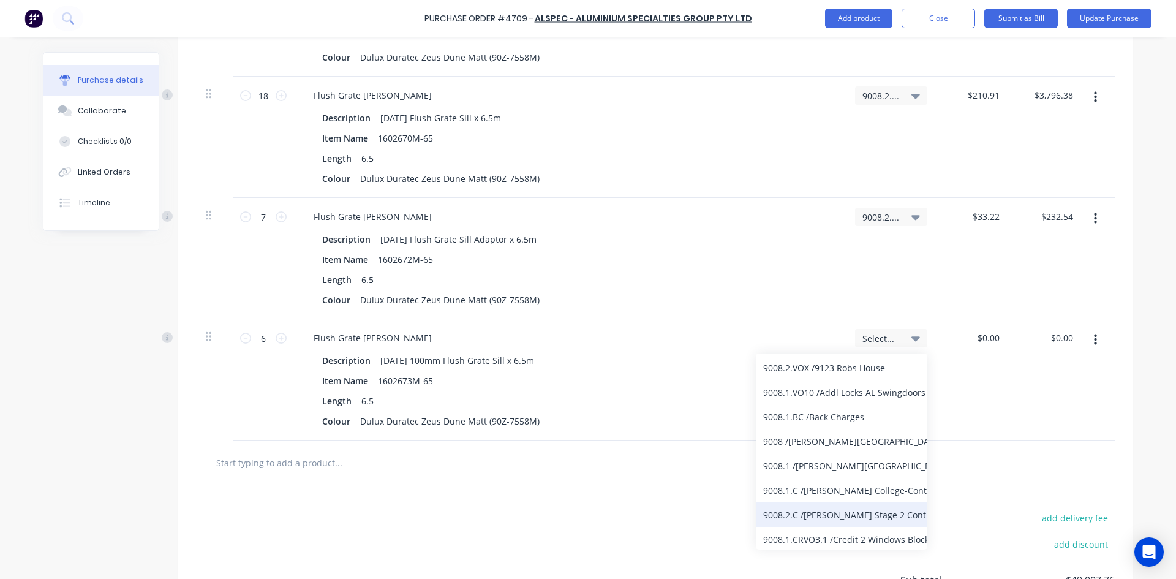
click at [830, 518] on div "9008.2.C / Bede Polding Stage 2 Contract" at bounding box center [841, 514] width 171 height 24
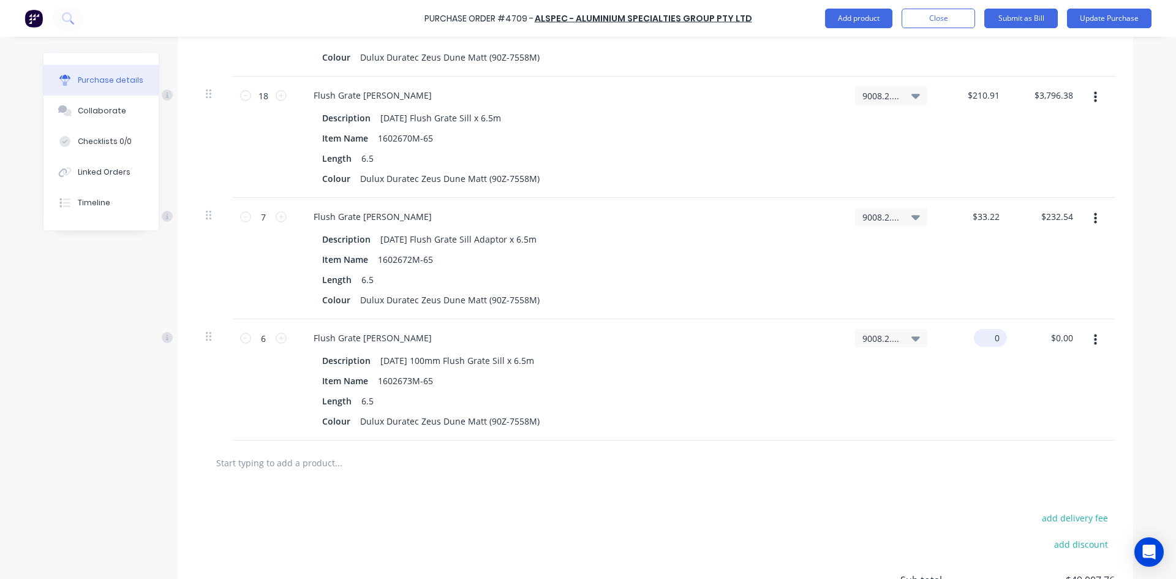
click at [996, 335] on input "0" at bounding box center [988, 338] width 28 height 18
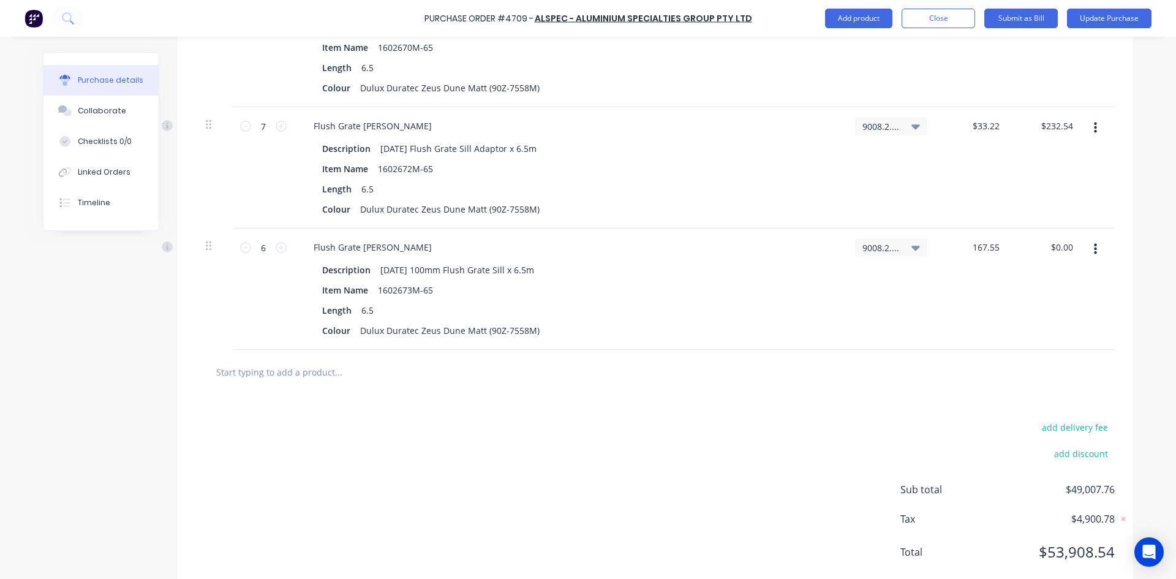
scroll to position [2618, 0]
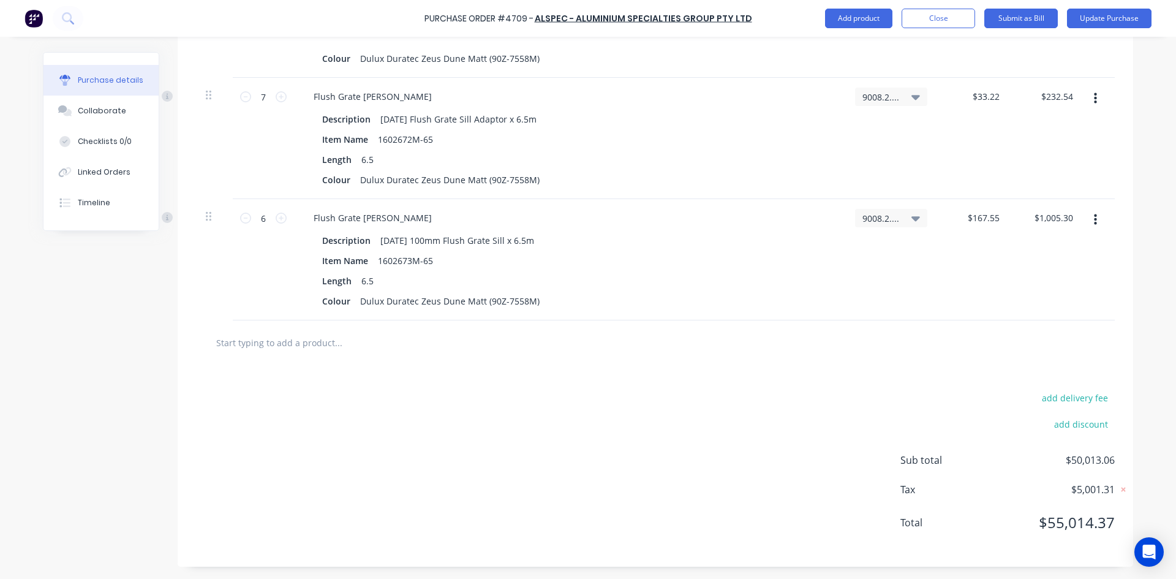
click at [282, 344] on input "text" at bounding box center [338, 342] width 245 height 24
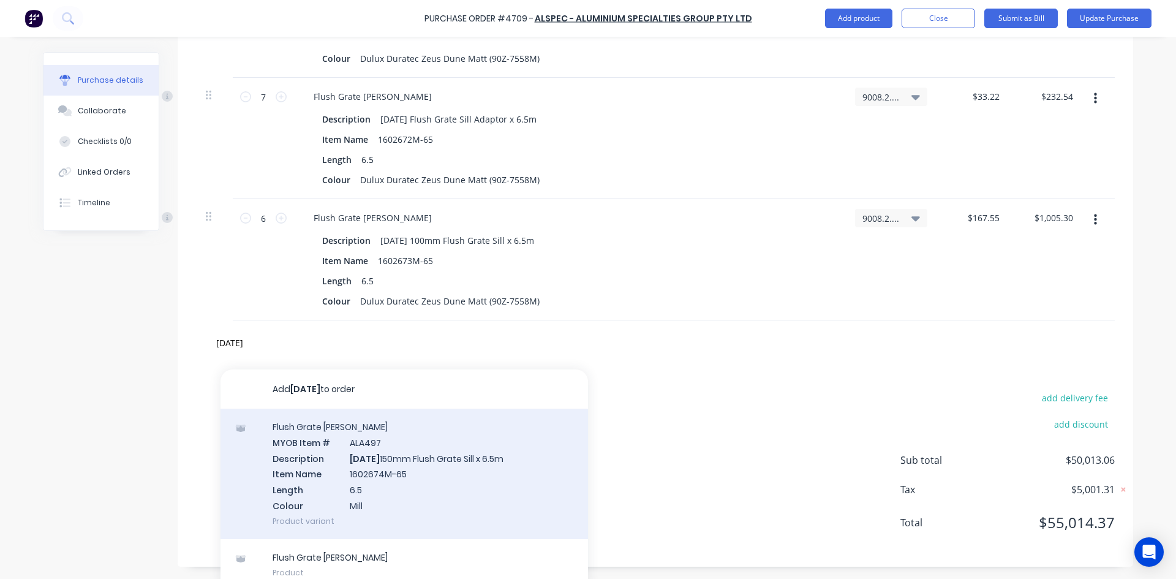
click at [385, 472] on div "Flush Grate Sills MYOB Item # ALA497 Description AD966 150mm Flush Grate Sill x…" at bounding box center [403, 473] width 367 height 130
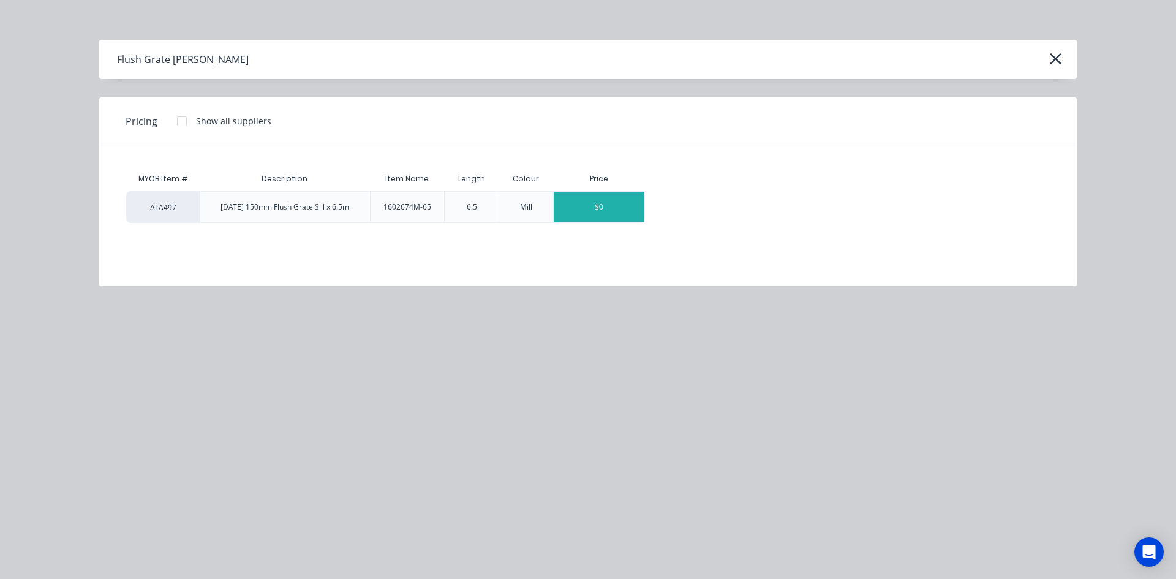
click at [624, 209] on div "$0" at bounding box center [599, 207] width 91 height 31
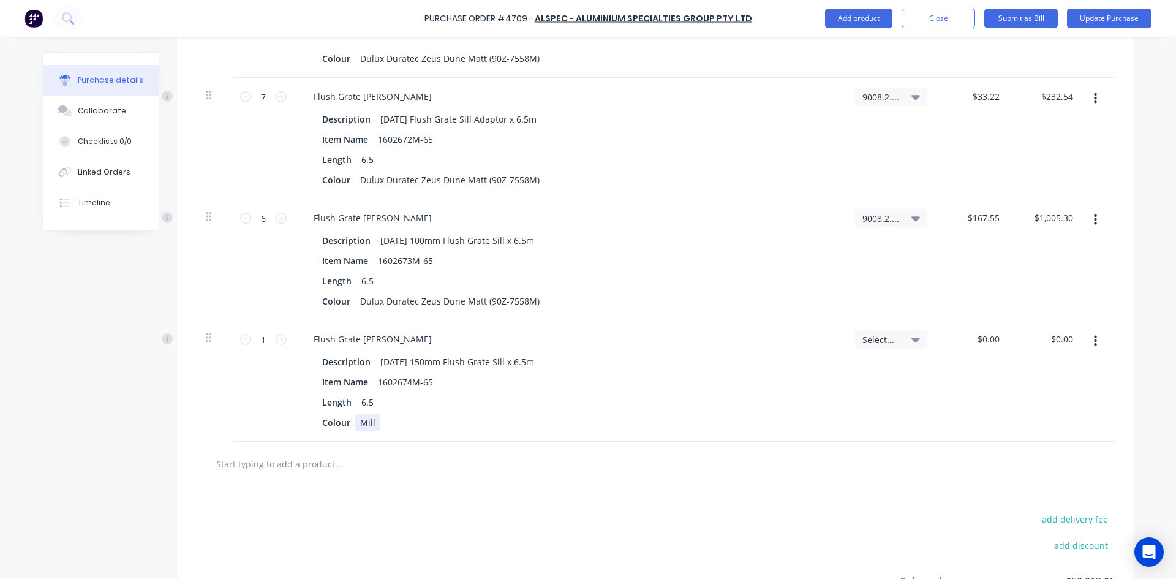
click at [371, 421] on div "Mill" at bounding box center [367, 422] width 25 height 18
click at [277, 341] on icon at bounding box center [281, 339] width 11 height 11
click at [994, 337] on input "0" at bounding box center [993, 339] width 17 height 18
click at [252, 462] on input "text" at bounding box center [338, 463] width 245 height 24
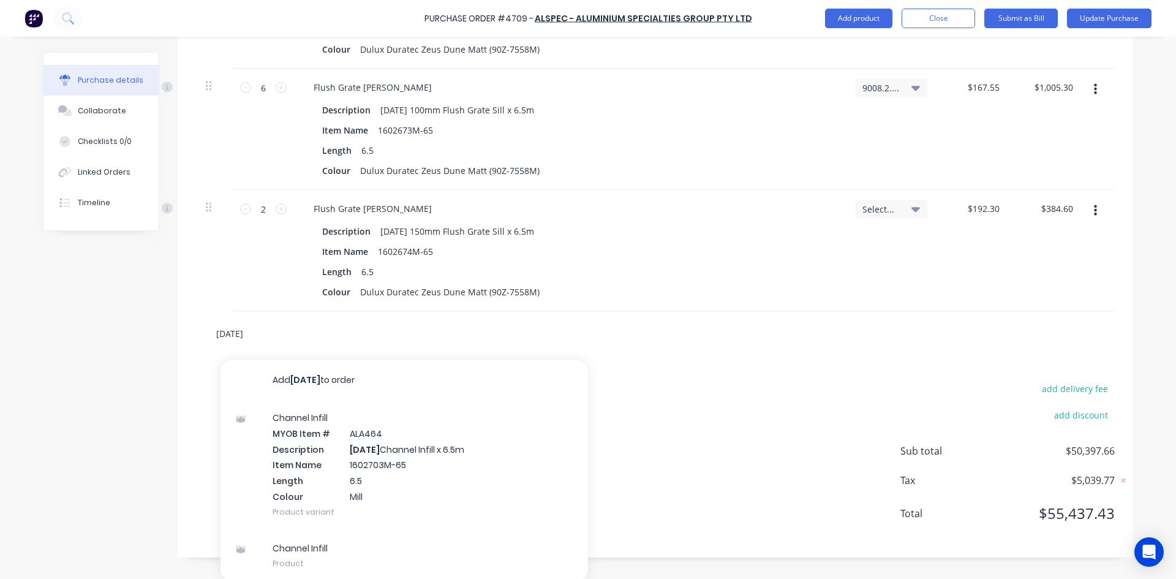
scroll to position [2750, 0]
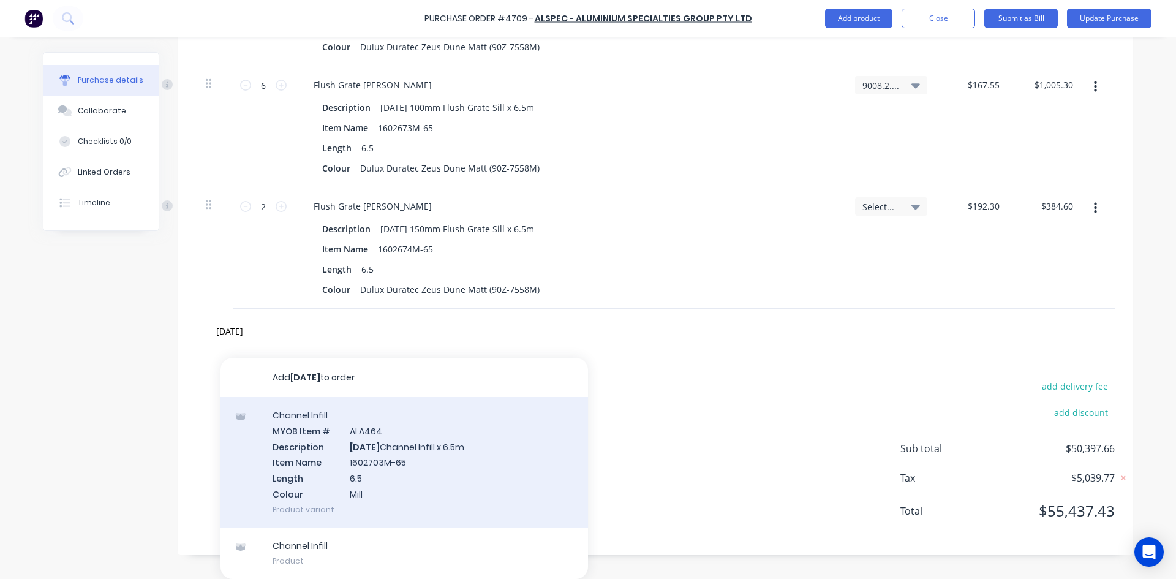
click at [358, 459] on div "Channel Infill MYOB Item # ALA464 Description AD703 Channel Infill x 6.5m Item …" at bounding box center [403, 462] width 367 height 130
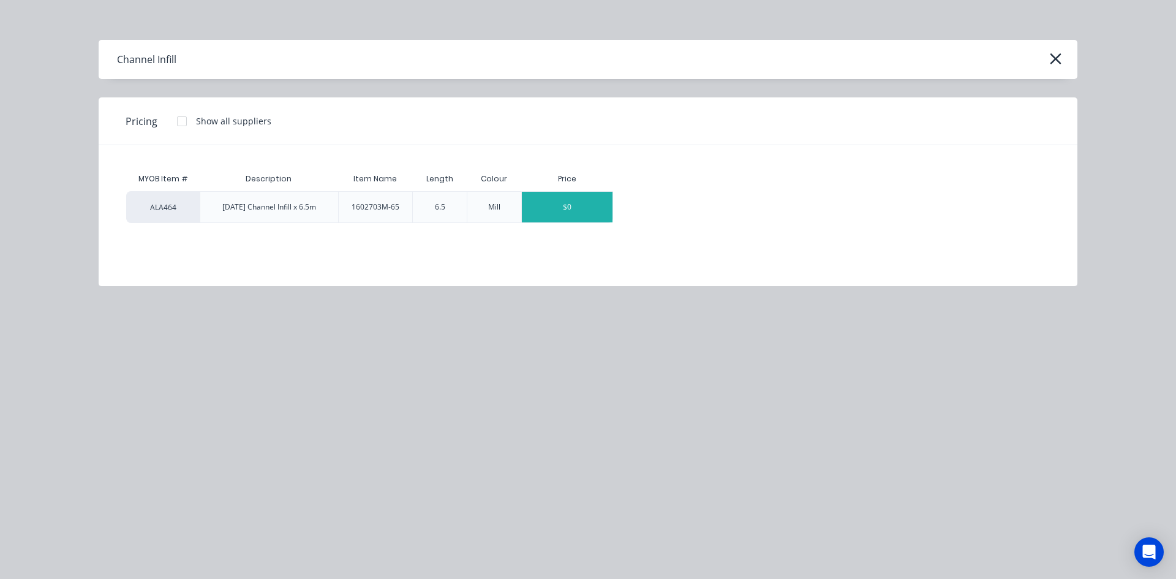
click at [570, 207] on div "$0" at bounding box center [567, 207] width 91 height 31
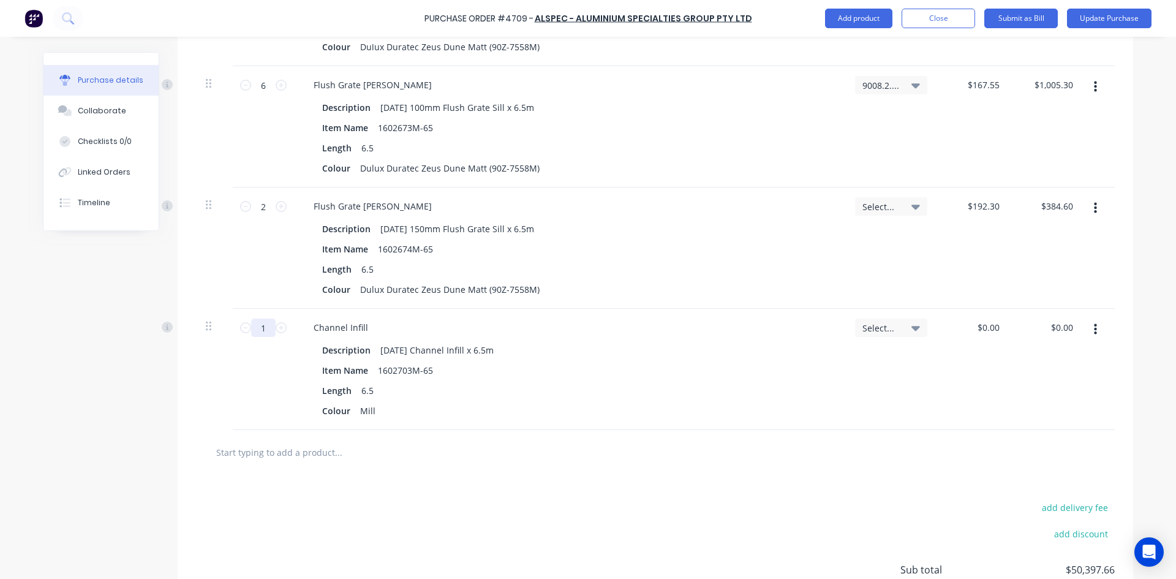
click at [264, 330] on input "1" at bounding box center [263, 327] width 24 height 18
click at [374, 408] on div "Mill" at bounding box center [367, 411] width 25 height 18
click at [912, 203] on icon at bounding box center [915, 206] width 9 height 13
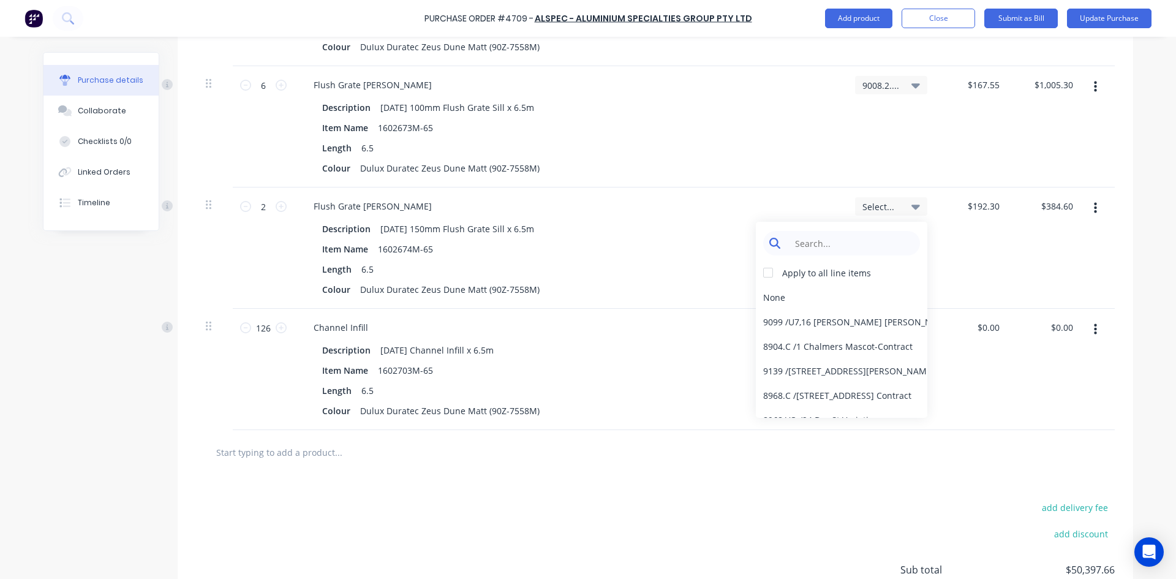
click at [848, 238] on input at bounding box center [851, 243] width 126 height 24
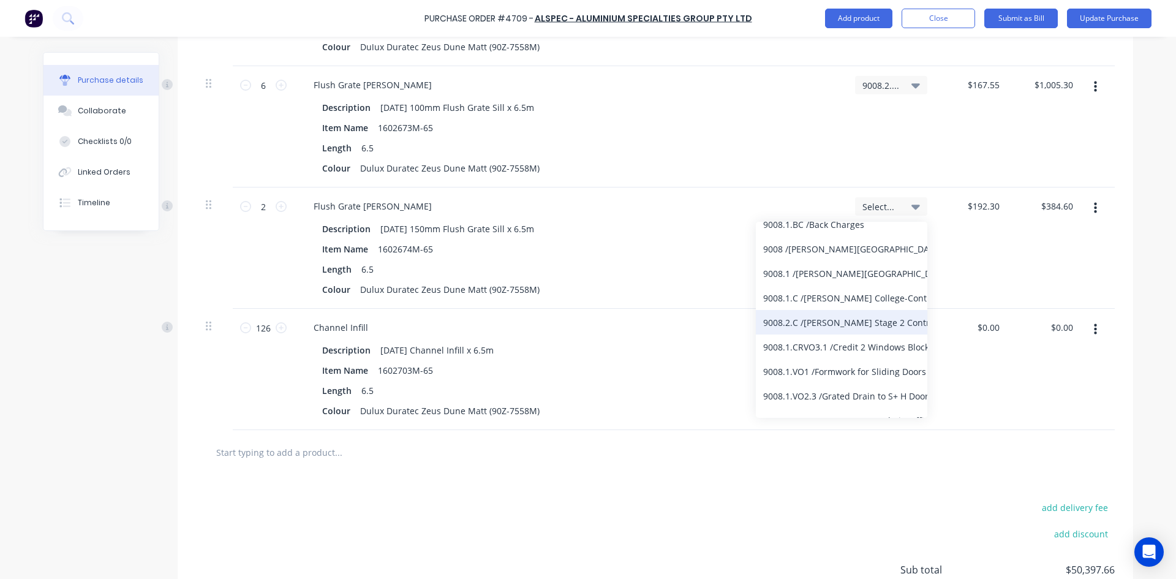
scroll to position [122, 0]
click at [825, 323] on div "9008.2.C / Bede Polding Stage 2 Contract" at bounding box center [841, 321] width 171 height 24
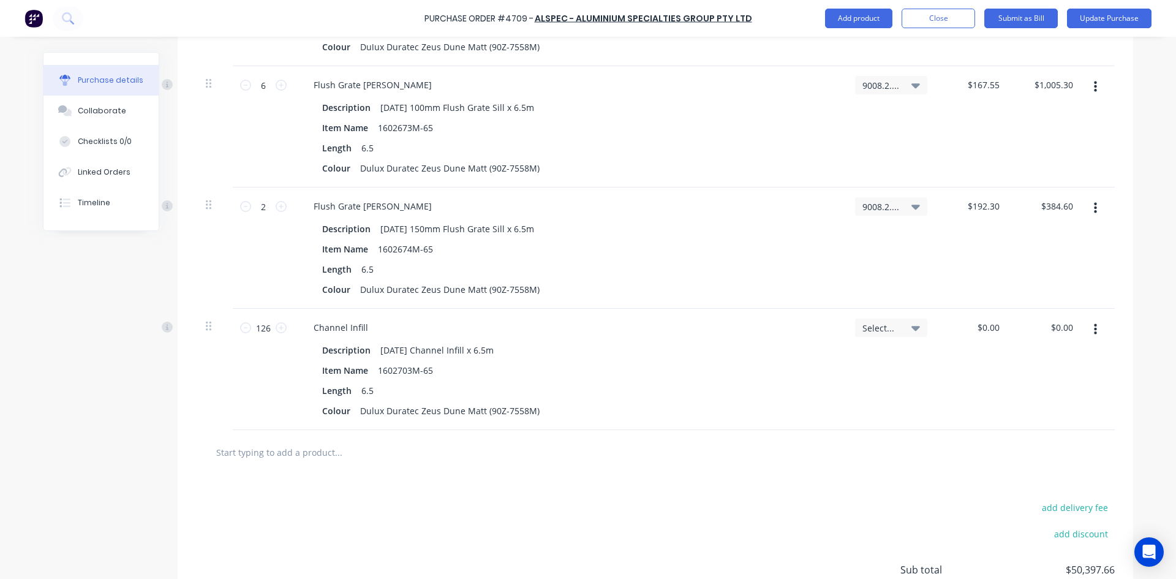
click at [916, 326] on div "Select..." at bounding box center [891, 327] width 72 height 18
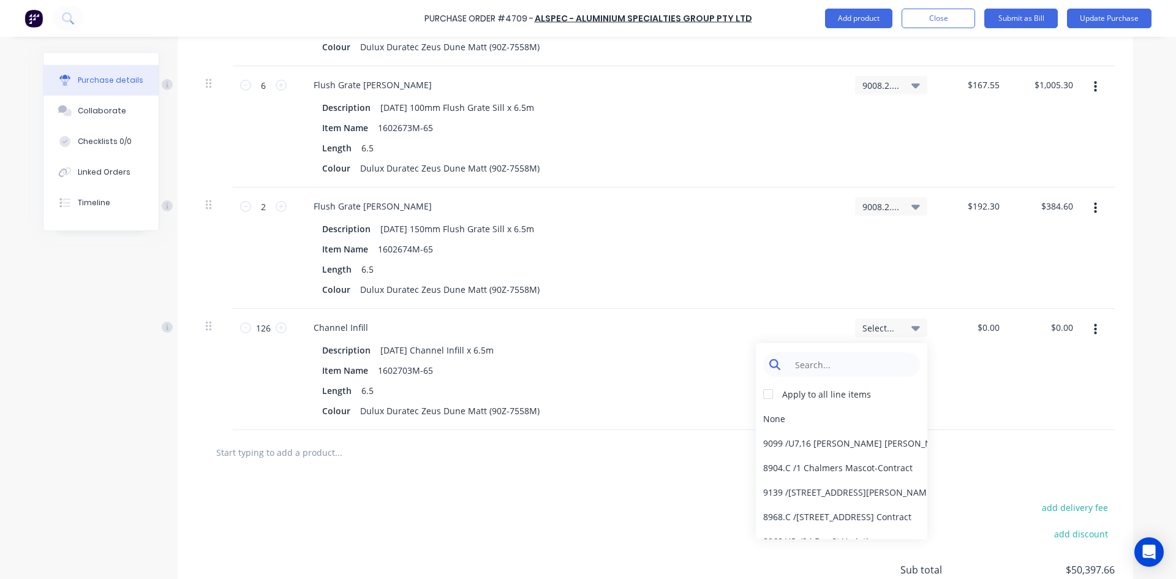
click at [840, 363] on input at bounding box center [851, 364] width 126 height 24
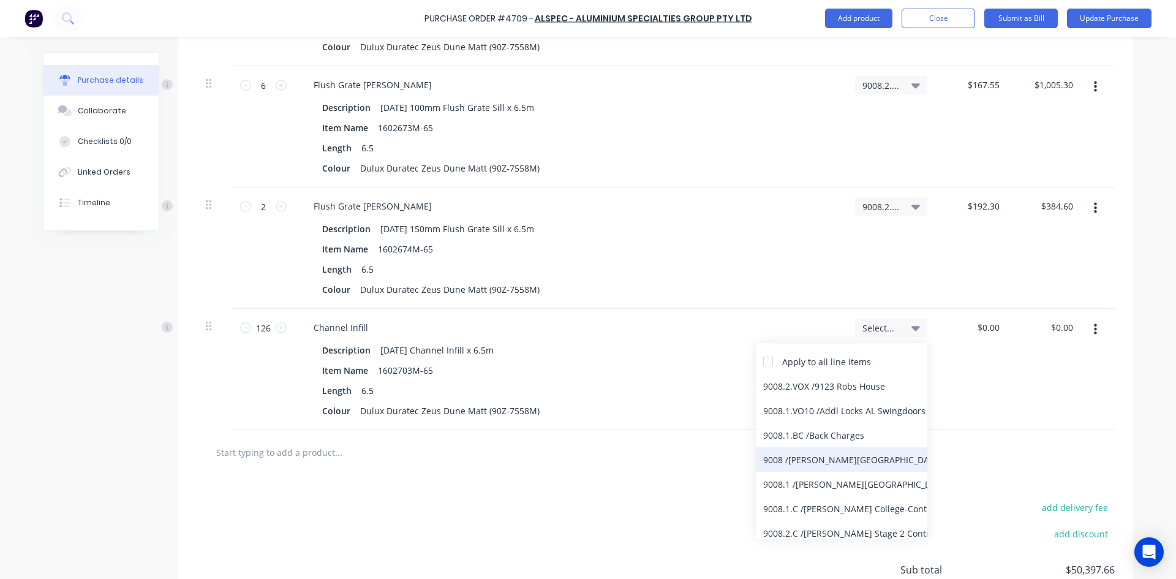
scroll to position [61, 0]
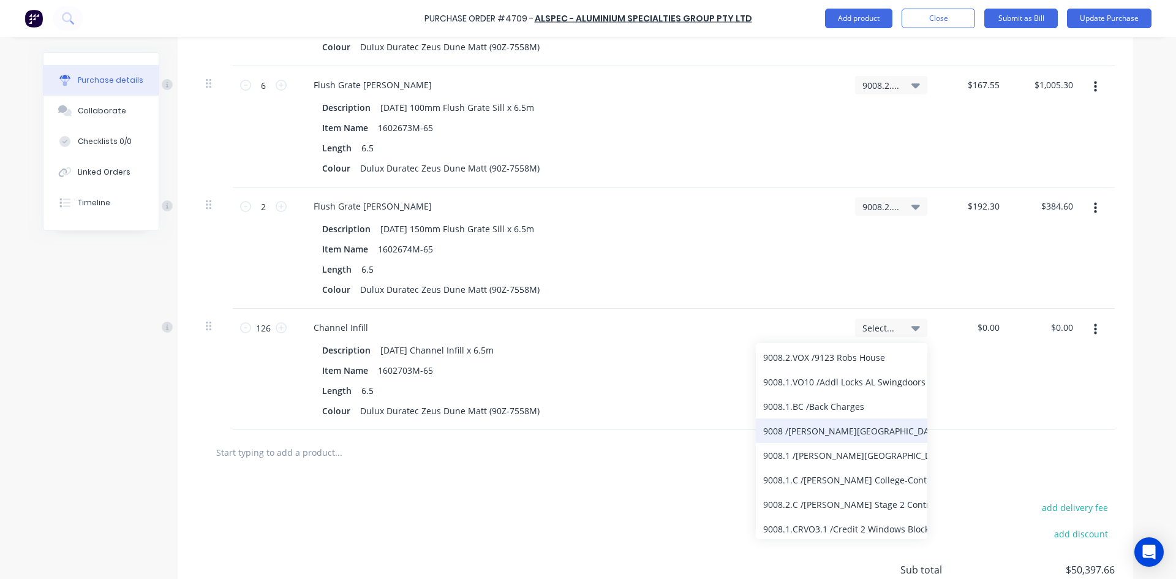
click at [837, 500] on div "9008.2.C / Bede Polding Stage 2 Contract" at bounding box center [841, 504] width 171 height 24
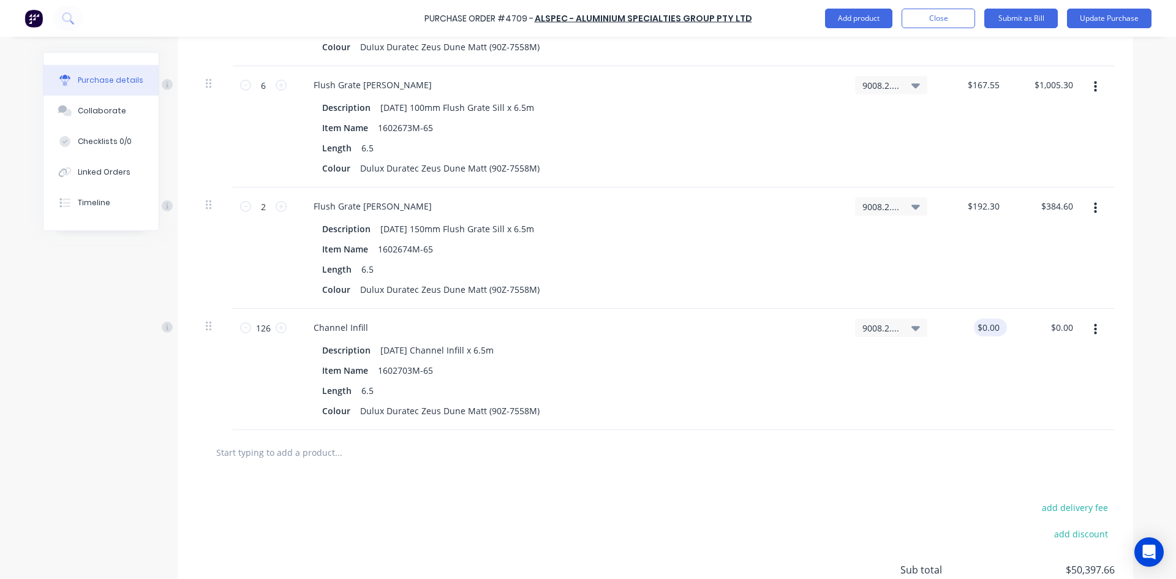
click at [1001, 327] on div "$0.00 $0.00" at bounding box center [990, 327] width 33 height 18
click at [995, 328] on input "0" at bounding box center [993, 327] width 17 height 18
click at [471, 462] on div at bounding box center [389, 452] width 367 height 24
click at [295, 449] on input "text" at bounding box center [338, 452] width 245 height 24
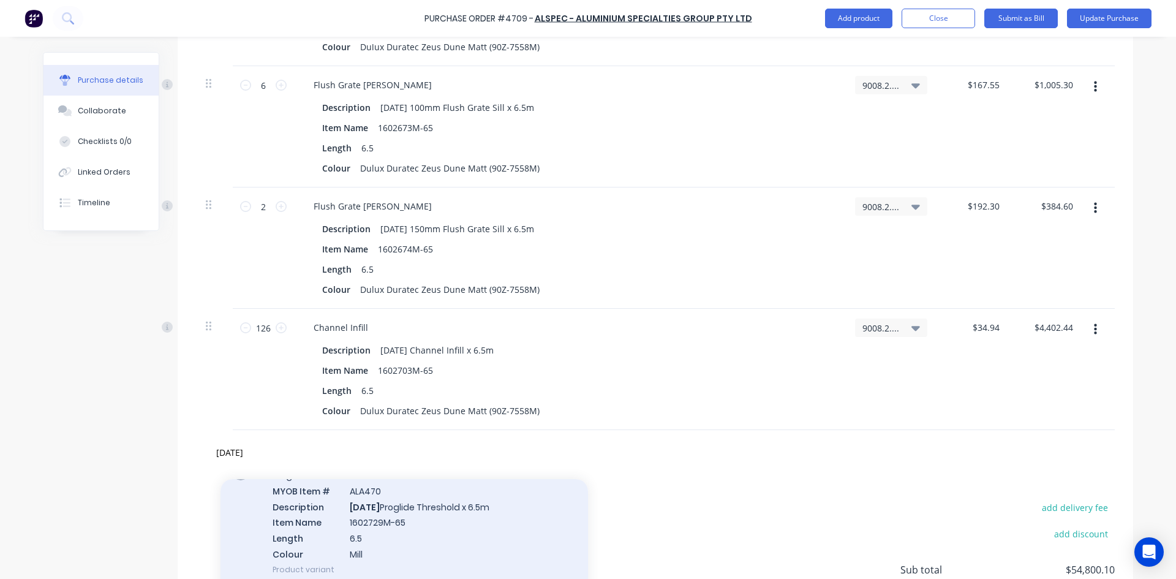
click at [451, 516] on div "Proglide Threshold MYOB Item # ALA470 Description AD729 Proglide Threshold x 6.…" at bounding box center [403, 522] width 367 height 130
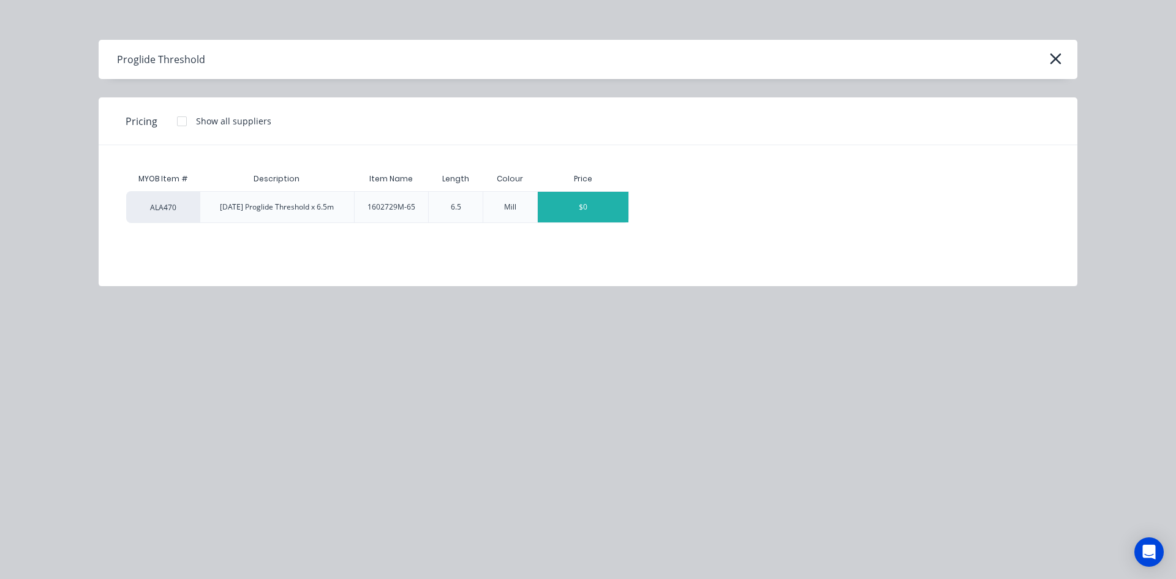
click at [597, 205] on div "$0" at bounding box center [583, 207] width 91 height 31
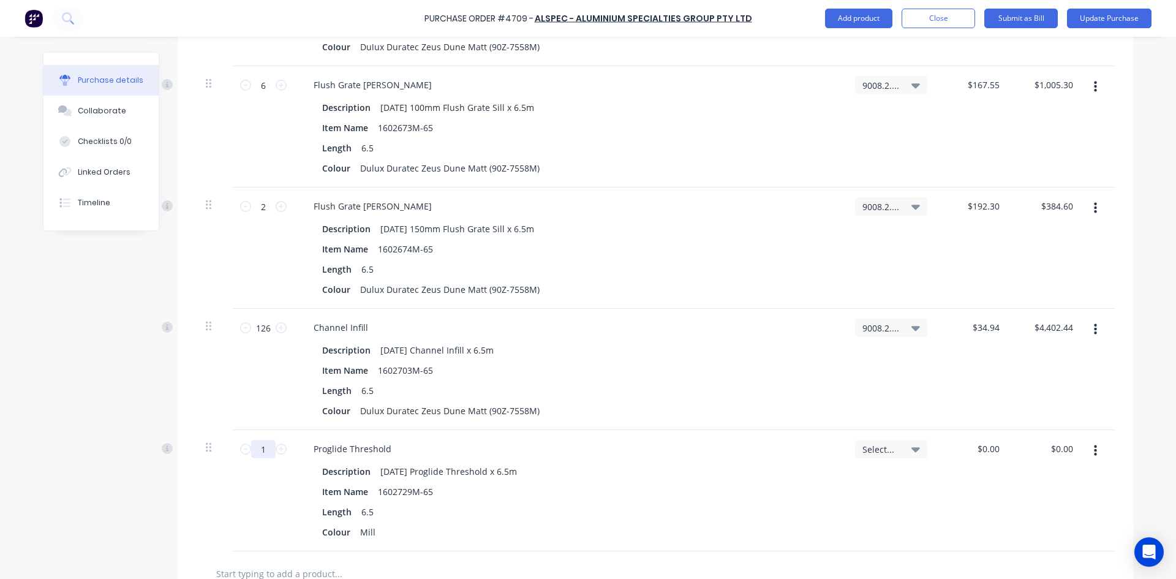
click at [263, 450] on input "1" at bounding box center [263, 449] width 24 height 18
click at [372, 533] on div "Mill" at bounding box center [367, 532] width 25 height 18
click at [912, 448] on icon at bounding box center [915, 449] width 9 height 5
click at [860, 484] on input at bounding box center [851, 485] width 126 height 24
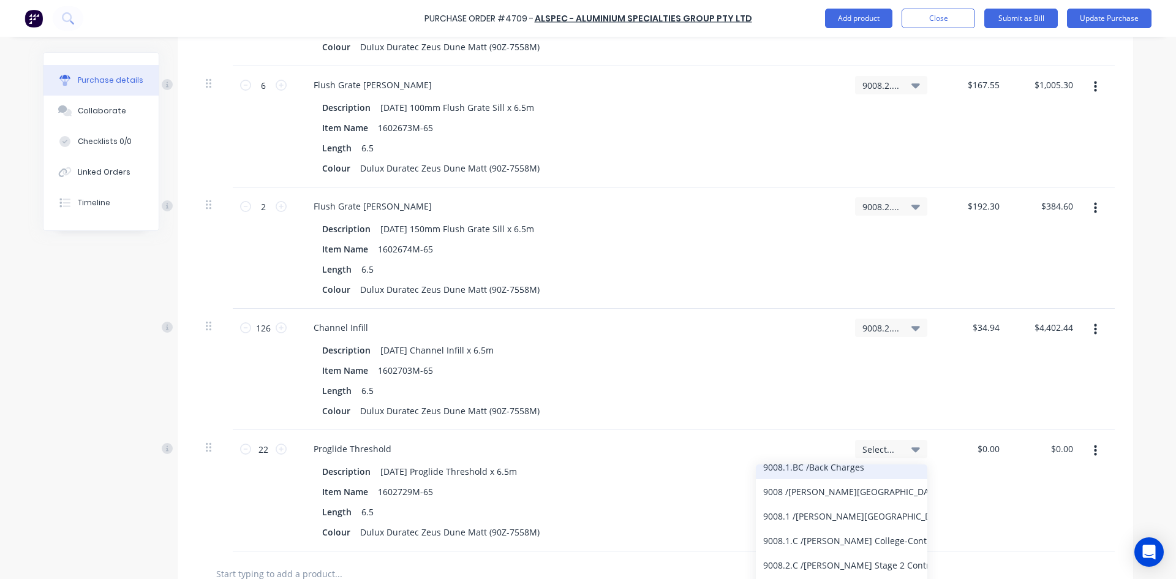
scroll to position [122, 0]
click at [849, 561] on div "9008.2.C / Bede Polding Stage 2 Contract" at bounding box center [841, 564] width 171 height 24
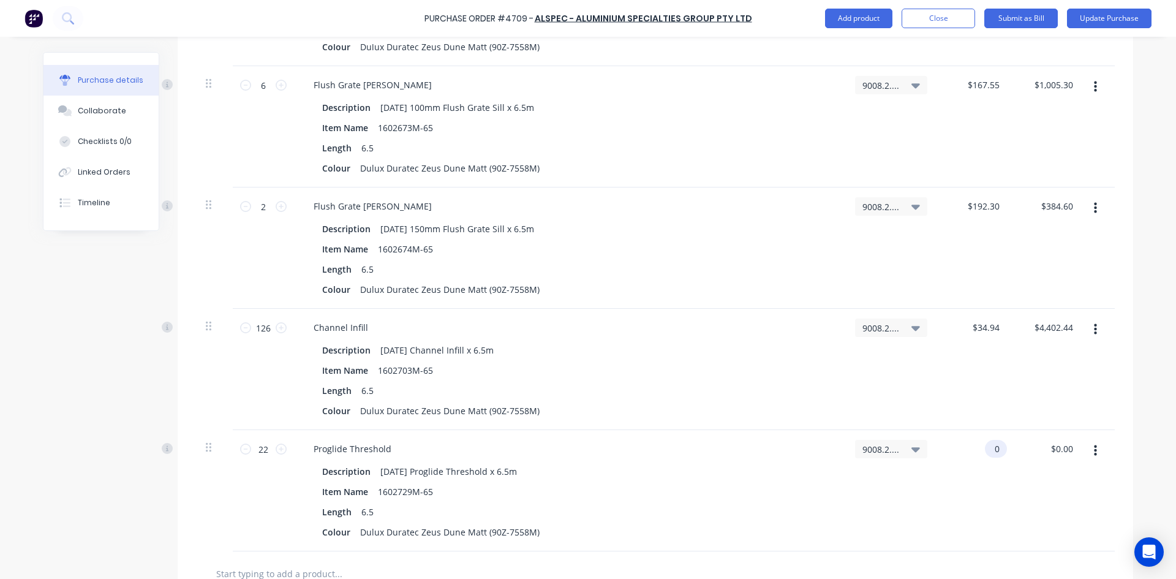
click at [993, 446] on input "0" at bounding box center [993, 449] width 17 height 18
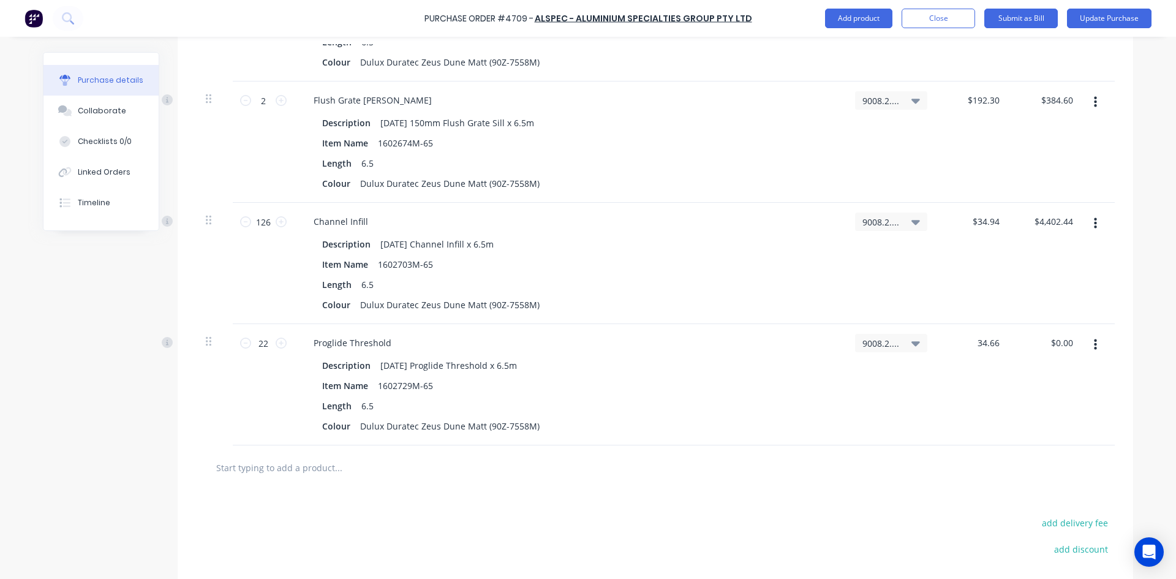
scroll to position [2934, 0]
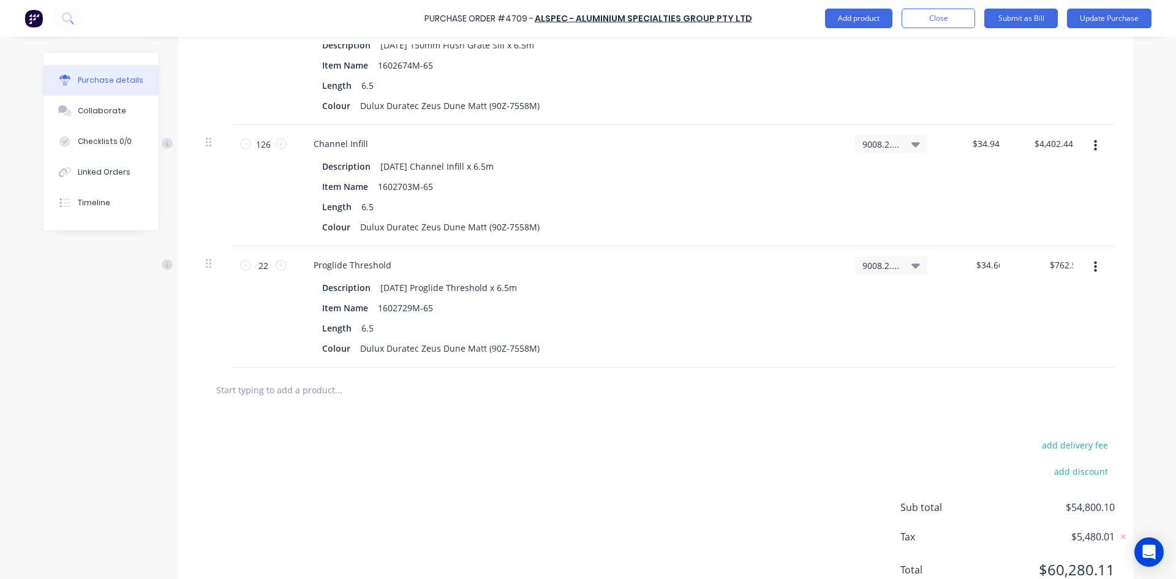
click at [266, 394] on input "text" at bounding box center [338, 389] width 245 height 24
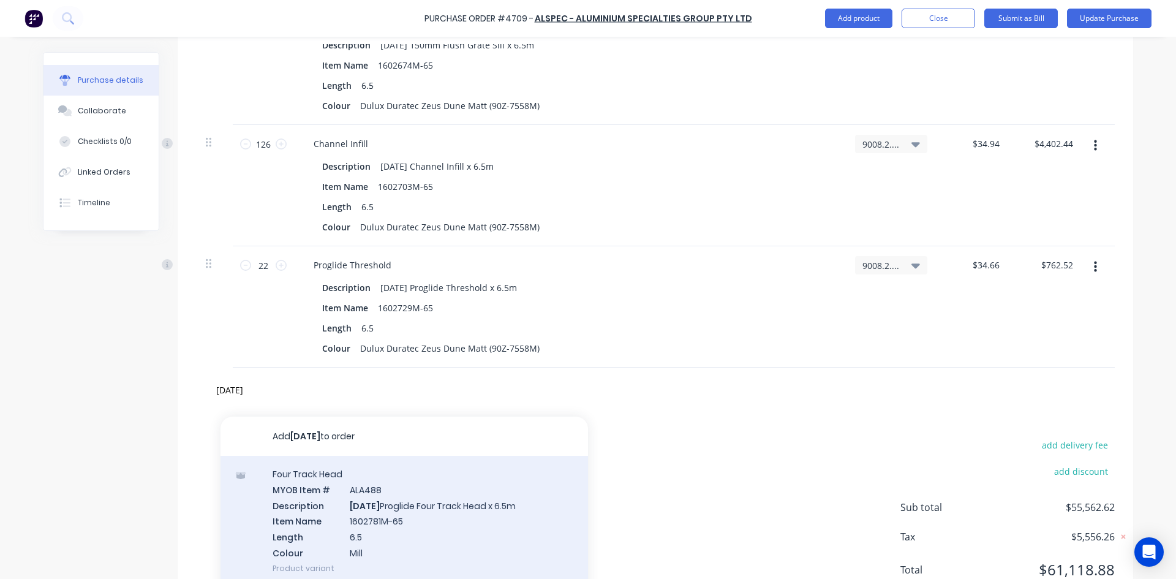
click at [397, 521] on div "Four Track Head MYOB Item # ALA488 Description AD781 Proglide Four Track Head x…" at bounding box center [403, 521] width 367 height 130
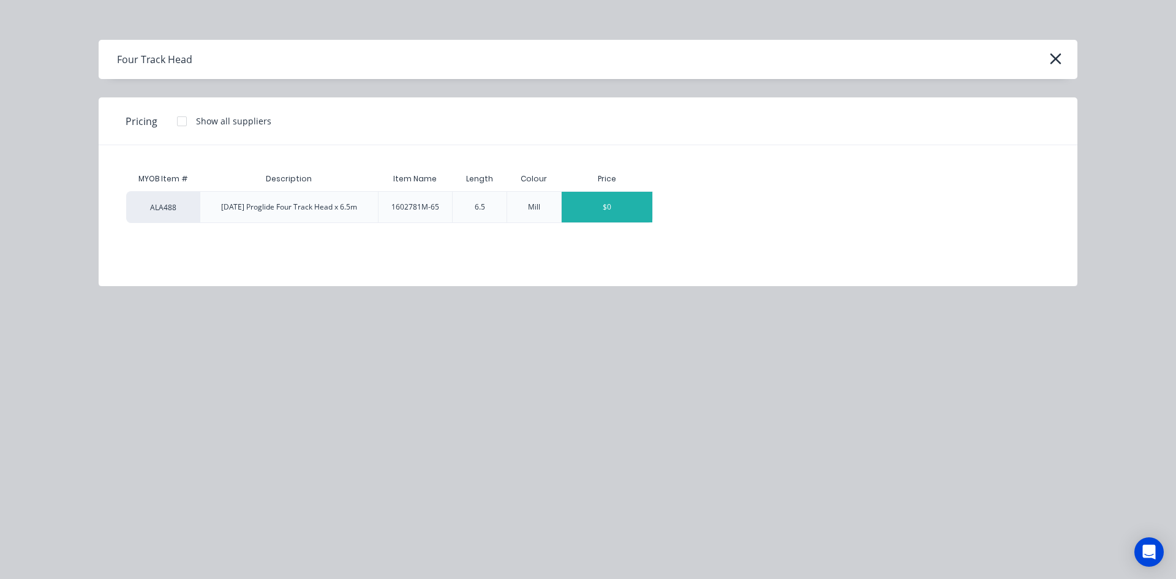
click at [612, 215] on div "$0" at bounding box center [607, 207] width 91 height 31
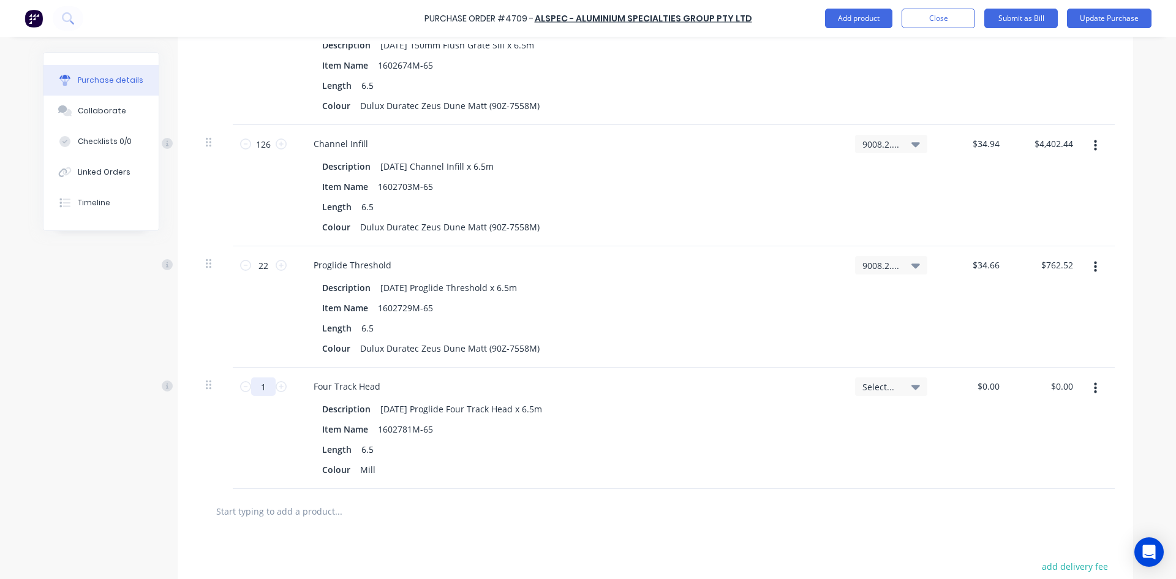
click at [268, 388] on input "1" at bounding box center [263, 386] width 24 height 18
click at [371, 470] on div "Mill" at bounding box center [367, 470] width 25 height 18
click at [913, 375] on div "Select..." at bounding box center [891, 427] width 92 height 121
click at [909, 393] on div "Select..." at bounding box center [891, 386] width 72 height 18
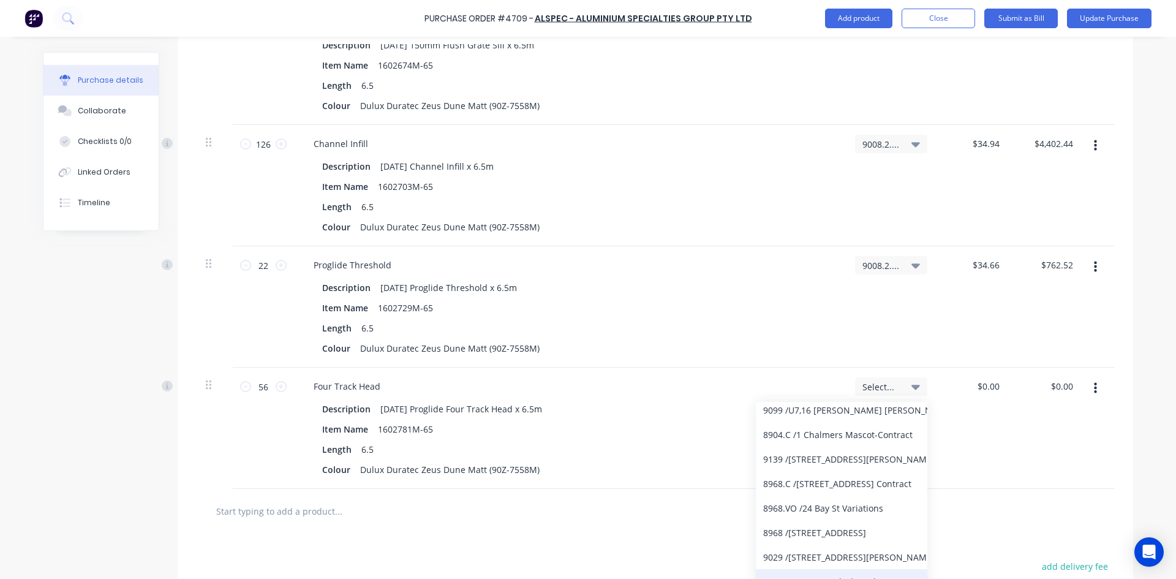
scroll to position [0, 0]
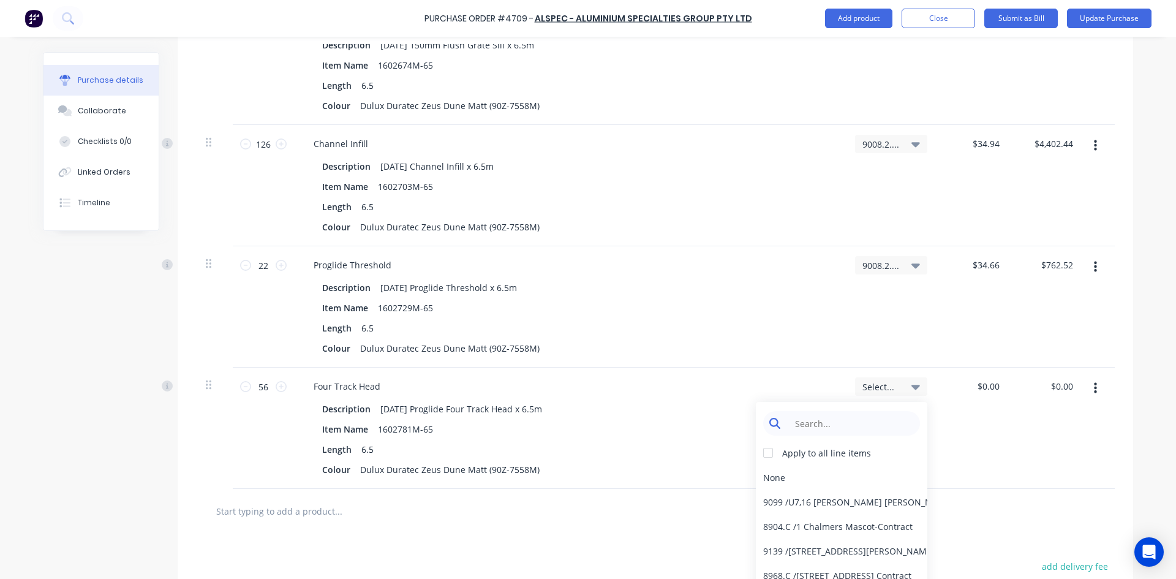
click at [816, 418] on input at bounding box center [851, 423] width 126 height 24
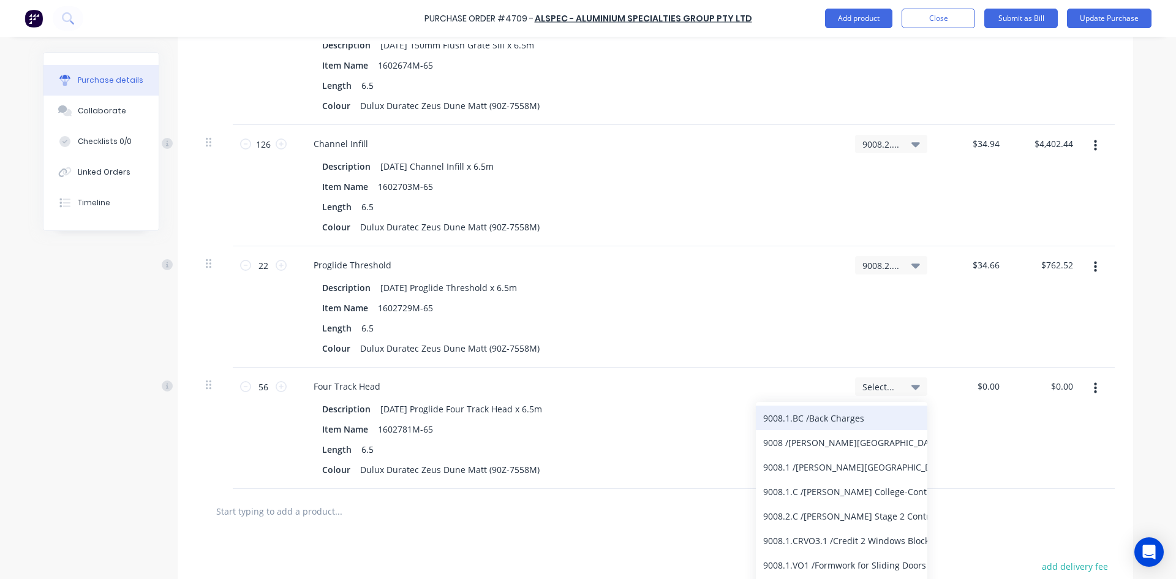
scroll to position [122, 0]
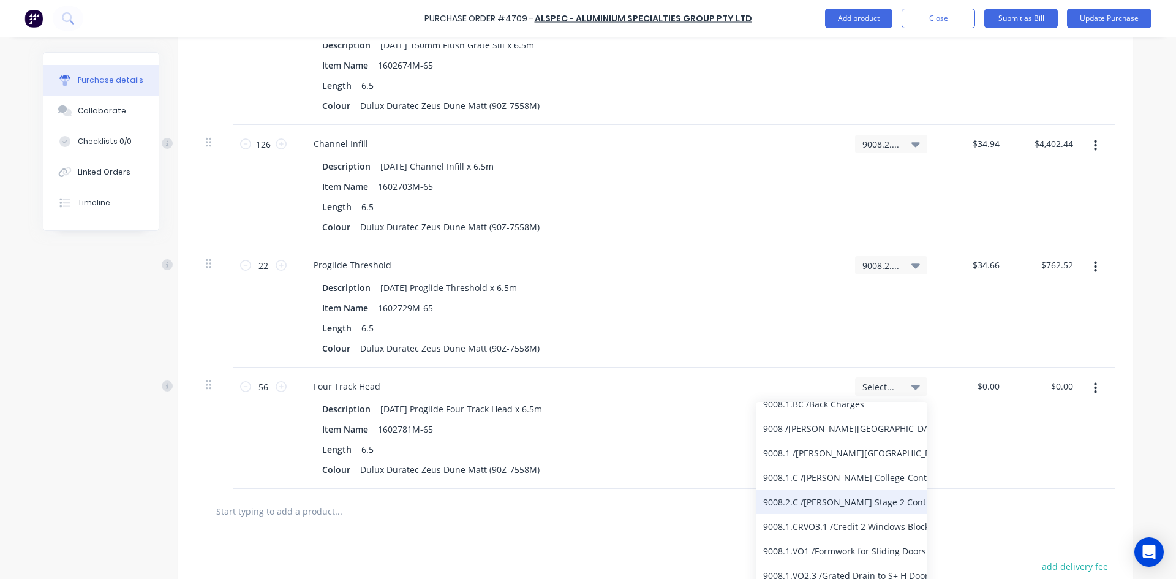
click at [823, 510] on div "9008.2.C / Bede Polding Stage 2 Contract" at bounding box center [841, 501] width 171 height 24
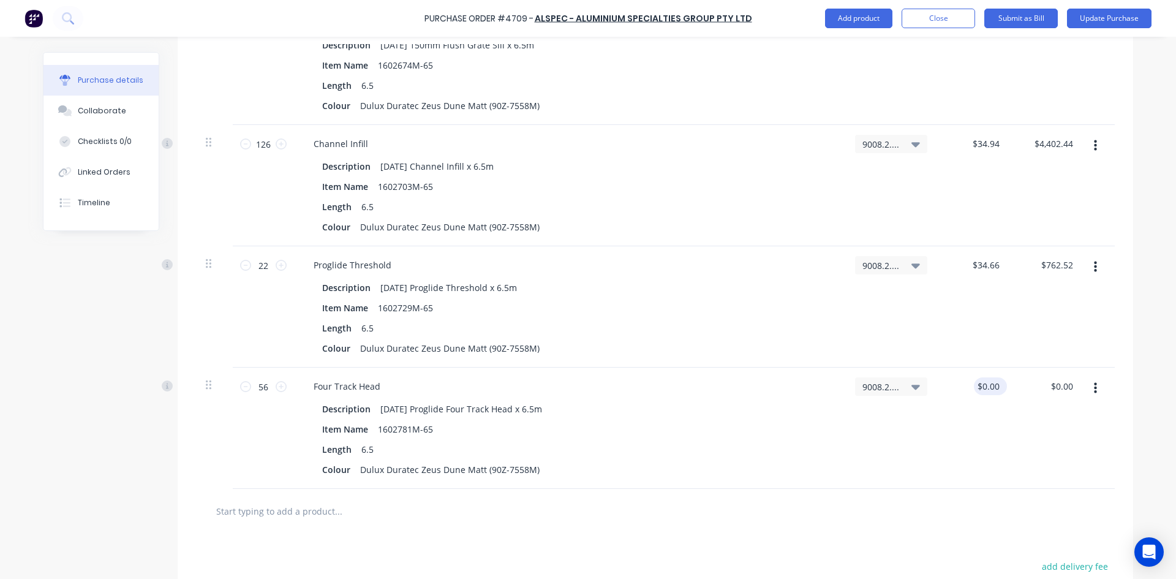
click at [998, 386] on div "$0.00 $0.00" at bounding box center [990, 386] width 33 height 18
drag, startPoint x: 997, startPoint y: 384, endPoint x: 1003, endPoint y: 391, distance: 9.1
click at [997, 384] on input "0" at bounding box center [988, 386] width 28 height 18
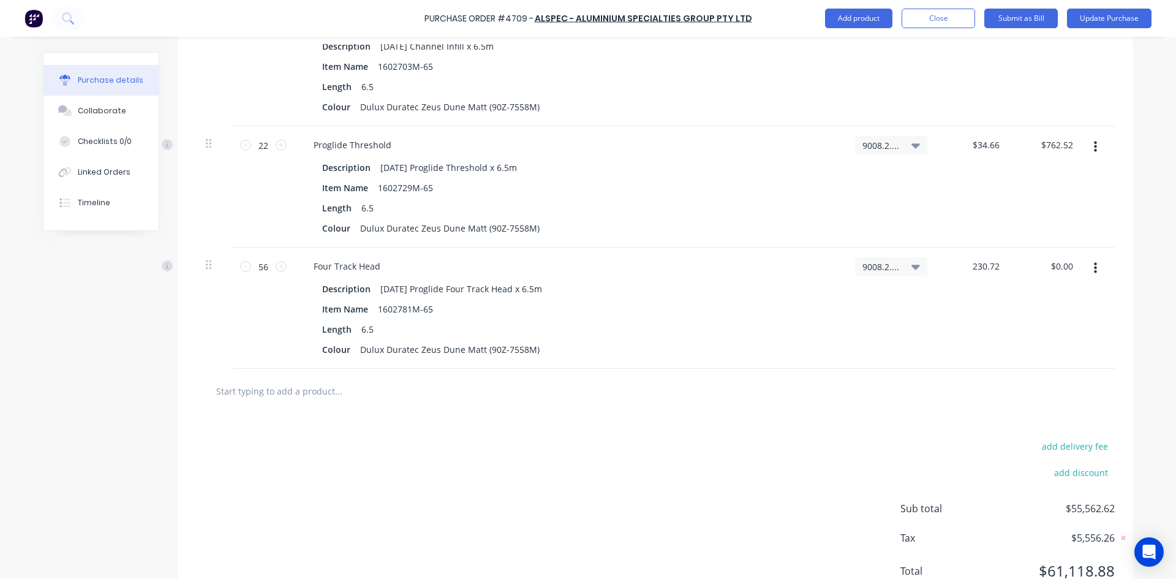
scroll to position [3057, 0]
click at [276, 390] on input "text" at bounding box center [338, 388] width 245 height 24
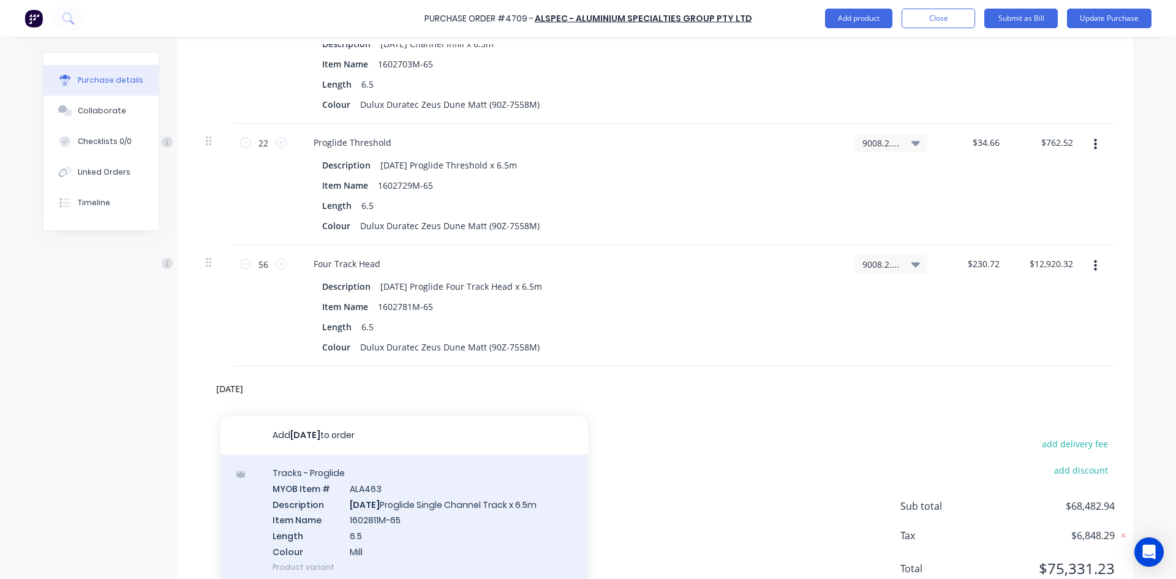
click at [407, 505] on div "Tracks - Proglide MYOB Item # ALA463 Description AD750 Proglide Single Channel …" at bounding box center [403, 519] width 367 height 130
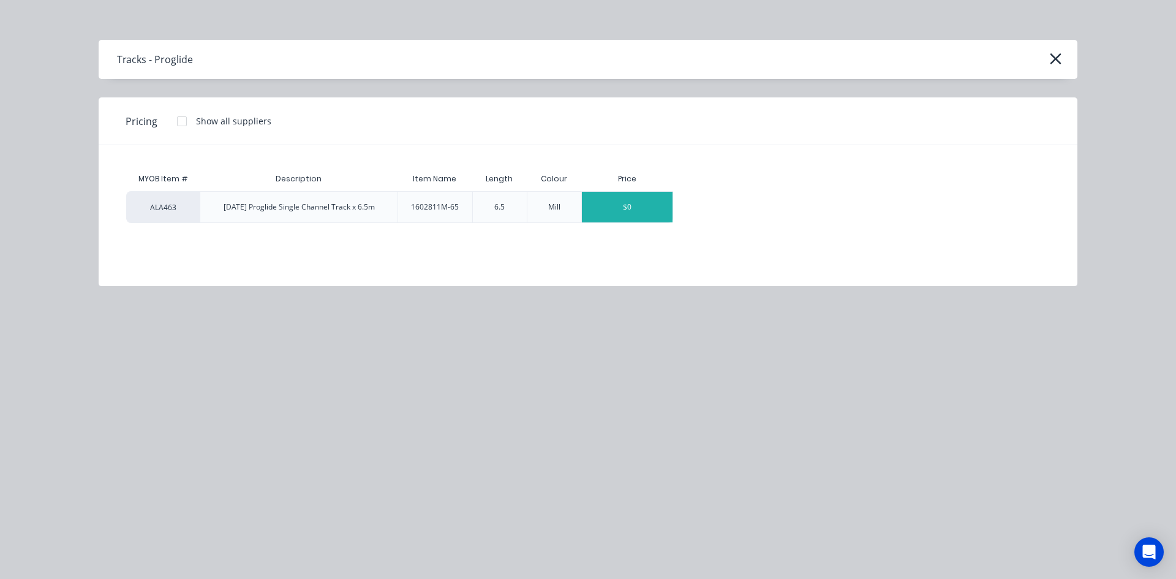
click at [616, 198] on div "$0" at bounding box center [627, 207] width 91 height 31
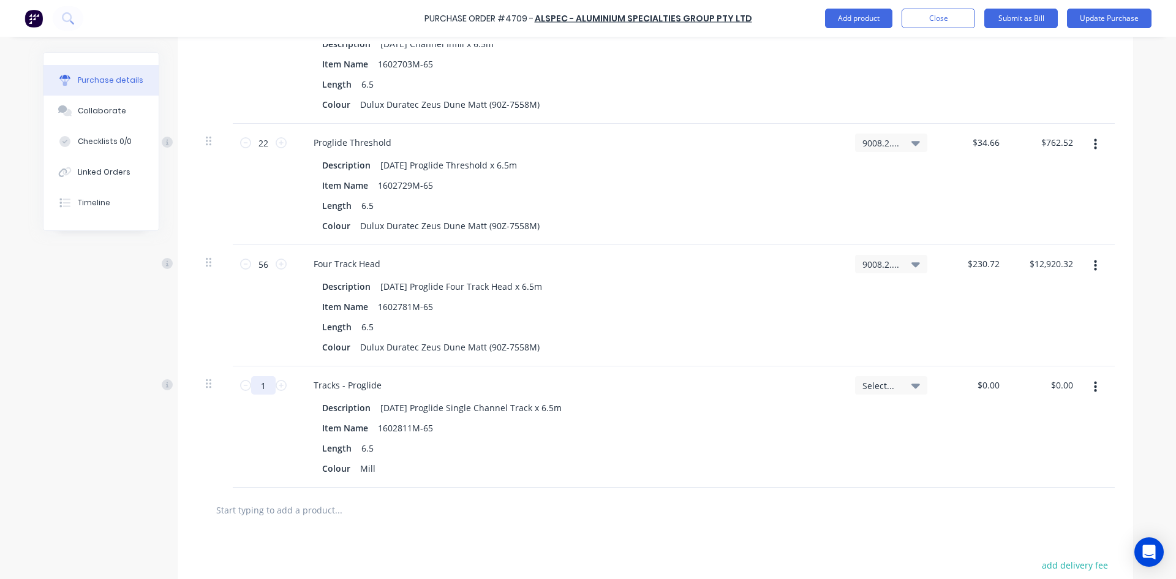
click at [265, 385] on input "1" at bounding box center [263, 385] width 24 height 18
click at [372, 469] on div "Mill" at bounding box center [367, 468] width 25 height 18
click at [996, 382] on input "0" at bounding box center [993, 385] width 17 height 18
click at [889, 386] on span "Select..." at bounding box center [880, 385] width 37 height 13
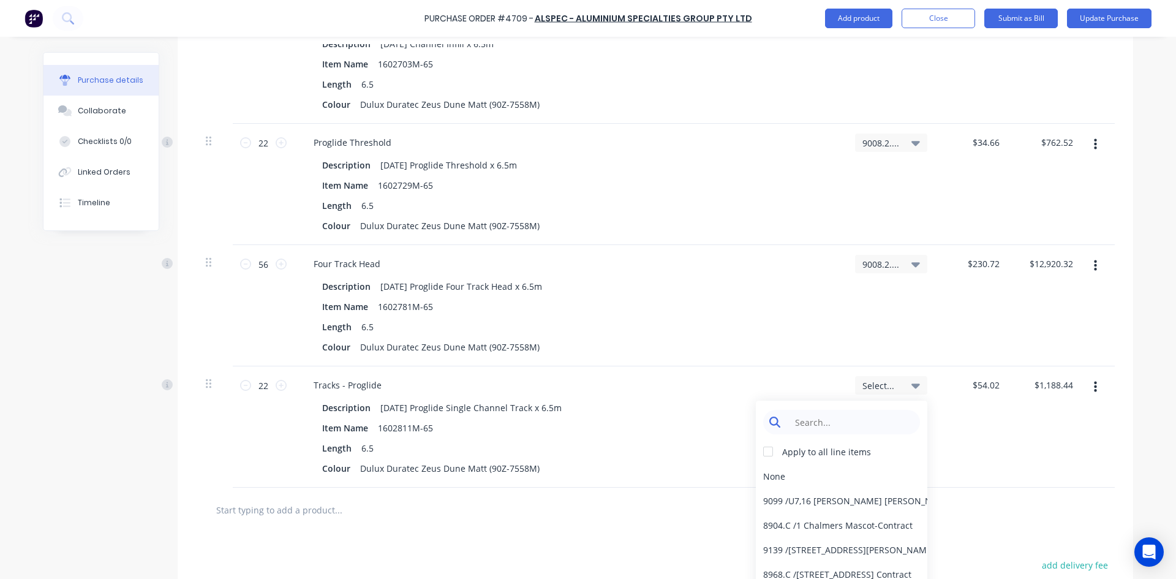
click at [868, 425] on input at bounding box center [851, 422] width 126 height 24
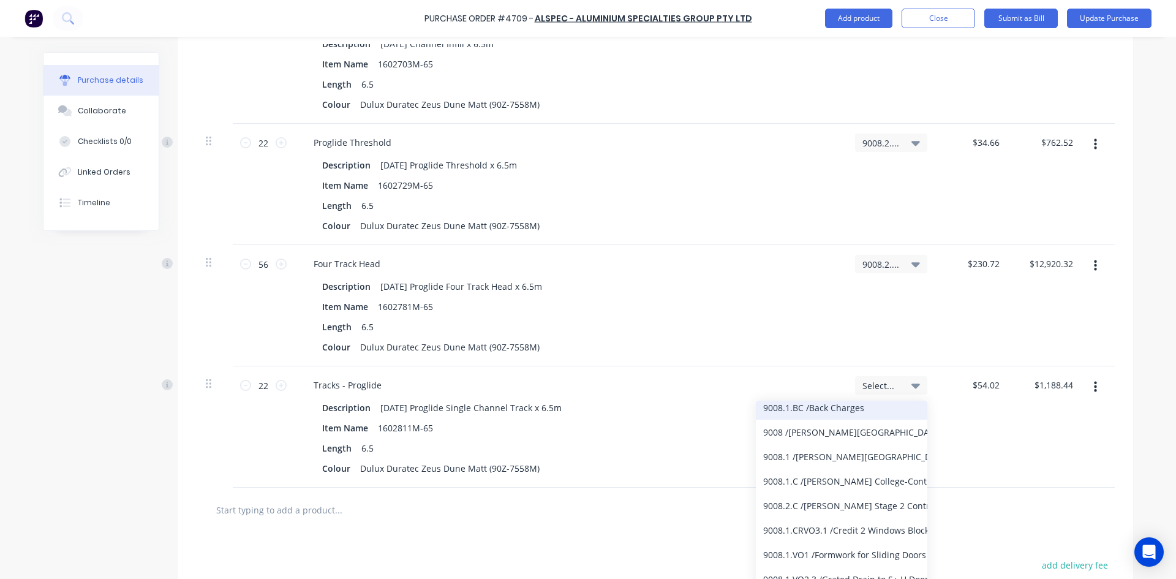
scroll to position [122, 0]
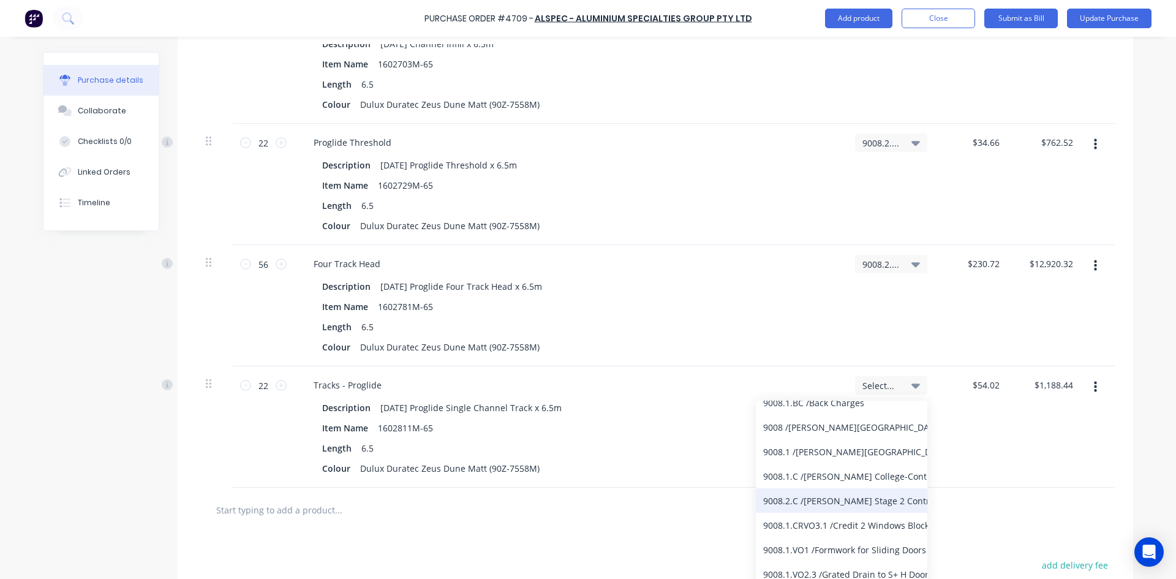
click at [845, 508] on div "9008.2.C / Bede Polding Stage 2 Contract" at bounding box center [841, 500] width 171 height 24
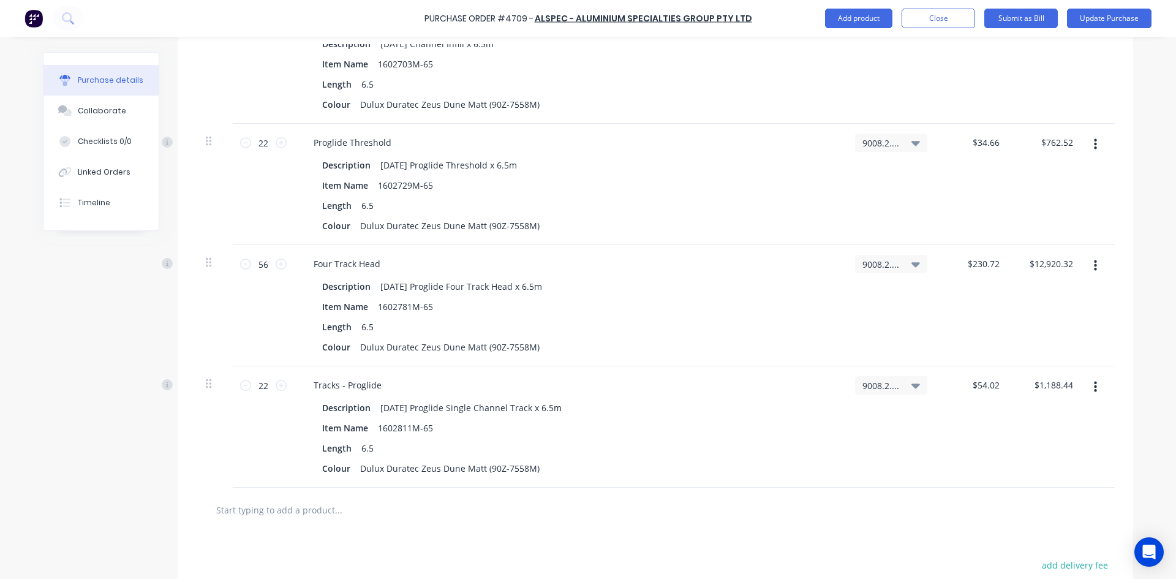
click at [263, 514] on input "text" at bounding box center [338, 509] width 245 height 24
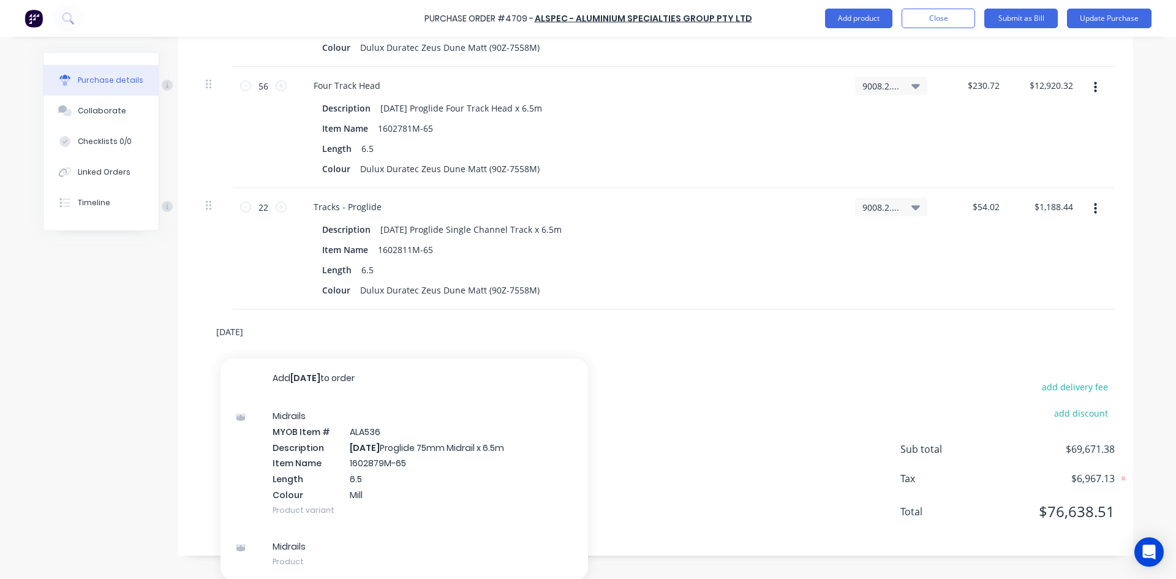
scroll to position [3236, 0]
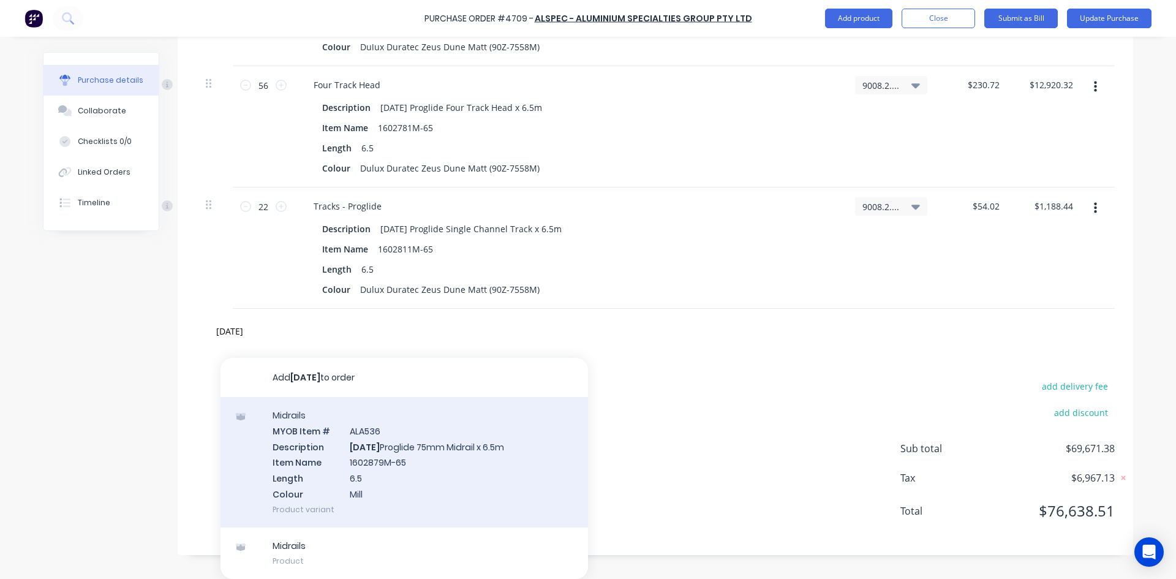
click at [455, 439] on div "Midrails MYOB Item # ALA536 Description AD869 Proglide 75mm Midrail x 6.5m Item…" at bounding box center [403, 462] width 367 height 130
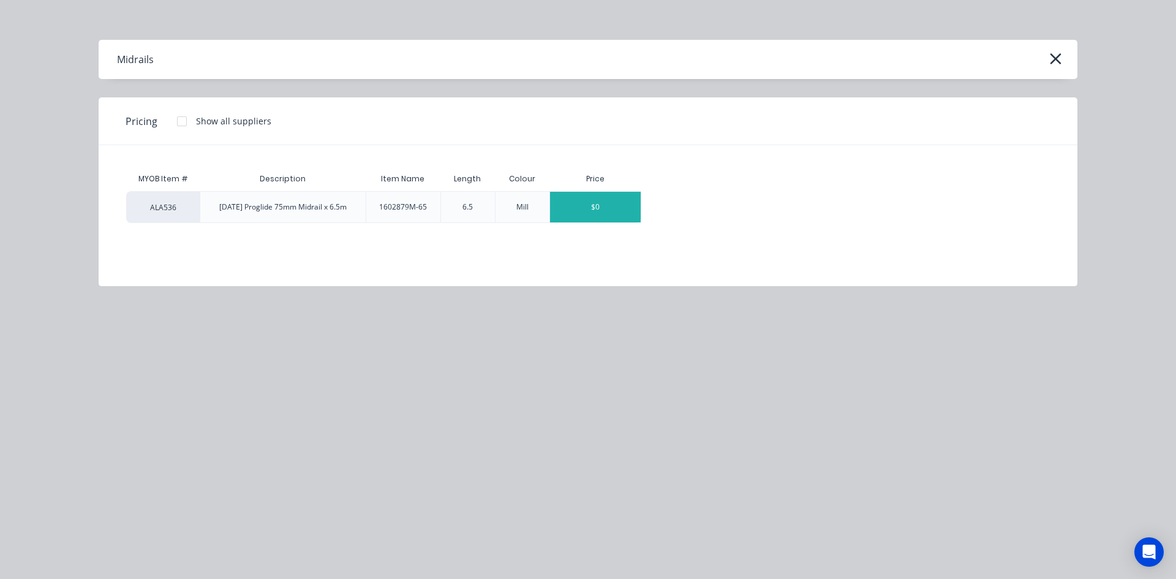
click at [573, 208] on div "$0" at bounding box center [595, 207] width 91 height 31
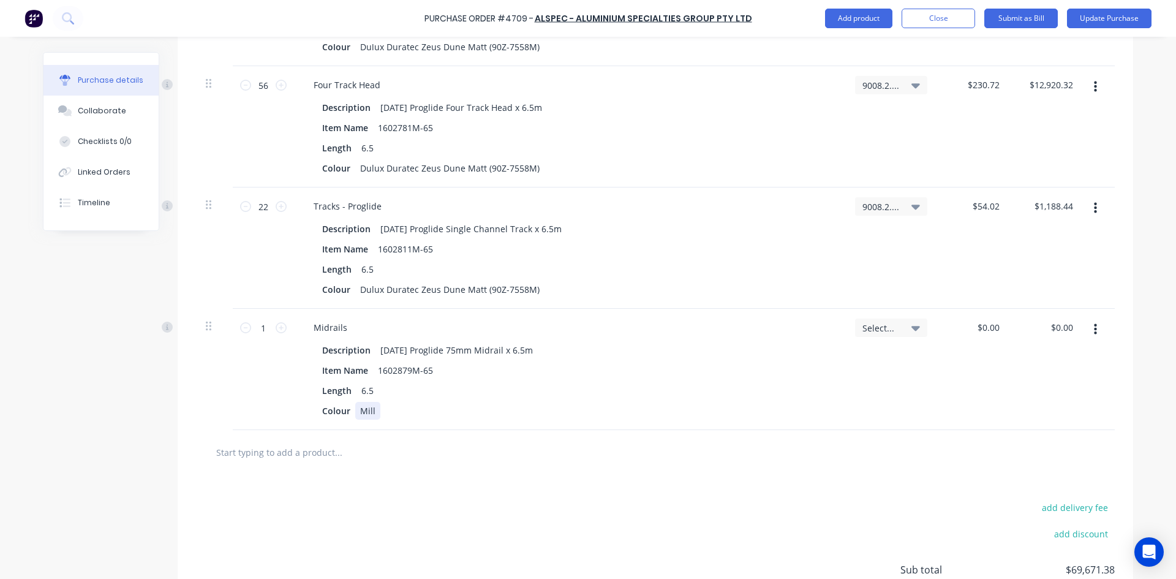
click at [373, 410] on div "Mill" at bounding box center [367, 411] width 25 height 18
click at [263, 324] on input "1" at bounding box center [263, 327] width 24 height 18
click at [869, 326] on span "Select..." at bounding box center [880, 328] width 37 height 13
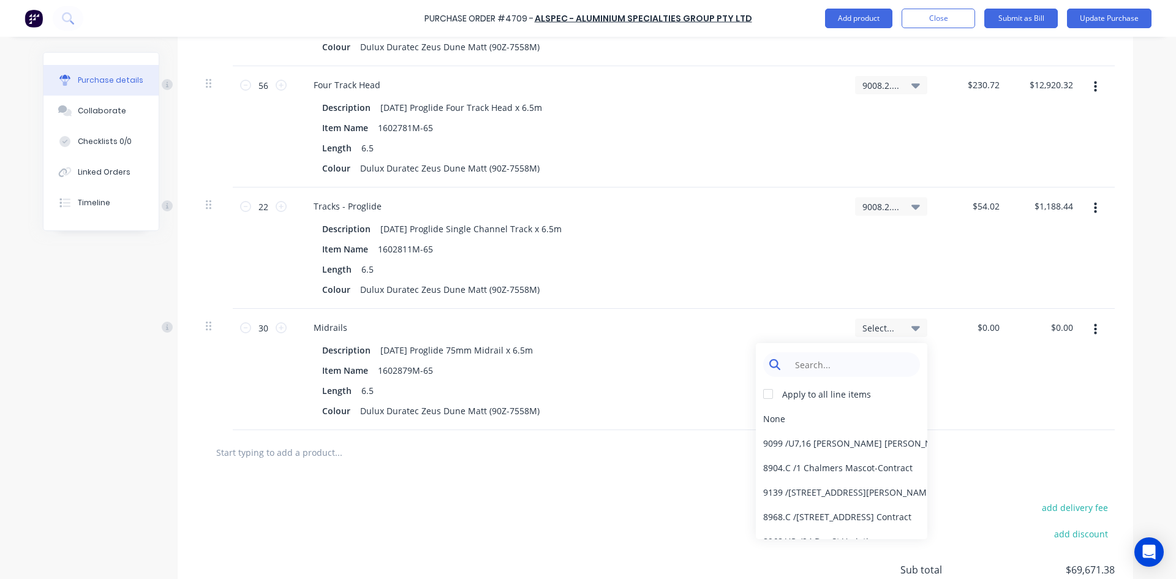
click at [856, 361] on input at bounding box center [851, 364] width 126 height 24
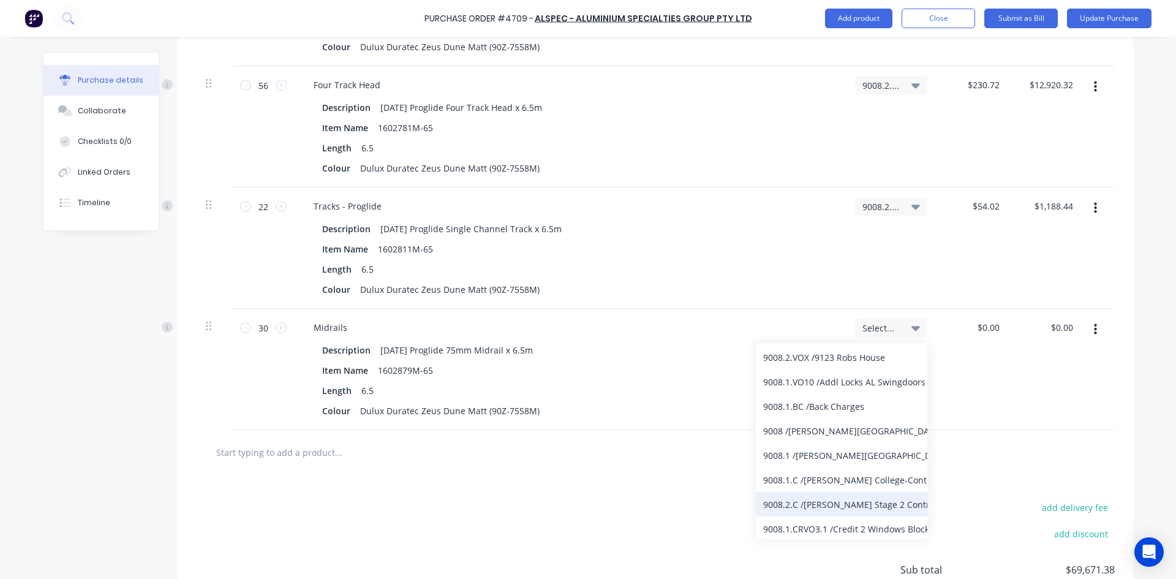
click at [843, 500] on div "9008.2.C / Bede Polding Stage 2 Contract" at bounding box center [841, 504] width 171 height 24
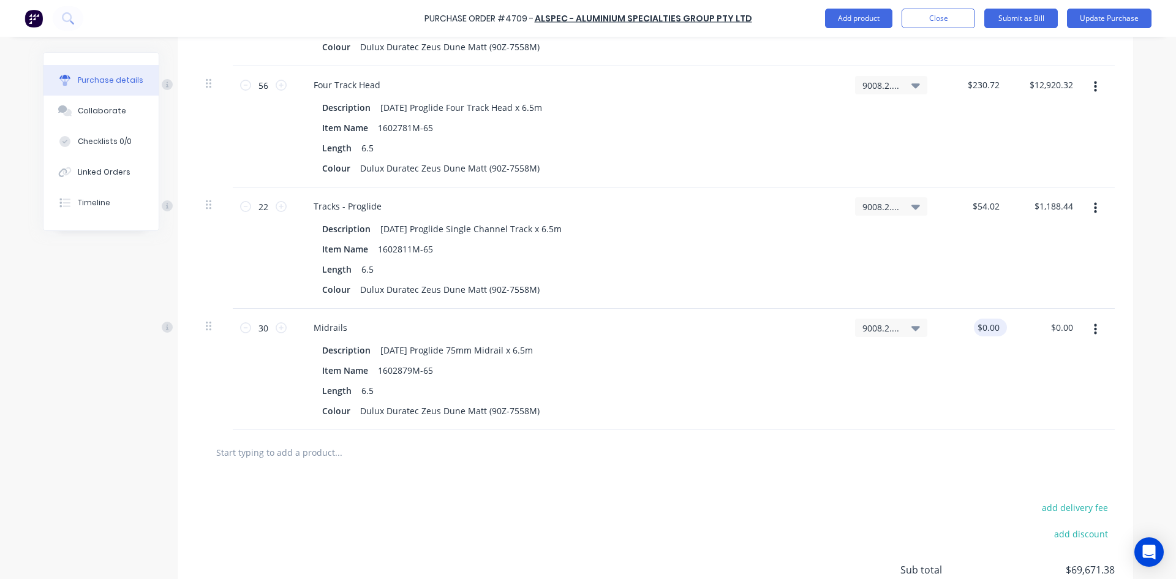
click at [1000, 329] on div "$0.00 $0.00" at bounding box center [990, 327] width 33 height 18
click at [995, 326] on input "0" at bounding box center [993, 327] width 17 height 18
click at [997, 322] on div "$0.00 $0.00" at bounding box center [988, 327] width 28 height 18
click at [996, 327] on input "0" at bounding box center [988, 327] width 28 height 18
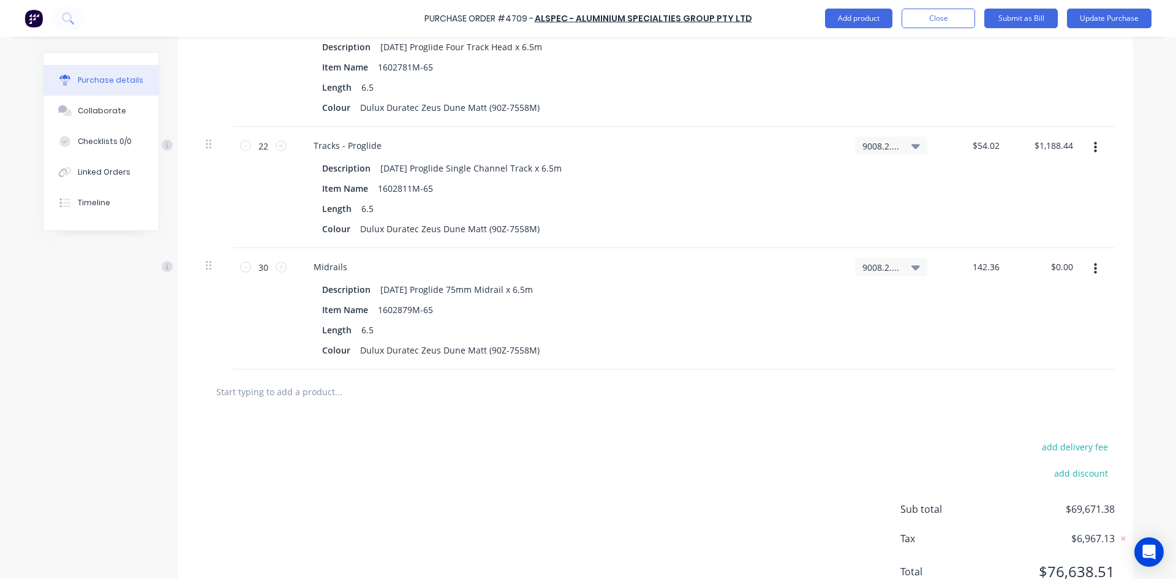
scroll to position [3297, 0]
click at [574, 459] on div "add delivery fee add discount Sub total $69,671.38 Tax $6,967.13 Total $76,638.…" at bounding box center [655, 513] width 955 height 201
click at [309, 396] on input "text" at bounding box center [338, 390] width 245 height 24
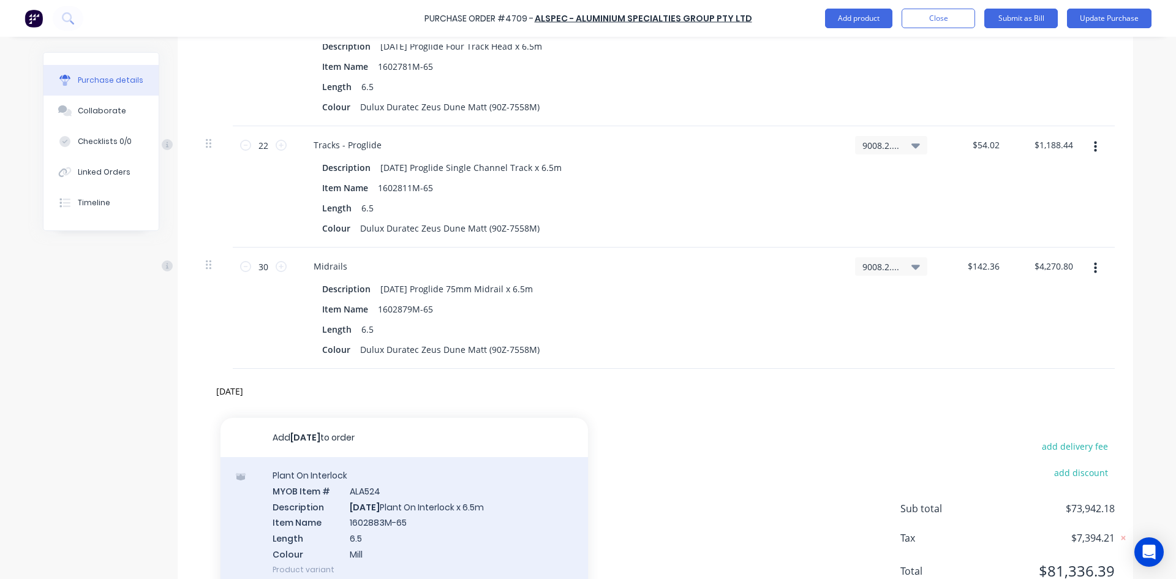
click at [418, 502] on div "Plant On Interlock MYOB Item # ALA524 Description AD839 Plant On Interlock x 6.…" at bounding box center [403, 522] width 367 height 130
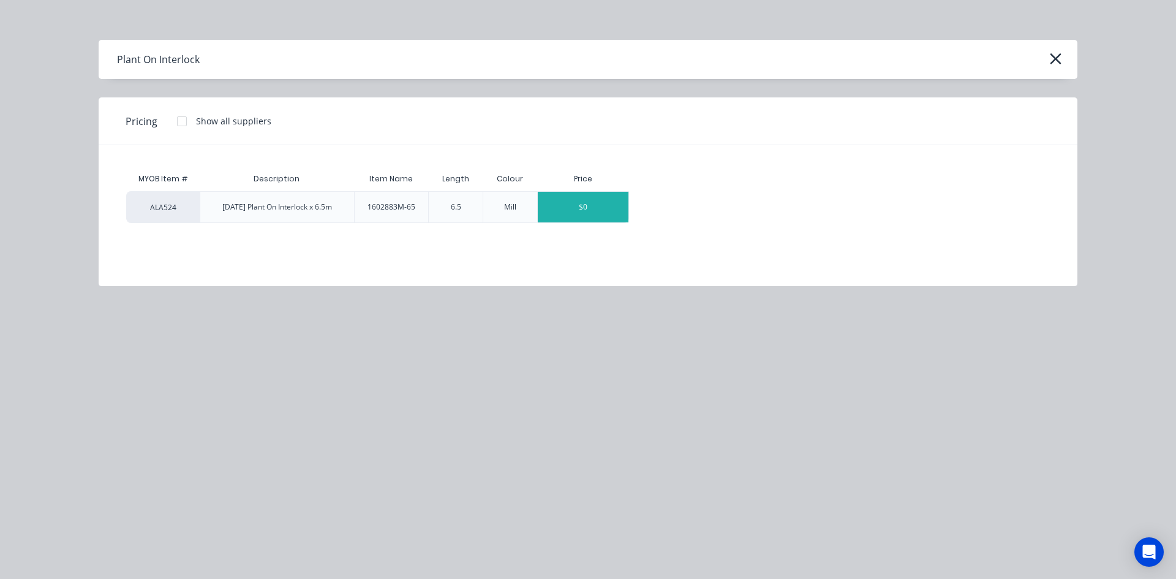
click at [584, 216] on div "$0" at bounding box center [583, 207] width 91 height 31
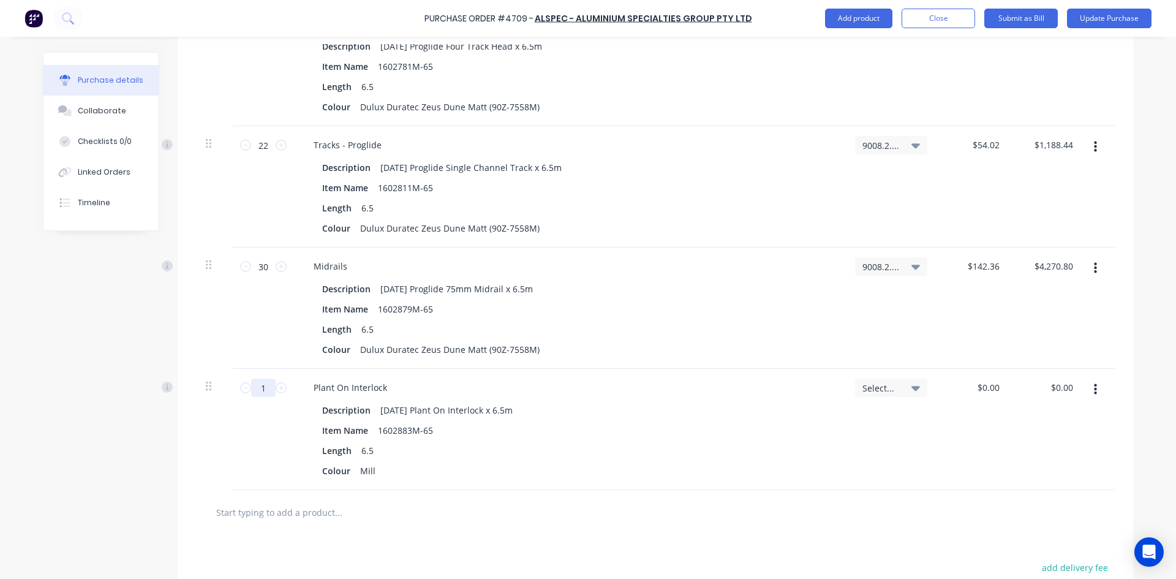
click at [263, 389] on input "1" at bounding box center [263, 387] width 24 height 18
click at [373, 472] on div "Mill" at bounding box center [367, 471] width 25 height 18
click at [912, 391] on icon at bounding box center [915, 387] width 9 height 13
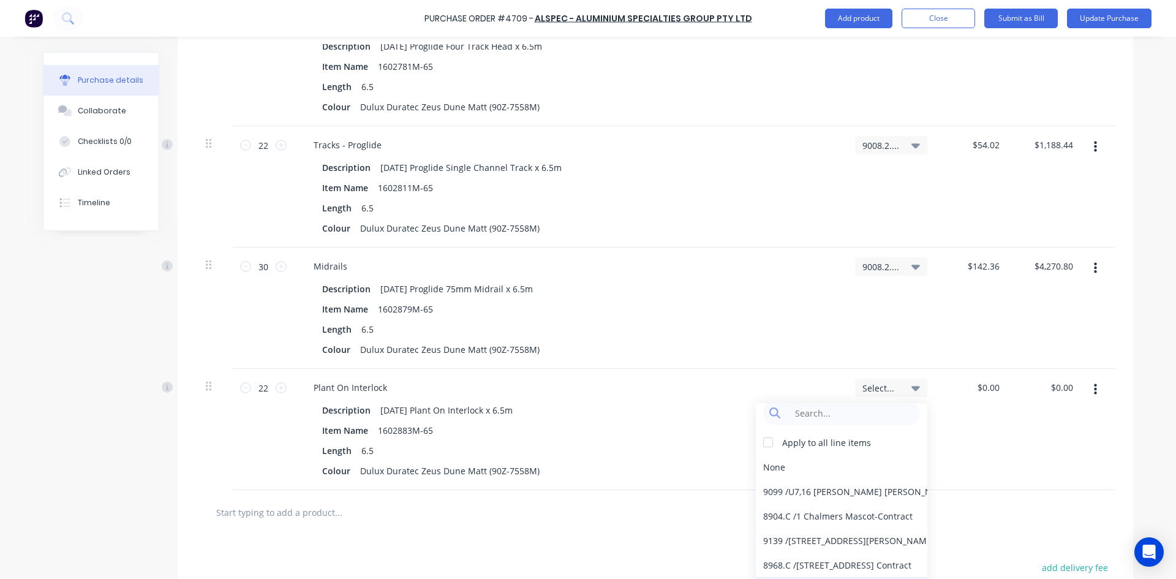
scroll to position [0, 0]
click at [833, 422] on input at bounding box center [851, 424] width 126 height 24
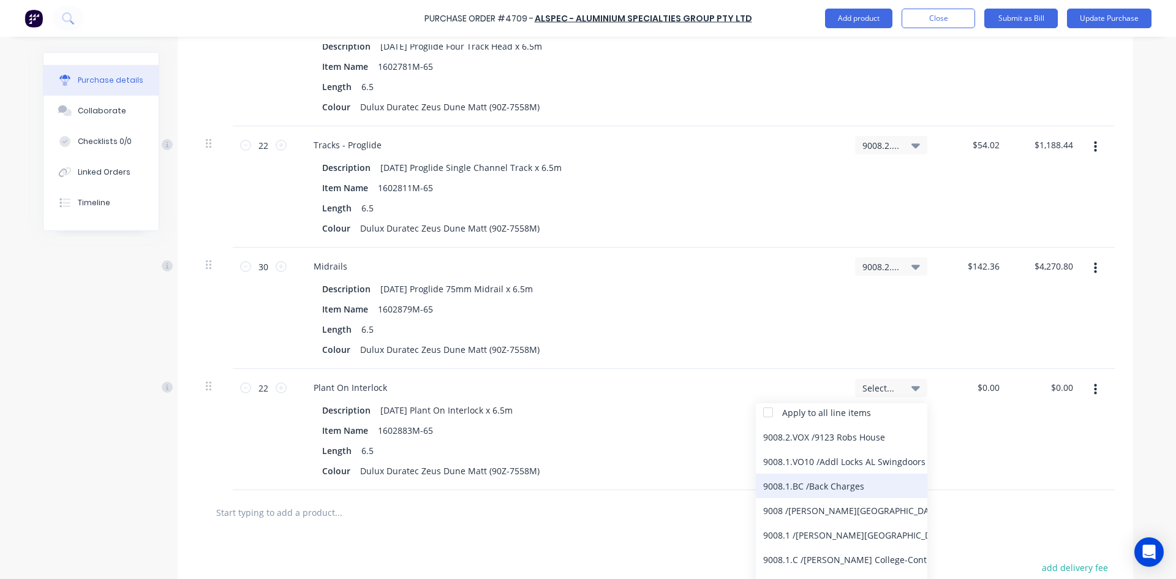
scroll to position [61, 0]
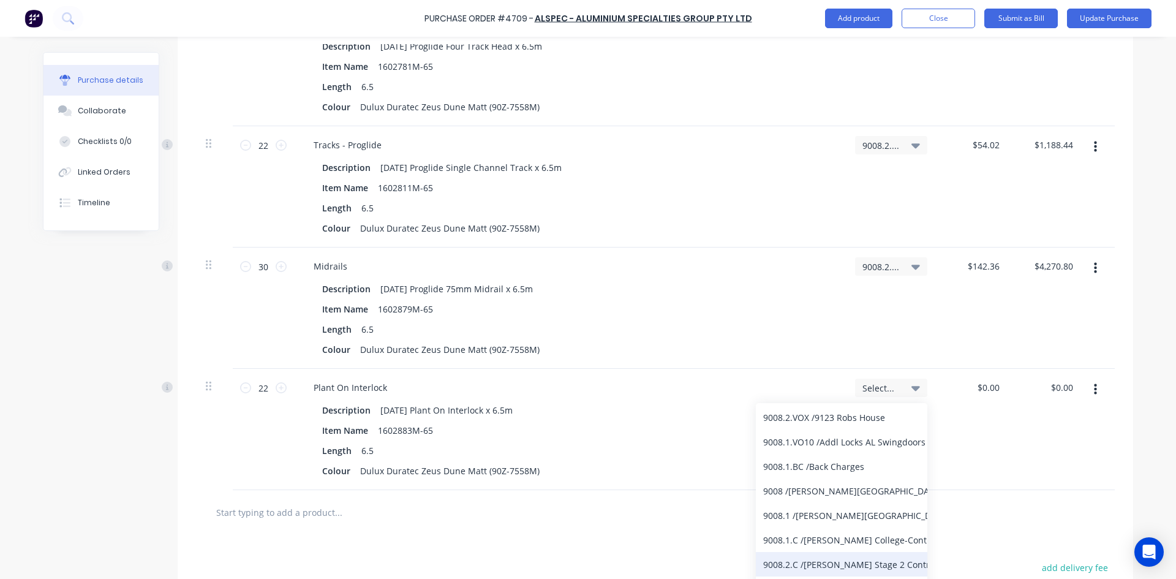
click at [843, 558] on div "9008.2.C / Bede Polding Stage 2 Contract" at bounding box center [841, 564] width 171 height 24
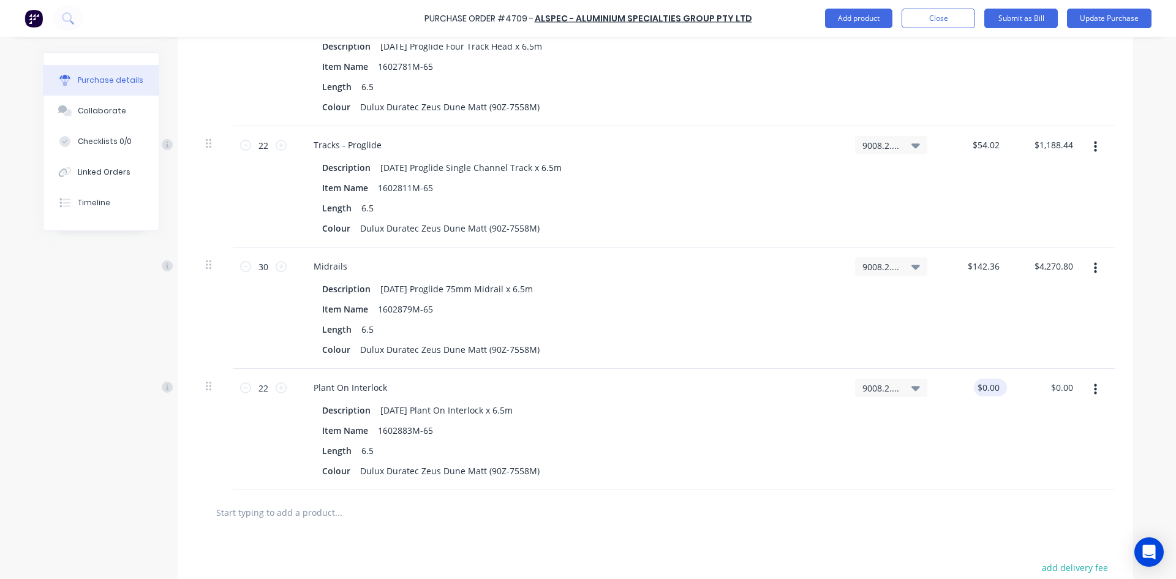
click at [999, 389] on div "$0.00 $0.00" at bounding box center [990, 387] width 33 height 18
click at [996, 387] on input "0" at bounding box center [988, 387] width 28 height 18
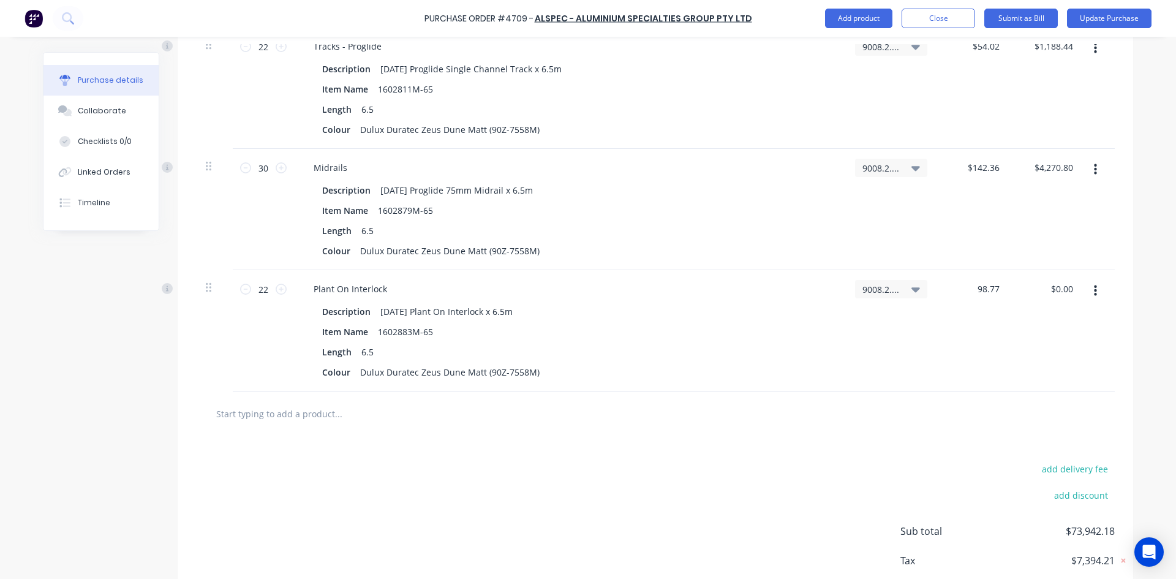
scroll to position [3419, 0]
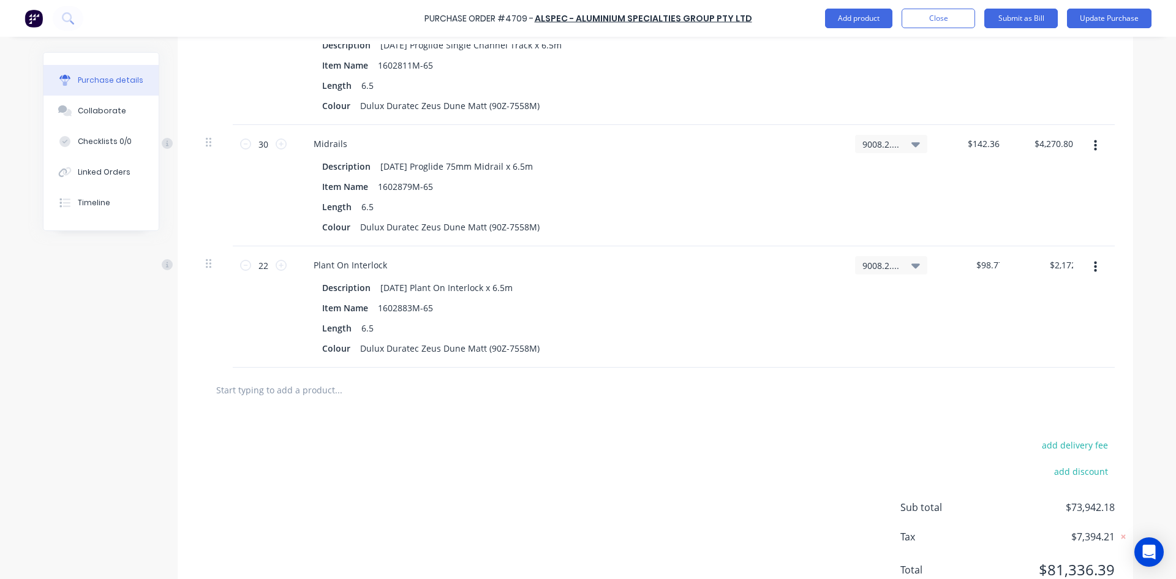
click at [631, 467] on div "add delivery fee add discount Sub total $73,942.18 Tax $7,394.21 Total $81,336.…" at bounding box center [655, 512] width 955 height 201
click at [242, 395] on input "text" at bounding box center [338, 389] width 245 height 24
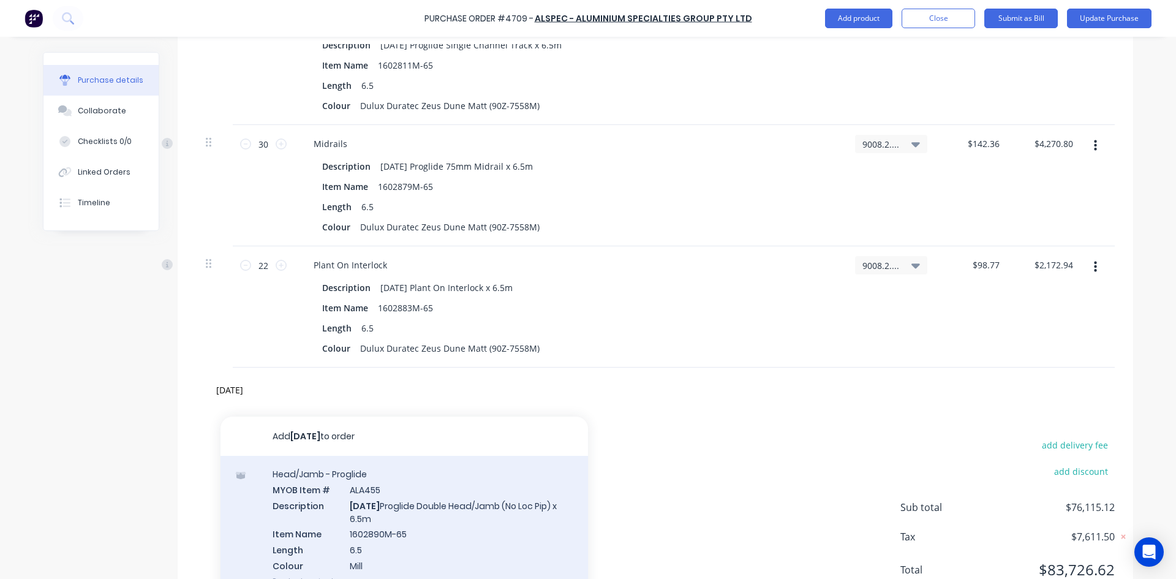
click at [431, 514] on div "Head/Jamb - Proglide MYOB Item # ALA455 Description AD841 Proglide Double Head/…" at bounding box center [403, 527] width 367 height 143
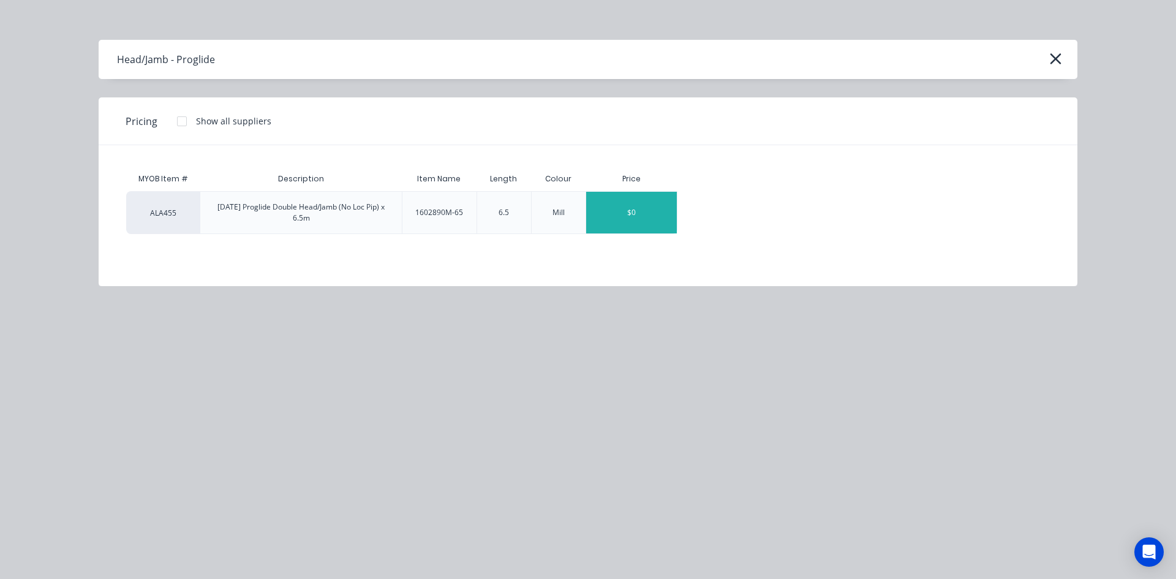
click at [610, 216] on div "$0" at bounding box center [631, 213] width 91 height 42
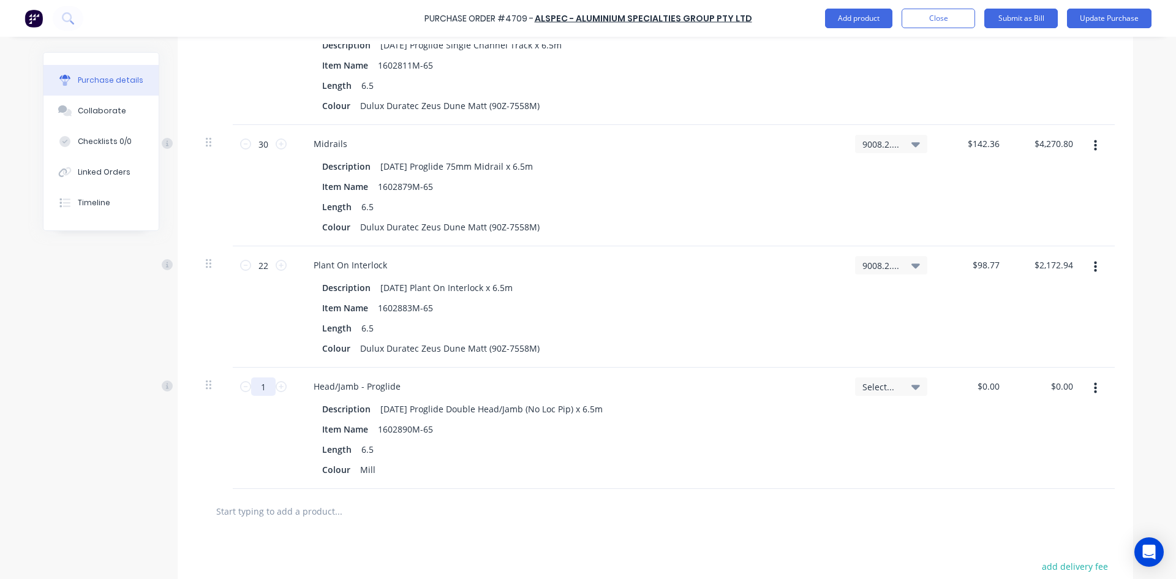
click at [262, 388] on input "1" at bounding box center [263, 386] width 24 height 18
click at [370, 472] on div "Mill" at bounding box center [367, 470] width 25 height 18
click at [887, 391] on span "Select..." at bounding box center [880, 386] width 37 height 13
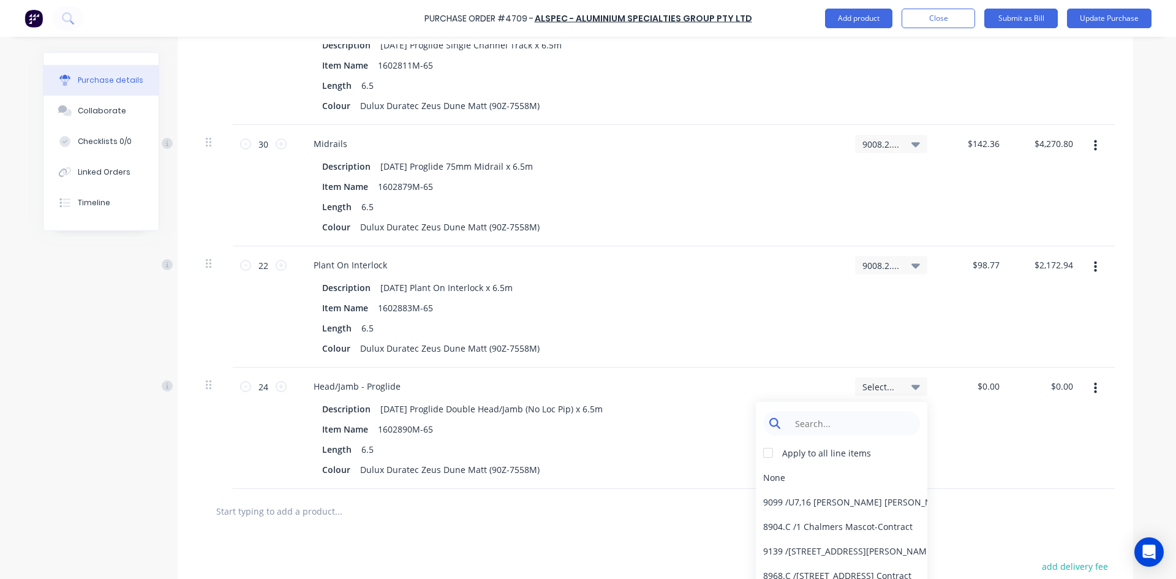
click at [835, 422] on input at bounding box center [851, 423] width 126 height 24
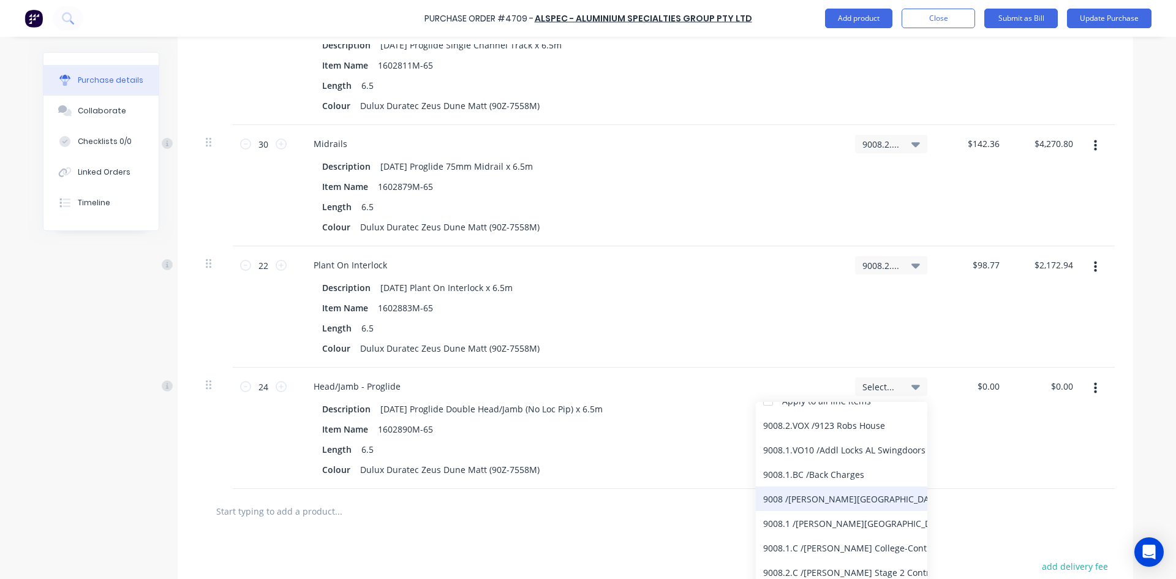
scroll to position [122, 0]
click at [811, 501] on div "9008.2.C / Bede Polding Stage 2 Contract" at bounding box center [841, 501] width 171 height 24
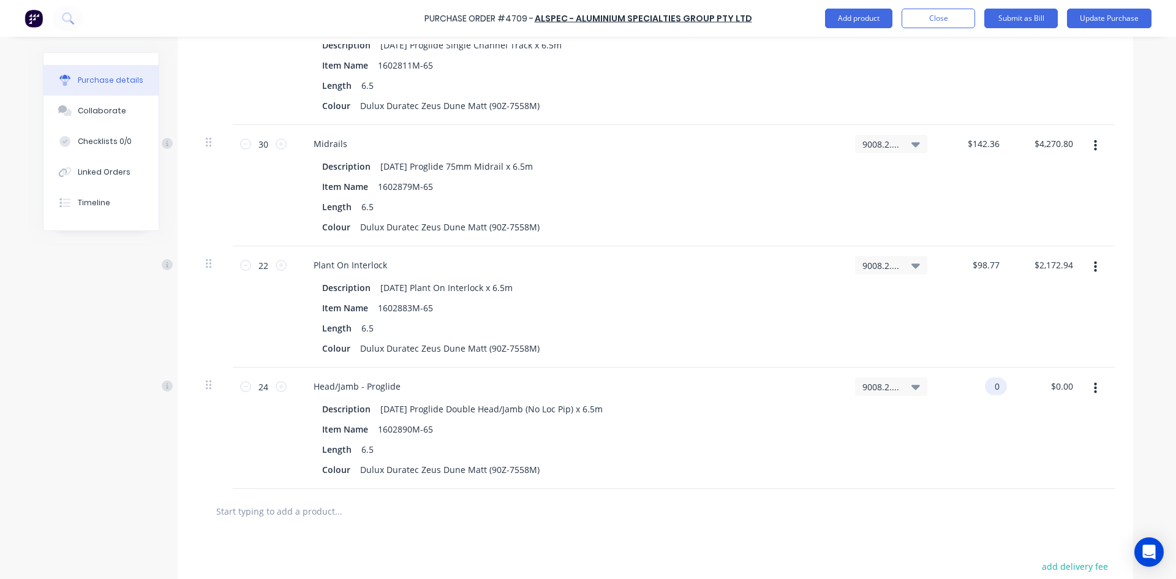
click at [997, 388] on input "0" at bounding box center [993, 386] width 17 height 18
click at [863, 521] on div at bounding box center [655, 511] width 899 height 24
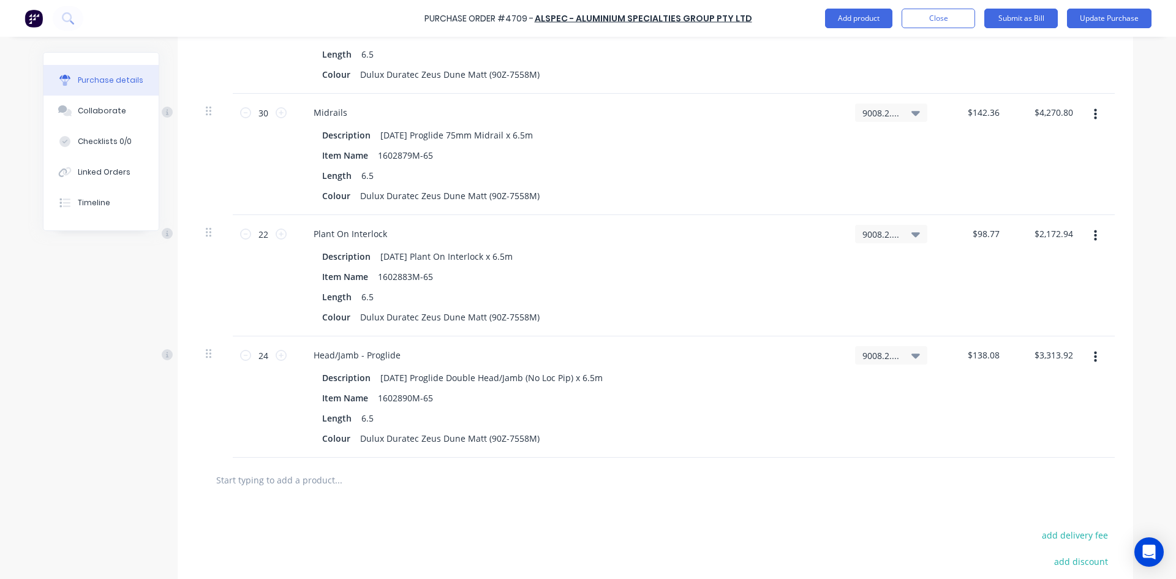
scroll to position [3480, 0]
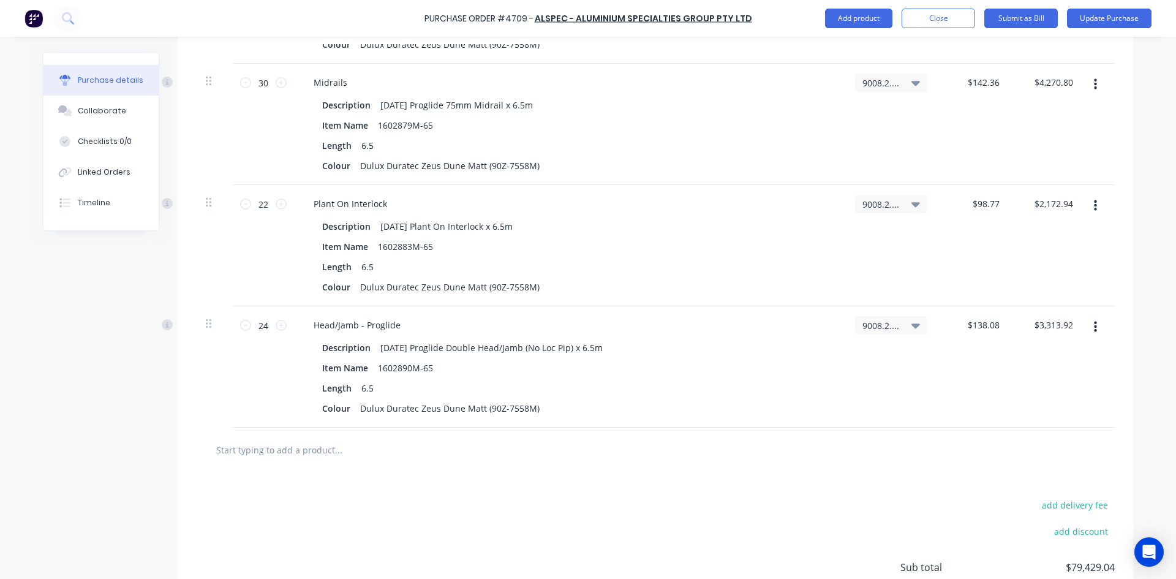
click at [274, 450] on input "text" at bounding box center [338, 449] width 245 height 24
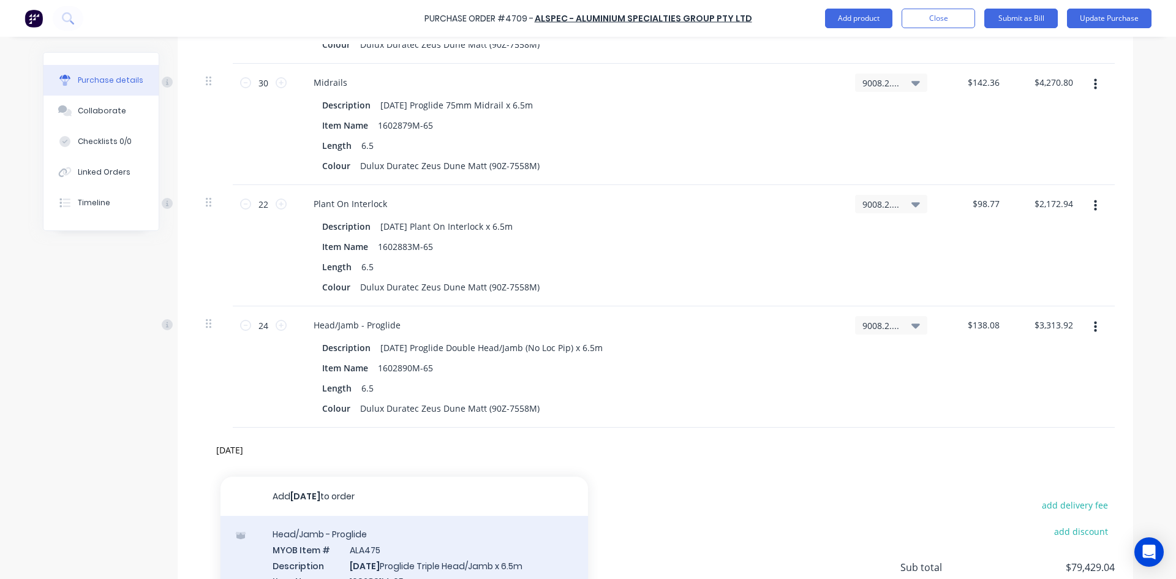
click at [470, 547] on div "Head/Jamb - Proglide MYOB Item # ALA475 Description AD851 Proglide Triple Head/…" at bounding box center [403, 581] width 367 height 130
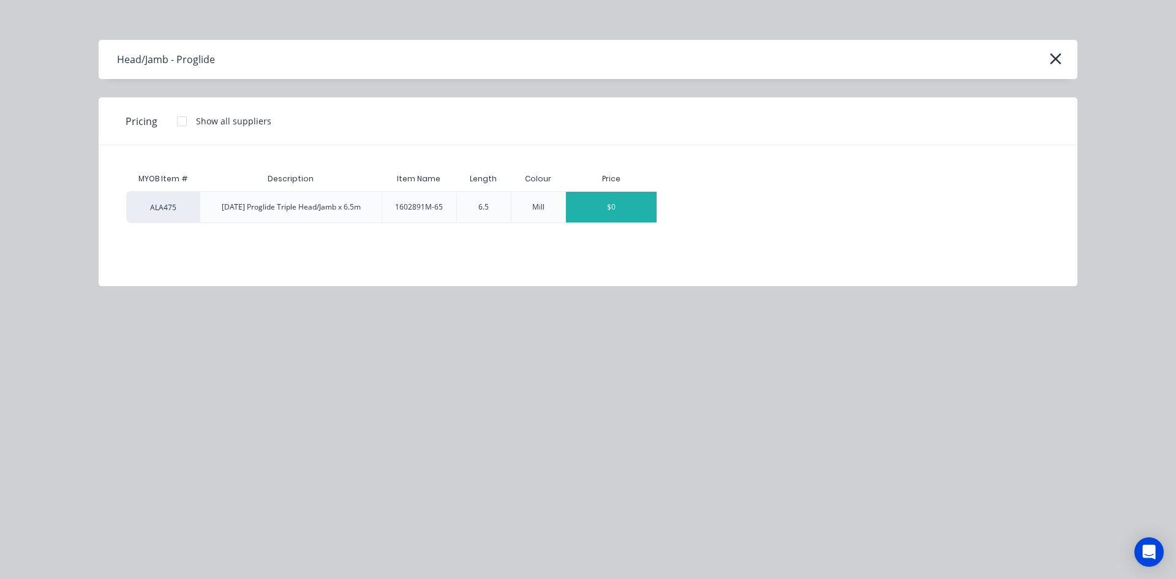
click at [614, 222] on div "$0" at bounding box center [611, 207] width 91 height 31
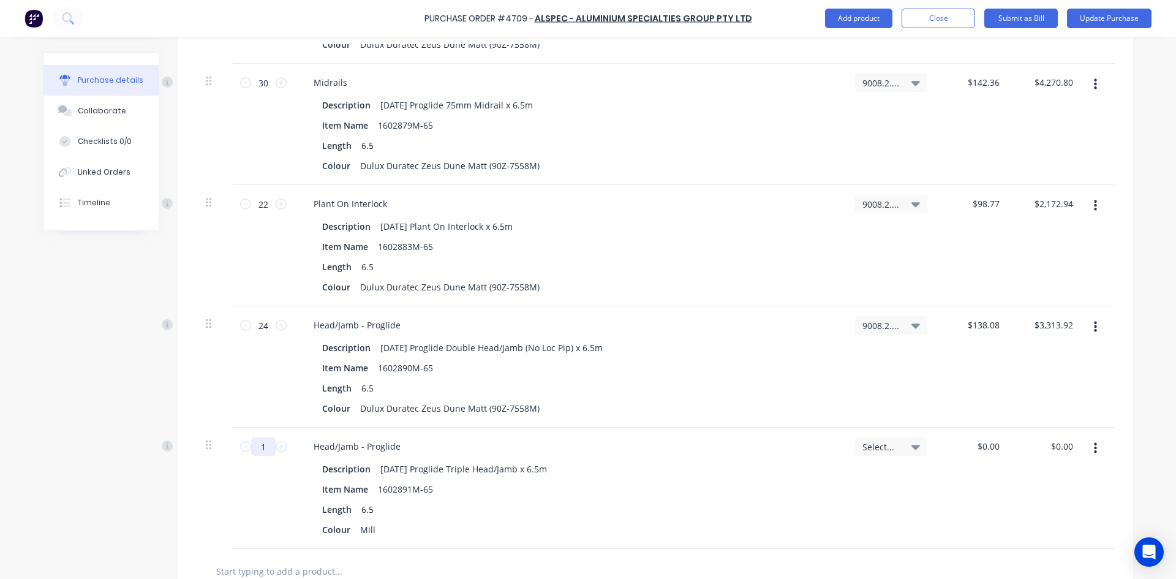
click at [266, 447] on input "1" at bounding box center [263, 446] width 24 height 18
click at [371, 529] on div "Mill" at bounding box center [367, 530] width 25 height 18
click at [884, 445] on span "Select..." at bounding box center [880, 446] width 37 height 13
click at [850, 483] on input at bounding box center [851, 483] width 126 height 24
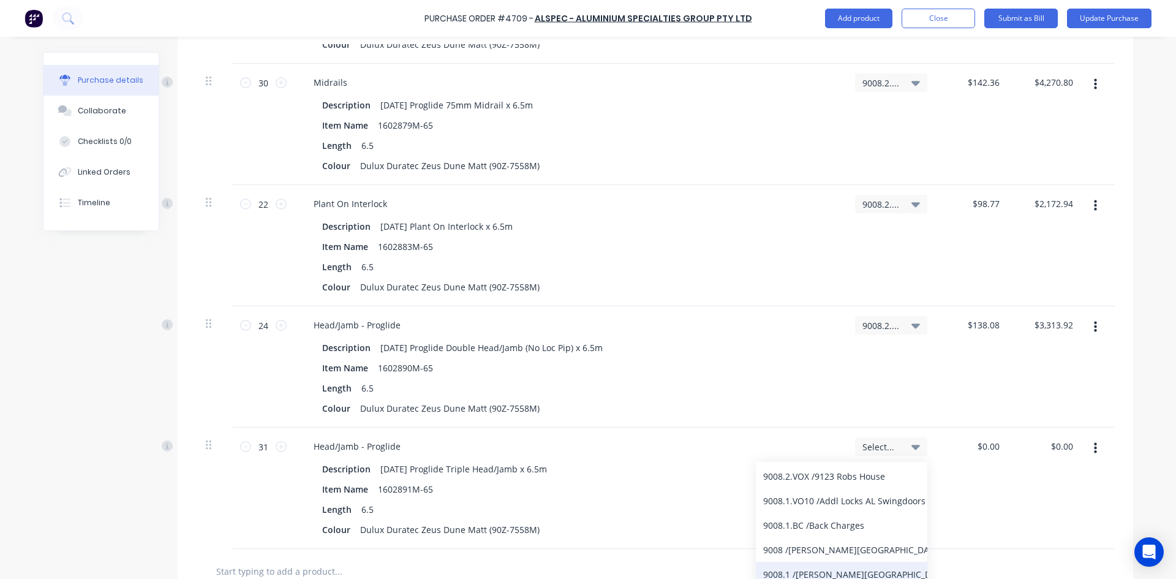
scroll to position [122, 0]
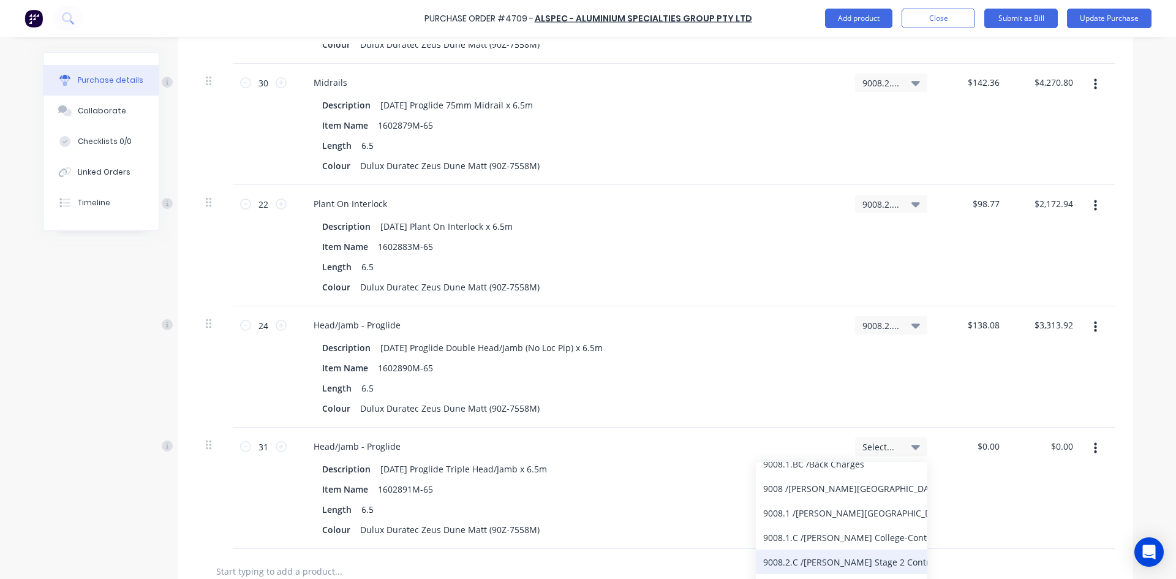
click at [851, 560] on div "9008.2.C / Bede Polding Stage 2 Contract" at bounding box center [841, 561] width 171 height 24
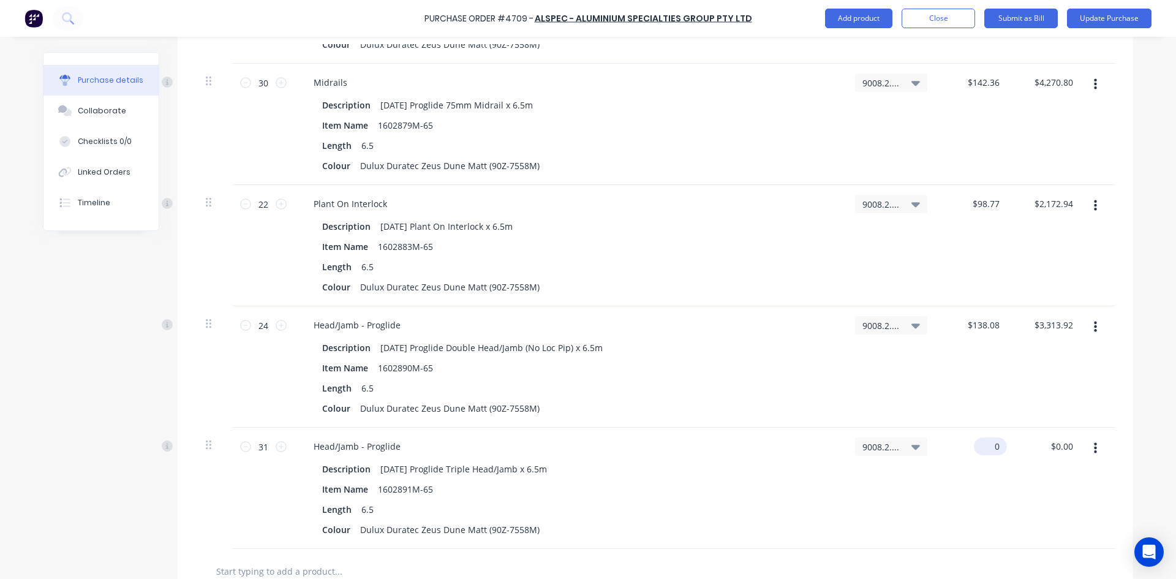
click at [995, 445] on input "0" at bounding box center [988, 446] width 28 height 18
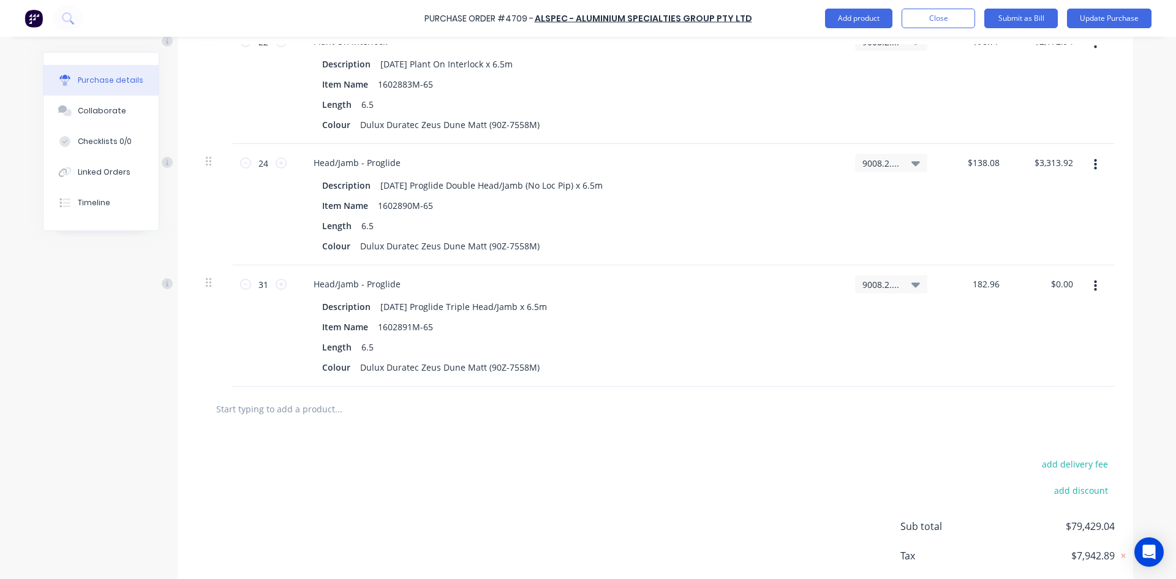
scroll to position [3664, 0]
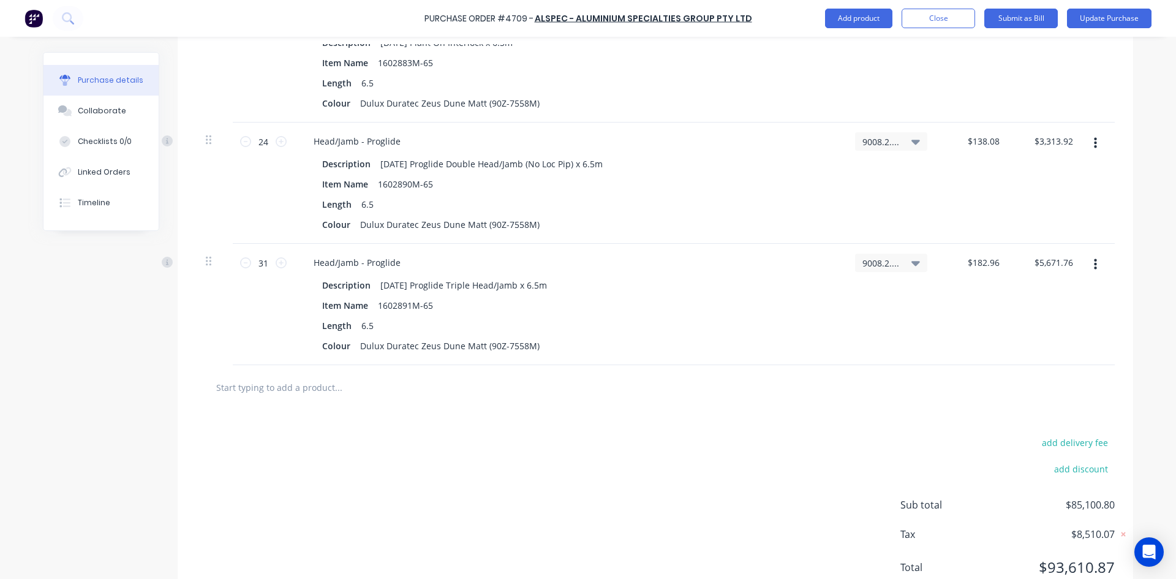
click at [292, 389] on input "text" at bounding box center [338, 387] width 245 height 24
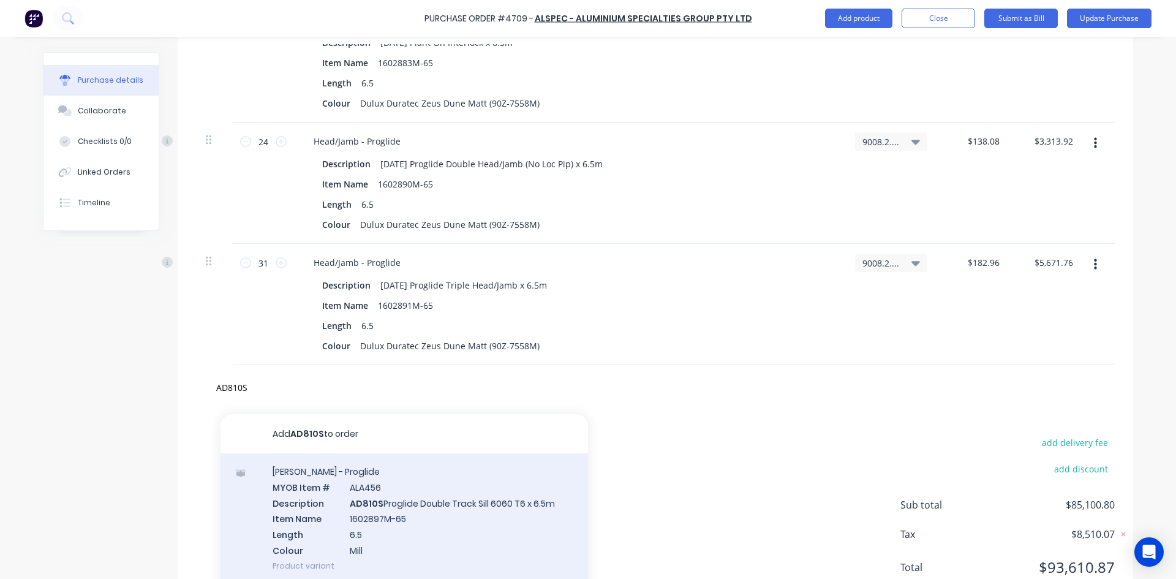
click at [473, 511] on div "Sills - Proglide MYOB Item # ALA456 Description AD810S Proglide Double Track Si…" at bounding box center [403, 518] width 367 height 130
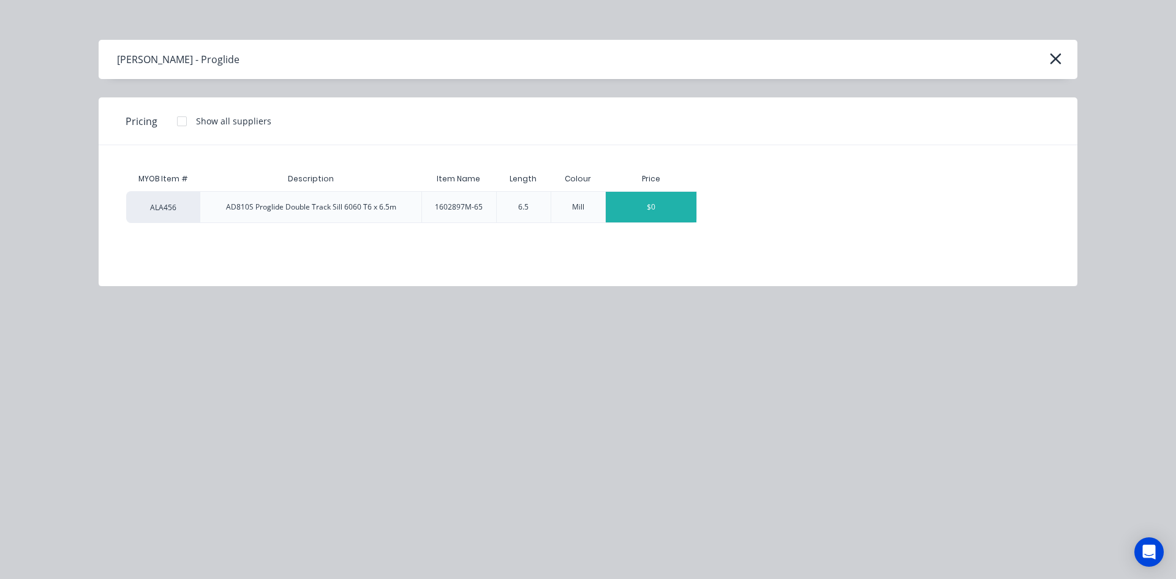
click at [660, 200] on div "$0" at bounding box center [651, 207] width 91 height 31
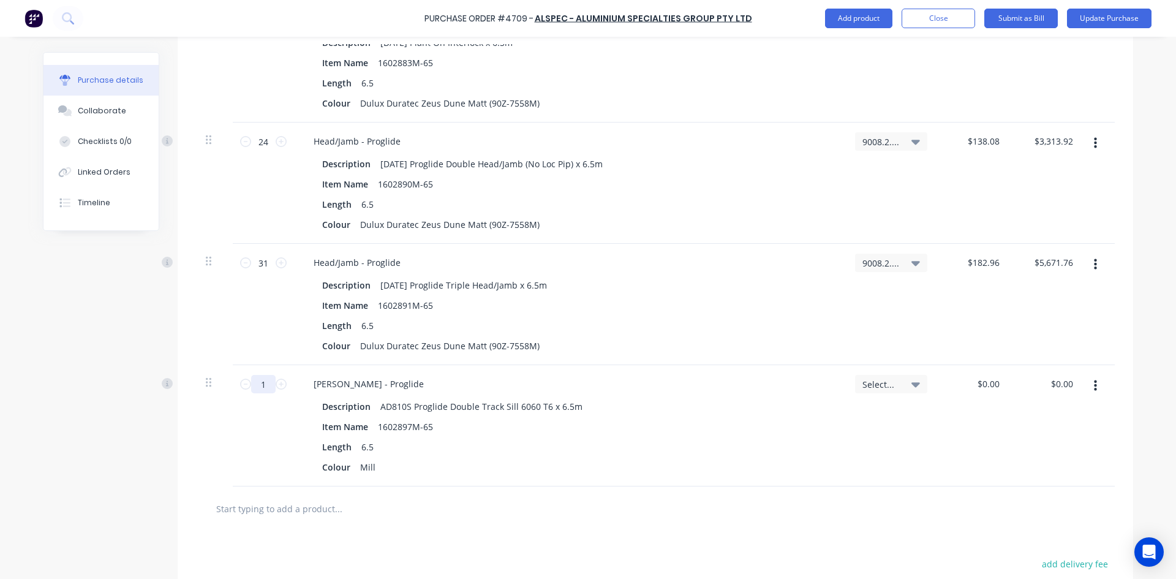
click at [268, 384] on input "1" at bounding box center [263, 384] width 24 height 18
click at [371, 467] on div "Mill" at bounding box center [367, 467] width 25 height 18
click at [914, 387] on icon at bounding box center [915, 383] width 9 height 13
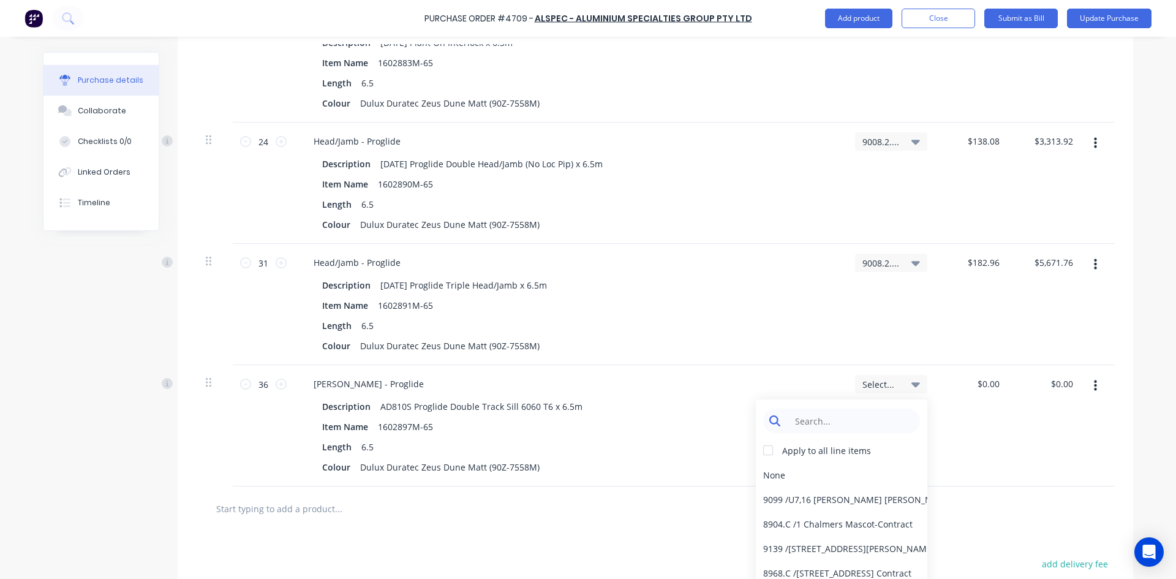
click at [826, 418] on input at bounding box center [851, 420] width 126 height 24
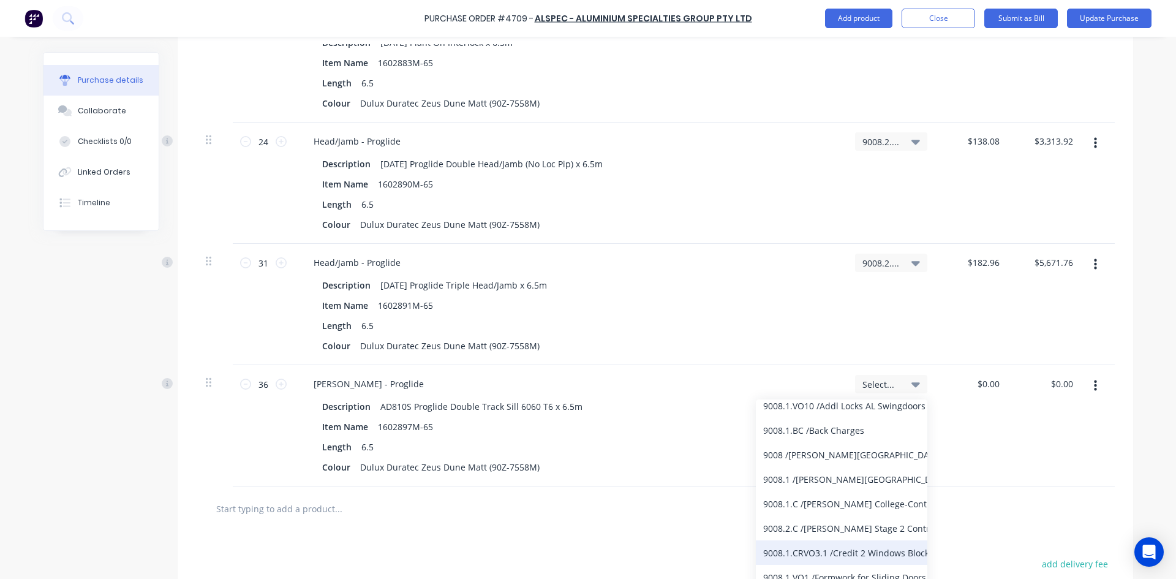
scroll to position [122, 0]
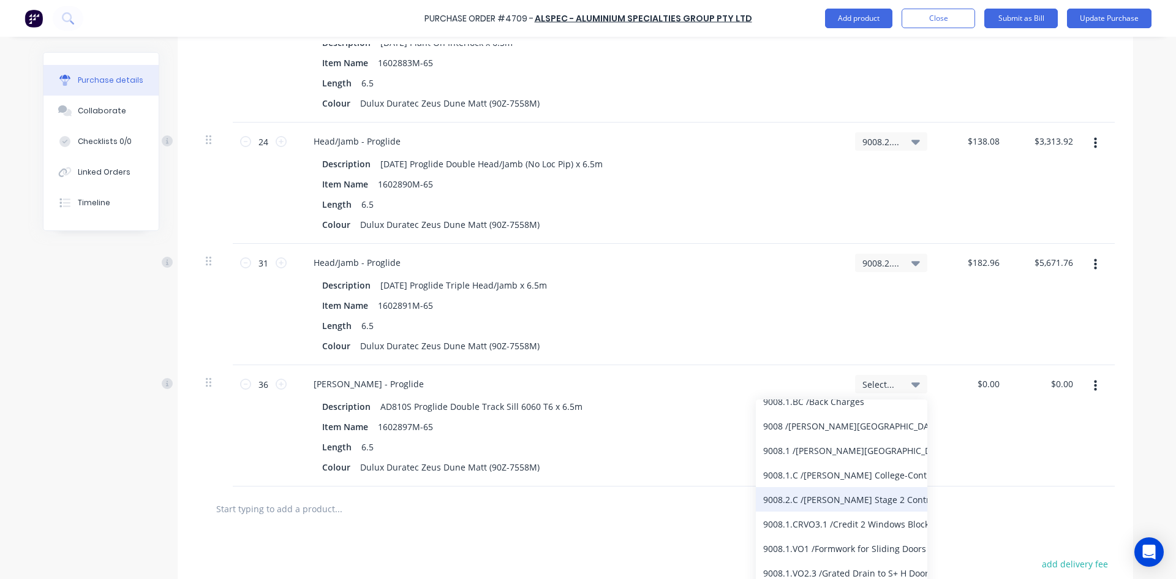
click at [823, 500] on div "9008.2.C / Bede Polding Stage 2 Contract" at bounding box center [841, 499] width 171 height 24
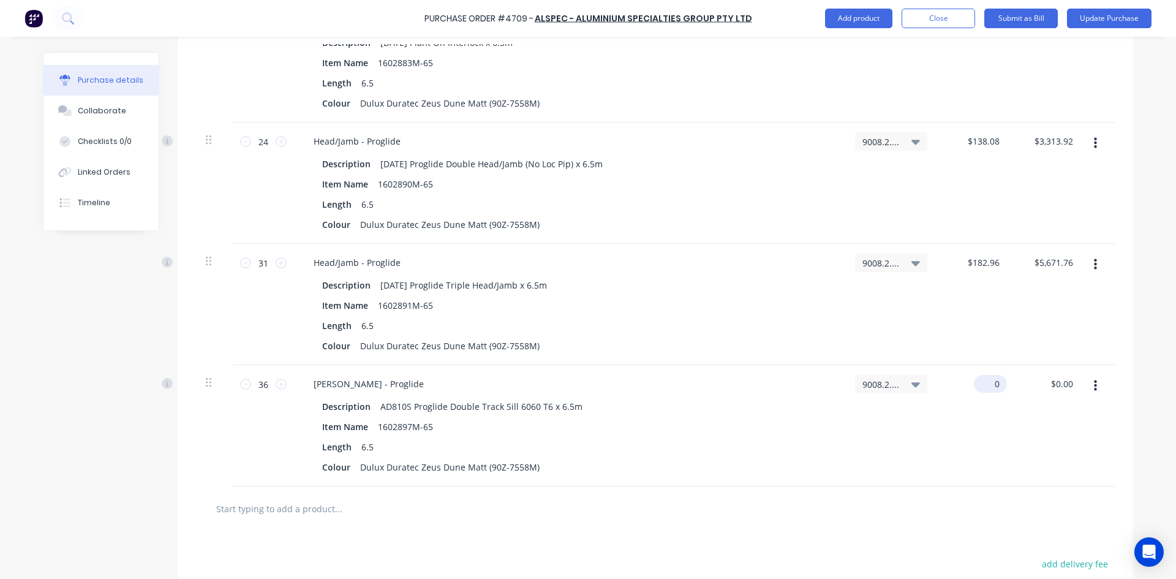
click at [996, 383] on input "0" at bounding box center [988, 384] width 28 height 18
click at [999, 385] on div "$0.00 $0.00" at bounding box center [990, 384] width 33 height 18
click at [997, 382] on input "0" at bounding box center [988, 384] width 28 height 18
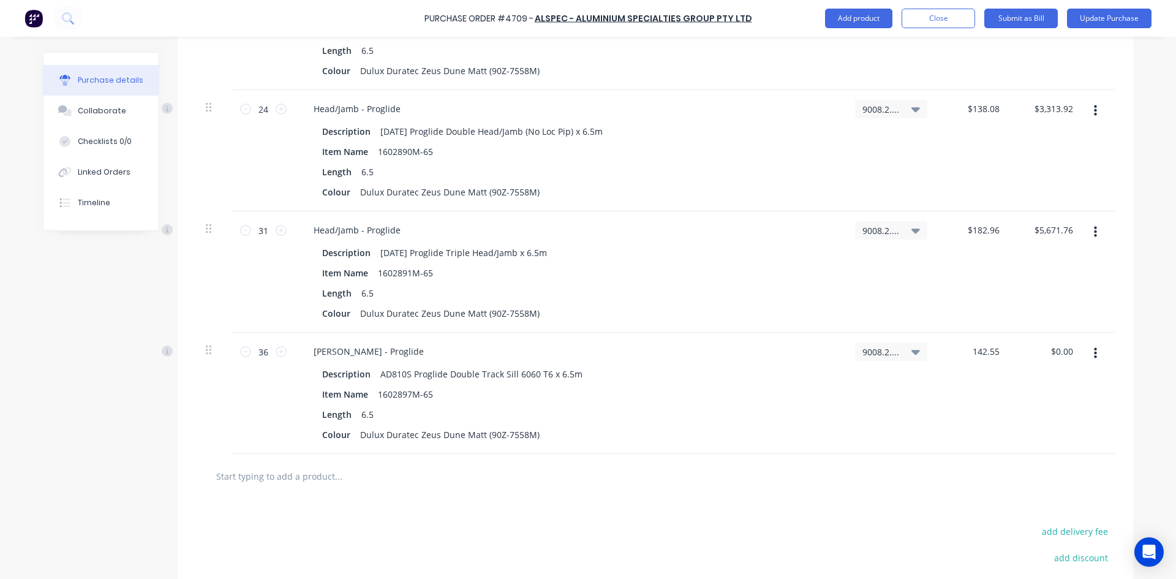
scroll to position [3725, 0]
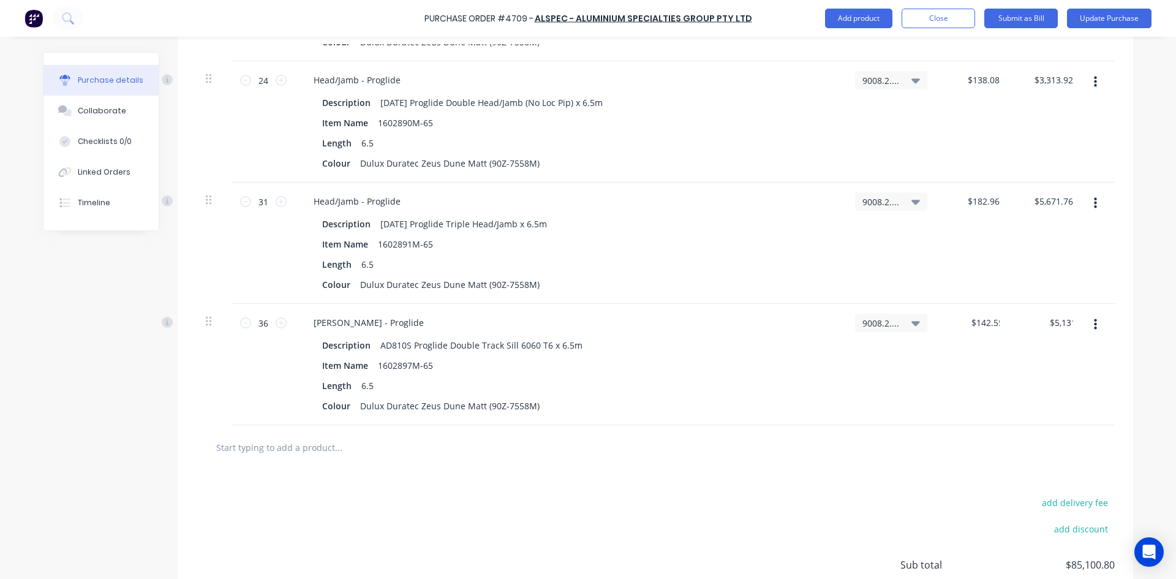
click at [672, 472] on div "add delivery fee add discount Sub total $85,100.80 Tax $8,510.07 Total $93,610.…" at bounding box center [655, 570] width 955 height 201
click at [253, 449] on input "text" at bounding box center [338, 447] width 245 height 24
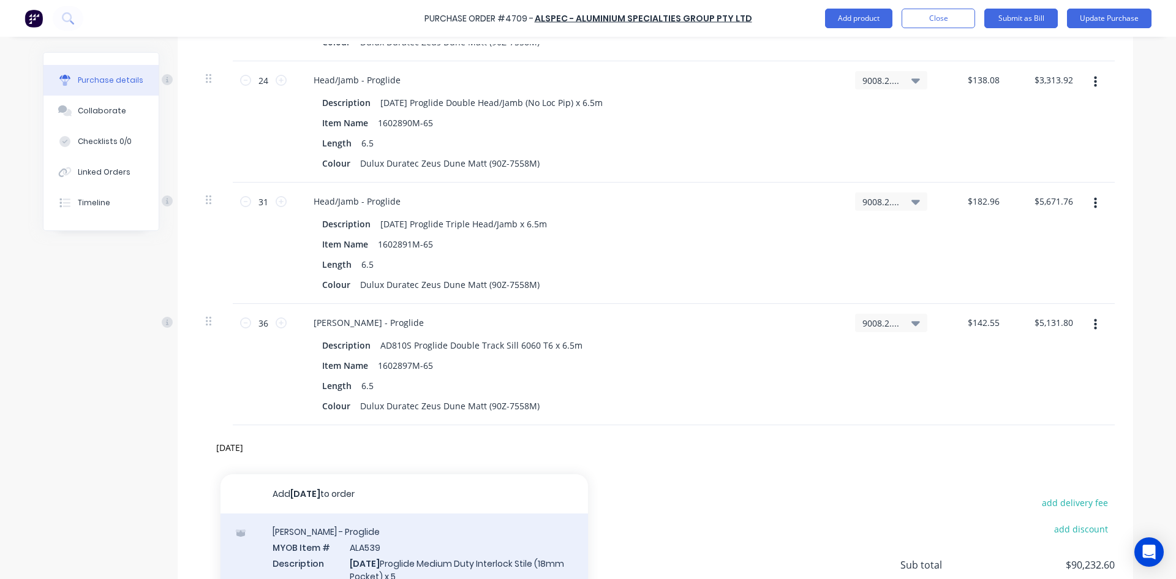
click at [450, 562] on div "Stiles - Proglide MYOB Item # ALA539 Description AD822 Proglide Medium Duty Int…" at bounding box center [403, 584] width 367 height 143
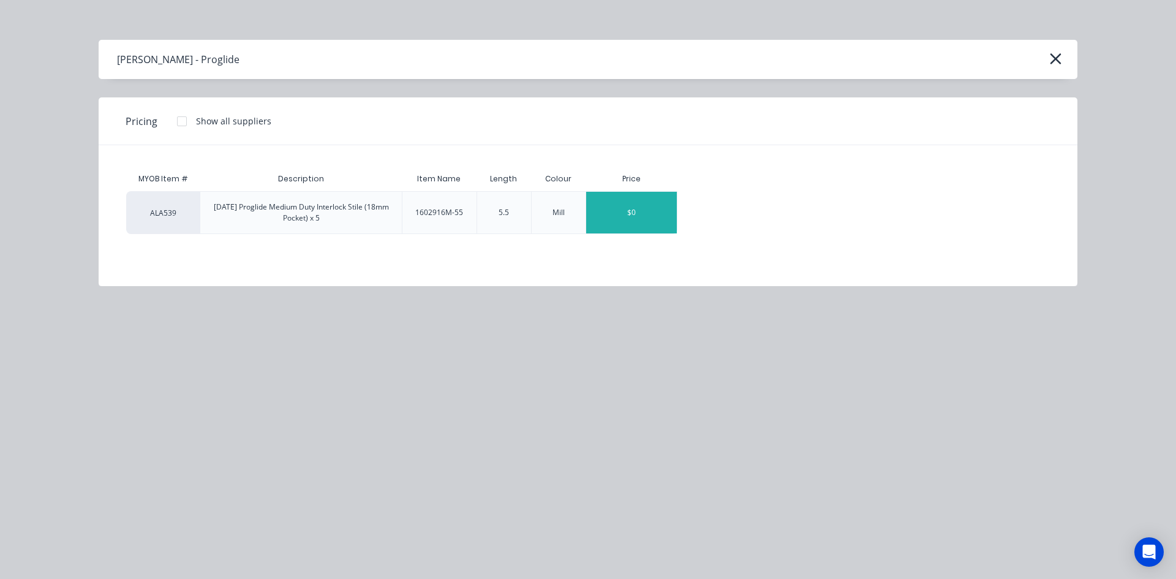
click at [614, 214] on div "$0" at bounding box center [631, 213] width 91 height 42
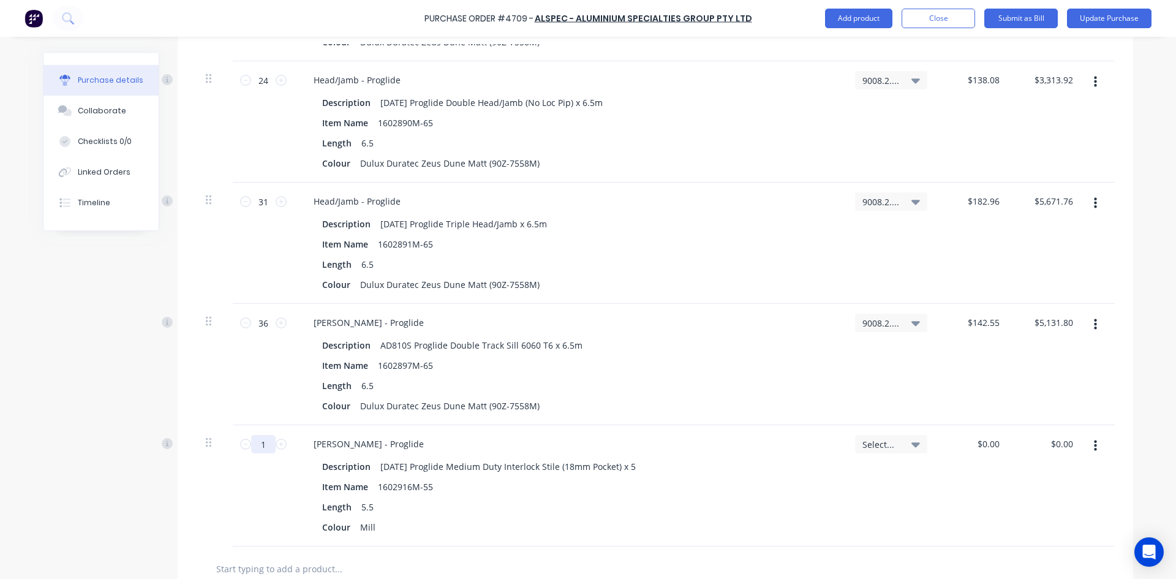
click at [269, 446] on input "1" at bounding box center [263, 444] width 24 height 18
click at [372, 529] on div "Mill" at bounding box center [367, 527] width 25 height 18
click at [911, 443] on icon at bounding box center [915, 444] width 9 height 5
click at [820, 477] on input at bounding box center [851, 481] width 126 height 24
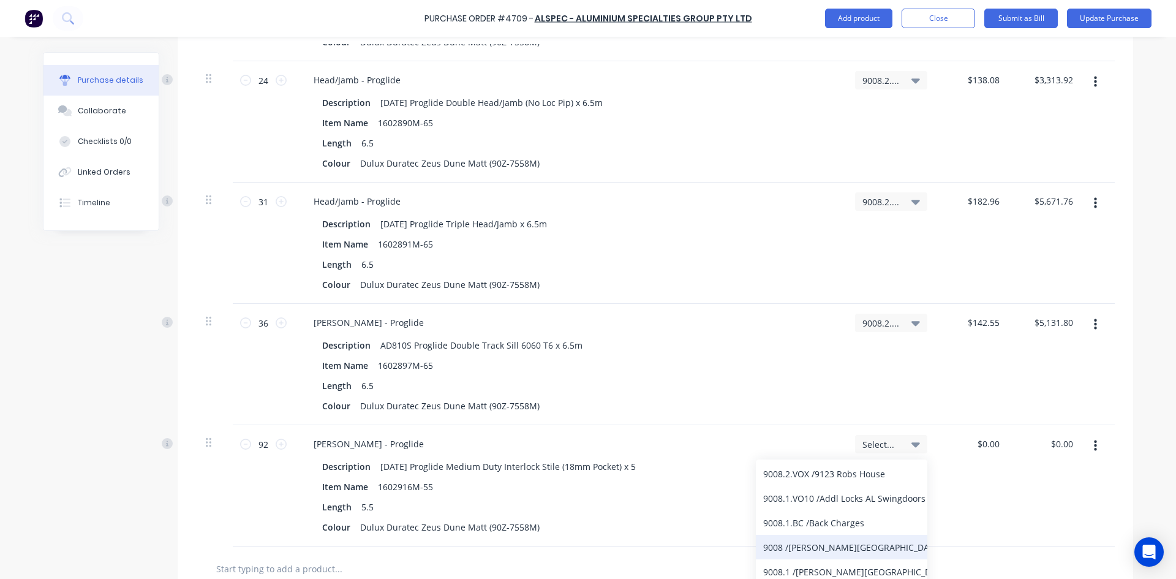
scroll to position [122, 0]
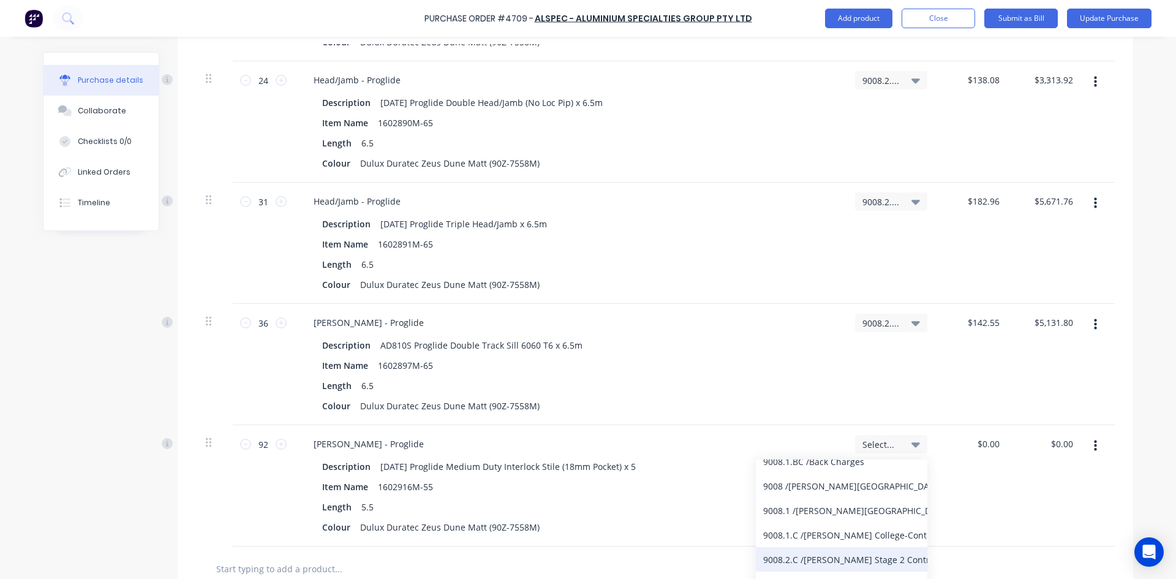
click at [864, 567] on div "9008.2.C / Bede Polding Stage 2 Contract" at bounding box center [841, 559] width 171 height 24
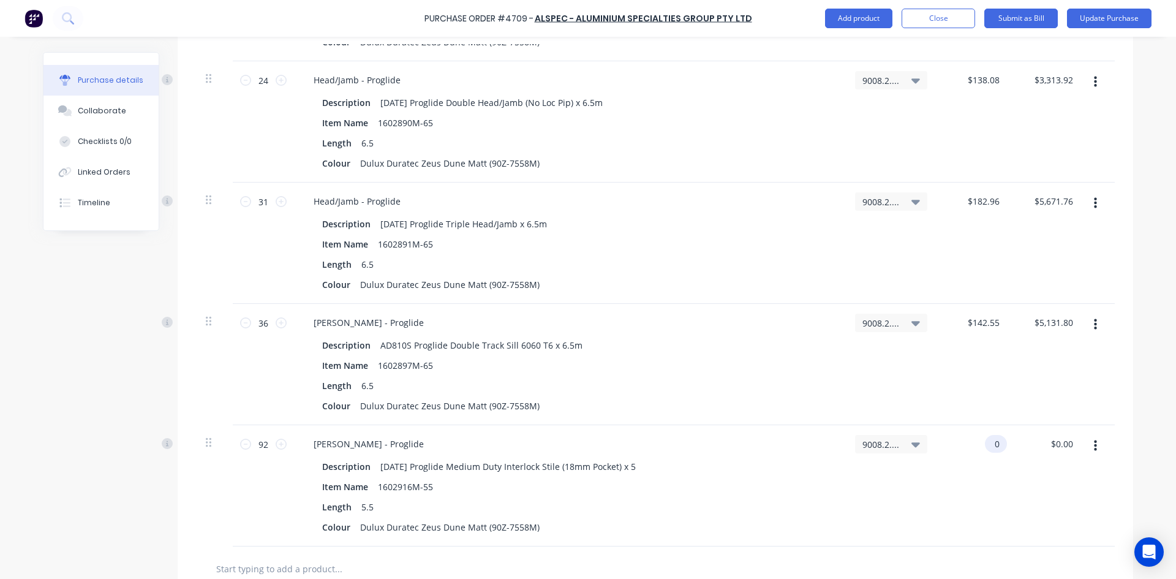
click at [997, 443] on input "0" at bounding box center [993, 444] width 17 height 18
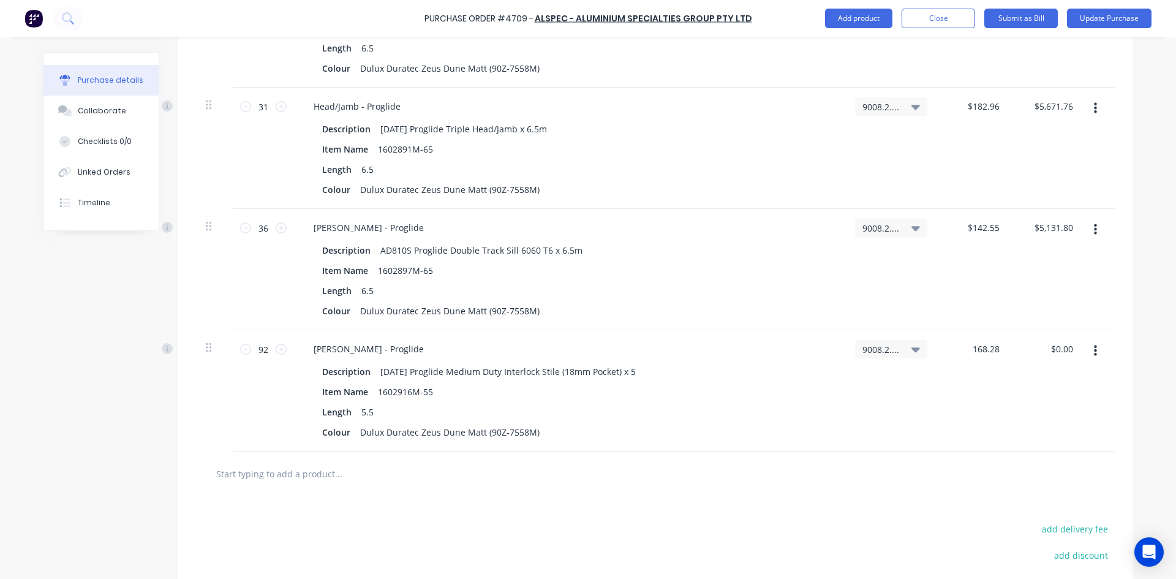
scroll to position [3848, 0]
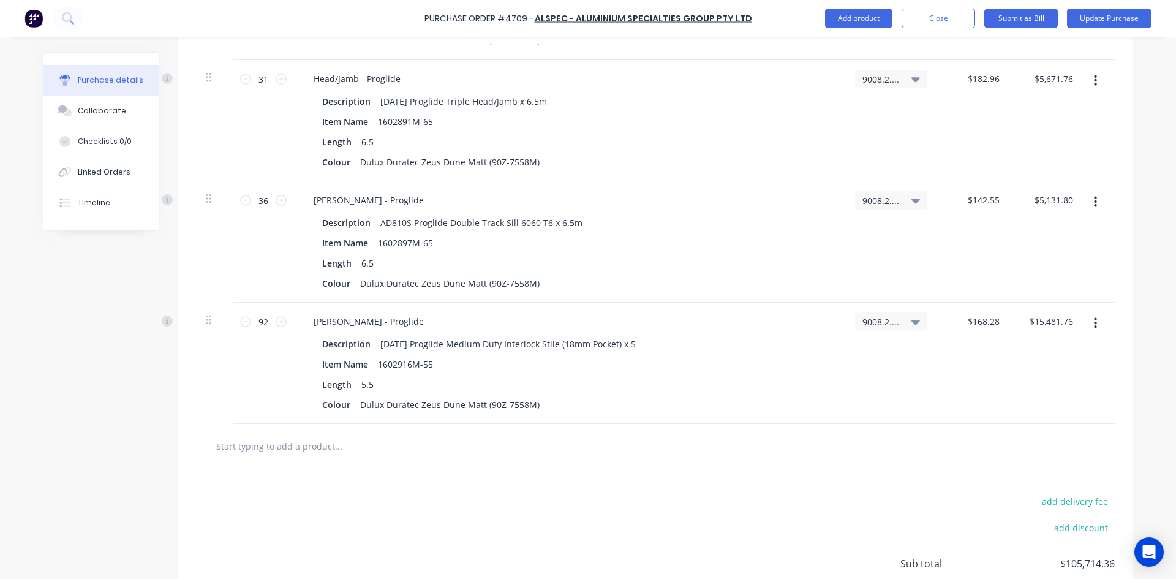
click at [288, 449] on input "text" at bounding box center [338, 446] width 245 height 24
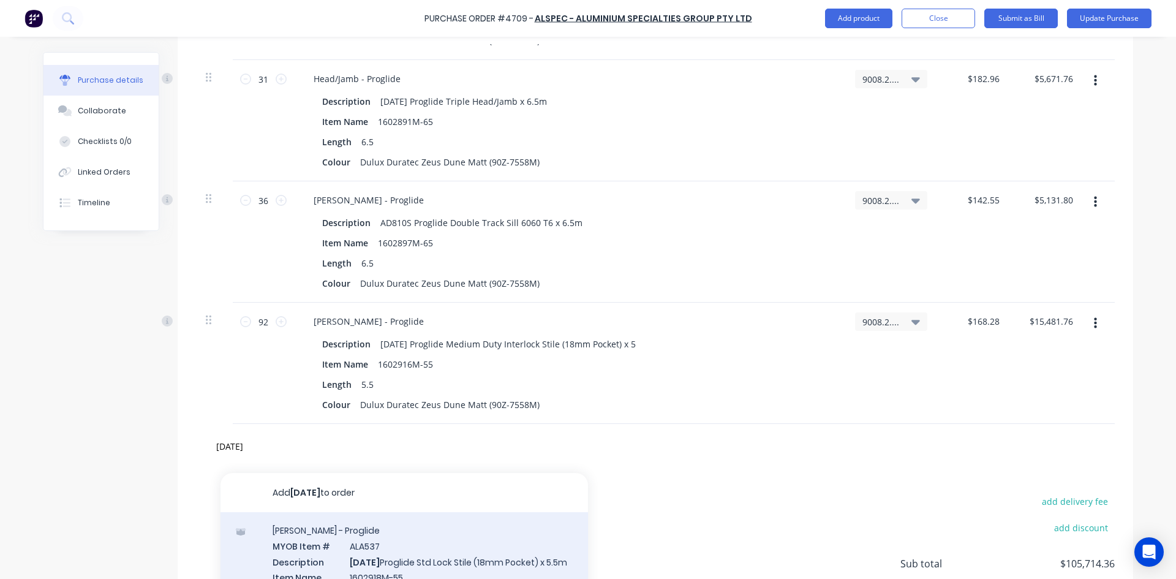
click at [441, 541] on div "Stiles - Proglide MYOB Item # ALA537 Description AD824 Proglide Std Lock Stile …" at bounding box center [403, 577] width 367 height 130
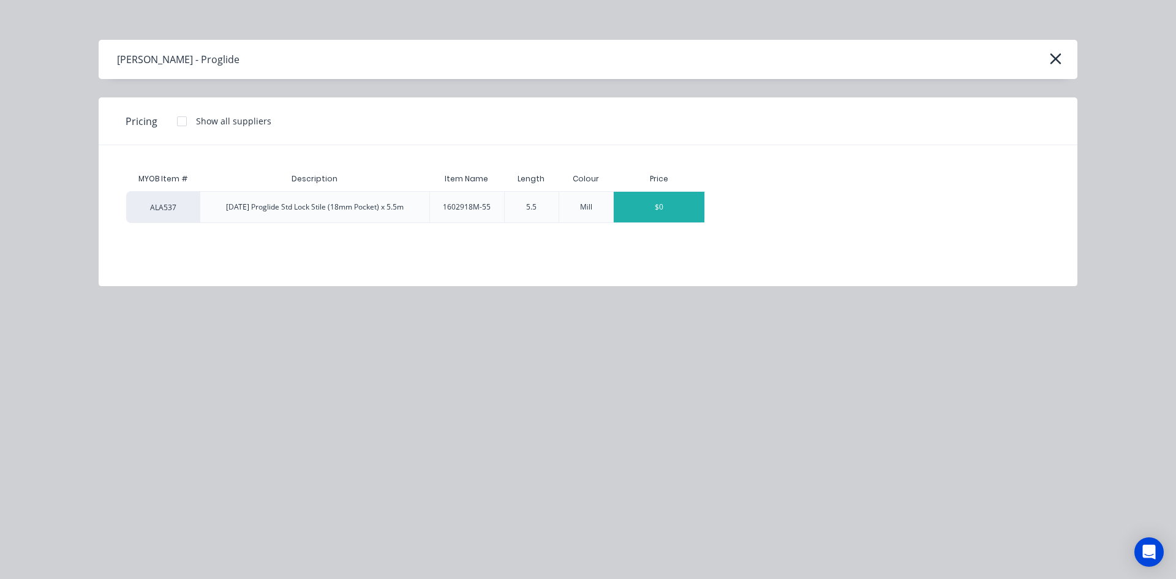
click at [660, 208] on div "$0" at bounding box center [659, 207] width 91 height 31
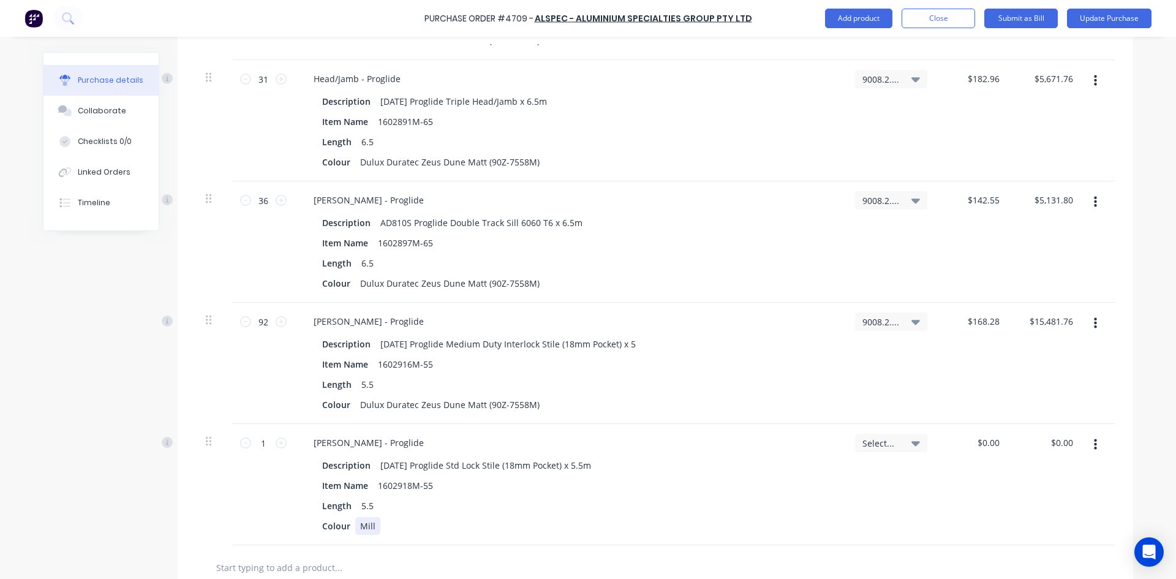
click at [372, 527] on div "Mill" at bounding box center [367, 526] width 25 height 18
click at [267, 443] on input "1" at bounding box center [263, 443] width 24 height 18
click at [878, 440] on span "Select..." at bounding box center [880, 443] width 37 height 13
click at [834, 478] on input at bounding box center [851, 479] width 126 height 24
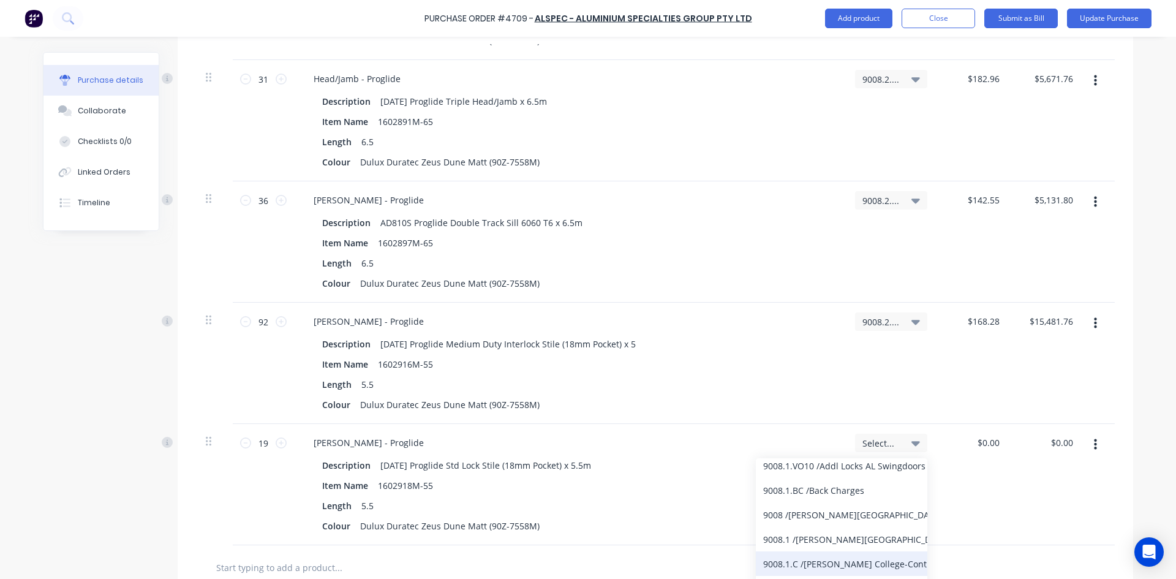
scroll to position [122, 0]
click at [835, 564] on div "9008.2.C / Bede Polding Stage 2 Contract" at bounding box center [841, 558] width 171 height 24
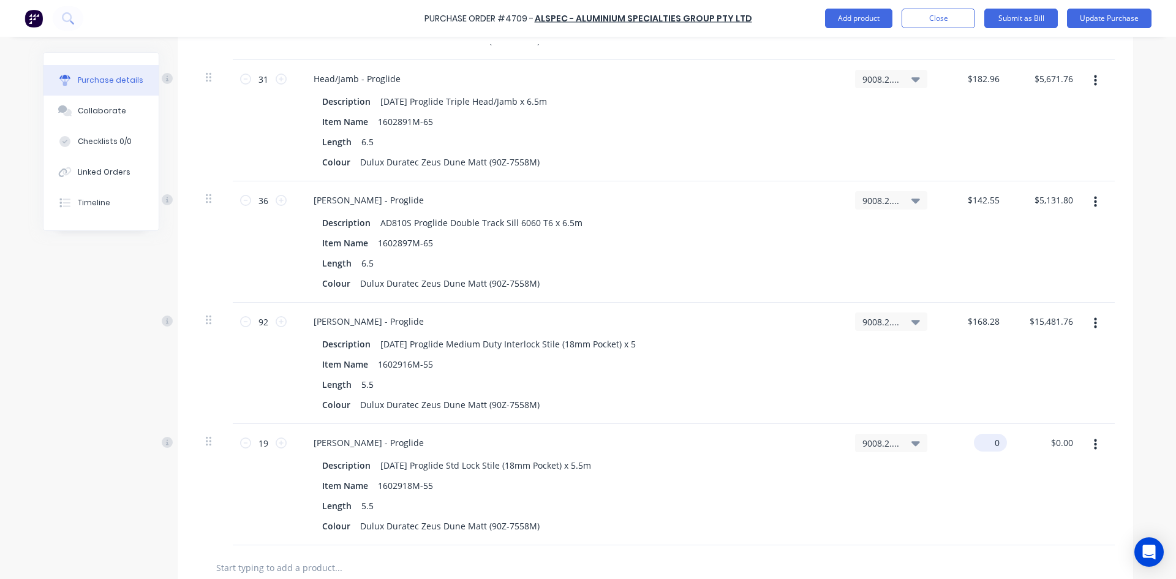
click at [997, 445] on input "0" at bounding box center [988, 443] width 28 height 18
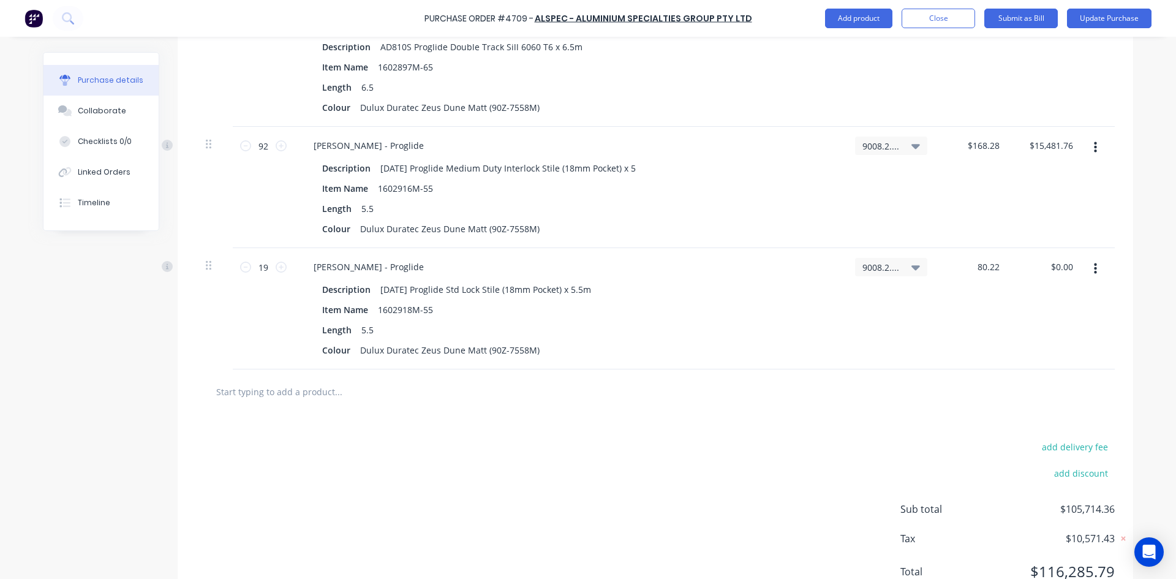
scroll to position [4032, 0]
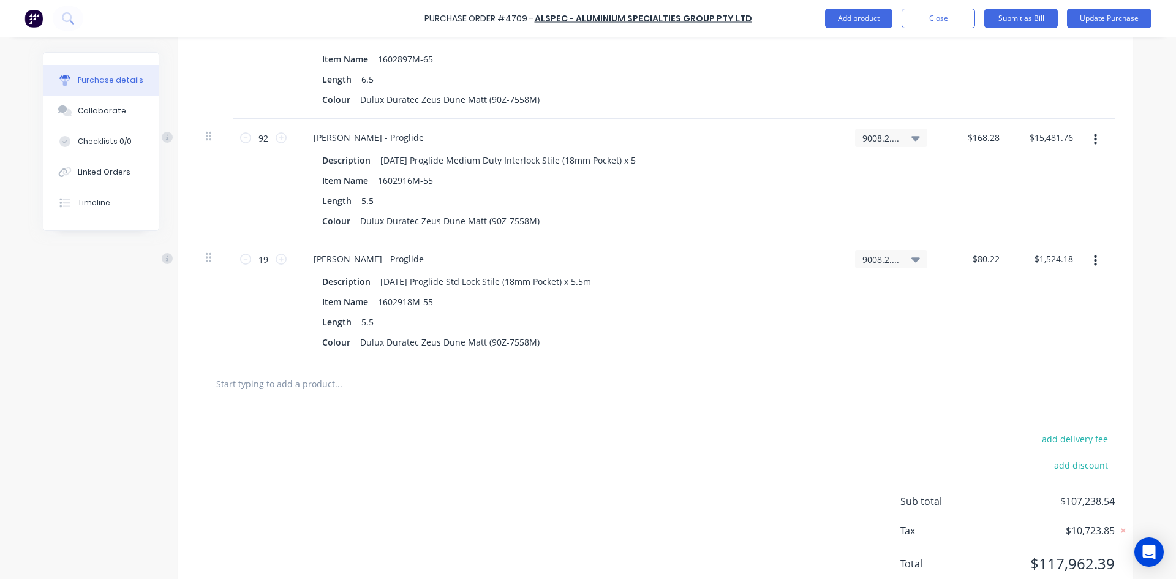
click at [295, 384] on input "text" at bounding box center [338, 383] width 245 height 24
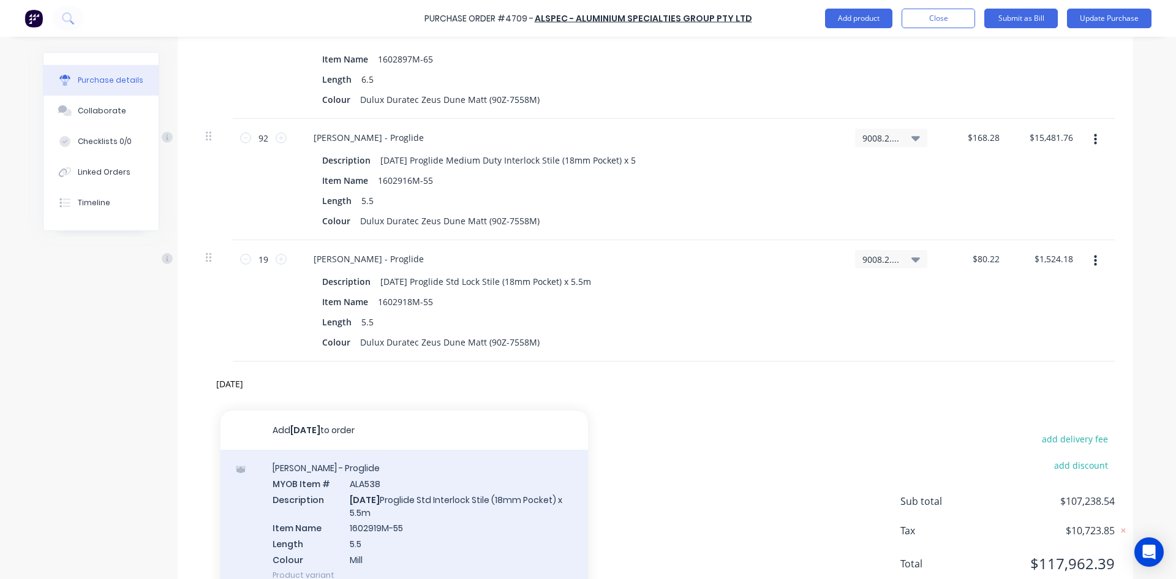
click at [444, 499] on div "Stiles - Proglide MYOB Item # ALA538 Description AD825 Proglide Std Interlock S…" at bounding box center [403, 521] width 367 height 143
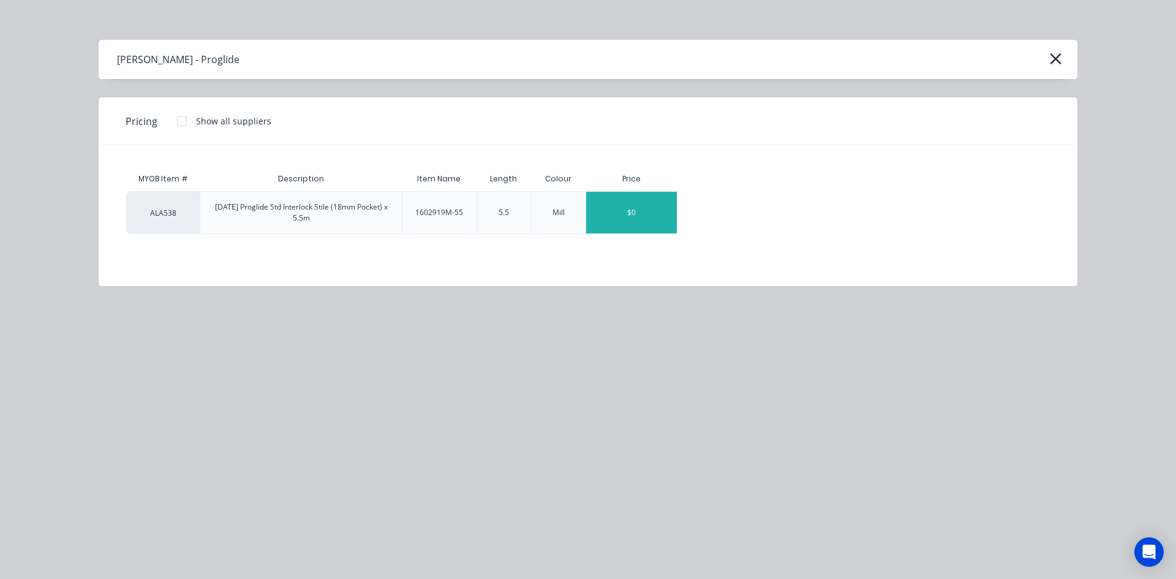
click at [636, 214] on div "$0" at bounding box center [631, 213] width 91 height 42
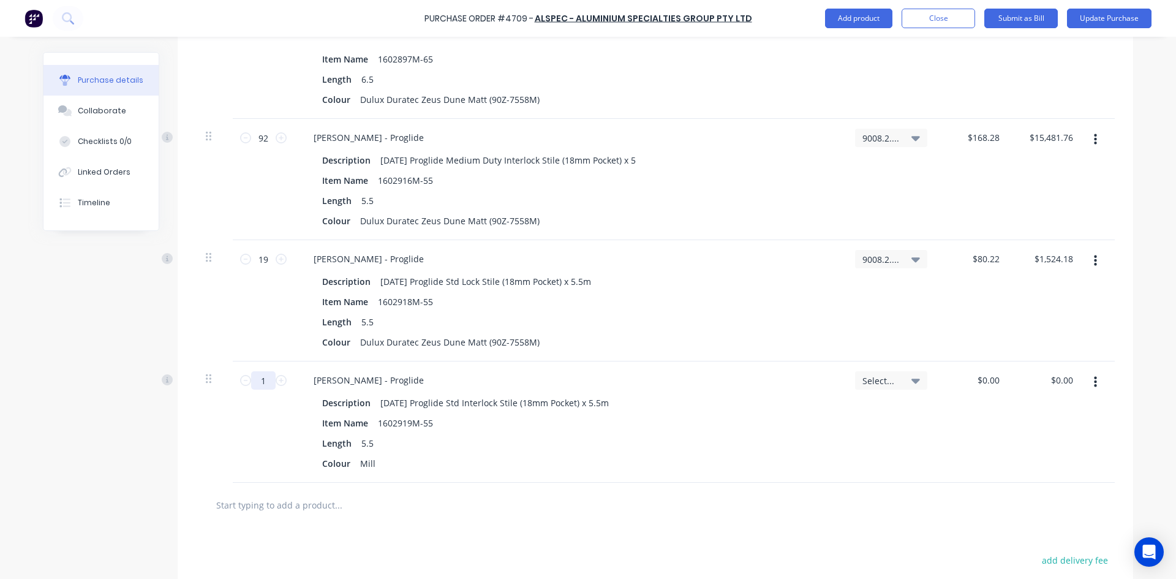
drag, startPoint x: 269, startPoint y: 385, endPoint x: 284, endPoint y: 382, distance: 15.5
click at [269, 385] on input "1" at bounding box center [263, 380] width 24 height 18
click at [374, 464] on div "Mill" at bounding box center [367, 463] width 25 height 18
click at [883, 379] on span "Select..." at bounding box center [880, 380] width 37 height 13
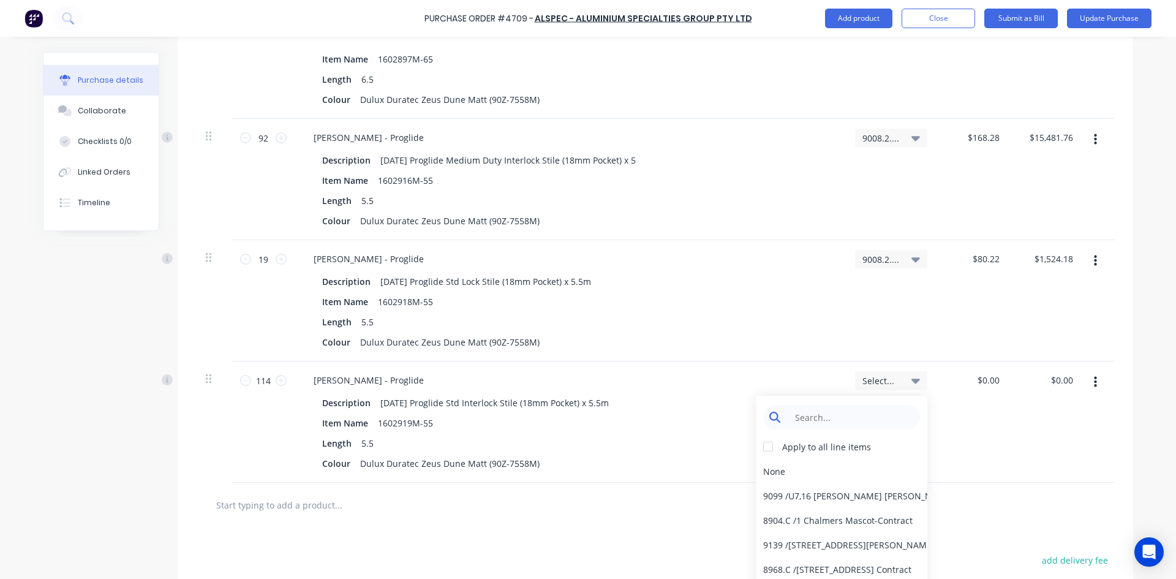
click at [856, 421] on input at bounding box center [851, 417] width 126 height 24
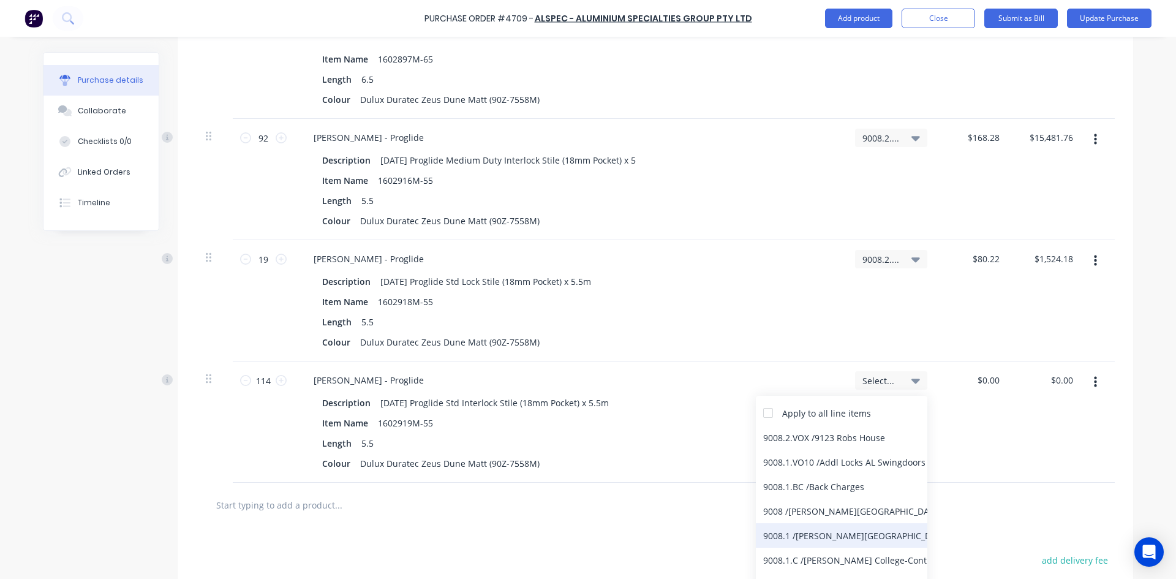
scroll to position [61, 0]
click at [844, 554] on div "9008.2.C / Bede Polding Stage 2 Contract" at bounding box center [841, 556] width 171 height 24
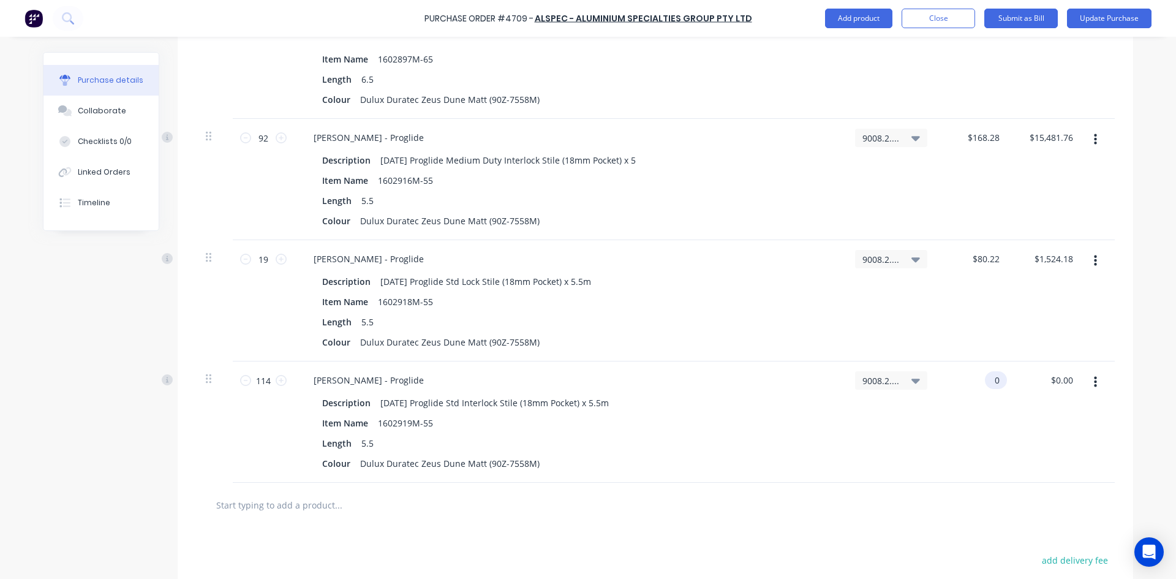
click at [995, 384] on input "0" at bounding box center [993, 380] width 17 height 18
click at [265, 504] on input "text" at bounding box center [338, 504] width 245 height 24
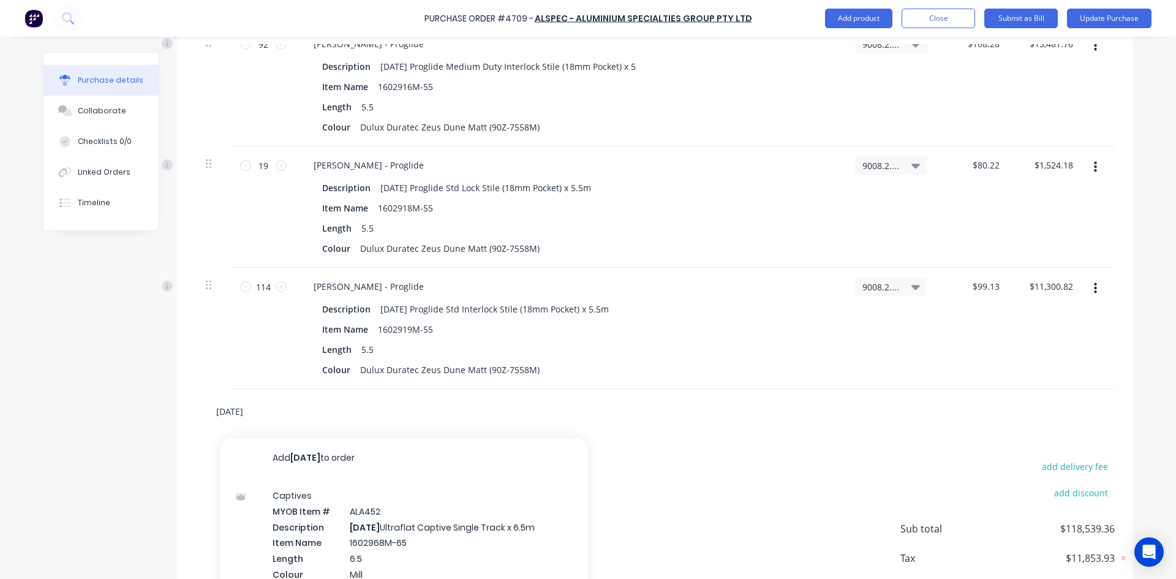
scroll to position [4154, 0]
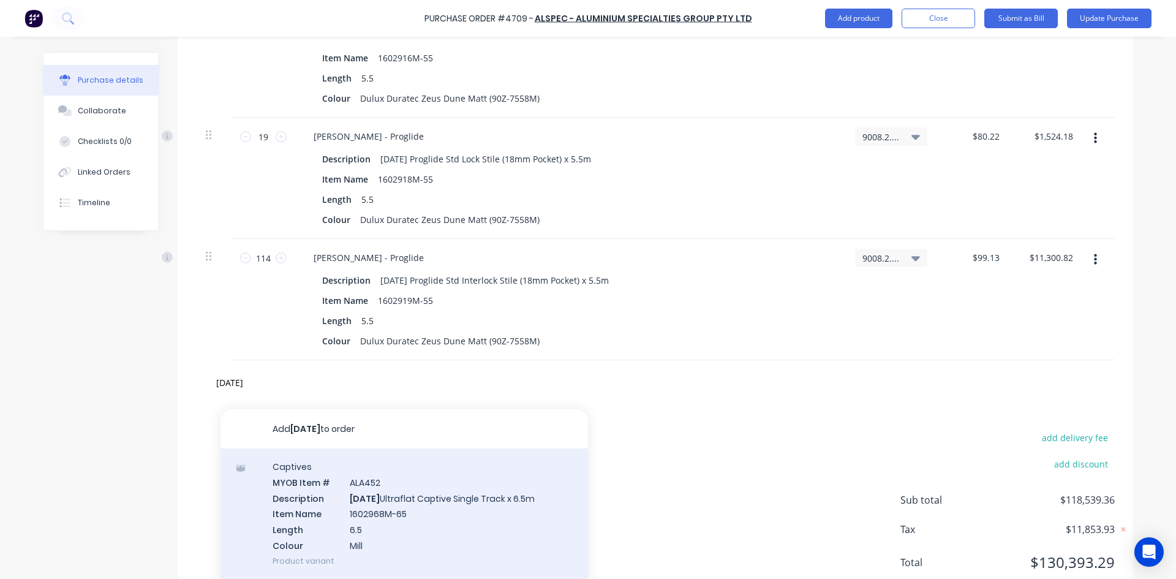
click at [469, 503] on div "Captives MYOB Item # ALA452 Description AD777 Ultraflat Captive Single Track x …" at bounding box center [403, 513] width 367 height 130
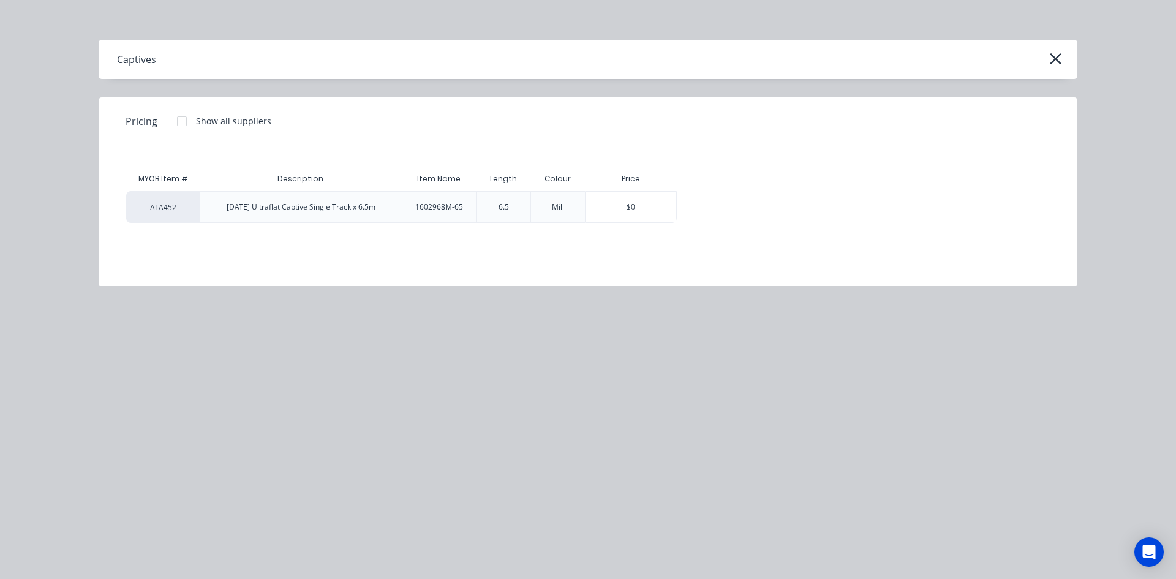
click at [632, 190] on div "Price" at bounding box center [631, 179] width 92 height 24
click at [633, 209] on div "$0" at bounding box center [630, 207] width 91 height 31
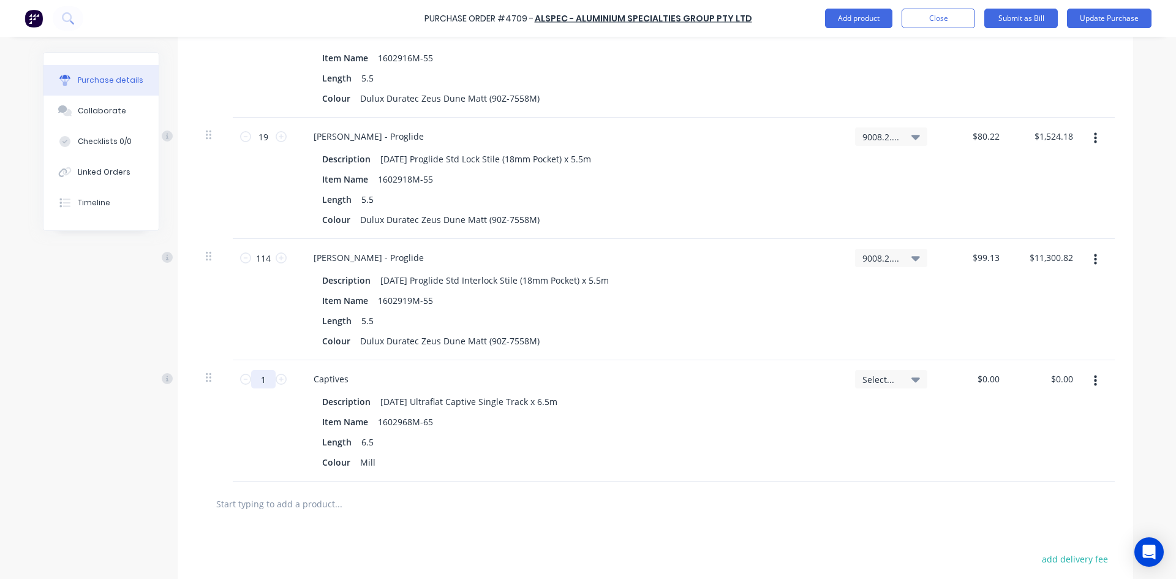
click at [268, 379] on input "1" at bounding box center [263, 379] width 24 height 18
click at [373, 464] on div "Mill" at bounding box center [367, 462] width 25 height 18
click at [911, 380] on icon at bounding box center [915, 379] width 9 height 5
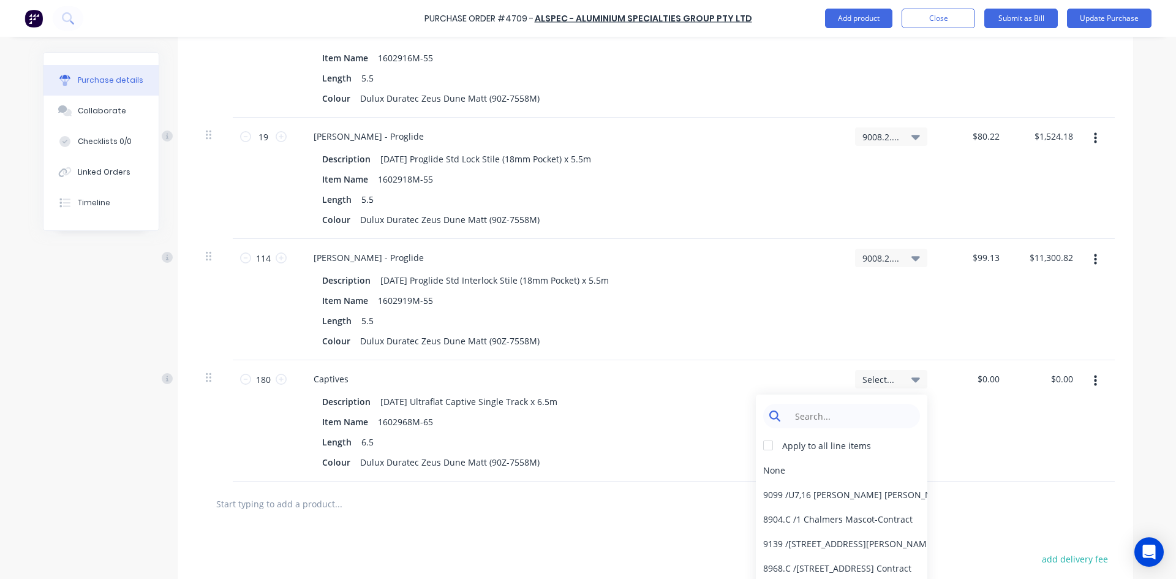
click at [836, 423] on input at bounding box center [851, 416] width 126 height 24
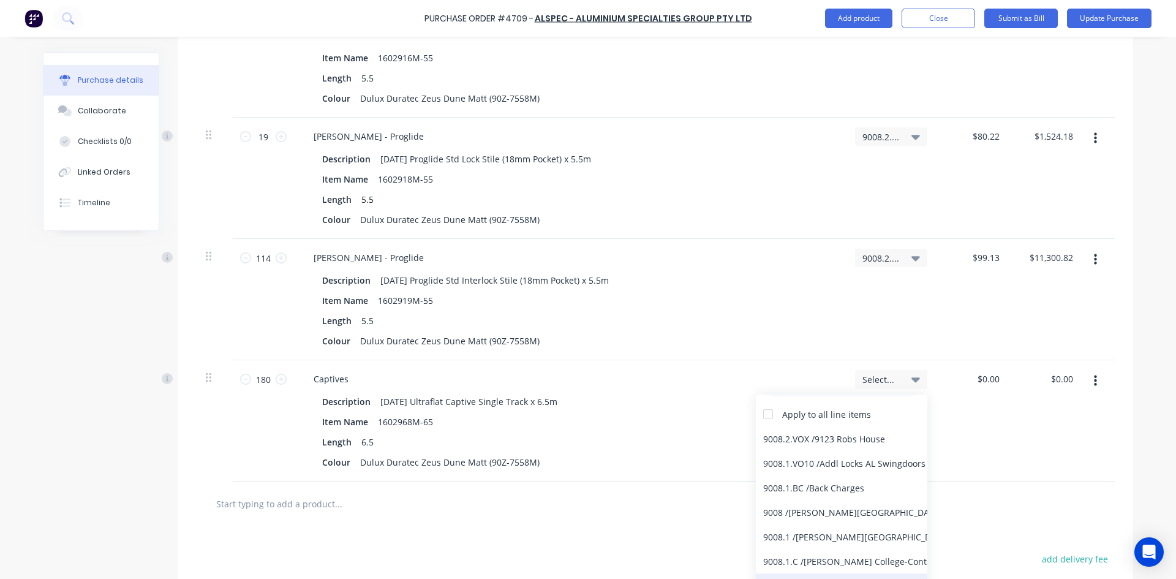
scroll to position [61, 0]
click at [834, 555] on div "9008.2.C / Bede Polding Stage 2 Contract" at bounding box center [841, 555] width 171 height 24
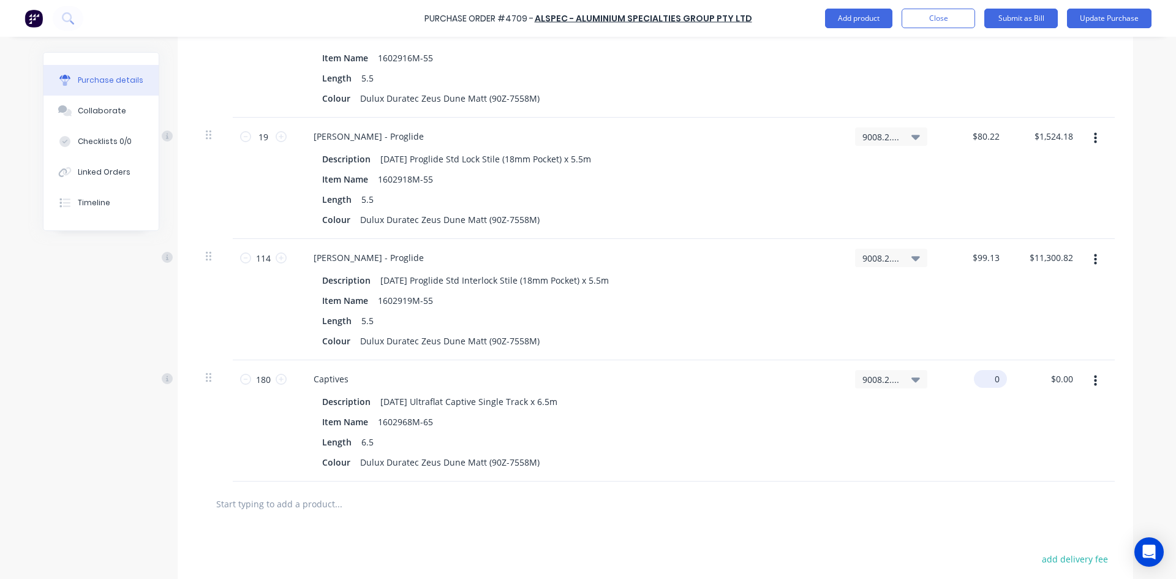
click at [993, 378] on input "0" at bounding box center [988, 379] width 28 height 18
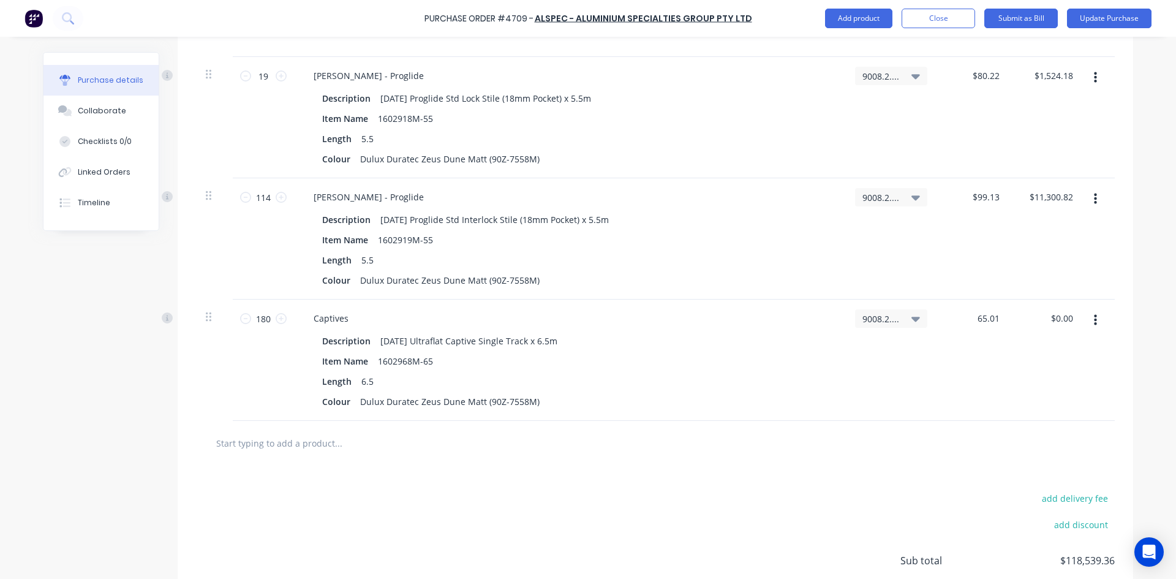
scroll to position [4215, 0]
click at [263, 445] on input "text" at bounding box center [338, 442] width 245 height 24
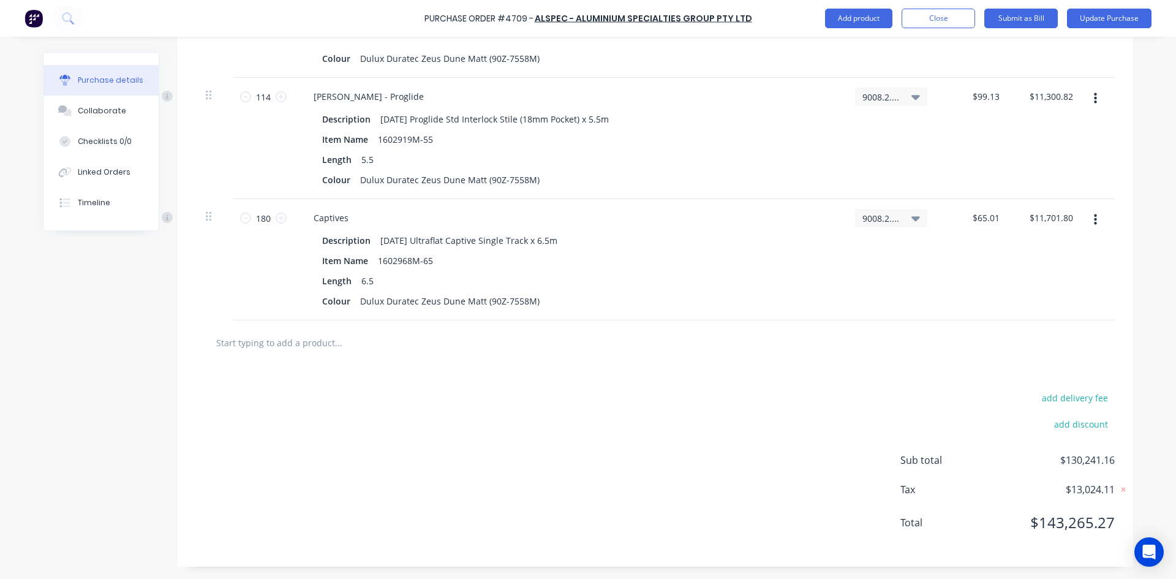
scroll to position [4254, 0]
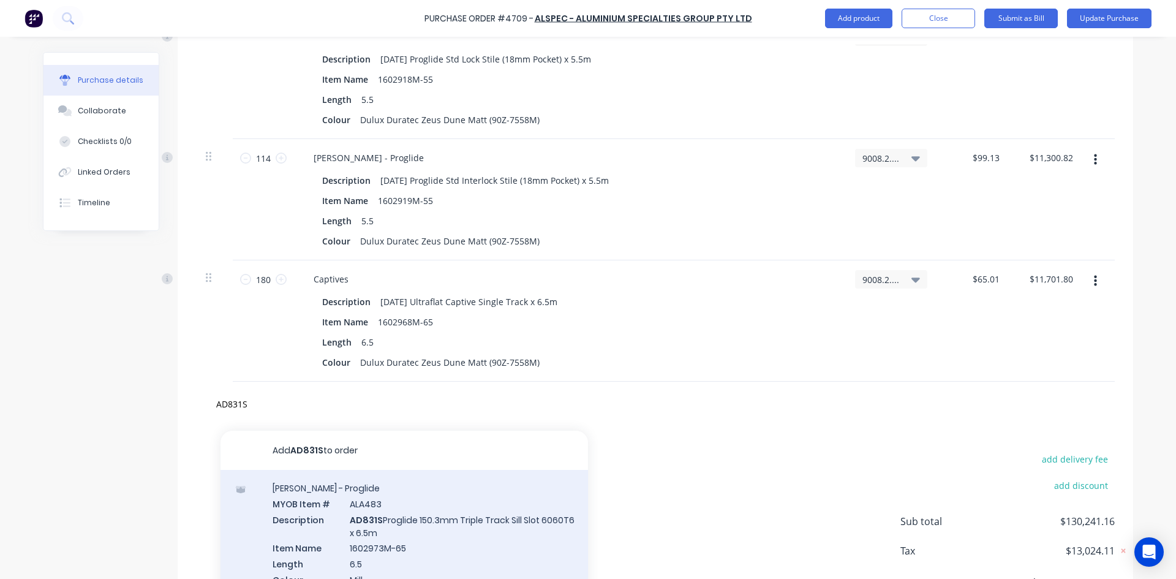
click at [404, 534] on div "Sills - Proglide MYOB Item # ALA483 Description AD831S Proglide 150.3mm Triple …" at bounding box center [403, 541] width 367 height 143
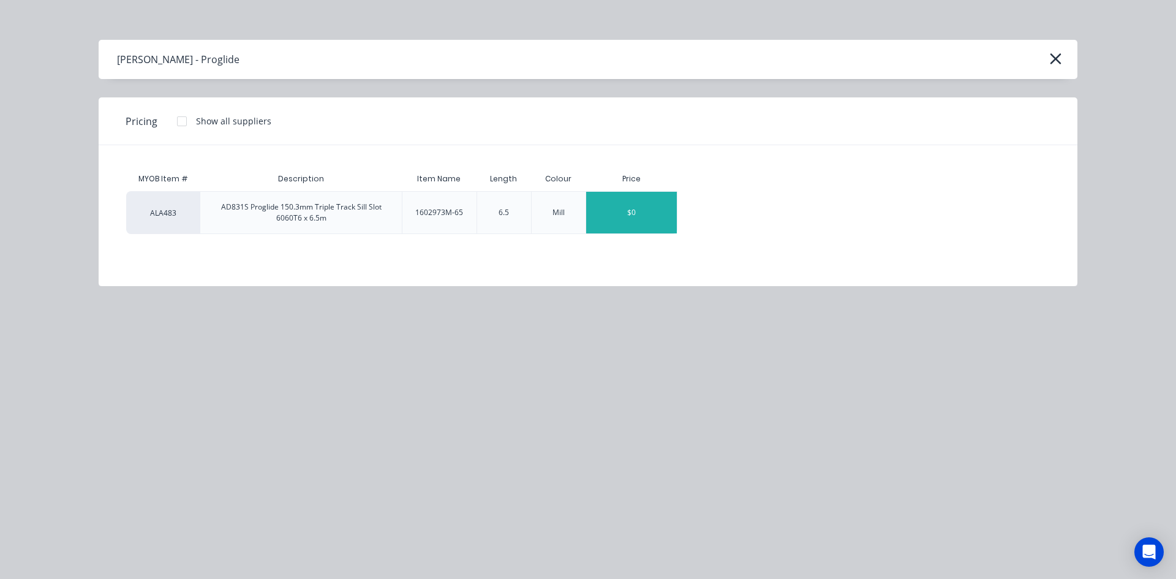
click at [611, 221] on div "$0" at bounding box center [631, 213] width 91 height 42
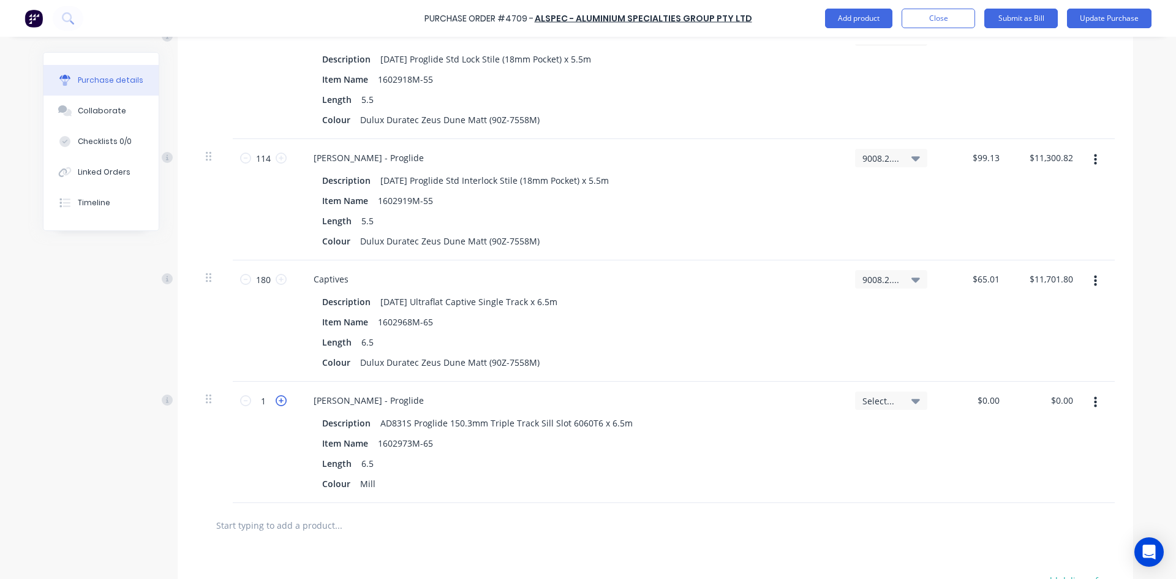
click at [279, 402] on icon at bounding box center [281, 400] width 11 height 11
click at [370, 482] on div "Mill" at bounding box center [367, 484] width 25 height 18
click at [873, 404] on span "Select..." at bounding box center [880, 400] width 37 height 13
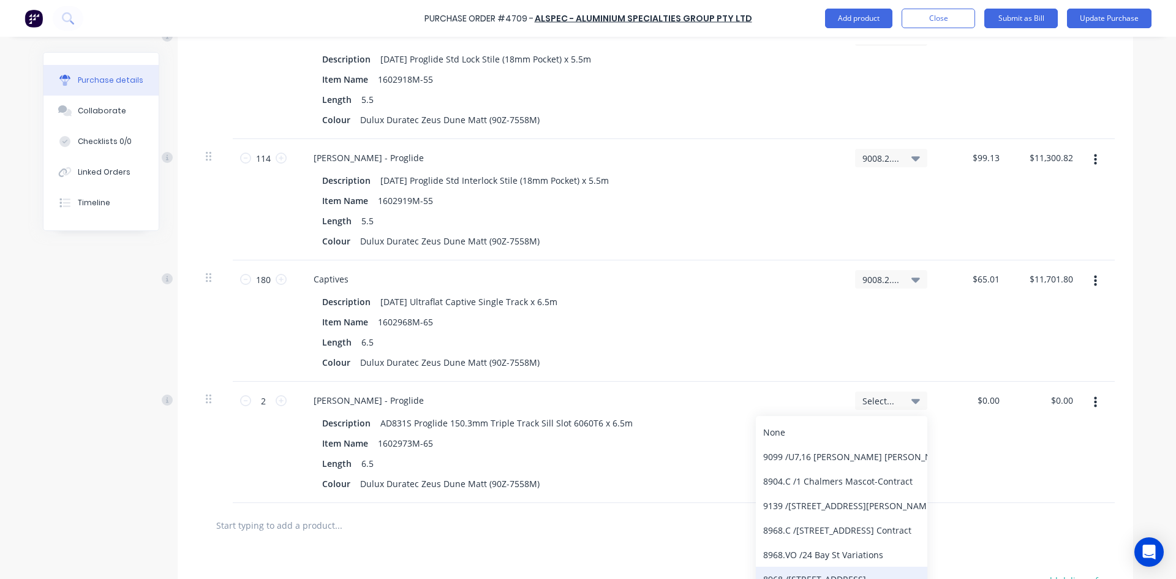
scroll to position [0, 0]
click at [846, 445] on input at bounding box center [851, 437] width 126 height 24
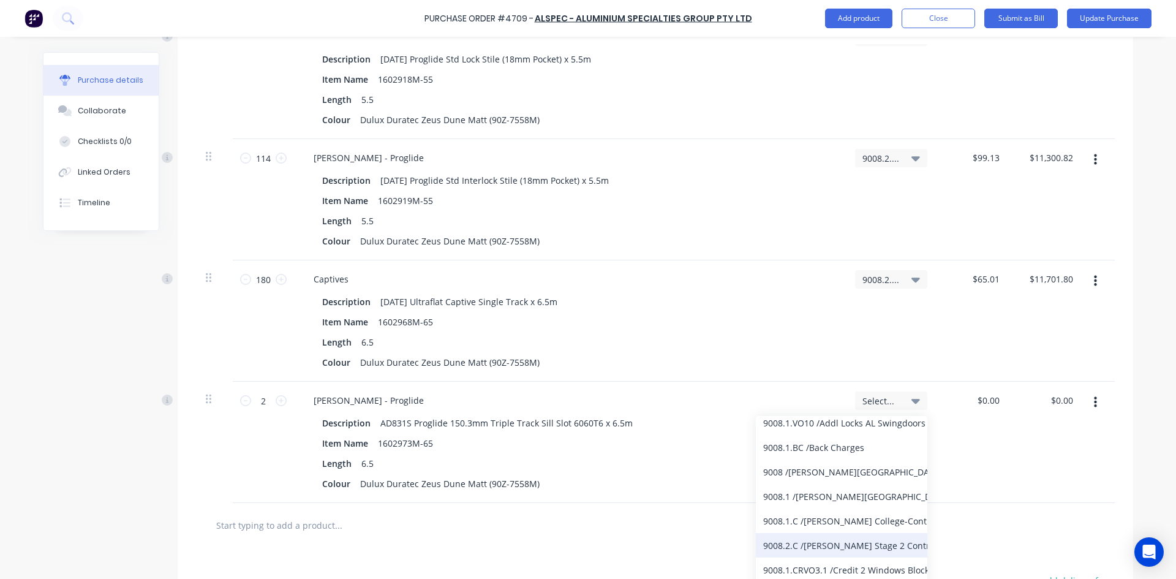
scroll to position [122, 0]
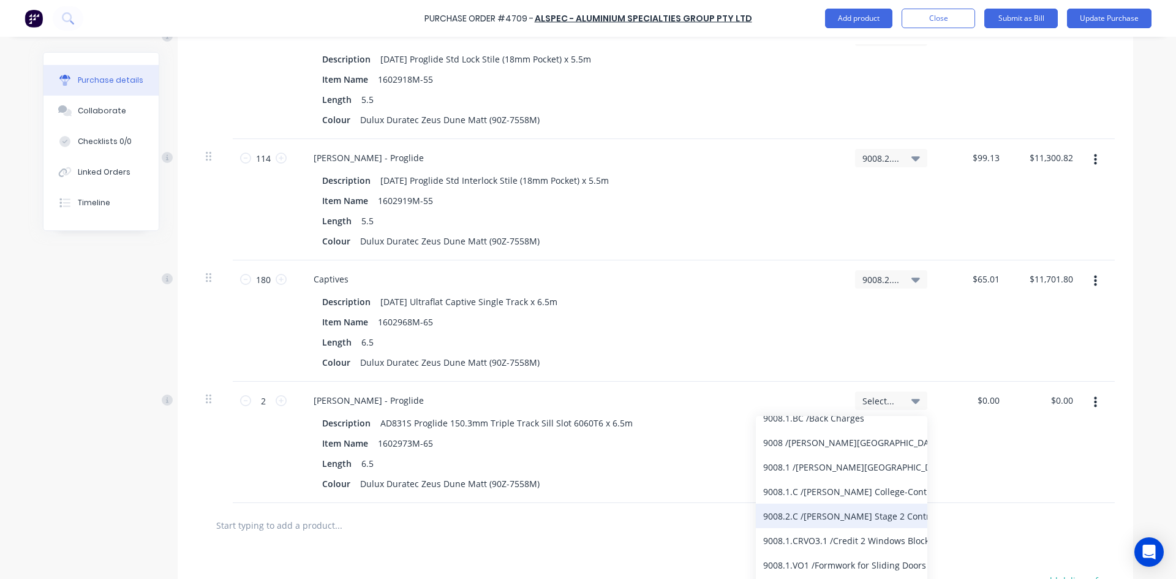
click at [855, 518] on div "9008.2.C / Bede Polding Stage 2 Contract" at bounding box center [841, 515] width 171 height 24
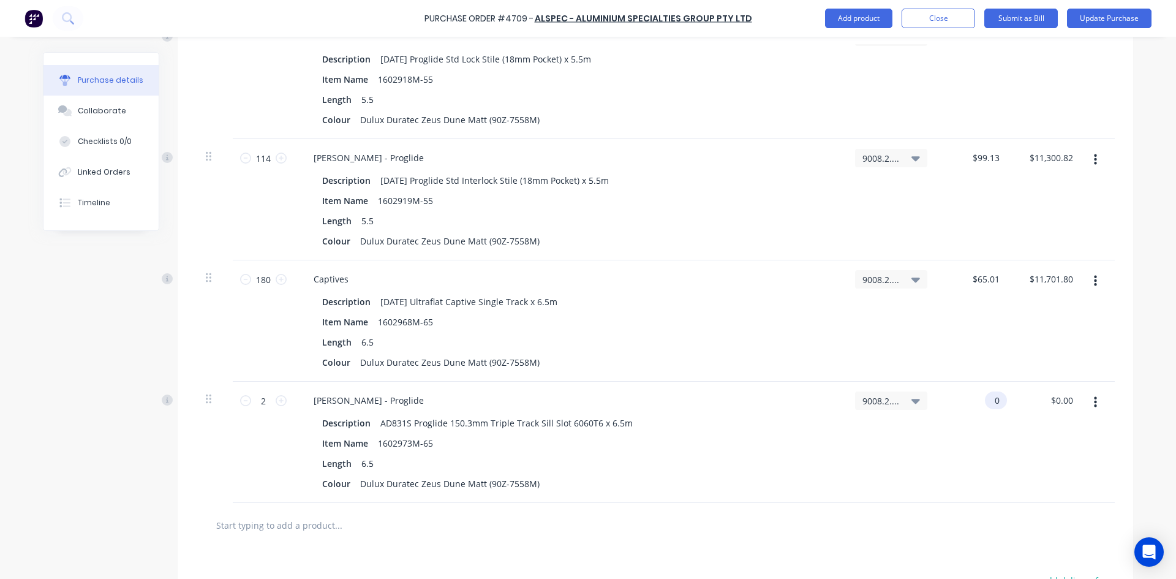
click at [996, 401] on input "0" at bounding box center [993, 400] width 17 height 18
click at [1000, 399] on div "$0.00 $0.00" at bounding box center [990, 400] width 33 height 18
click at [997, 402] on input "0" at bounding box center [988, 400] width 28 height 18
click at [998, 401] on div "$0.00 $0.00" at bounding box center [990, 400] width 33 height 18
click at [997, 401] on input "0" at bounding box center [993, 400] width 17 height 18
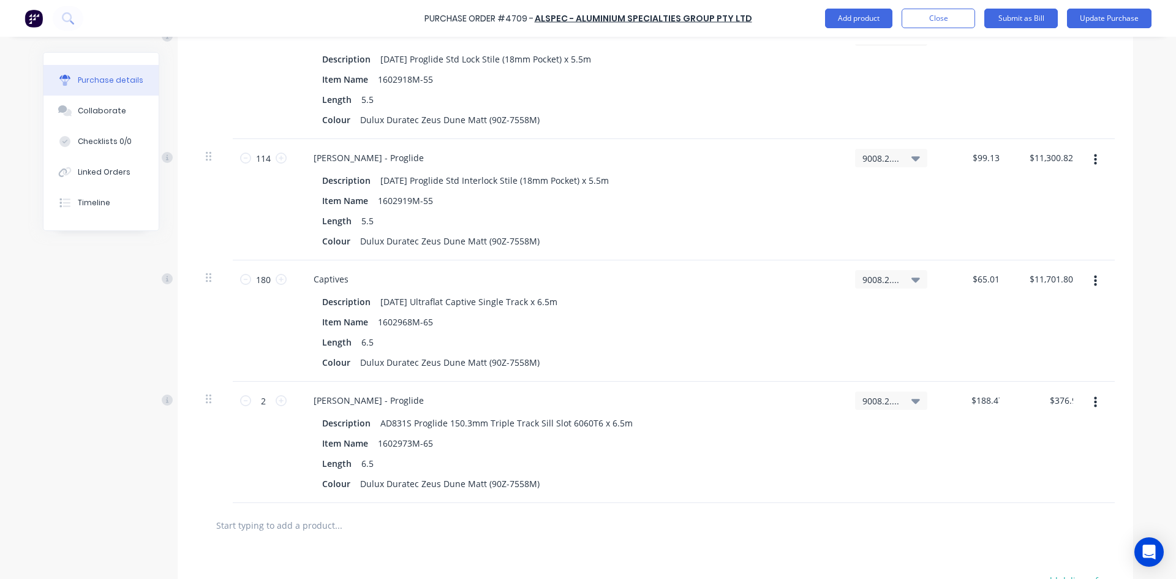
click at [275, 530] on input "text" at bounding box center [338, 525] width 245 height 24
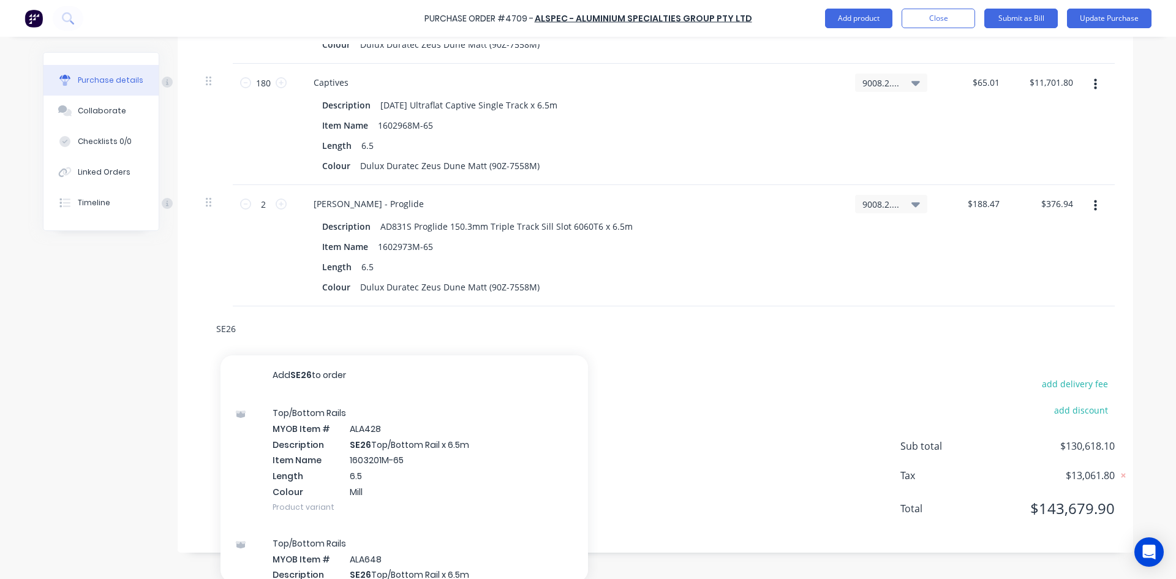
scroll to position [4454, 0]
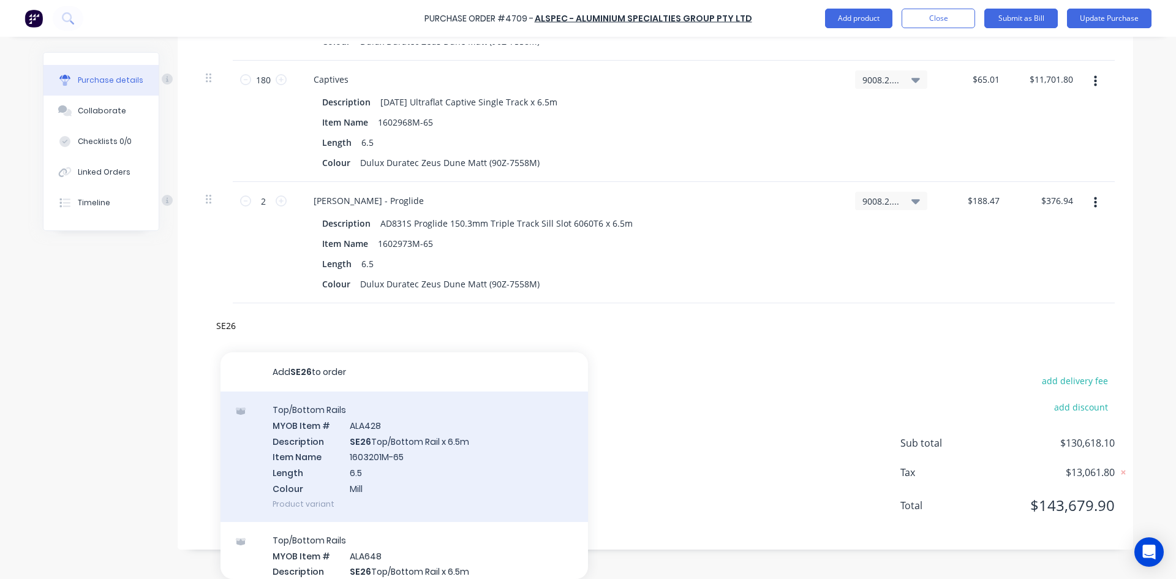
click at [369, 459] on div "Top/Bottom Rails MYOB Item # ALA428 Description SE26 Top/Bottom Rail x 6.5m Ite…" at bounding box center [403, 456] width 367 height 130
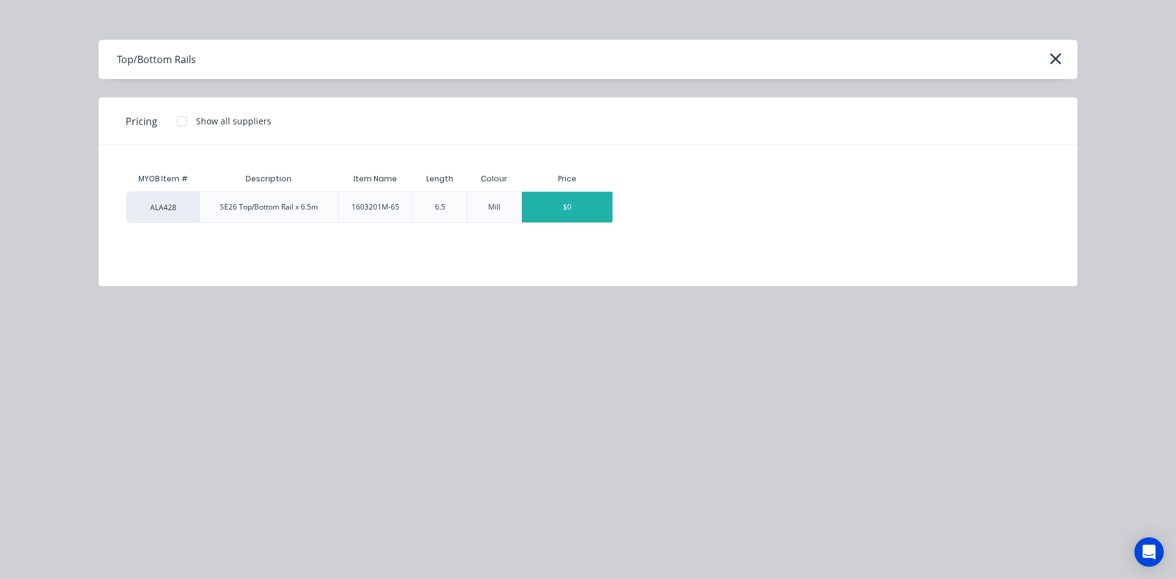
click at [567, 209] on div "$0" at bounding box center [567, 207] width 91 height 31
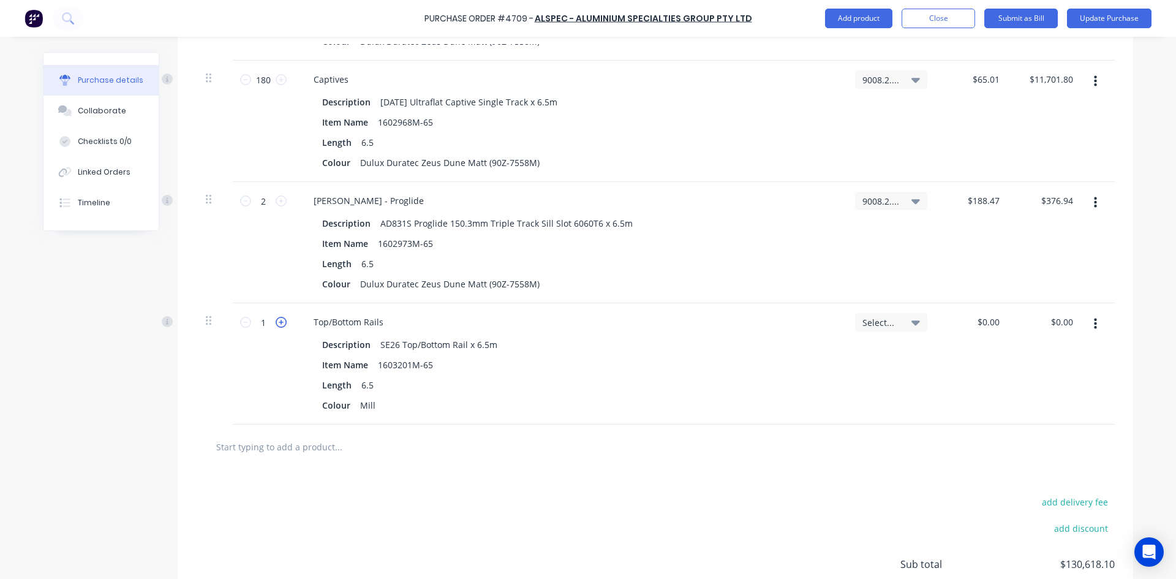
click at [276, 322] on icon at bounding box center [281, 322] width 11 height 11
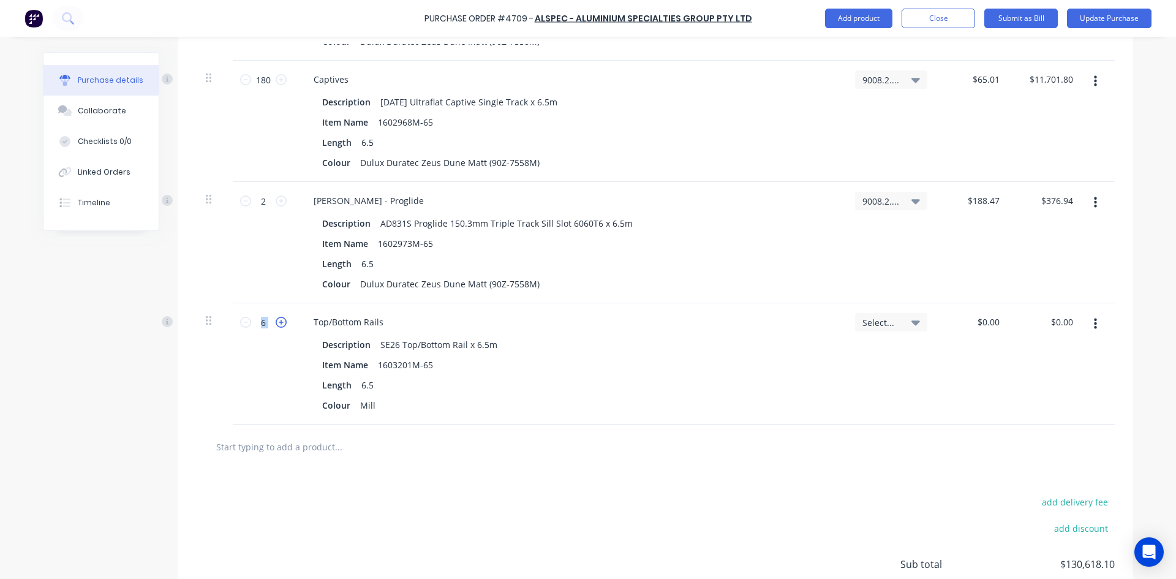
click at [276, 322] on icon at bounding box center [281, 322] width 11 height 11
click at [376, 405] on div "Colour Mill" at bounding box center [567, 405] width 500 height 18
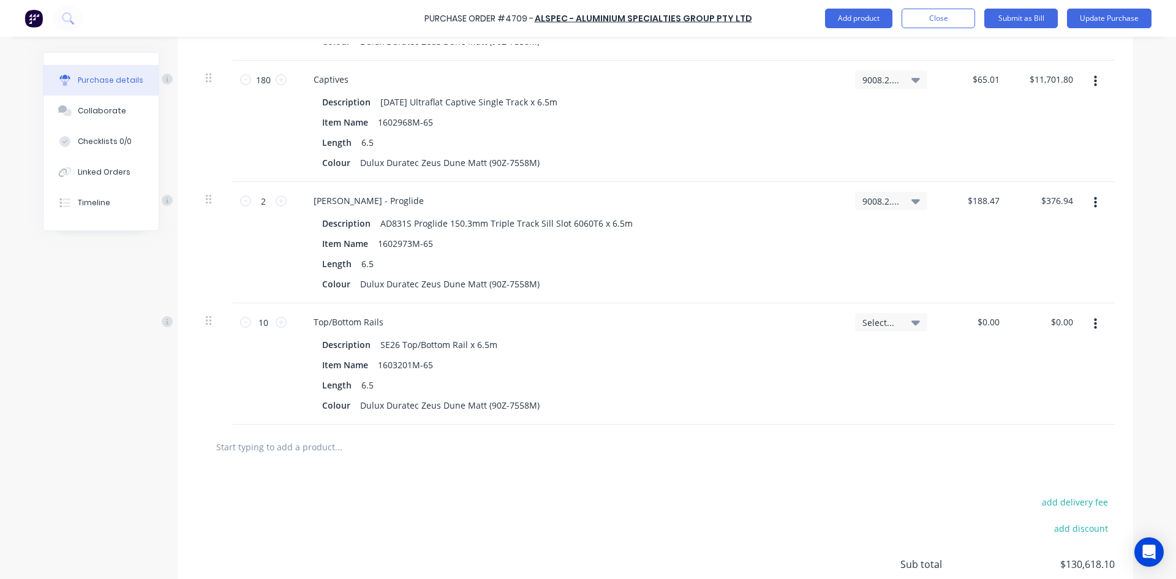
click at [881, 323] on span "Select..." at bounding box center [880, 322] width 37 height 13
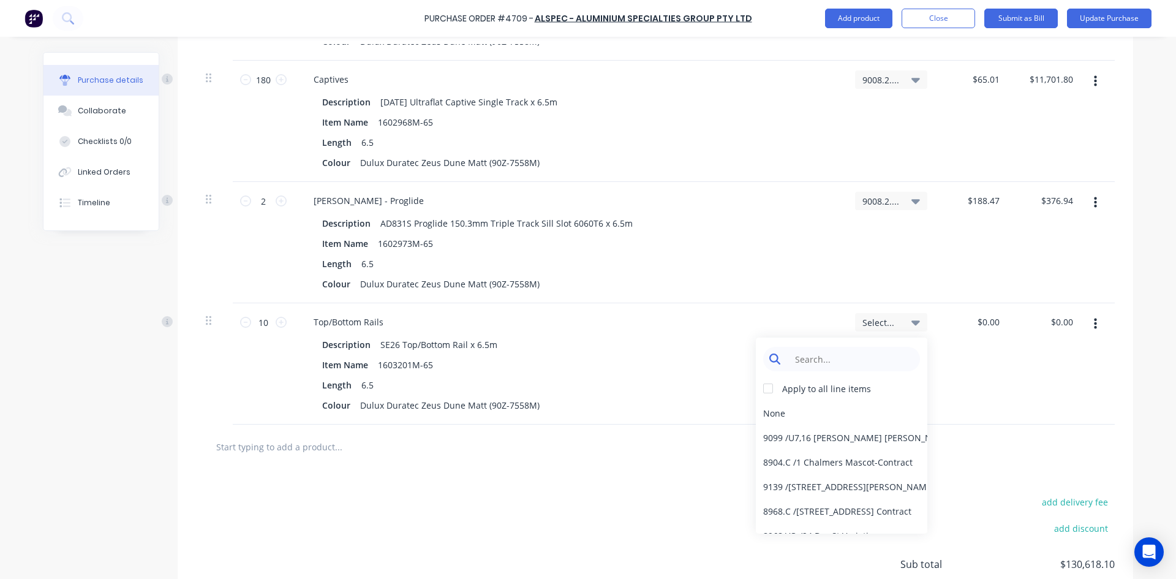
click at [843, 365] on input at bounding box center [851, 359] width 126 height 24
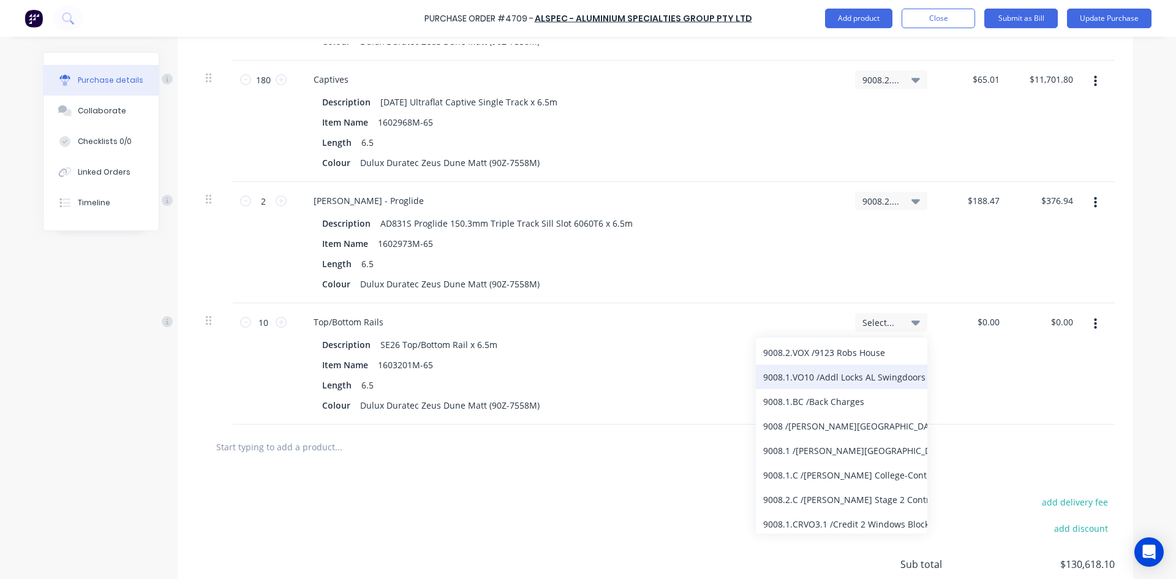
scroll to position [61, 0]
click at [844, 501] on div "9008.2.C / Bede Polding Stage 2 Contract" at bounding box center [841, 498] width 171 height 24
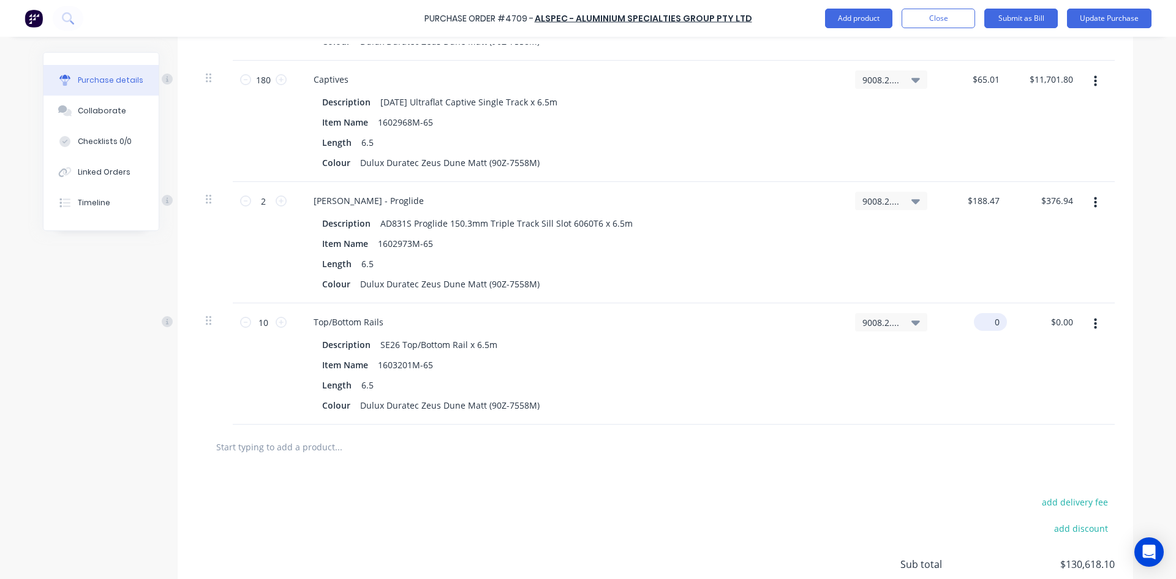
click at [997, 324] on input "0" at bounding box center [988, 322] width 28 height 18
click at [710, 506] on div "add delivery fee add discount Sub total $130,618.10 Tax $13,061.80 Total $143,6…" at bounding box center [655, 569] width 955 height 201
click at [254, 449] on input "text" at bounding box center [338, 446] width 245 height 24
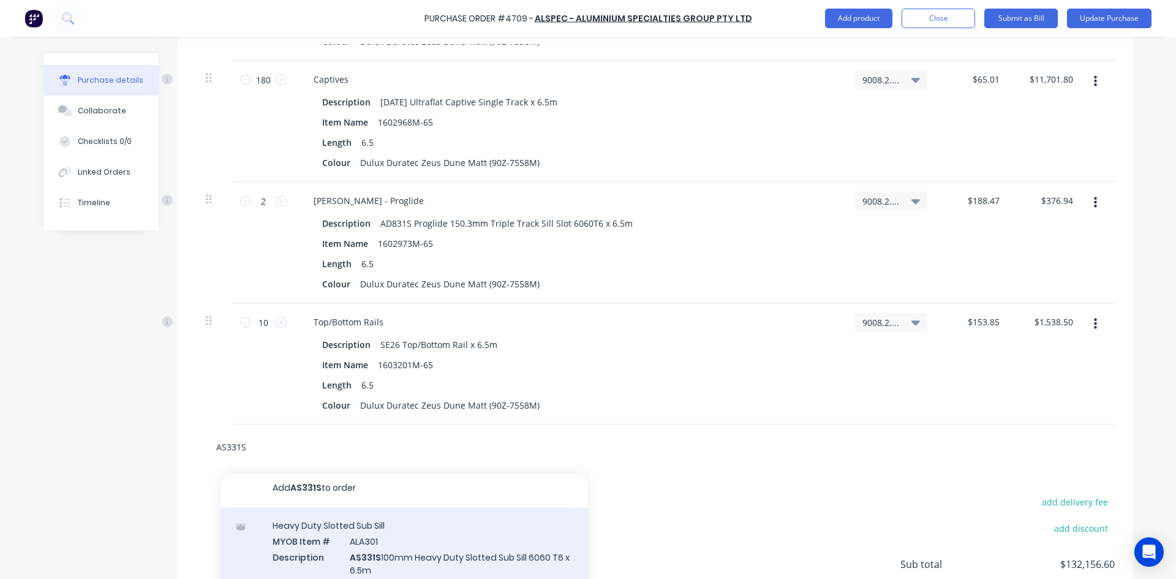
scroll to position [7, 0]
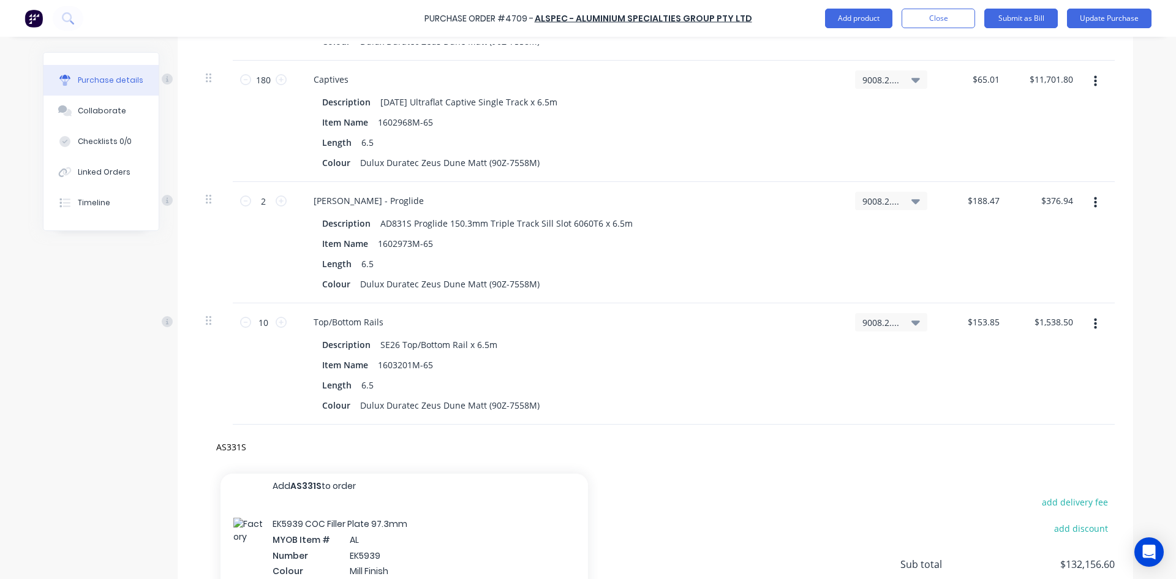
click at [463, 536] on div "EK5939 COC Filler Plate 97.3mm MYOB Item # AL Number EK5939 Colour Mill Finish …" at bounding box center [403, 570] width 367 height 130
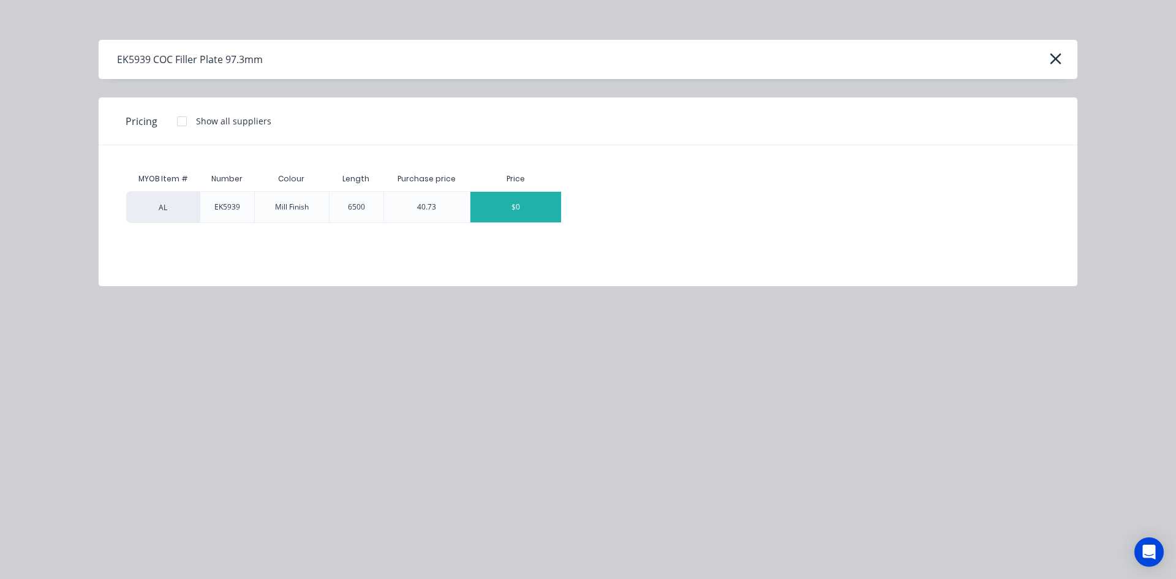
click at [521, 210] on div "$0" at bounding box center [515, 207] width 91 height 31
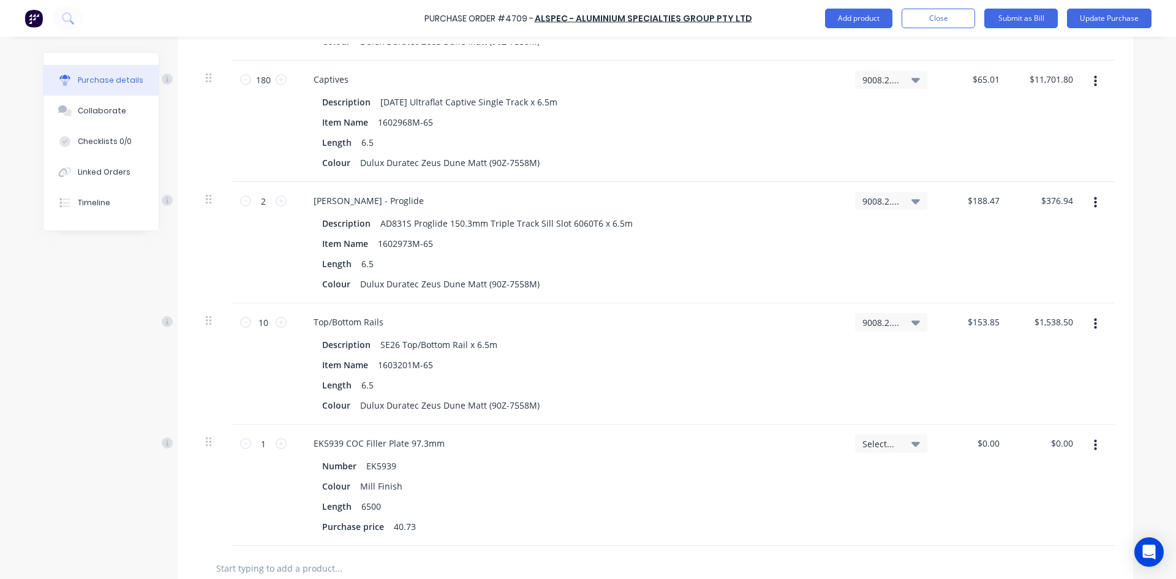
click at [1094, 445] on icon "button" at bounding box center [1095, 445] width 3 height 11
click at [1045, 551] on button "Delete" at bounding box center [1058, 551] width 104 height 24
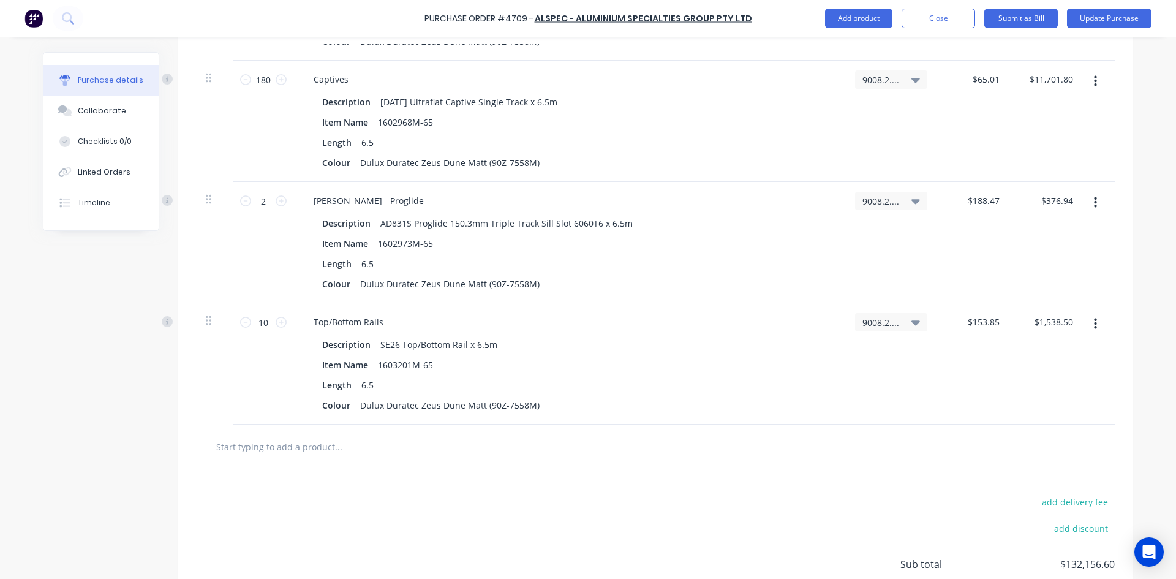
click at [298, 446] on input "text" at bounding box center [338, 446] width 245 height 24
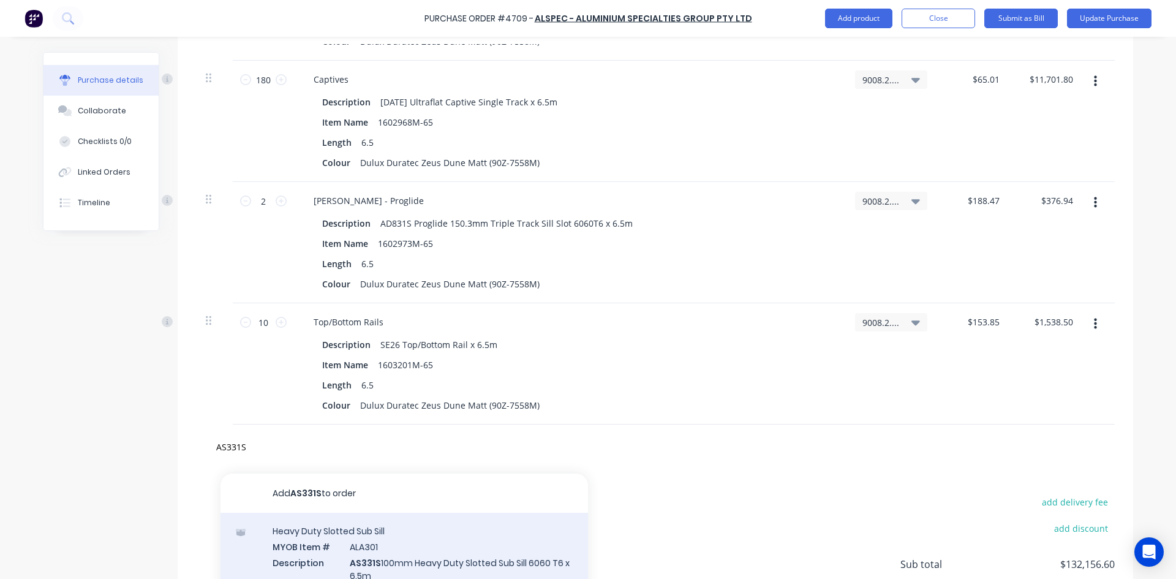
click at [453, 548] on div "Heavy Duty Slotted Sub Sill MYOB Item # ALA301 Description AS331S 100mm Heavy D…" at bounding box center [403, 584] width 367 height 143
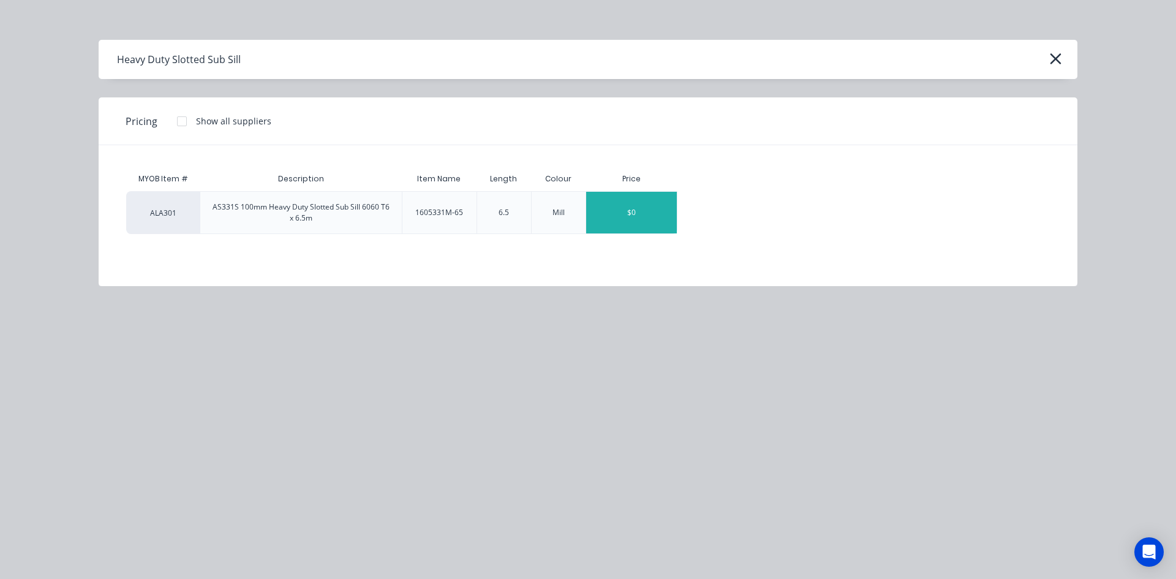
click at [636, 222] on div "$0" at bounding box center [631, 213] width 91 height 42
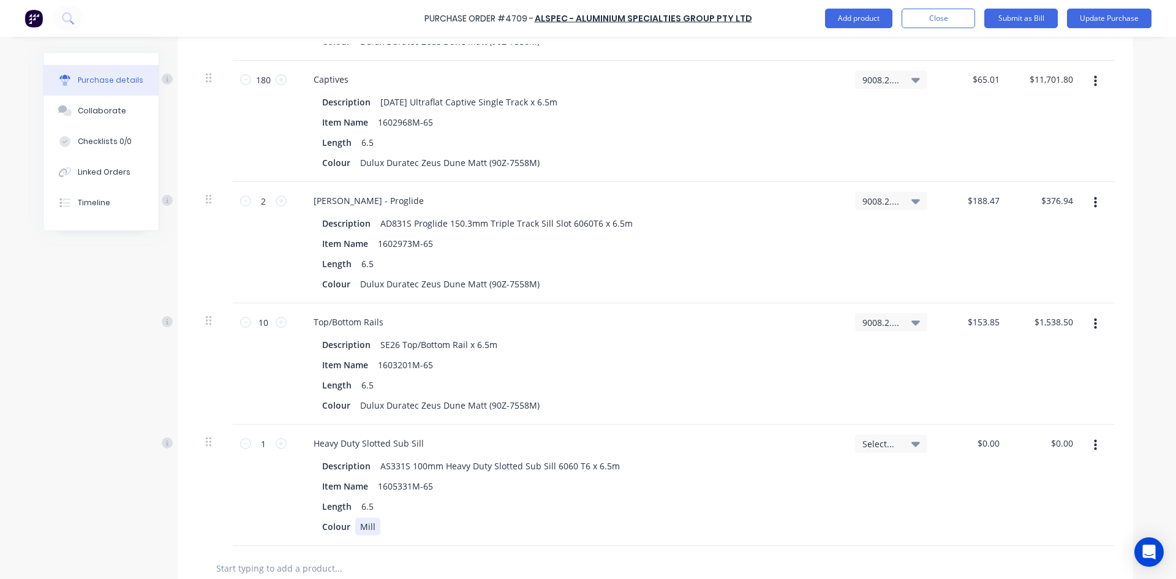
click at [372, 524] on div "Mill" at bounding box center [367, 527] width 25 height 18
click at [911, 444] on icon at bounding box center [915, 444] width 9 height 5
click at [850, 484] on input at bounding box center [851, 480] width 126 height 24
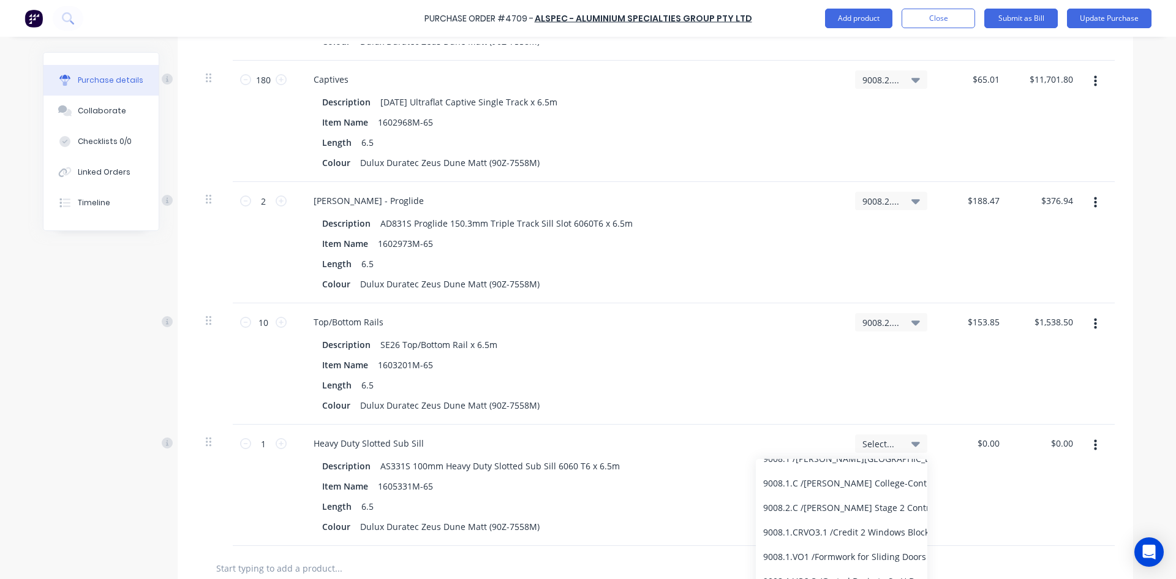
scroll to position [184, 0]
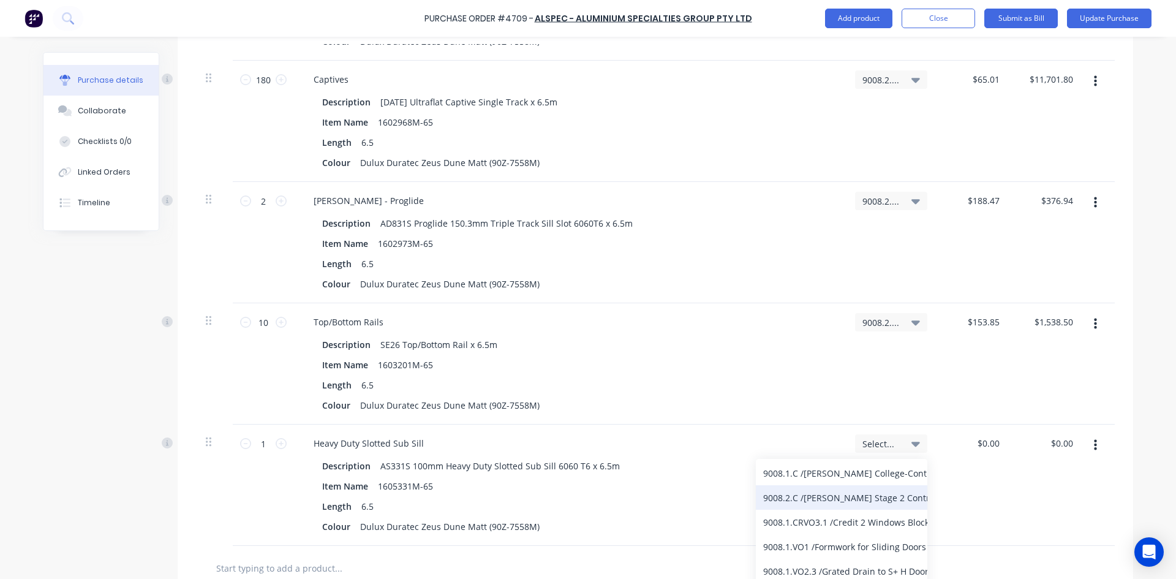
click at [851, 505] on div "9008.2.C / Bede Polding Stage 2 Contract" at bounding box center [841, 497] width 171 height 24
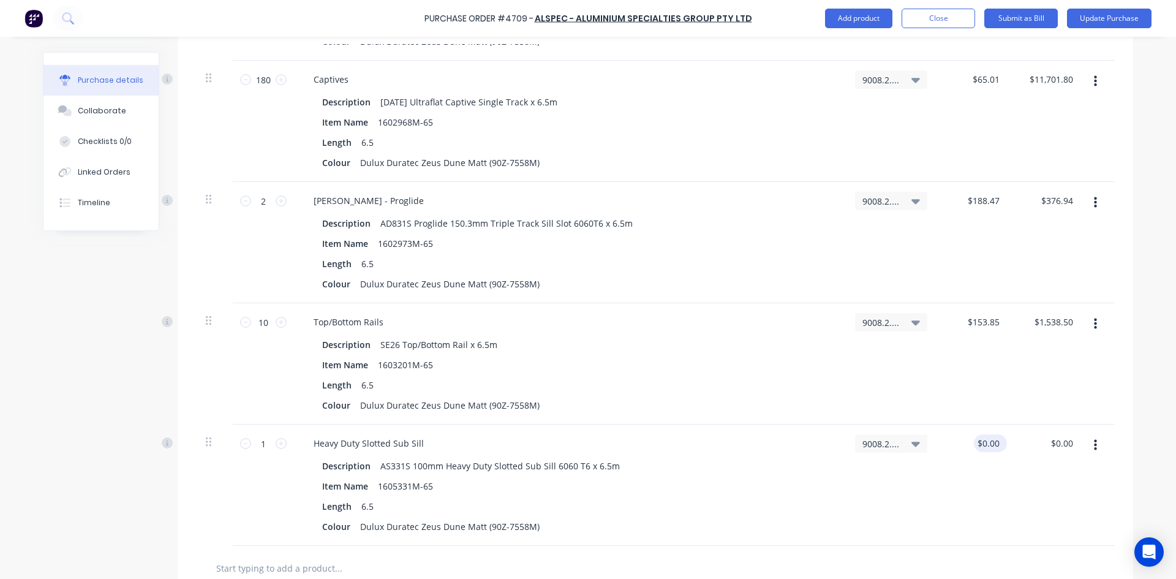
click at [1000, 446] on div "$0.00 $0.00" at bounding box center [990, 443] width 33 height 18
click at [995, 442] on input "0" at bounding box center [993, 443] width 17 height 18
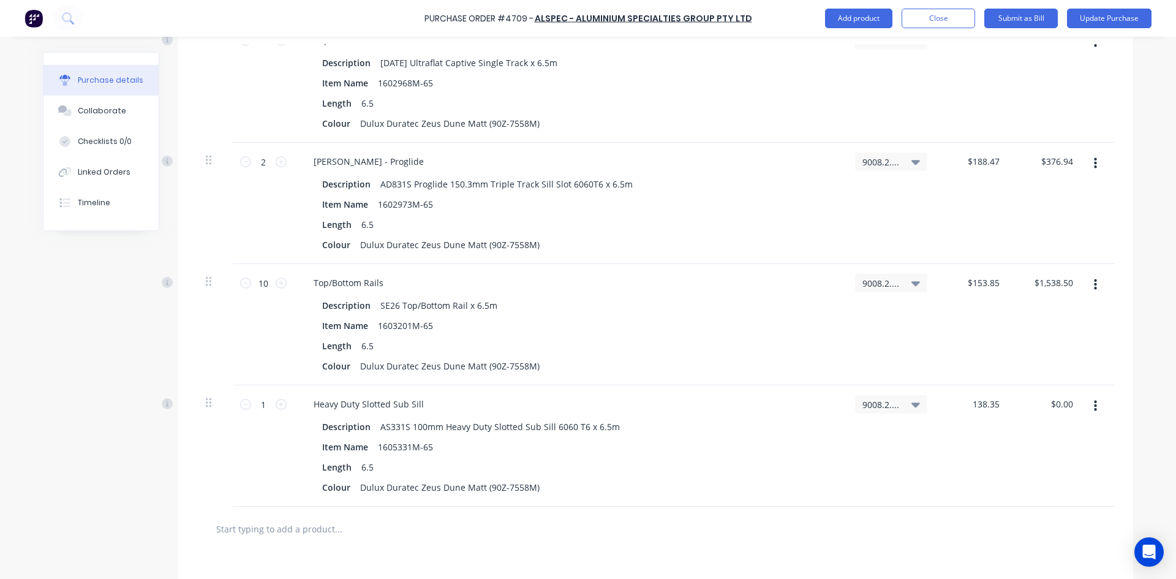
scroll to position [4515, 0]
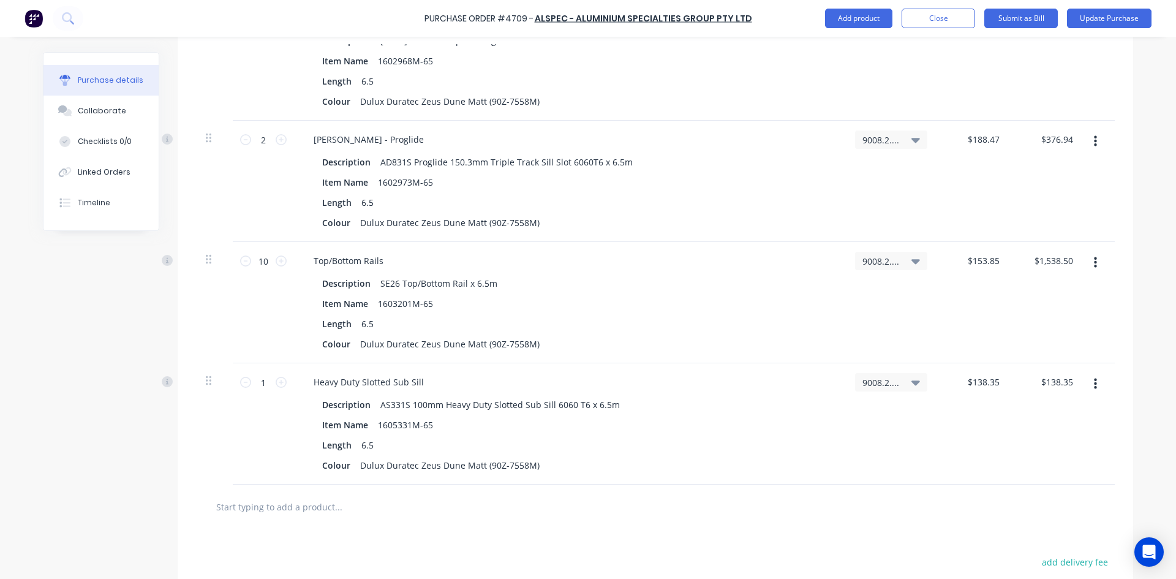
click at [248, 511] on input "text" at bounding box center [338, 506] width 245 height 24
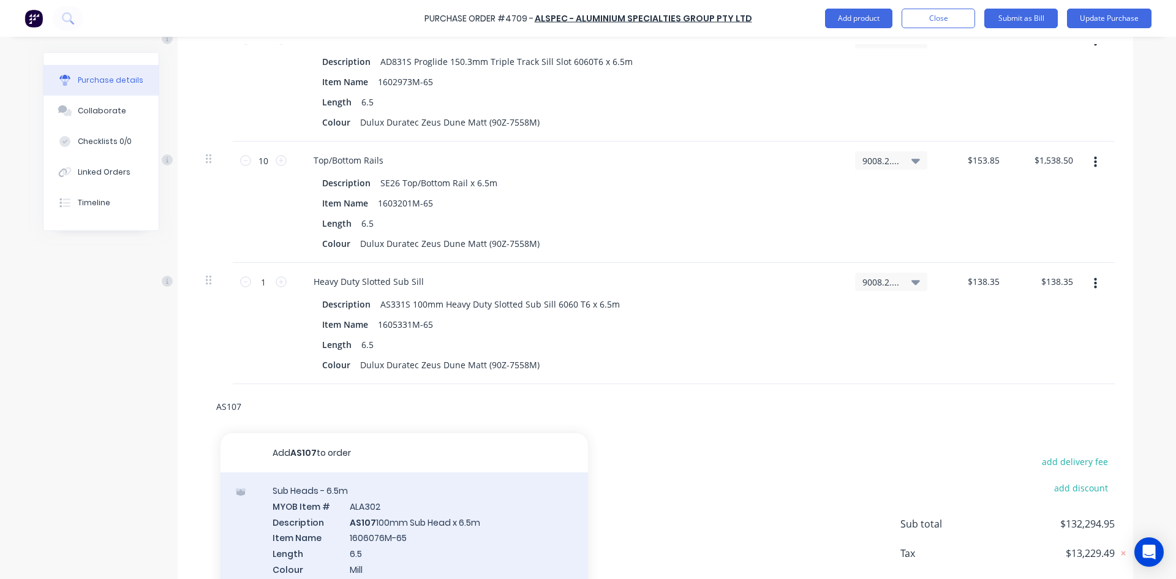
scroll to position [4637, 0]
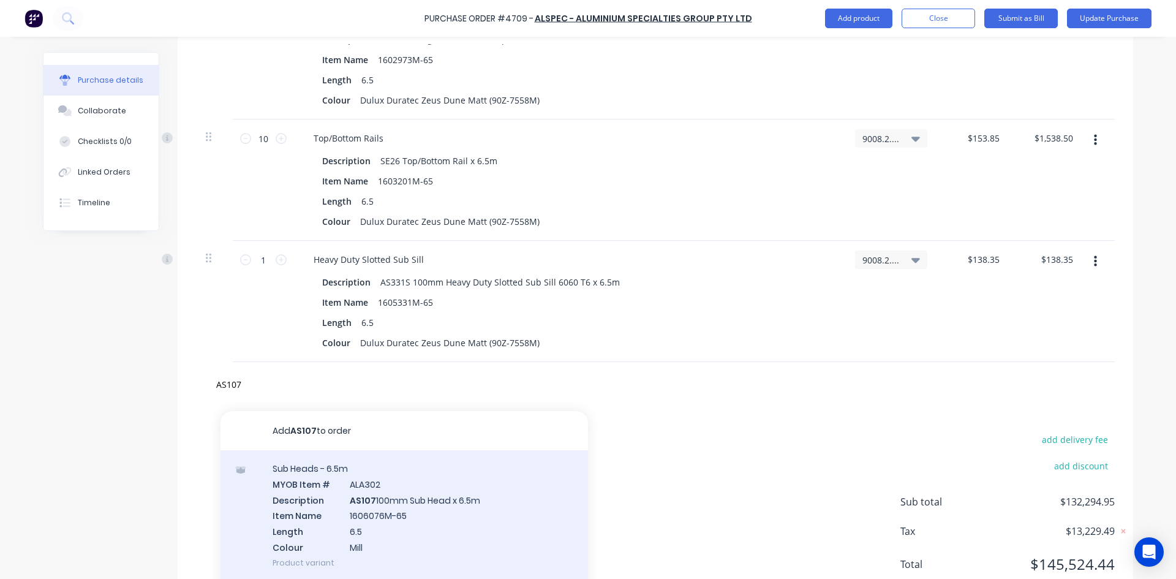
click at [413, 499] on div "Sub Heads - 6.5m MYOB Item # ALA302 Description AS107 100mm Sub Head x 6.5m Ite…" at bounding box center [403, 515] width 367 height 130
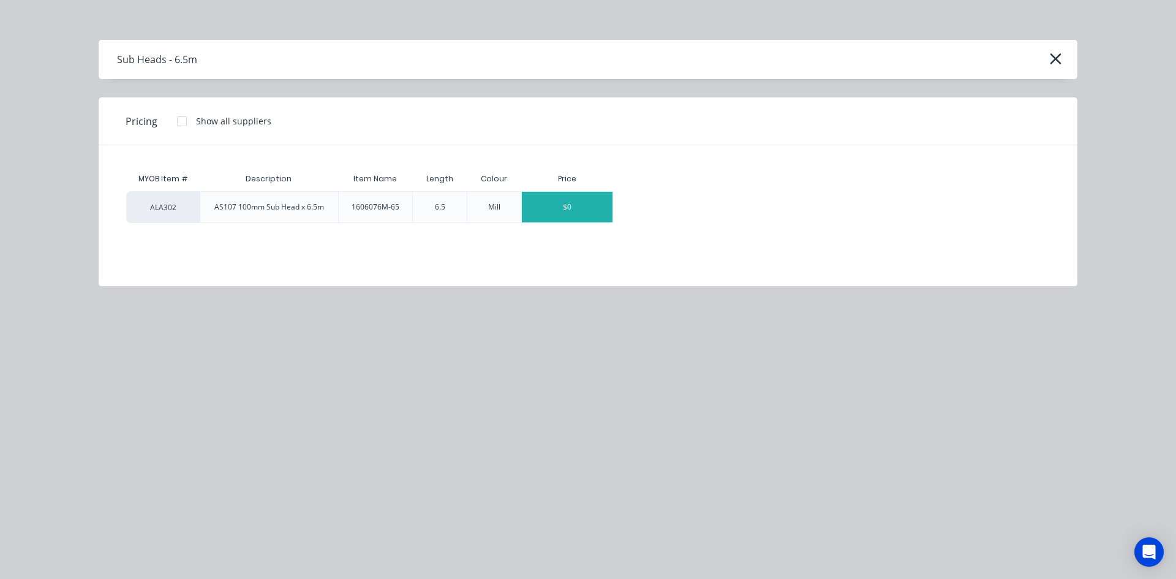
click at [566, 205] on div "$0" at bounding box center [567, 207] width 91 height 31
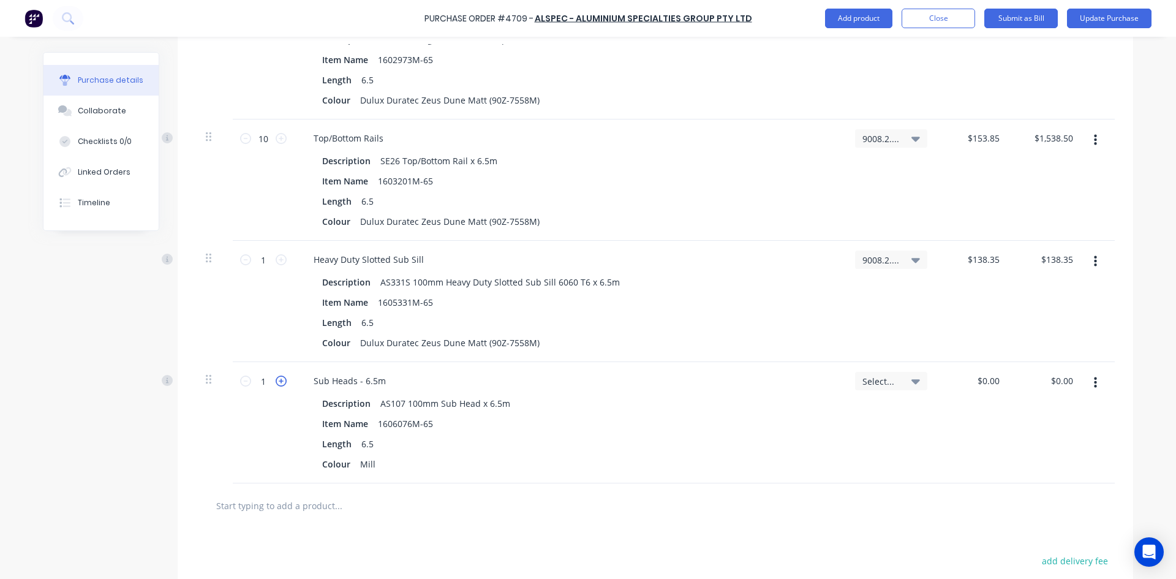
click at [277, 380] on icon at bounding box center [281, 380] width 11 height 11
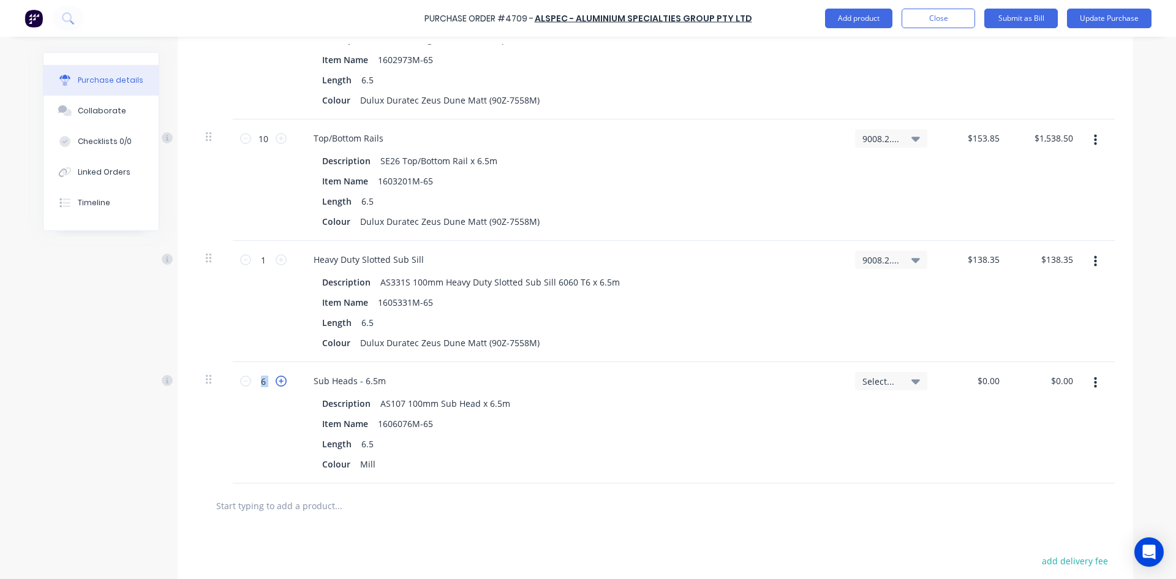
click at [277, 380] on icon at bounding box center [281, 380] width 11 height 11
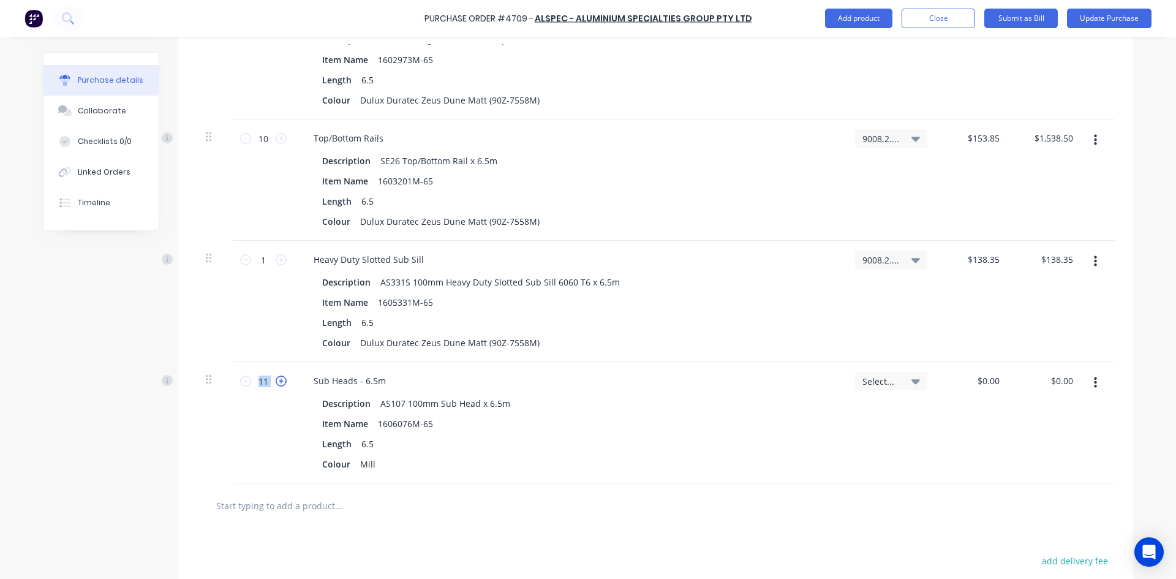
click at [277, 380] on icon at bounding box center [281, 380] width 11 height 11
click at [372, 461] on div "Mill" at bounding box center [367, 464] width 25 height 18
click at [911, 382] on icon at bounding box center [915, 380] width 9 height 13
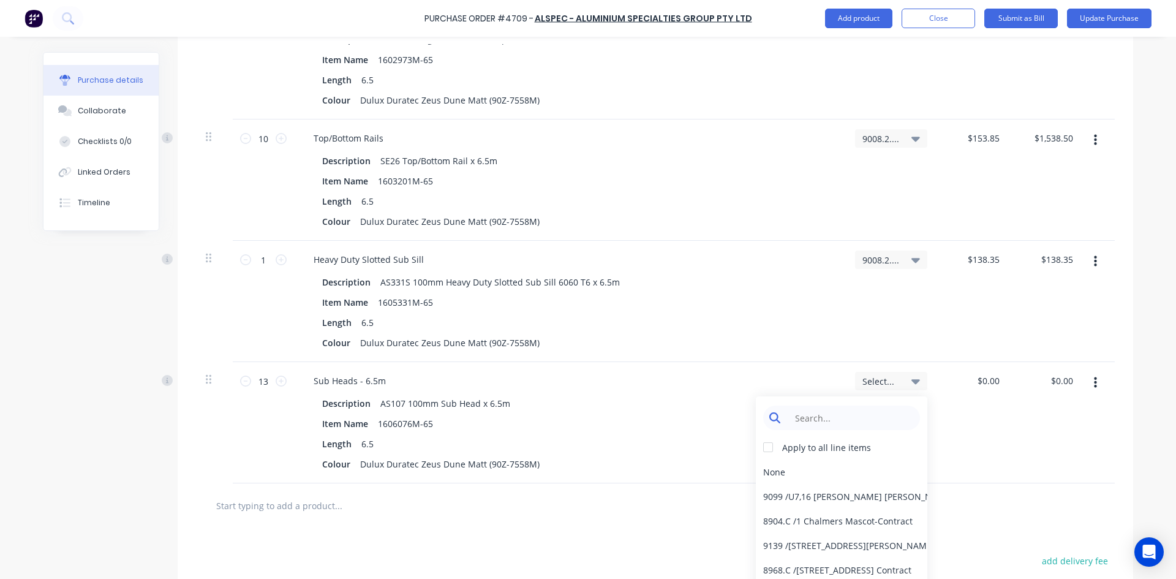
click at [848, 416] on input at bounding box center [851, 417] width 126 height 24
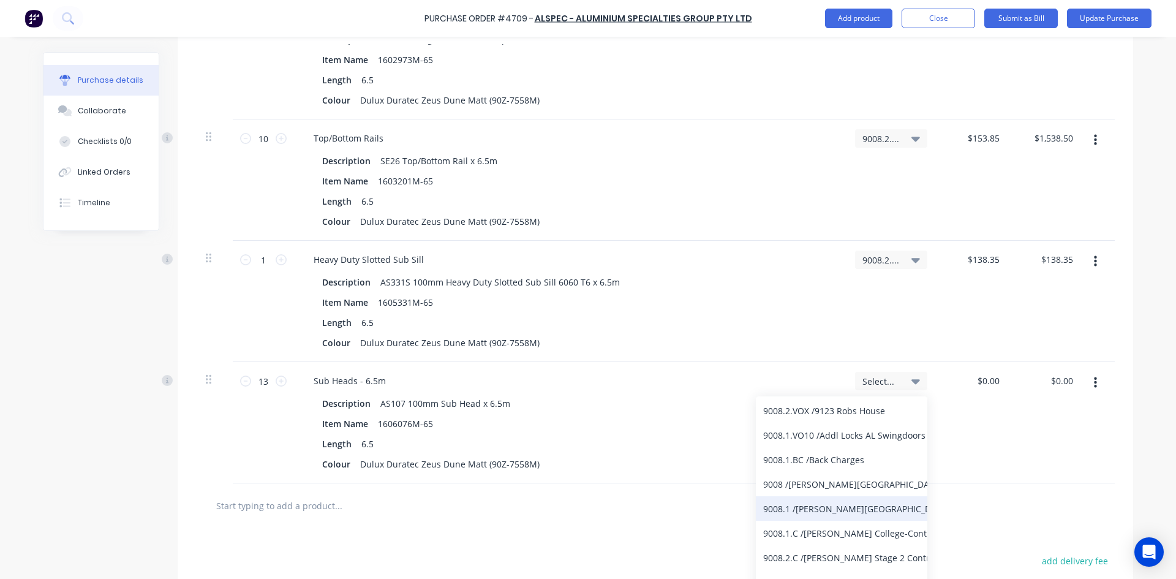
scroll to position [122, 0]
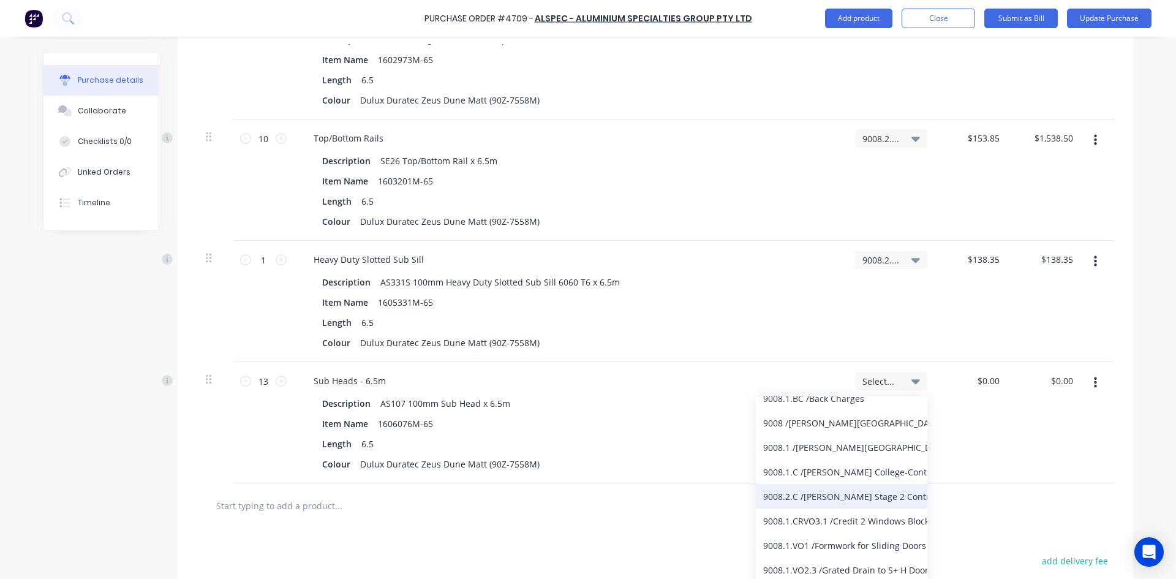
click at [840, 502] on div "9008.2.C / Bede Polding Stage 2 Contract" at bounding box center [841, 496] width 171 height 24
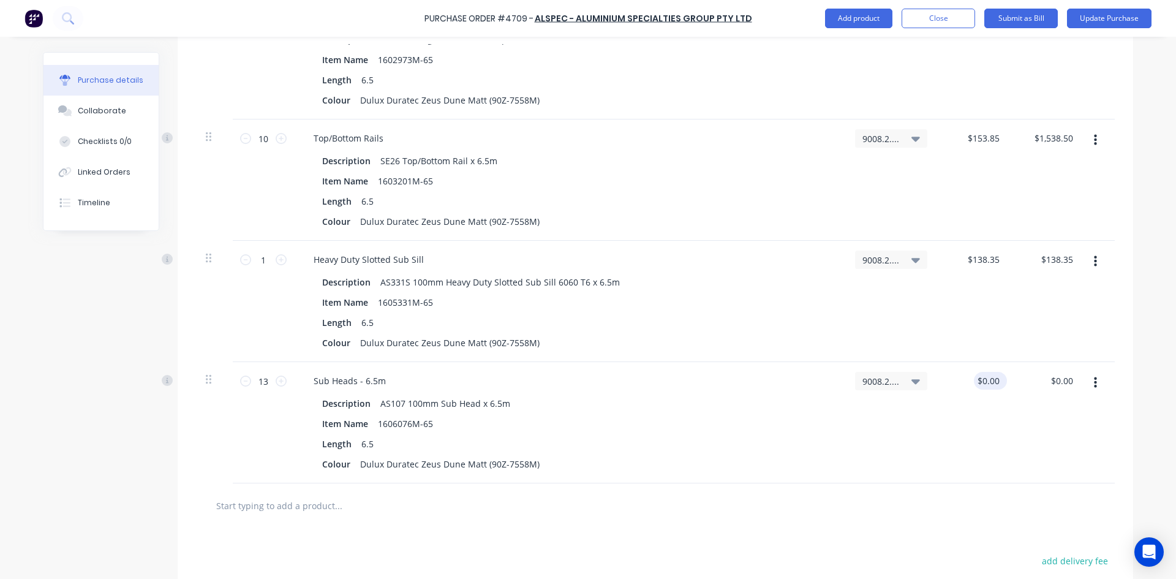
click at [997, 377] on div "$0.00 $0.00" at bounding box center [988, 381] width 28 height 18
click at [1004, 385] on div "$0.00 $0.00" at bounding box center [973, 422] width 73 height 121
click at [996, 380] on input "0" at bounding box center [993, 381] width 17 height 18
click at [318, 501] on input "text" at bounding box center [338, 505] width 245 height 24
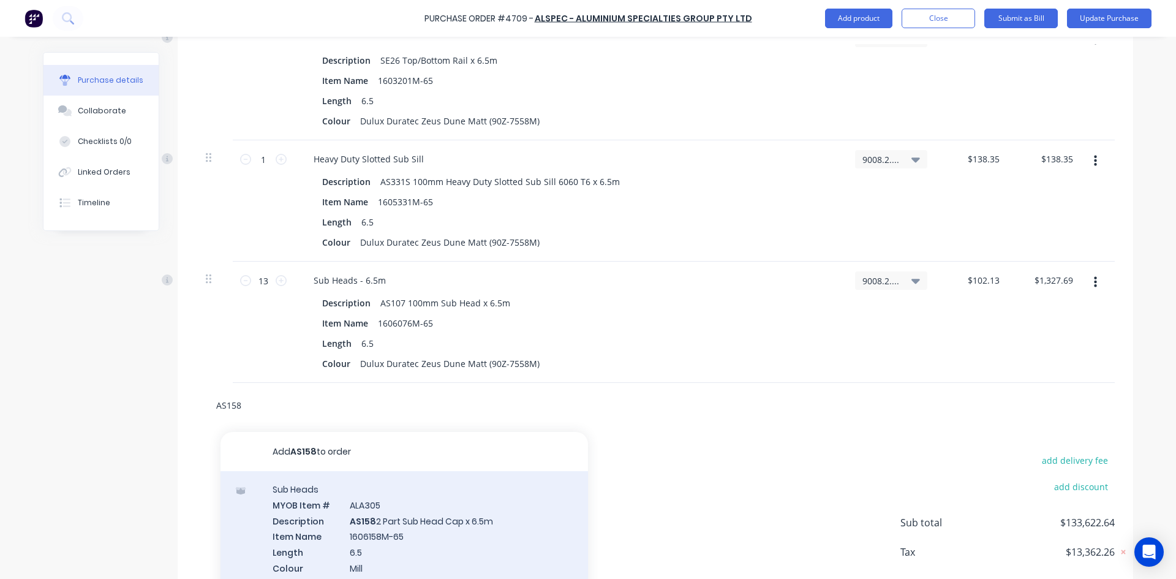
scroll to position [4760, 0]
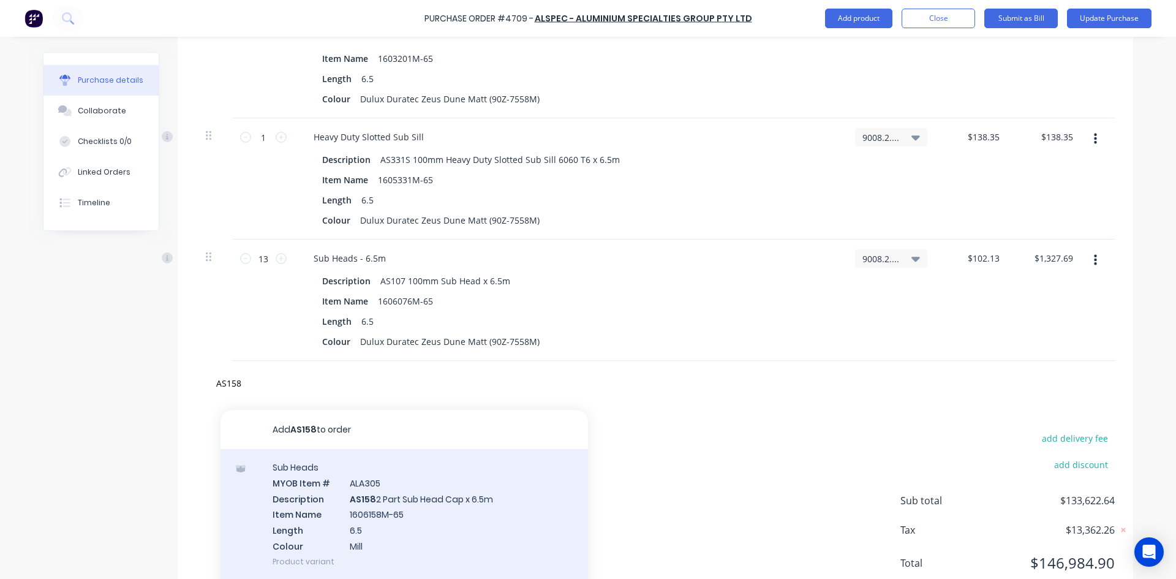
click at [412, 515] on div "Sub Heads MYOB Item # ALA305 Description AS158 2 Part Sub Head Cap x 6.5m Item …" at bounding box center [403, 514] width 367 height 130
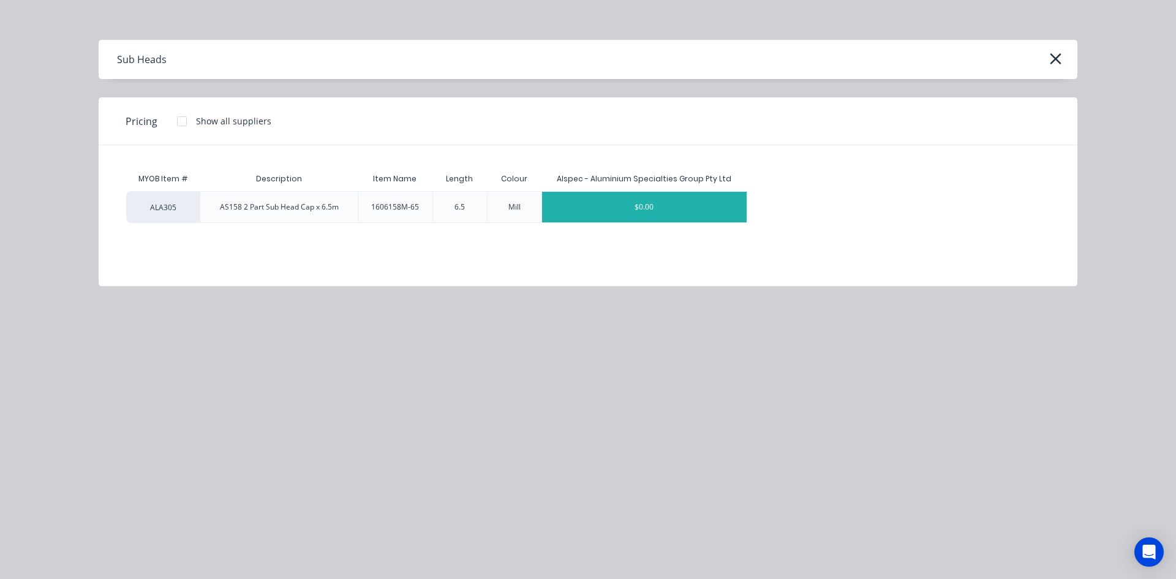
click at [653, 203] on div "$0.00" at bounding box center [644, 207] width 205 height 31
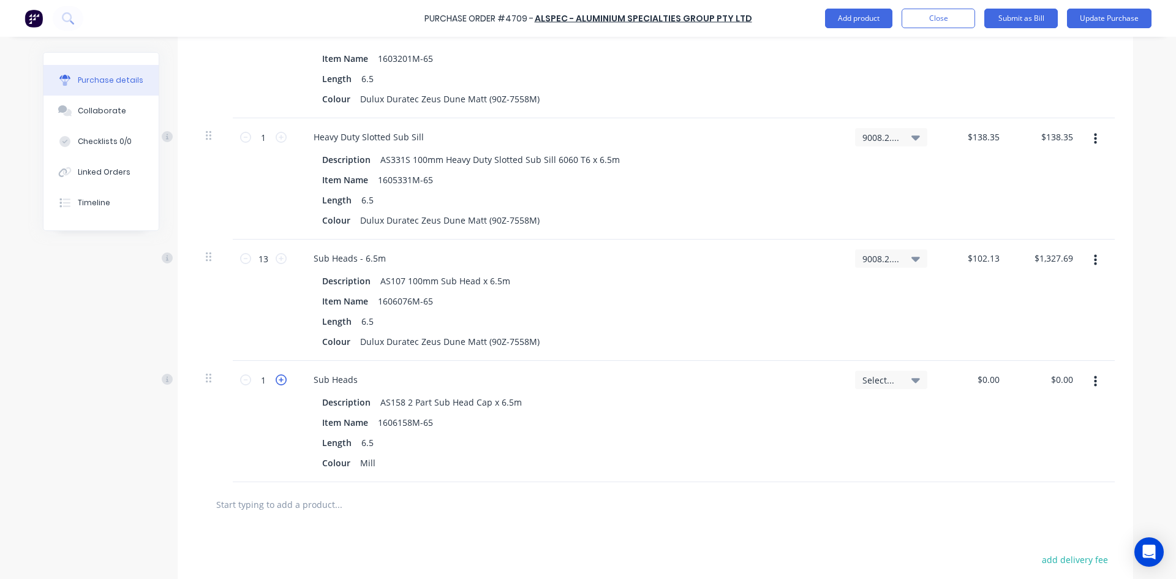
click at [281, 383] on icon at bounding box center [281, 379] width 11 height 11
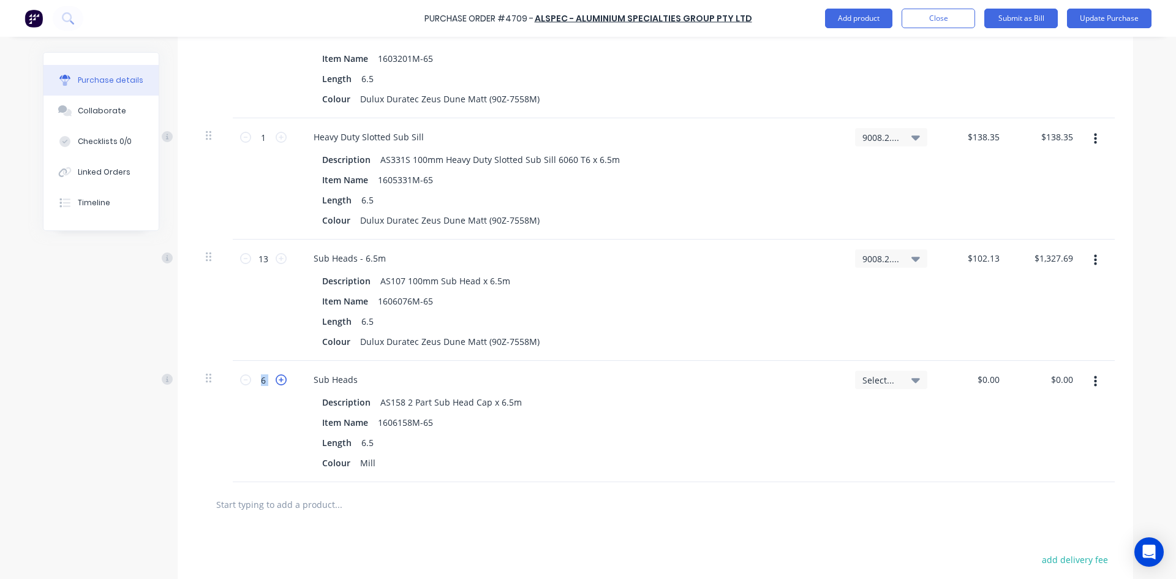
click at [281, 383] on icon at bounding box center [281, 379] width 11 height 11
click at [369, 463] on div "Mill" at bounding box center [367, 463] width 25 height 18
click at [911, 383] on icon at bounding box center [915, 380] width 9 height 5
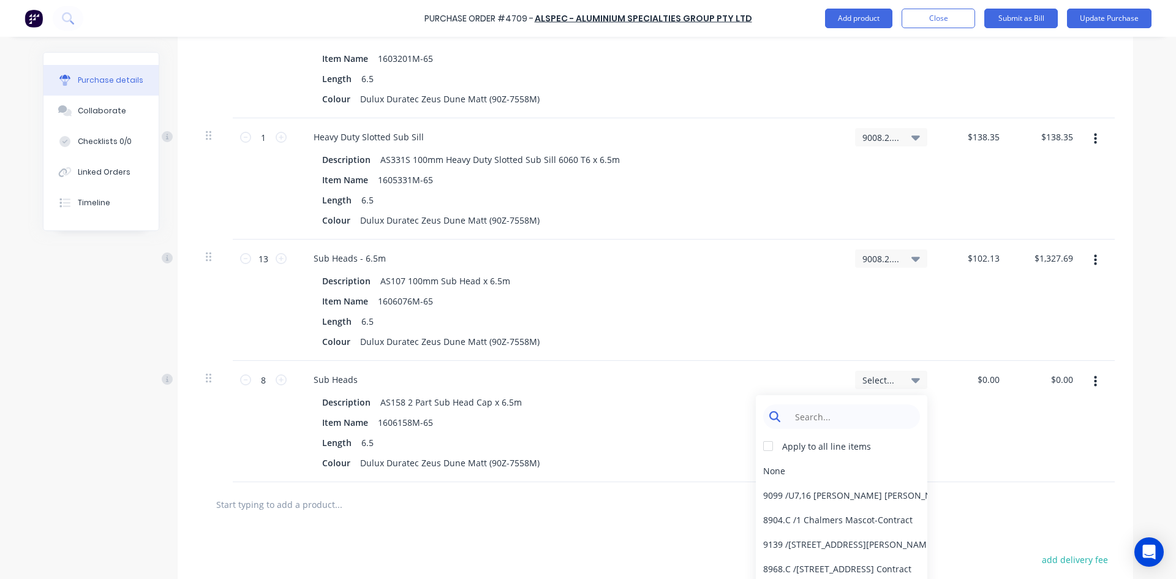
click at [834, 421] on input at bounding box center [851, 416] width 126 height 24
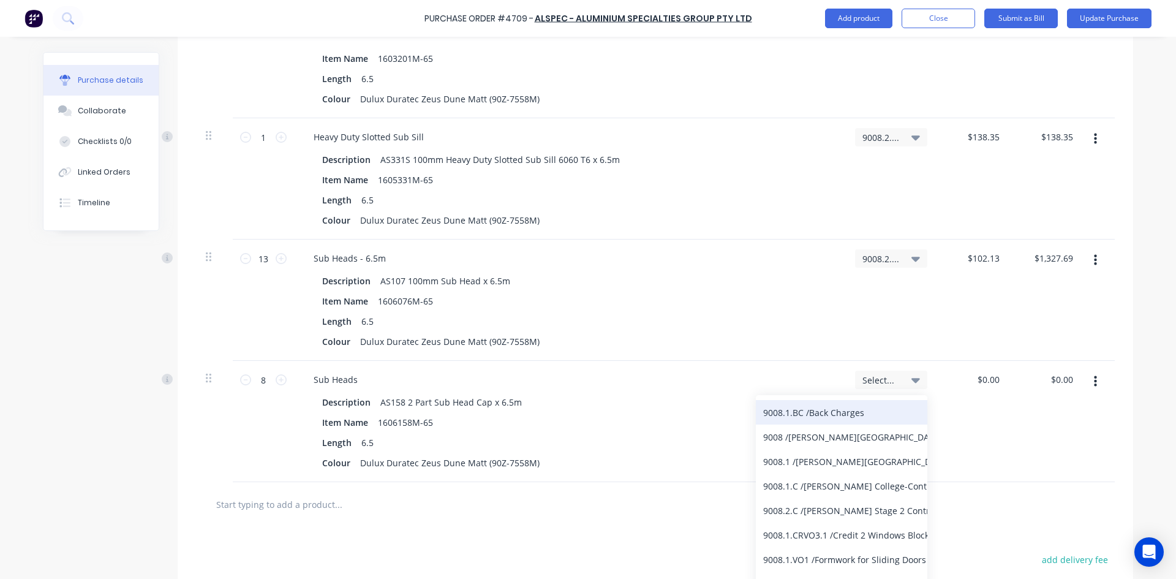
scroll to position [122, 0]
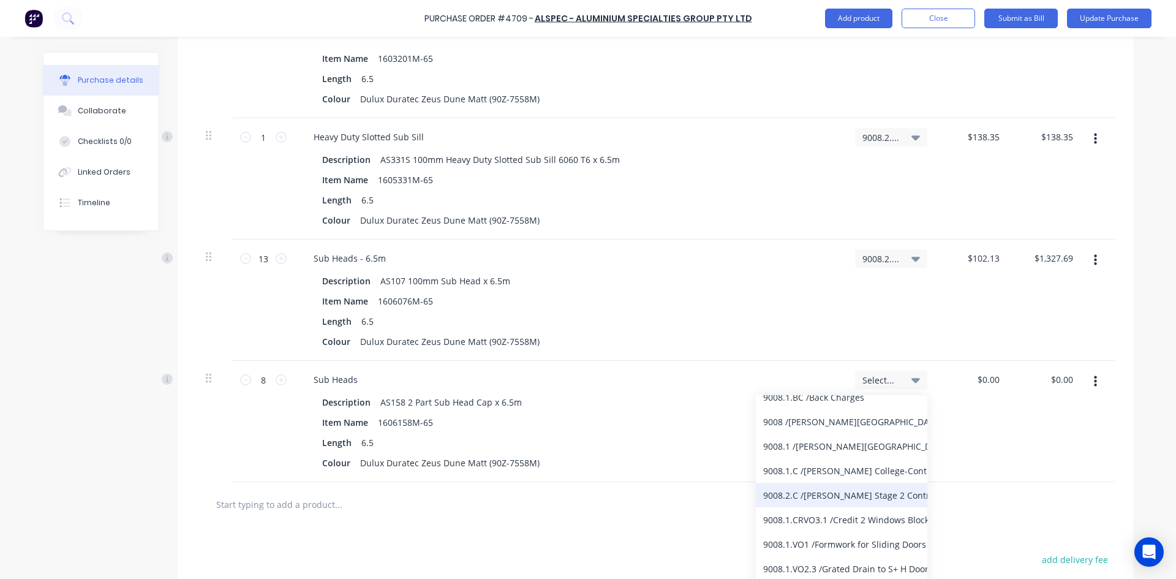
click at [830, 497] on div "9008.2.C / Bede Polding Stage 2 Contract" at bounding box center [841, 495] width 171 height 24
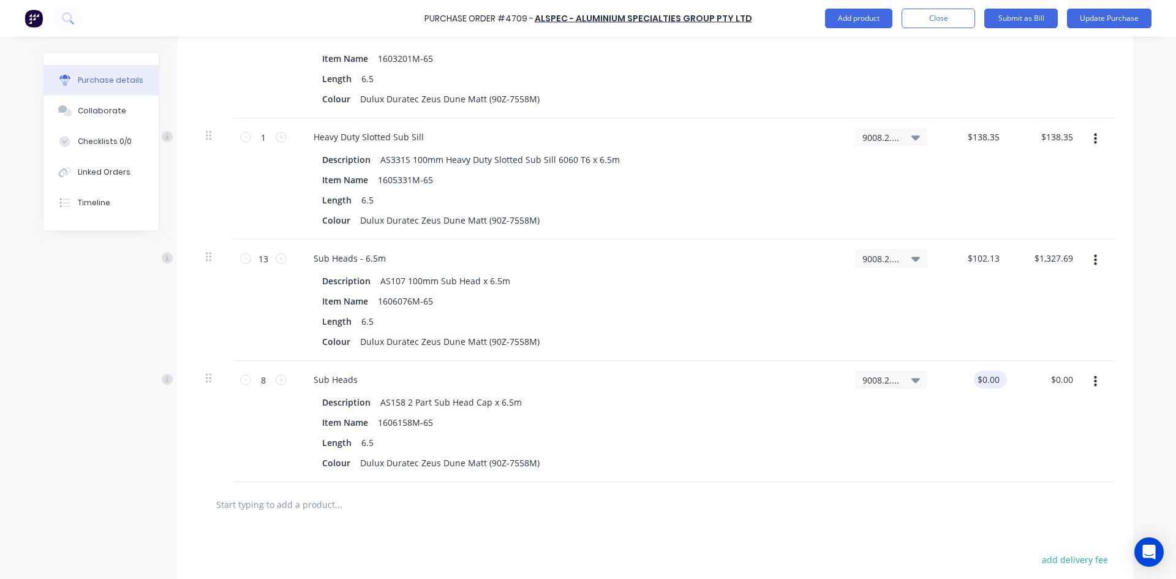
click at [998, 380] on div "$0.00 $0.00" at bounding box center [990, 380] width 33 height 18
click at [996, 379] on input "0" at bounding box center [993, 380] width 17 height 18
click at [996, 378] on input "0" at bounding box center [993, 380] width 17 height 18
click at [287, 511] on input "text" at bounding box center [338, 504] width 245 height 24
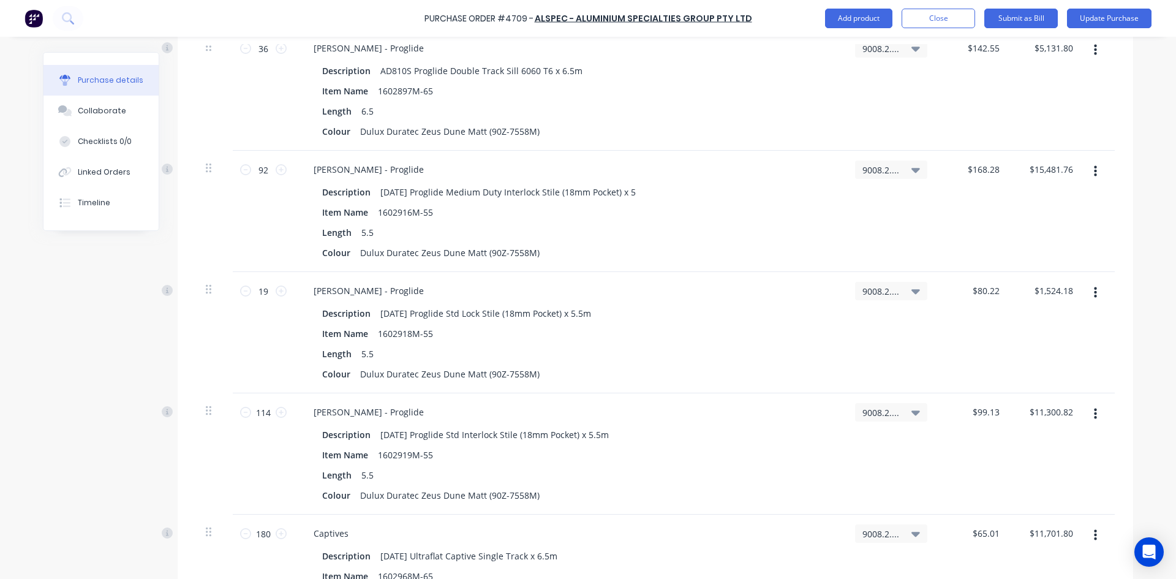
scroll to position [3780, 0]
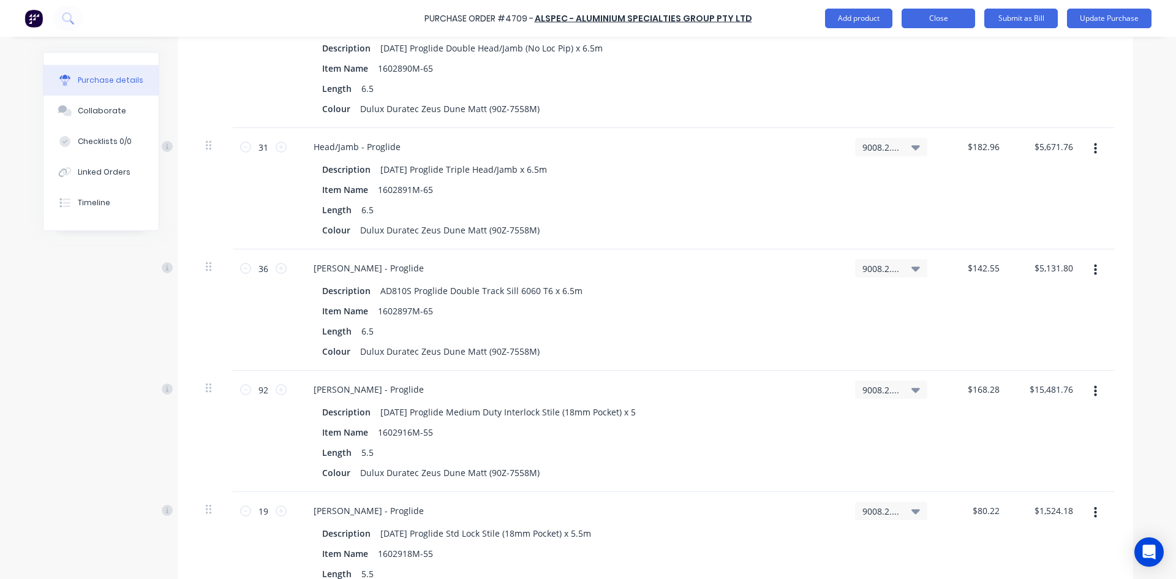
click at [939, 20] on button "Close" at bounding box center [938, 19] width 73 height 20
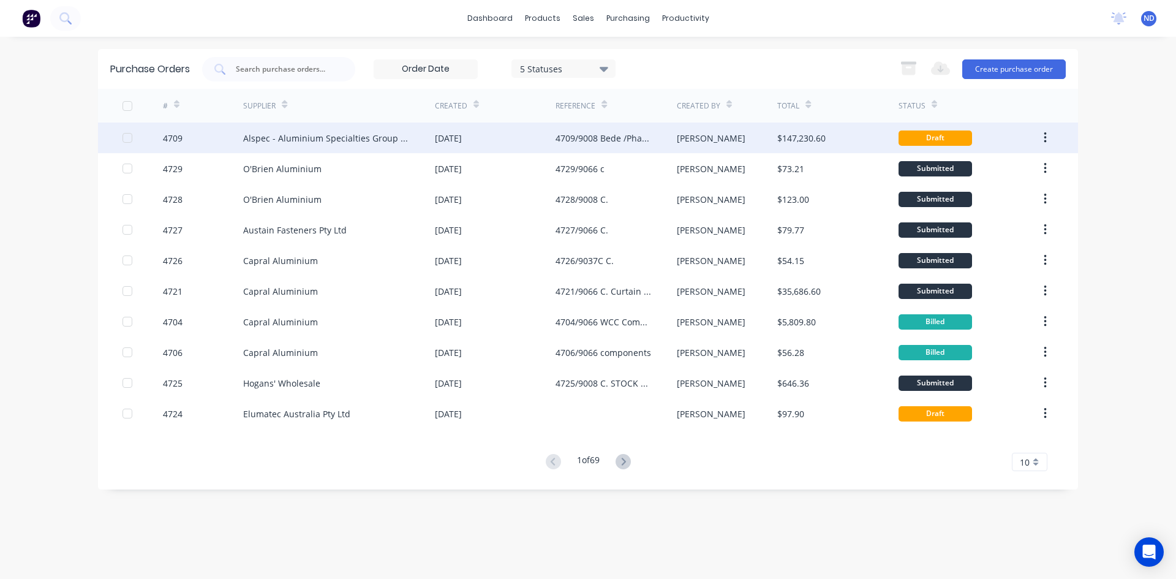
click at [462, 138] on div "[DATE]" at bounding box center [448, 138] width 27 height 13
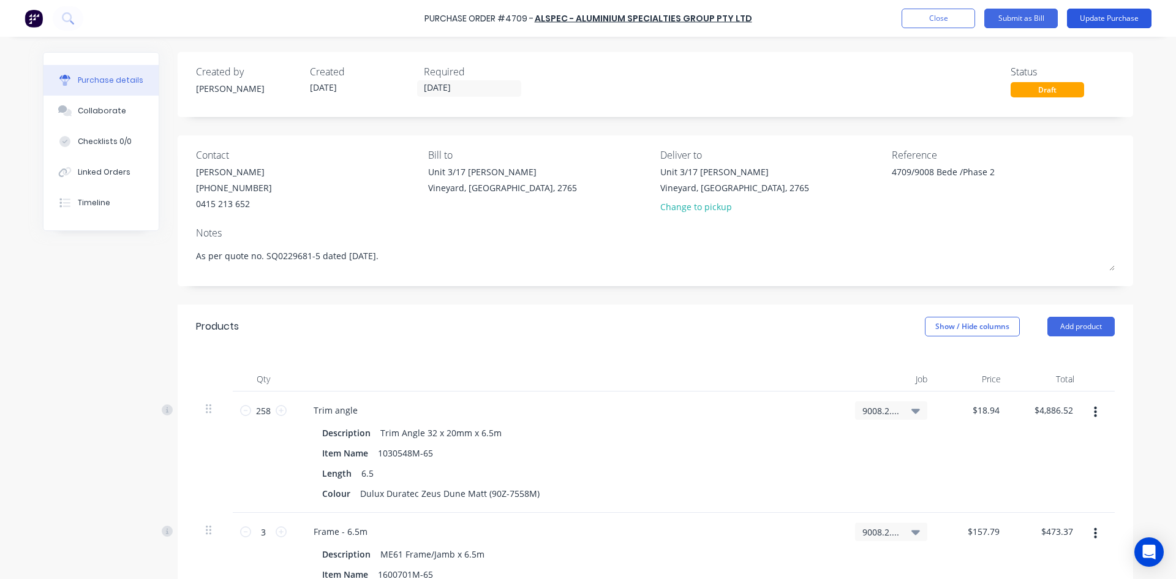
click at [1123, 27] on button "Update Purchase" at bounding box center [1109, 19] width 85 height 20
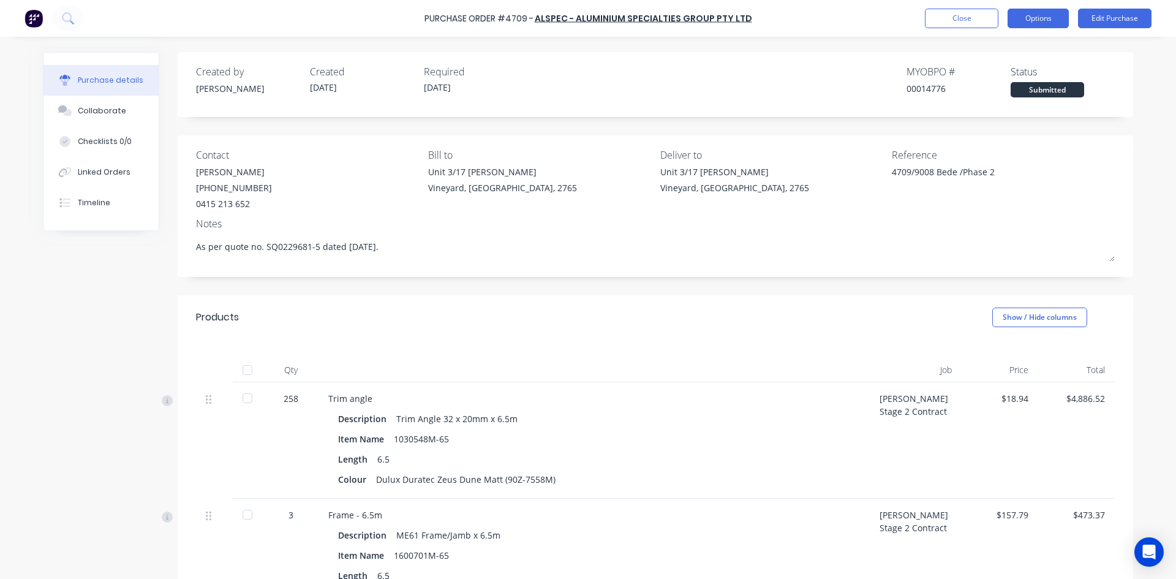
click at [1030, 16] on button "Options" at bounding box center [1037, 19] width 61 height 20
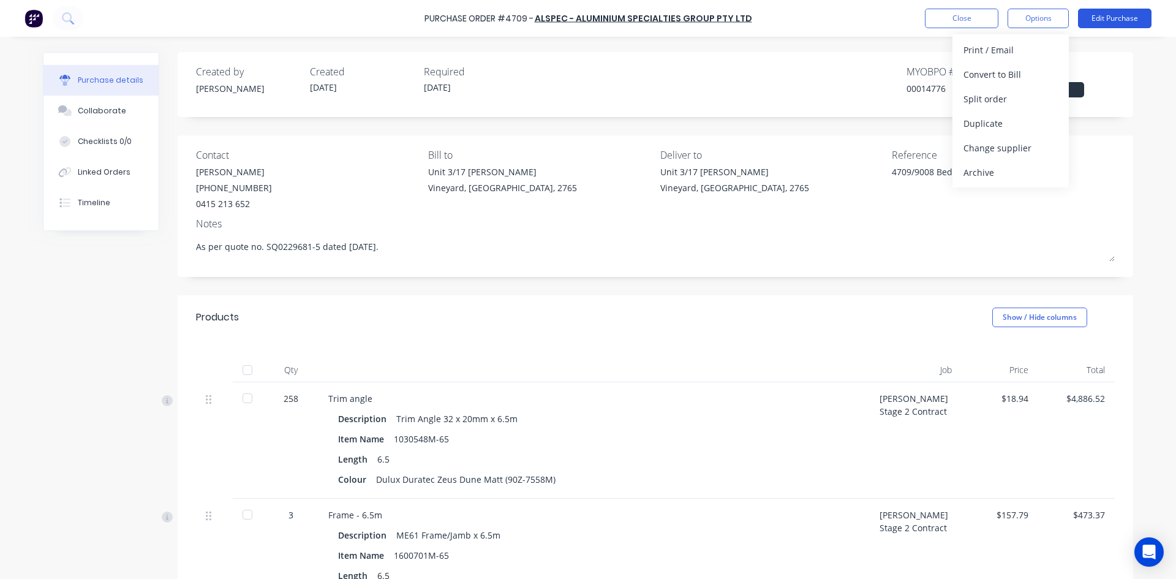
click at [1116, 19] on button "Edit Purchase" at bounding box center [1114, 19] width 73 height 20
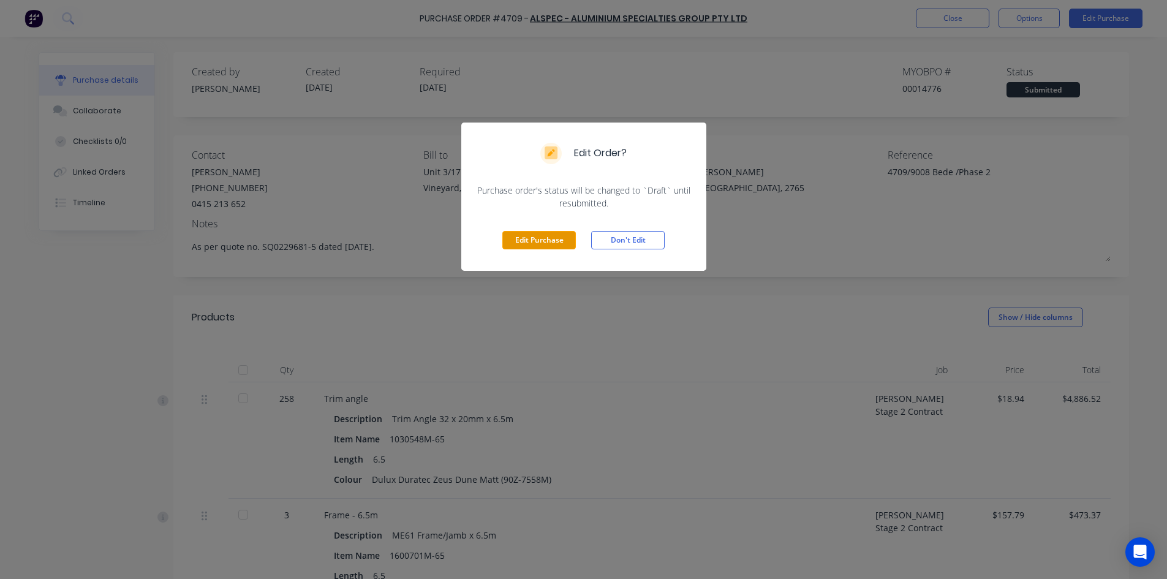
click at [520, 243] on button "Edit Purchase" at bounding box center [538, 240] width 73 height 18
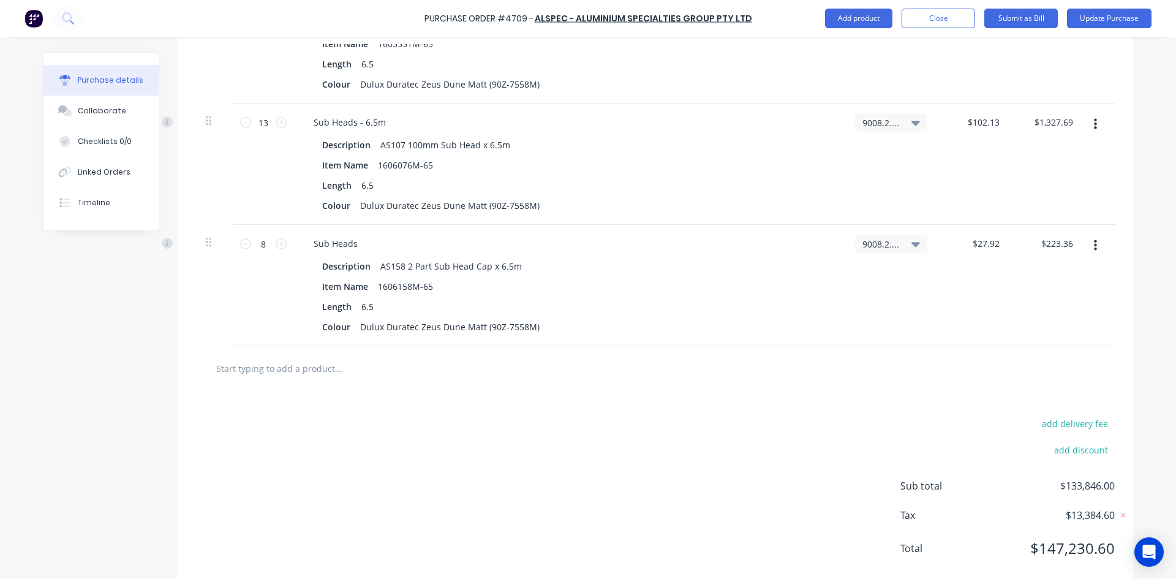
scroll to position [4899, 0]
click at [285, 367] on input "text" at bounding box center [338, 364] width 245 height 24
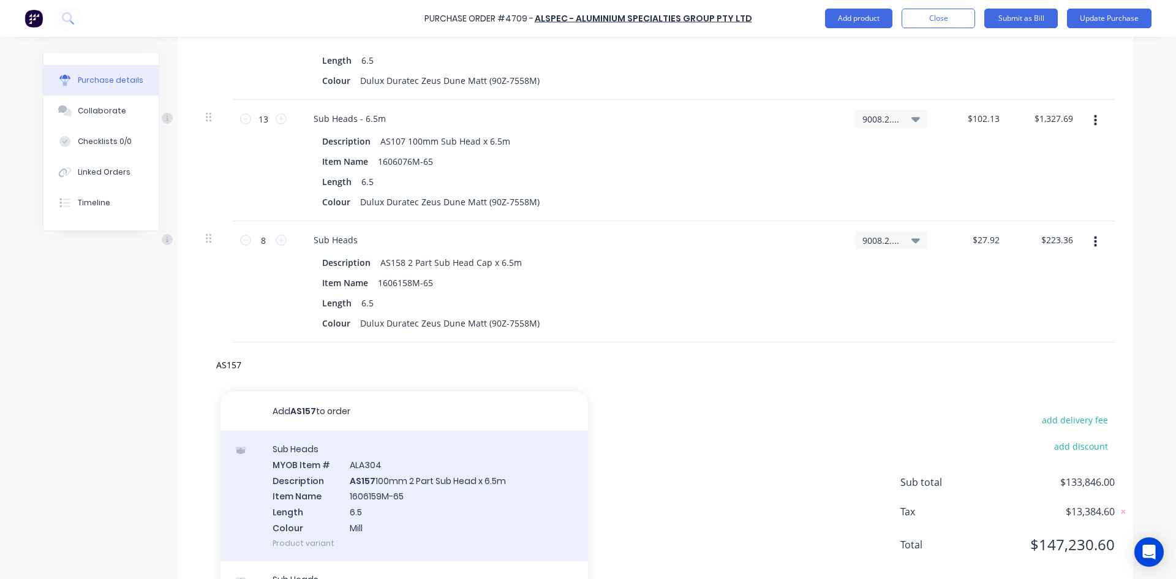
click at [421, 487] on div "Sub Heads MYOB Item # ALA304 Description AS157 100mm 2 Part Sub Head x 6.5m Ite…" at bounding box center [403, 496] width 367 height 130
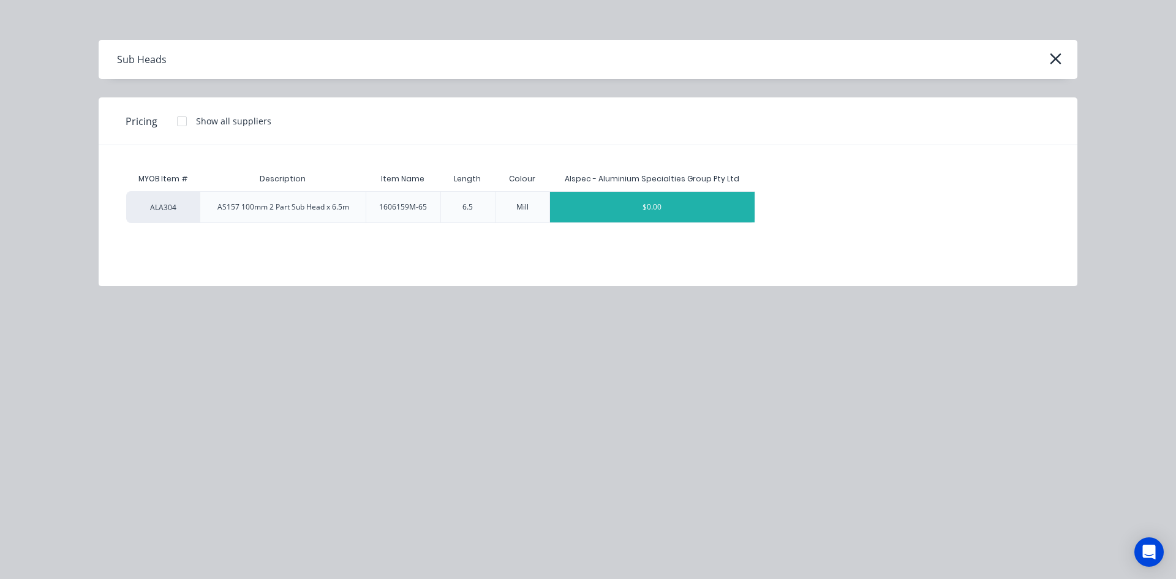
click at [665, 209] on div "$0.00" at bounding box center [652, 207] width 205 height 31
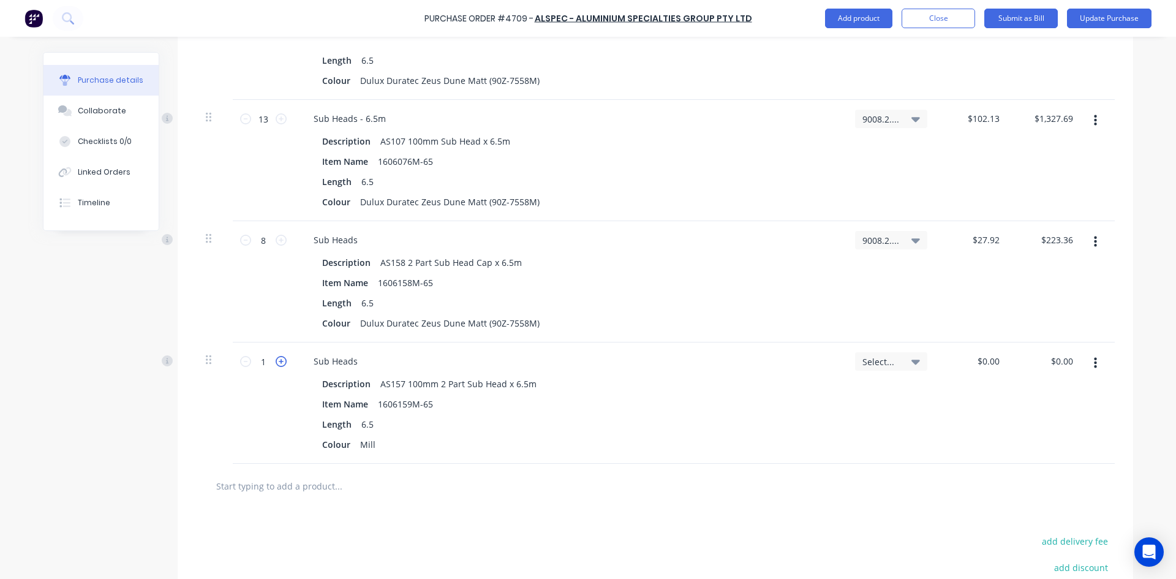
click at [276, 364] on icon at bounding box center [281, 361] width 11 height 11
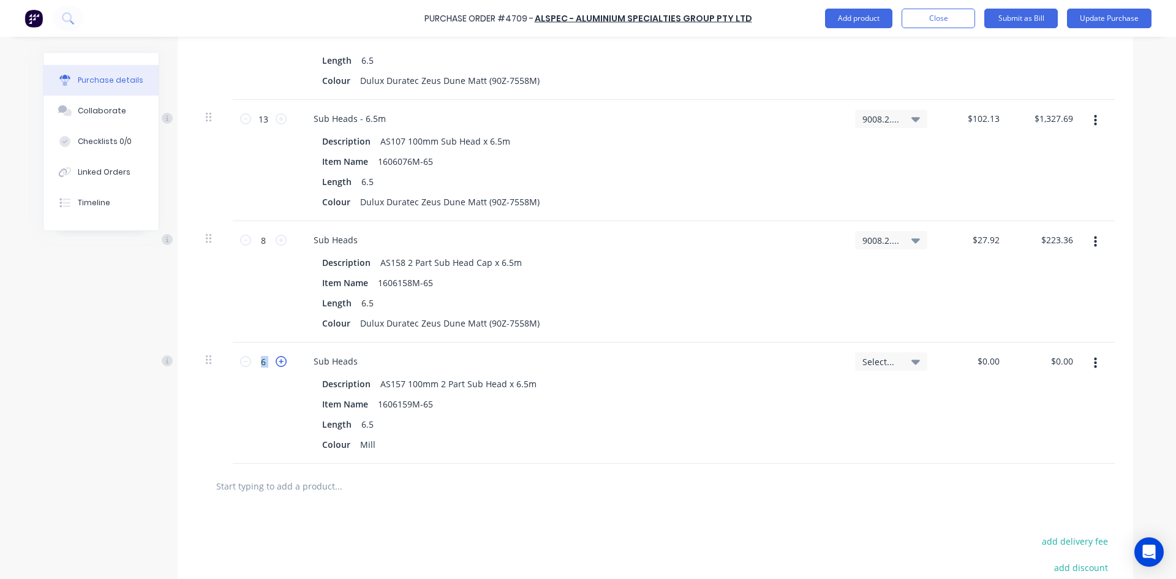
click at [276, 364] on icon at bounding box center [281, 361] width 11 height 11
click at [372, 444] on div "Mill" at bounding box center [367, 444] width 25 height 18
click at [911, 364] on icon at bounding box center [915, 361] width 9 height 13
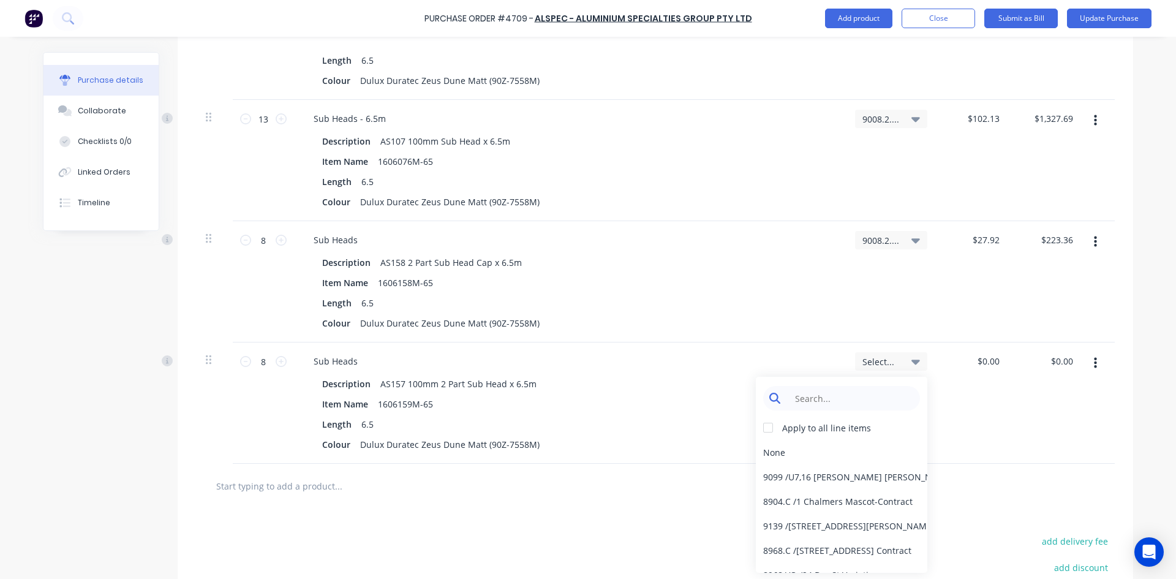
click at [884, 396] on input at bounding box center [851, 398] width 126 height 24
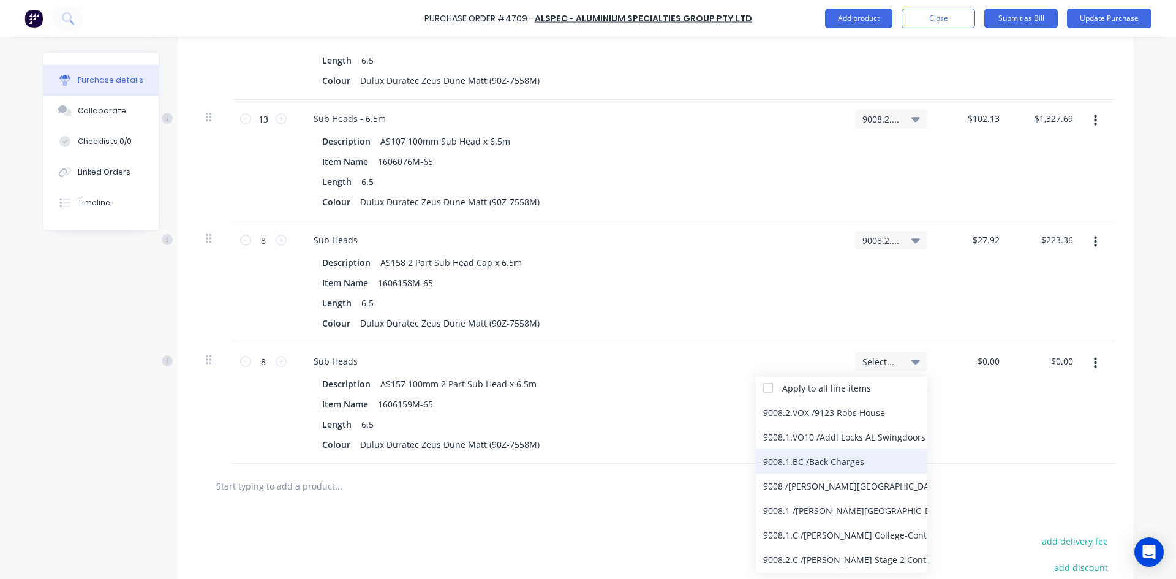
scroll to position [61, 0]
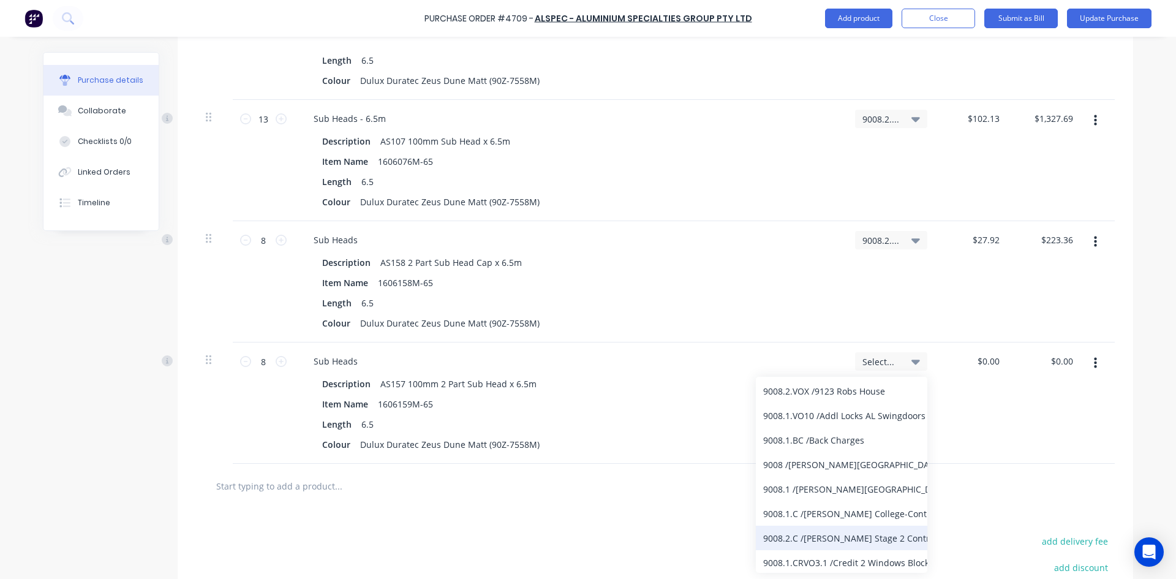
click at [862, 536] on div "9008.2.C / Bede Polding Stage 2 Contract" at bounding box center [841, 537] width 171 height 24
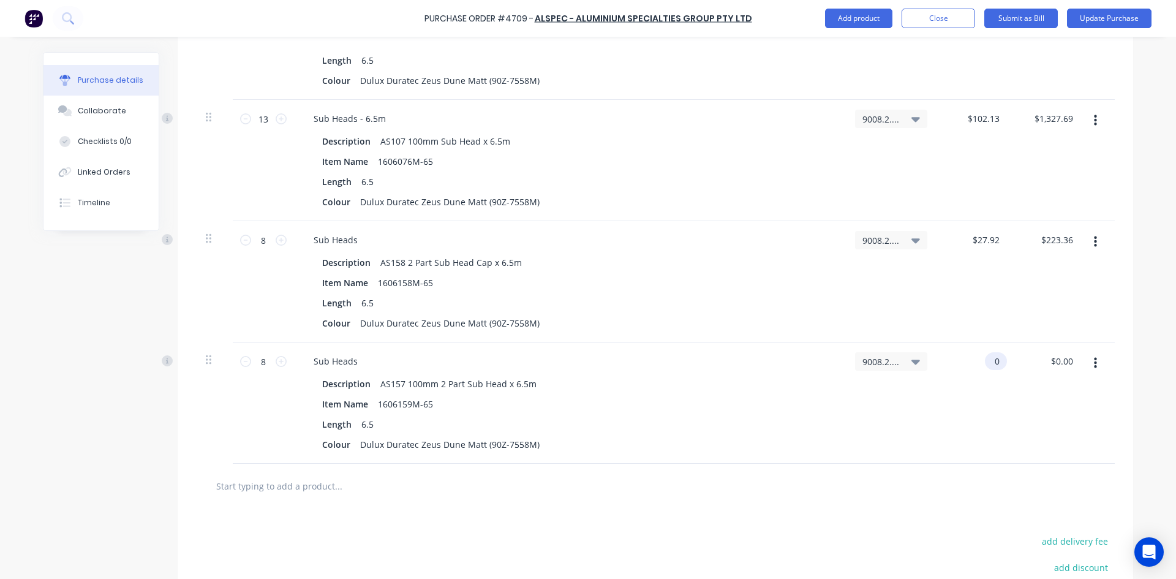
click at [994, 358] on input "0" at bounding box center [993, 361] width 17 height 18
click at [293, 487] on input "text" at bounding box center [338, 485] width 245 height 24
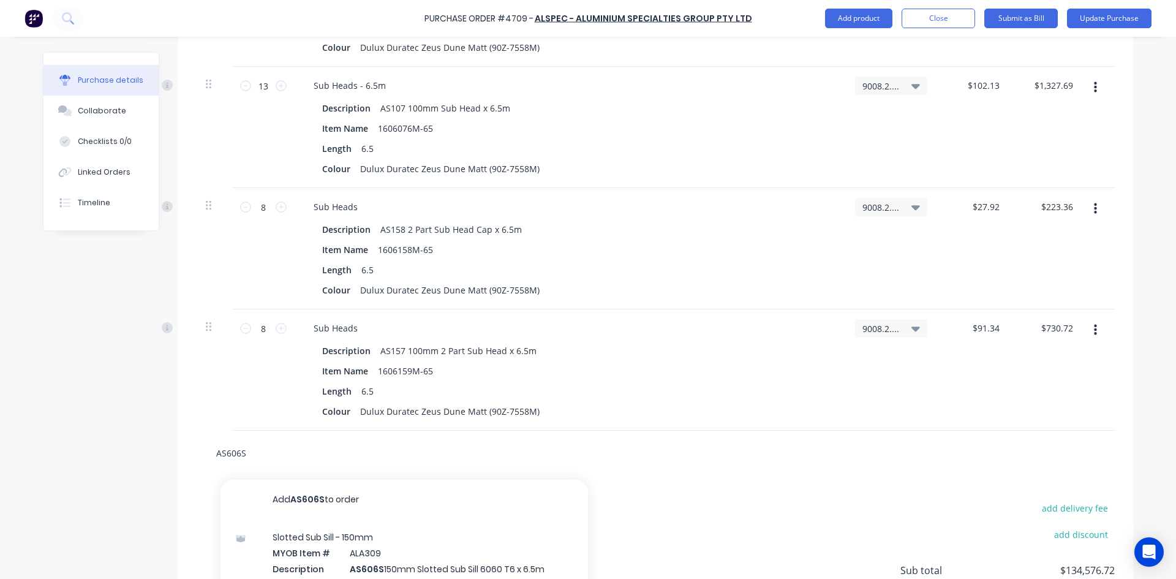
scroll to position [4961, 0]
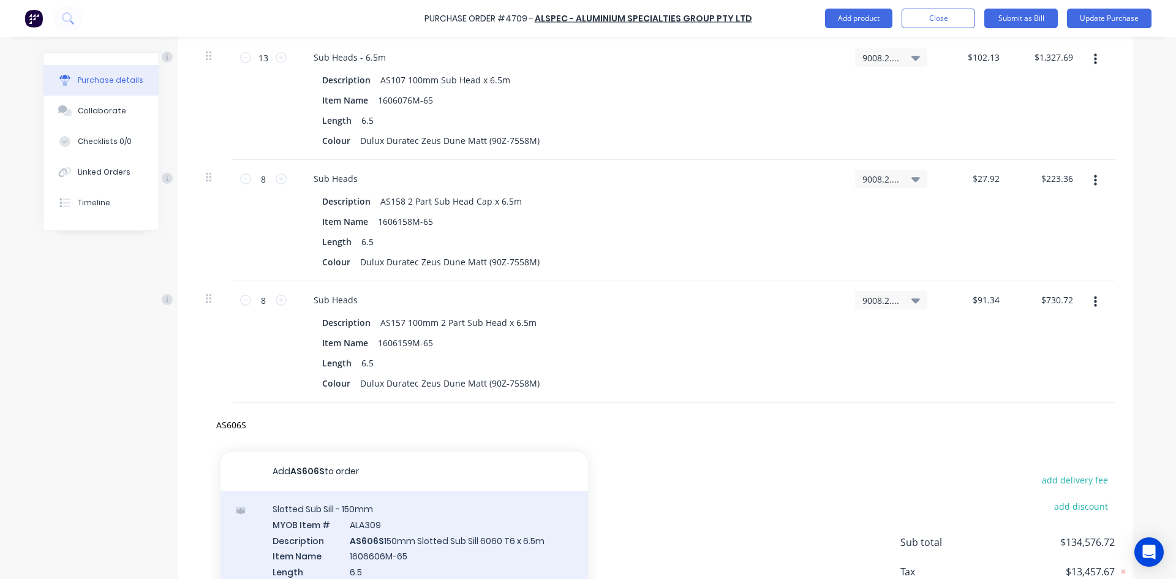
click at [431, 535] on div "Slotted Sub Sill - 150mm MYOB Item # ALA309 Description AS606S 150mm Slotted Su…" at bounding box center [403, 556] width 367 height 130
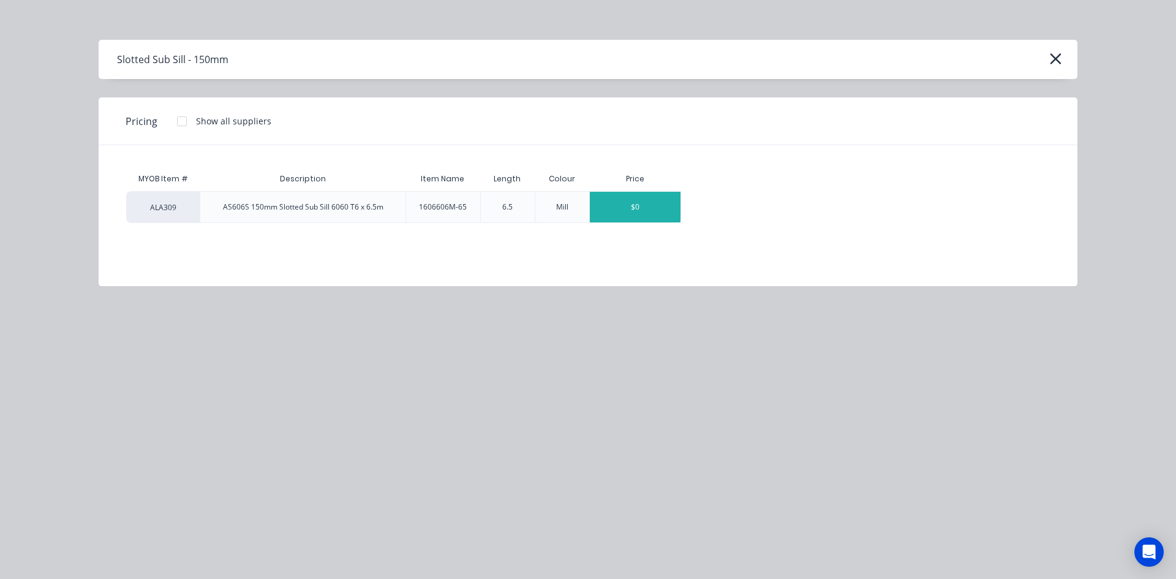
click at [638, 207] on div "$0" at bounding box center [635, 207] width 91 height 31
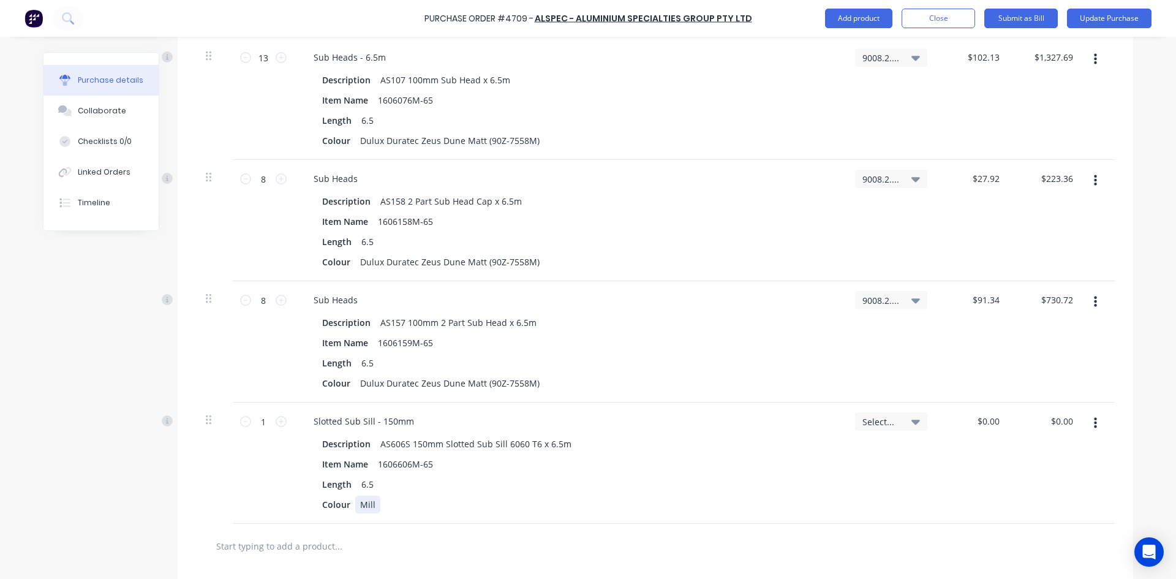
click at [372, 505] on div "Mill" at bounding box center [367, 504] width 25 height 18
click at [913, 421] on icon at bounding box center [915, 422] width 9 height 5
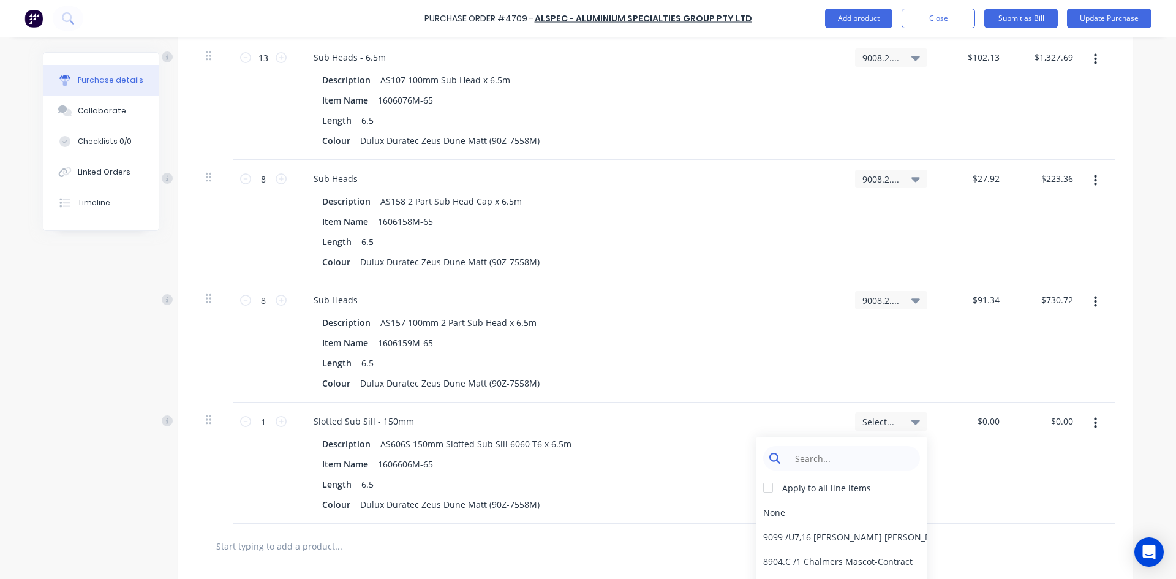
click at [859, 457] on input at bounding box center [851, 458] width 126 height 24
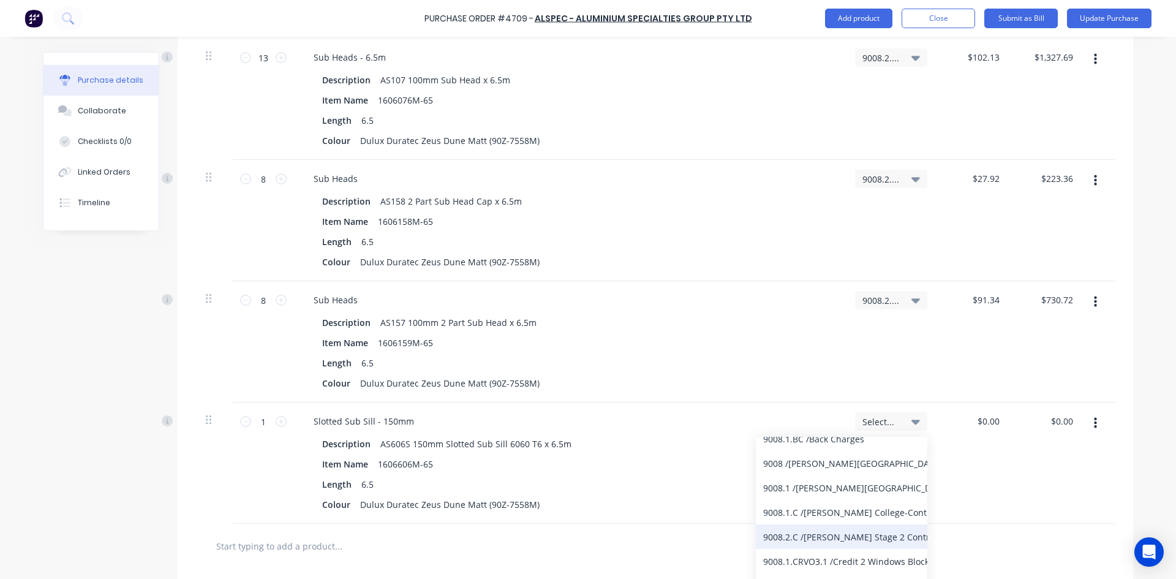
click at [832, 536] on div "9008.2.C / Bede Polding Stage 2 Contract" at bounding box center [841, 536] width 171 height 24
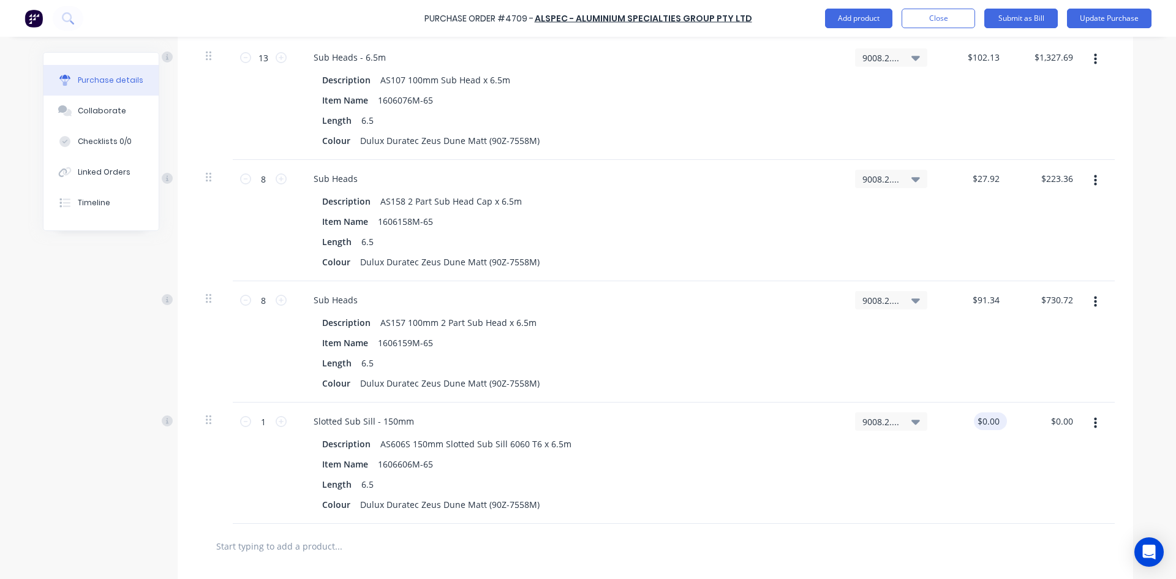
click at [998, 420] on div "$0.00 $0.00" at bounding box center [990, 421] width 33 height 18
click at [996, 419] on input "0" at bounding box center [988, 421] width 28 height 18
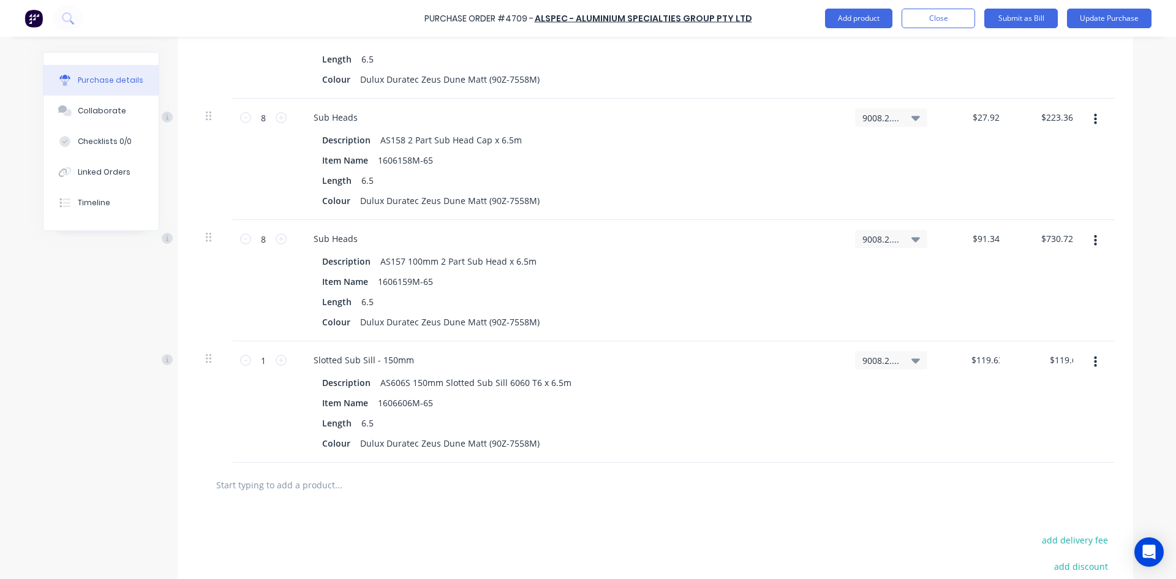
click at [241, 487] on input "text" at bounding box center [338, 484] width 245 height 24
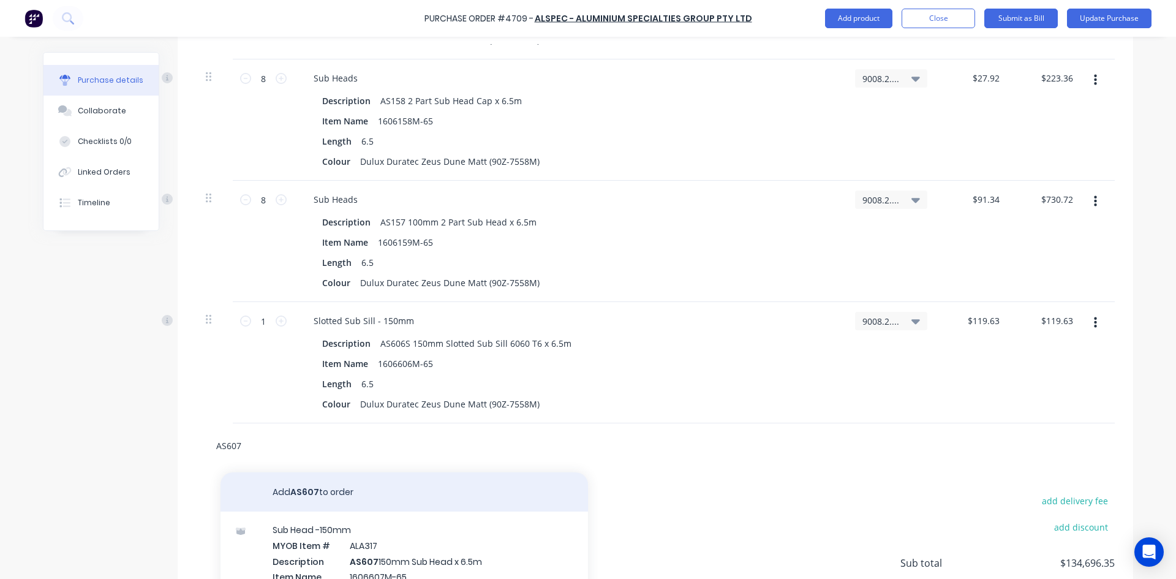
scroll to position [5083, 0]
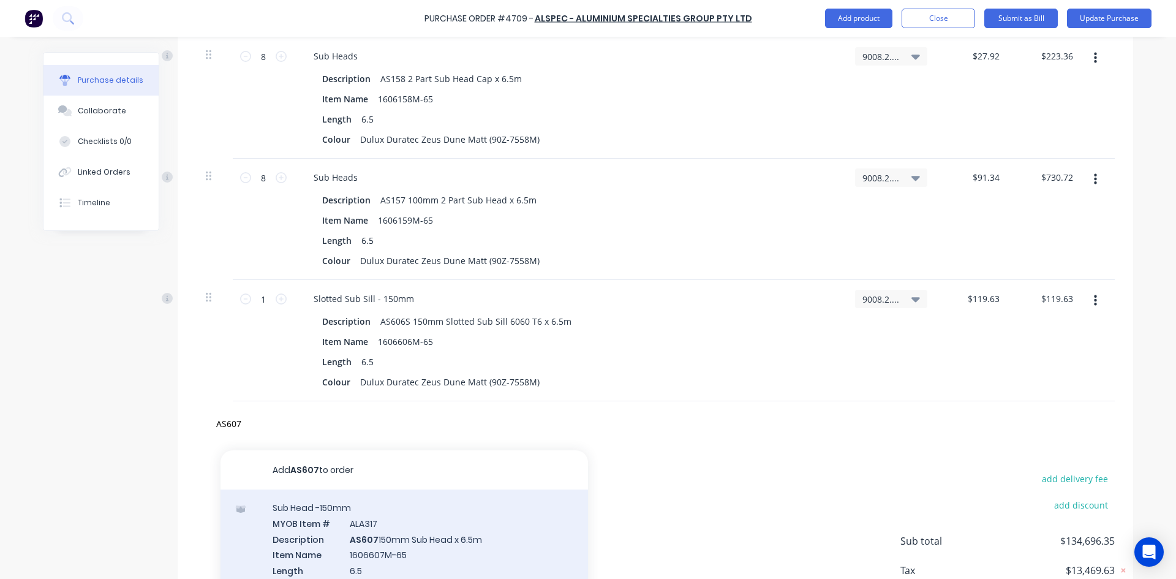
click at [459, 532] on div "Sub Head -150mm MYOB Item # ALA317 Description AS607 150mm Sub Head x 6.5m Item…" at bounding box center [403, 554] width 367 height 130
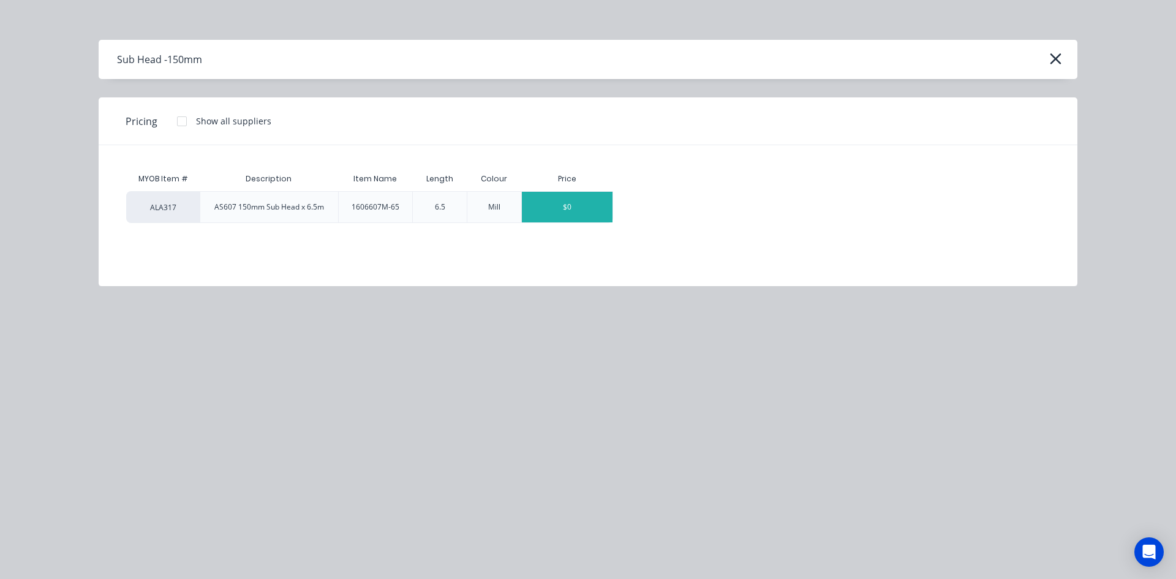
click at [571, 206] on div "$0" at bounding box center [567, 207] width 91 height 31
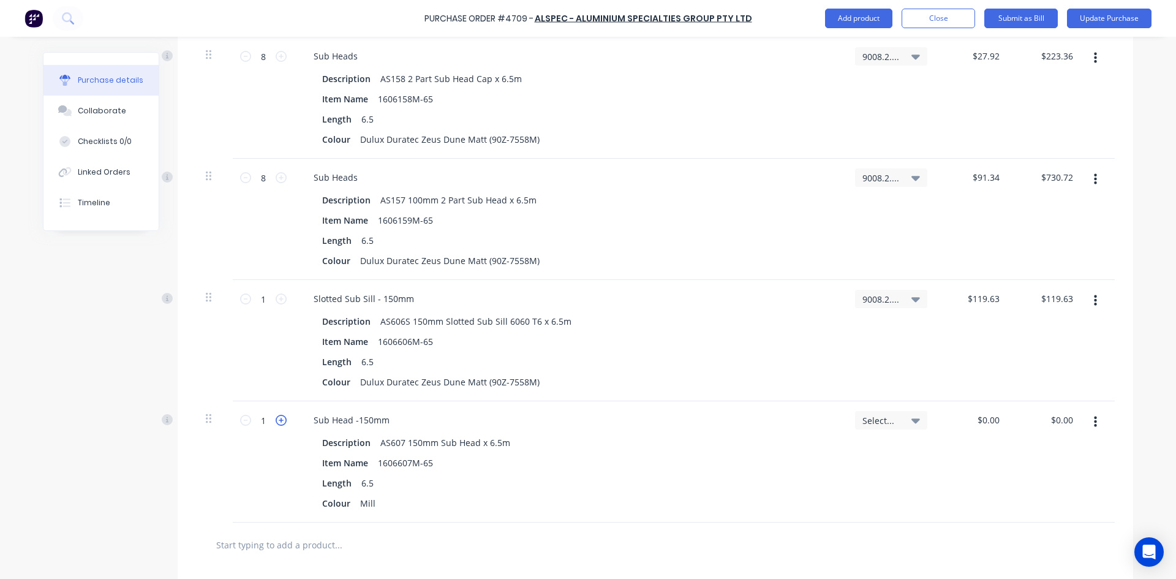
click at [280, 423] on icon at bounding box center [281, 420] width 11 height 11
click at [373, 502] on div "Mill" at bounding box center [367, 503] width 25 height 18
click at [911, 421] on icon at bounding box center [915, 420] width 9 height 5
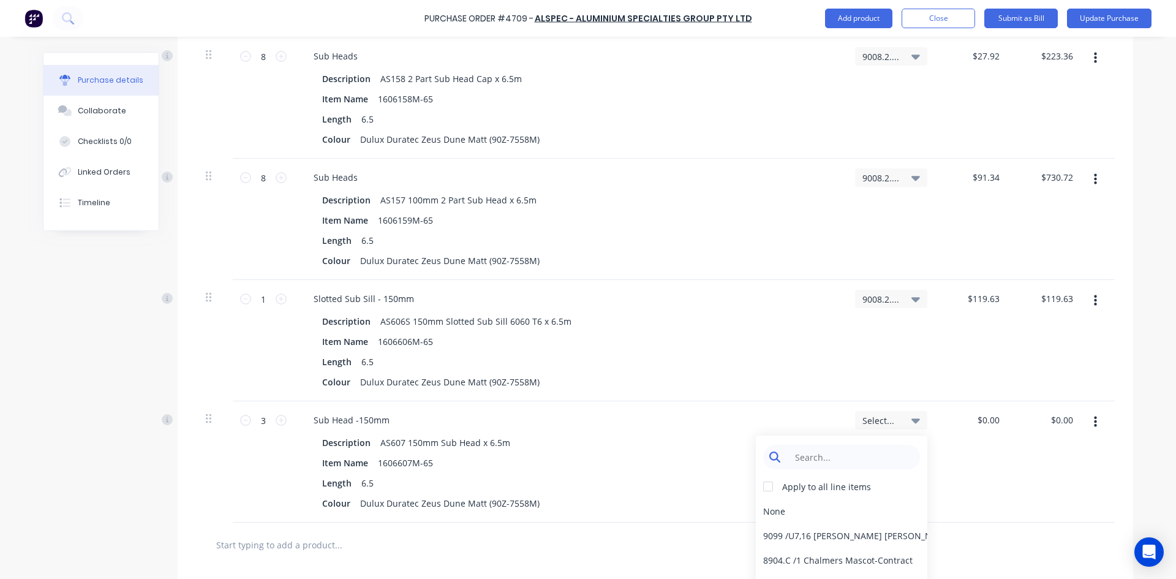
click at [860, 465] on input at bounding box center [851, 457] width 126 height 24
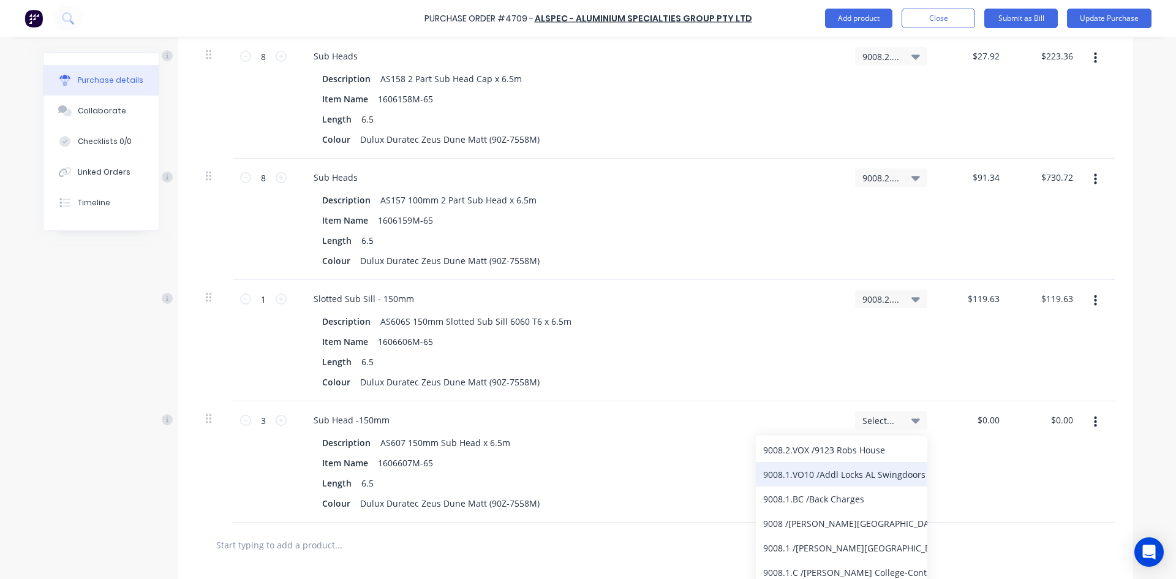
scroll to position [122, 0]
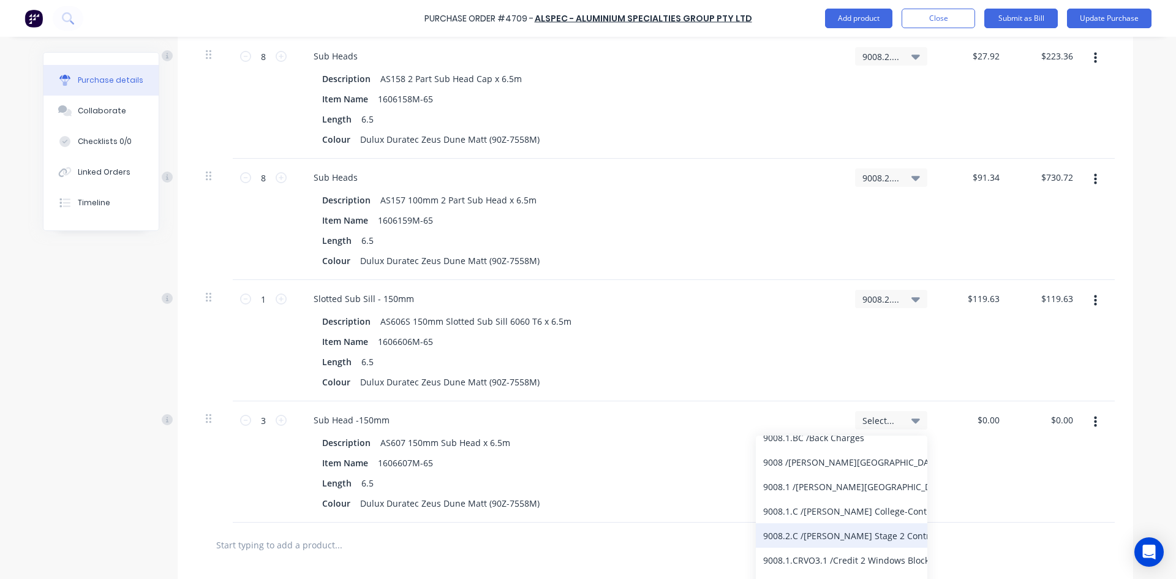
click at [842, 538] on div "9008.2.C / Bede Polding Stage 2 Contract" at bounding box center [841, 535] width 171 height 24
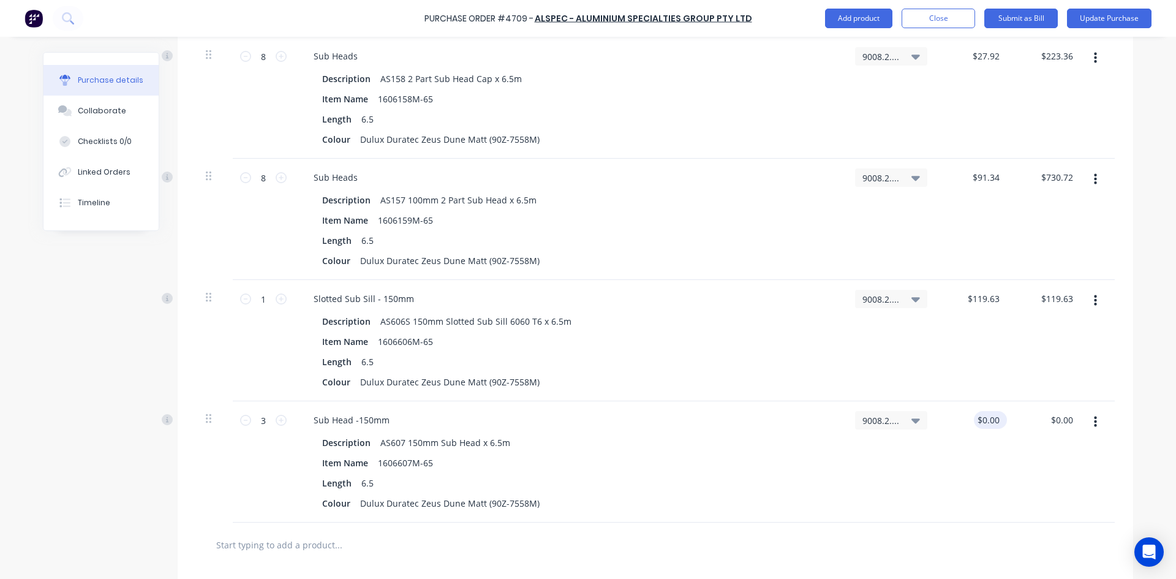
click at [1001, 422] on div "$0.00 $0.00" at bounding box center [990, 420] width 33 height 18
click at [998, 422] on div "$0.00 $0.00" at bounding box center [990, 420] width 33 height 18
click at [996, 422] on input "0" at bounding box center [993, 420] width 17 height 18
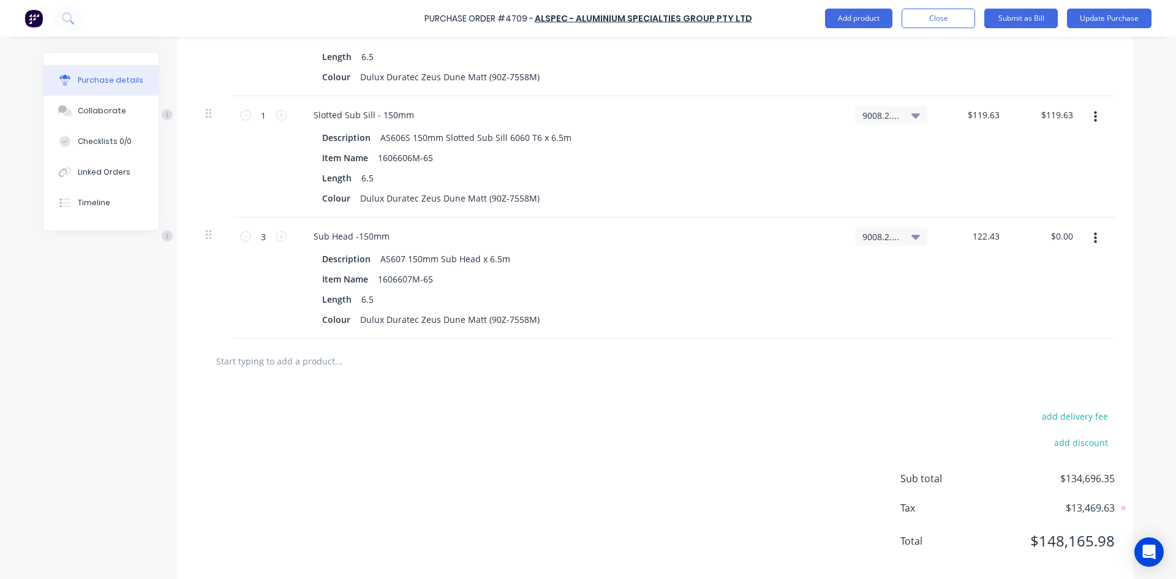
scroll to position [5206, 0]
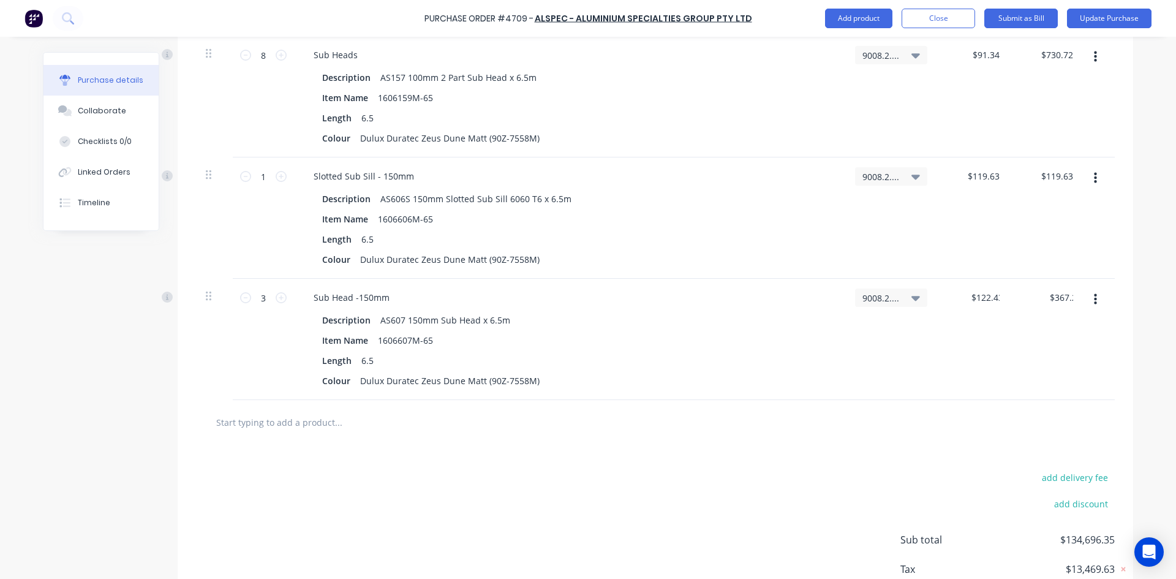
click at [257, 426] on input "text" at bounding box center [338, 422] width 245 height 24
click at [292, 426] on input "text" at bounding box center [338, 422] width 245 height 24
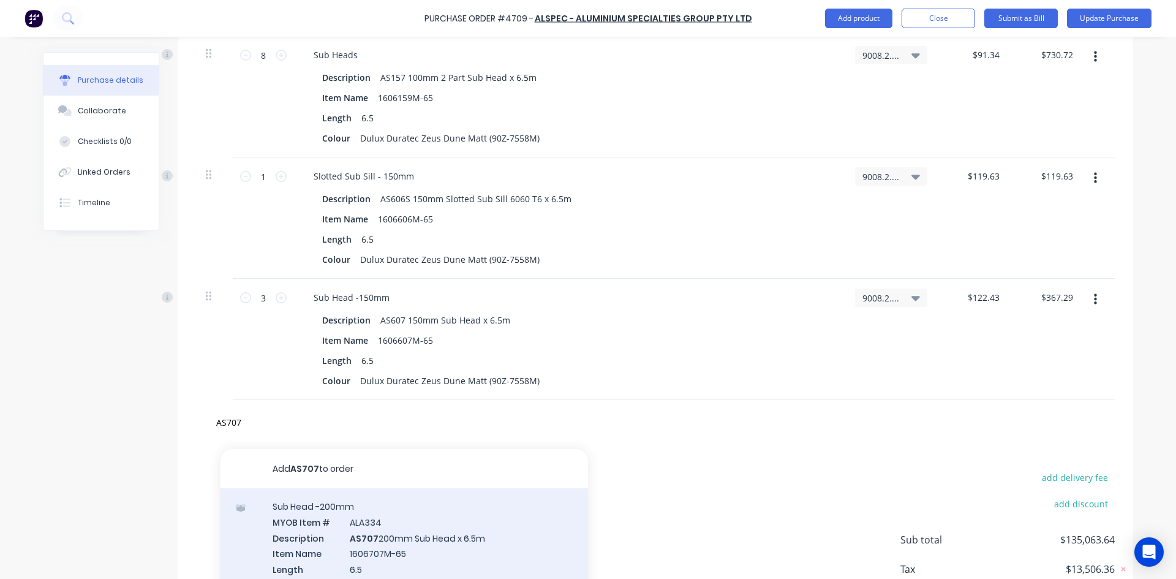
click at [393, 536] on div "Sub Head -200mm MYOB Item # ALA334 Description AS707 200mm Sub Head x 6.5m Item…" at bounding box center [403, 553] width 367 height 130
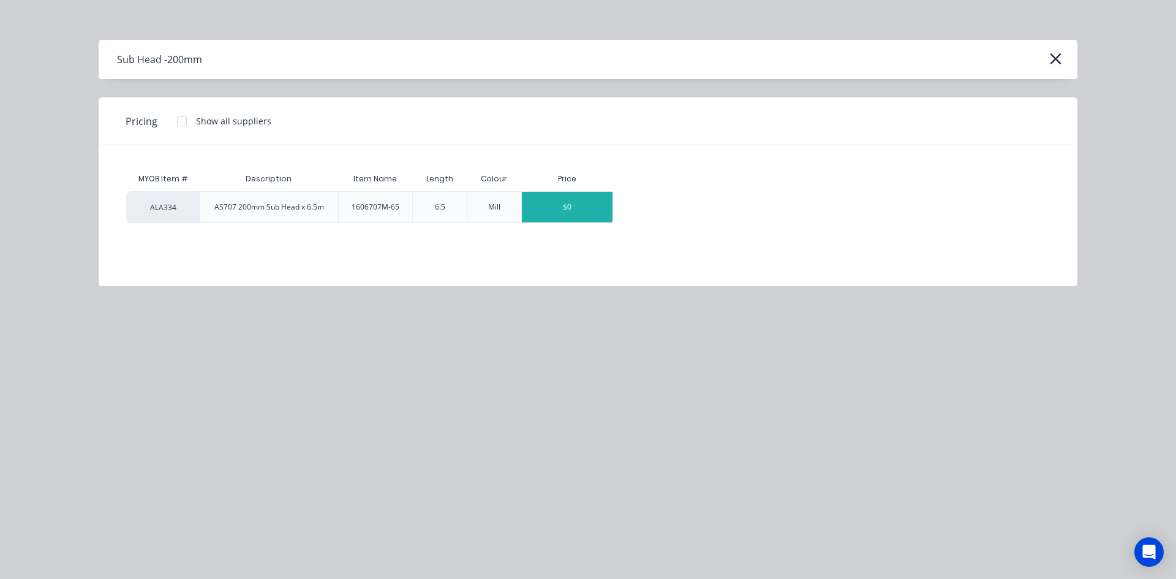
click at [575, 206] on div "$0" at bounding box center [567, 207] width 91 height 31
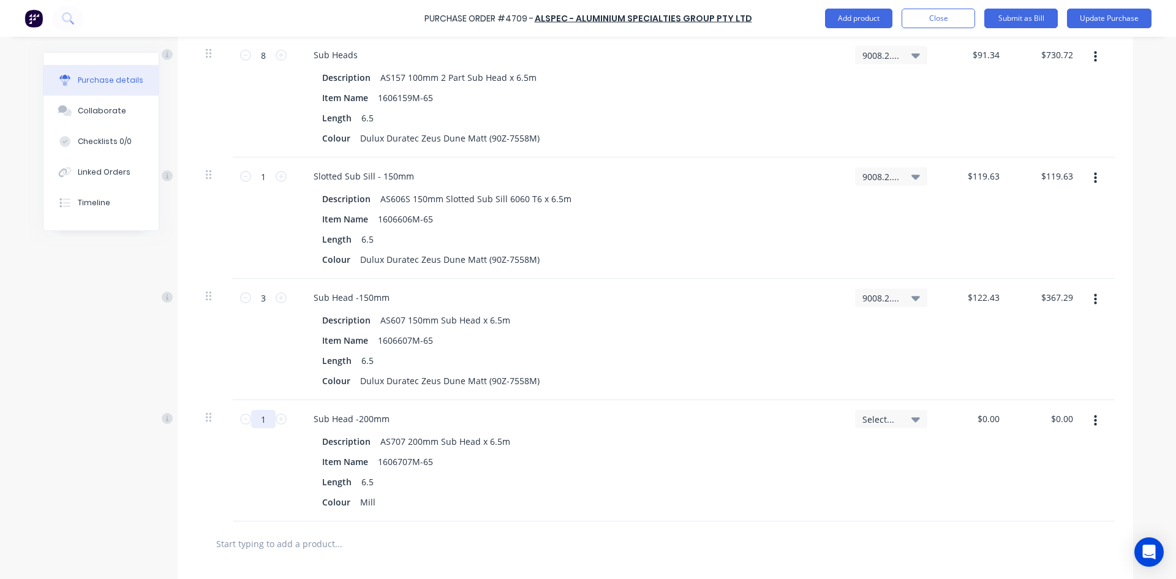
click at [265, 419] on input "1" at bounding box center [263, 419] width 24 height 18
click at [374, 500] on div "Mill" at bounding box center [367, 502] width 25 height 18
click at [914, 418] on icon at bounding box center [915, 419] width 9 height 5
click at [841, 457] on input at bounding box center [851, 455] width 126 height 24
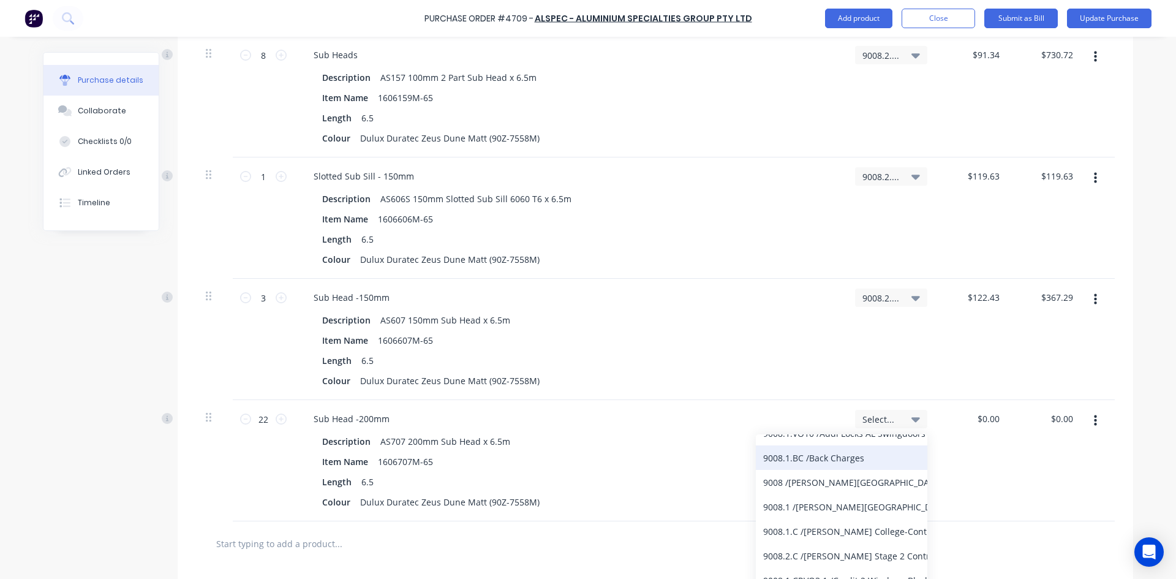
scroll to position [122, 0]
click at [855, 536] on div "9008.2.C / Bede Polding Stage 2 Contract" at bounding box center [841, 534] width 171 height 24
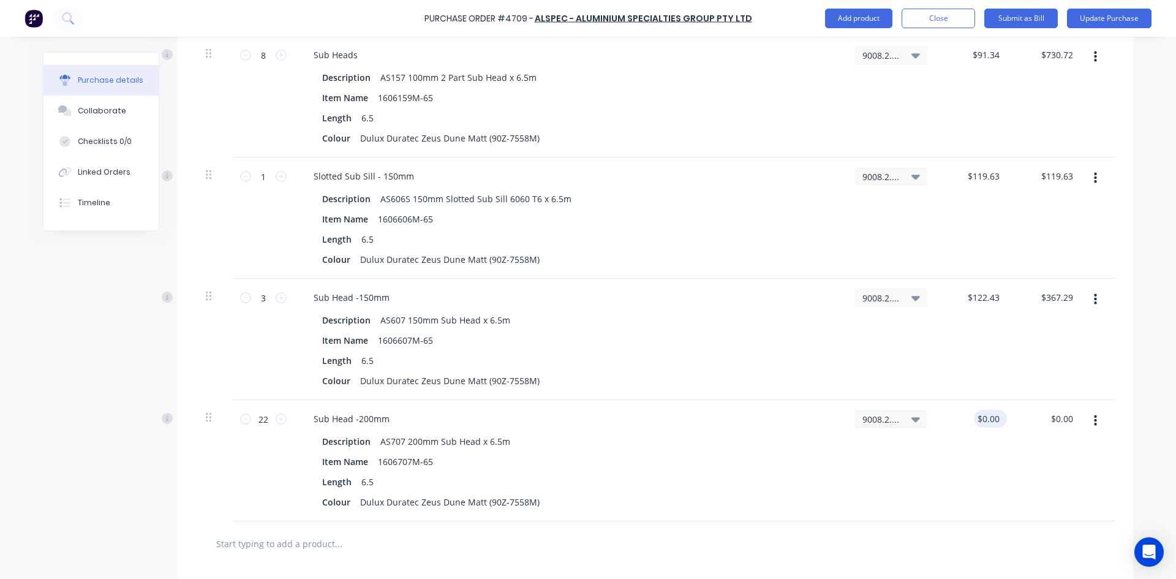
click at [997, 423] on div "$0.00 $0.00" at bounding box center [988, 419] width 28 height 18
click at [997, 412] on div "$0.00 $0.00" at bounding box center [988, 419] width 28 height 18
click at [997, 421] on input "0" at bounding box center [988, 419] width 28 height 18
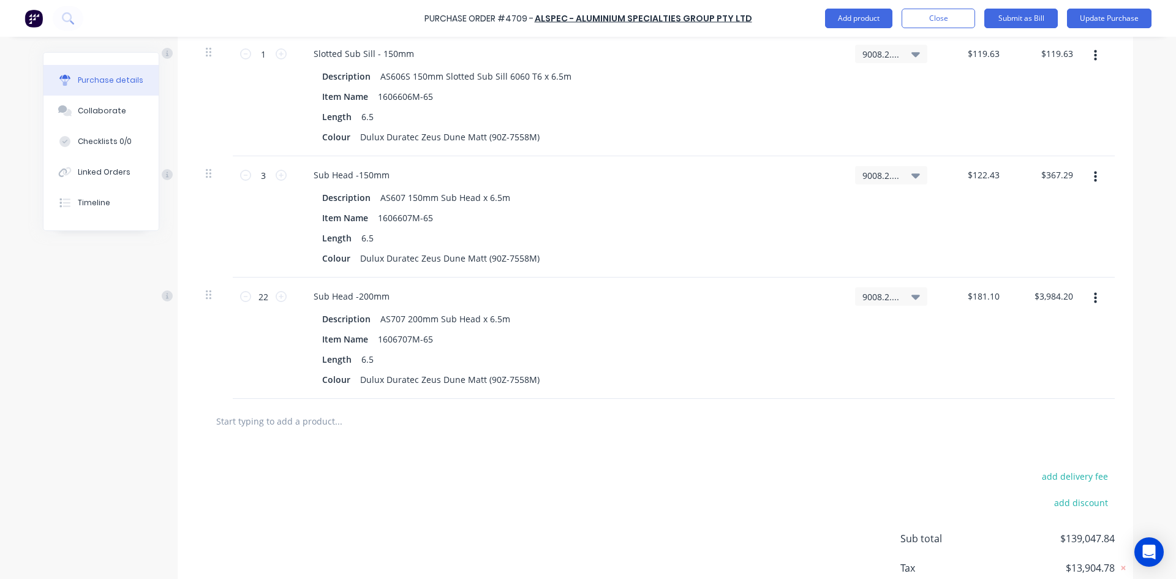
click at [259, 429] on input "text" at bounding box center [338, 420] width 245 height 24
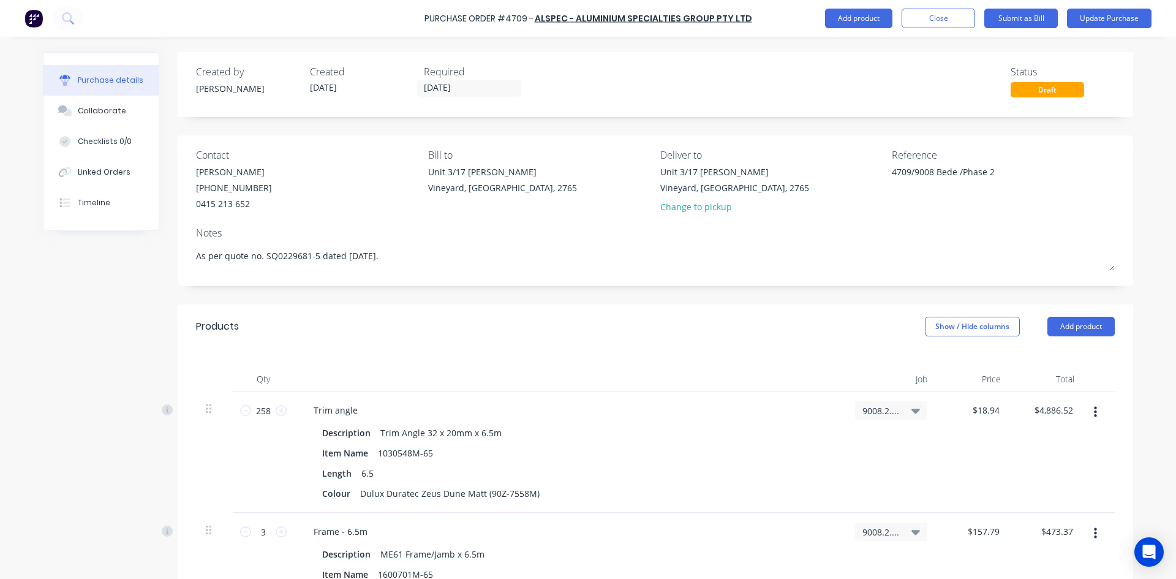
scroll to position [5328, 0]
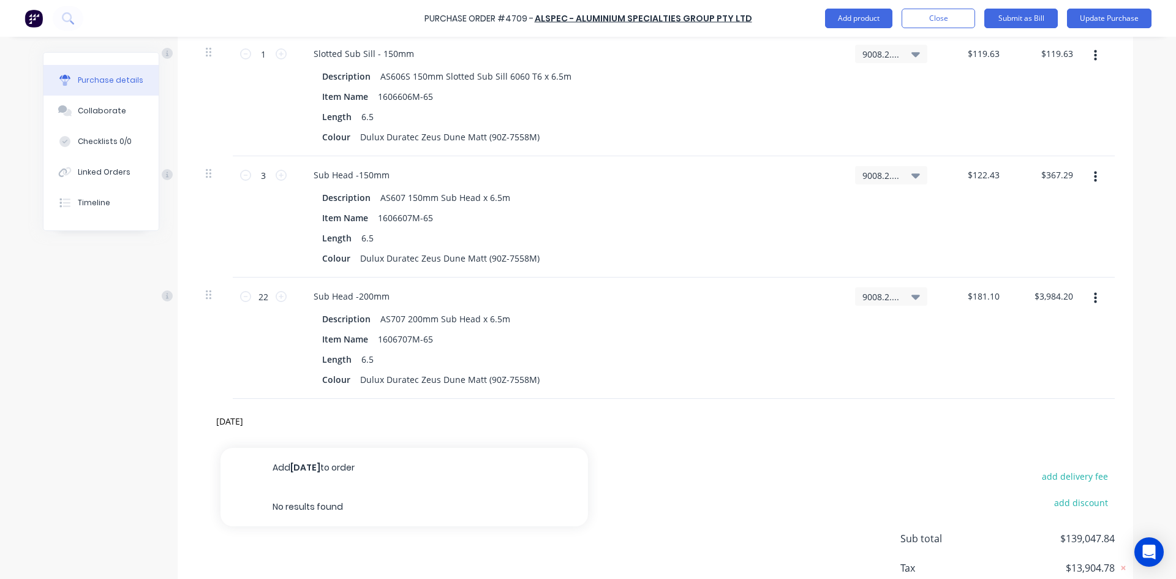
type input "[DATE]"
type textarea "x"
click at [240, 420] on input "[DATE]" at bounding box center [338, 420] width 245 height 24
type input "AD84"
type textarea "x"
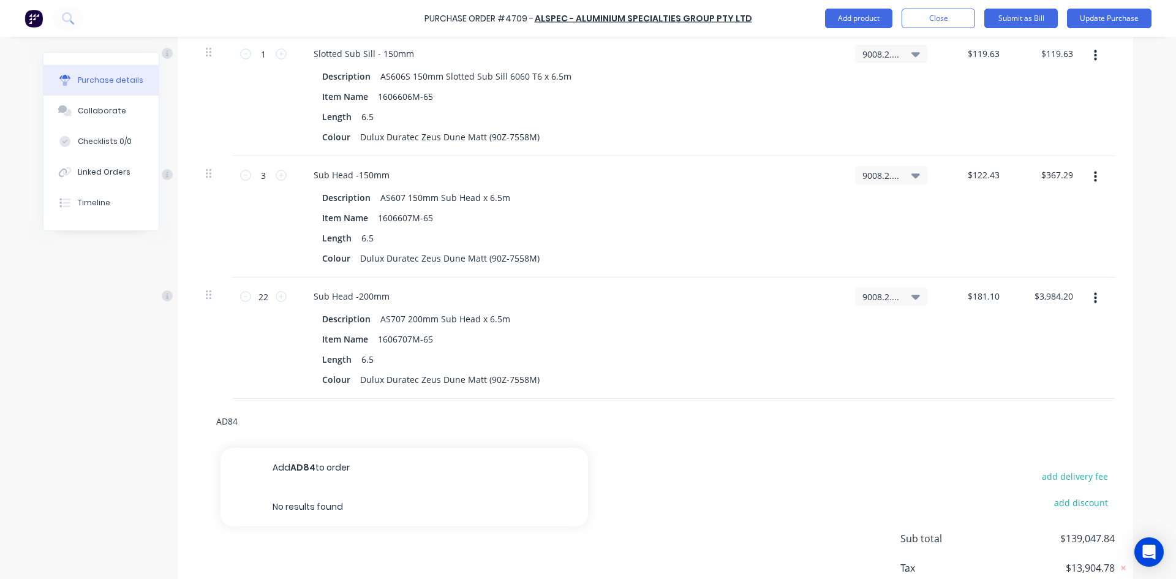
type input "AD8"
type textarea "x"
type input "AD"
type textarea "x"
type input "A"
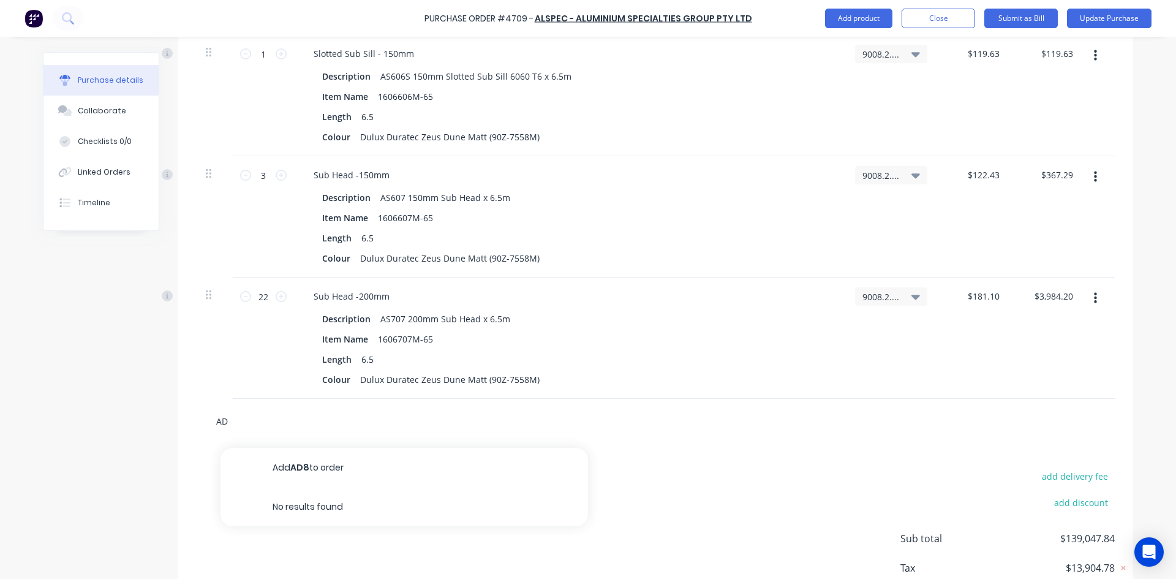
type textarea "x"
type input "1"
type textarea "x"
type input "16"
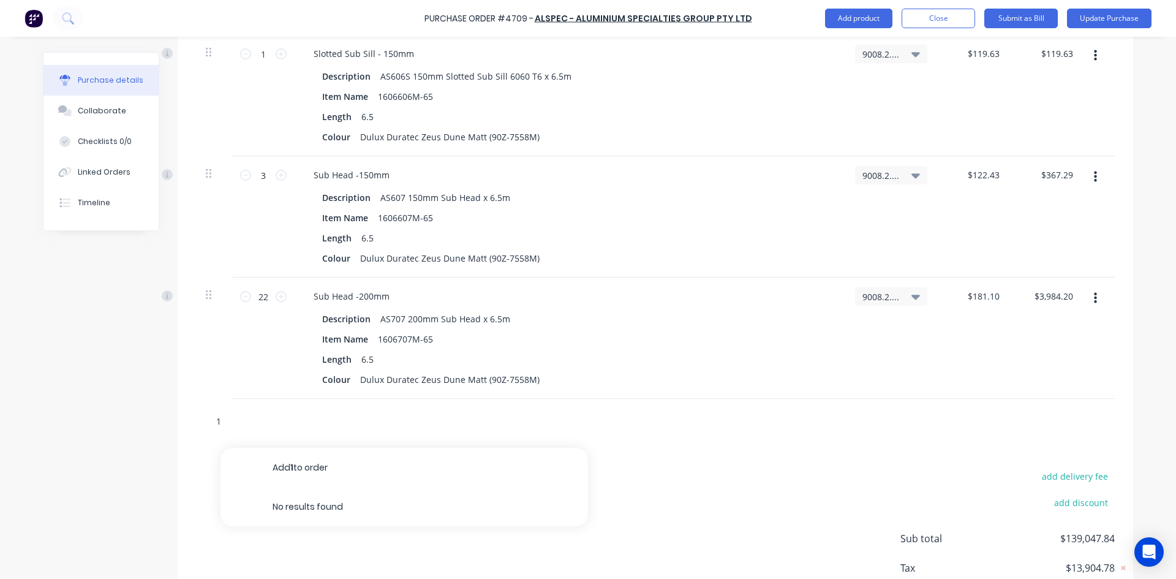
type textarea "x"
type input "160"
type textarea "x"
type input "1602"
type textarea "x"
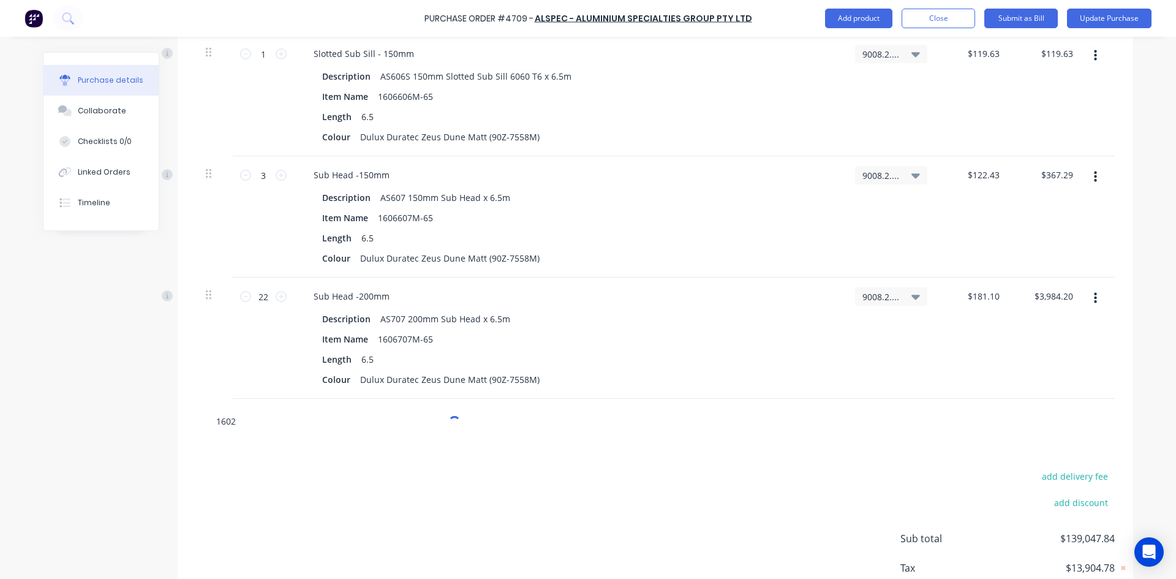
type input "16028"
type textarea "x"
type input "160286"
type textarea "x"
type input "1602864"
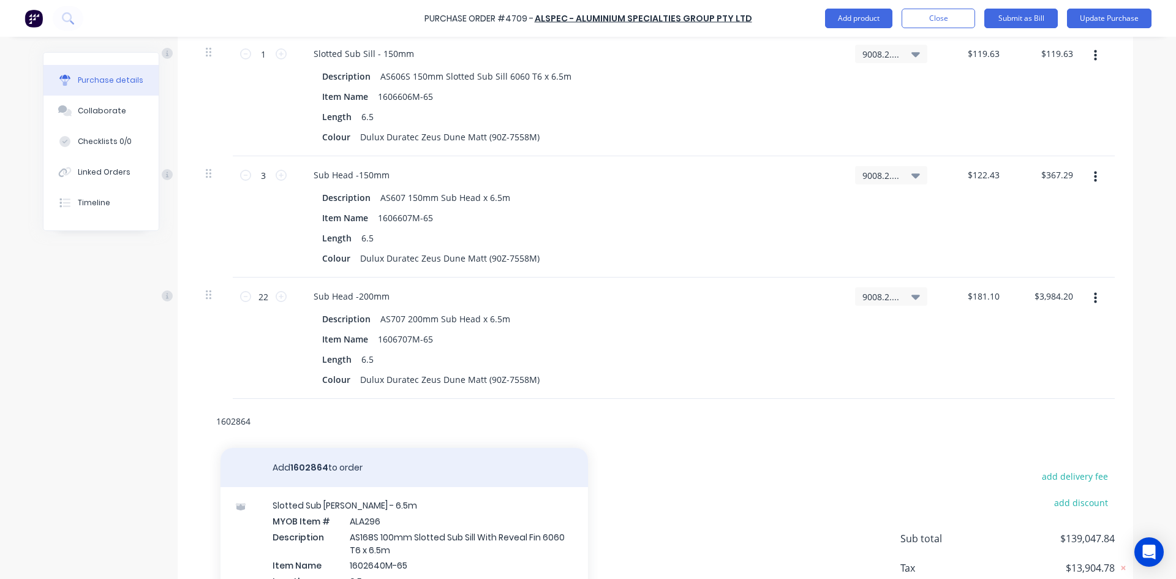
type textarea "x"
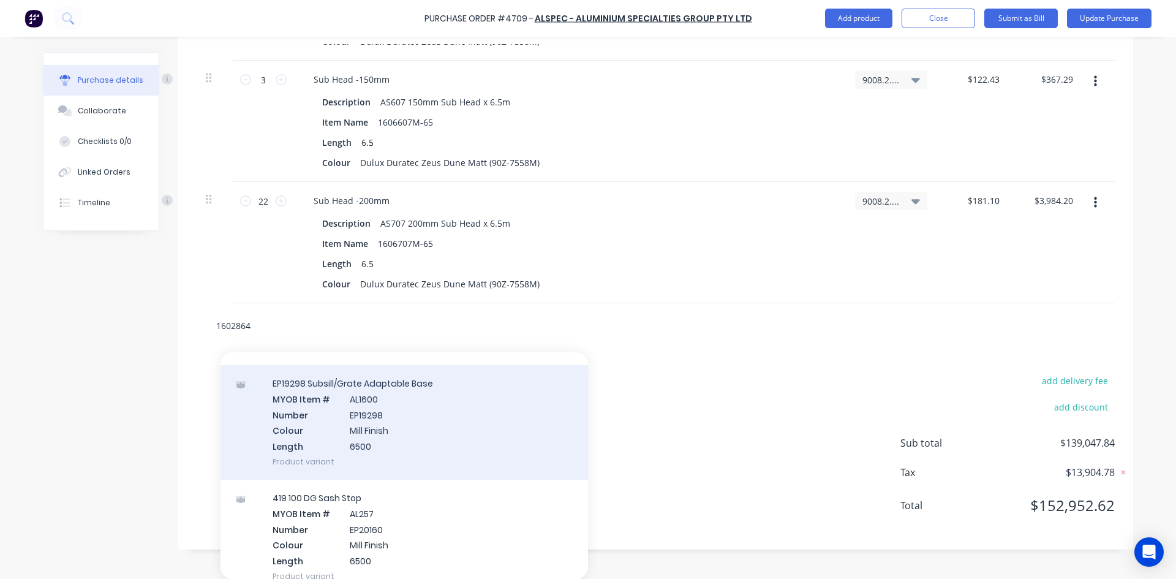
scroll to position [0, 0]
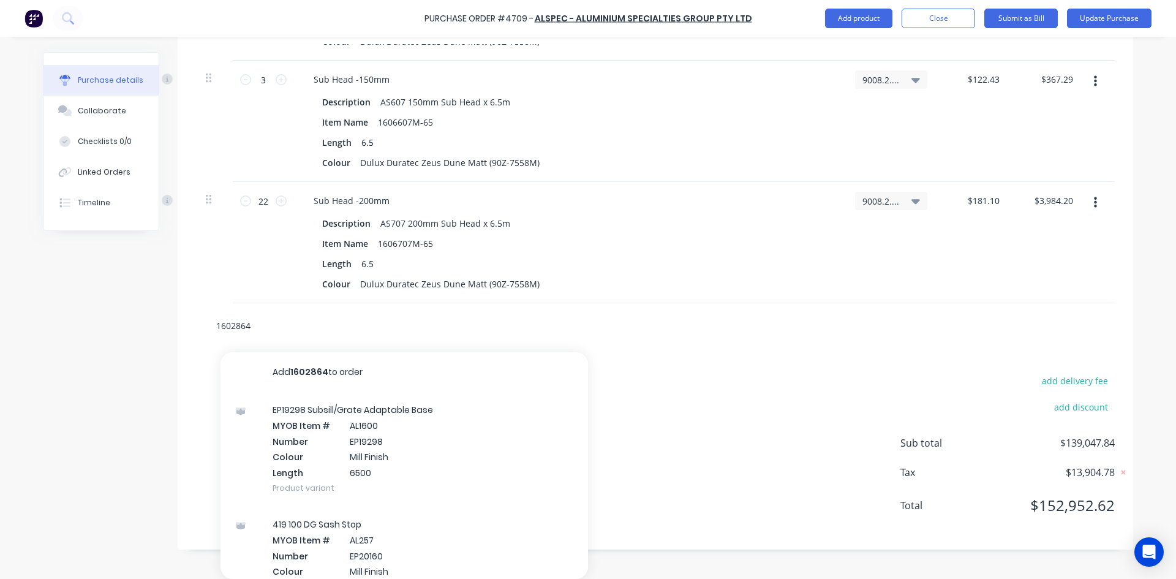
click at [269, 333] on input "1602864" at bounding box center [338, 325] width 245 height 24
click at [284, 336] on input "1602864" at bounding box center [338, 325] width 245 height 24
type input "160286"
type textarea "x"
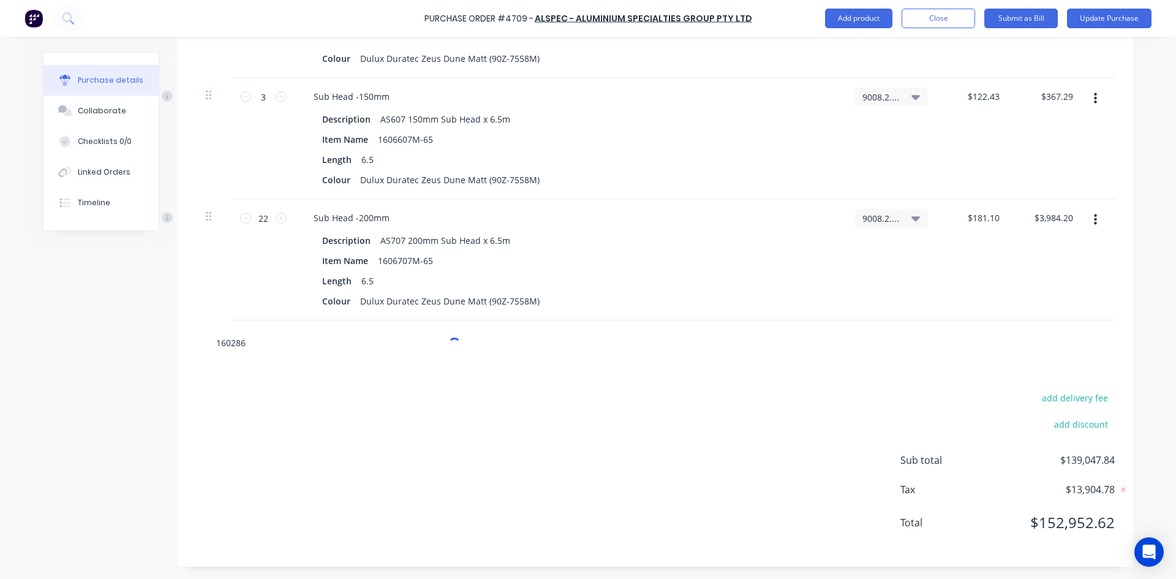
type input "1602864"
type textarea "x"
type input "160286"
type textarea "x"
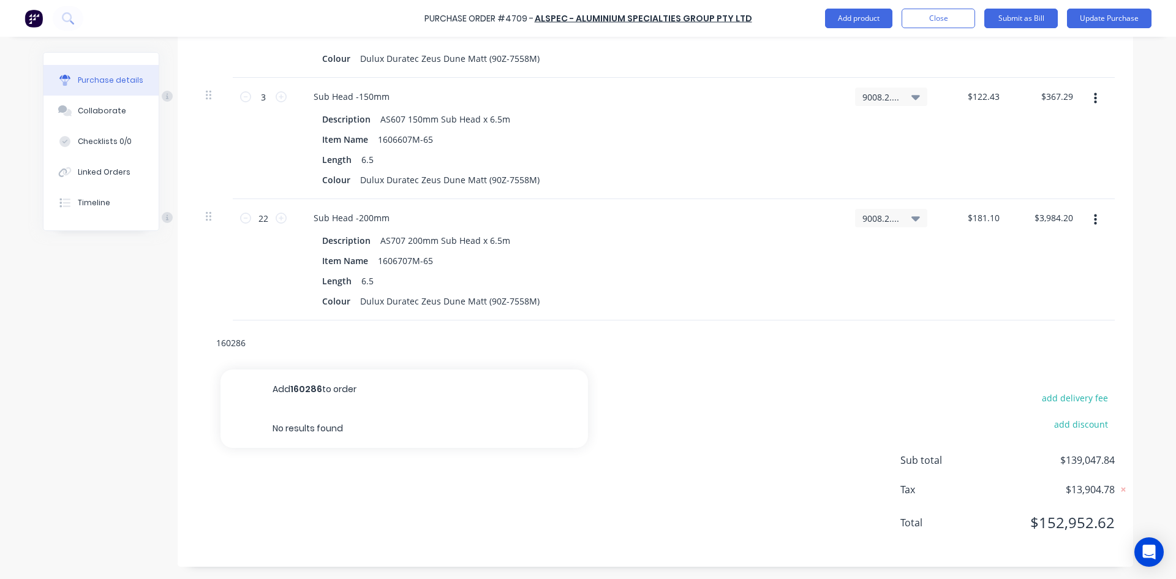
type input "16028"
type textarea "x"
type input "1602"
type textarea "x"
type input "160"
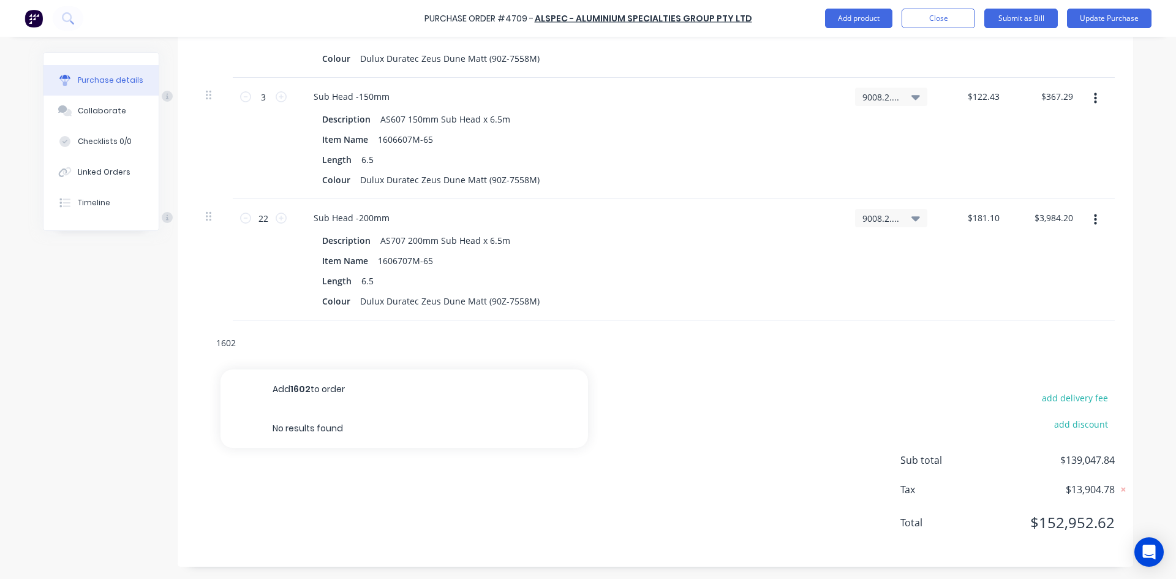
type textarea "x"
type input "16"
type textarea "x"
type input "1"
type textarea "x"
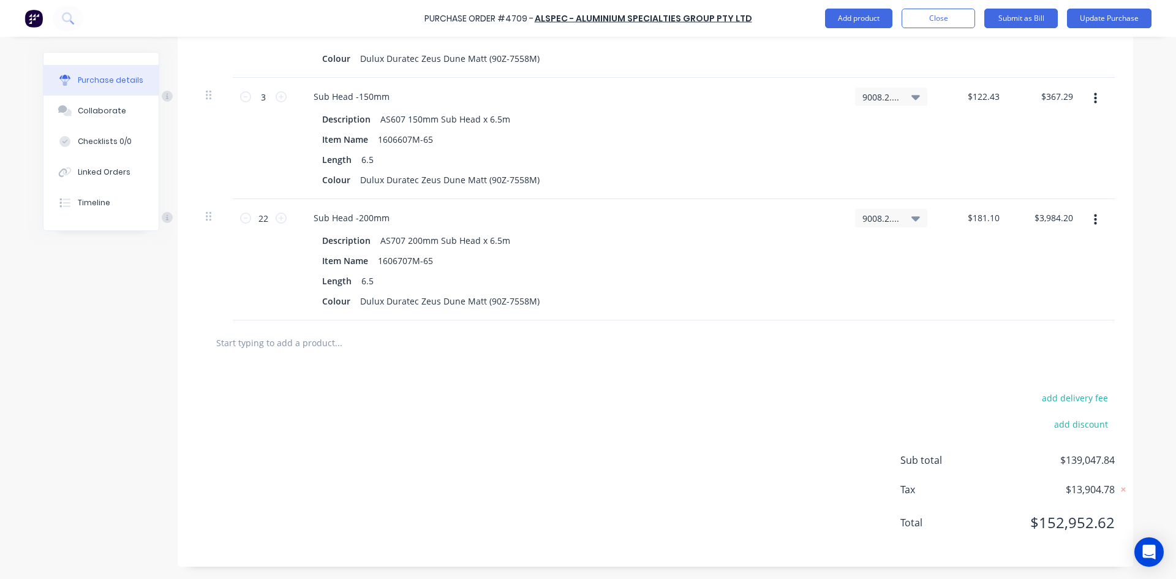
type textarea "x"
type input "1"
type textarea "x"
type input "16"
type textarea "x"
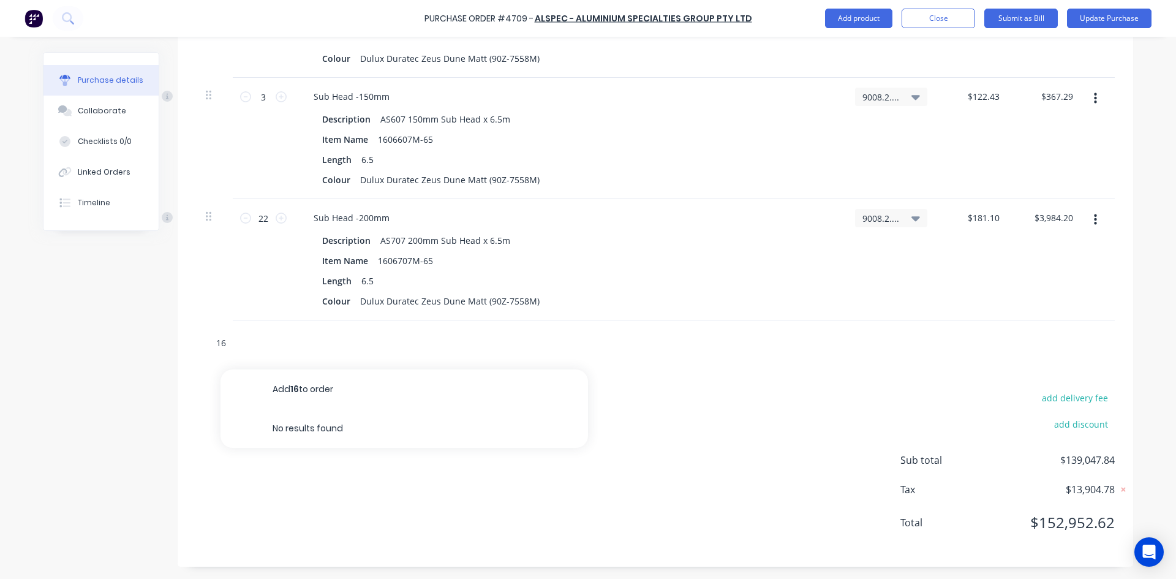
type input "160"
type textarea "x"
type input "1602"
type textarea "x"
type input "16028"
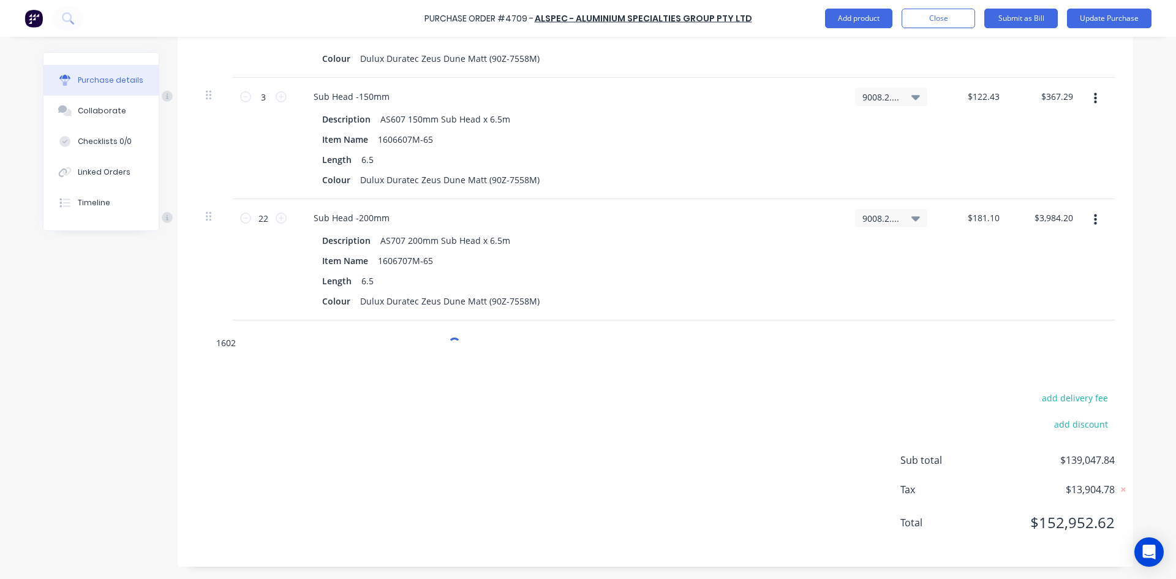
type textarea "x"
type input "160286"
type textarea "x"
type input "1602864"
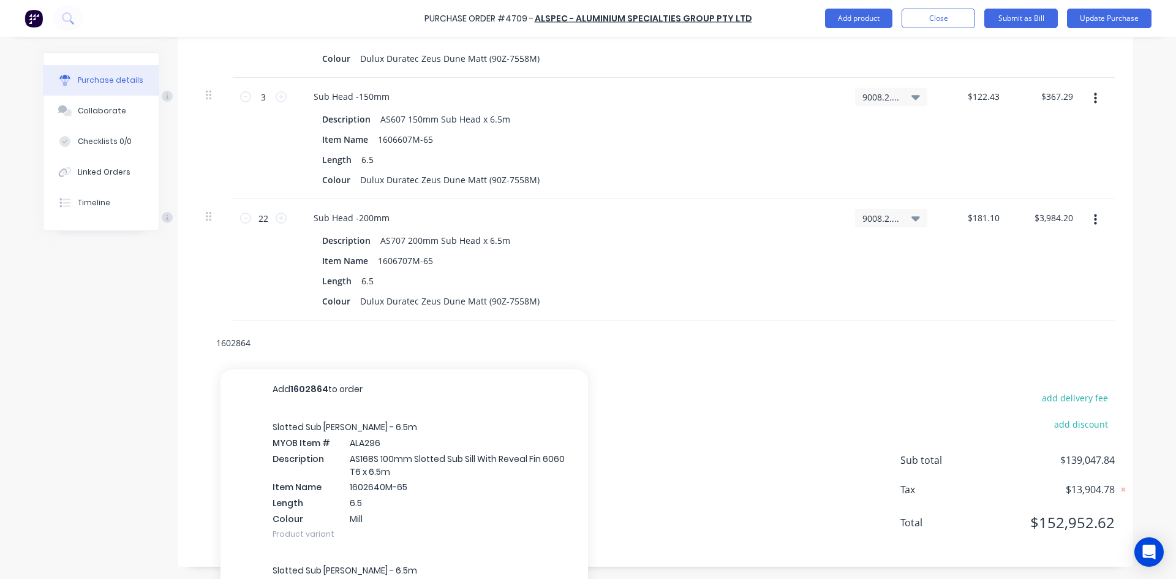
scroll to position [5424, 0]
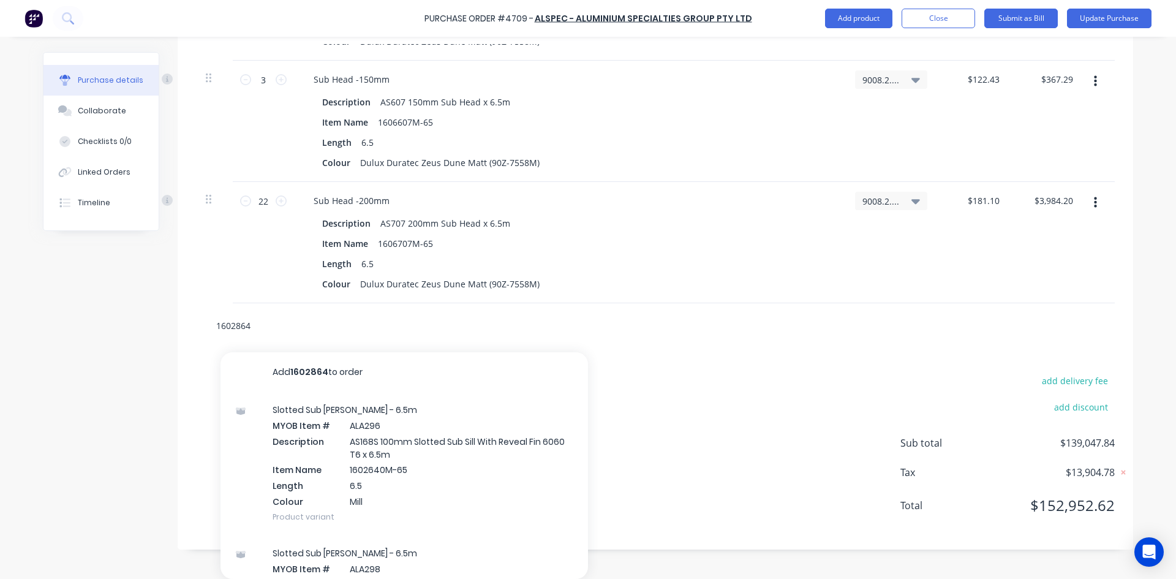
type textarea "x"
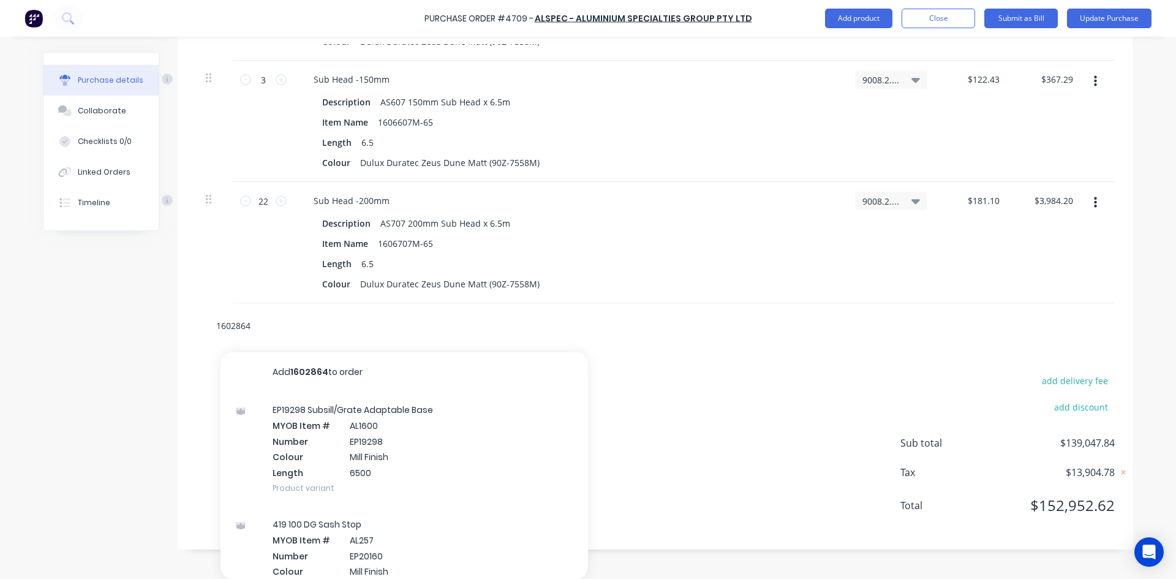
type input "160286"
type textarea "x"
type input "16028"
type textarea "x"
type input "1602"
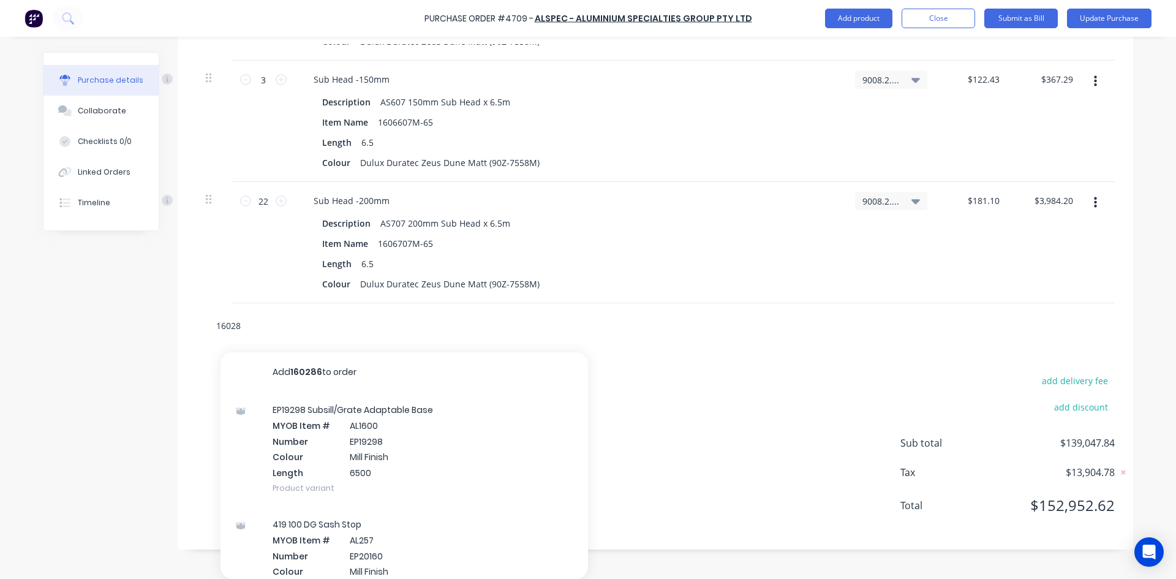
type textarea "x"
type input "160"
type textarea "x"
type input "1"
type textarea "x"
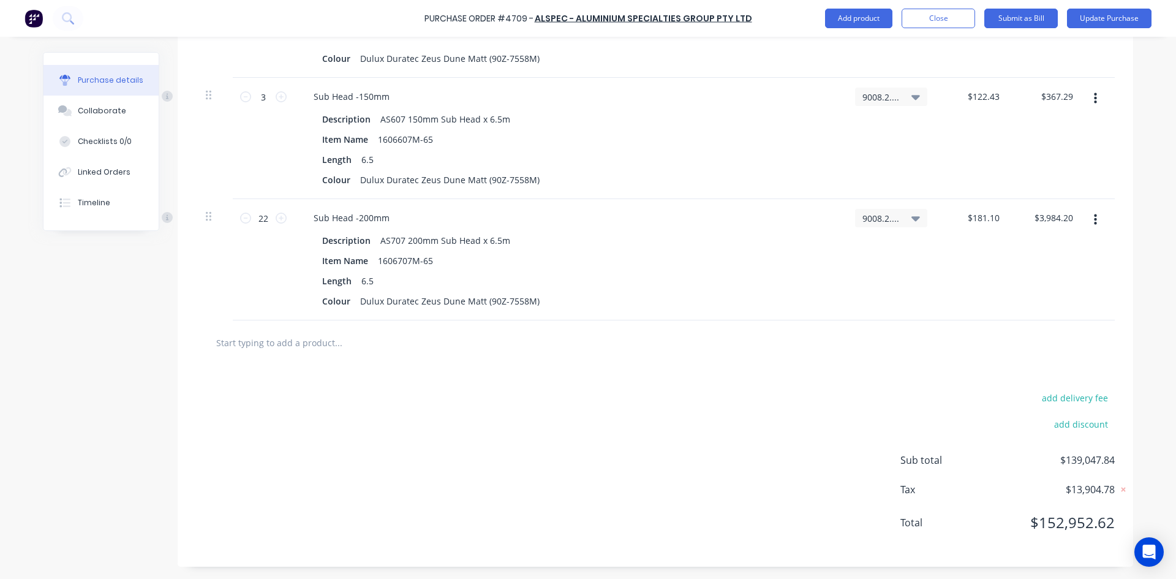
scroll to position [5407, 0]
type textarea "x"
type input "A"
type textarea "x"
type input "AD"
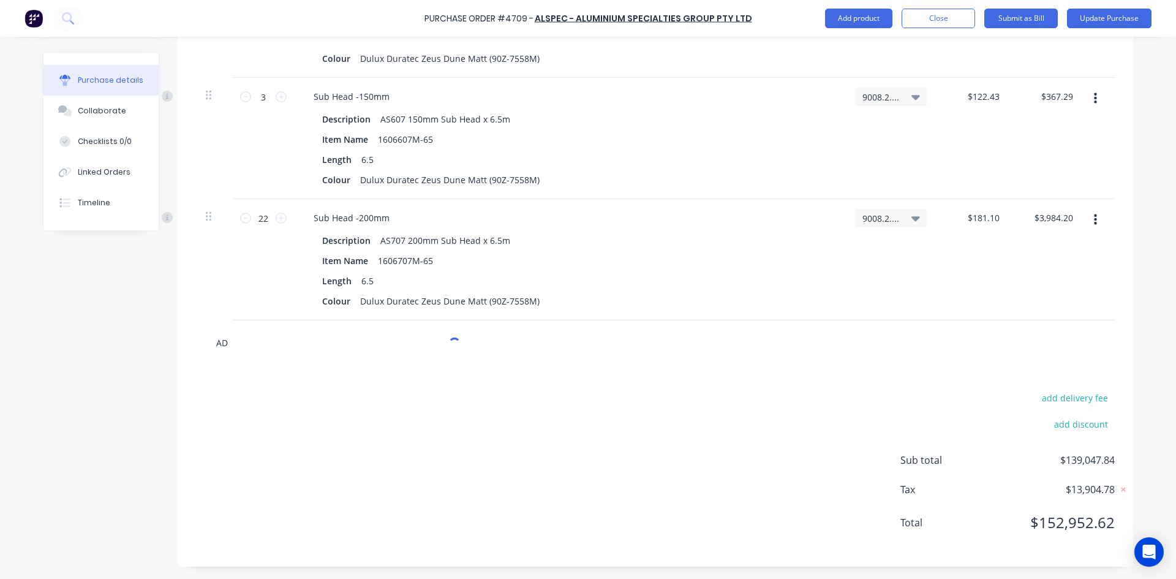
type textarea "x"
type input "AD8"
type textarea "x"
type input "AD84"
type textarea "x"
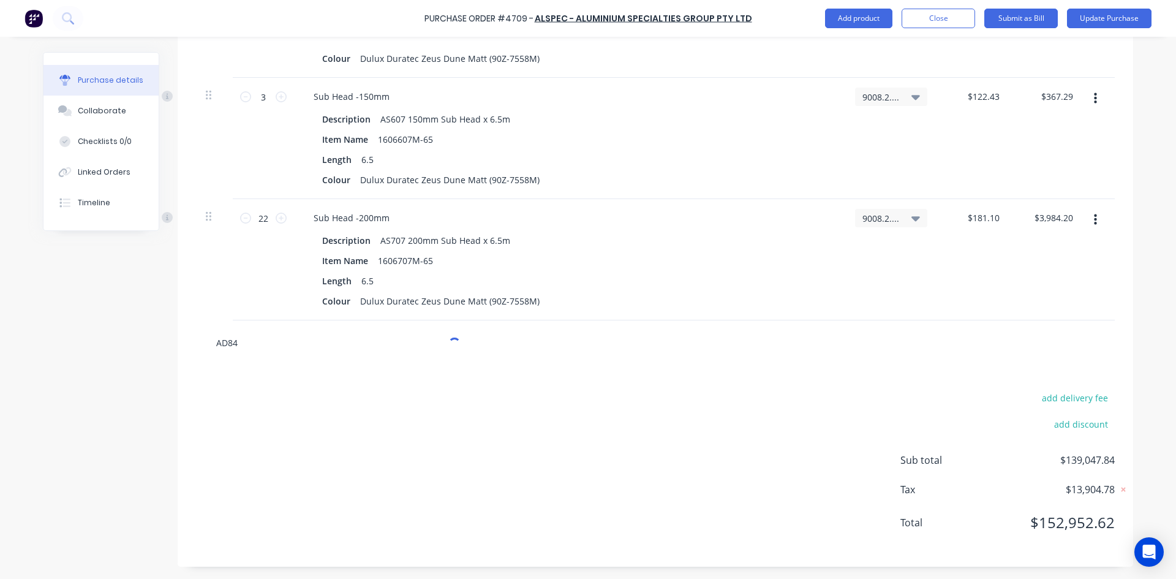
type input "AD842"
type textarea "x"
type input "AD84"
type textarea "x"
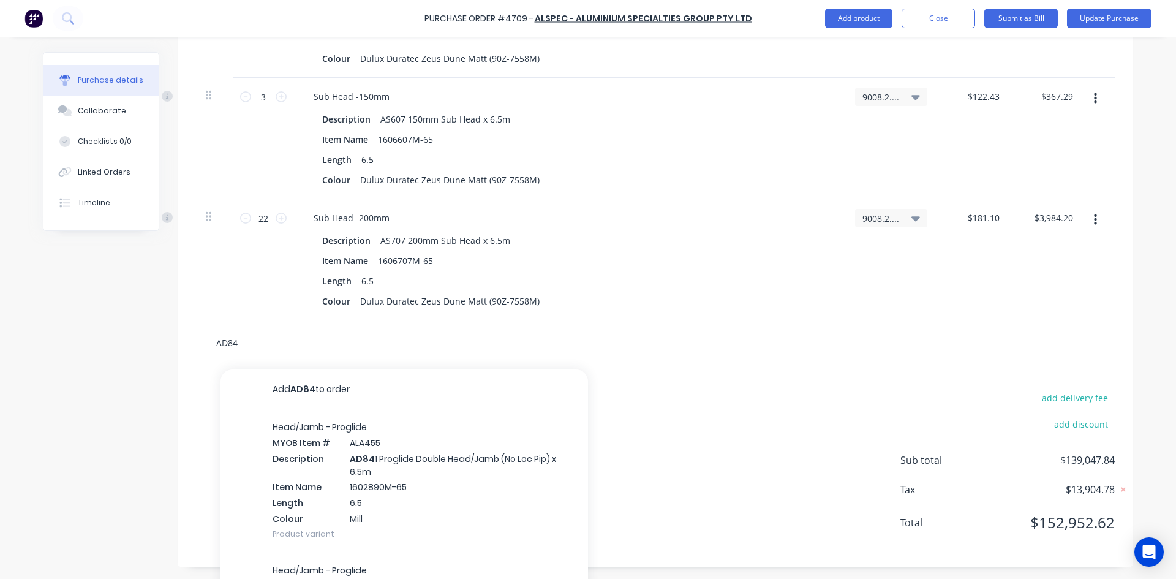
scroll to position [5424, 0]
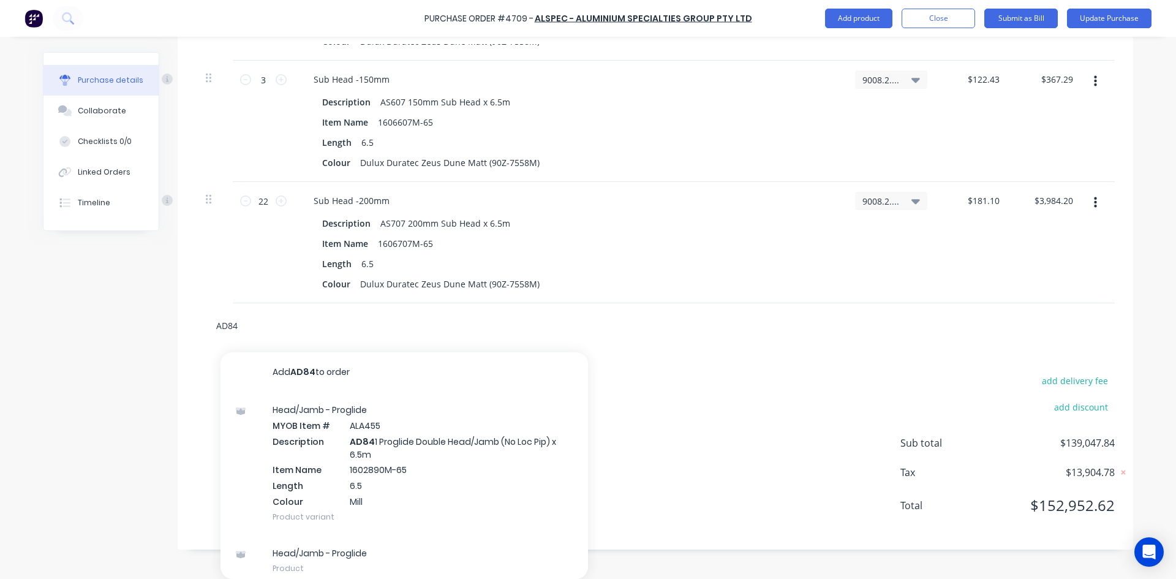
type input "AD843"
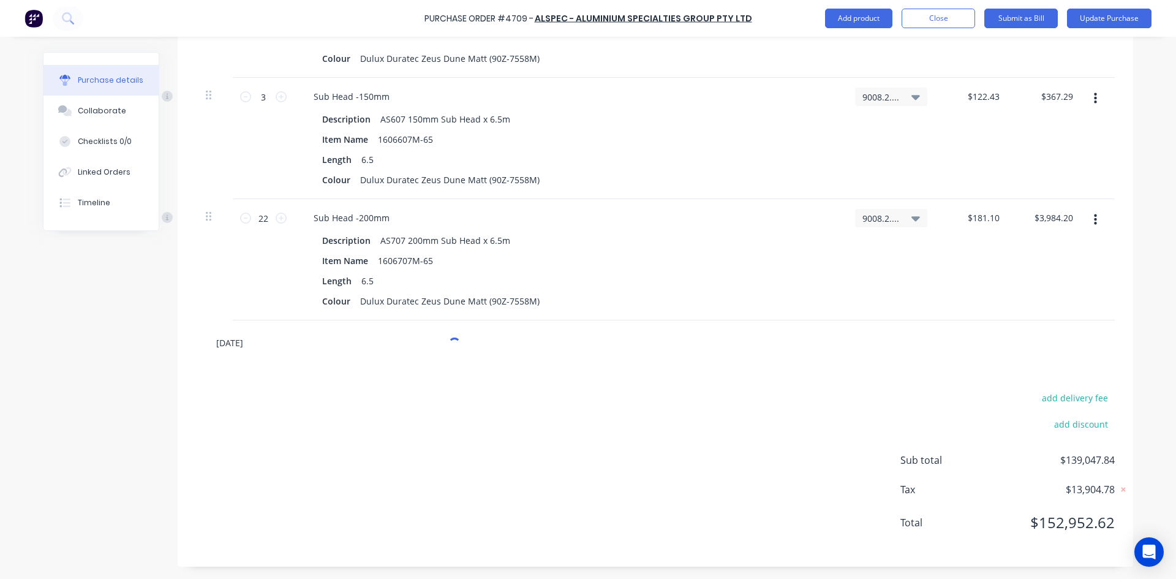
scroll to position [5407, 0]
type textarea "x"
type input "AD84"
type textarea "x"
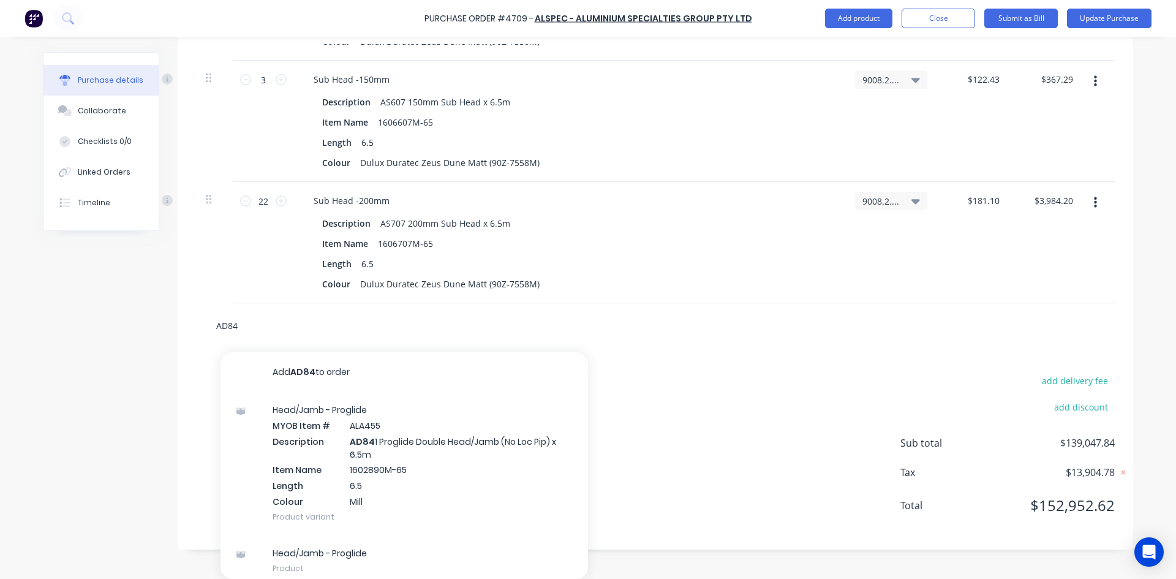
type input "AD8"
type textarea "x"
type input "AD"
type textarea "x"
type input "A"
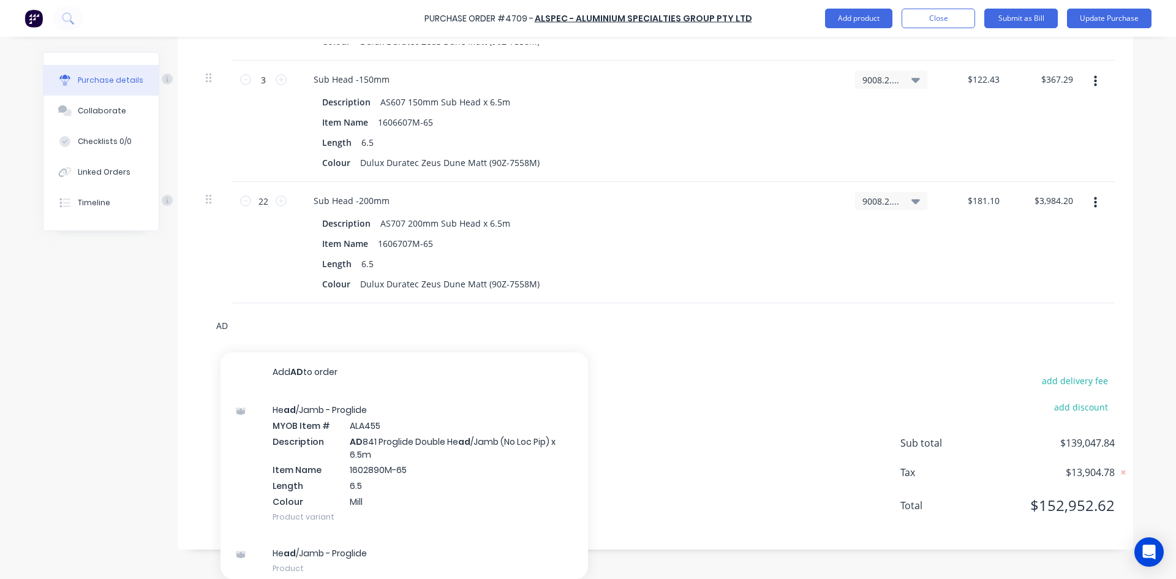
type textarea "x"
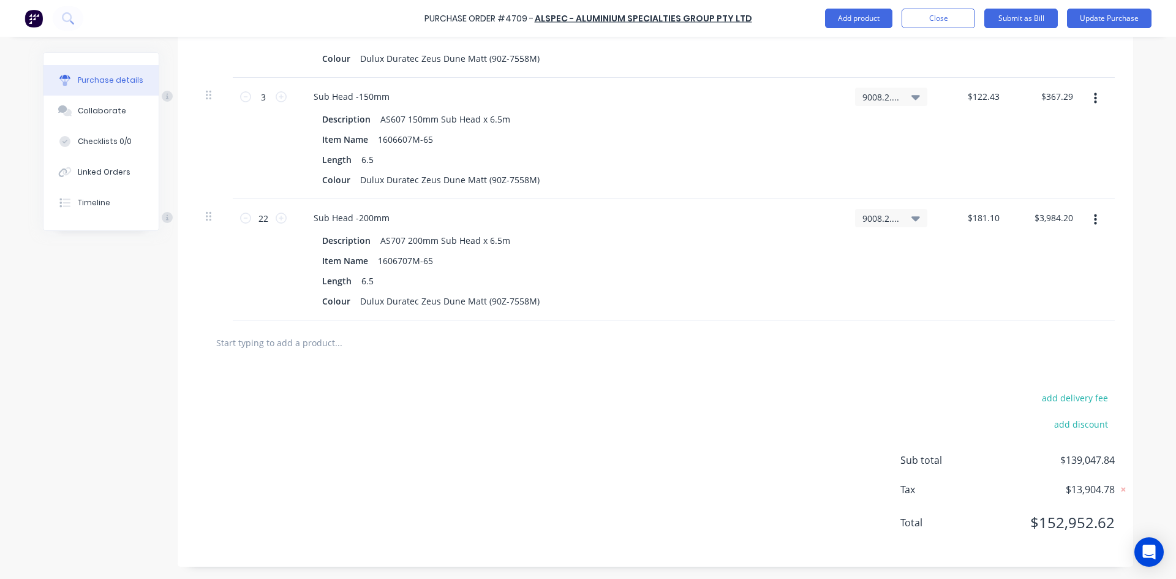
type textarea "x"
type input "P"
type textarea "x"
type input "PR"
type textarea "x"
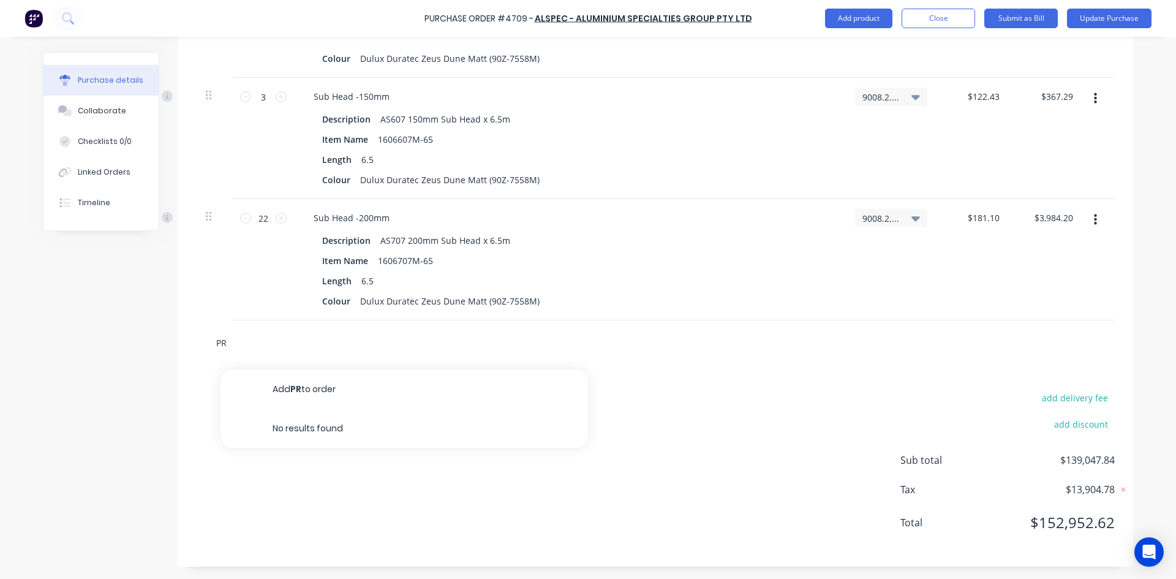
type input "PRO"
type textarea "x"
type input "PROG"
type textarea "x"
type input "PROGL"
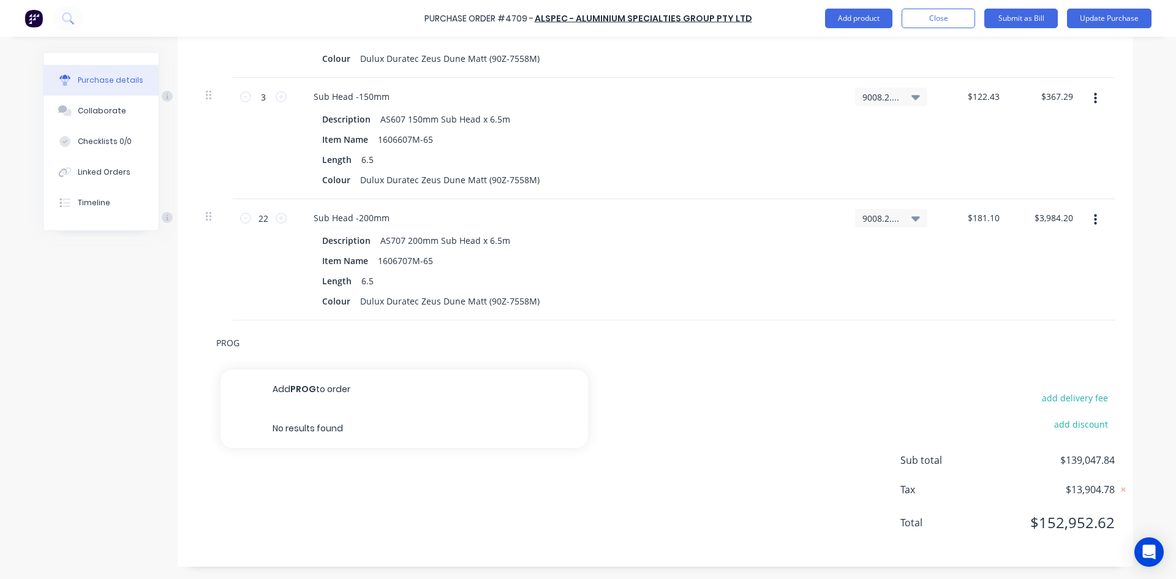
type textarea "x"
type input "PROGLI"
type textarea "x"
type input "PROGLID"
type textarea "x"
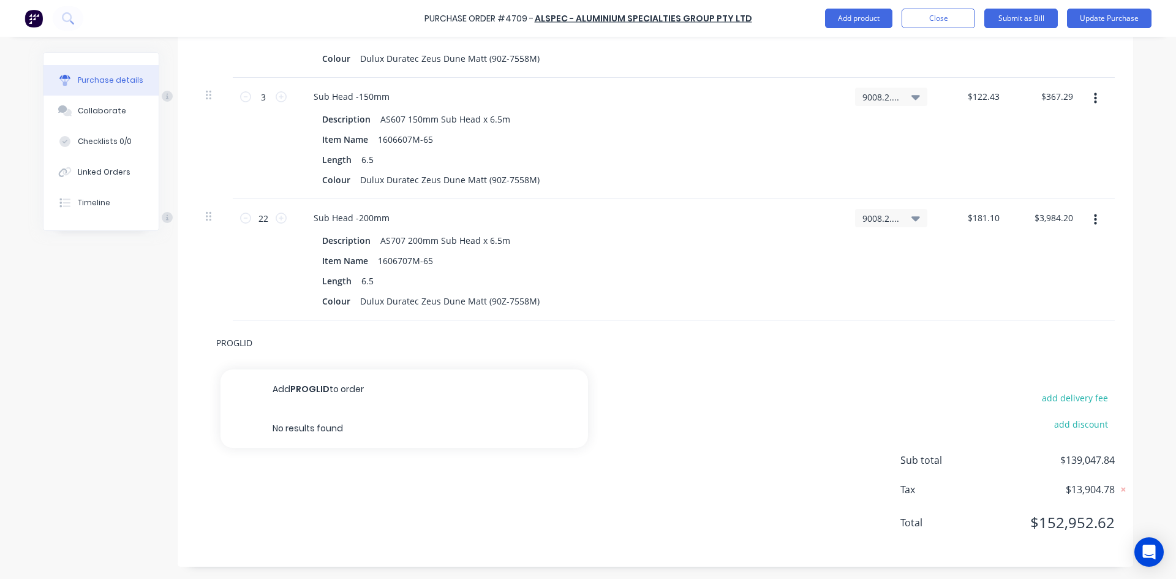
type input "PROGLIDE"
type textarea "x"
type input "PROGLIDE"
type textarea "x"
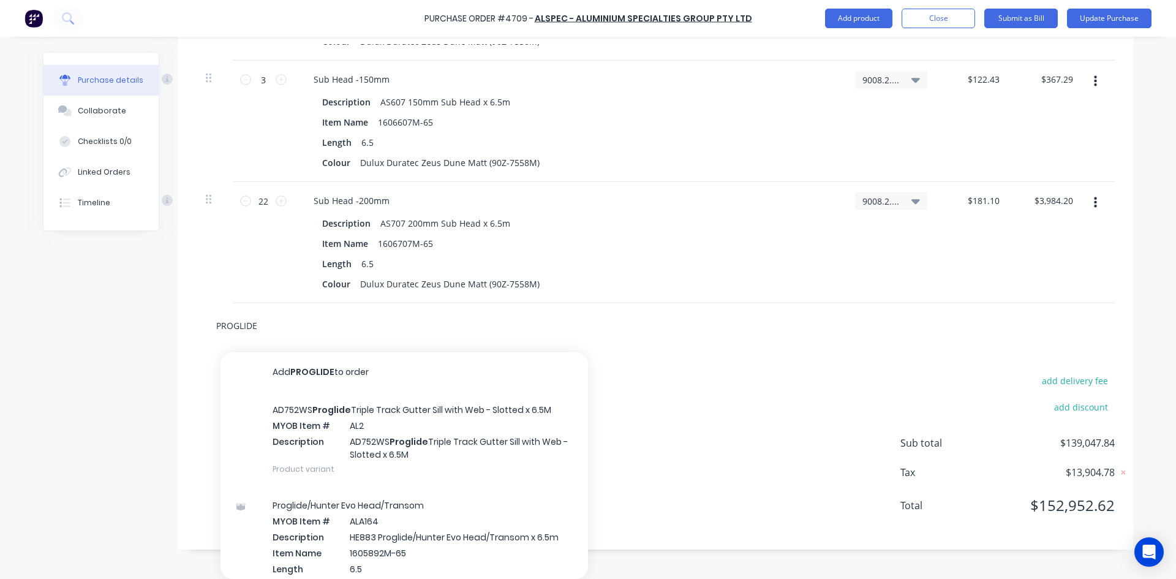
type input "PROGLIDE 1"
type textarea "x"
type input "PROGLIDE 10"
type textarea "x"
type input "PROGLIDE 109"
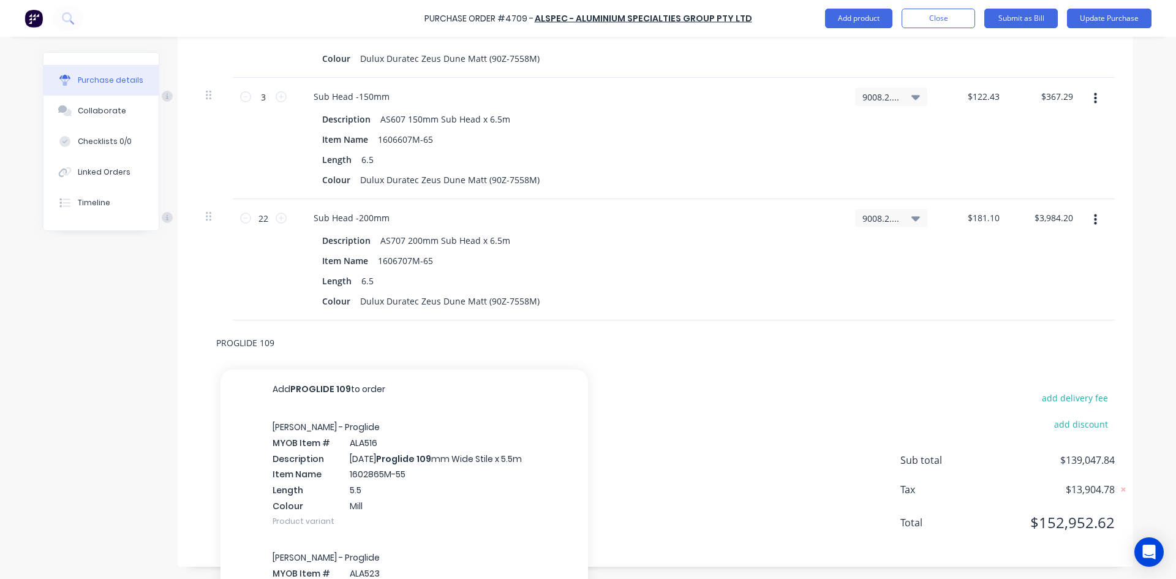
type textarea "x"
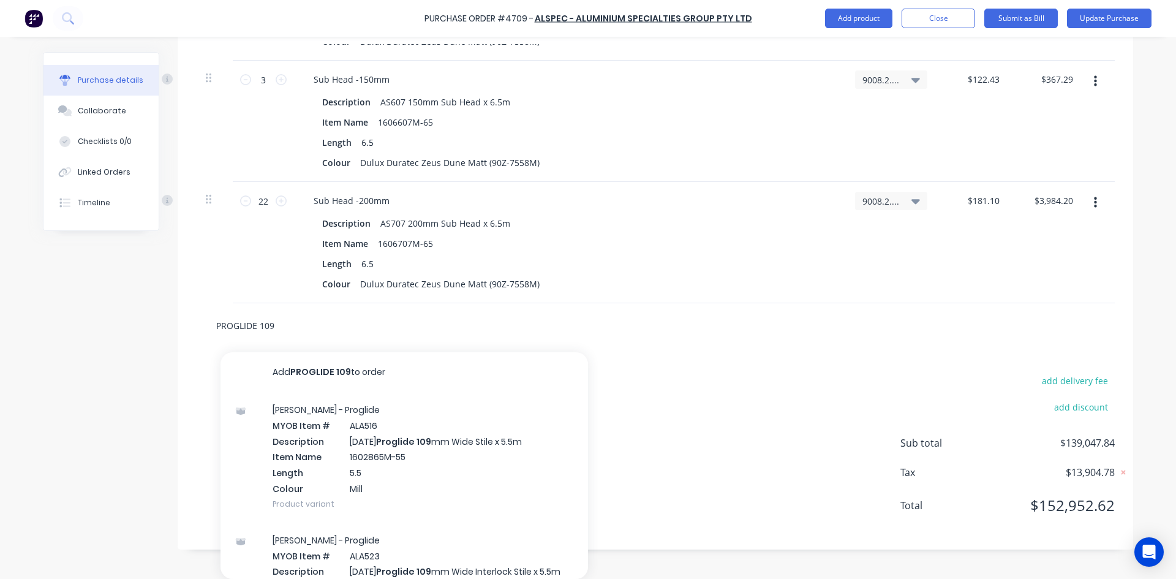
type input "PROGLIDE 109"
type textarea "x"
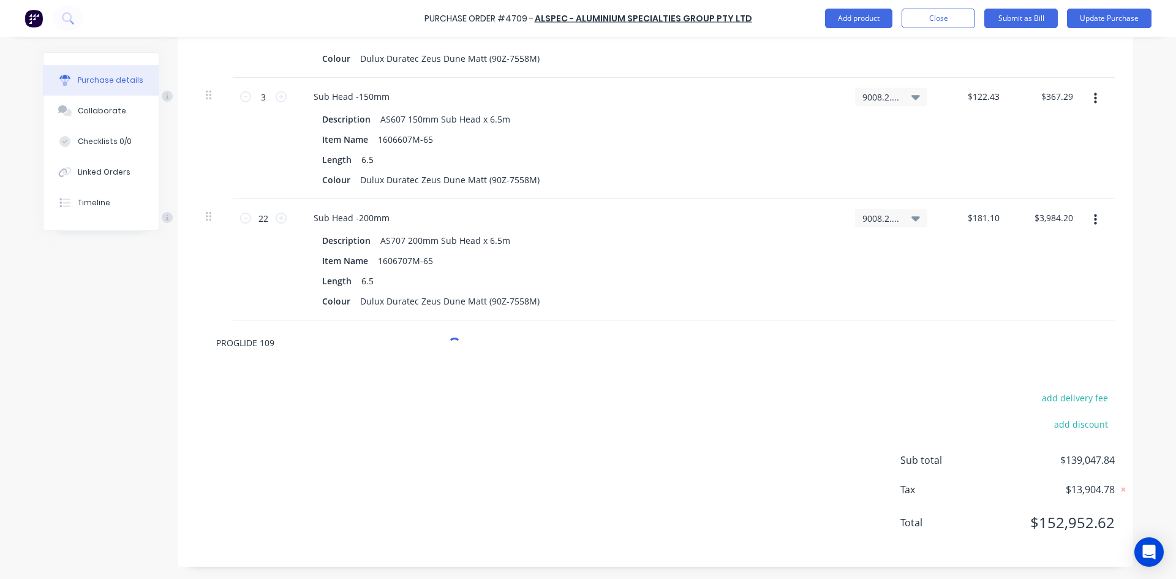
scroll to position [5407, 0]
type input "PROGLIDE 109 W"
type textarea "x"
type input "PROGLIDE 109 WI"
type textarea "x"
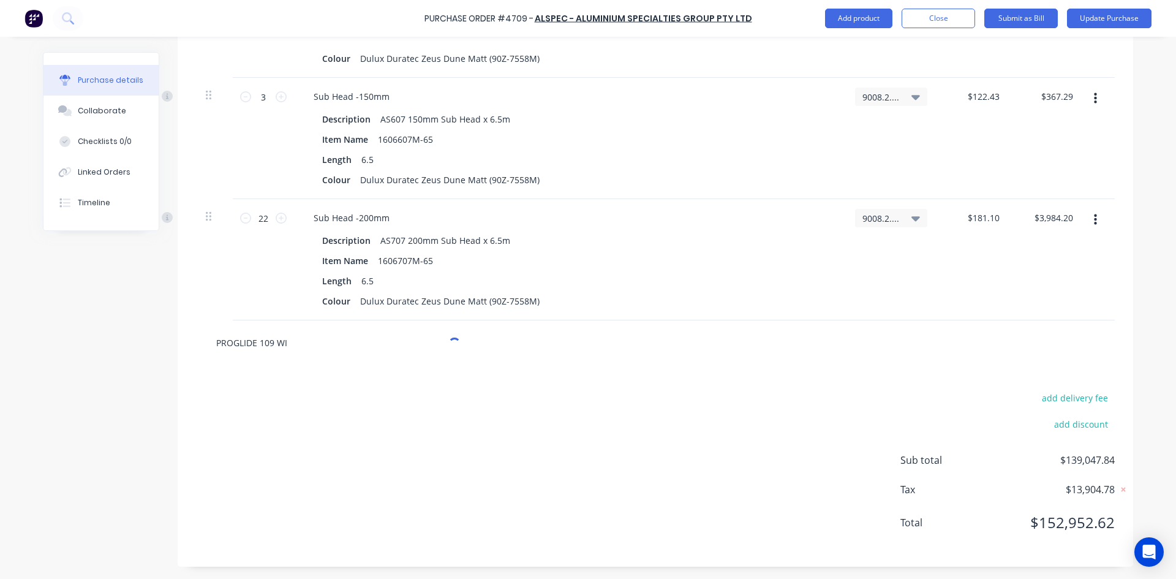
type input "PROGLIDE 109 WID"
type textarea "x"
type input "PROGLIDE 109 WIDE"
type textarea "x"
type input "PROGLIDE 109 WIDE"
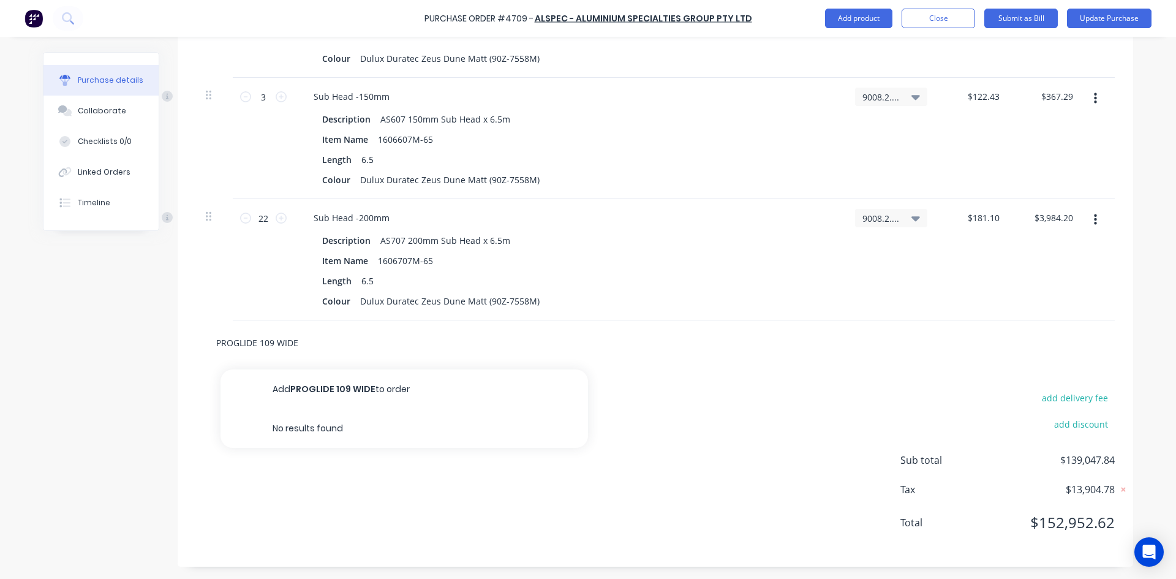
type textarea "x"
type input "PROGLIDE 109 WIDE S"
type textarea "x"
type input "PROGLIDE 109 WIDE ST"
type textarea "x"
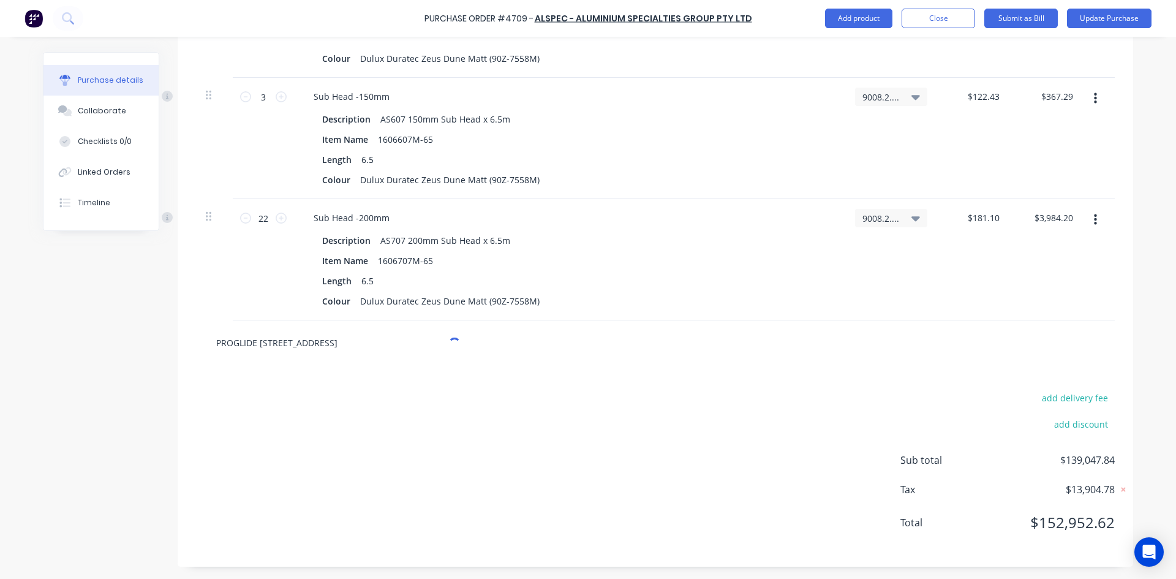
type input "PROGLIDE 109 WIDE STI"
type textarea "x"
type input "PROGLIDE 109 WIDE STIL"
type textarea "x"
type input "PROGLIDE 109 WIDE STILE"
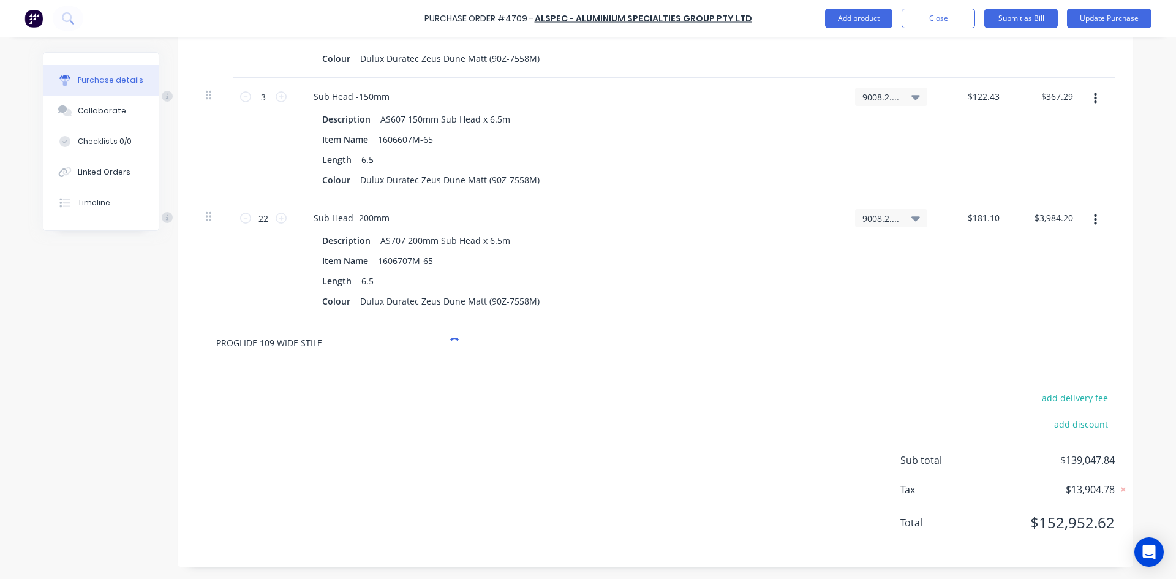
type textarea "x"
type input "PROGLIDE 109 WIDE STIL"
type textarea "x"
type input "PROGLIDE 109 WIDE STI"
type textarea "x"
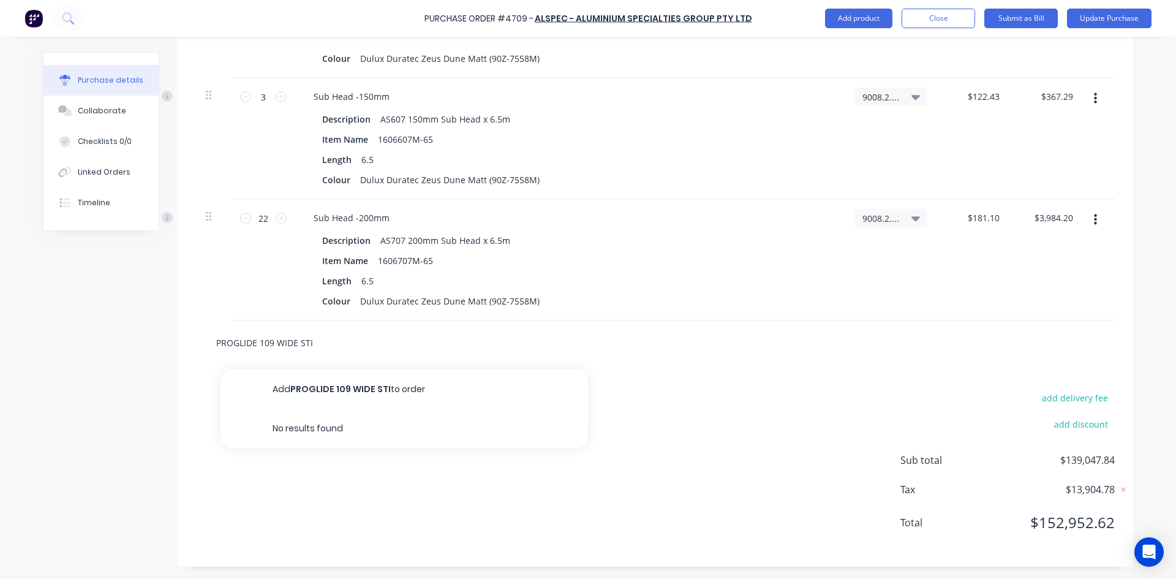
type input "PROGLIDE 109 WIDE ST"
type textarea "x"
type input "PROGLIDE 109 WIDE S"
type textarea "x"
type input "PROGLIDE 109 WIDE"
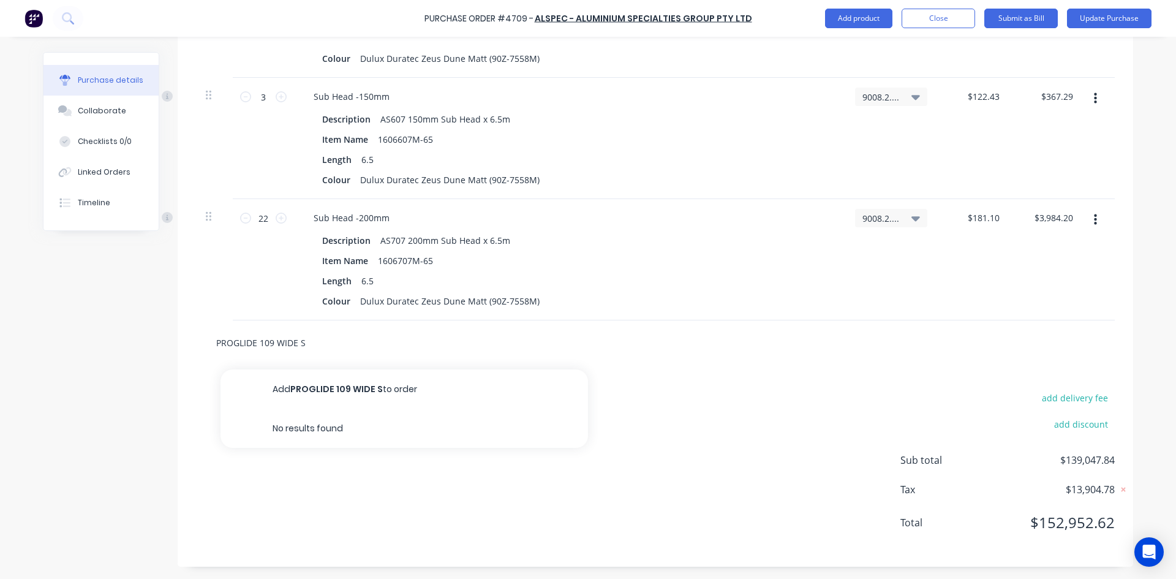
type textarea "x"
type input "PROGLIDE 109 WIDE"
type textarea "x"
type input "PROGLIDE 109 WID"
type textarea "x"
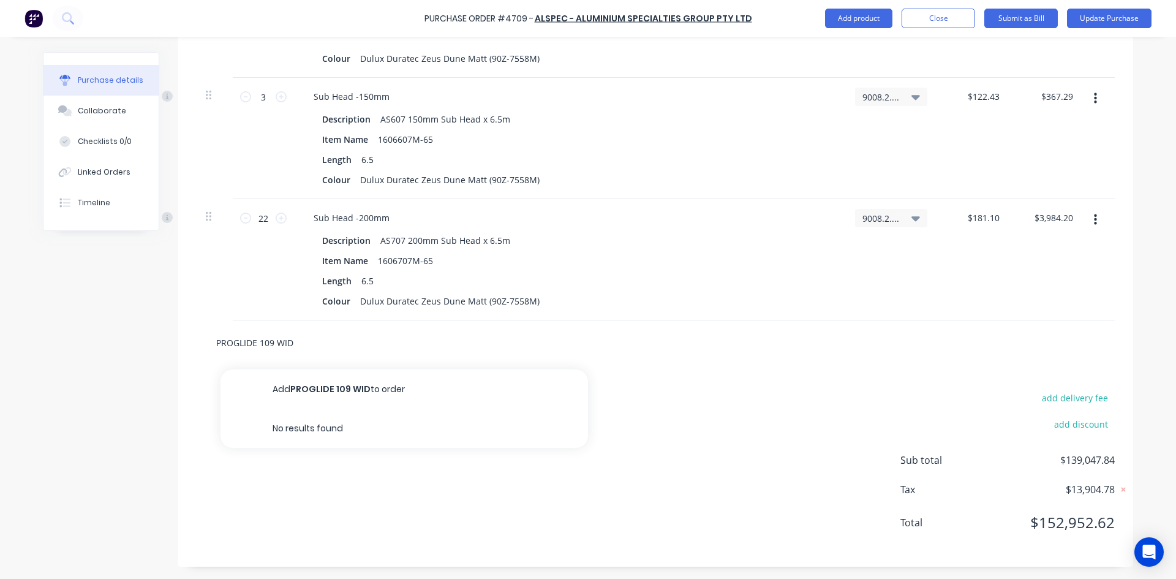
type input "PROGLIDE 109 WI"
type textarea "x"
type input "PROGLIDE 109 W"
type textarea "x"
type input "PROGLIDE 109"
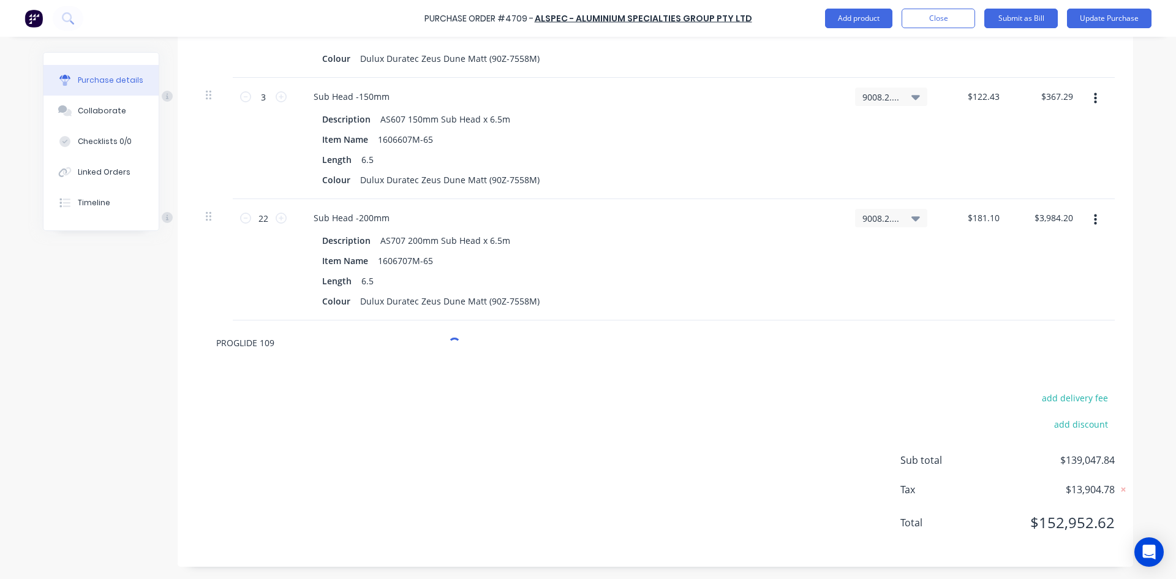
type textarea "x"
type input "PROGLIDE 109"
type textarea "x"
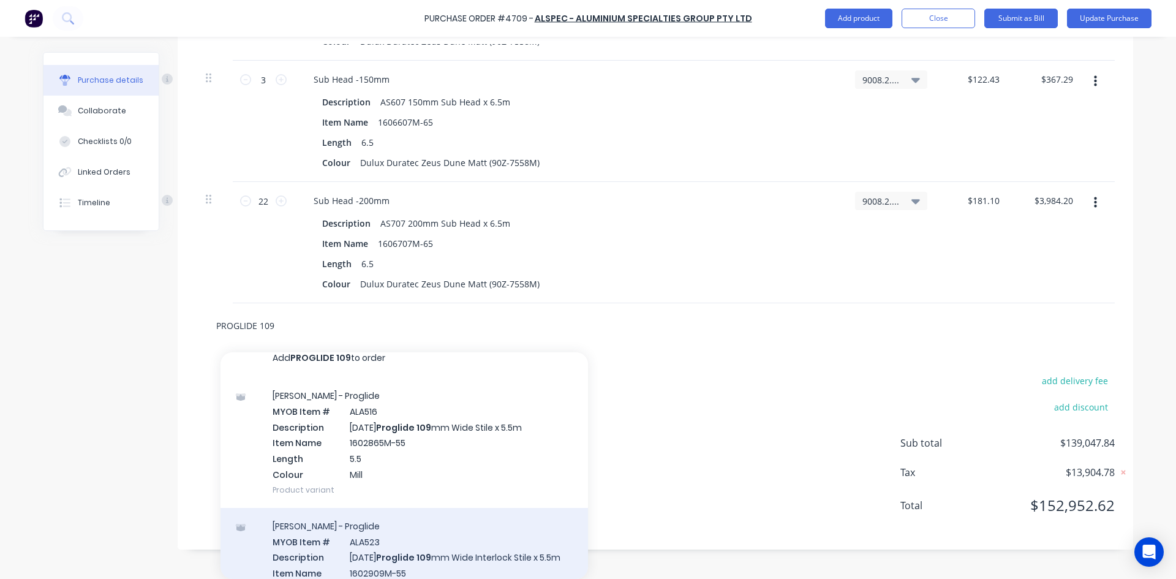
scroll to position [0, 0]
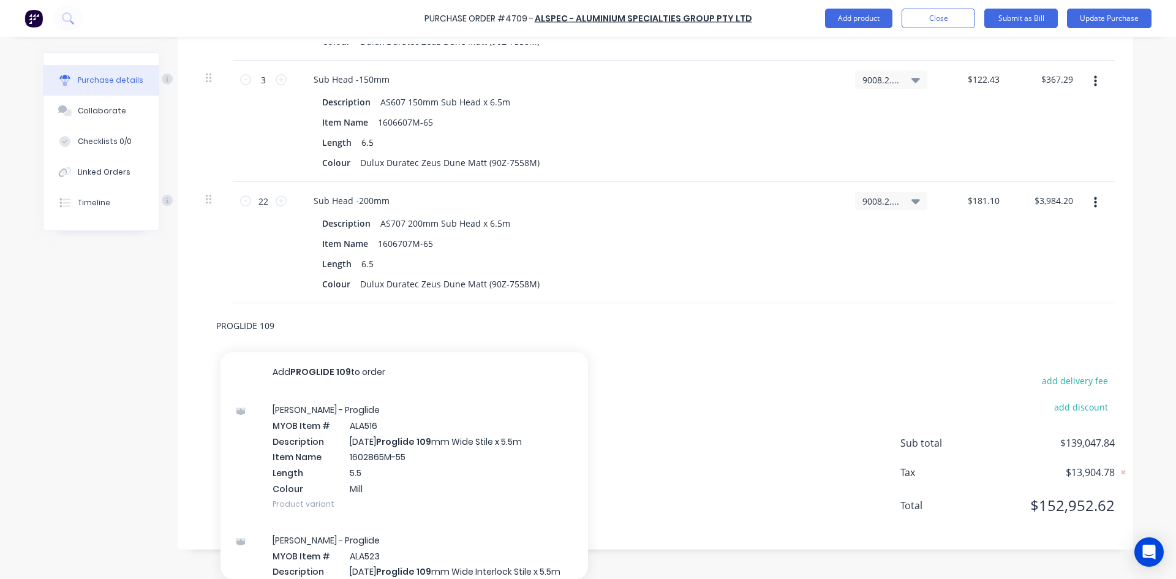
type input "PROGLIDE 10"
type textarea "x"
type input "PROGLIDE 1"
type textarea "x"
type input "PROGLIDE"
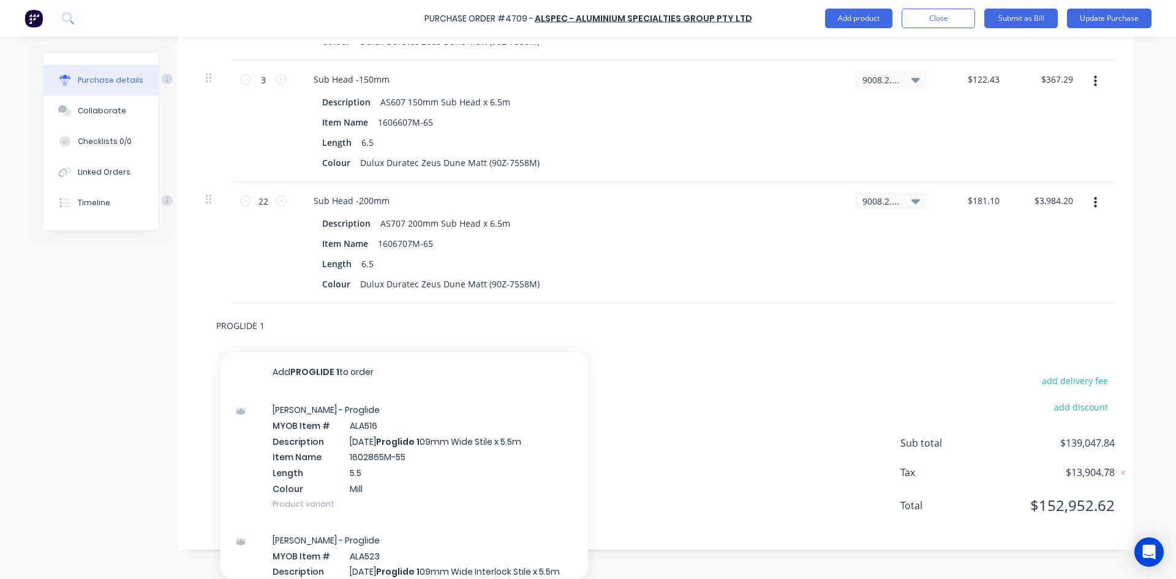
type textarea "x"
type input "PROGLIDE"
type textarea "x"
type input "PROGLID"
type textarea "x"
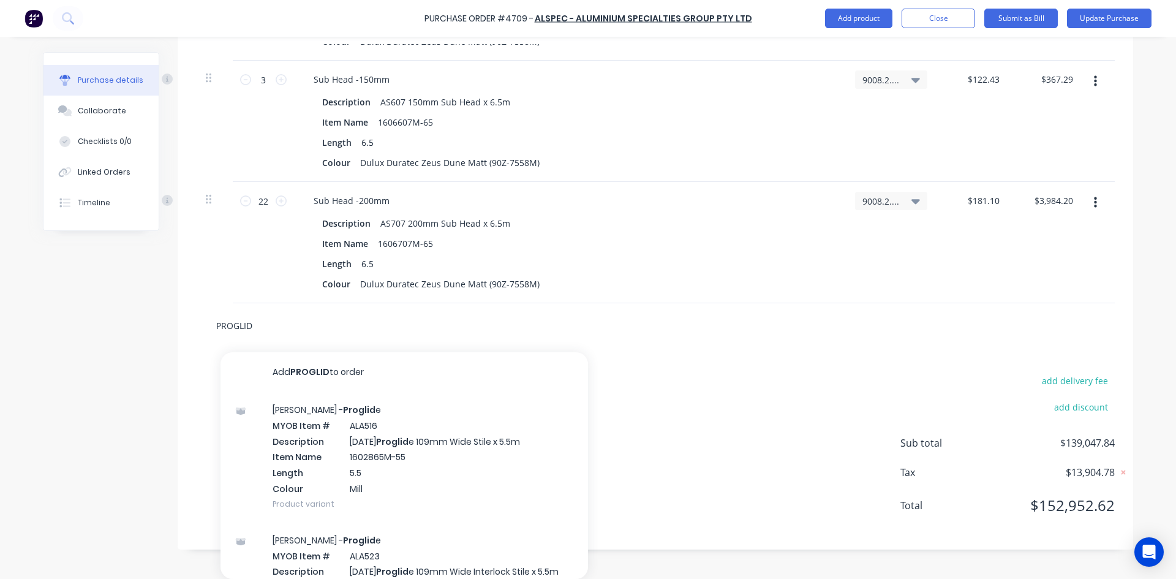
type input "PROGLI"
type textarea "x"
type input "PROGL"
type textarea "x"
type input "PROG"
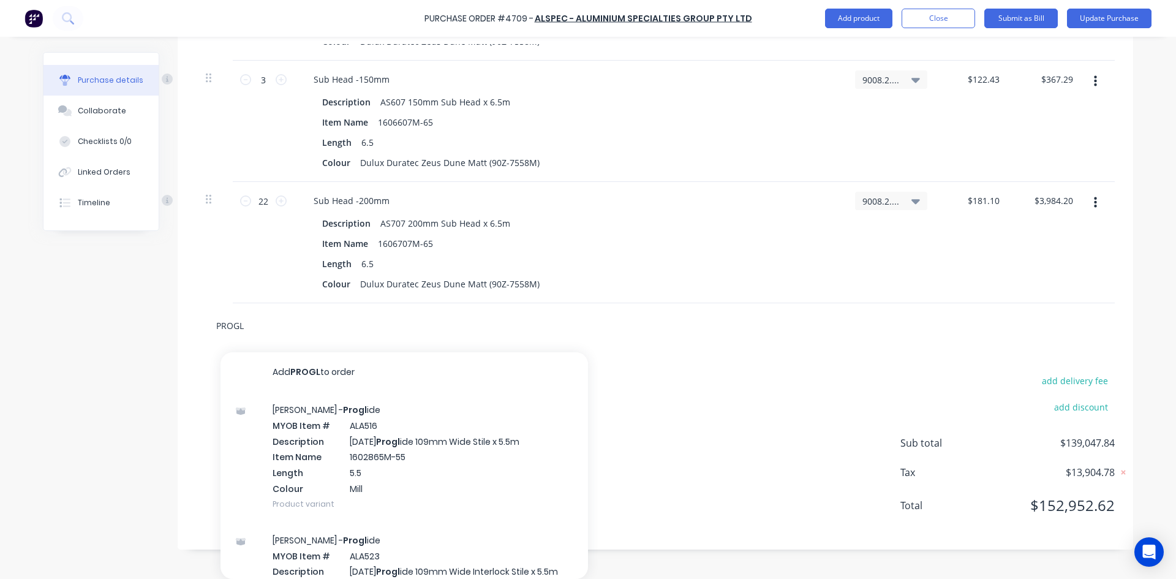
type textarea "x"
type input "PRO"
type textarea "x"
type input "PR"
type textarea "x"
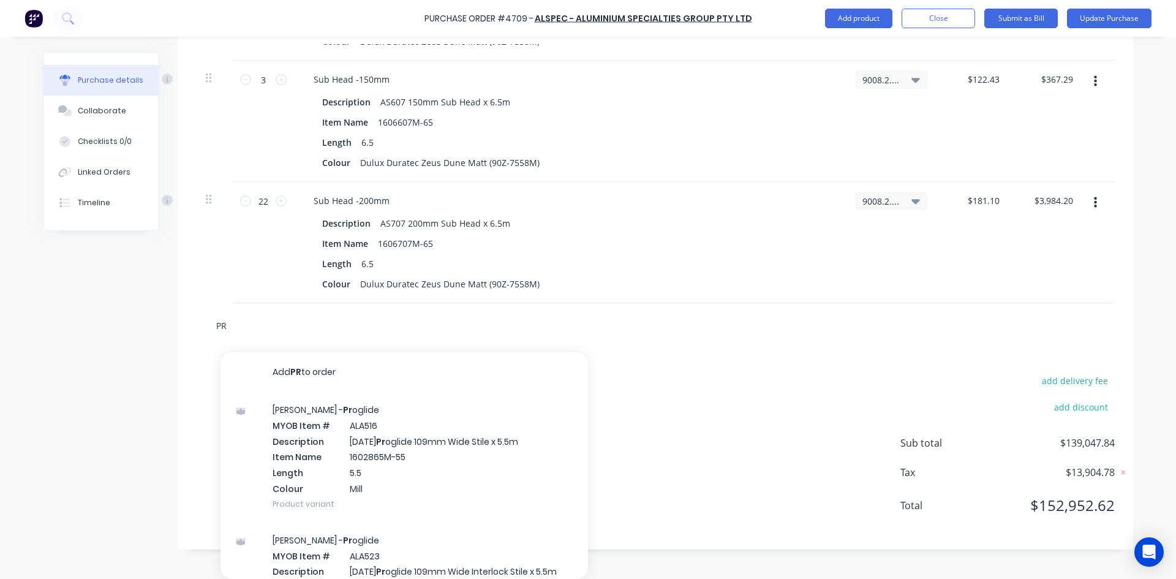
type input "P"
type textarea "x"
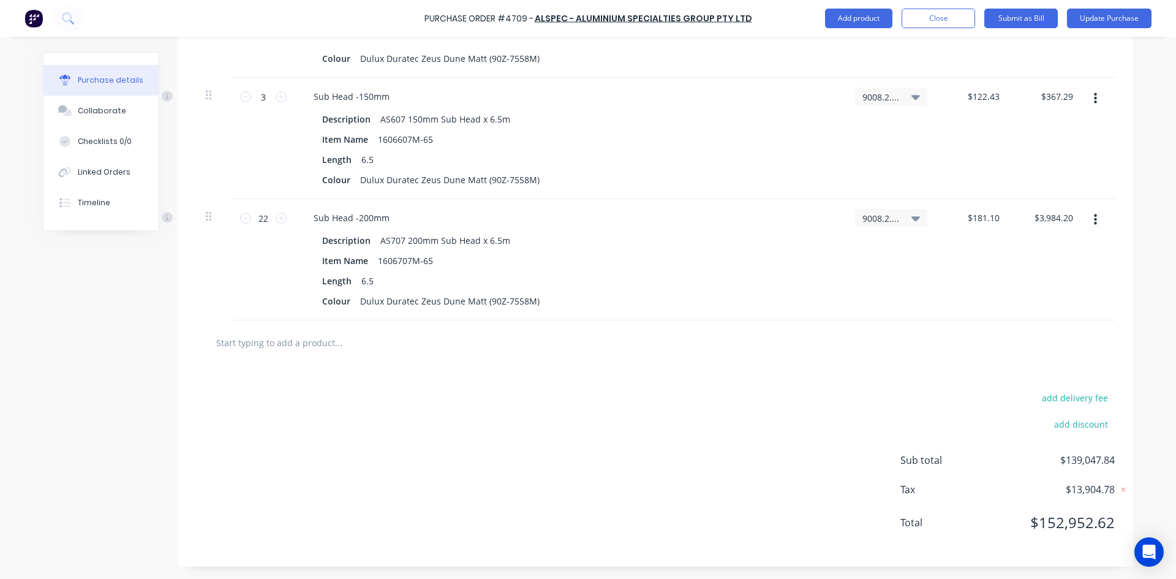
scroll to position [5407, 0]
type textarea "x"
type input "1"
type textarea "x"
type input "11"
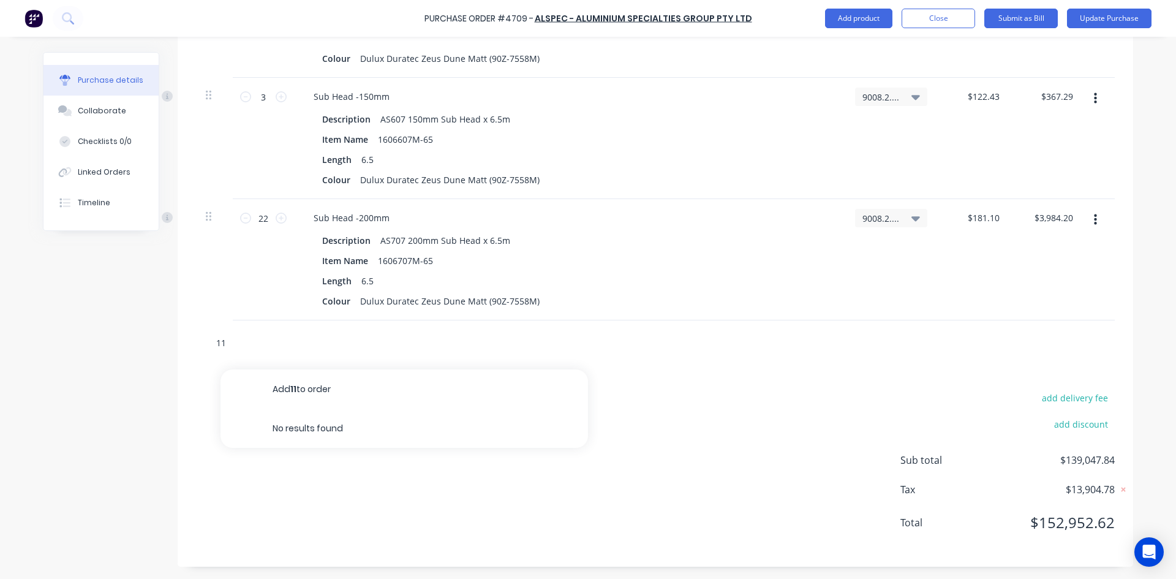
type textarea "x"
type input "113"
type textarea "x"
type input "1133"
type textarea "x"
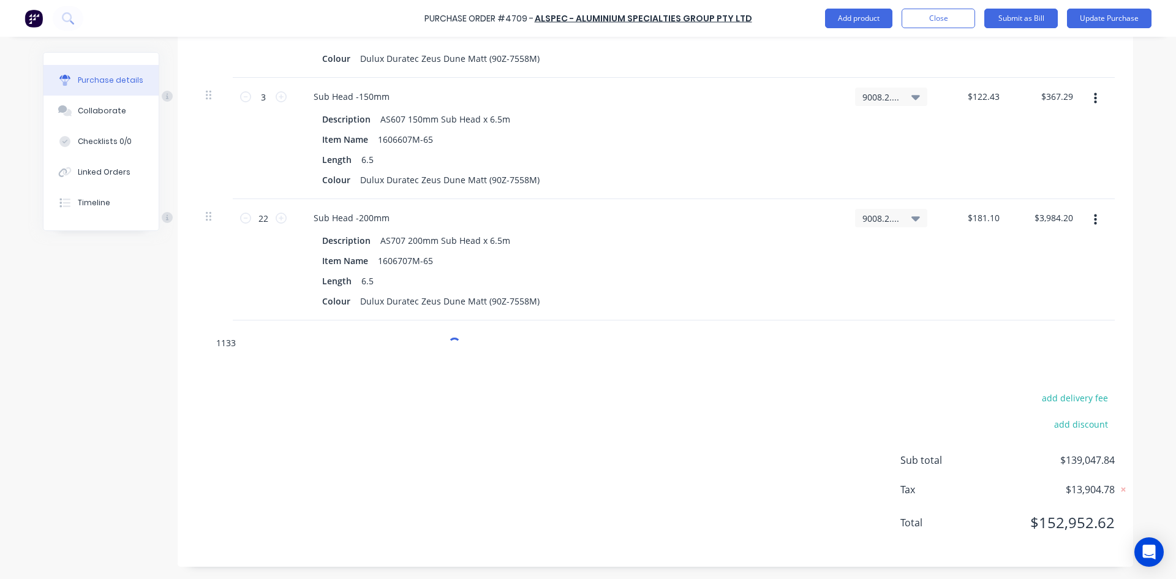
scroll to position [5424, 0]
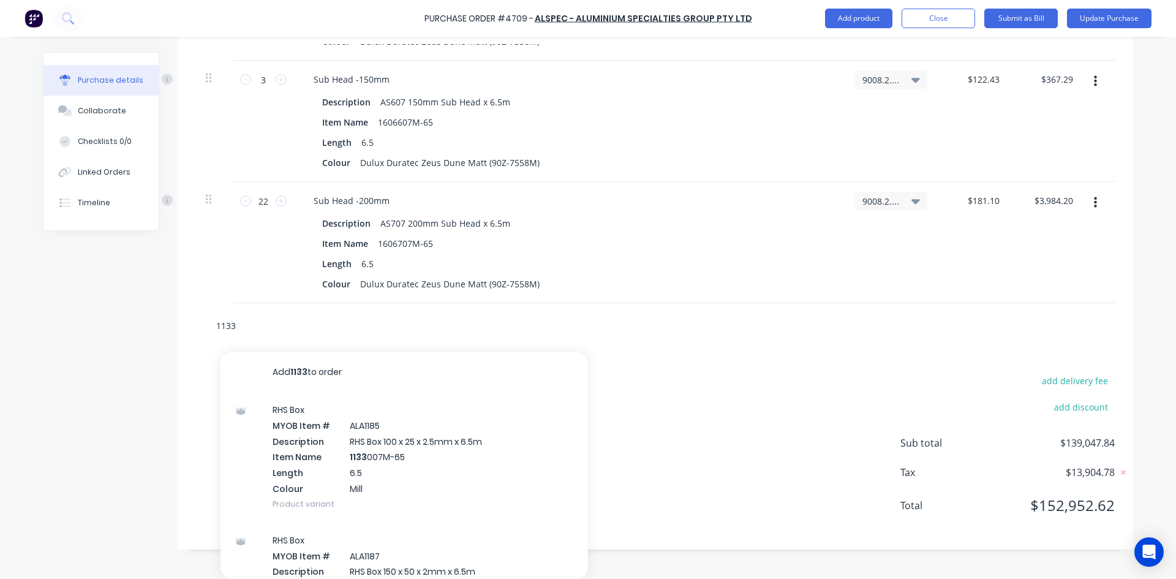
type input "11332"
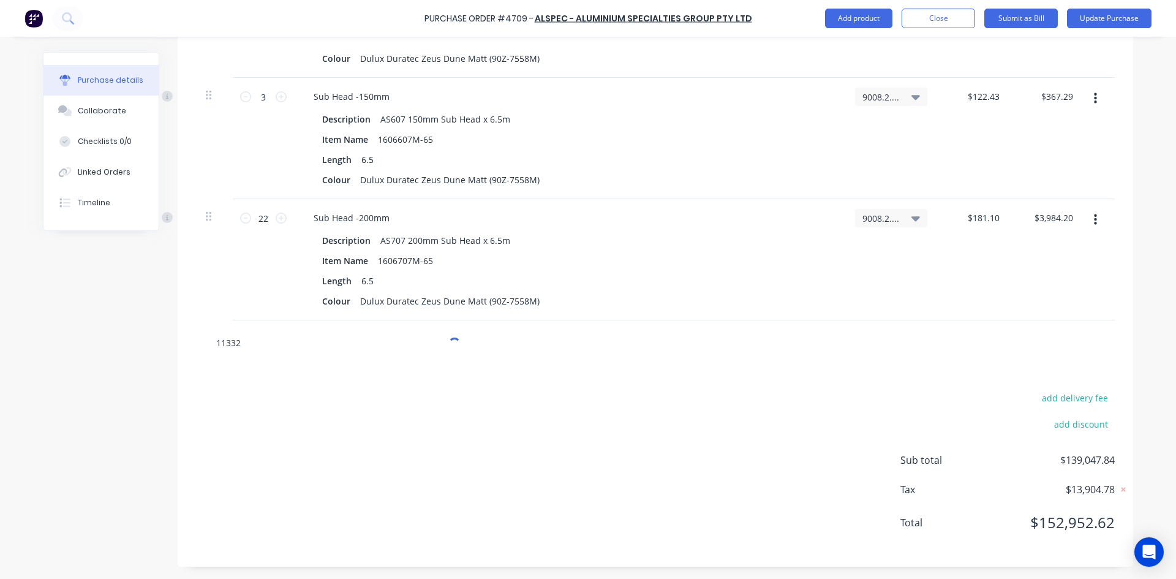
type textarea "x"
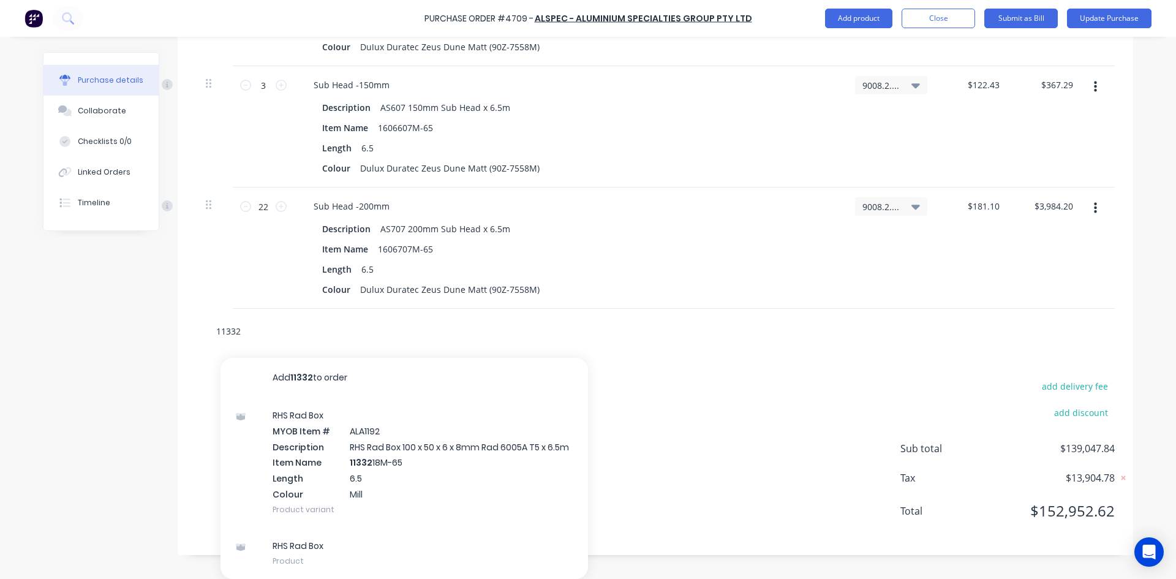
type input "113321"
type textarea "x"
type input "1133215"
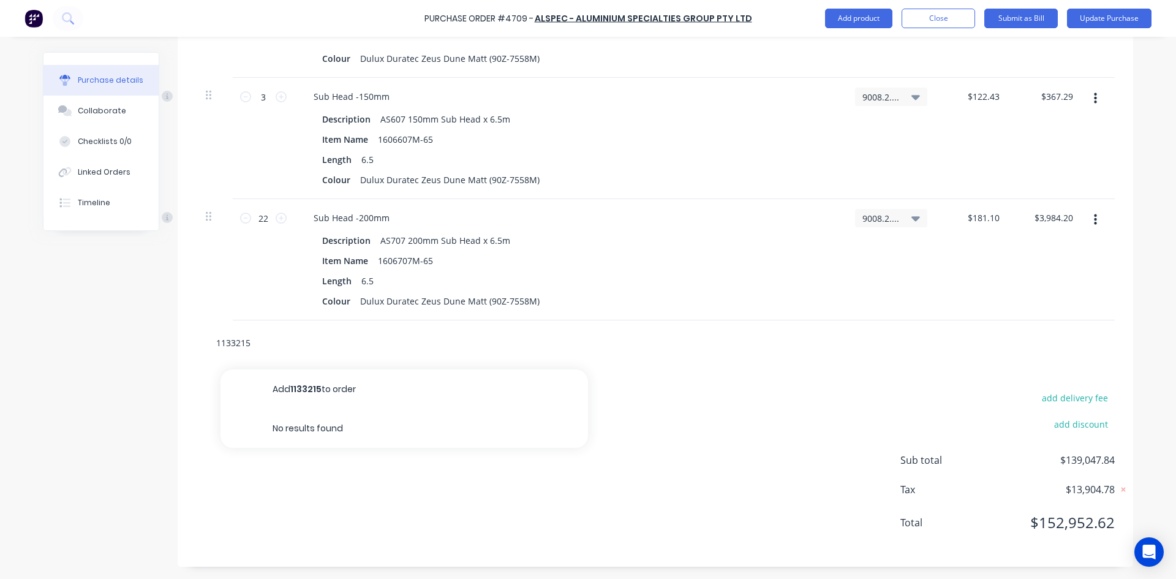
type textarea "x"
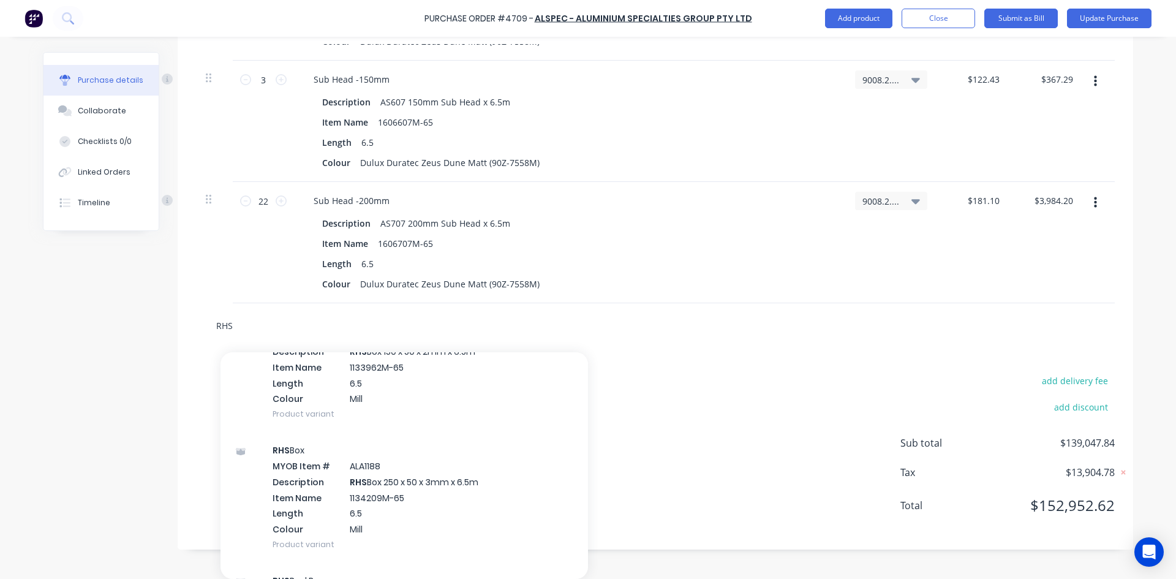
scroll to position [1164, 0]
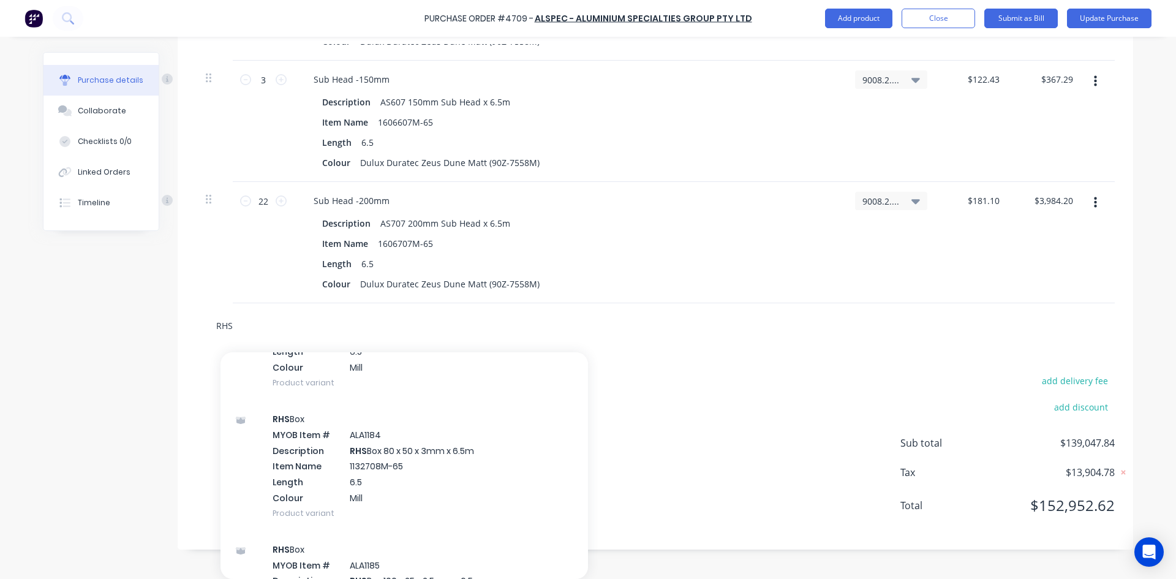
click at [244, 331] on input "RHS" at bounding box center [338, 325] width 245 height 24
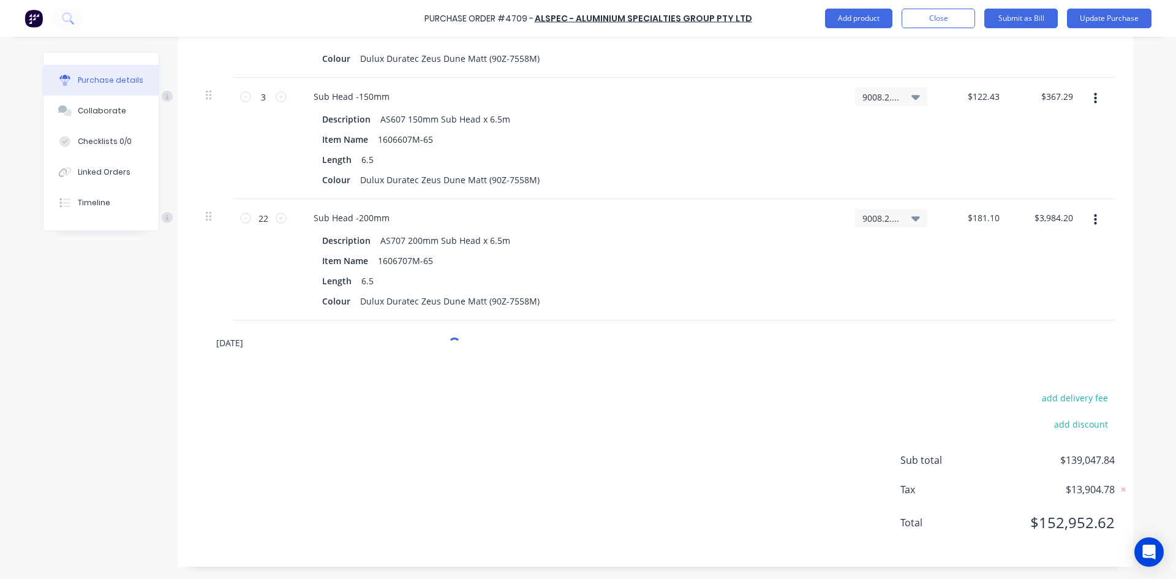
scroll to position [5418, 0]
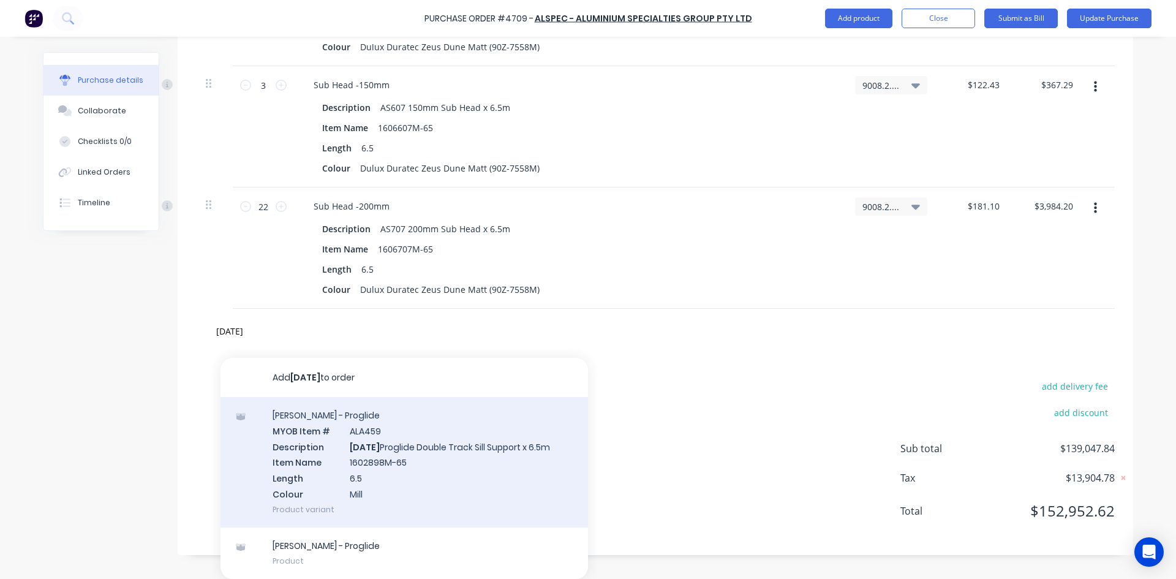
click at [404, 457] on div "Sills - Proglide MYOB Item # ALA459 Description AD811 Proglide Double Track Sil…" at bounding box center [403, 462] width 367 height 130
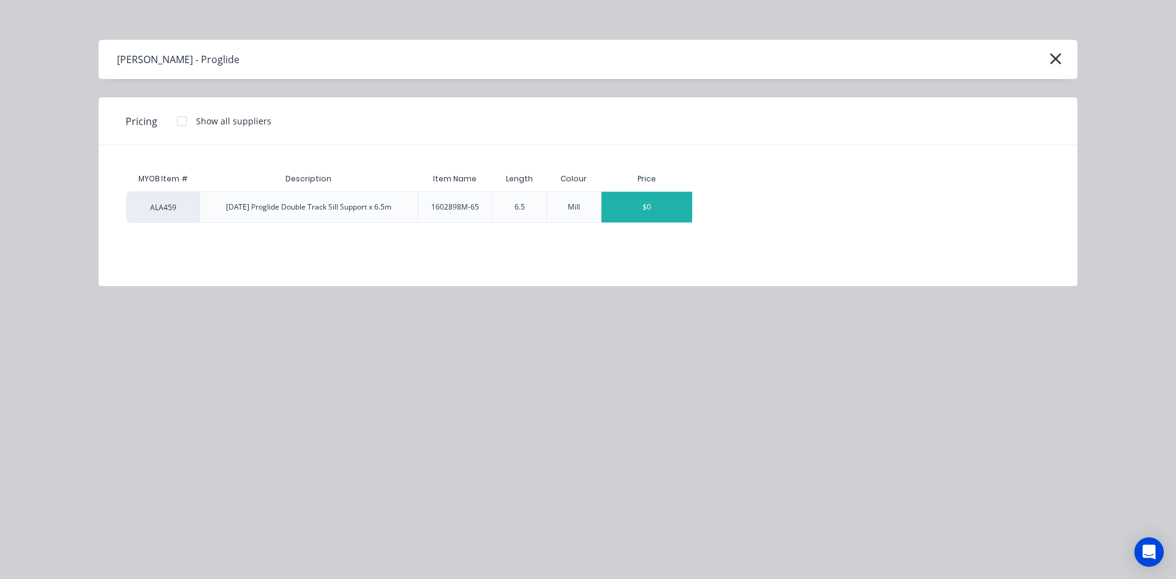
click at [652, 206] on div "$0" at bounding box center [646, 207] width 91 height 31
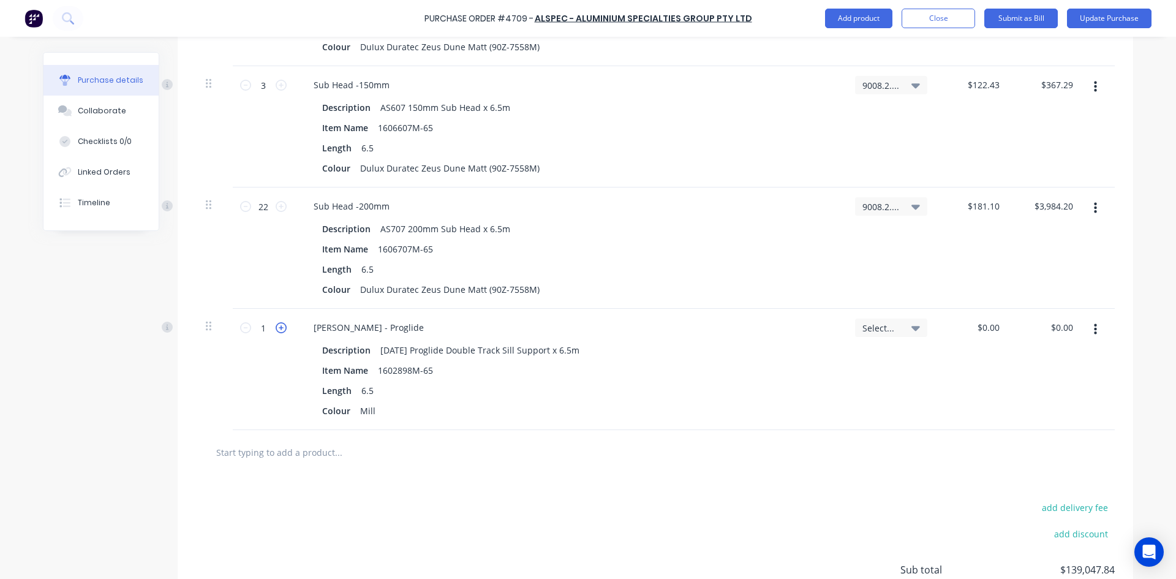
click at [276, 326] on icon at bounding box center [281, 327] width 11 height 11
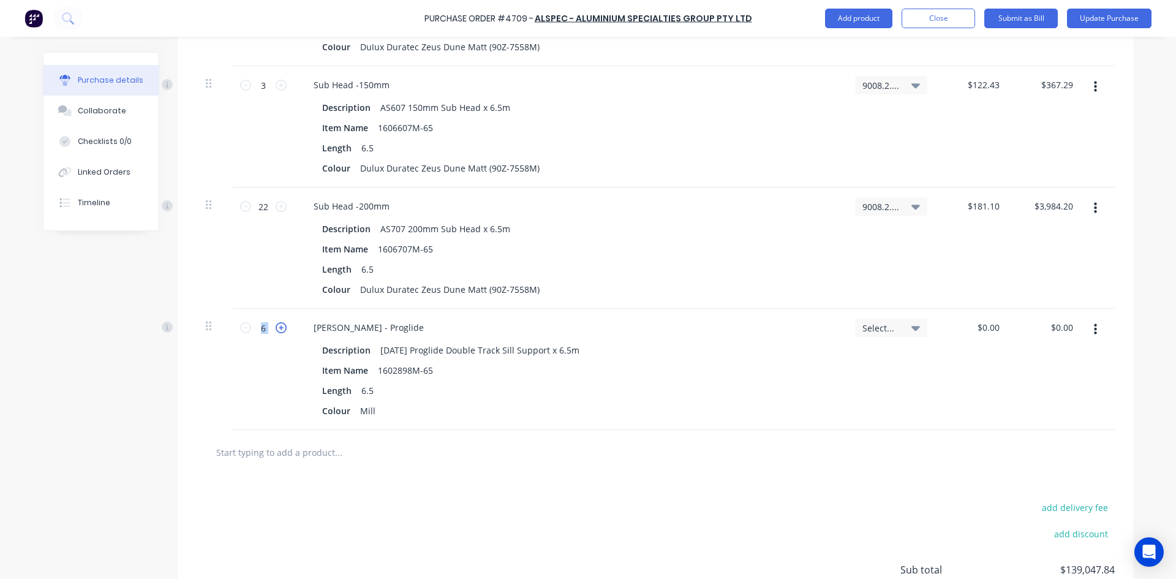
click at [276, 326] on icon at bounding box center [281, 327] width 11 height 11
click at [246, 331] on icon at bounding box center [245, 327] width 11 height 11
click at [371, 414] on div "Mill" at bounding box center [367, 411] width 25 height 18
click at [914, 332] on icon at bounding box center [915, 327] width 9 height 13
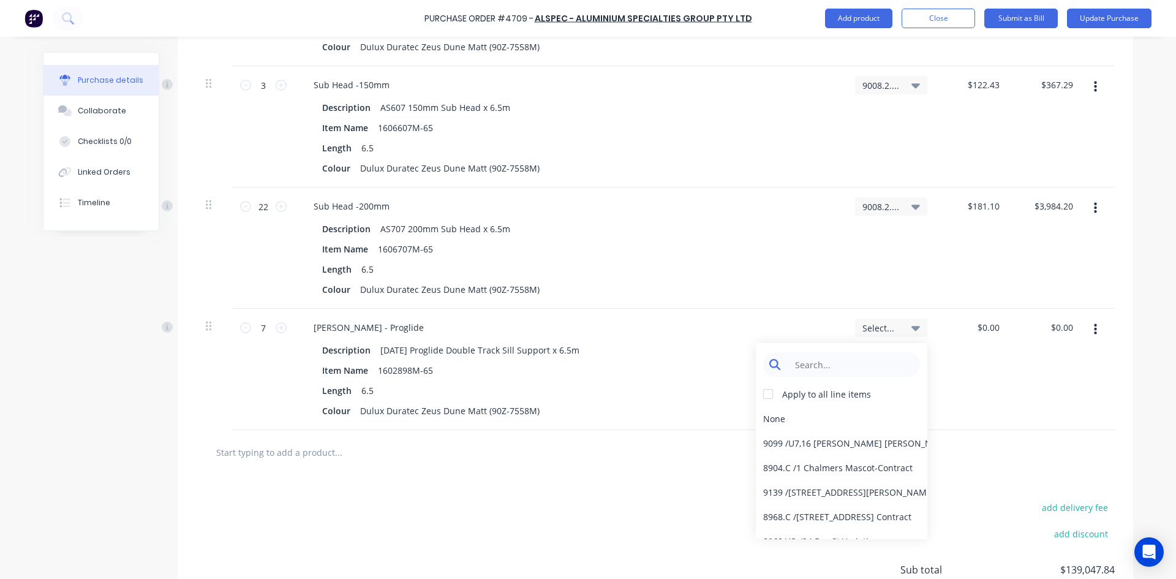
click at [828, 365] on input at bounding box center [851, 364] width 126 height 24
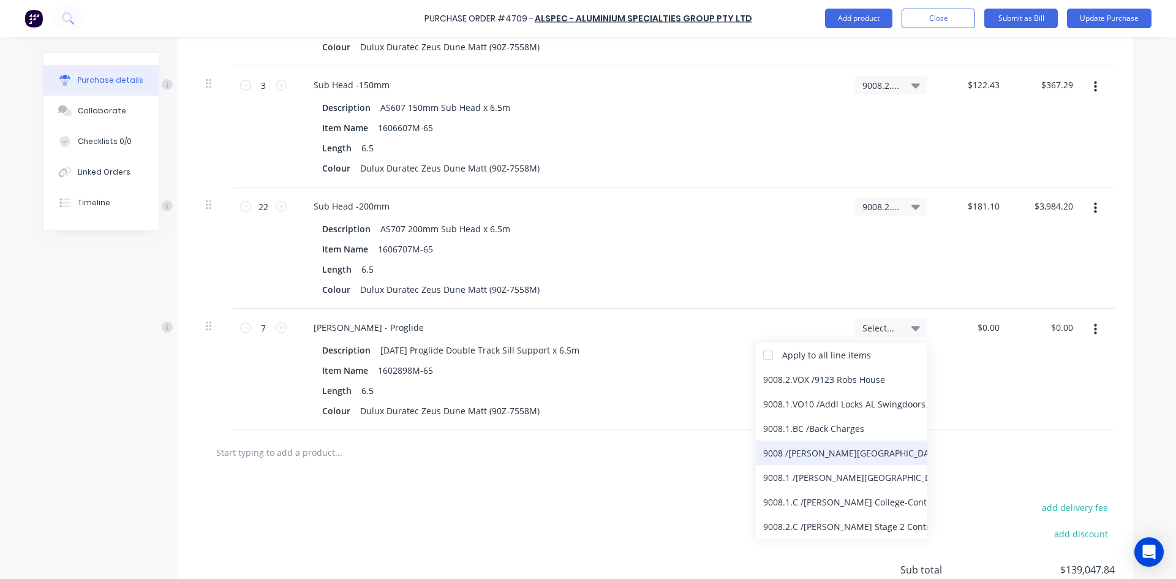
scroll to position [61, 0]
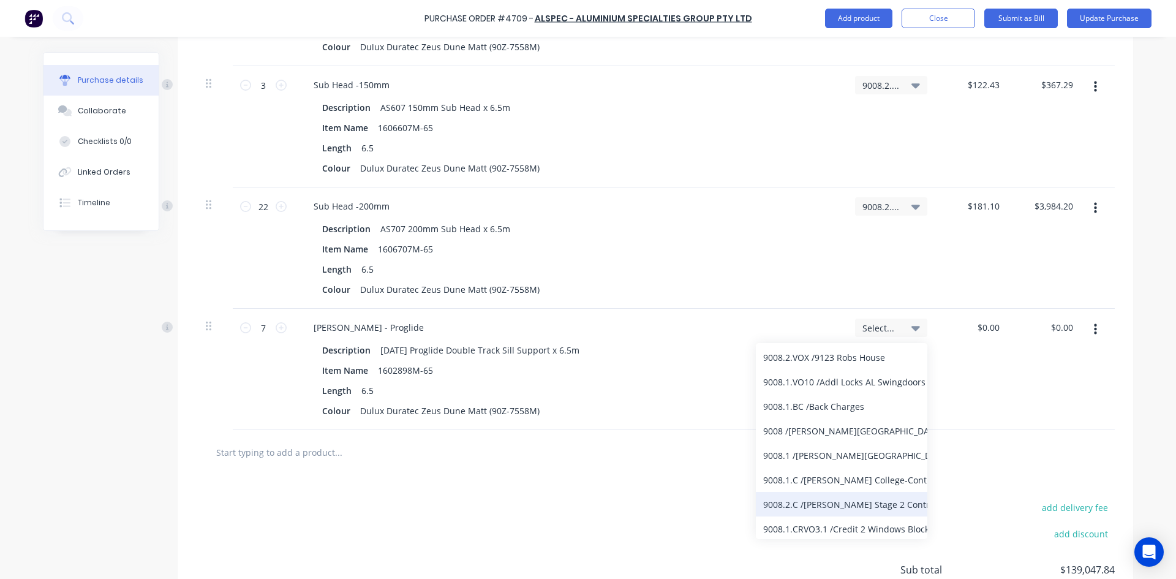
click at [826, 499] on div "9008.2.C / Bede Polding Stage 2 Contract" at bounding box center [841, 504] width 171 height 24
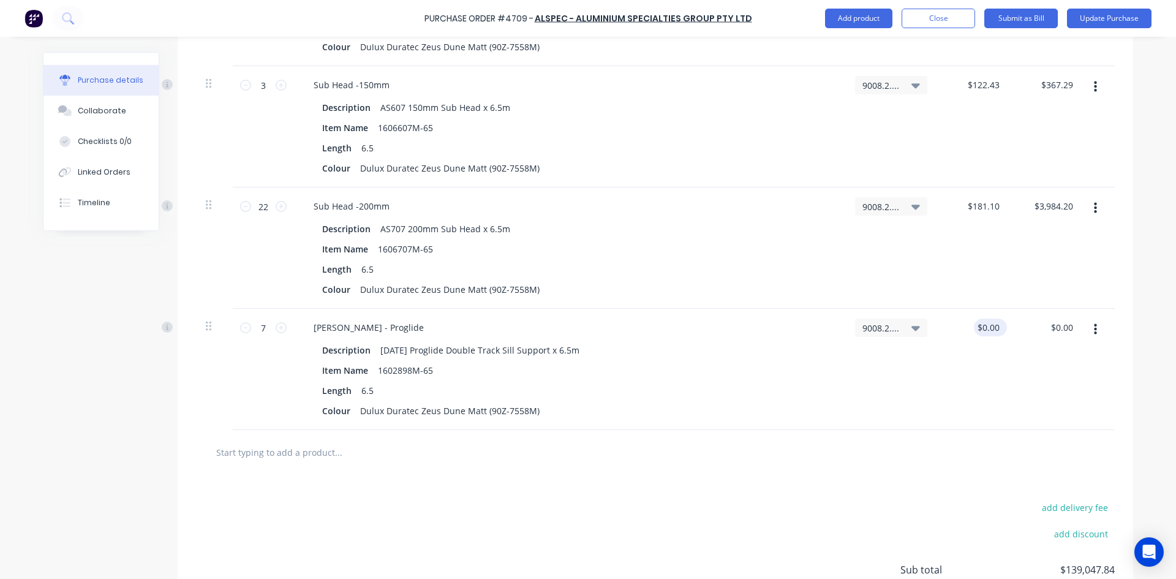
click at [998, 326] on div "$0.00 $0.00" at bounding box center [990, 327] width 33 height 18
click at [997, 326] on input "0" at bounding box center [993, 327] width 17 height 18
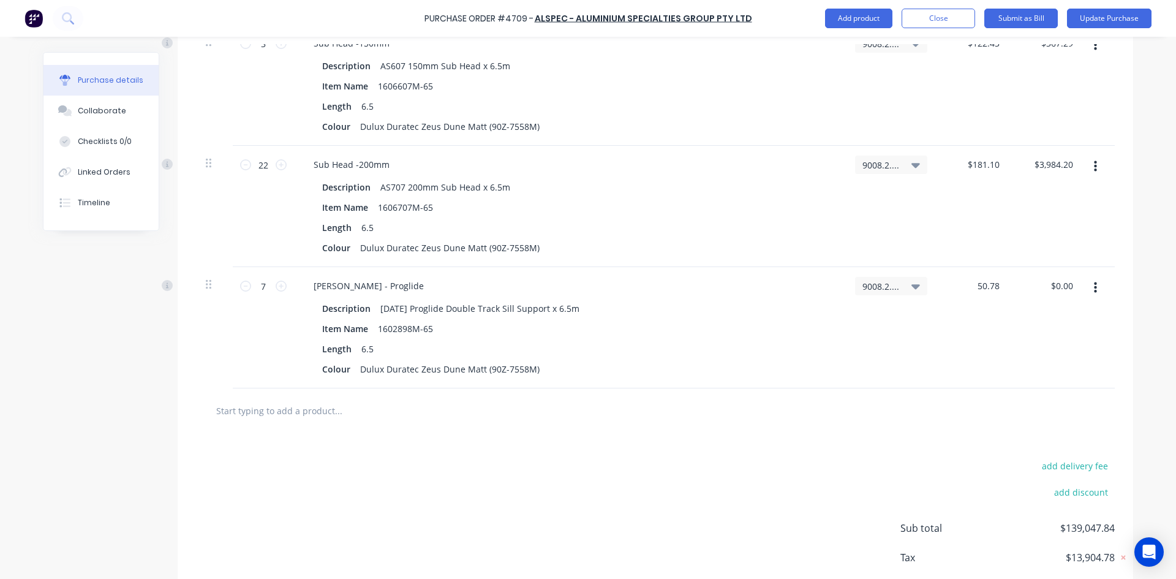
scroll to position [5479, 0]
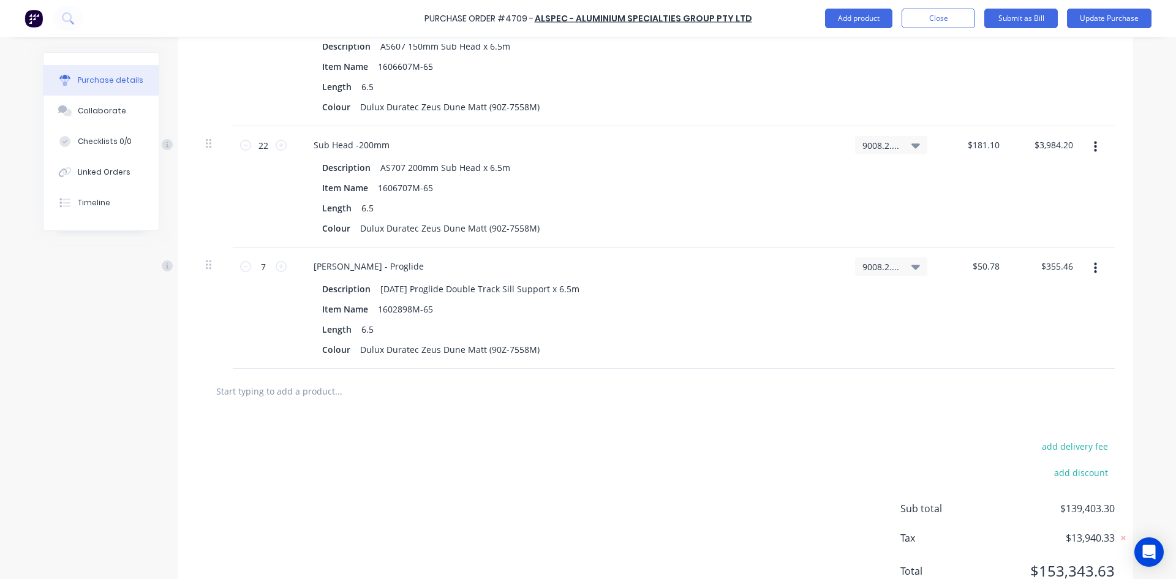
click at [269, 395] on input "text" at bounding box center [338, 390] width 245 height 24
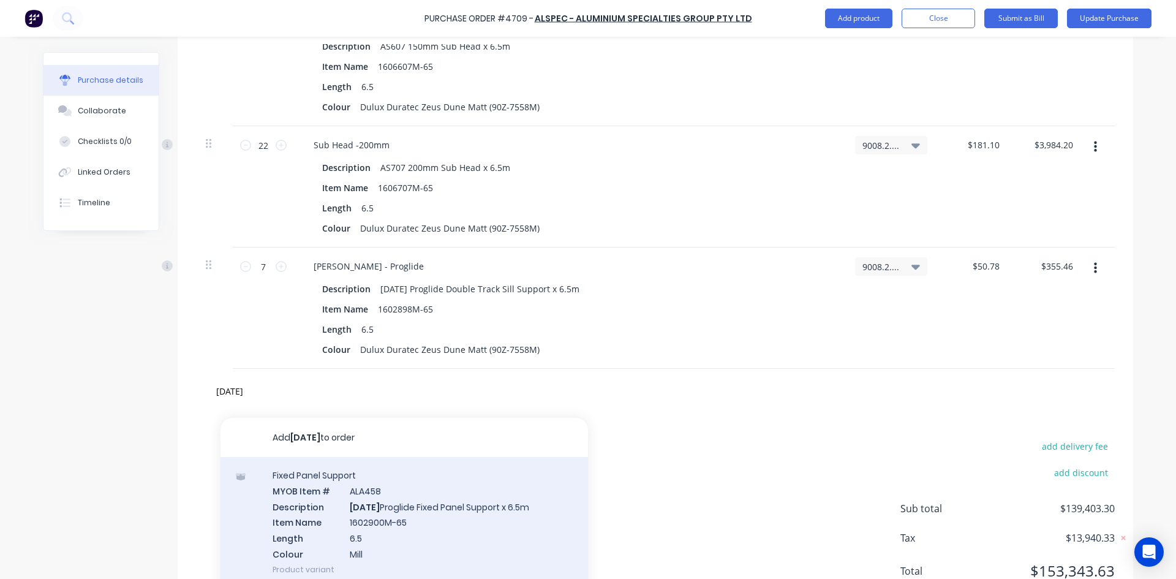
click at [409, 508] on div "Fixed Panel Support MYOB Item # ALA458 Description AD813 Proglide Fixed Panel S…" at bounding box center [403, 522] width 367 height 130
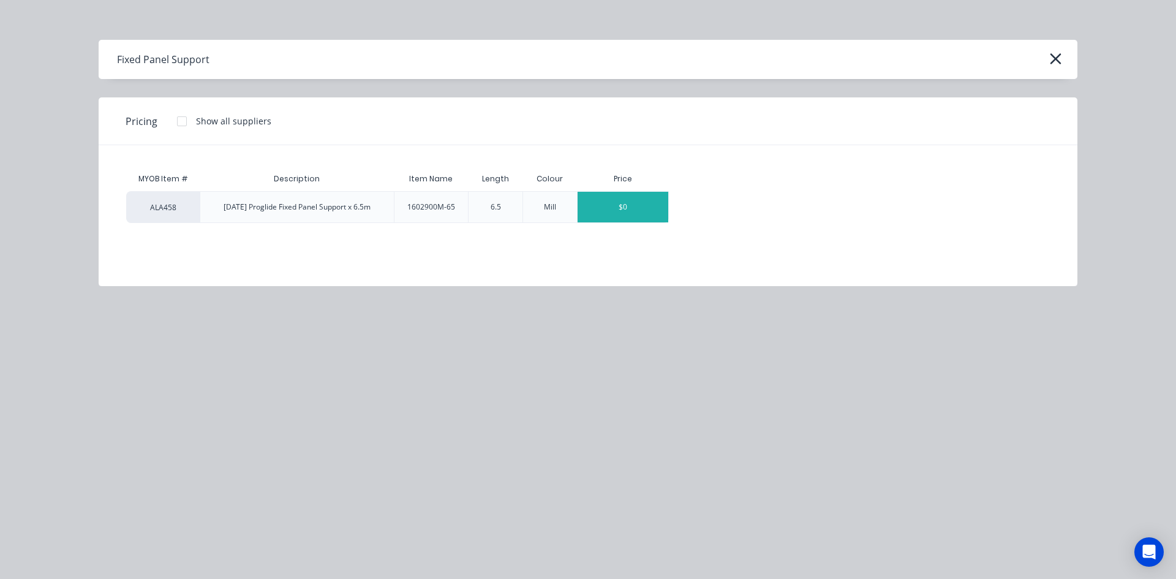
click at [611, 206] on div "$0" at bounding box center [623, 207] width 91 height 31
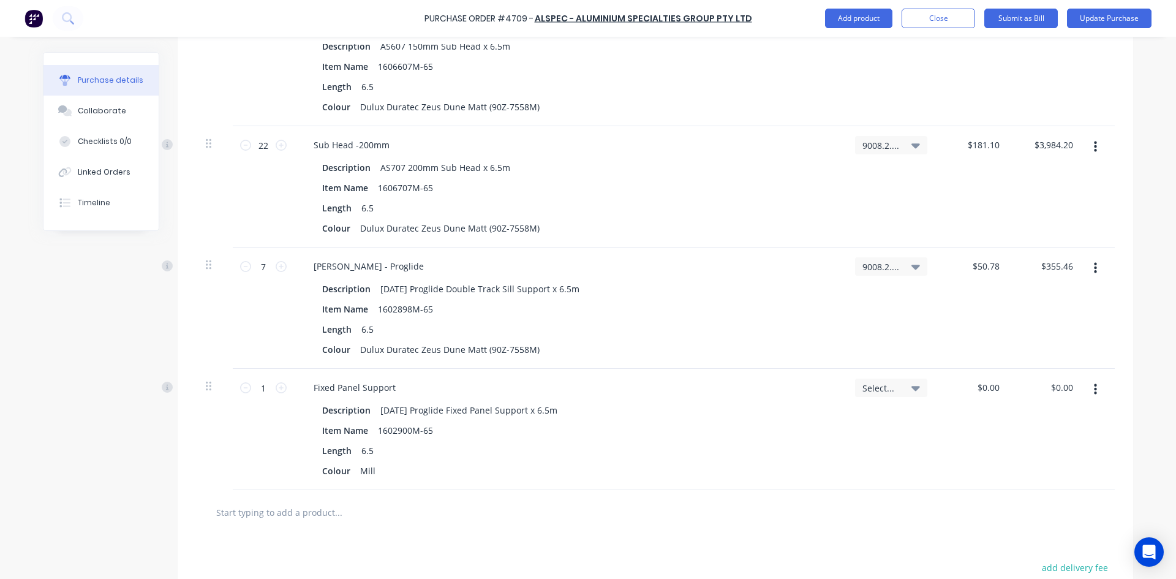
click at [911, 388] on icon at bounding box center [915, 388] width 9 height 5
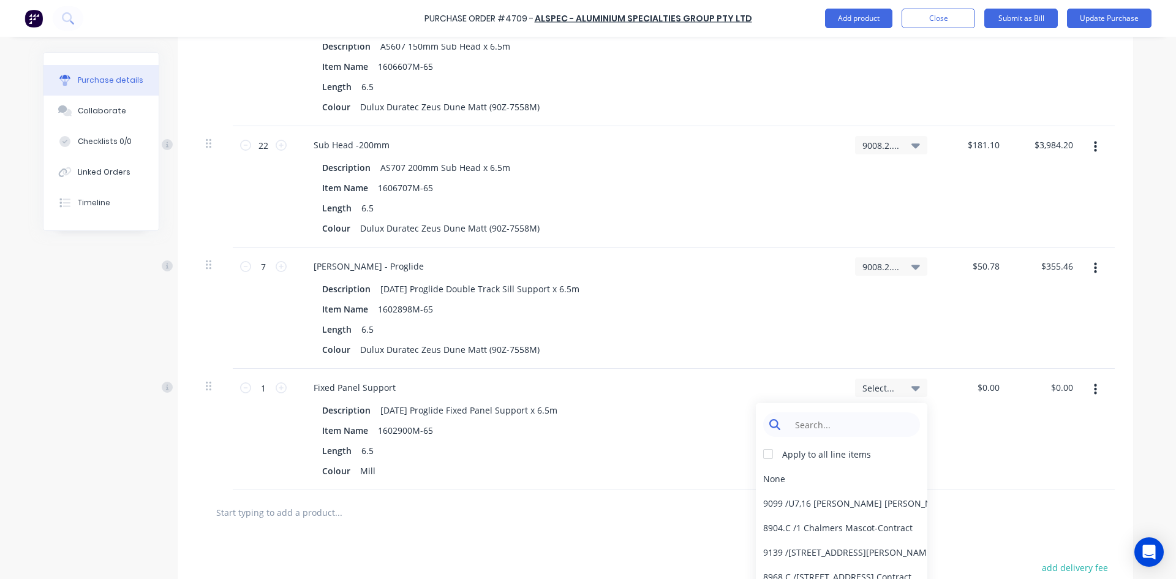
click at [869, 423] on input at bounding box center [851, 424] width 126 height 24
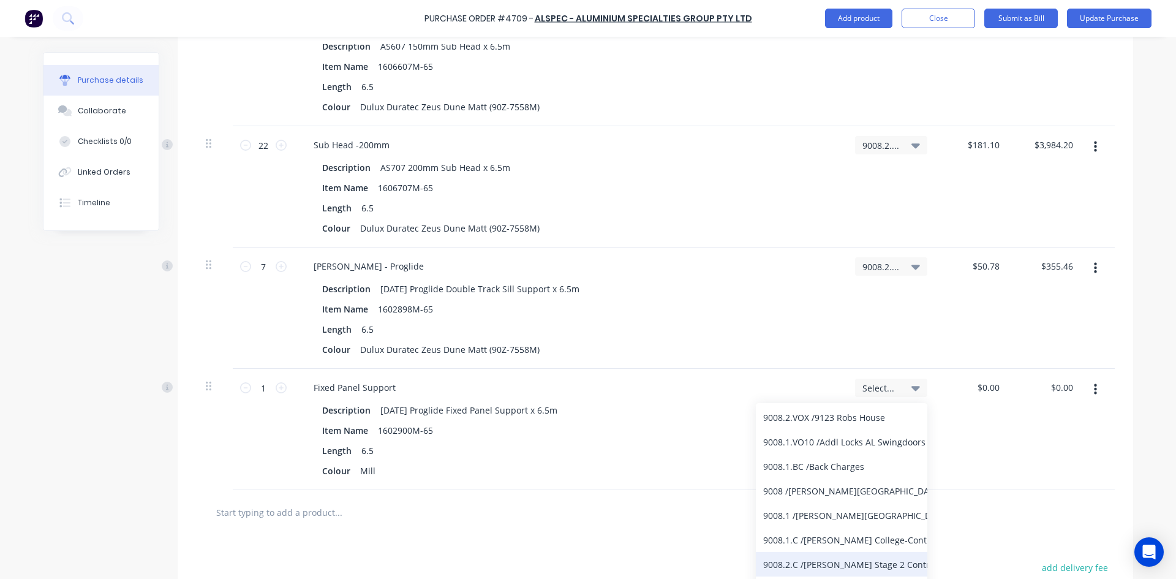
click at [857, 566] on div "9008.2.C / Bede Polding Stage 2 Contract" at bounding box center [841, 564] width 171 height 24
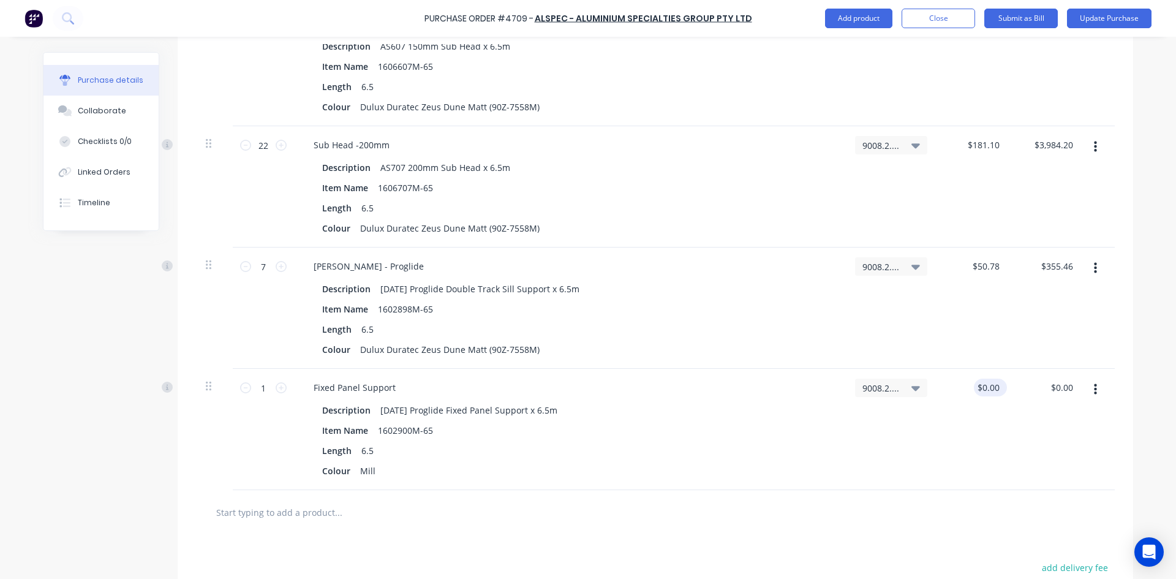
click at [999, 391] on div "$0.00 $0.00" at bounding box center [990, 387] width 33 height 18
click at [998, 388] on div "$0.00 $0.00" at bounding box center [990, 387] width 33 height 18
click at [997, 386] on input "0" at bounding box center [993, 387] width 17 height 18
click at [312, 514] on input "text" at bounding box center [338, 512] width 245 height 24
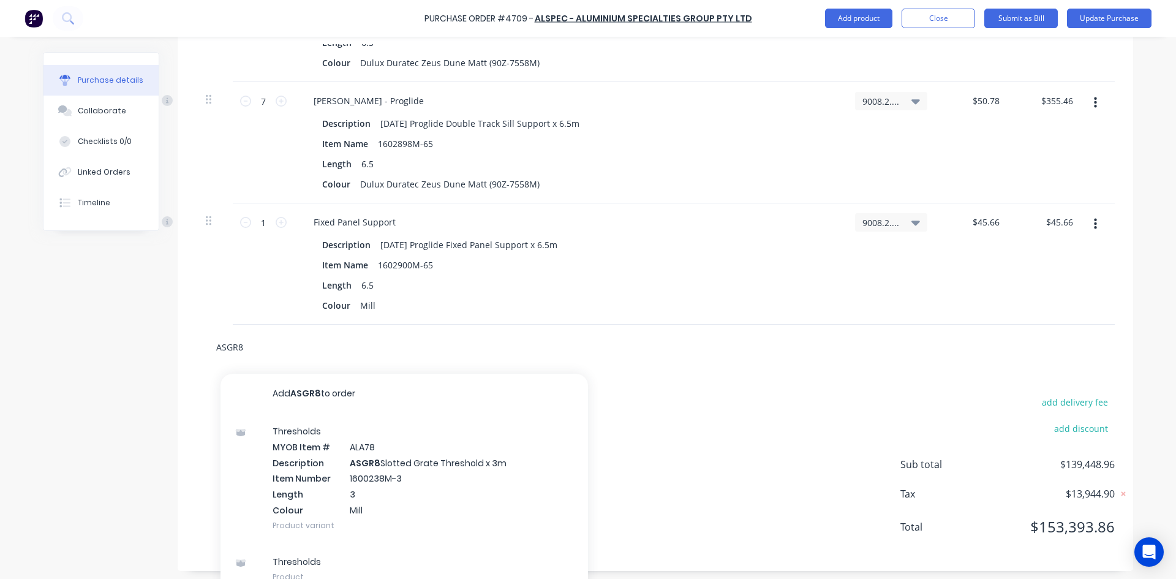
scroll to position [5661, 0]
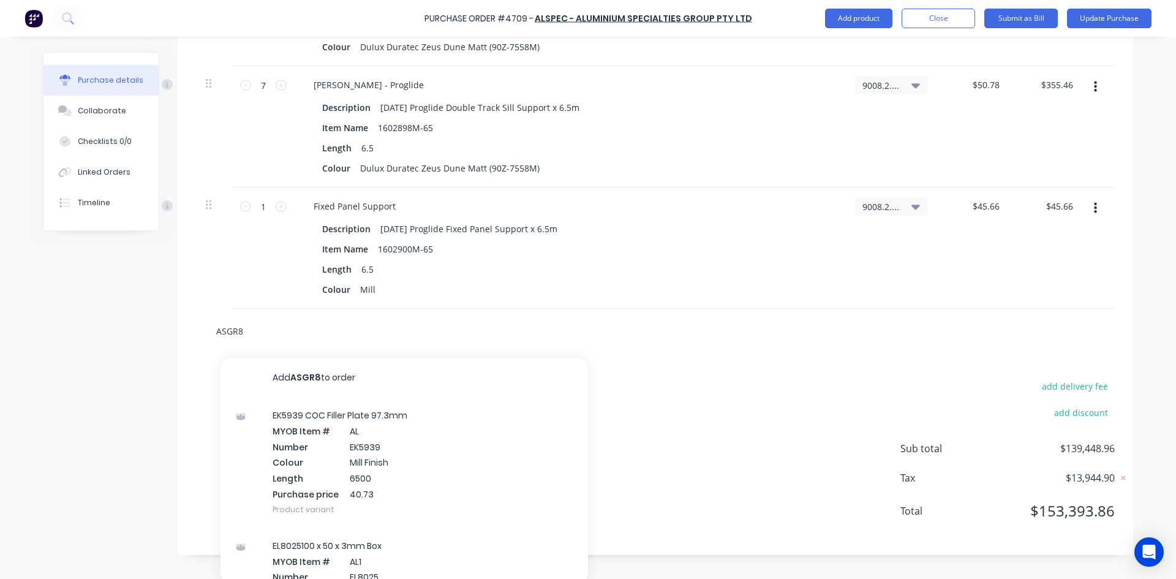
click at [265, 338] on input "ASGR8" at bounding box center [338, 330] width 245 height 24
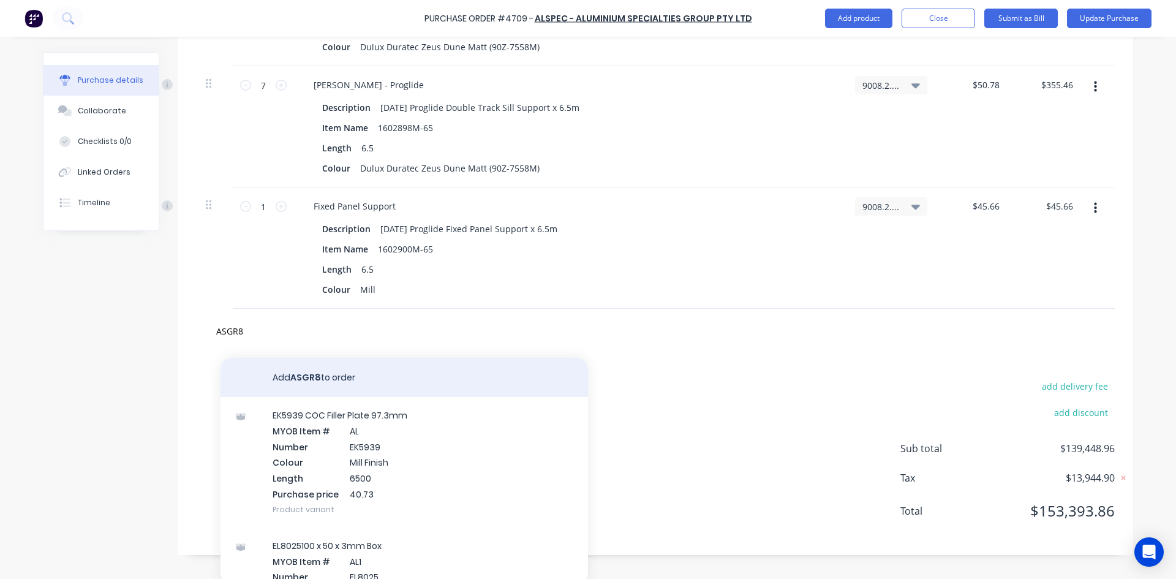
click at [316, 376] on button "Add ASGR8 to order" at bounding box center [403, 377] width 367 height 39
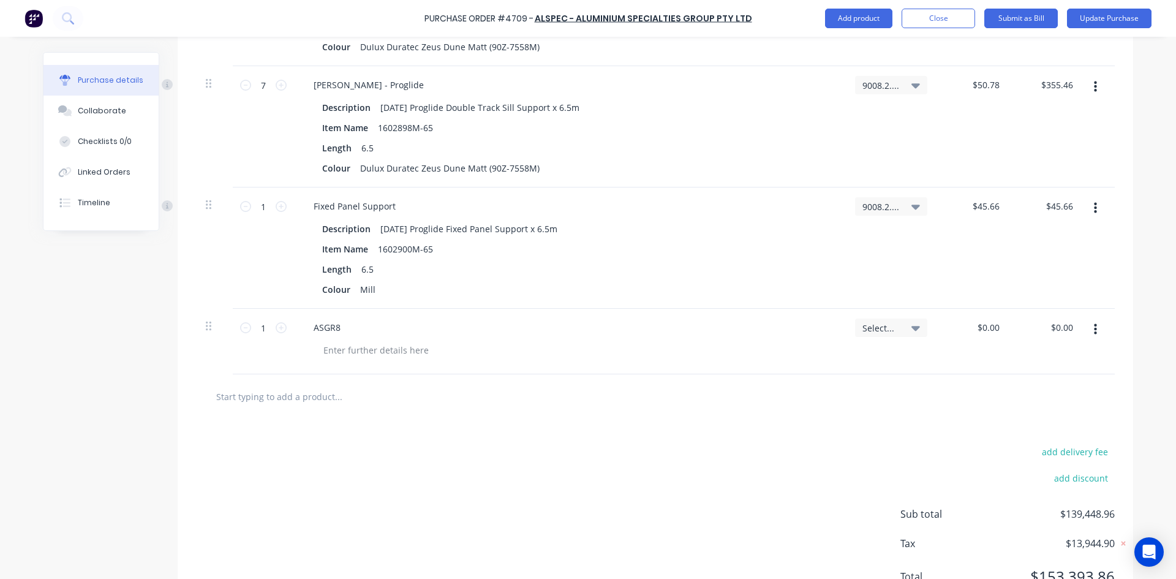
click at [1094, 331] on icon "button" at bounding box center [1095, 329] width 3 height 13
click at [1061, 413] on button "Delete" at bounding box center [1058, 411] width 104 height 24
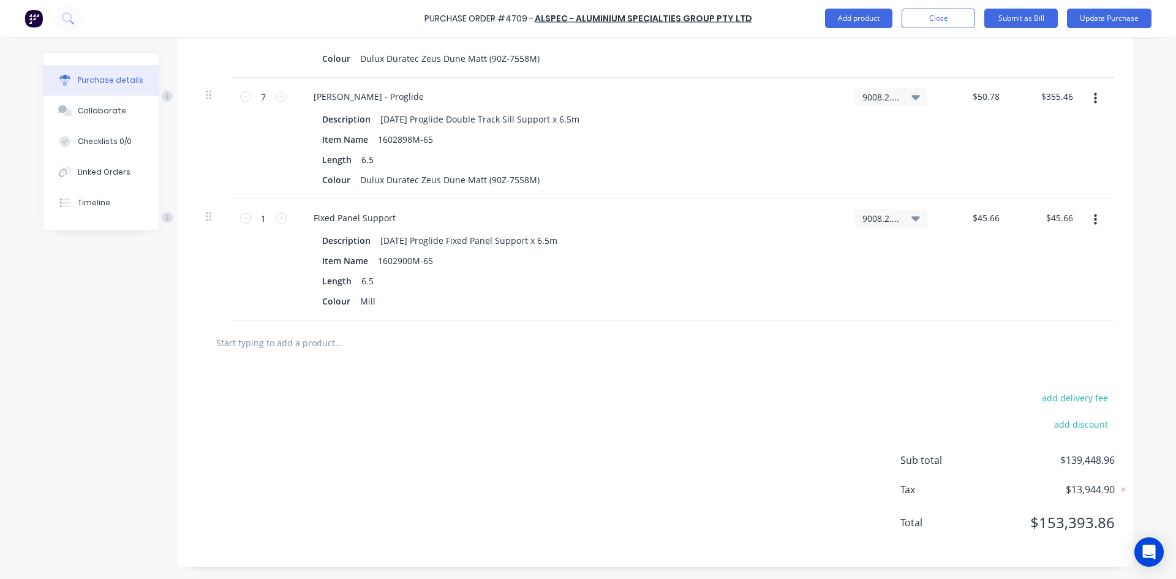
click at [239, 347] on input "text" at bounding box center [338, 342] width 245 height 24
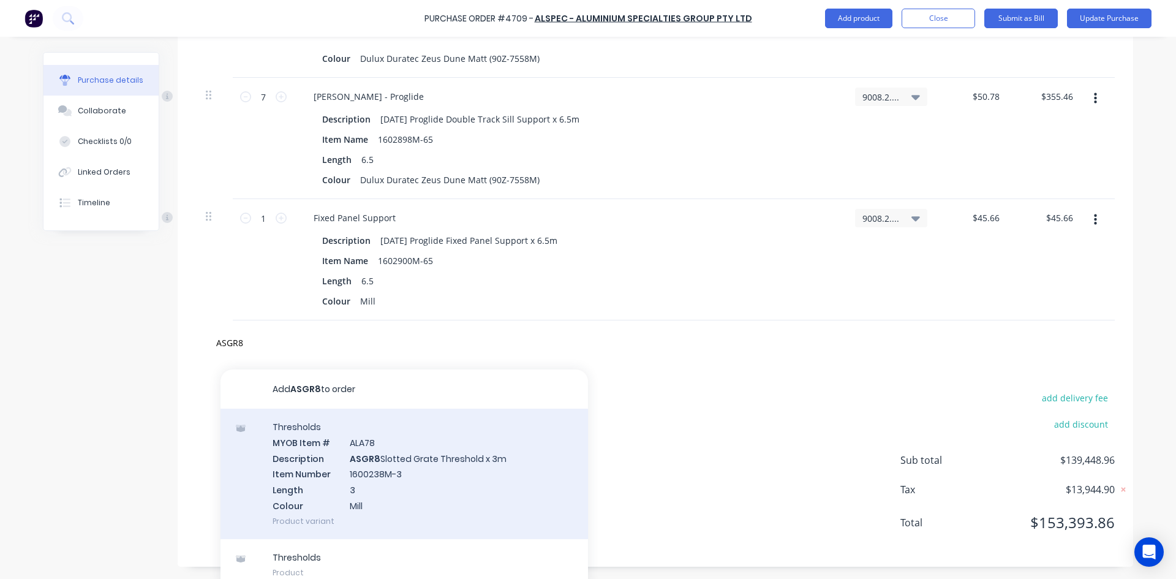
click at [391, 461] on div "Thresholds MYOB Item # ALA78 Description ASGR8 Slotted Grate Threshold x 3m Ite…" at bounding box center [403, 473] width 367 height 130
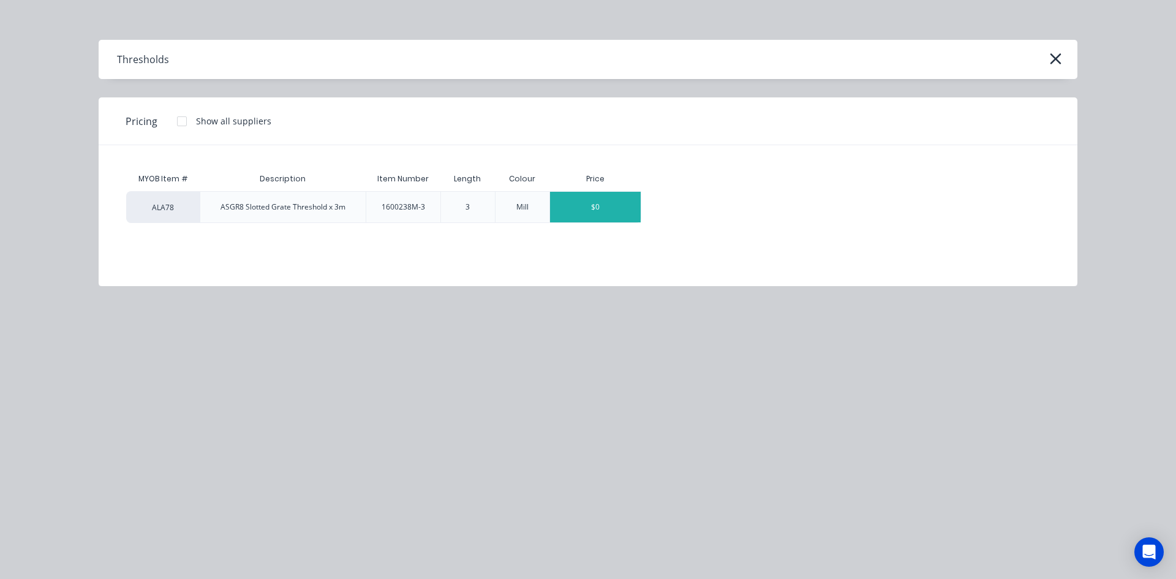
click at [603, 209] on div "$0" at bounding box center [595, 207] width 91 height 31
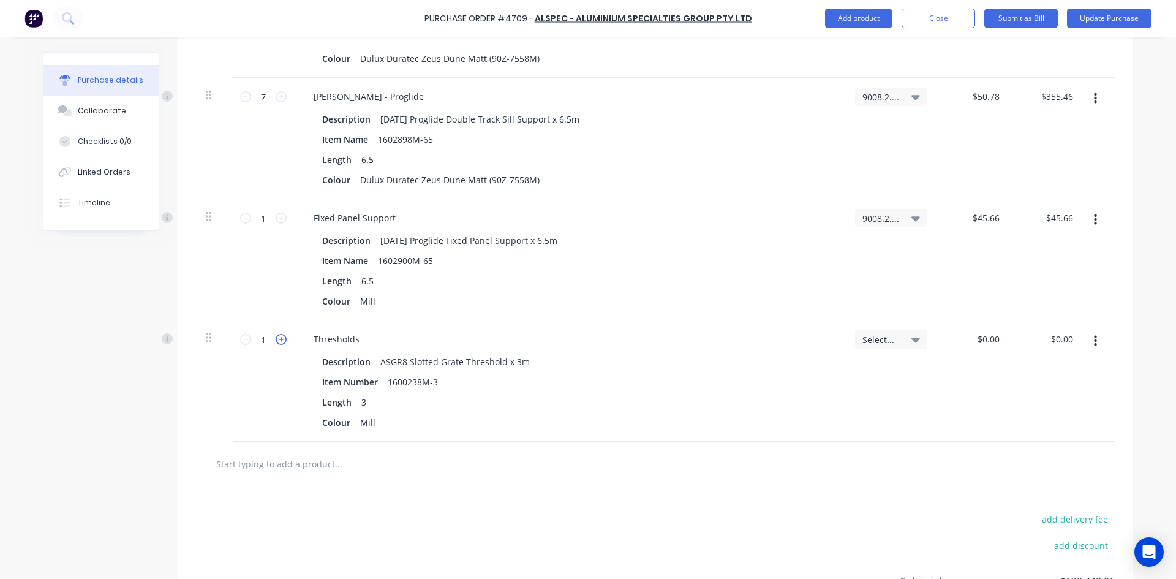
click at [277, 342] on icon at bounding box center [281, 339] width 11 height 11
click at [372, 423] on div "Mill" at bounding box center [367, 422] width 25 height 18
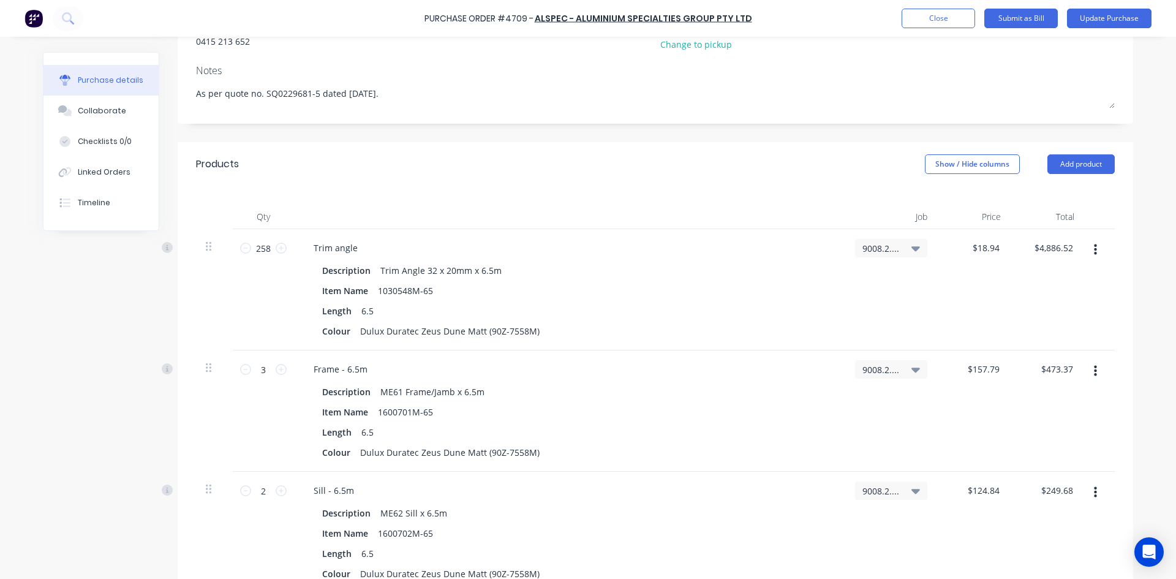
scroll to position [184, 0]
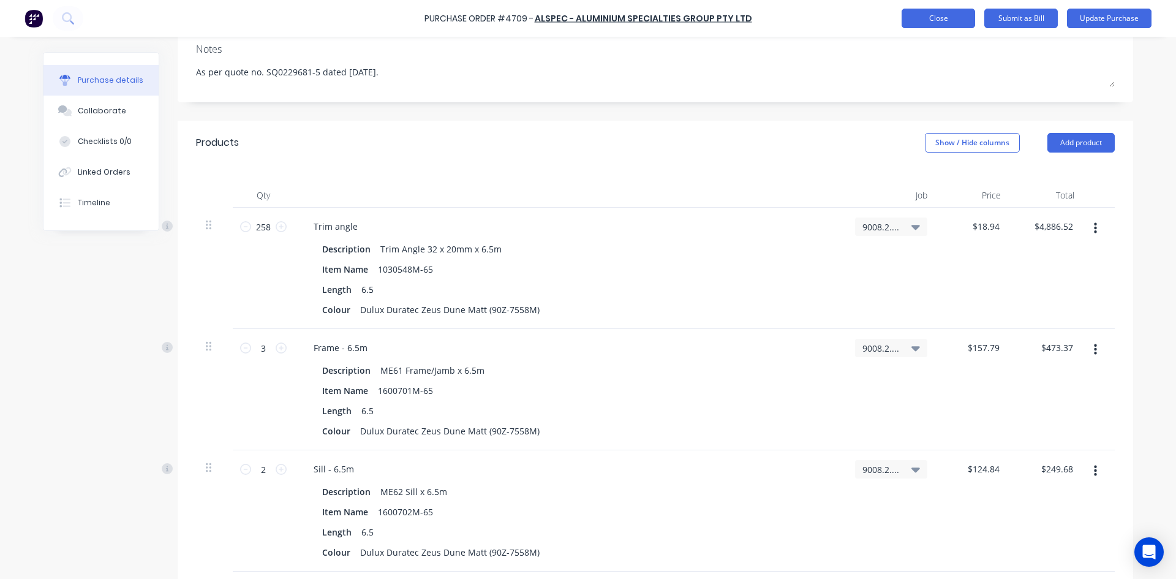
click at [946, 19] on button "Close" at bounding box center [938, 19] width 73 height 20
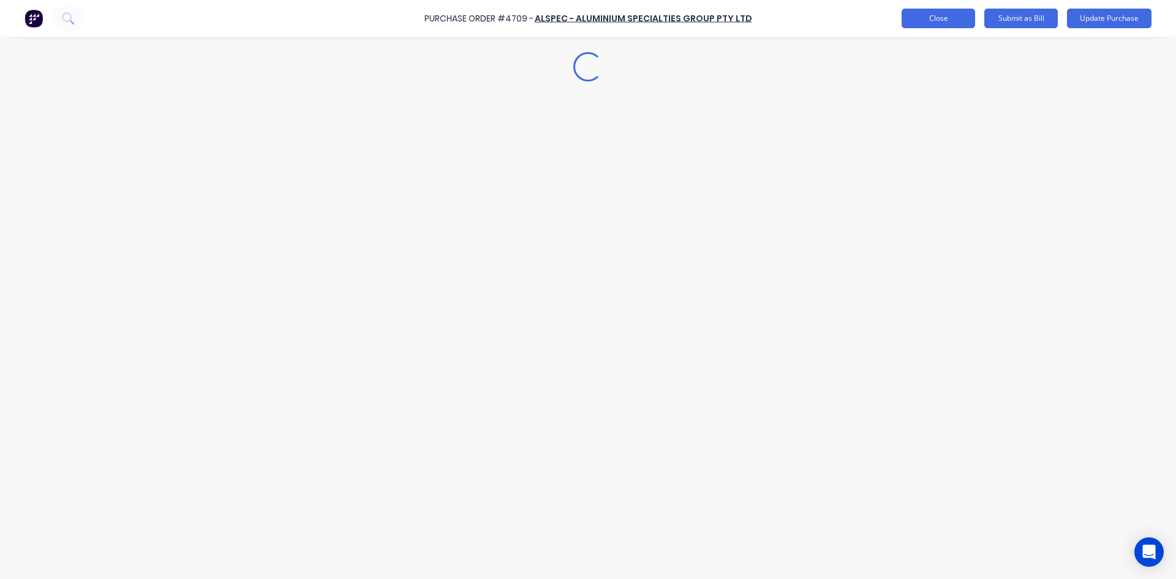
scroll to position [0, 0]
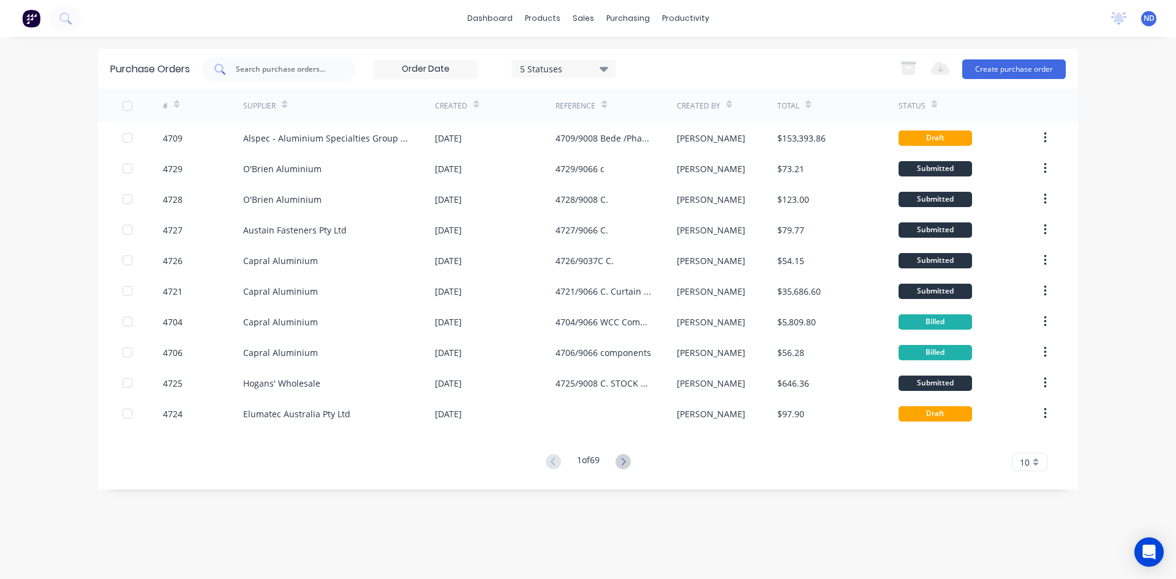
click at [279, 67] on input "text" at bounding box center [286, 69] width 102 height 12
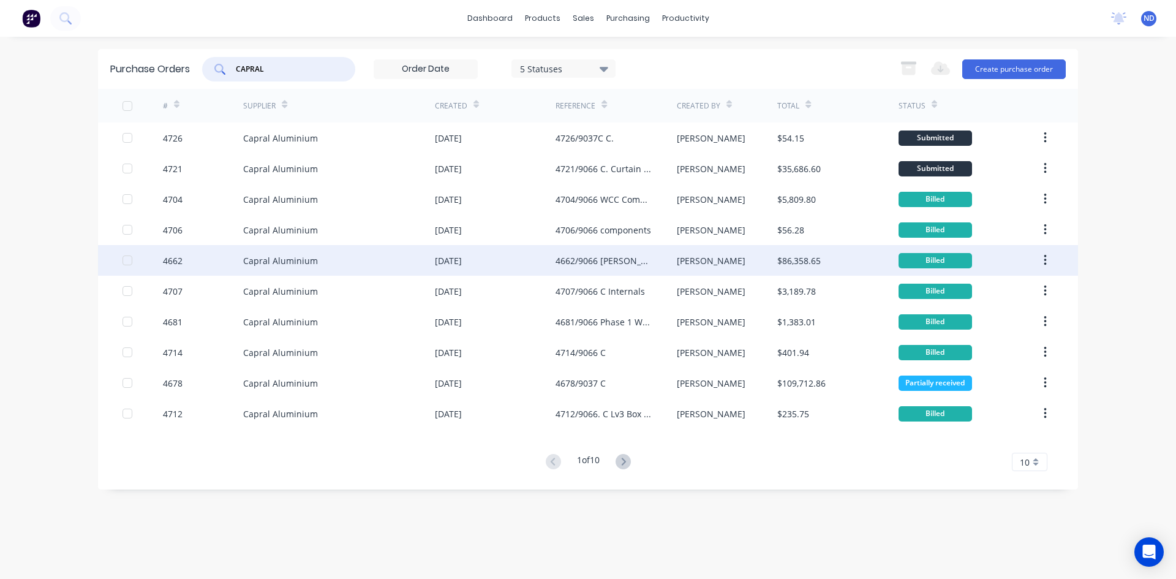
click at [590, 268] on div "4662/9066 William Clarke.C" at bounding box center [615, 260] width 121 height 31
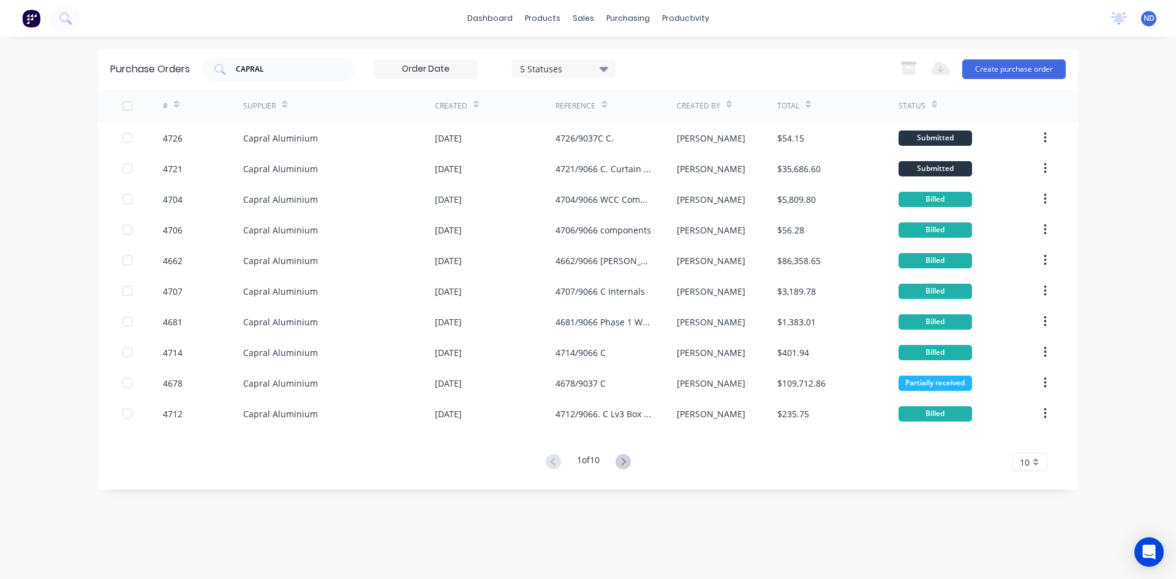
click at [473, 103] on icon at bounding box center [476, 104] width 6 height 9
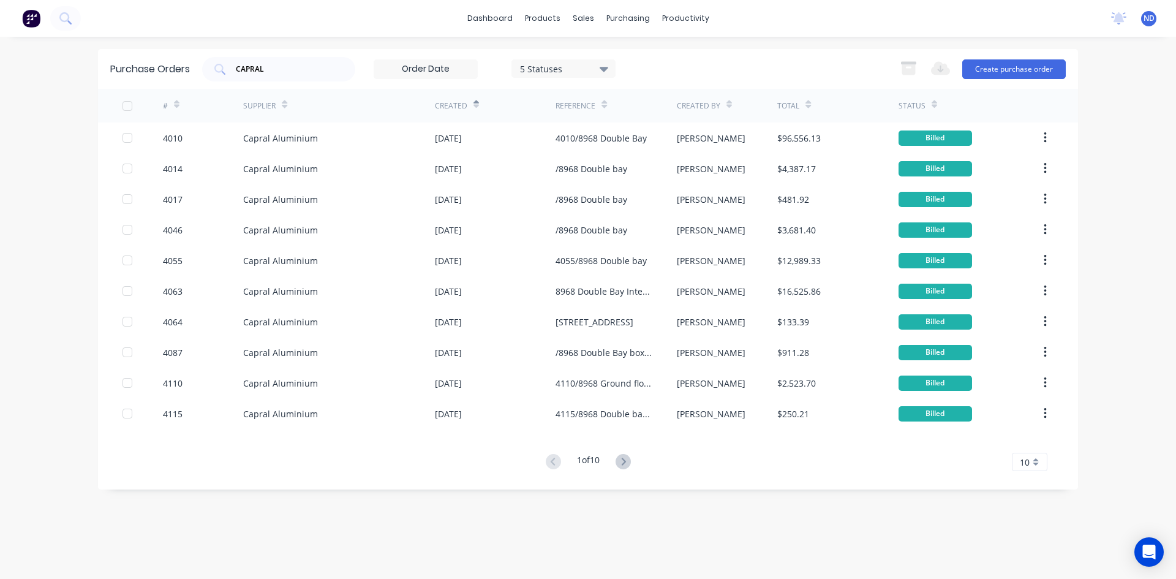
click at [473, 103] on icon at bounding box center [476, 104] width 6 height 9
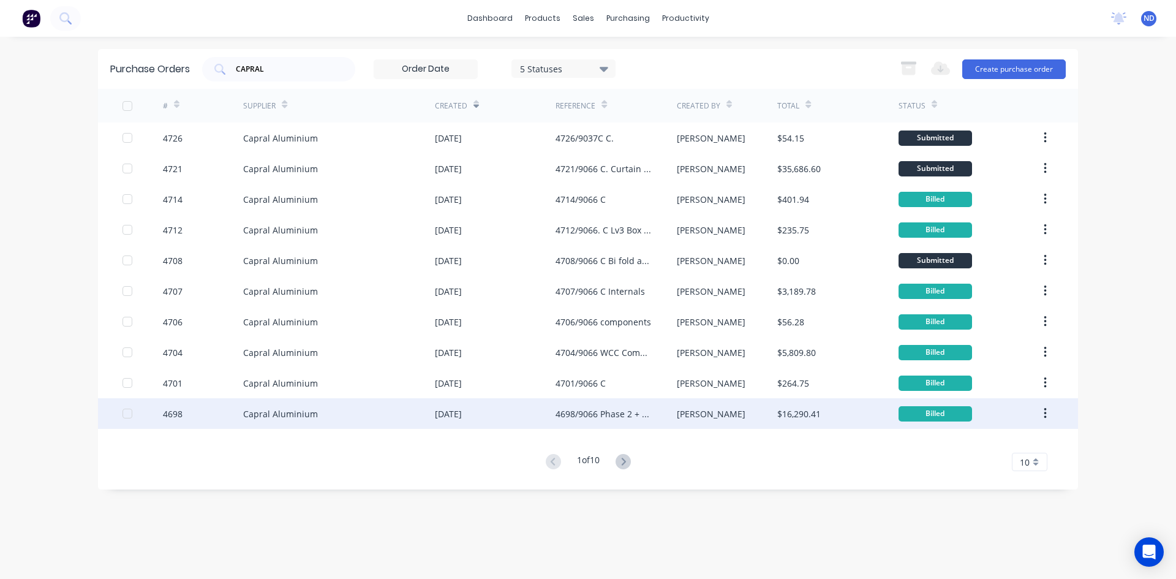
click at [462, 420] on div "08 Aug 2025" at bounding box center [448, 413] width 27 height 13
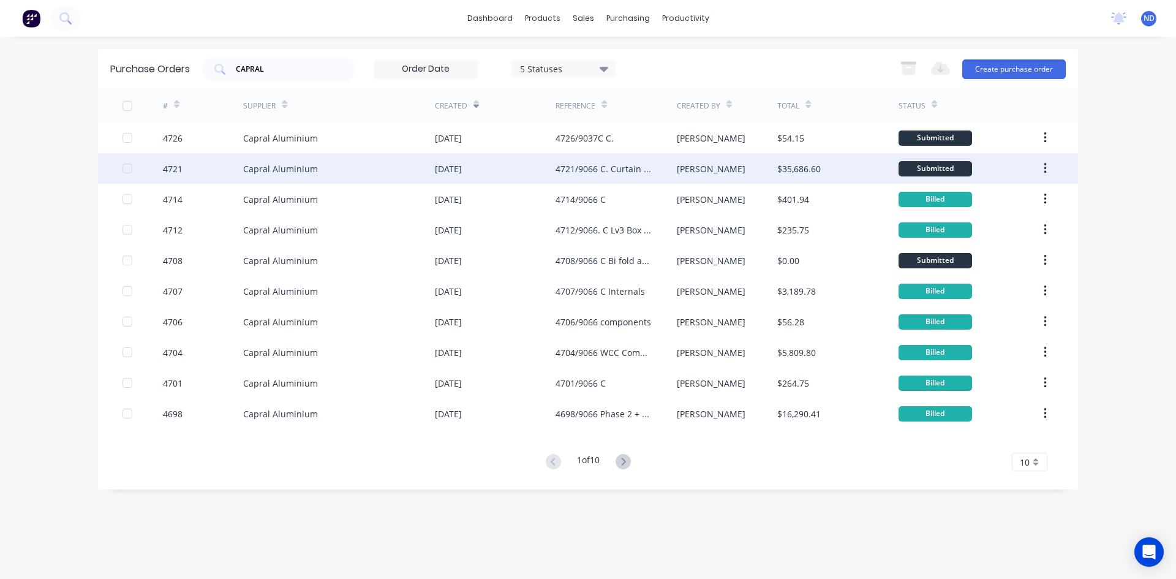
click at [255, 170] on div "Capral Aluminium" at bounding box center [280, 168] width 75 height 13
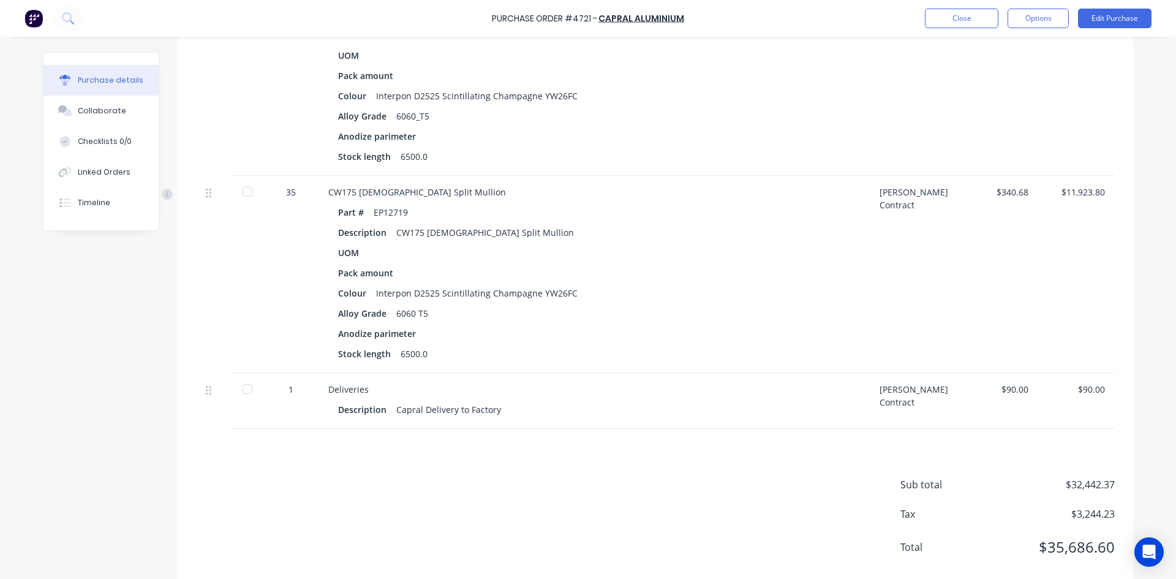
scroll to position [1809, 0]
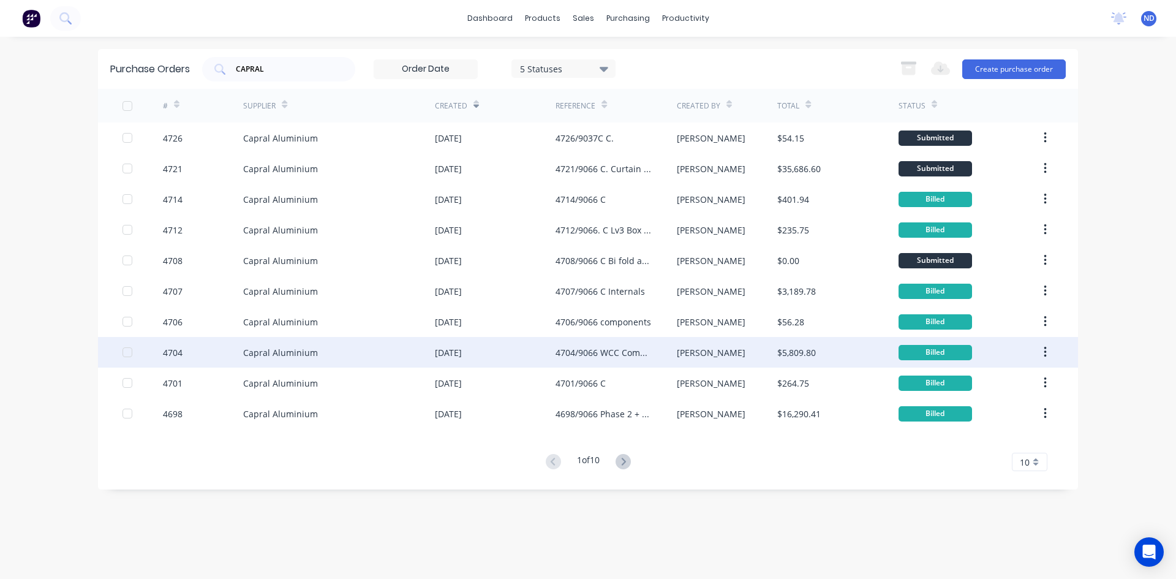
click at [445, 347] on div "[DATE]" at bounding box center [448, 352] width 27 height 13
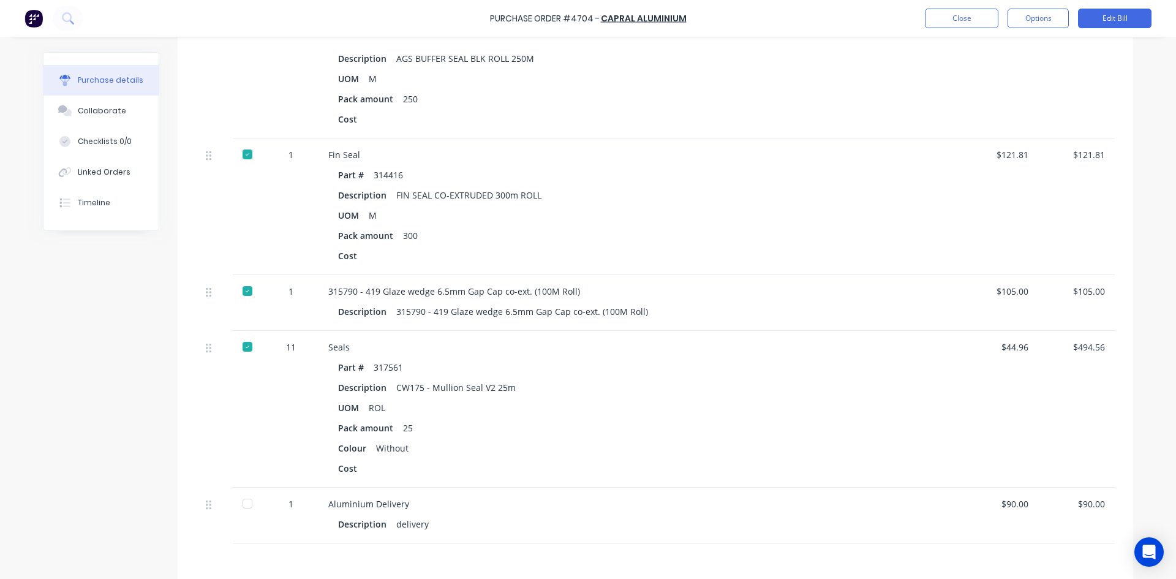
scroll to position [2493, 0]
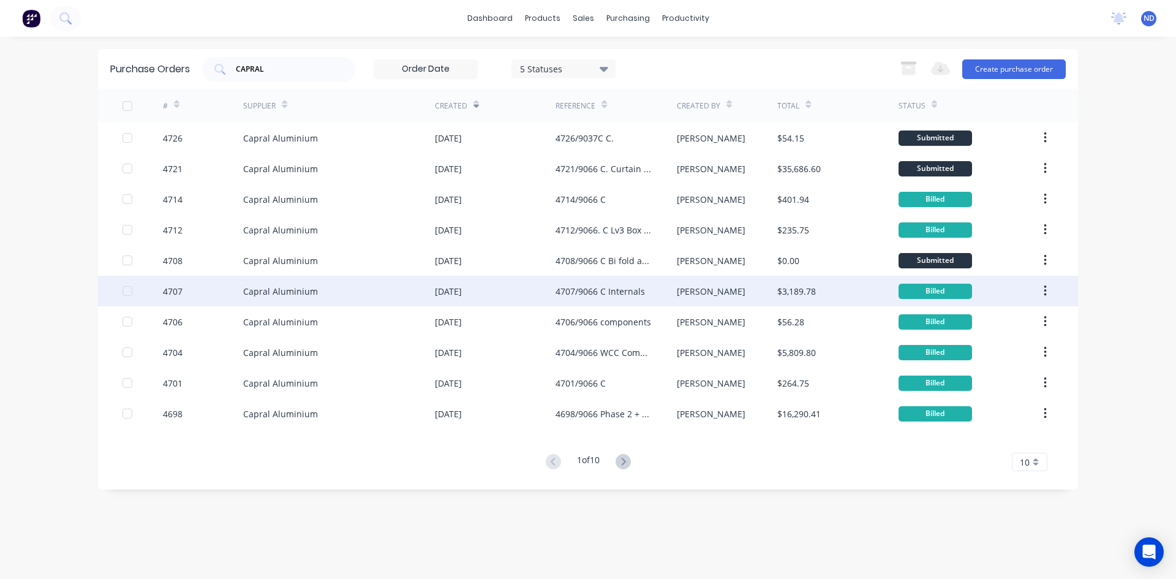
click at [428, 286] on div "Capral Aluminium" at bounding box center [339, 291] width 192 height 31
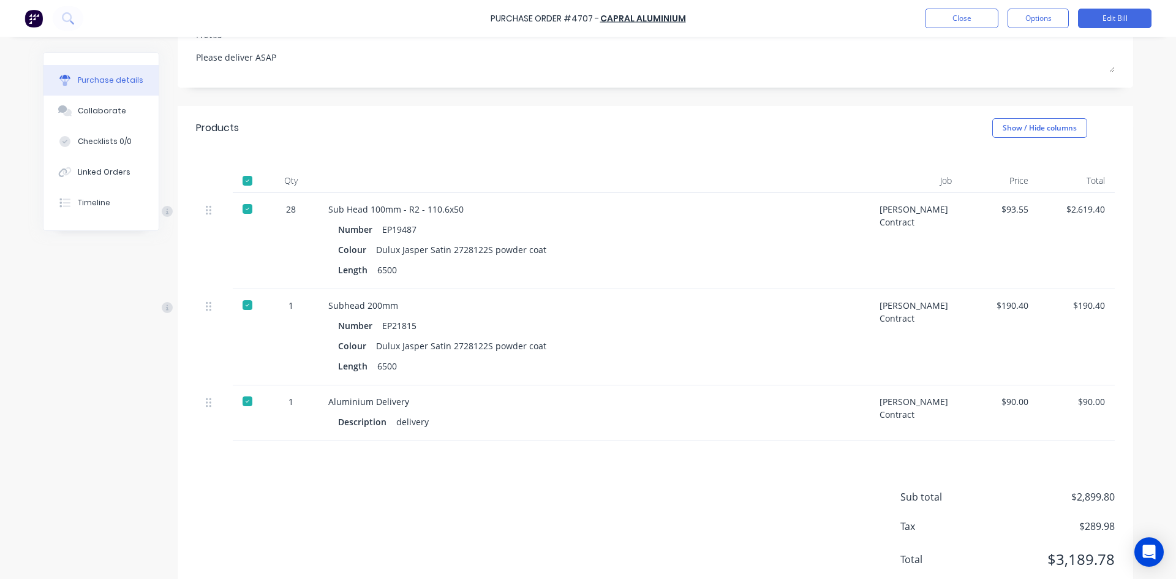
scroll to position [226, 0]
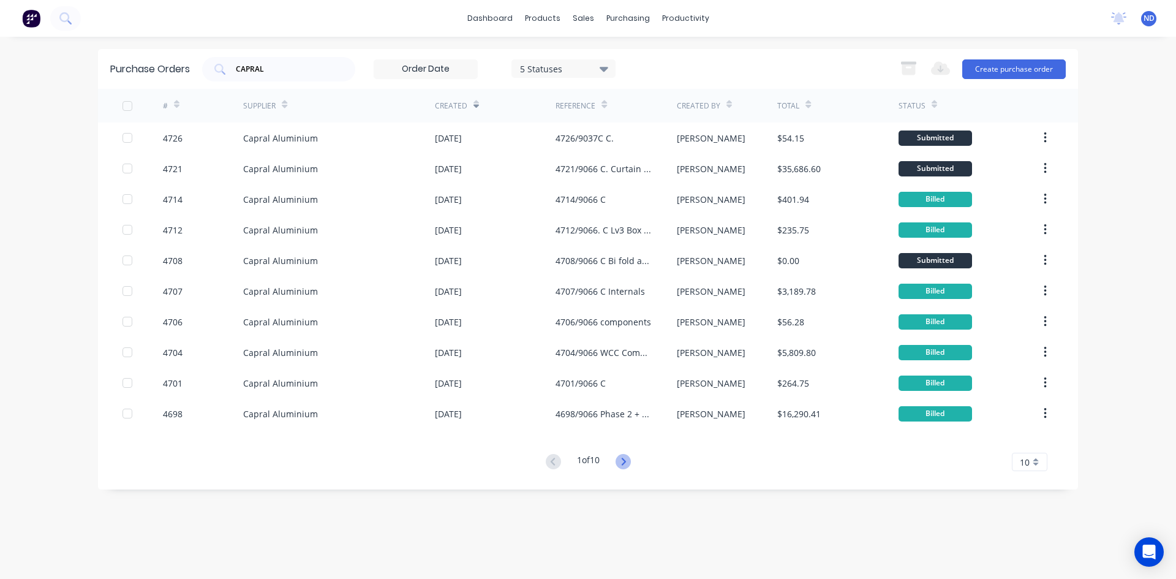
click at [630, 465] on icon at bounding box center [622, 461] width 15 height 15
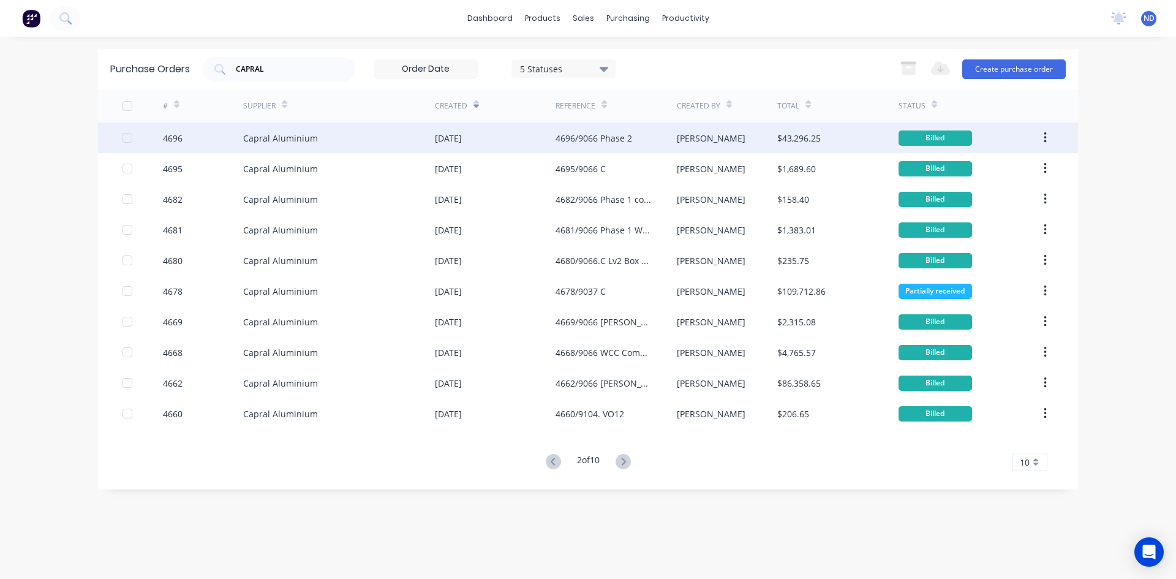
click at [461, 141] on div "08 Aug 2025" at bounding box center [448, 138] width 27 height 13
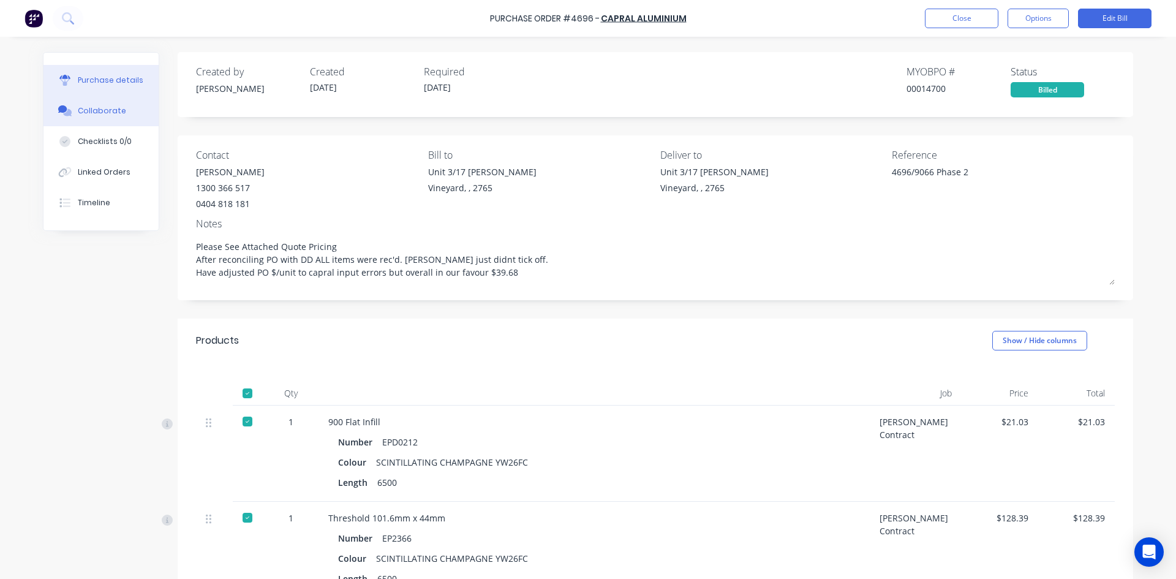
click at [86, 115] on div "Collaborate" at bounding box center [102, 110] width 48 height 11
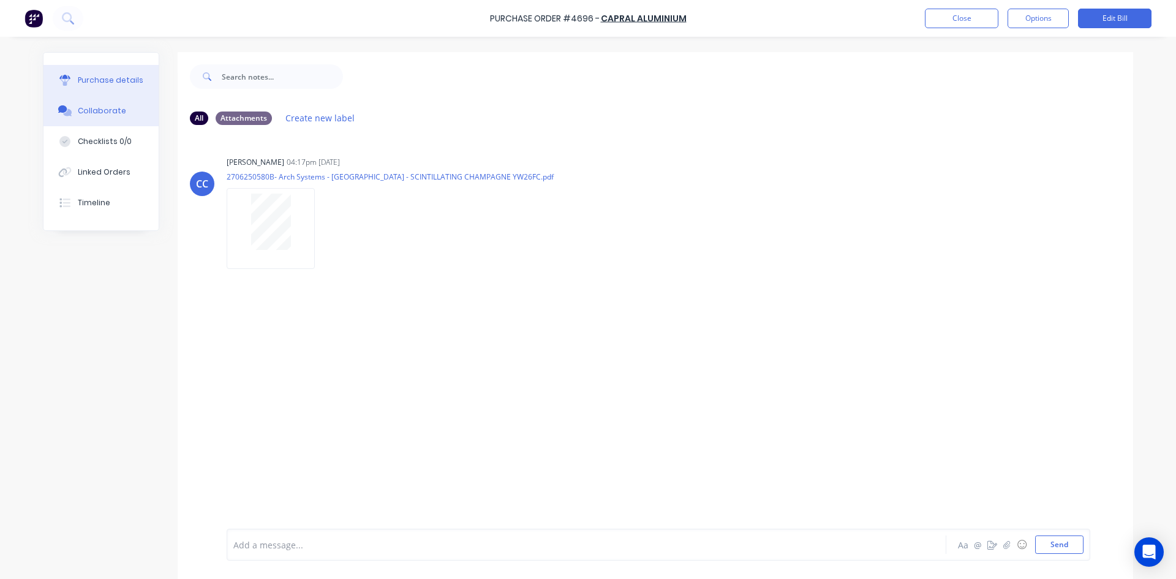
click at [88, 77] on div "Purchase details" at bounding box center [111, 80] width 66 height 11
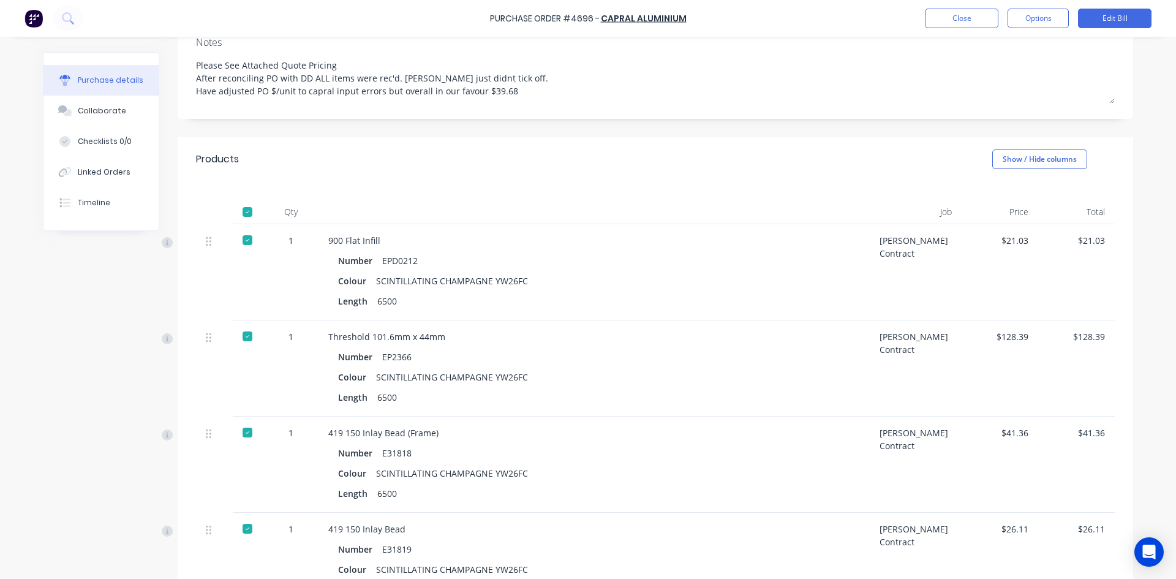
scroll to position [184, 0]
click at [960, 18] on button "Close" at bounding box center [961, 19] width 73 height 20
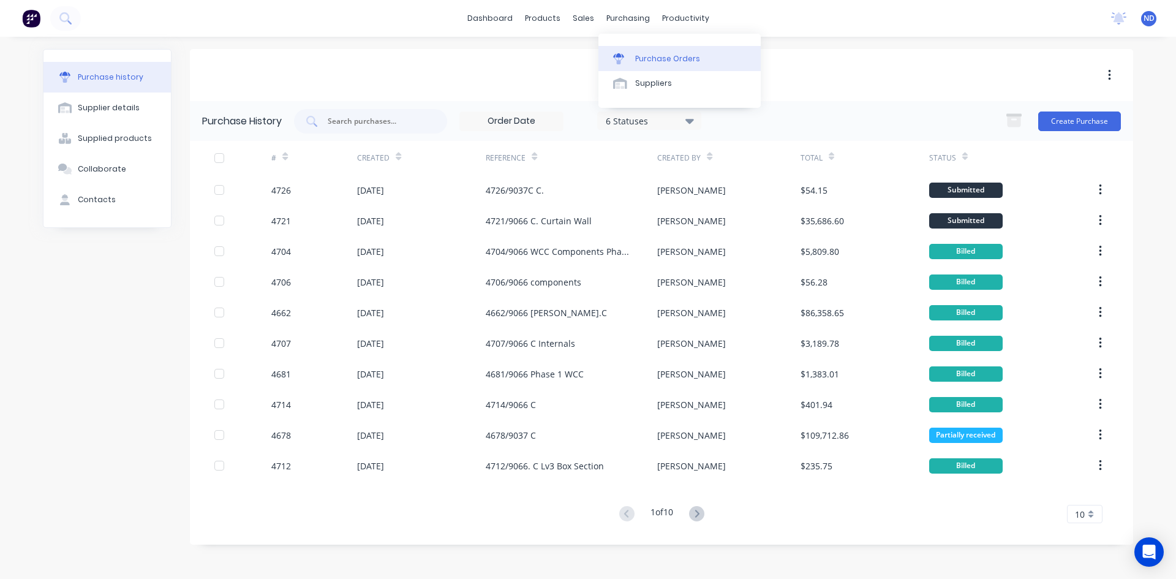
click at [686, 59] on div "Purchase Orders" at bounding box center [667, 58] width 65 height 11
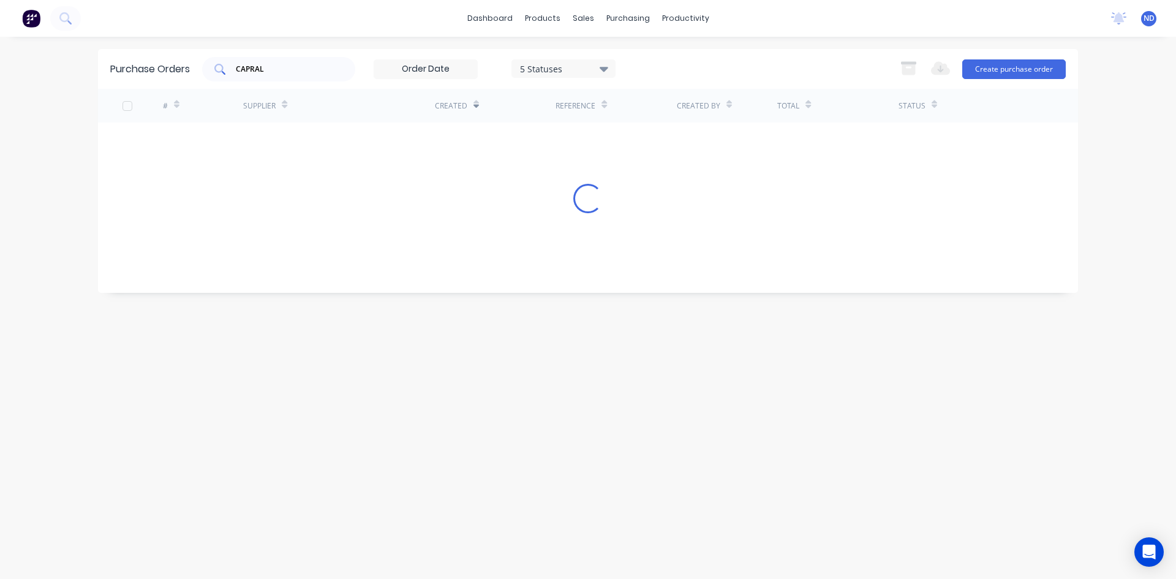
click at [304, 72] on input "CAPRAL" at bounding box center [286, 69] width 102 height 12
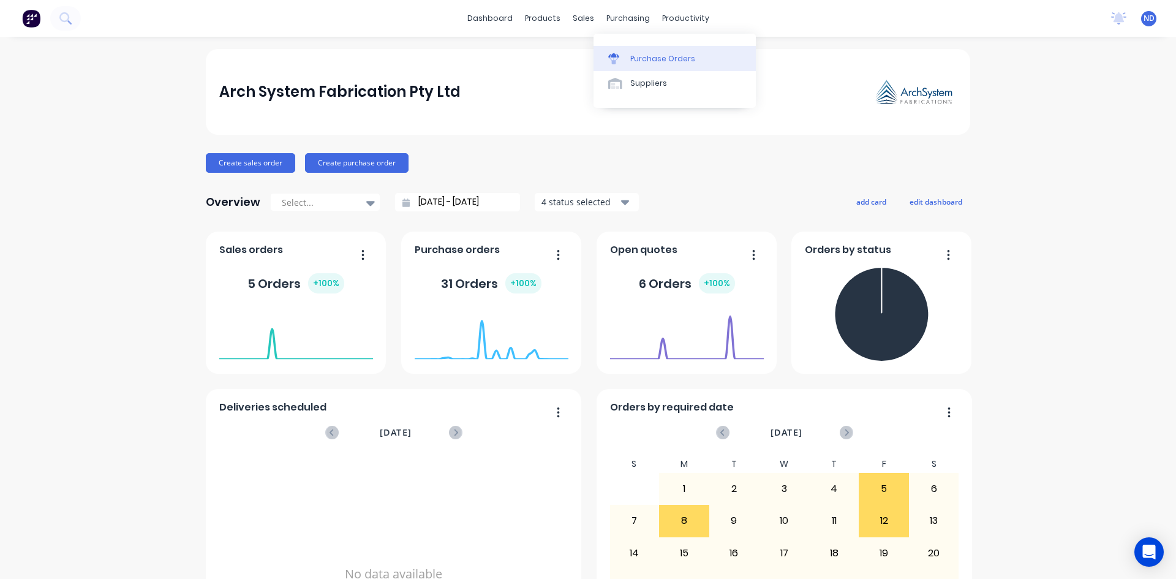
click at [629, 55] on link "Purchase Orders" at bounding box center [674, 58] width 162 height 24
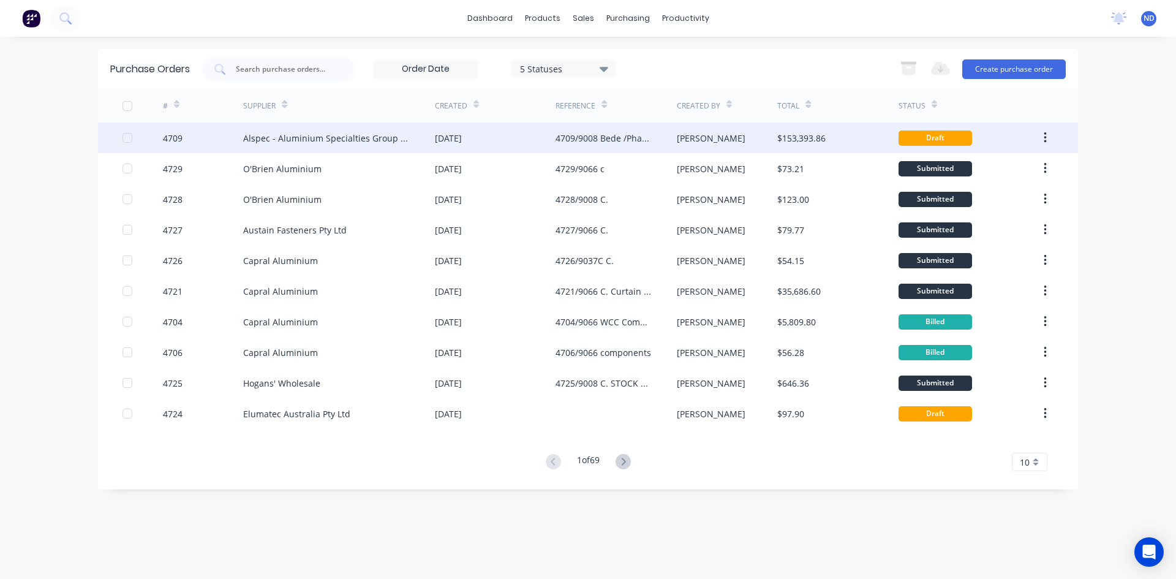
click at [462, 138] on div "[DATE]" at bounding box center [448, 138] width 27 height 13
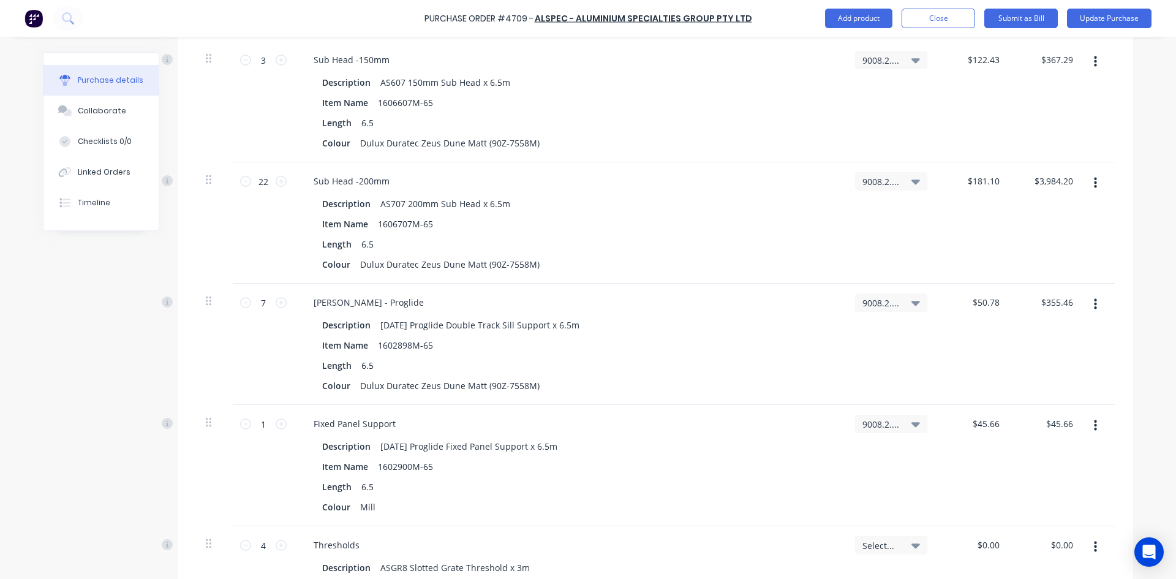
scroll to position [5770, 0]
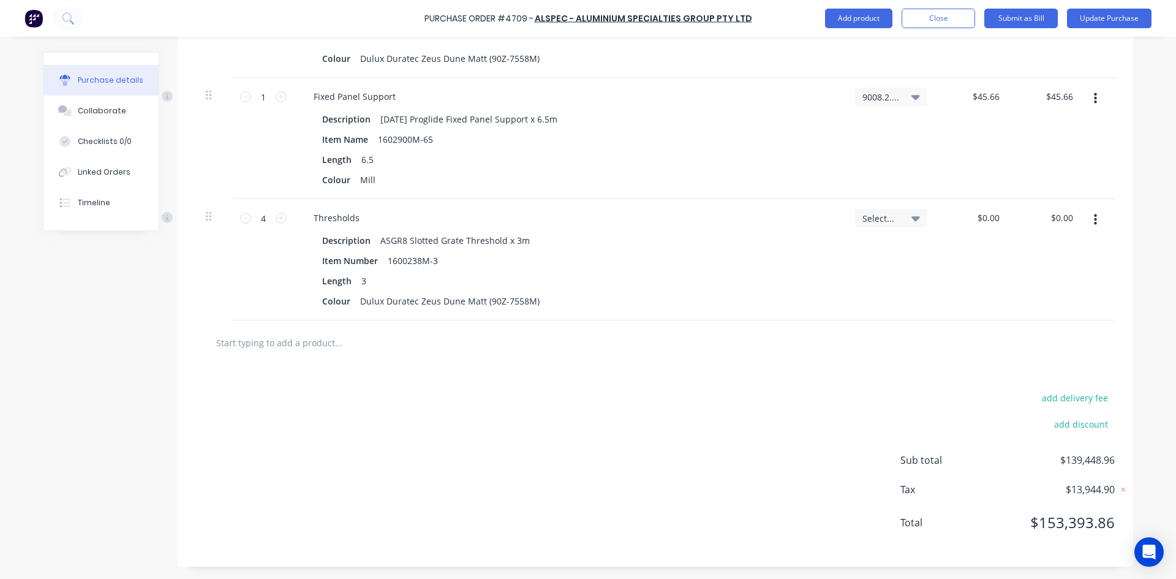
click at [304, 347] on input "text" at bounding box center [338, 342] width 245 height 24
type textarea "x"
type input "A"
type textarea "x"
type input "AD"
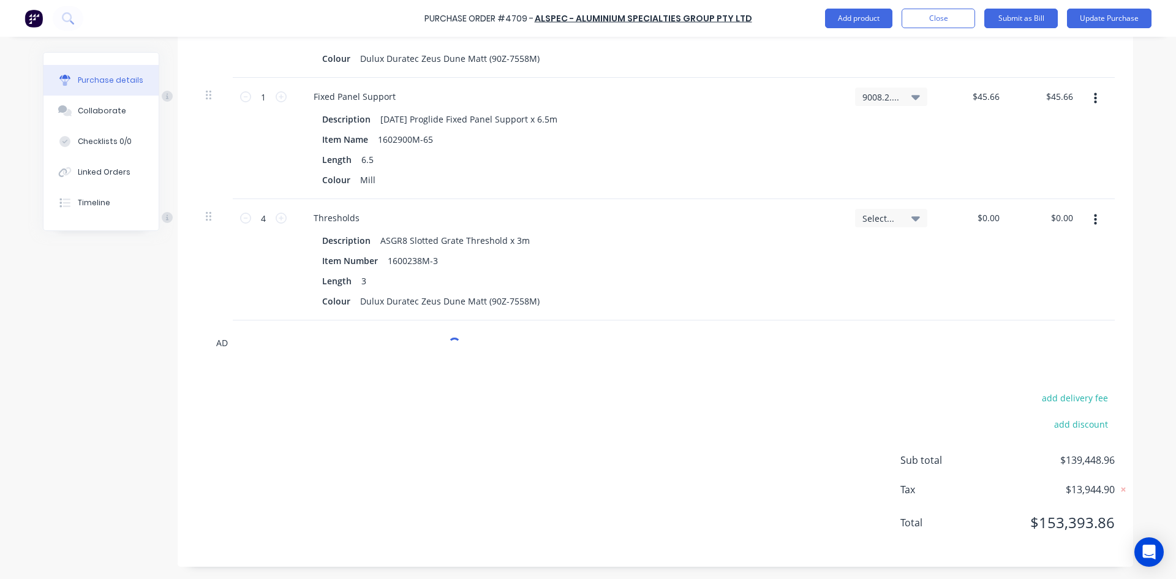
type textarea "x"
type input "AD9"
type textarea "x"
type input "AD92"
type textarea "x"
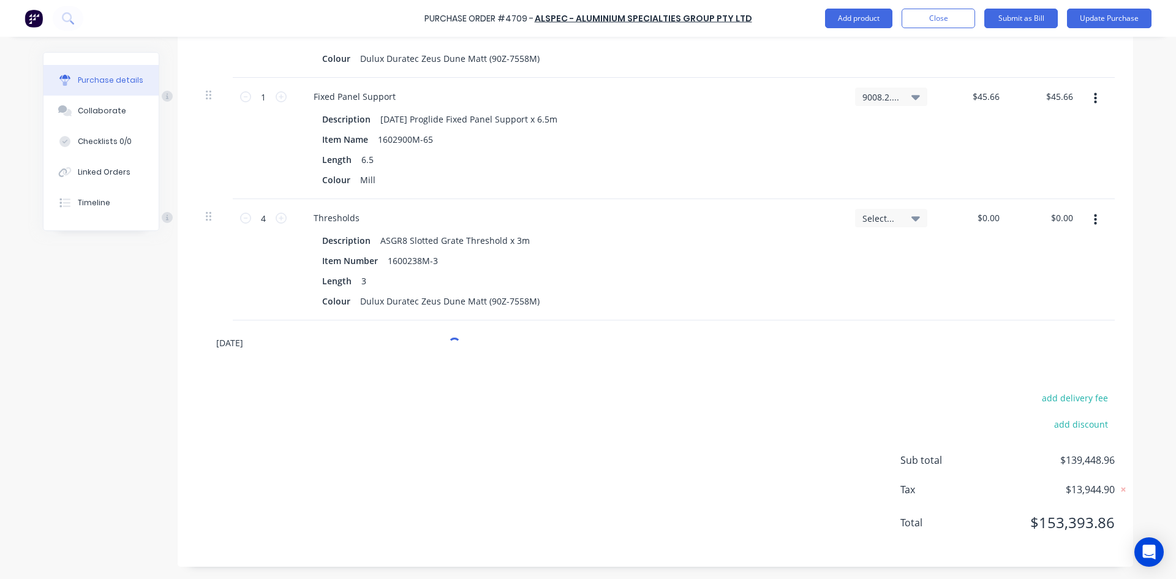
type input "[DATE]"
type textarea "x"
type input "AD92"
type textarea "x"
type input "[DATE]"
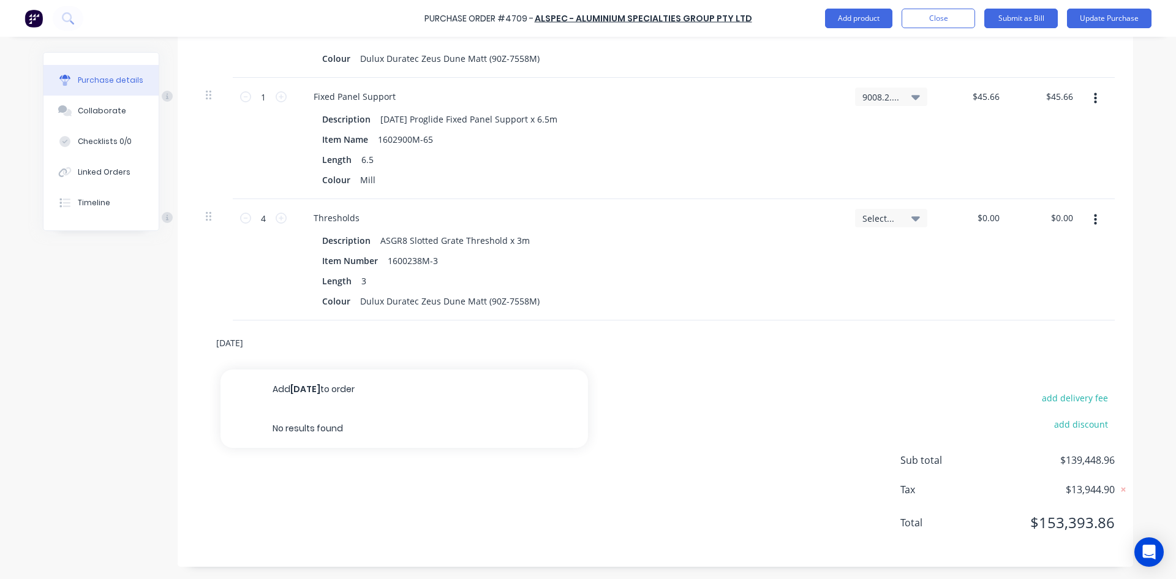
type textarea "x"
type input "AD92"
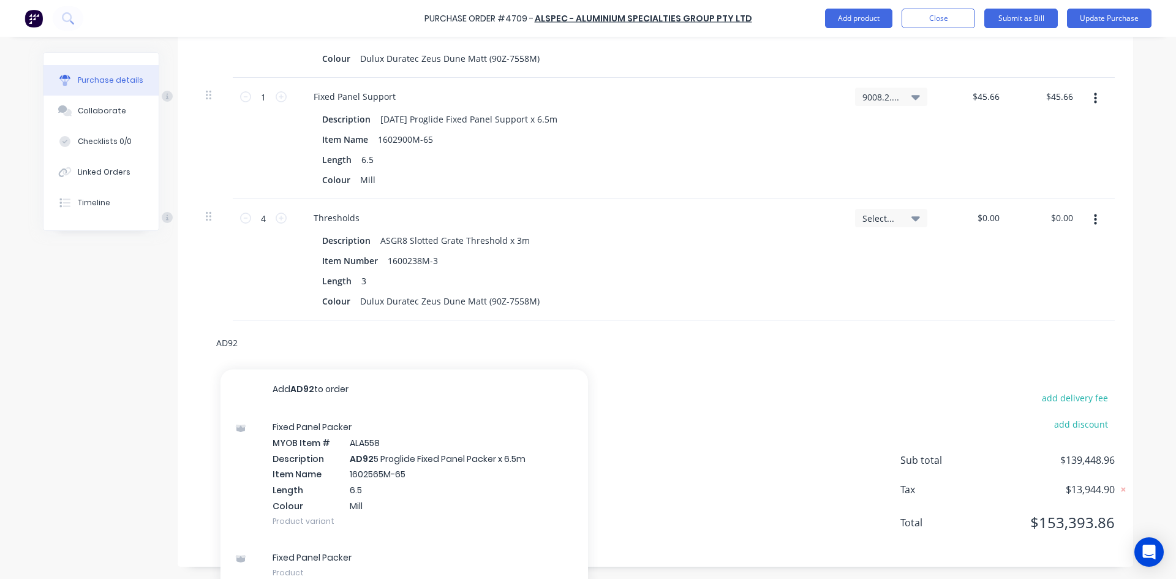
type textarea "x"
type input "AD9"
type textarea "x"
type input "AD"
type textarea "x"
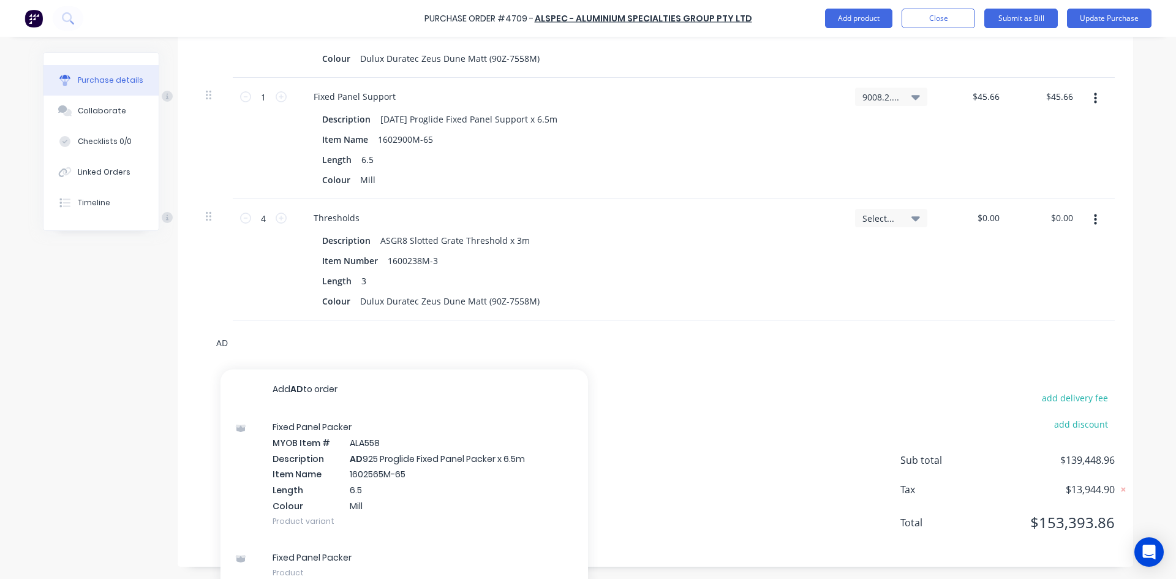
type input "A"
type textarea "x"
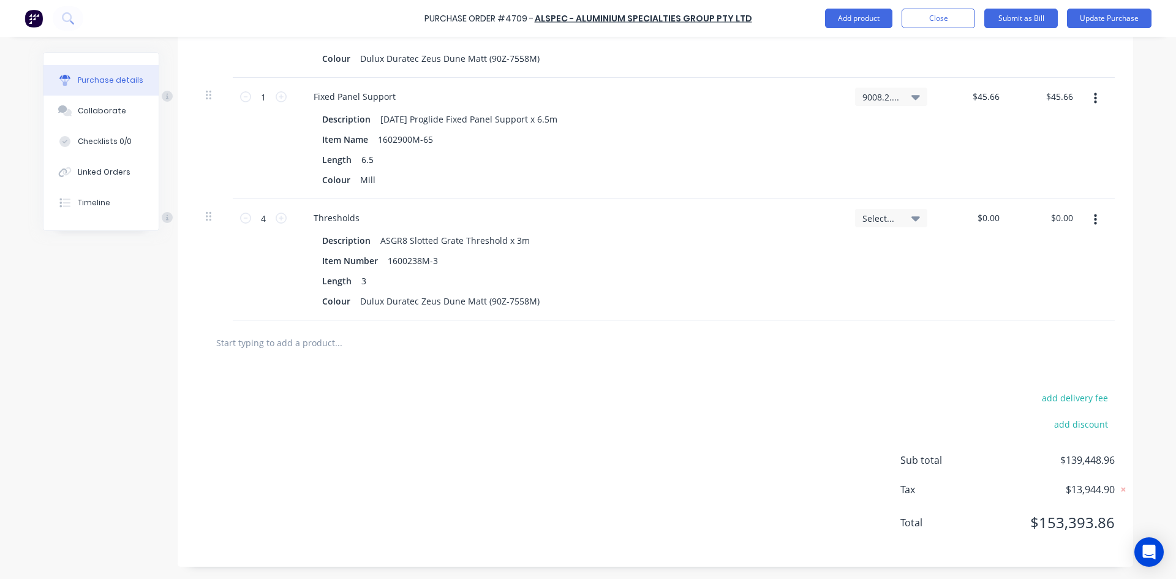
type textarea "x"
type input "A"
type textarea "x"
type input "AD"
type textarea "x"
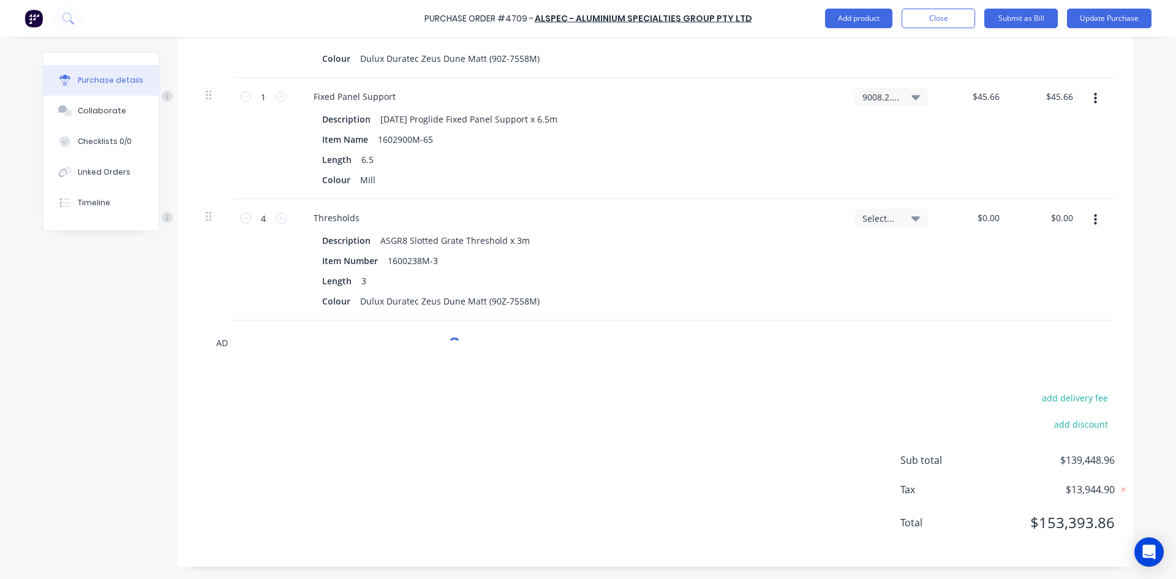
type input "AD9"
type textarea "x"
type input "AD96"
type textarea "x"
type input "[DATE]"
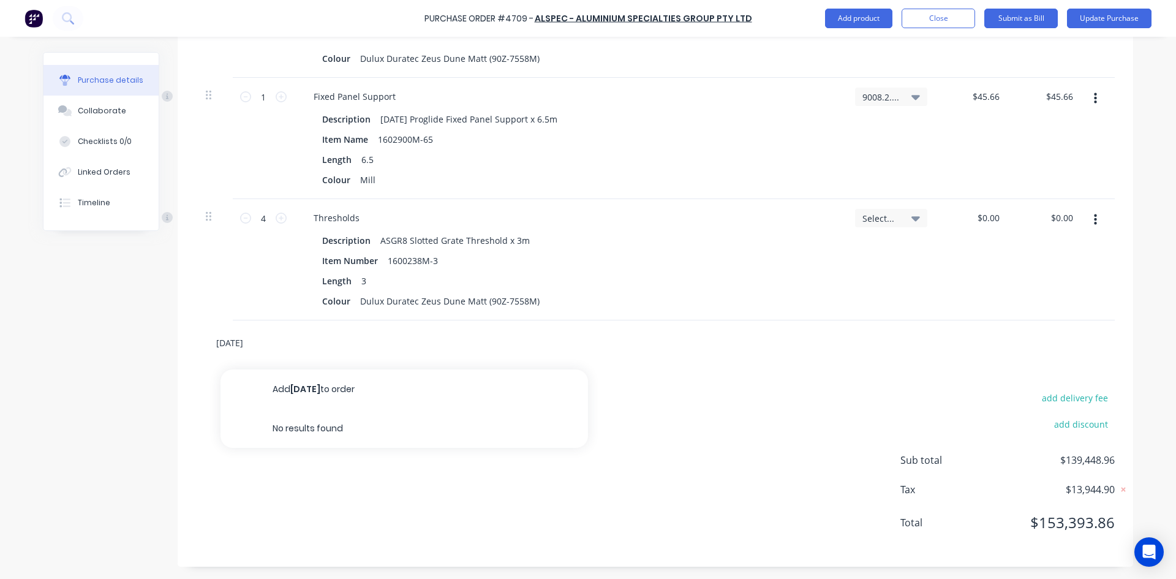
type textarea "x"
type input "AD96"
type textarea "x"
type input "AD9"
type textarea "x"
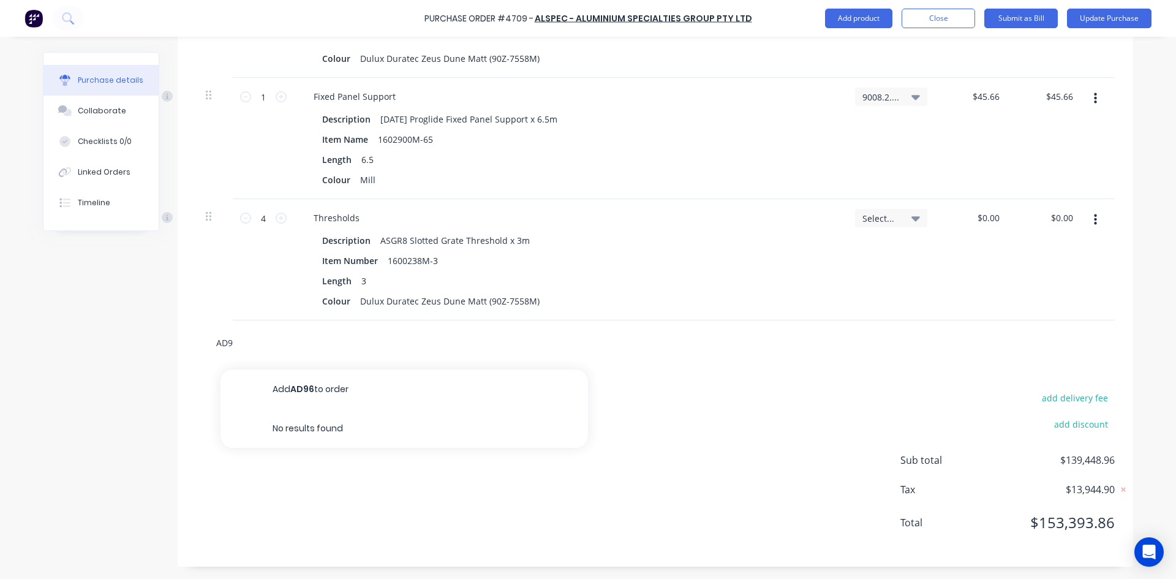
type input "AD"
type textarea "x"
type input "A"
type textarea "x"
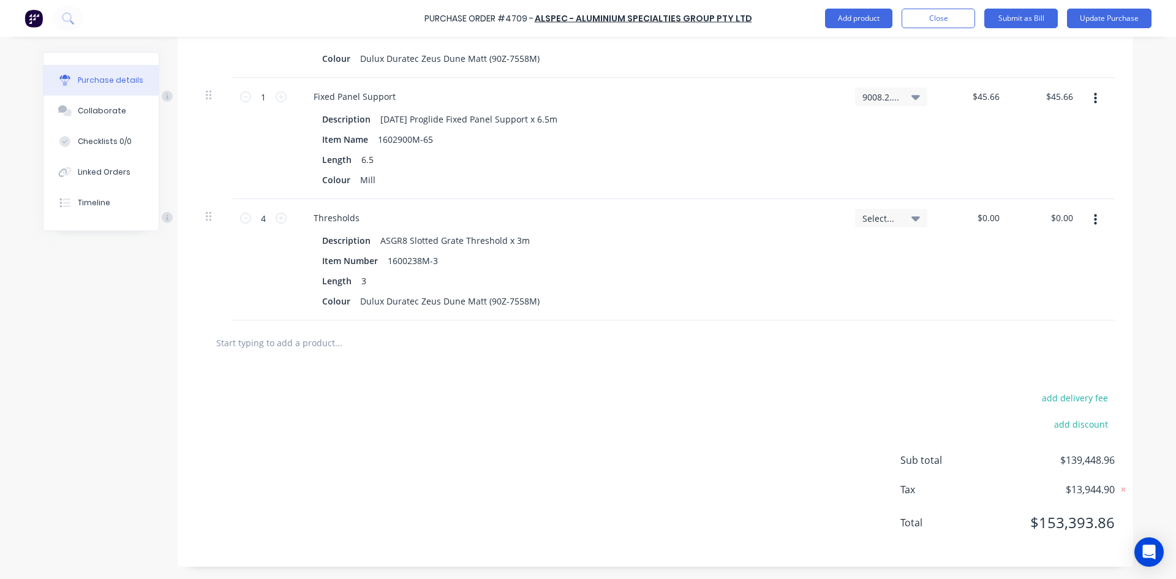
type input "1"
type textarea "x"
type input "16"
type textarea "x"
type input "160"
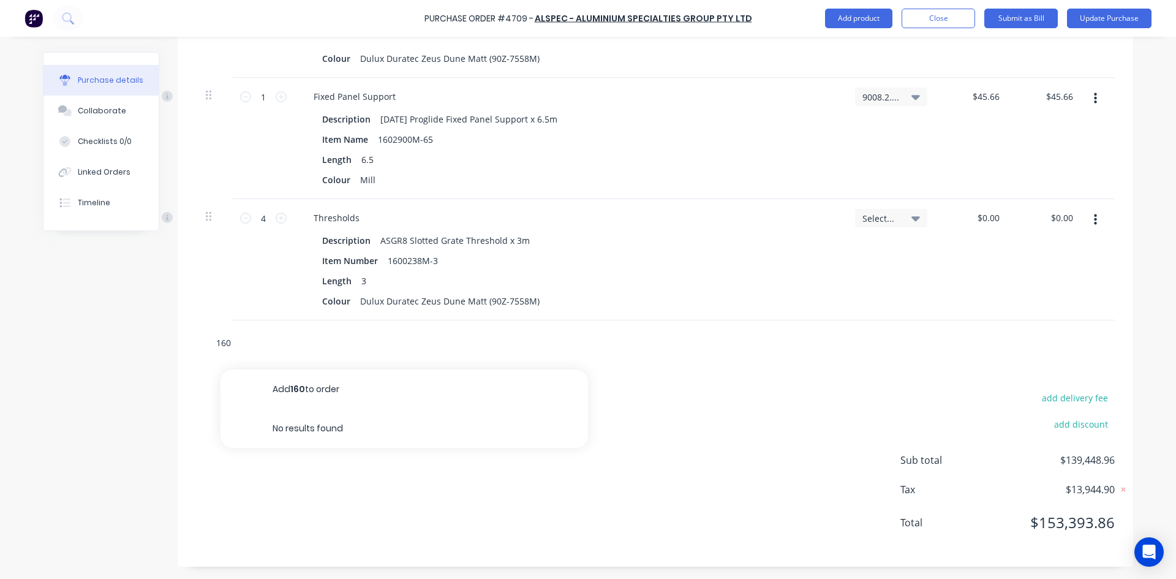
type textarea "x"
type input "1602"
type textarea "x"
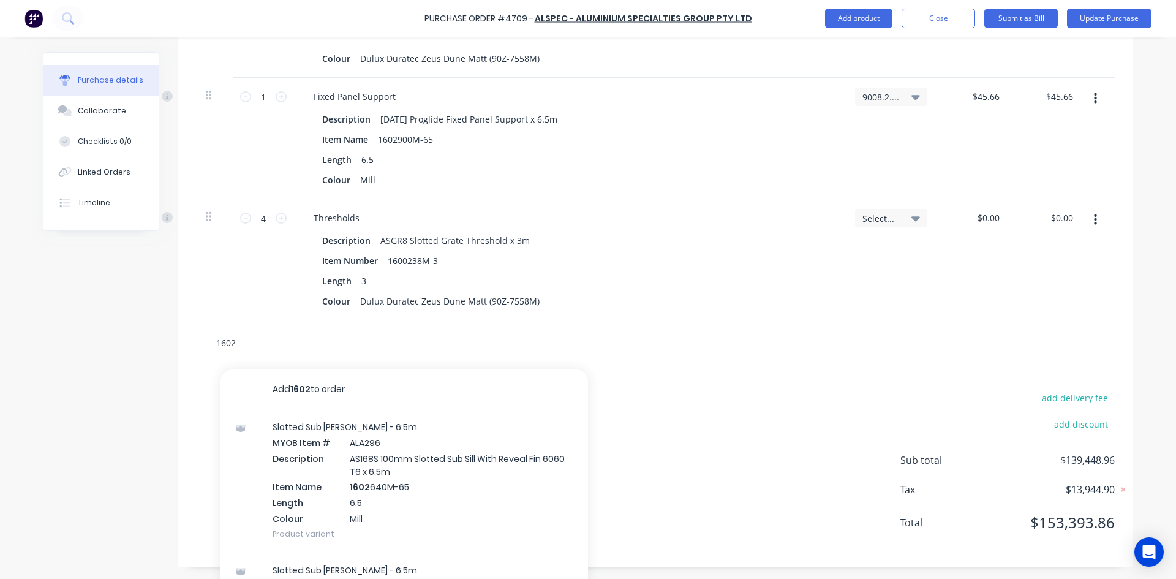
type input "16022"
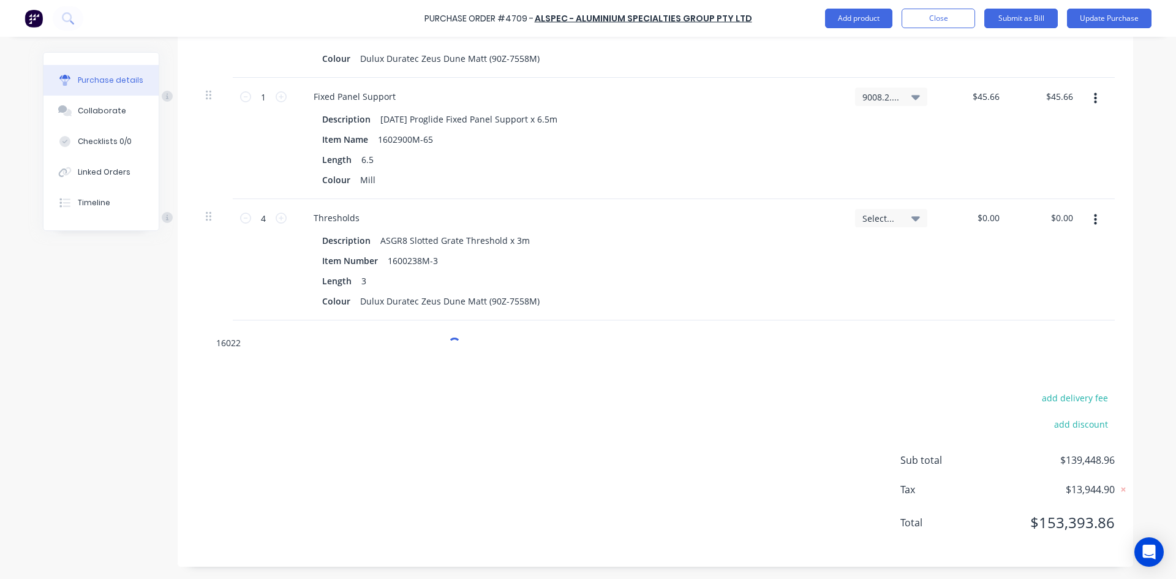
type textarea "x"
type input "1602"
type textarea "x"
type input "16026"
type textarea "x"
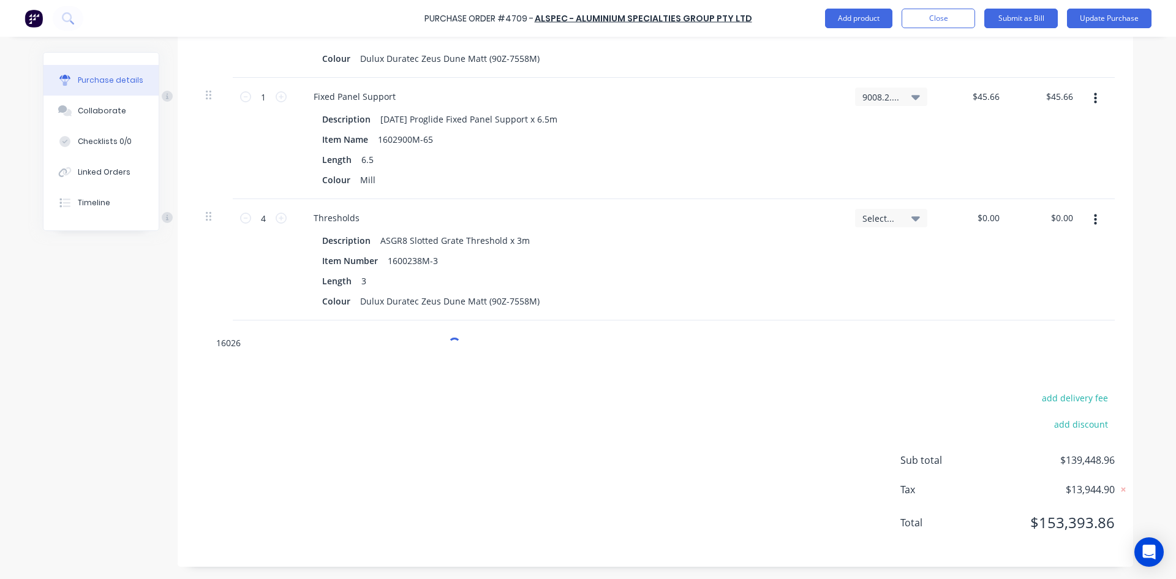
type input "160267"
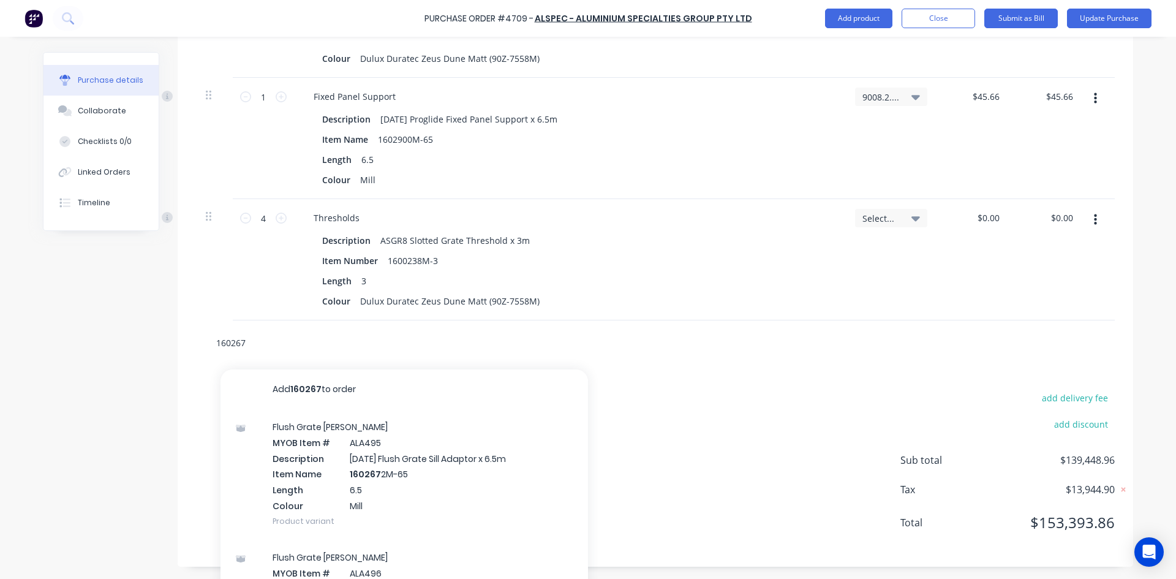
type textarea "x"
type input "1602672"
type textarea "x"
type input "160267"
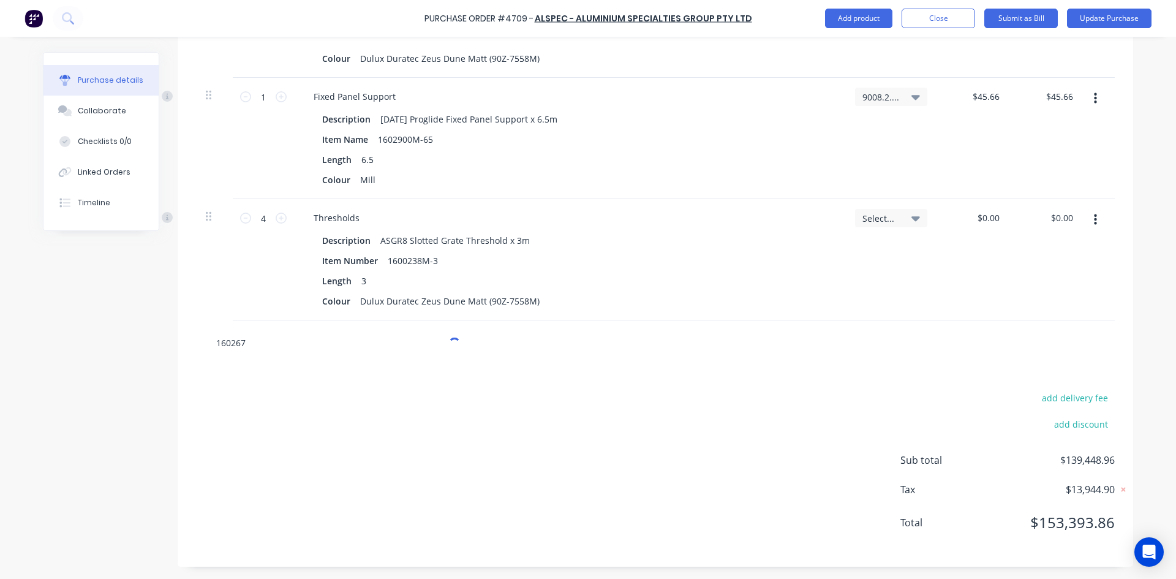
type textarea "x"
type input "1602671"
type textarea "x"
type input "160267"
type textarea "x"
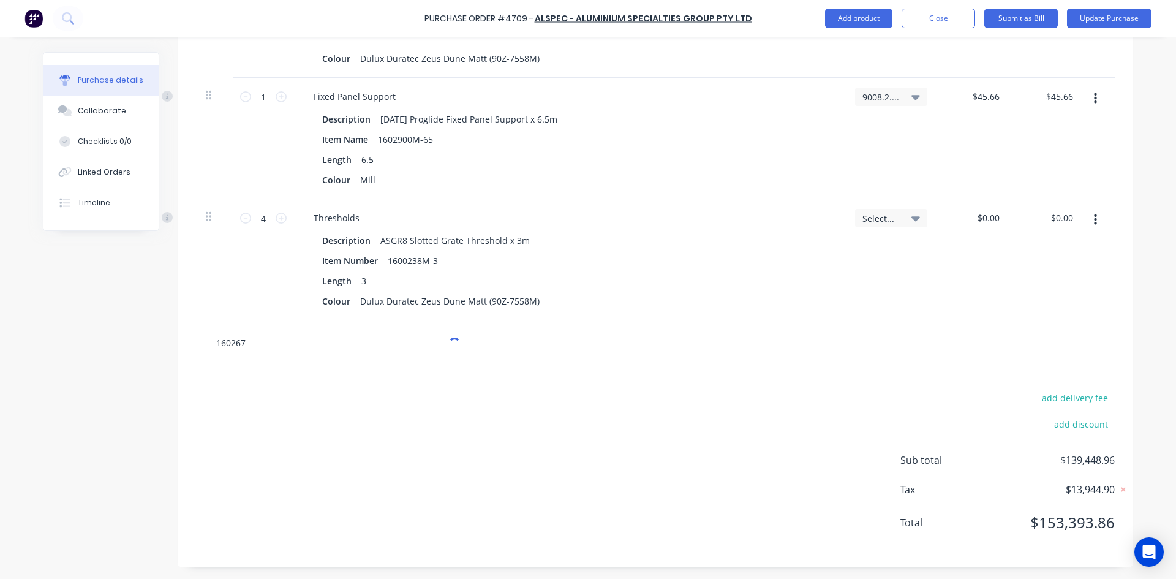
type input "1602672"
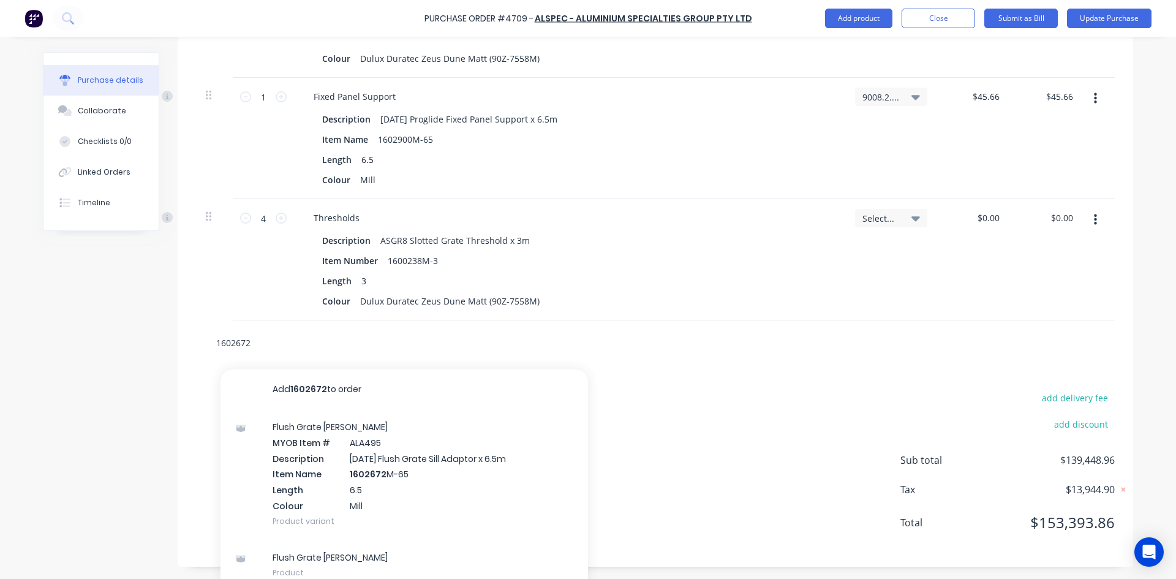
type textarea "x"
type input "160267"
type textarea "x"
type input "16026"
type textarea "x"
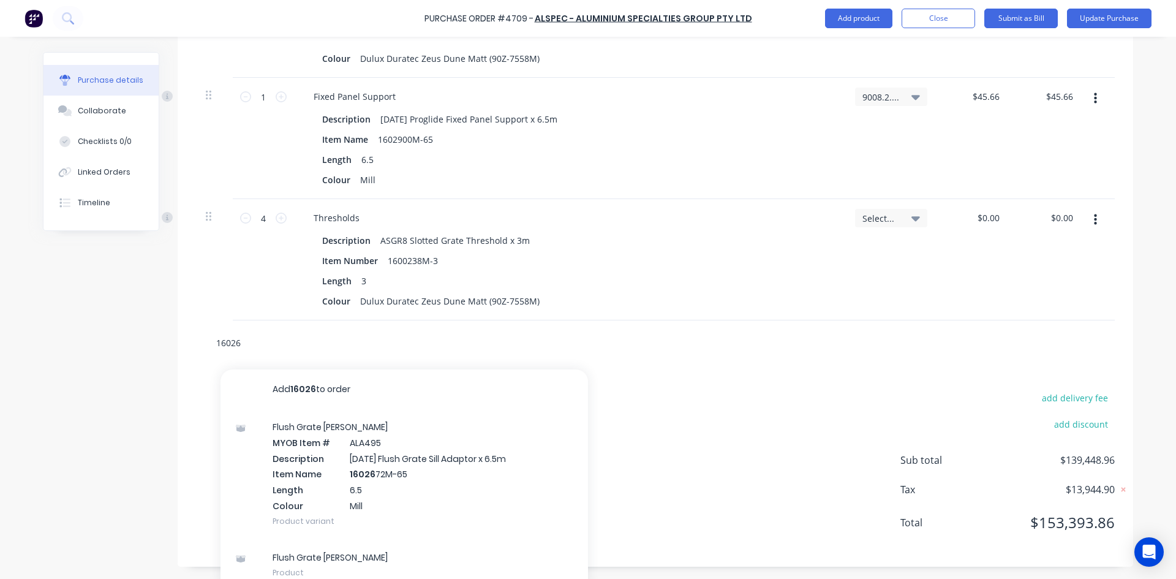
type input "1602"
type textarea "x"
type input "160"
type textarea "x"
type input "16"
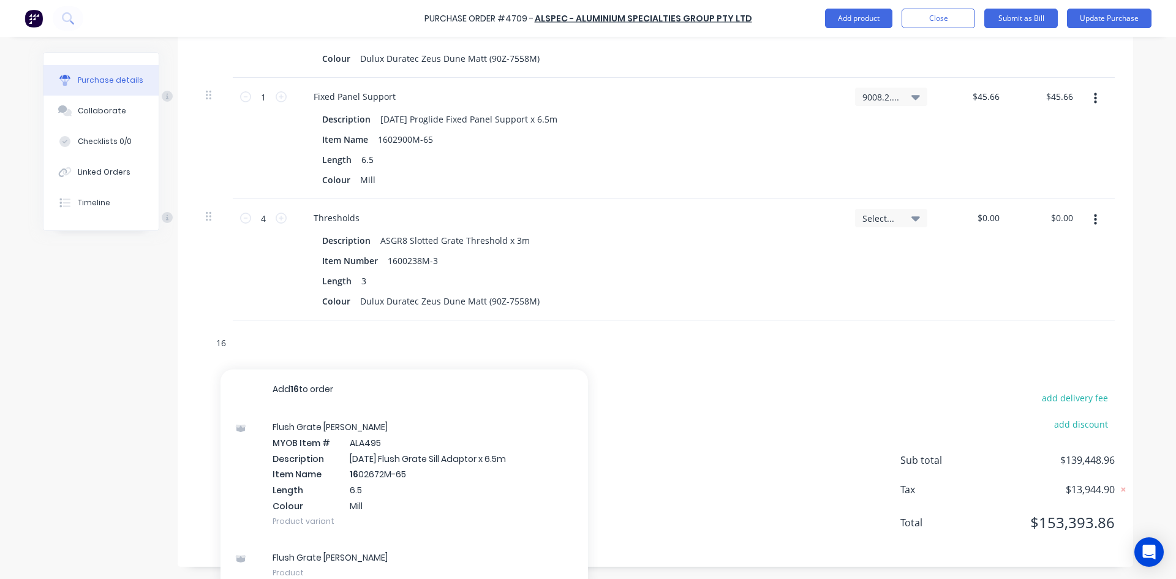
type textarea "x"
type input "1"
type textarea "x"
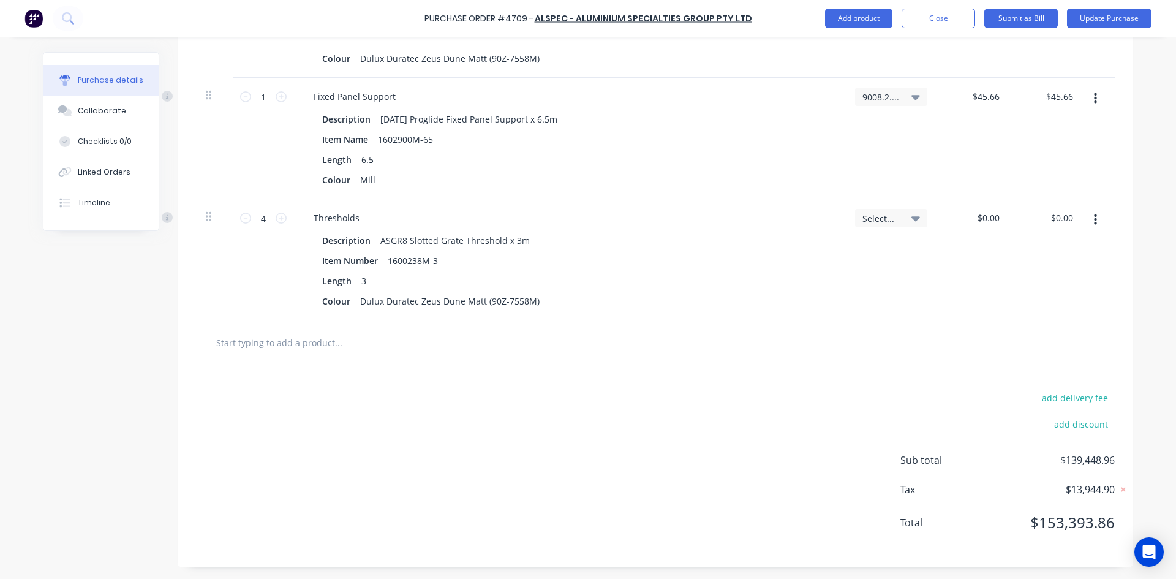
type textarea "x"
type input "F"
type textarea "x"
type input "FL"
type textarea "x"
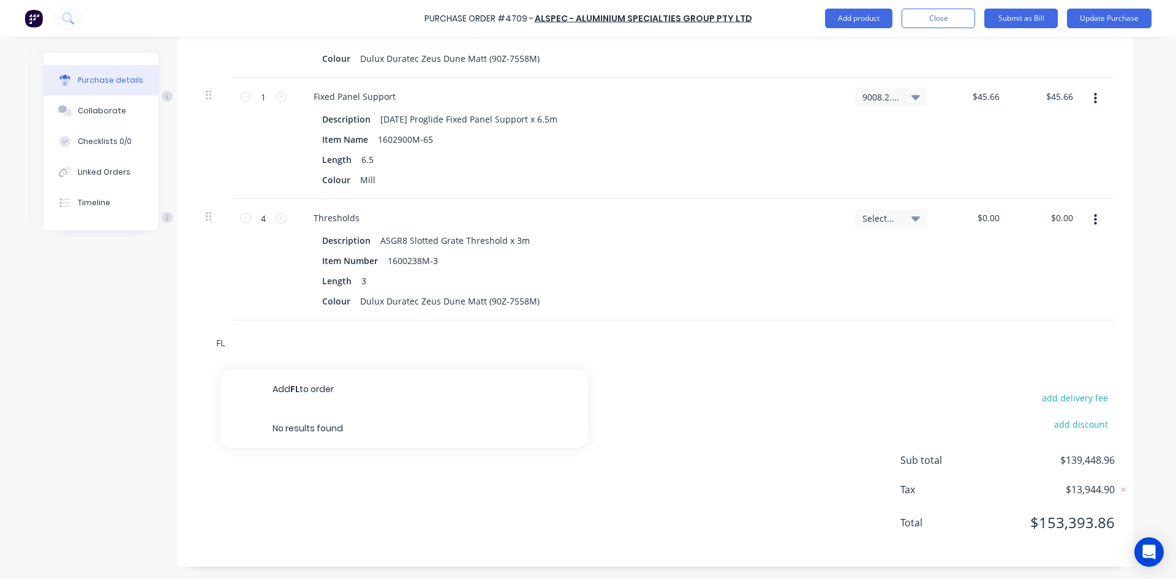
type input "FLU"
type textarea "x"
type input "FLUS"
type textarea "x"
type input "FLUSH"
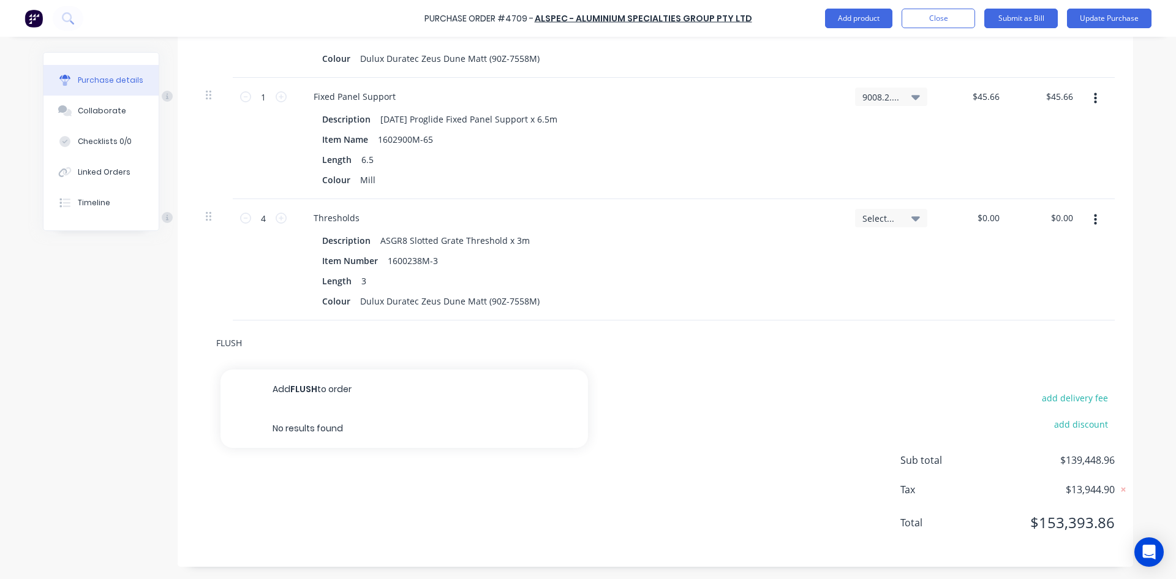
type textarea "x"
type input "FLUSH"
type textarea "x"
type input "FLUSH G"
type textarea "x"
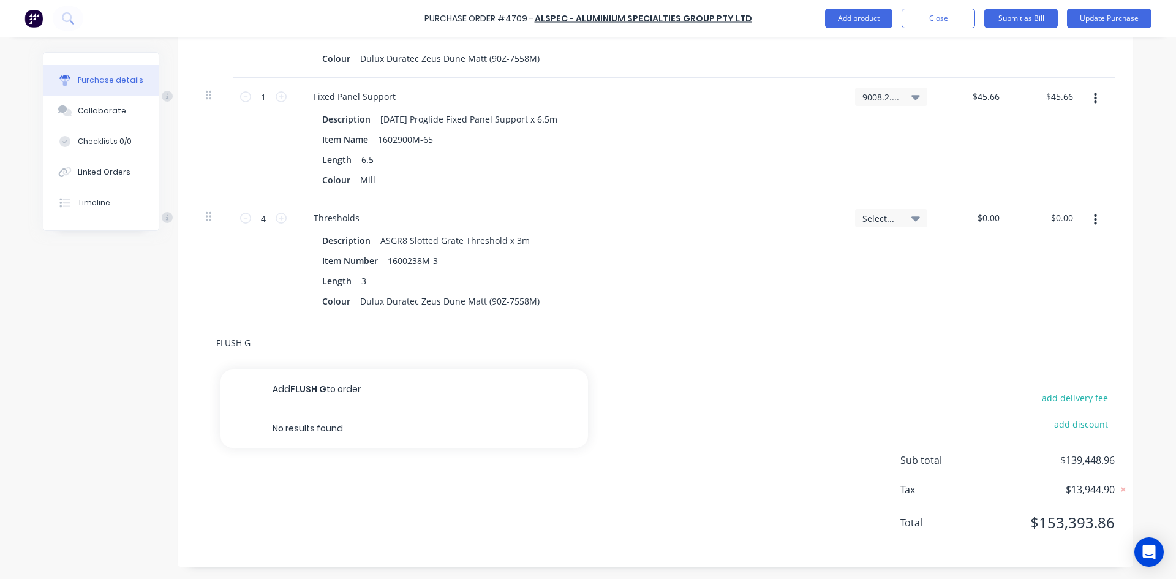
type input "FLUSH GR"
type textarea "x"
type input "FLUSH GRA"
type textarea "x"
type input "FLUSH GRAT"
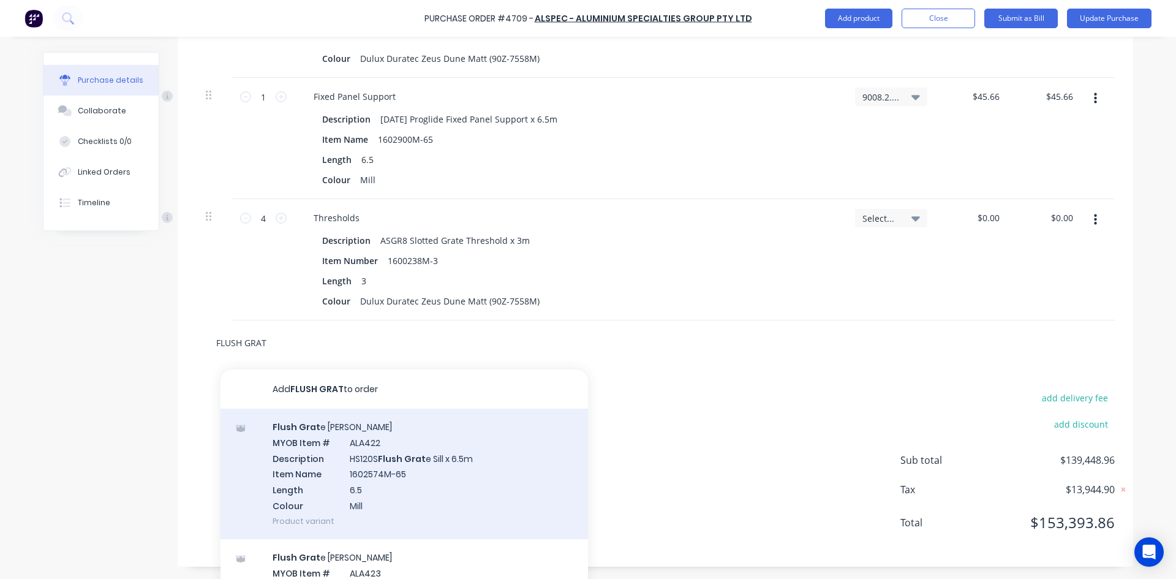
type textarea "x"
type input "FLUSH GRATE"
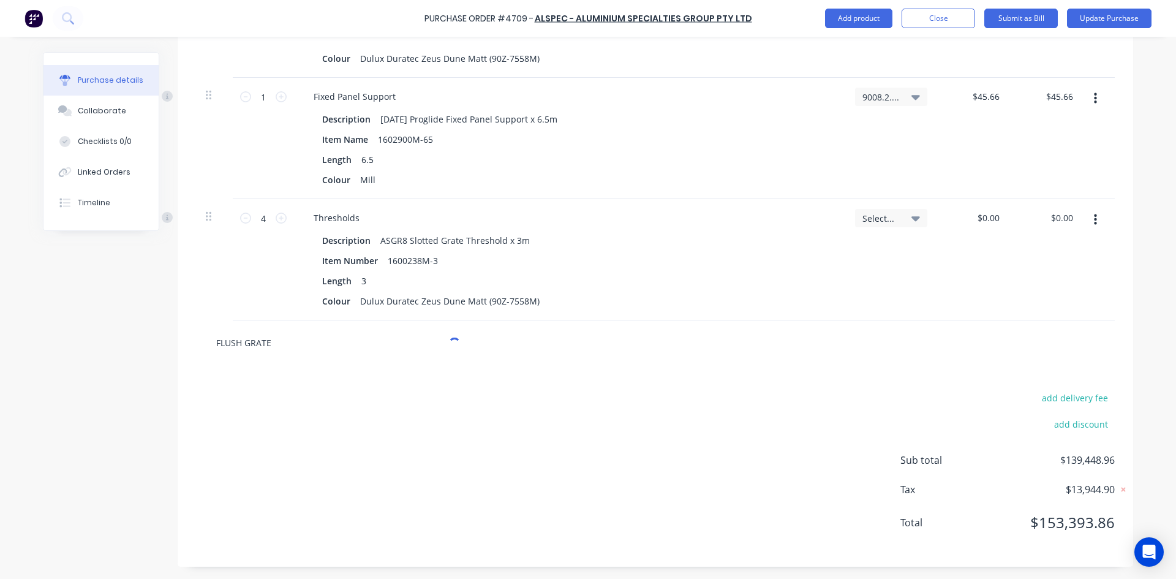
type textarea "x"
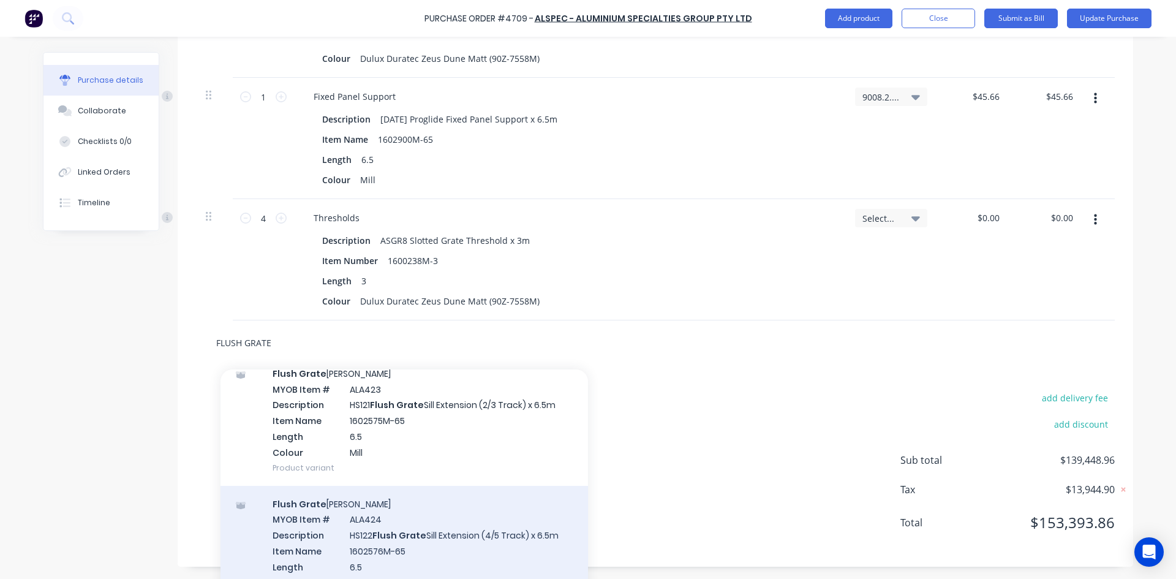
scroll to position [245, 0]
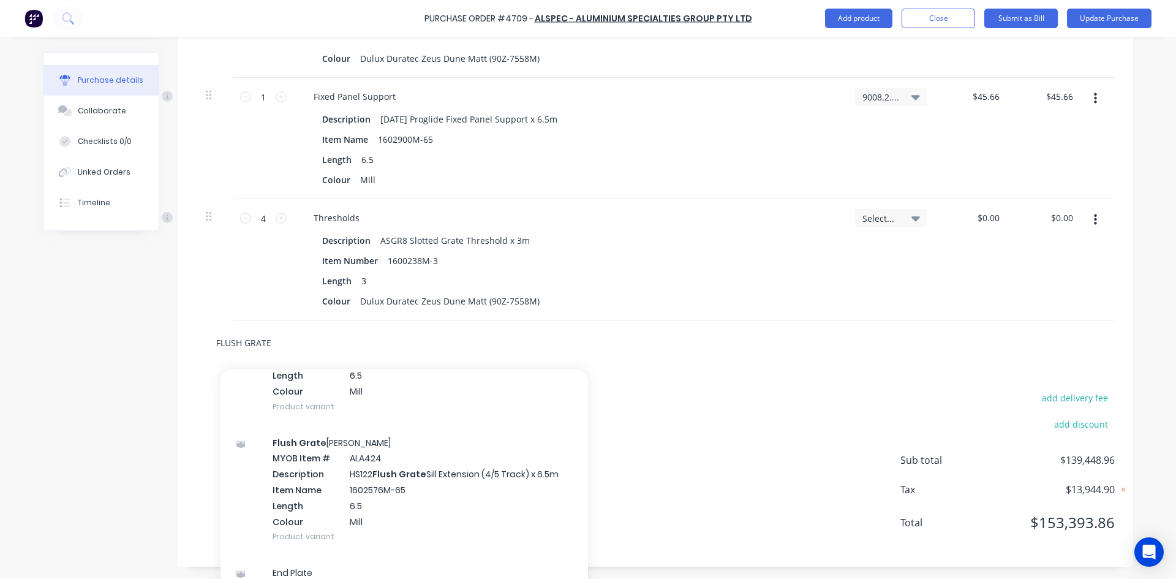
type input "FLUSH GRATE"
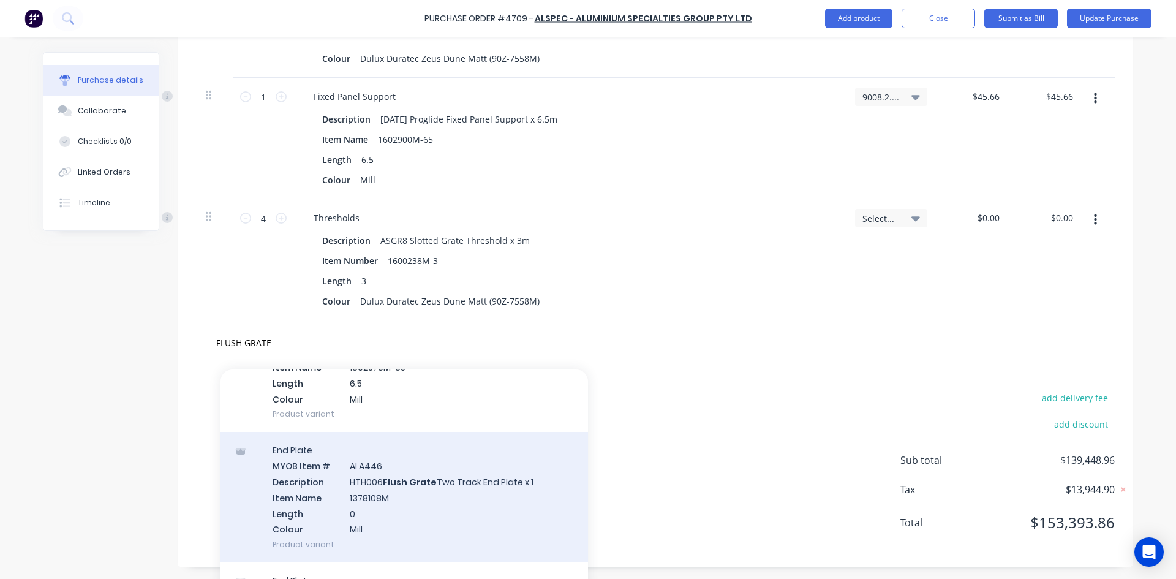
scroll to position [306, 0]
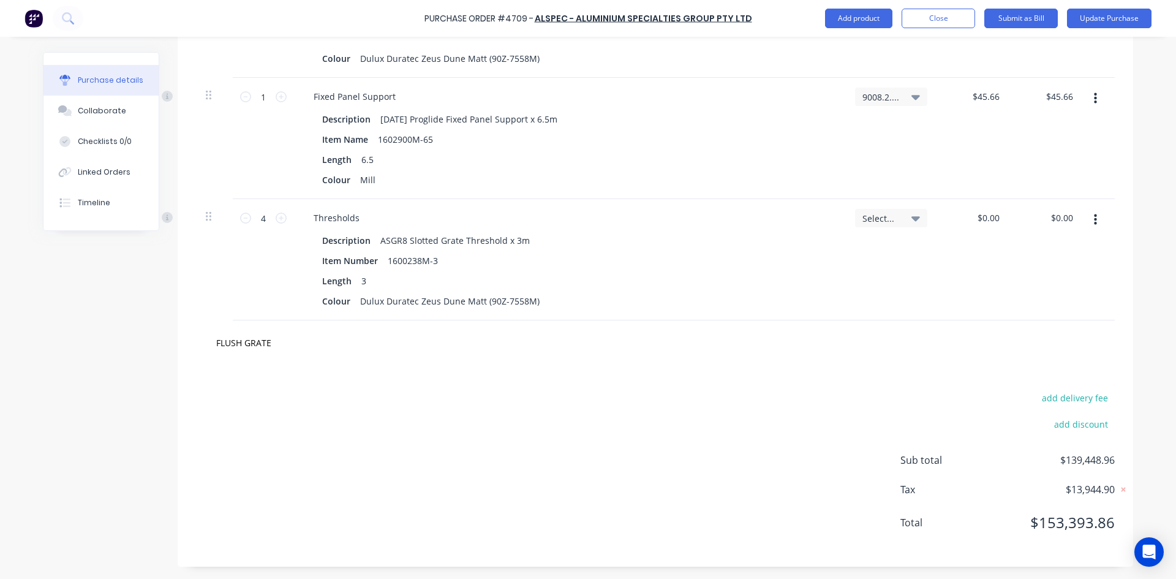
click at [713, 400] on div "add delivery fee add discount Sub total $139,448.96 Tax $13,944.90 Total $153,3…" at bounding box center [655, 465] width 955 height 201
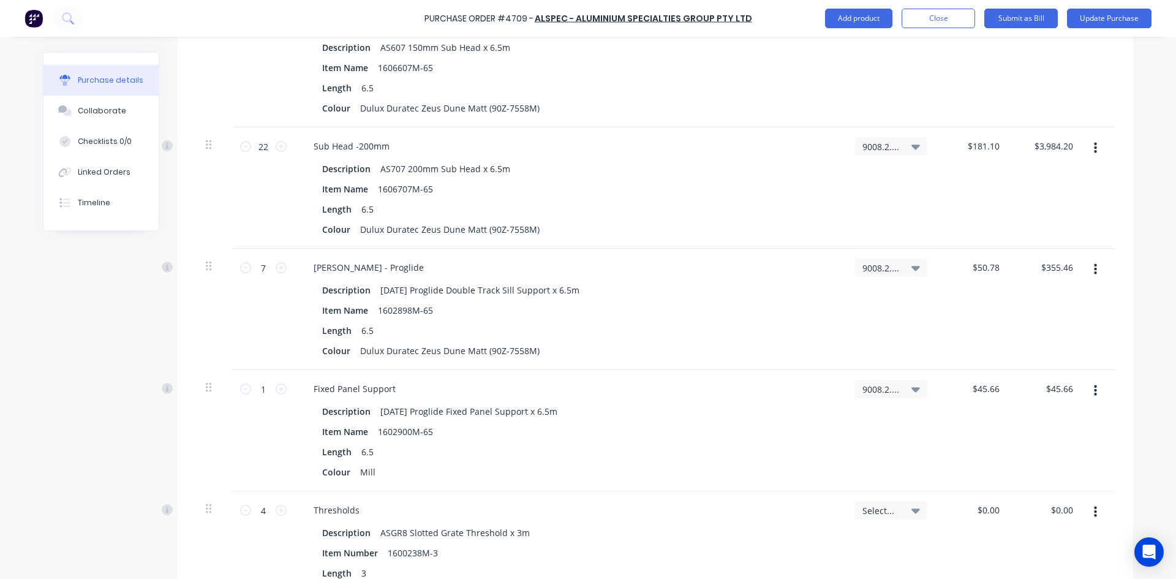
scroll to position [5709, 0]
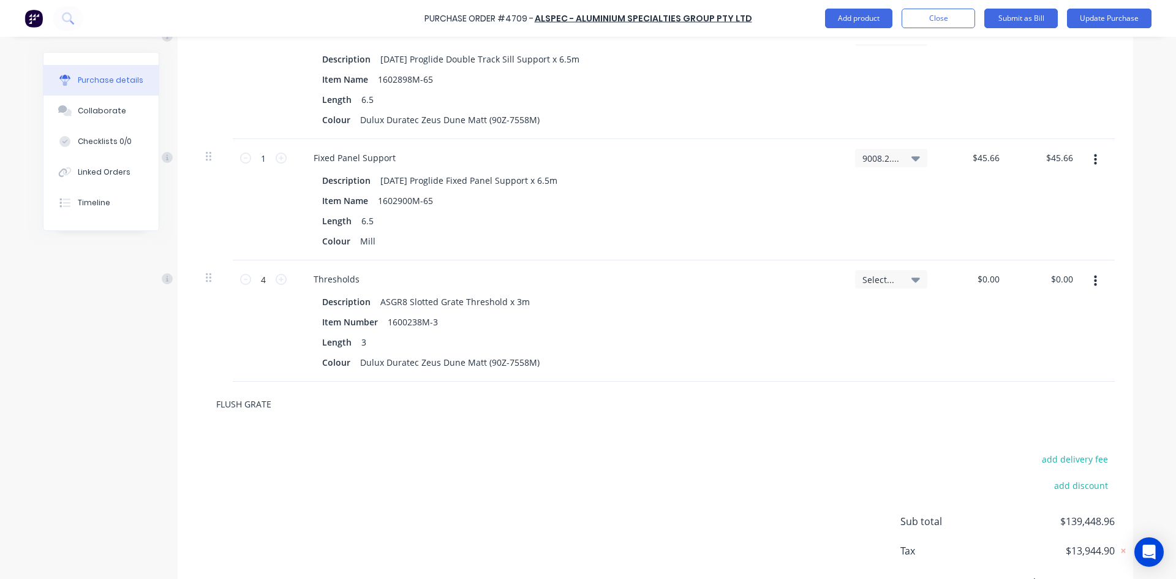
click at [274, 407] on input "FLUSH GRATE" at bounding box center [338, 403] width 245 height 24
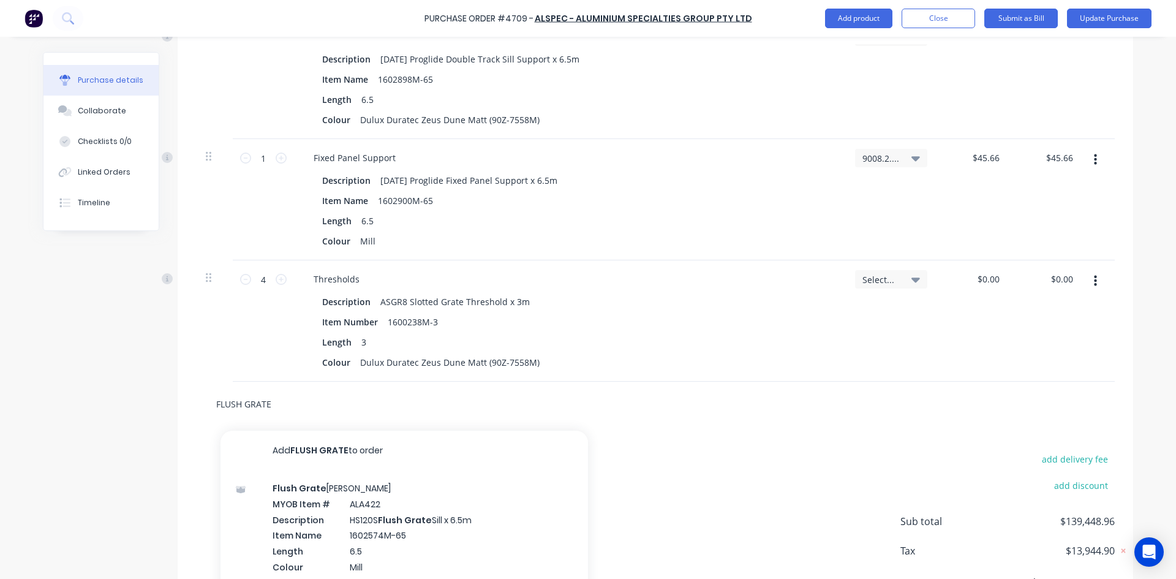
type textarea "x"
type input "FLUSH GRAT"
type textarea "x"
type input "FLUSH GRA"
type textarea "x"
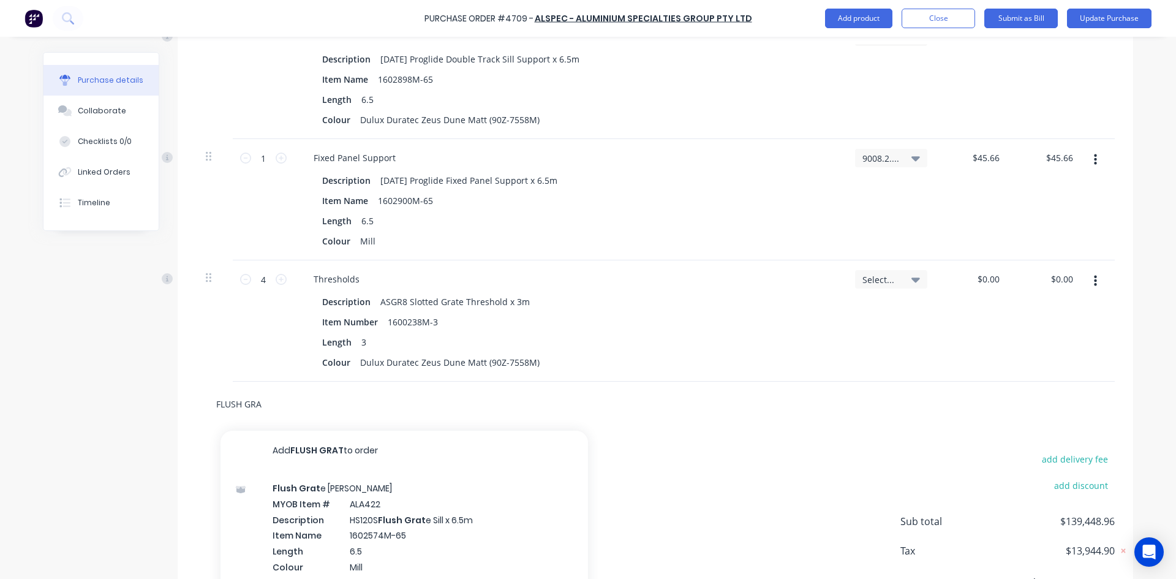
type input "FLUSH GR"
type textarea "x"
type input "FLUSH G"
type textarea "x"
type input "FLUSH"
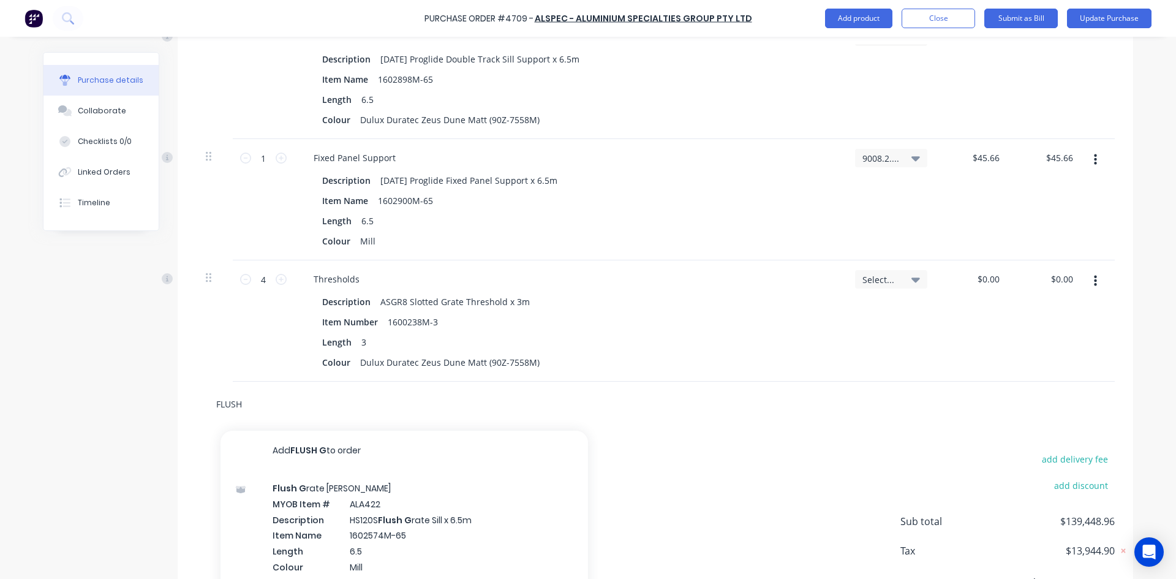
type textarea "x"
type input "FLUSH"
type textarea "x"
type input "FLUS"
type textarea "x"
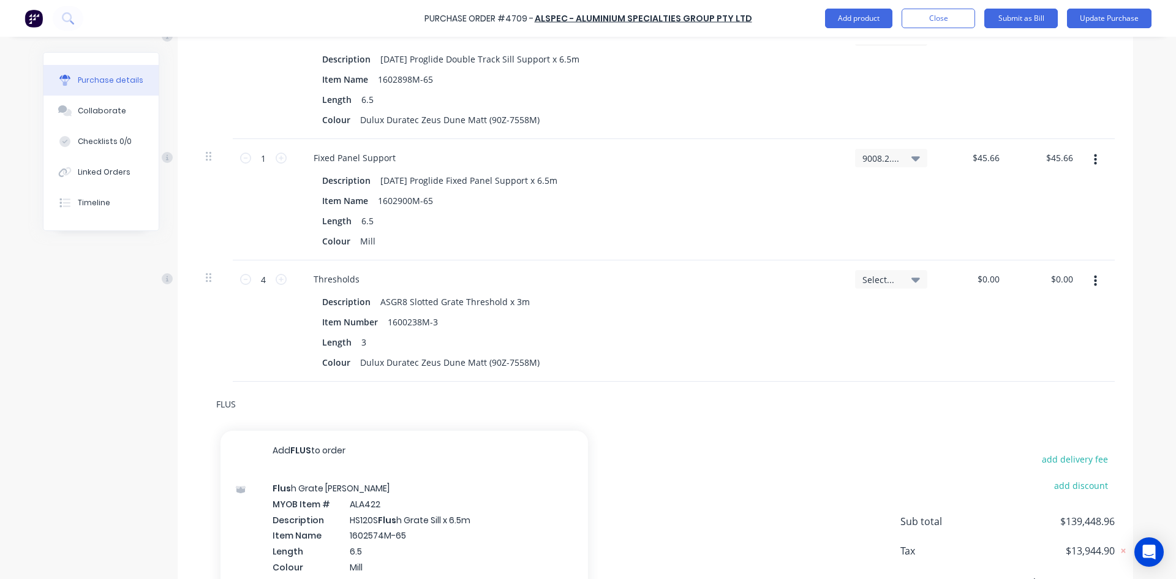
type input "FLU"
type textarea "x"
type input "FL"
type textarea "x"
type input "F"
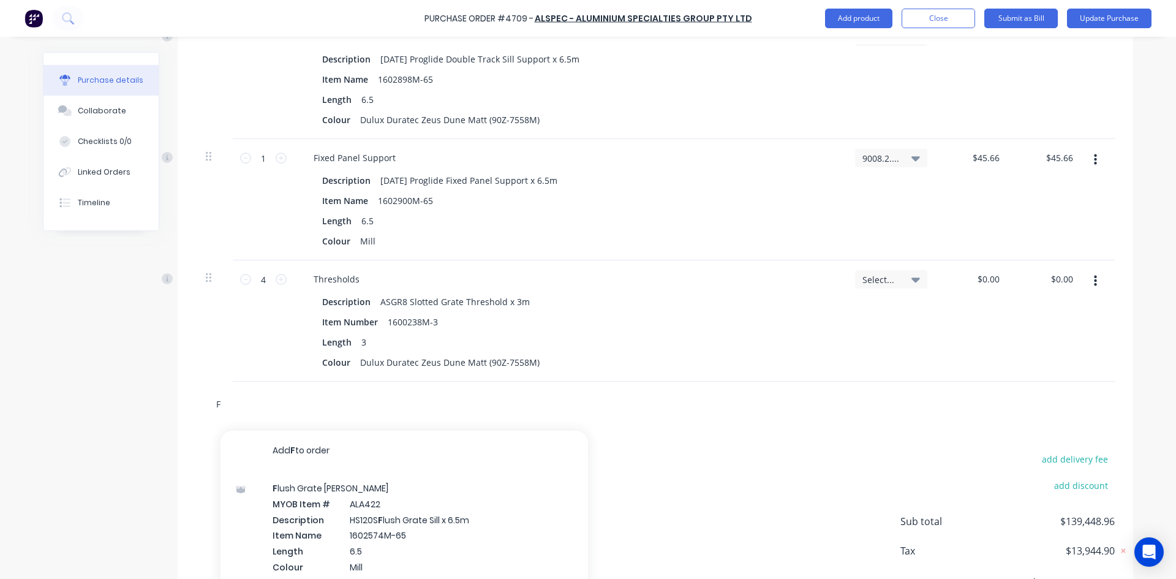
type textarea "x"
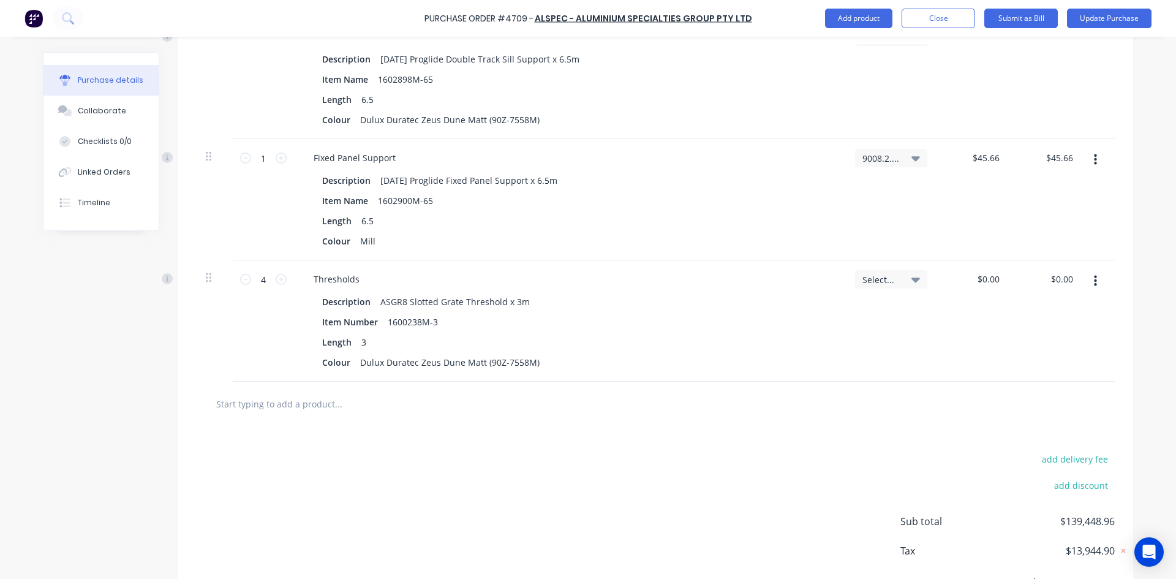
type textarea "x"
type input "P"
type textarea "x"
type input "PR"
type textarea "x"
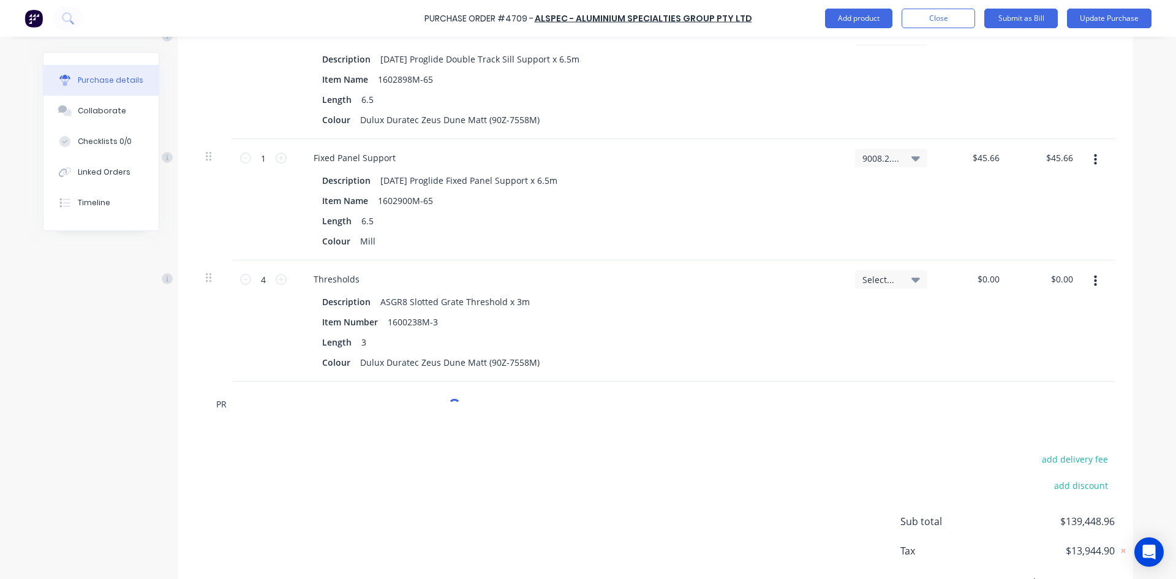
type input "PRO"
type textarea "x"
type input "PROG"
type textarea "x"
type input "PROGL"
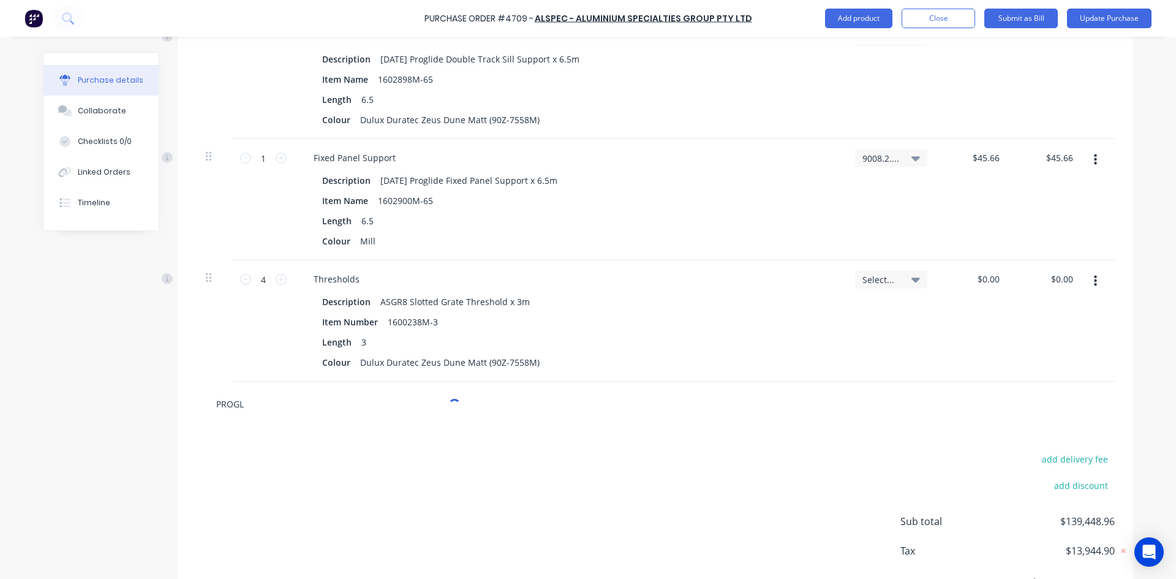
type textarea "x"
type input "PROGLI"
type textarea "x"
type input "PROGLID"
type textarea "x"
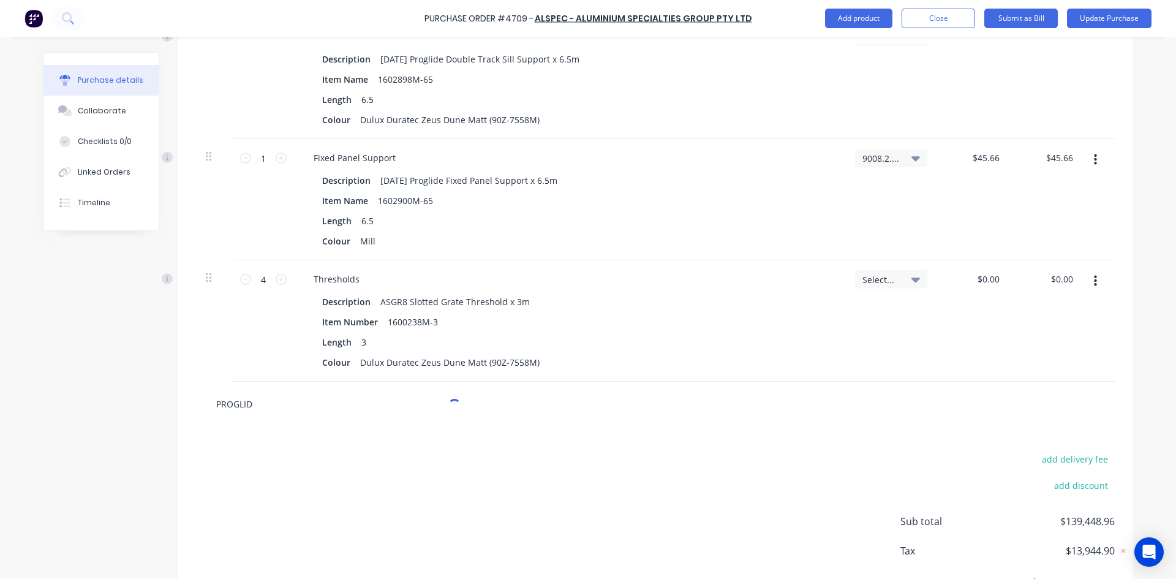
type input "PROGLIDE"
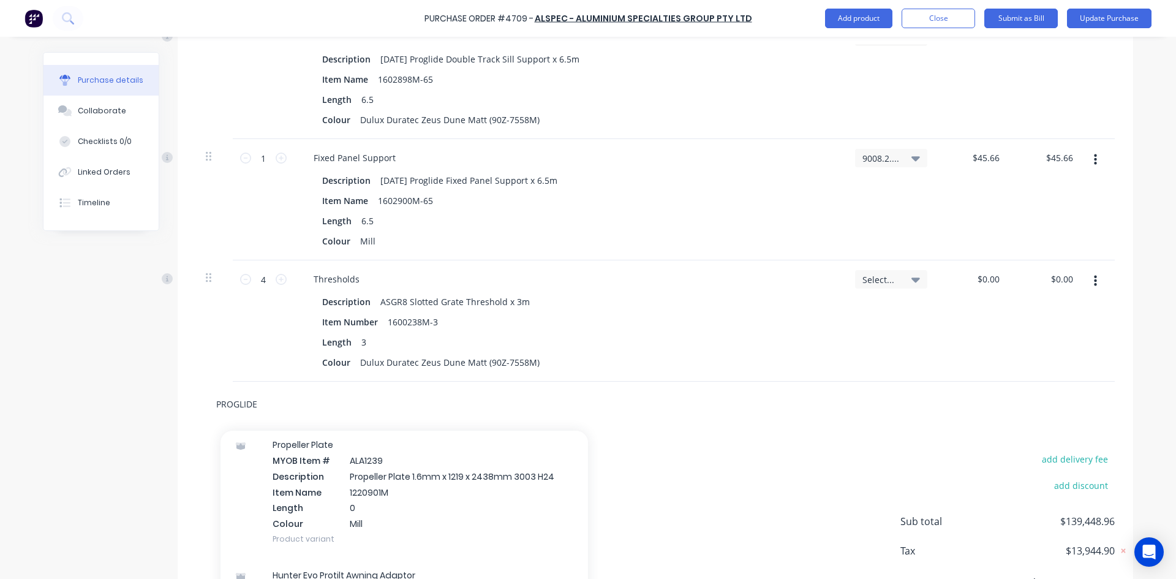
scroll to position [306, 0]
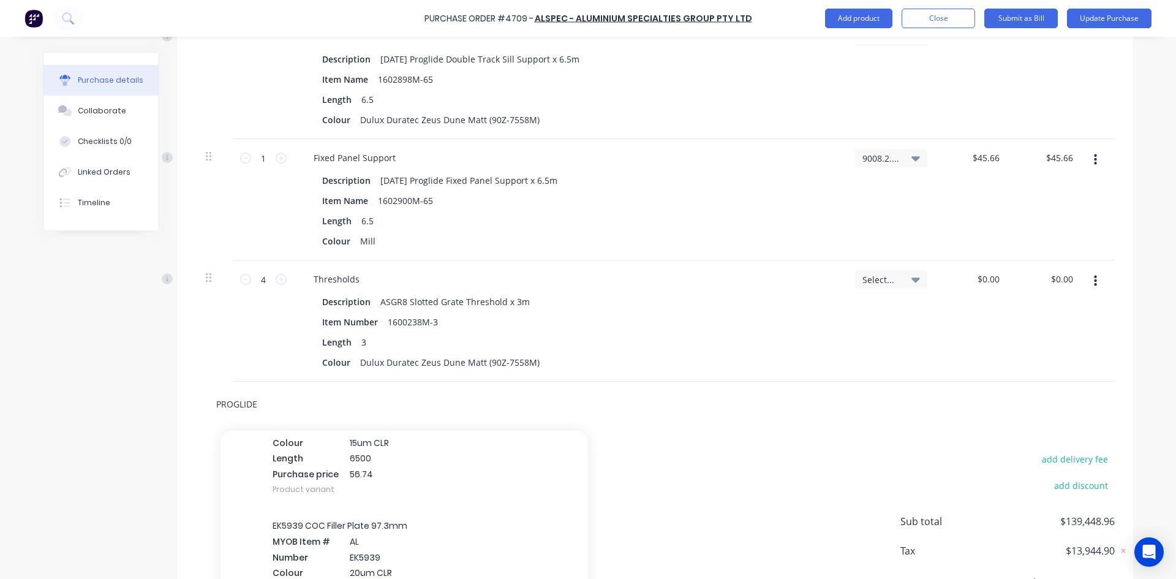
type textarea "x"
click at [267, 397] on input "PROGLIDE" at bounding box center [338, 403] width 245 height 24
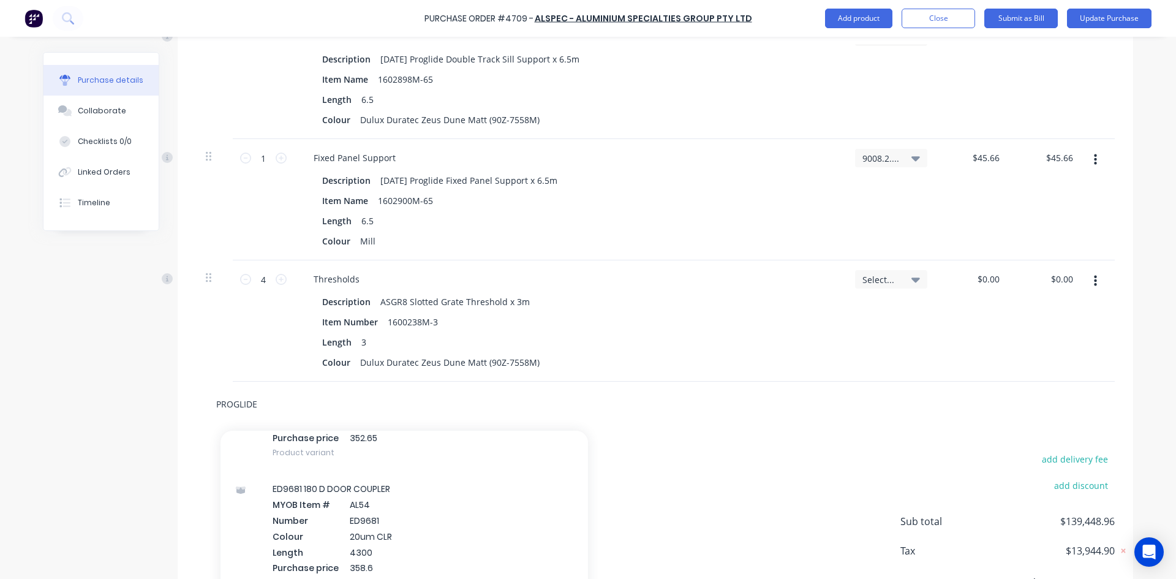
type input "PROGLIDE"
type textarea "x"
type input "PROGLIDE L"
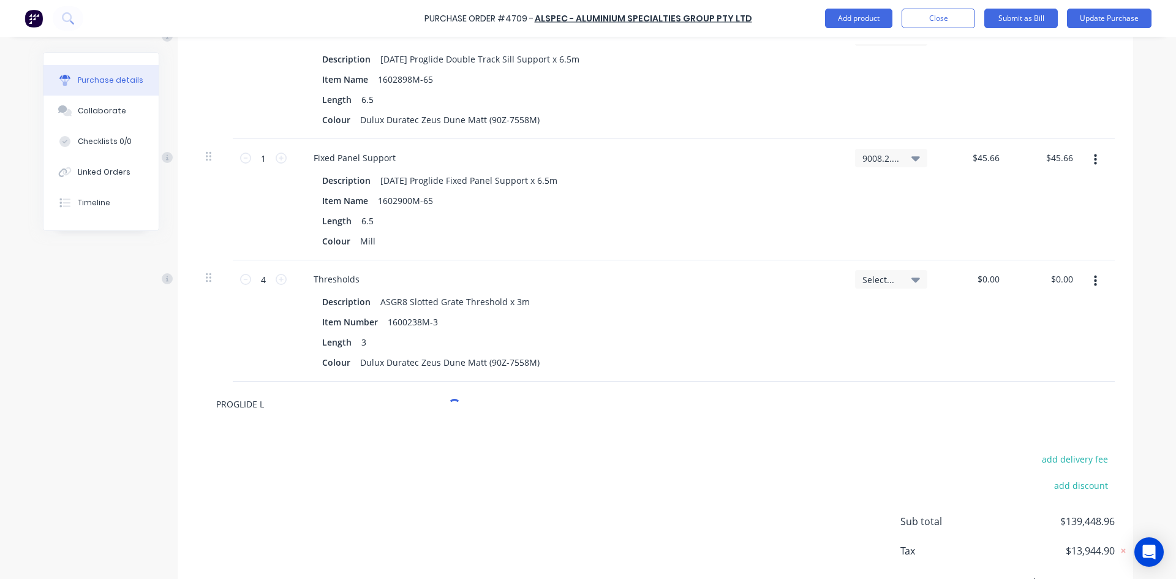
type textarea "x"
type input "PROGLIDE LO"
type textarea "x"
type input "PROGLIDE LOC"
type textarea "x"
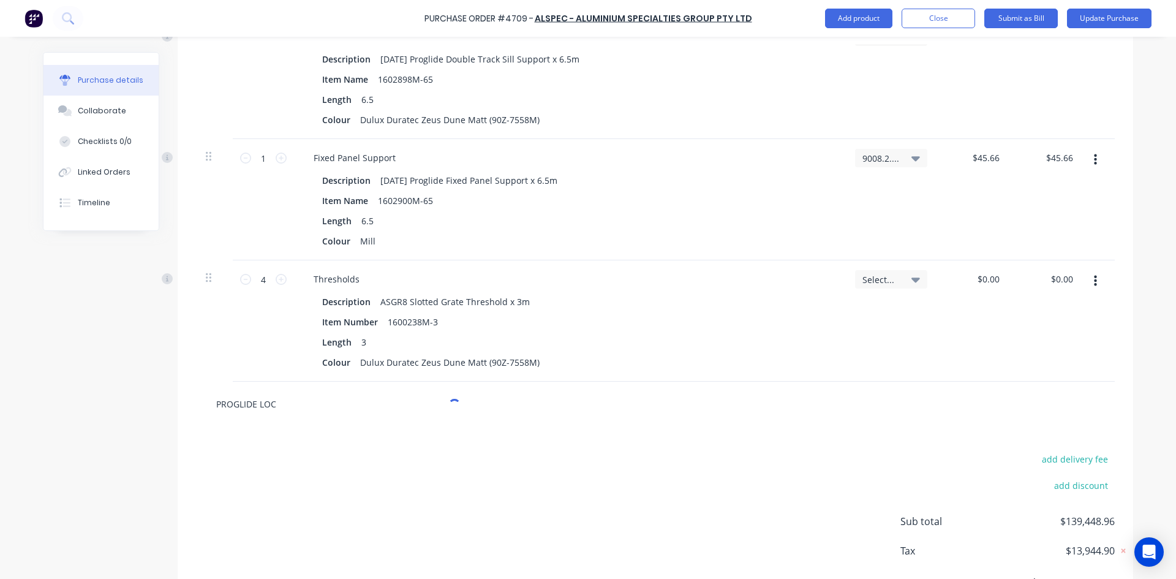
type input "PROGLIDE LOCK"
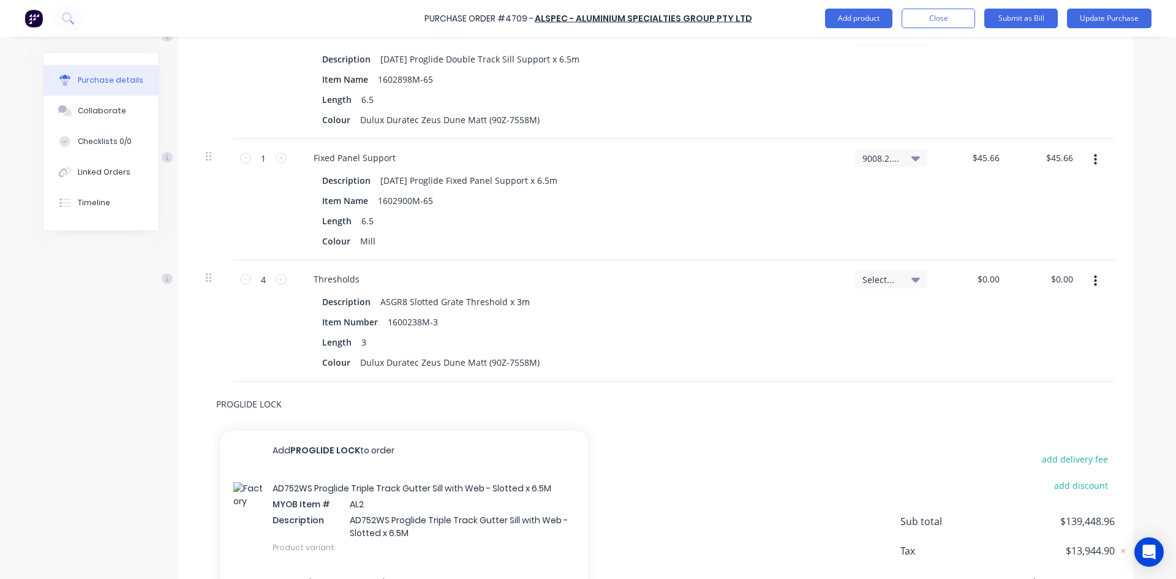
type textarea "x"
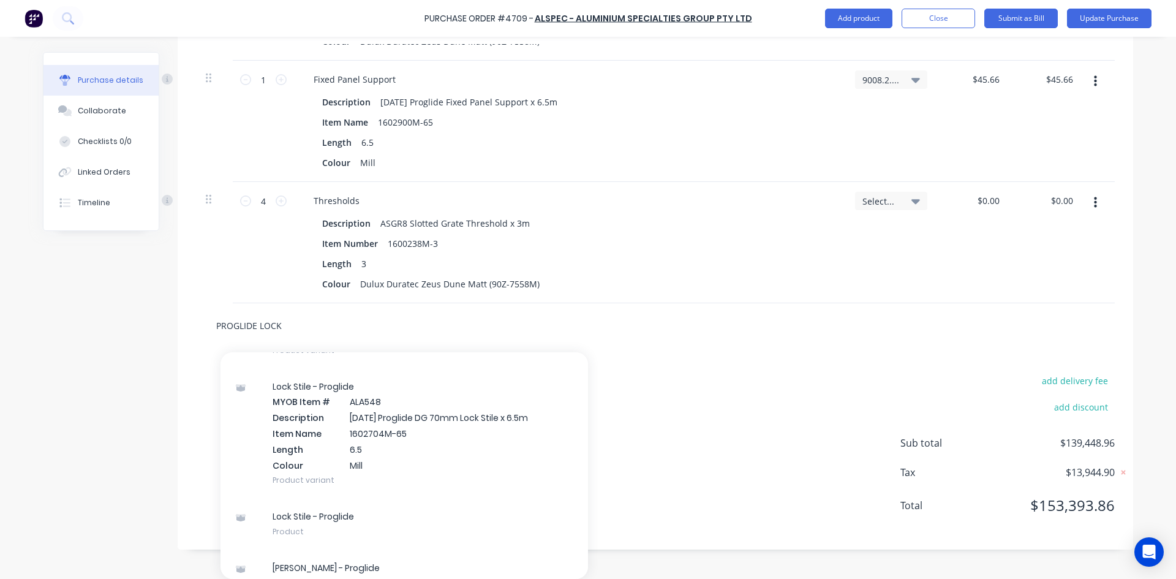
scroll to position [827, 0]
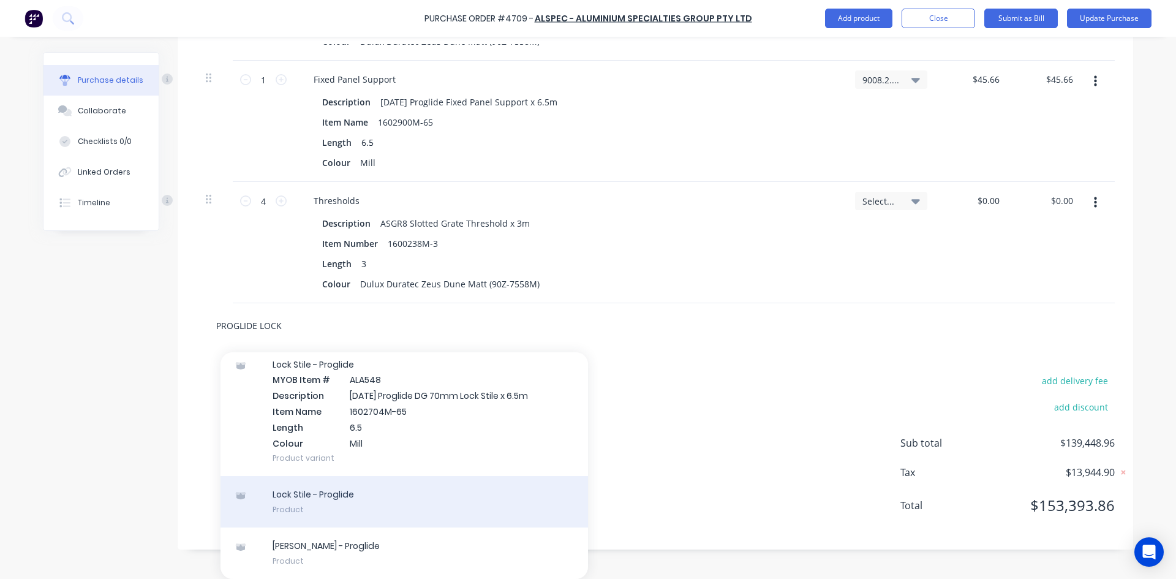
type input "PROGLIDE LOCK"
click at [331, 512] on div "Lock Stile - Proglide Product" at bounding box center [403, 501] width 367 height 51
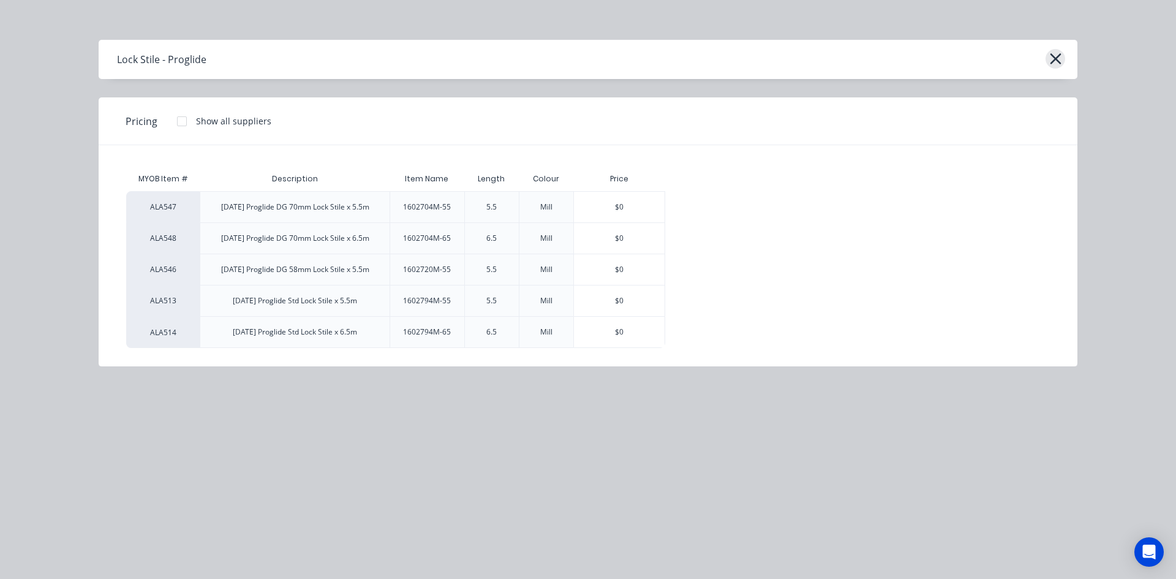
scroll to position [5770, 0]
click at [1053, 58] on icon "button" at bounding box center [1055, 58] width 11 height 11
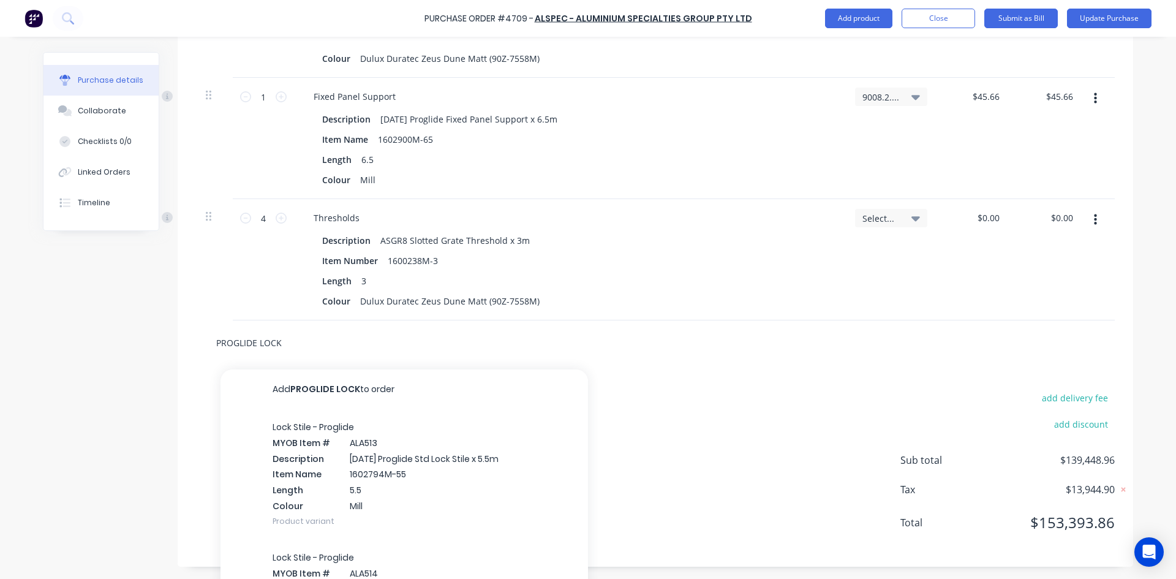
scroll to position [5788, 0]
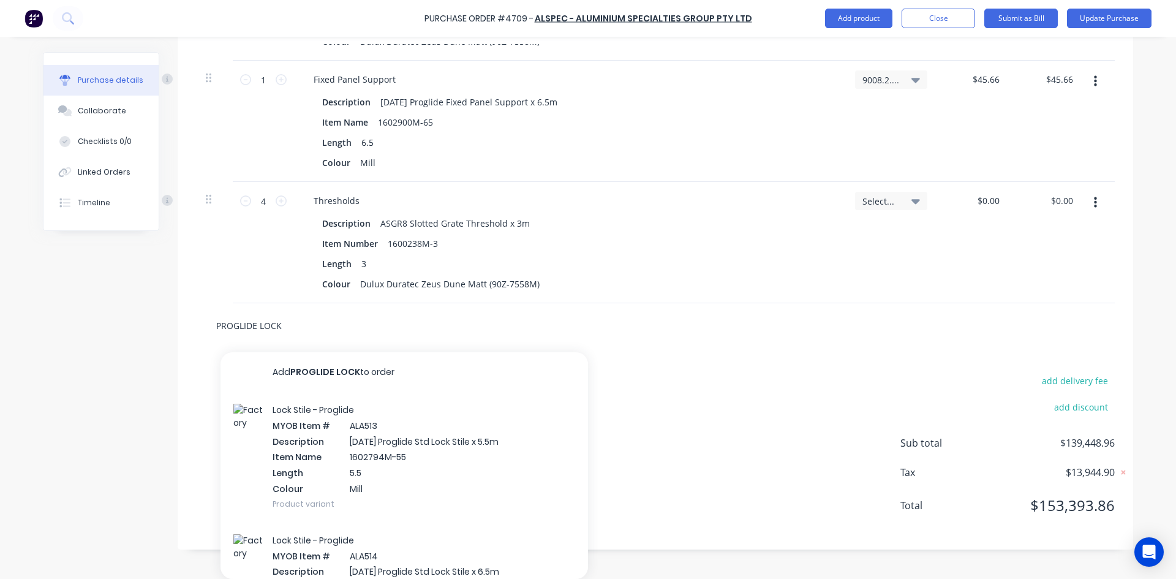
click at [280, 341] on div "PROGLIDE LOCK Add PROGLIDE LOCK to order Lock Stile - Proglide MYOB Item # ALA5…" at bounding box center [655, 325] width 919 height 45
type textarea "x"
type input "PROGLIDE LOC"
type textarea "x"
type input "PROGLIDE LO"
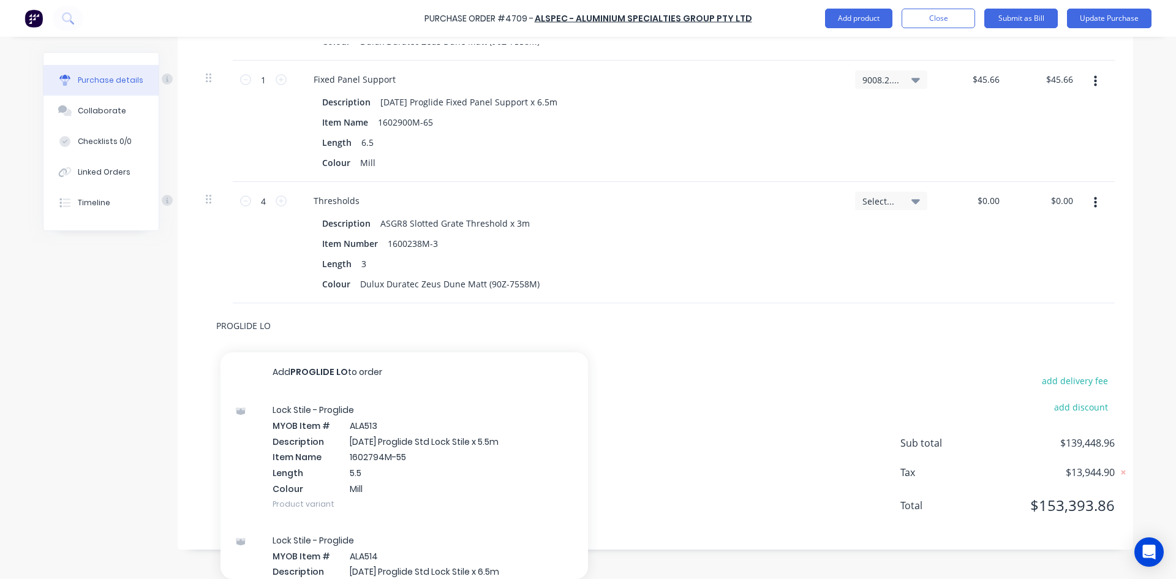
type textarea "x"
type input "PROGLIDE L"
type textarea "x"
type input "PROGLIDE"
type textarea "x"
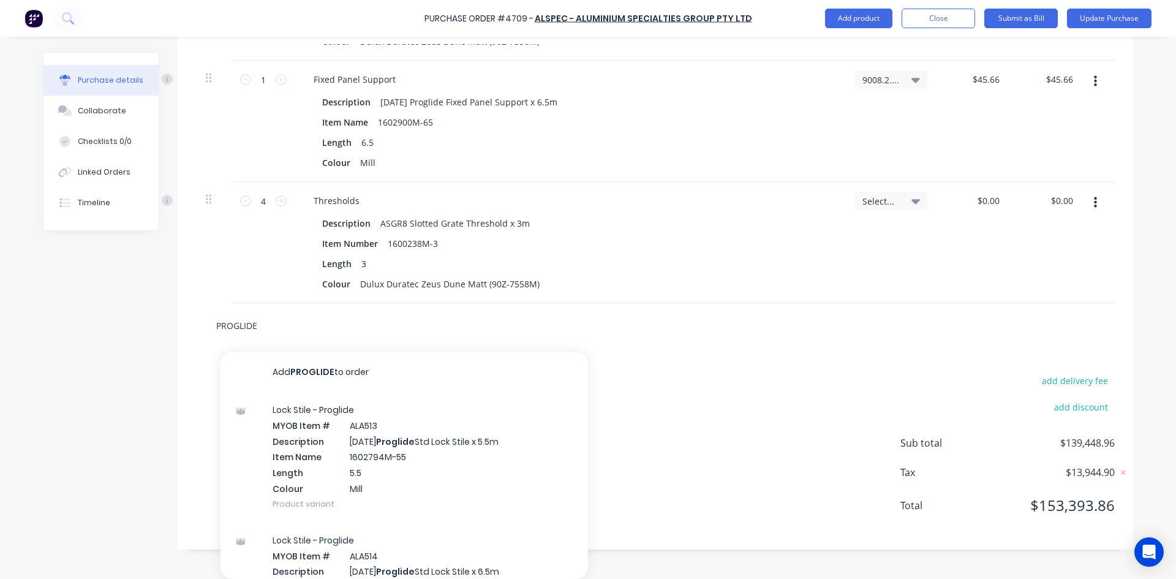
type input "PROGLIDE"
type textarea "x"
type input "PROGLID"
type textarea "x"
type input "PROGLI"
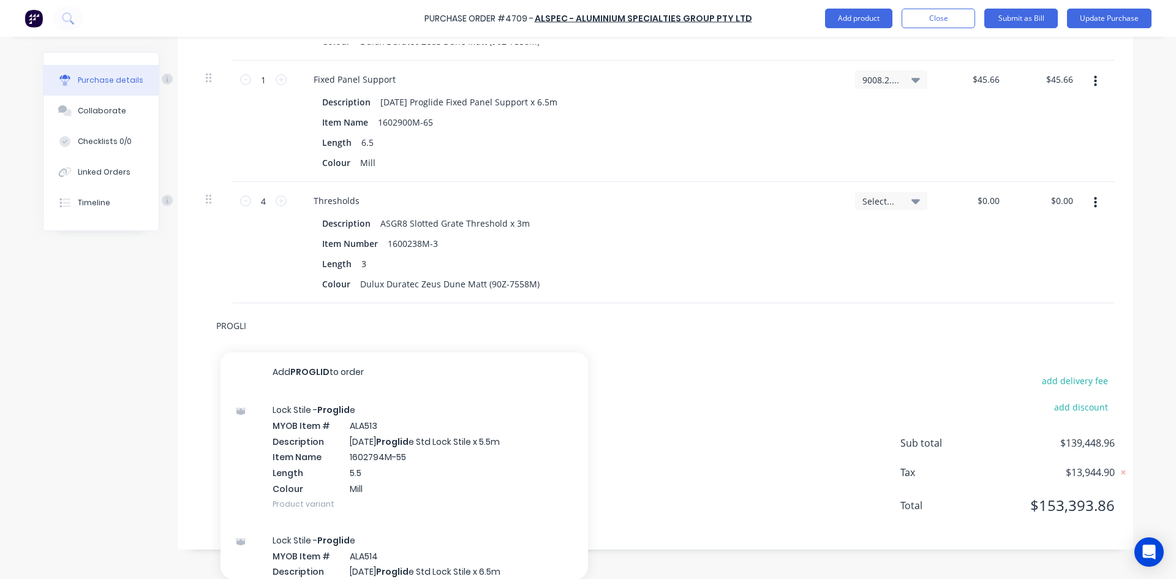
type textarea "x"
type input "PROGL"
type textarea "x"
type input "PROG"
type textarea "x"
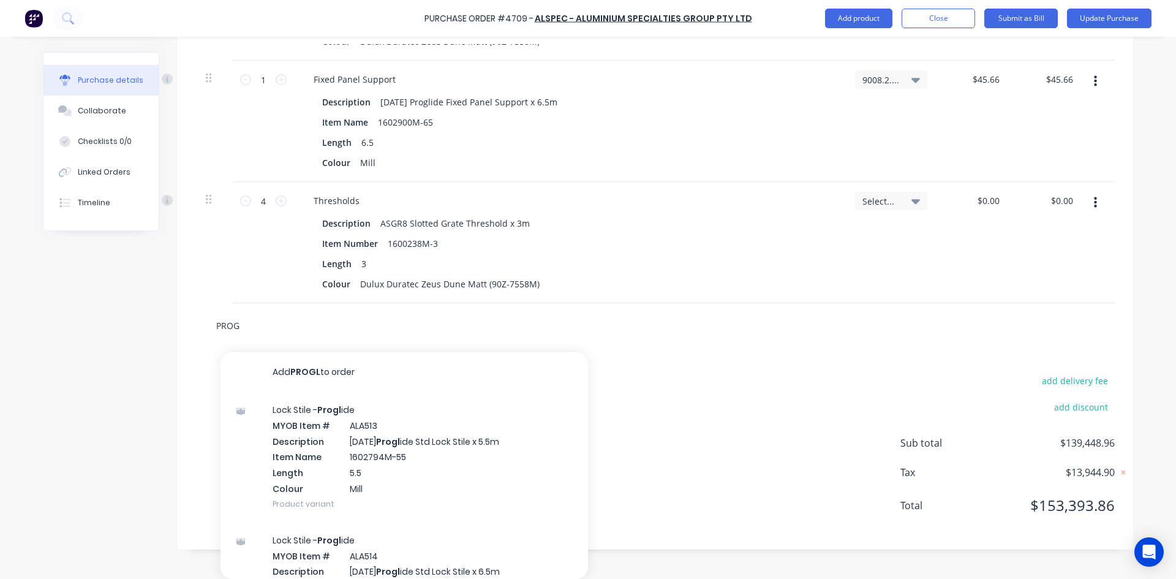
type input "PRO"
type textarea "x"
type input "PR"
type textarea "x"
type input "P"
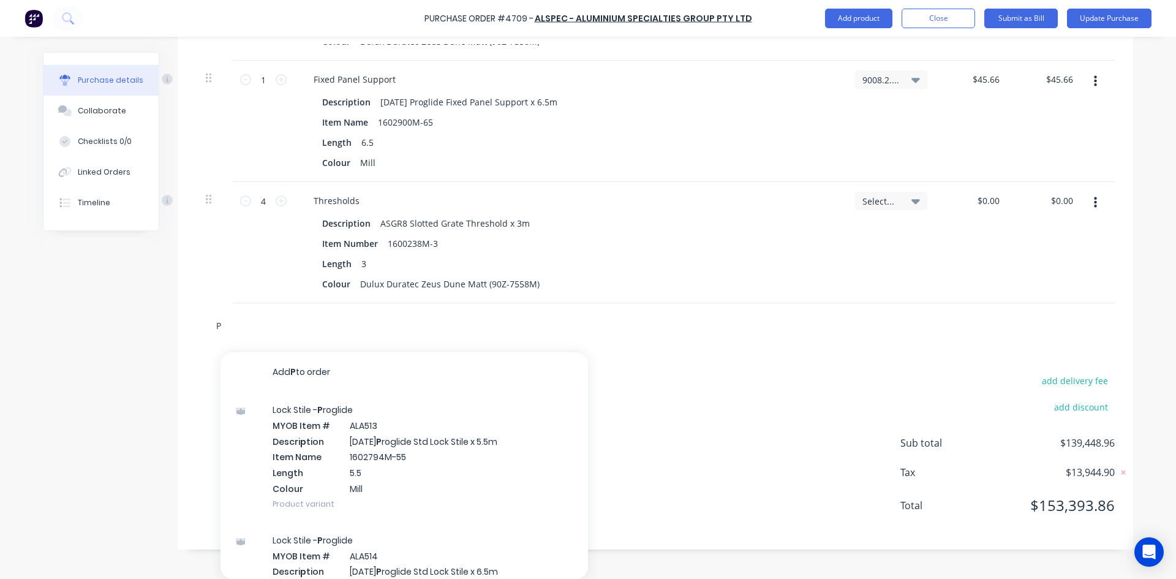
type textarea "x"
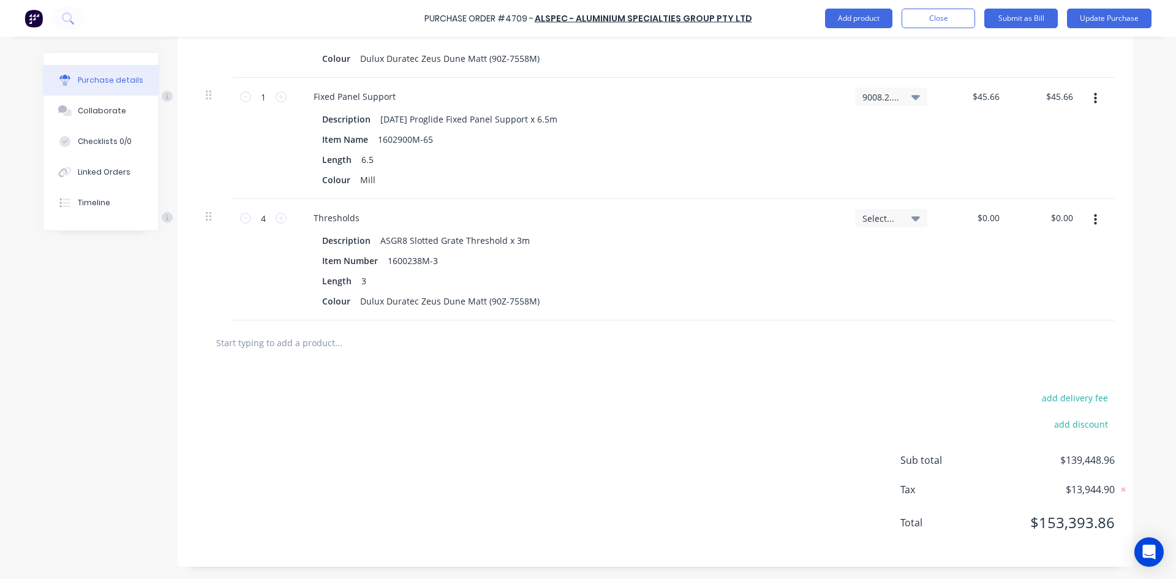
type textarea "x"
click at [102, 149] on button "Checklists 0/0" at bounding box center [100, 141] width 115 height 31
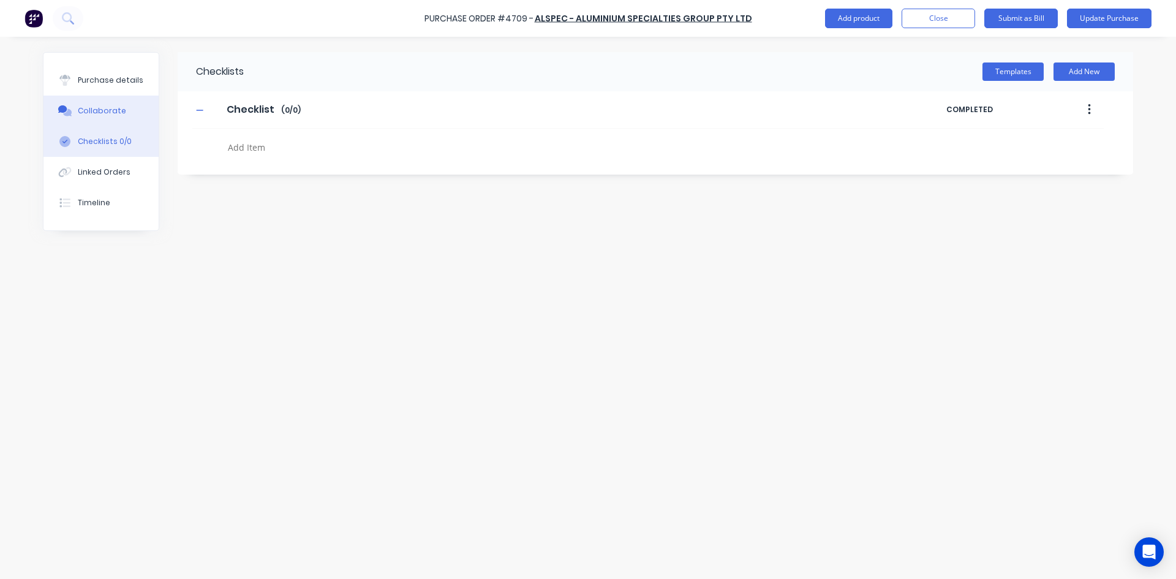
click at [102, 119] on button "Collaborate" at bounding box center [100, 111] width 115 height 31
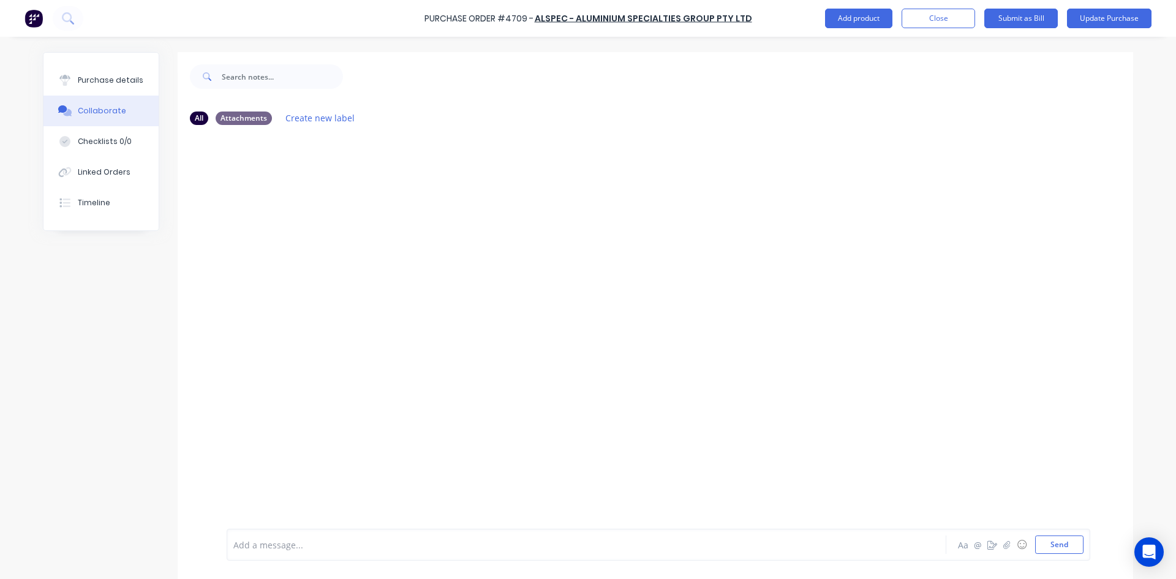
click at [853, 541] on div at bounding box center [552, 544] width 637 height 13
click at [1003, 547] on icon "button" at bounding box center [1006, 544] width 7 height 9
click at [1060, 542] on button "Send" at bounding box center [1059, 544] width 48 height 18
click at [72, 80] on button "Purchase details" at bounding box center [100, 80] width 115 height 31
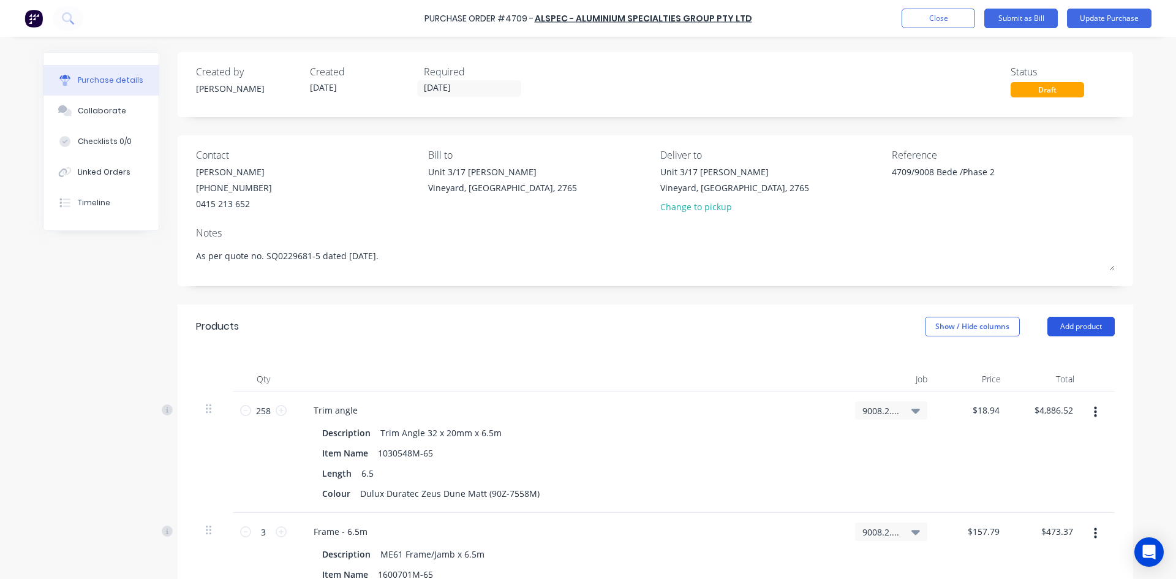
click at [1080, 328] on button "Add product" at bounding box center [1080, 327] width 67 height 20
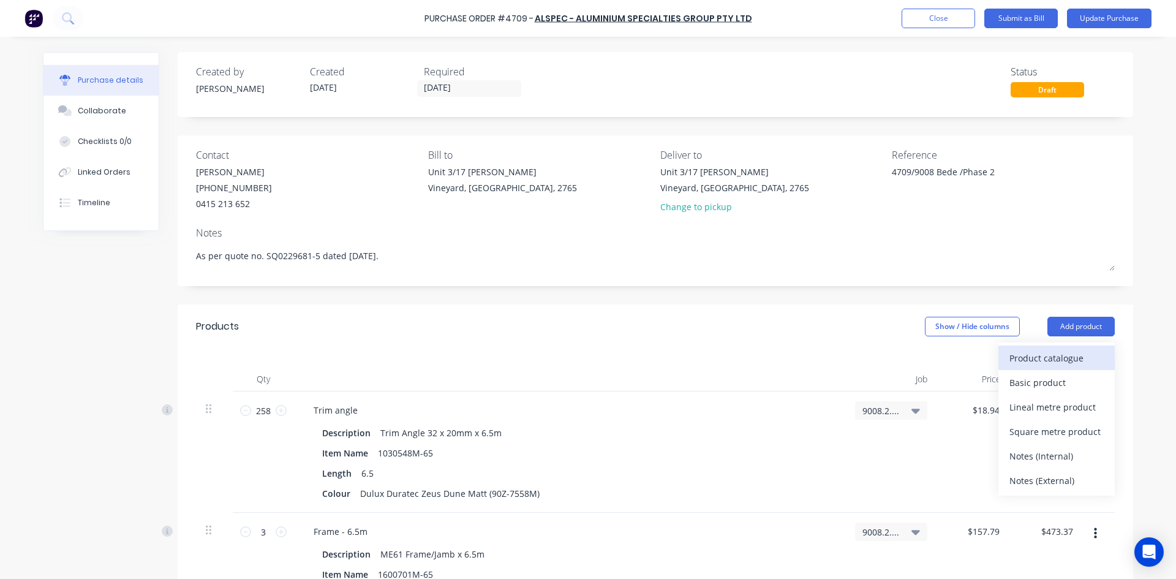
click at [1041, 359] on div "Product catalogue" at bounding box center [1056, 358] width 94 height 18
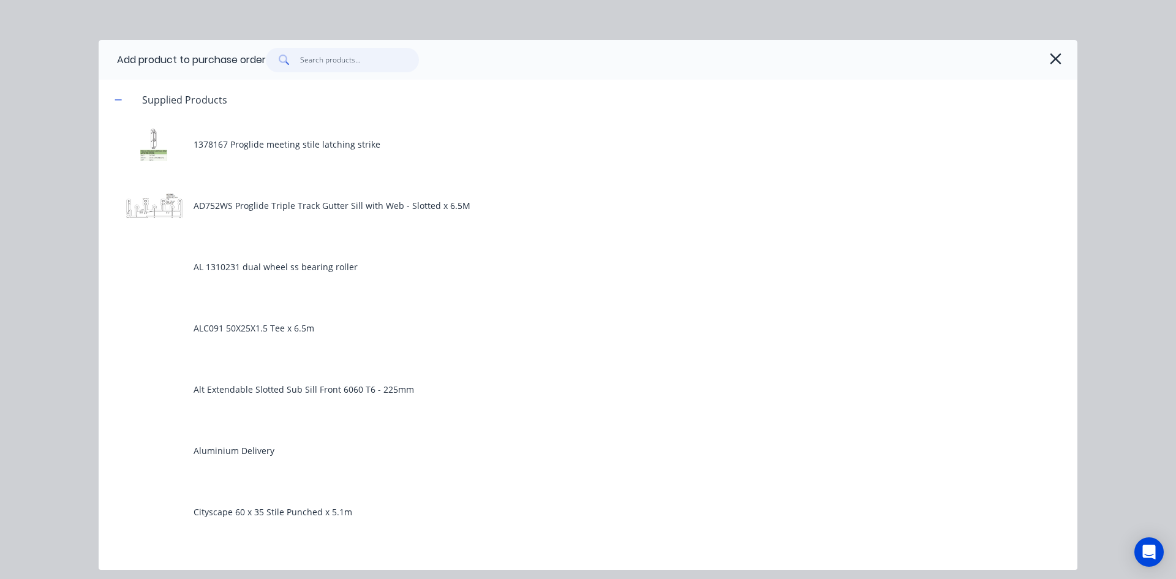
click at [312, 55] on input "text" at bounding box center [359, 60] width 119 height 24
type textarea "x"
type input "A"
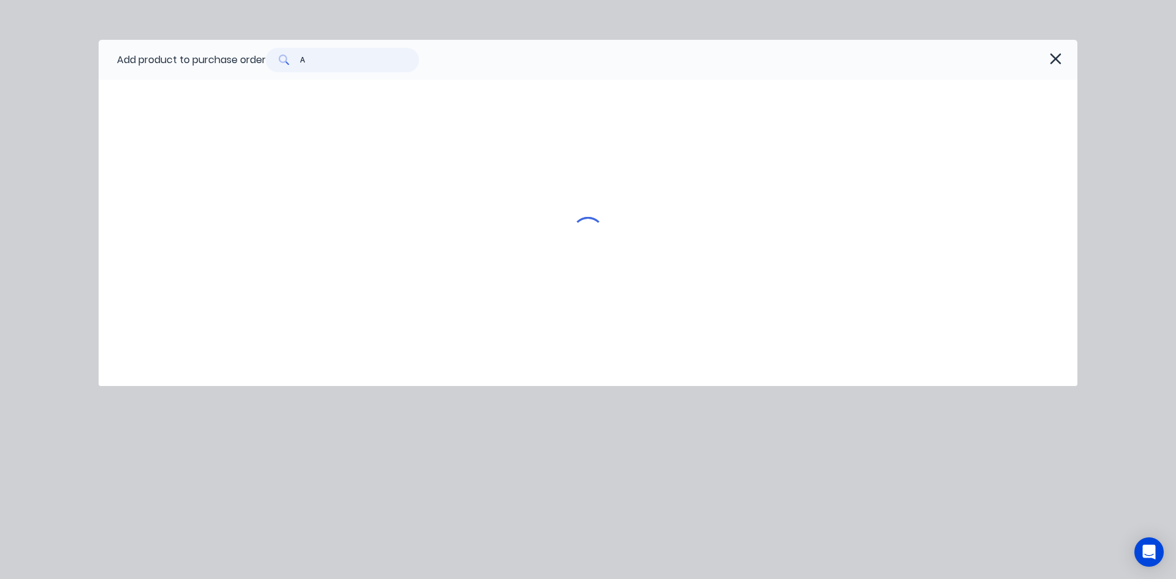
type textarea "x"
type input "AD"
type textarea "x"
type input "AD9"
type textarea "x"
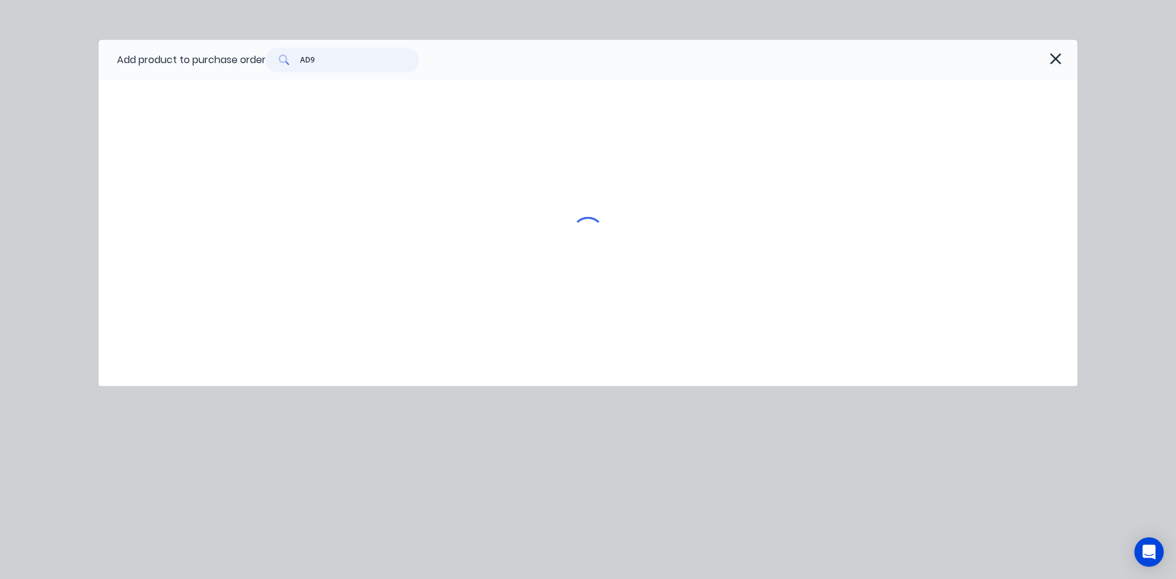
type input "AD92"
type textarea "x"
type input "[DATE]"
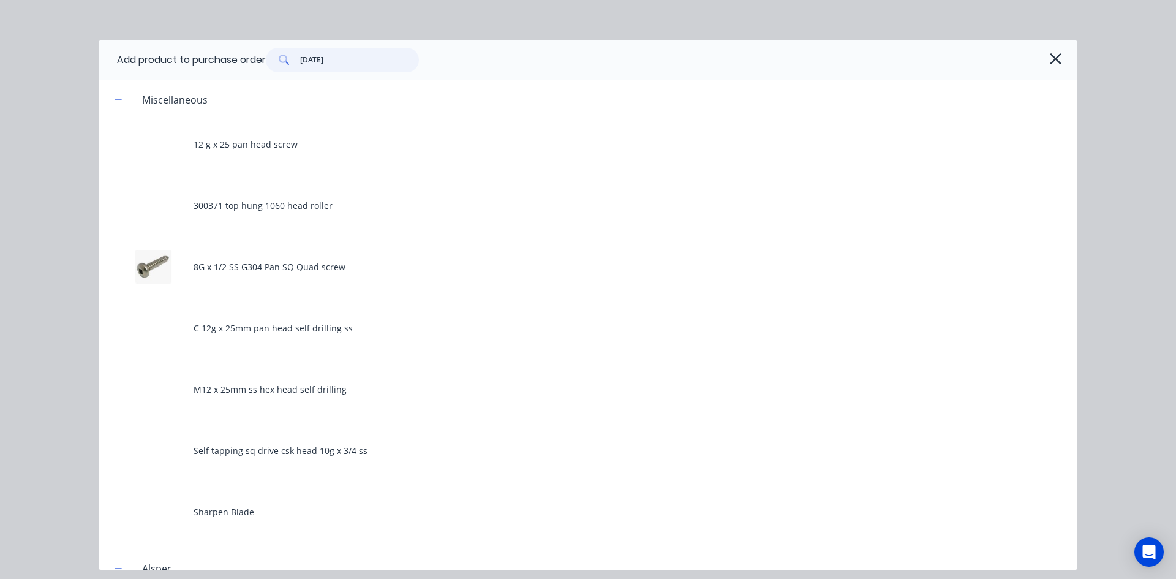
type textarea "x"
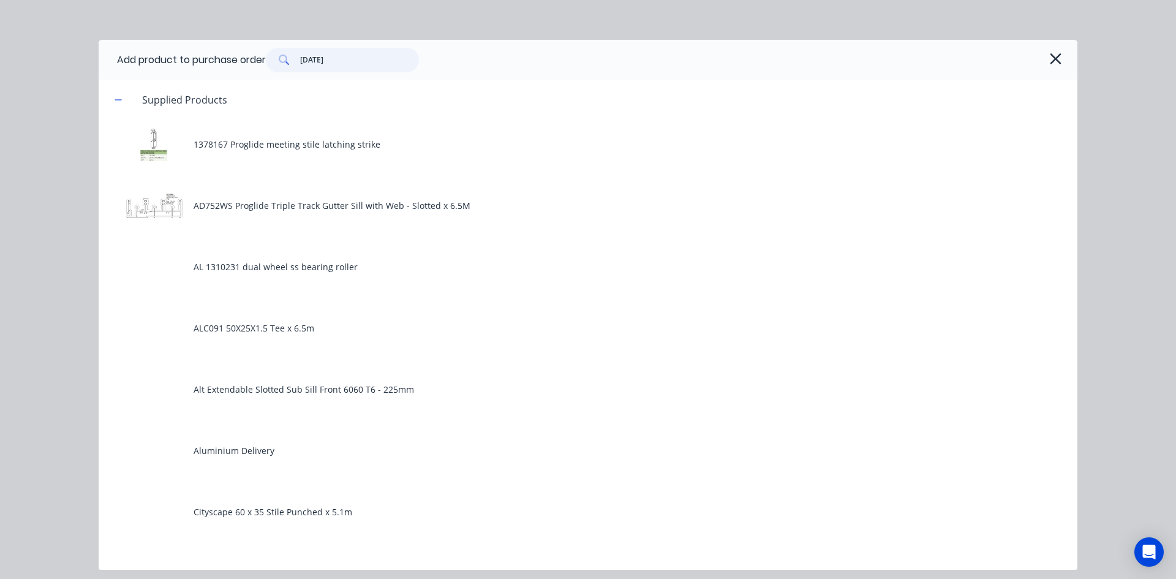
type input "[DATE]"
